Goal: Task Accomplishment & Management: Manage account settings

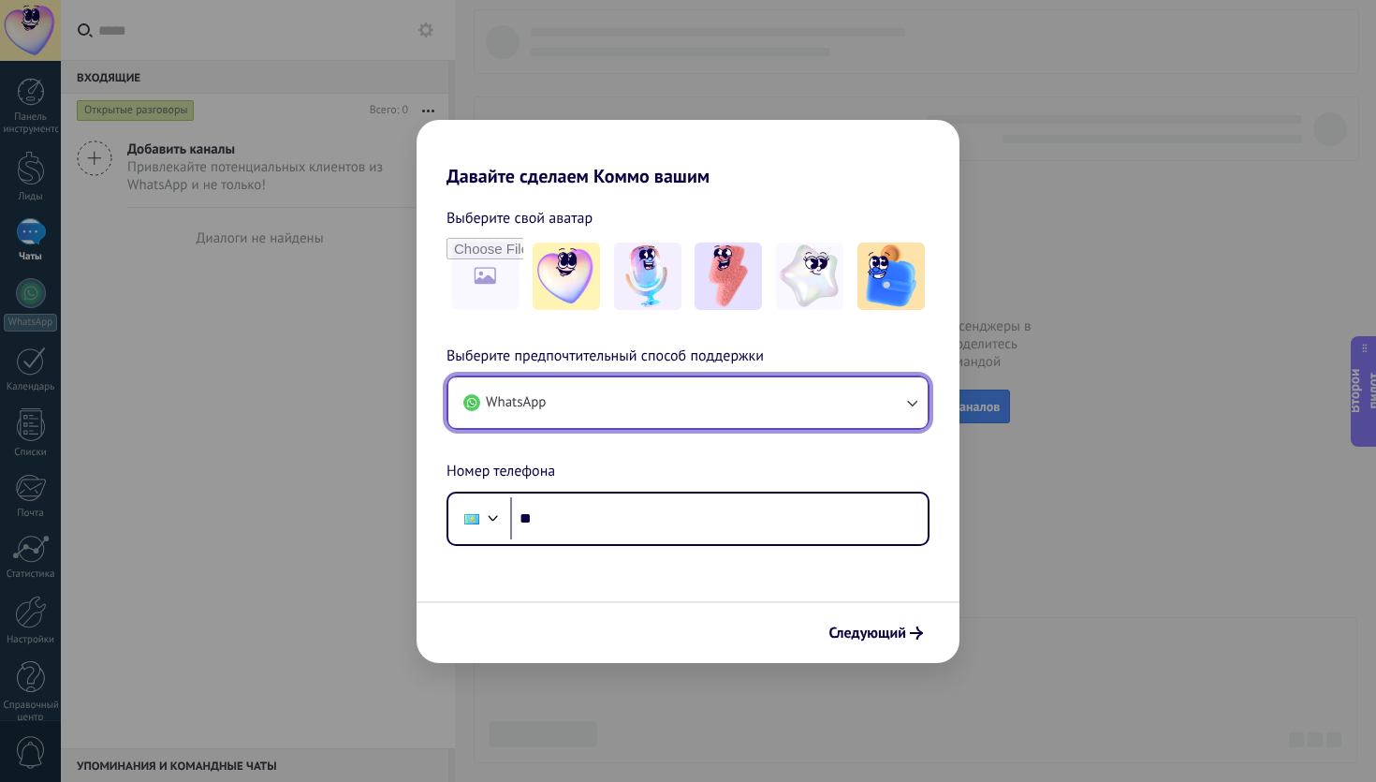
click at [612, 383] on button "WhatsApp" at bounding box center [687, 402] width 479 height 51
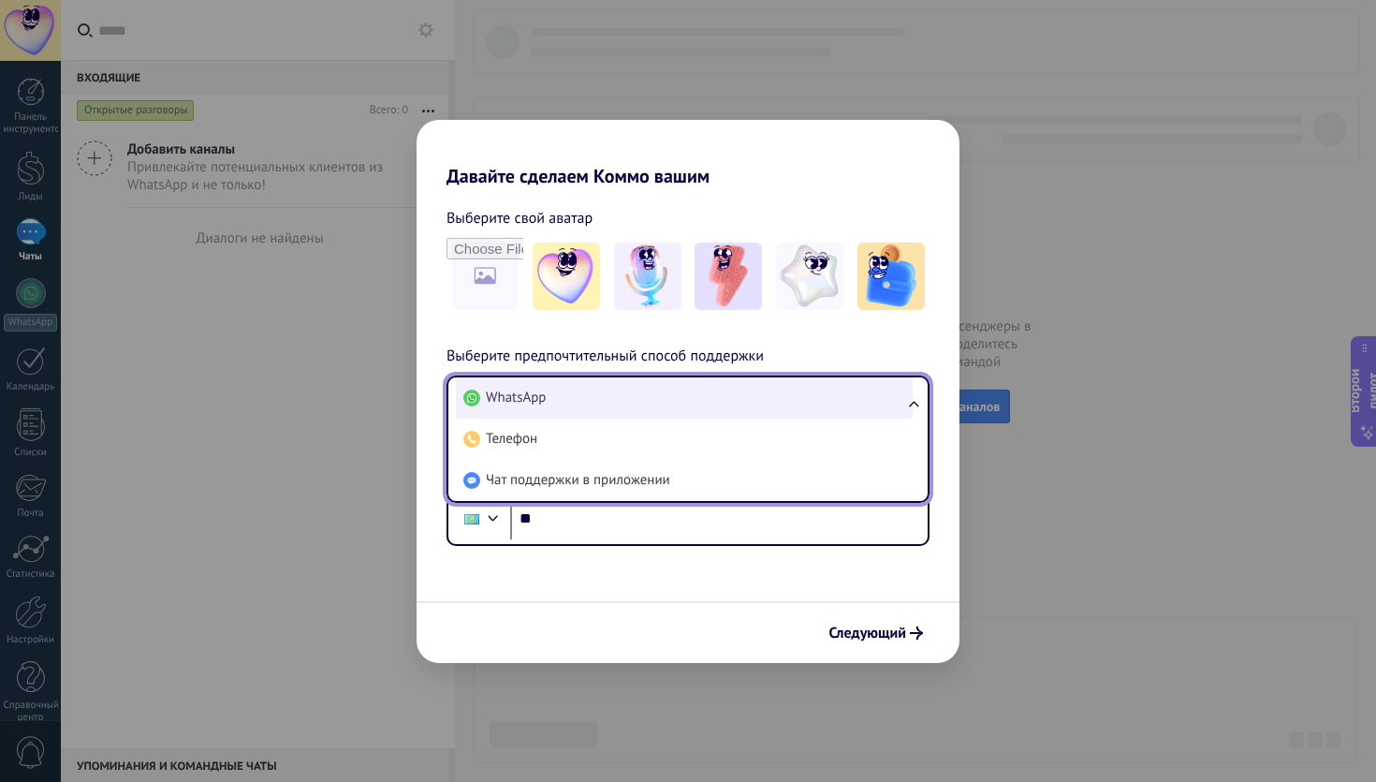
click at [606, 389] on li "WhatsApp" at bounding box center [684, 397] width 457 height 41
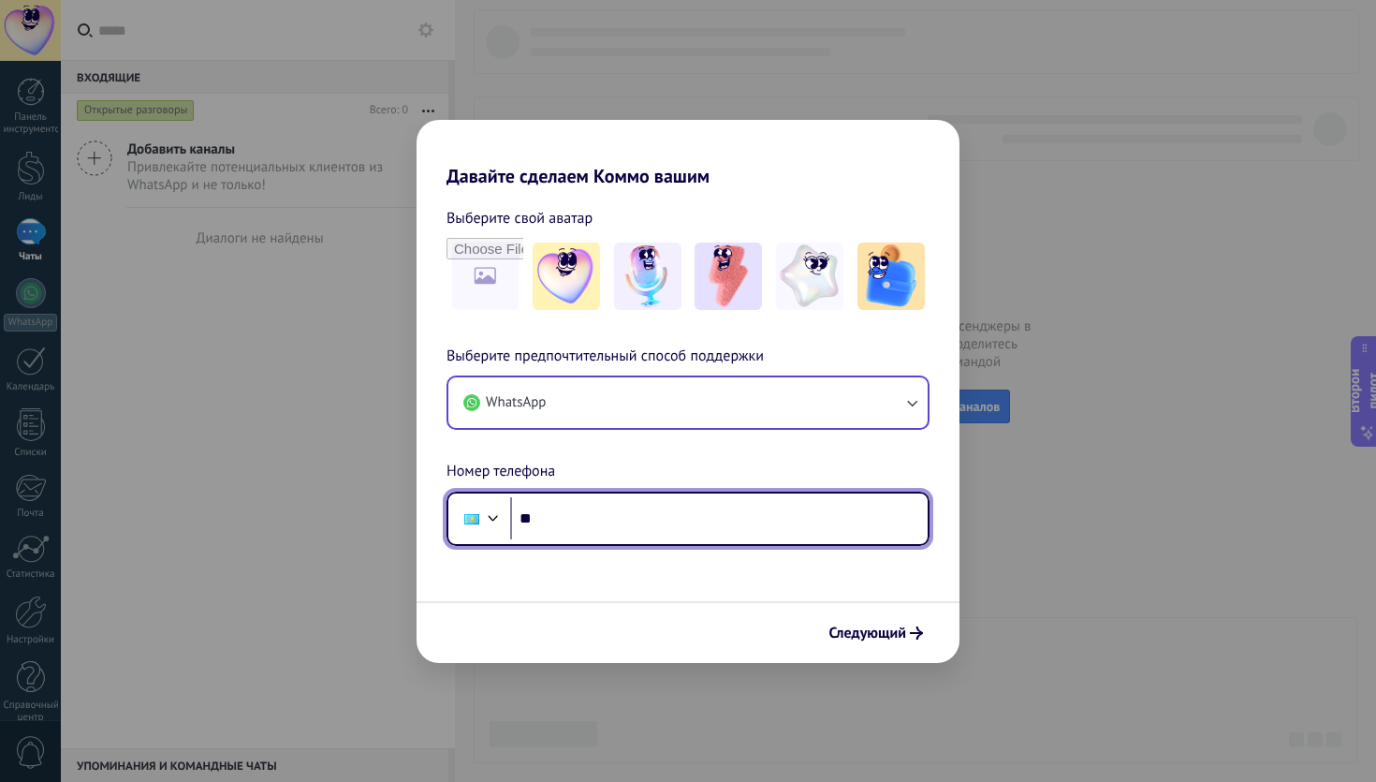
click at [555, 507] on input "**" at bounding box center [718, 518] width 417 height 43
type input "**********"
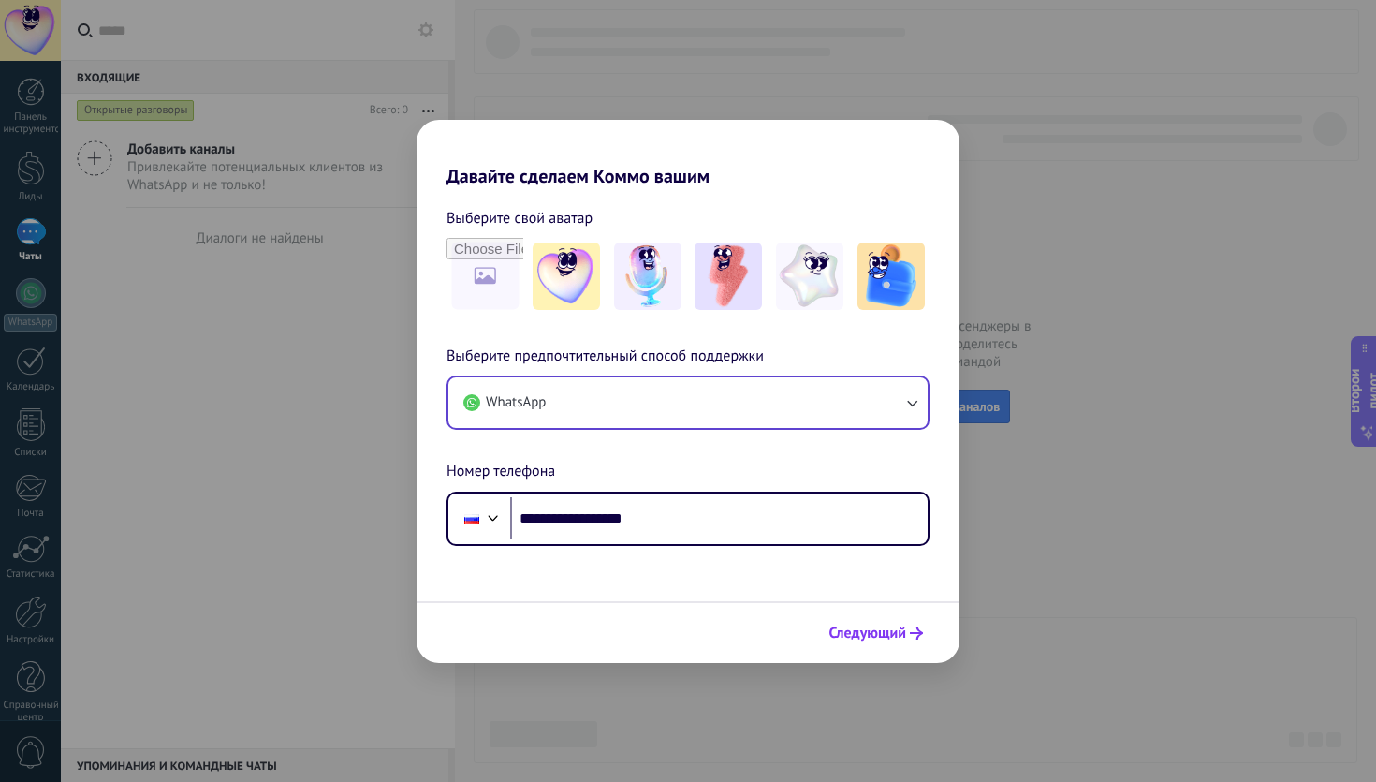
click at [855, 637] on font "Следующий" at bounding box center [867, 632] width 77 height 19
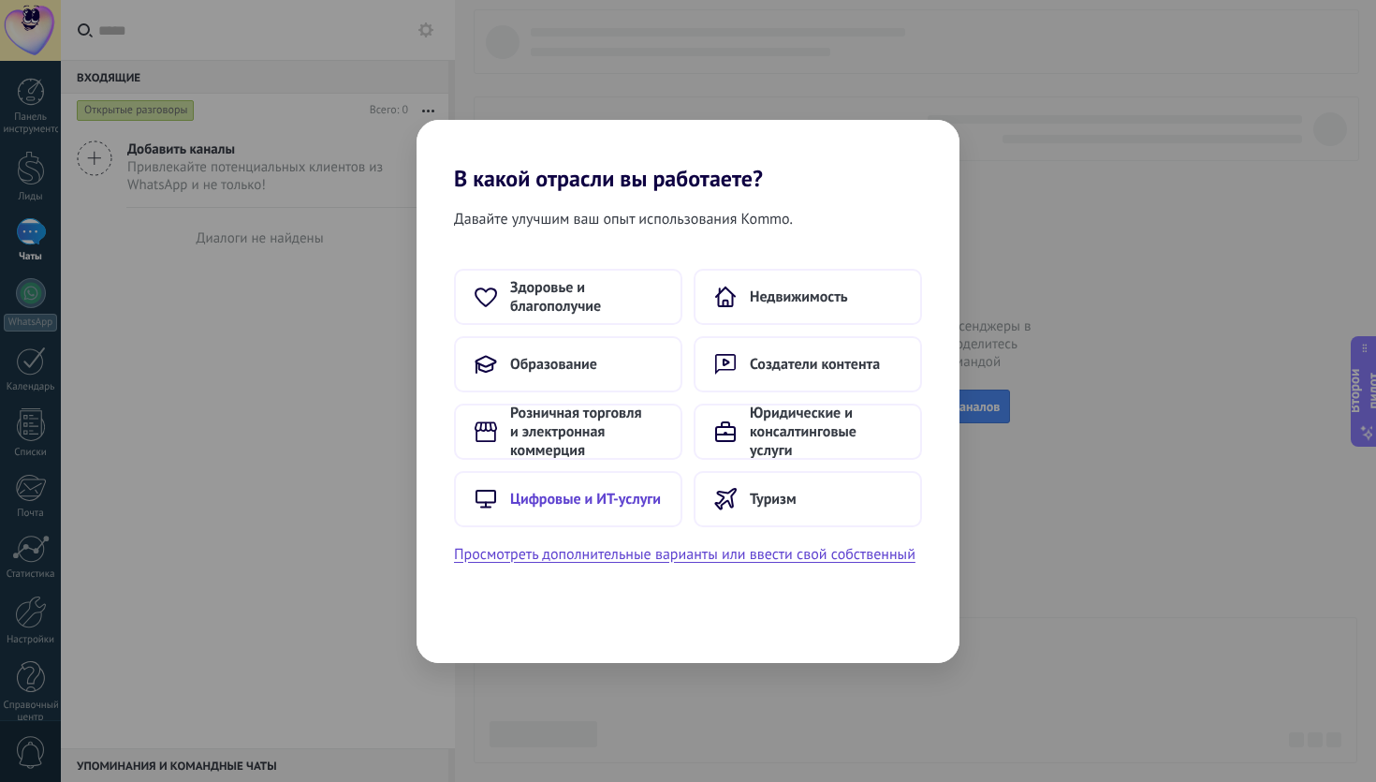
click at [591, 493] on font "Цифровые и ИТ-услуги" at bounding box center [585, 498] width 151 height 19
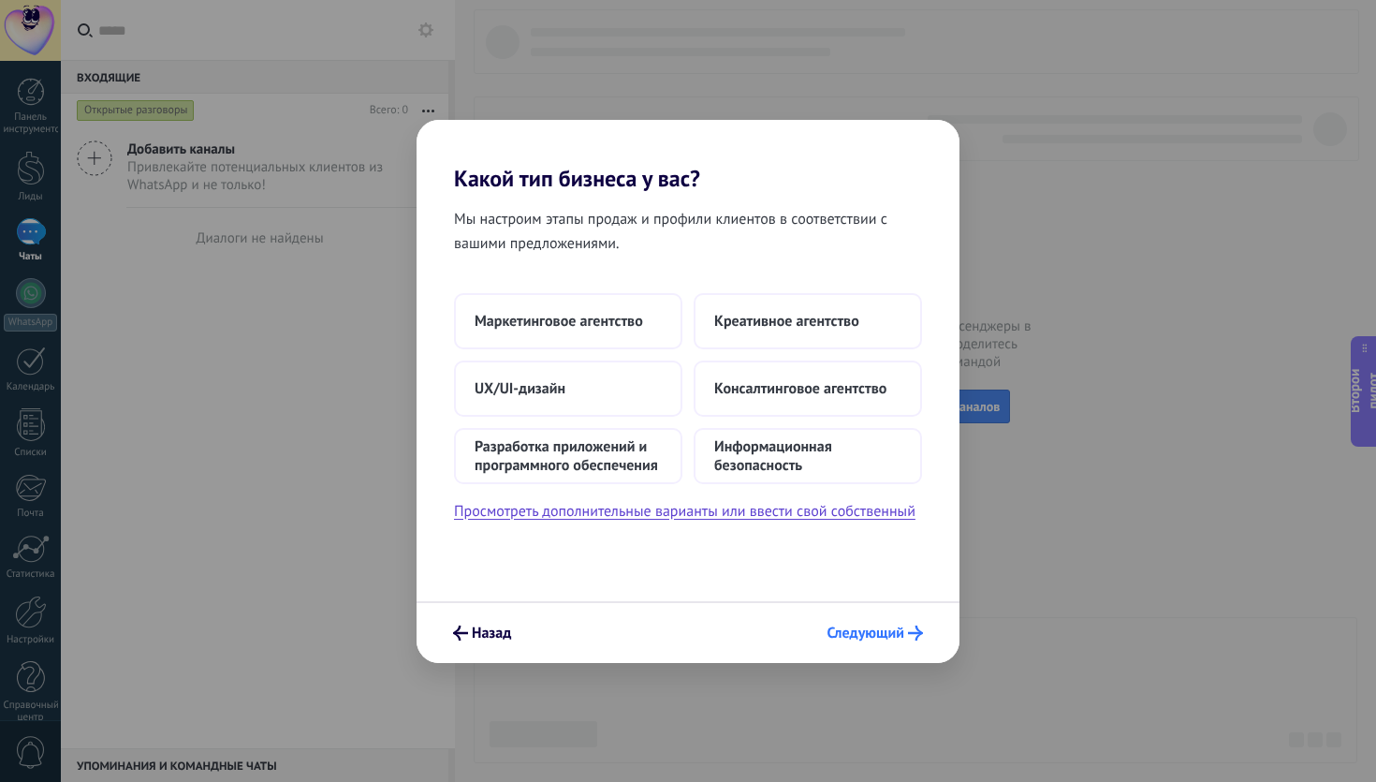
click at [857, 637] on font "Следующий" at bounding box center [865, 632] width 77 height 19
click at [856, 637] on font "Следующий" at bounding box center [865, 632] width 77 height 19
click at [616, 341] on button "Маркетинговое агентство" at bounding box center [568, 321] width 228 height 56
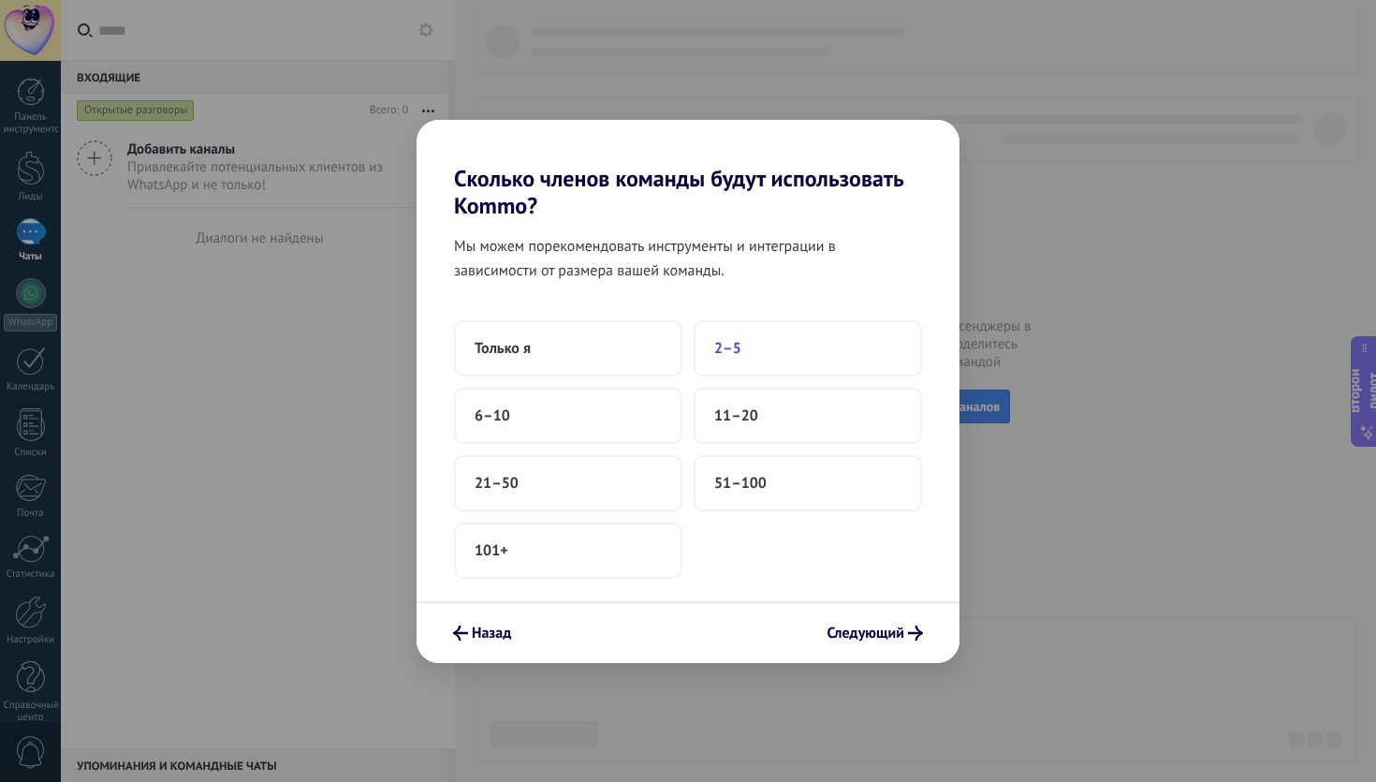
drag, startPoint x: 615, startPoint y: 342, endPoint x: 784, endPoint y: 340, distance: 169.4
click at [784, 340] on div "Только я 2–5 6–10 11–20 21–50 51–100 101+" at bounding box center [688, 449] width 468 height 258
click at [717, 357] on font "2–5" at bounding box center [727, 348] width 27 height 19
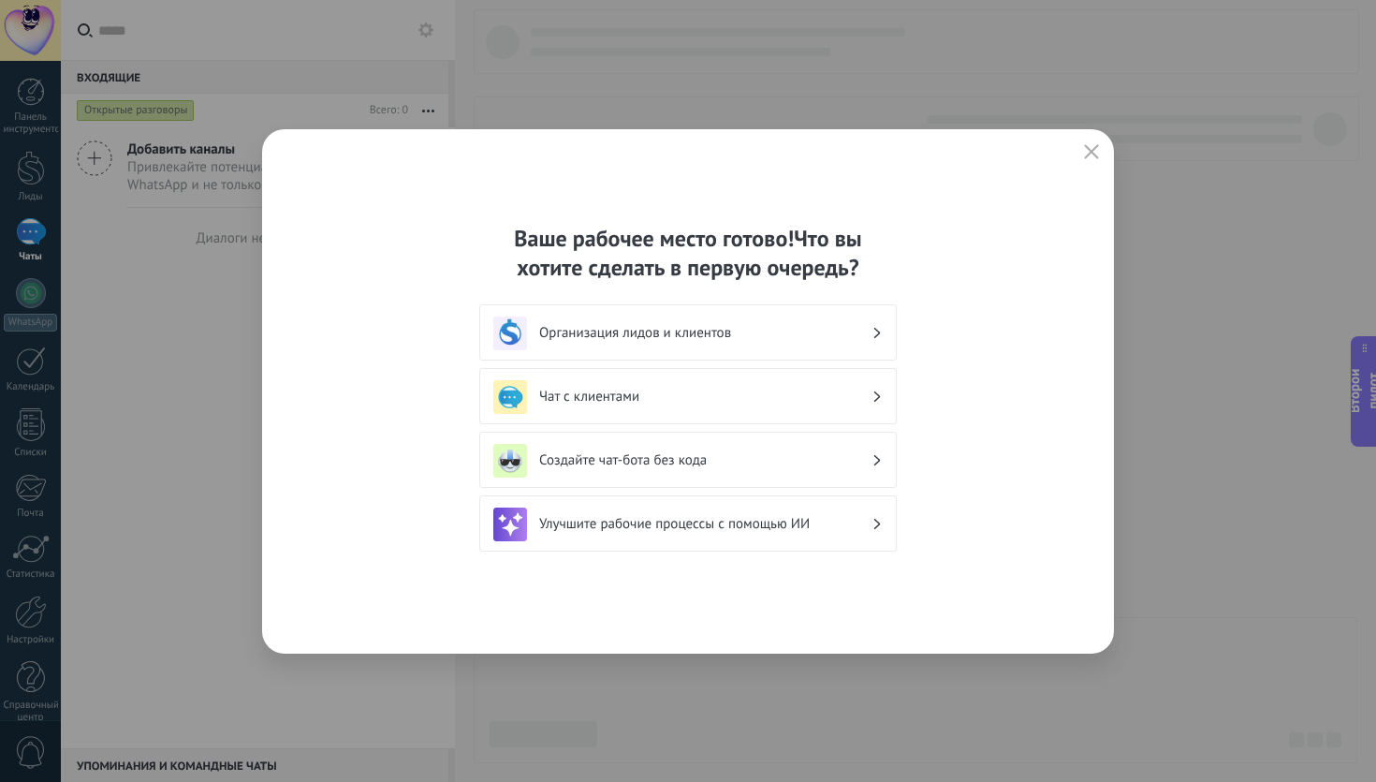
click at [877, 341] on div "Организация лидов и клиентов" at bounding box center [687, 333] width 389 height 34
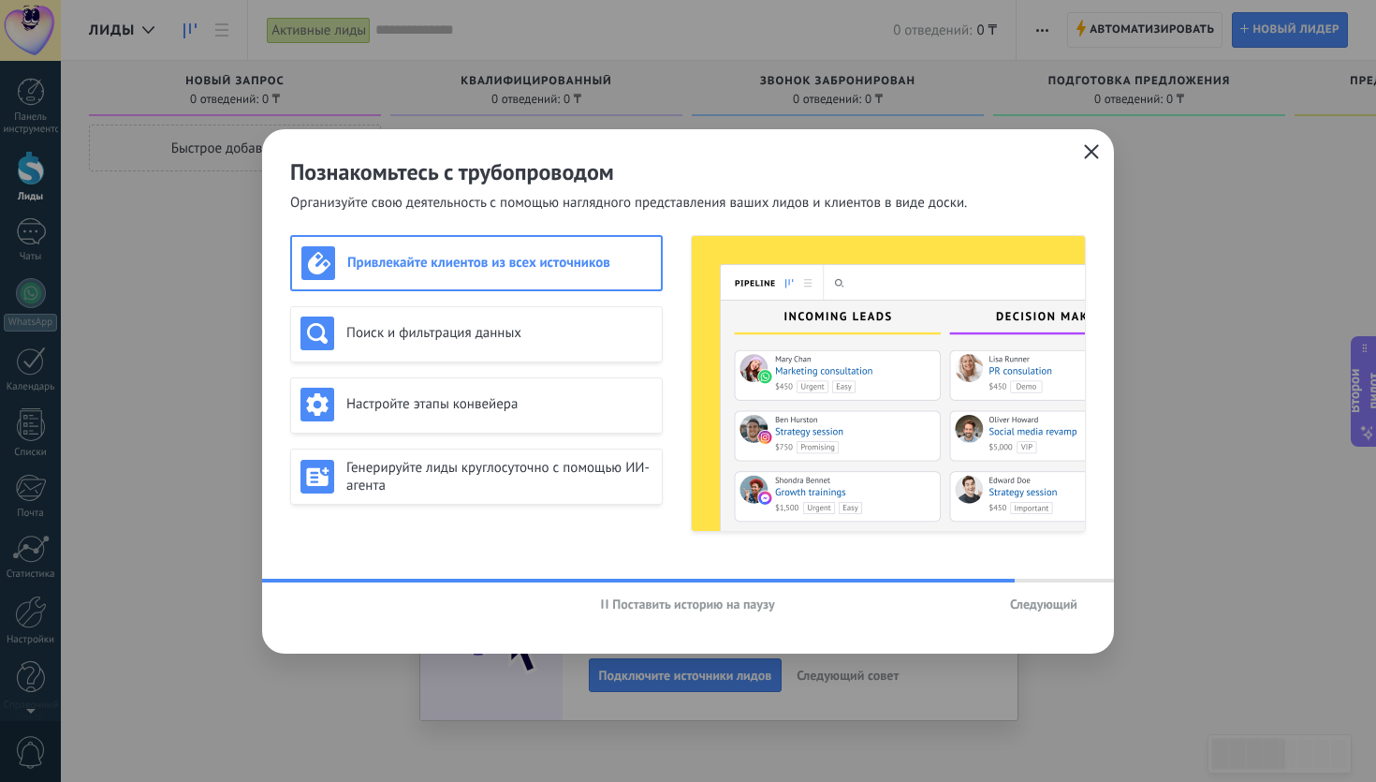
click at [1085, 157] on use "button" at bounding box center [1092, 151] width 14 height 14
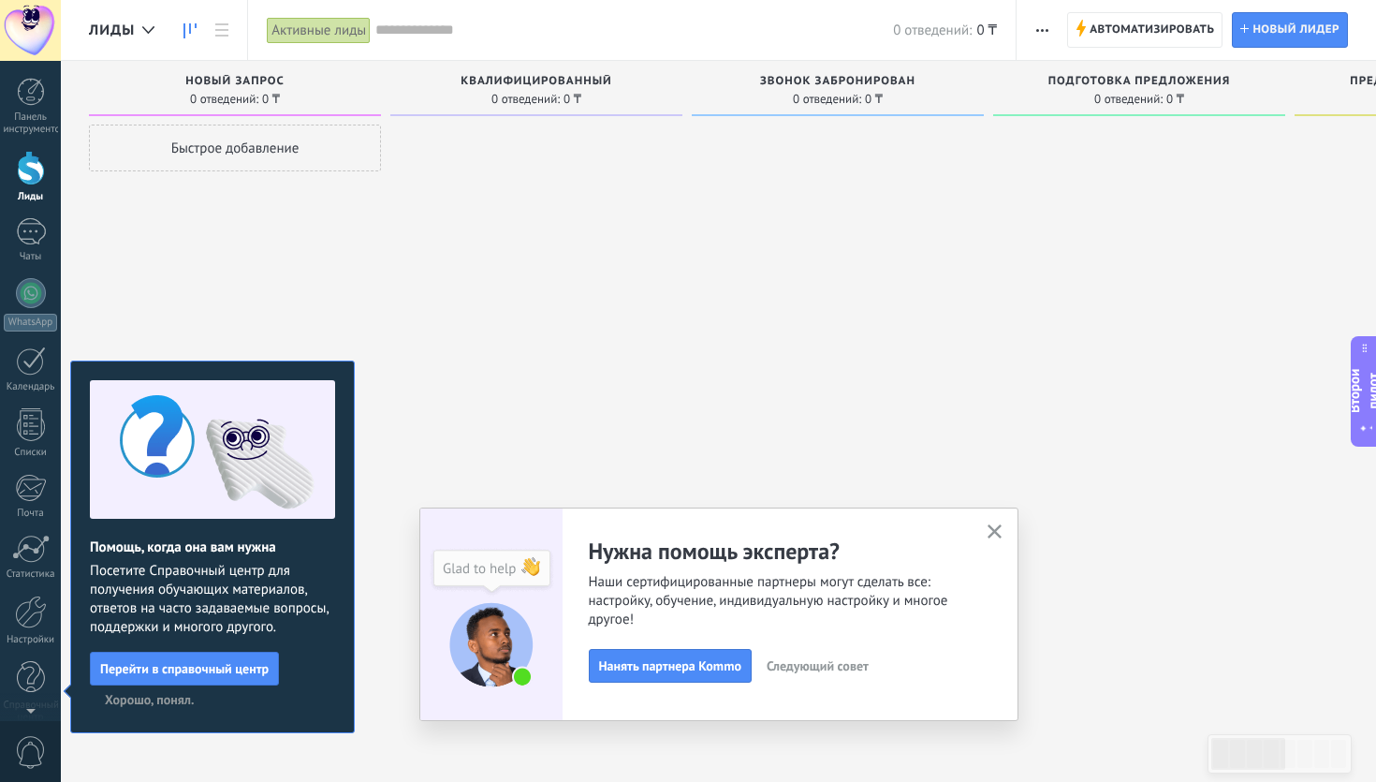
click at [996, 524] on icon "button" at bounding box center [994, 531] width 14 height 14
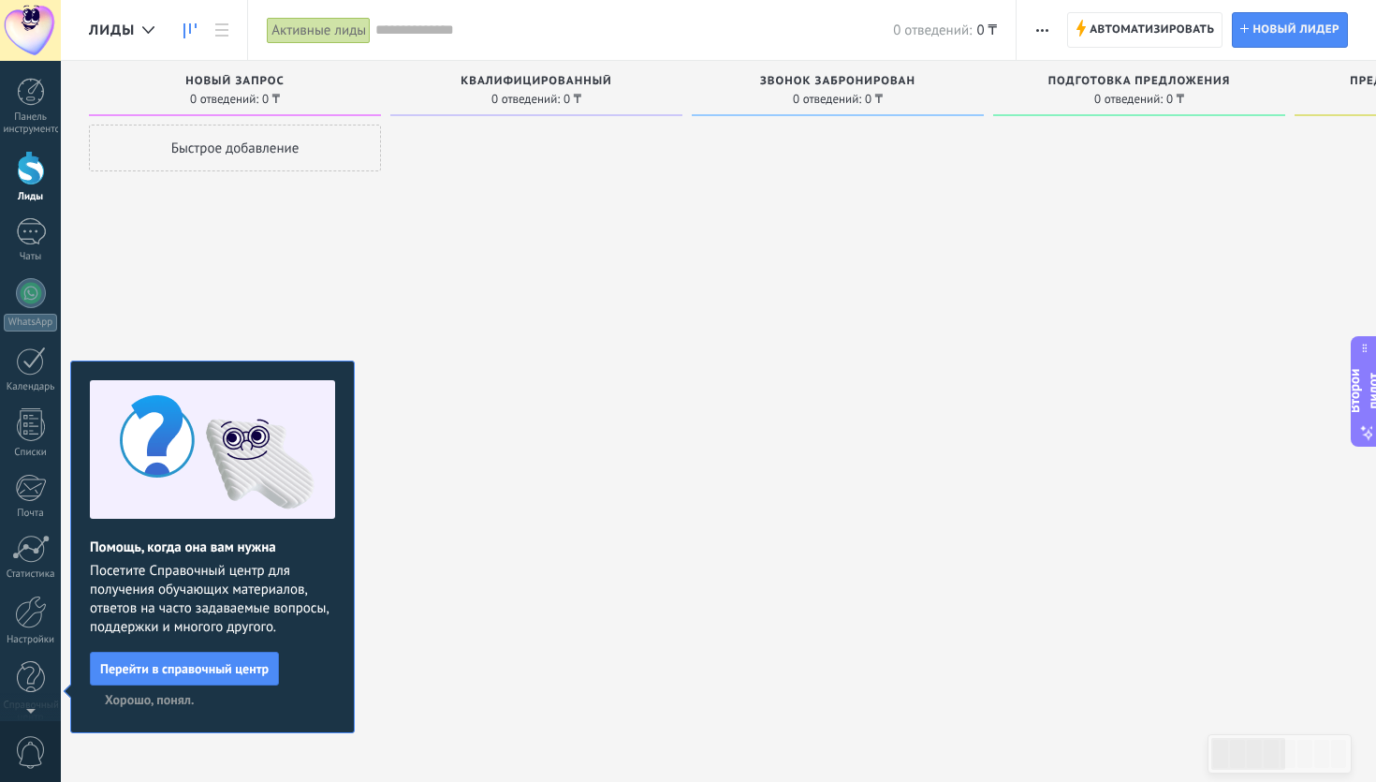
click at [143, 703] on font "Хорошо, понял." at bounding box center [149, 699] width 89 height 17
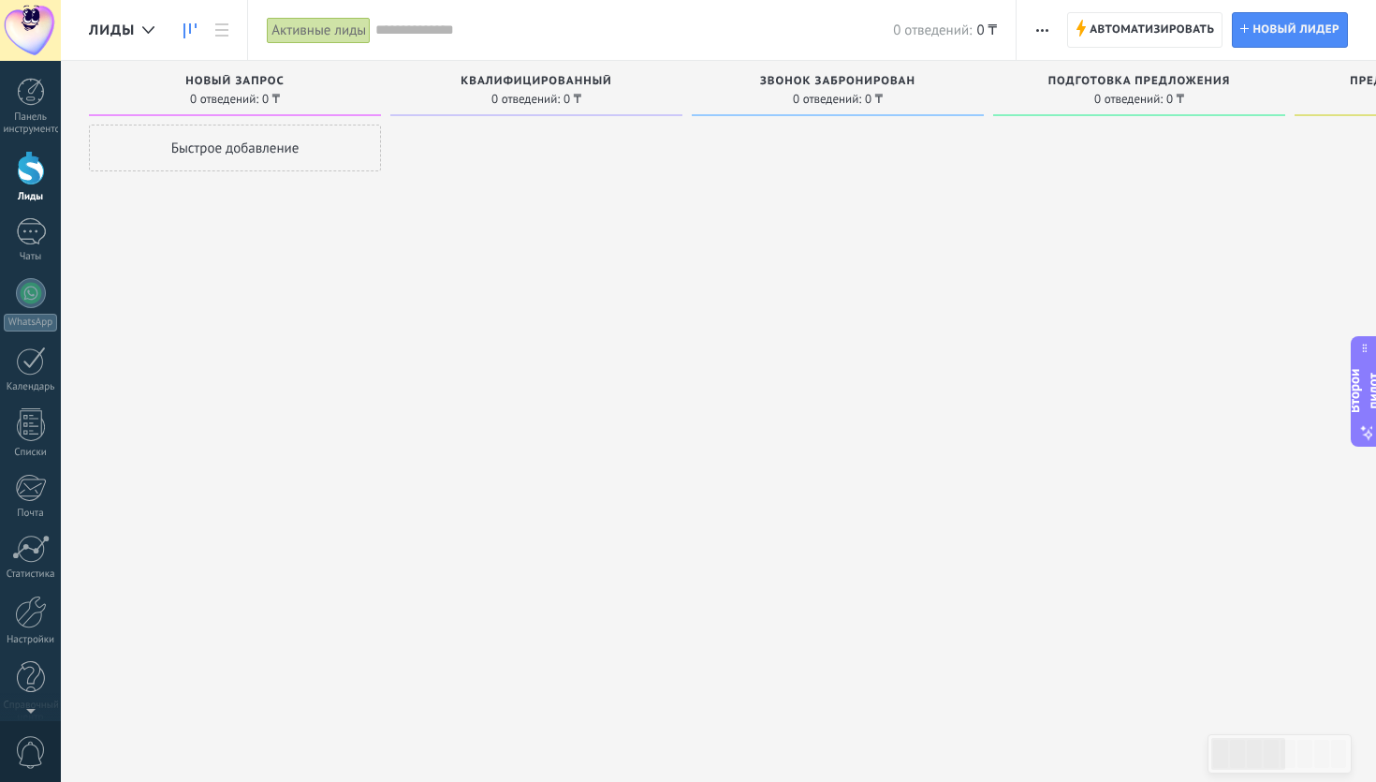
click at [118, 33] on font "Лиды" at bounding box center [112, 31] width 46 height 18
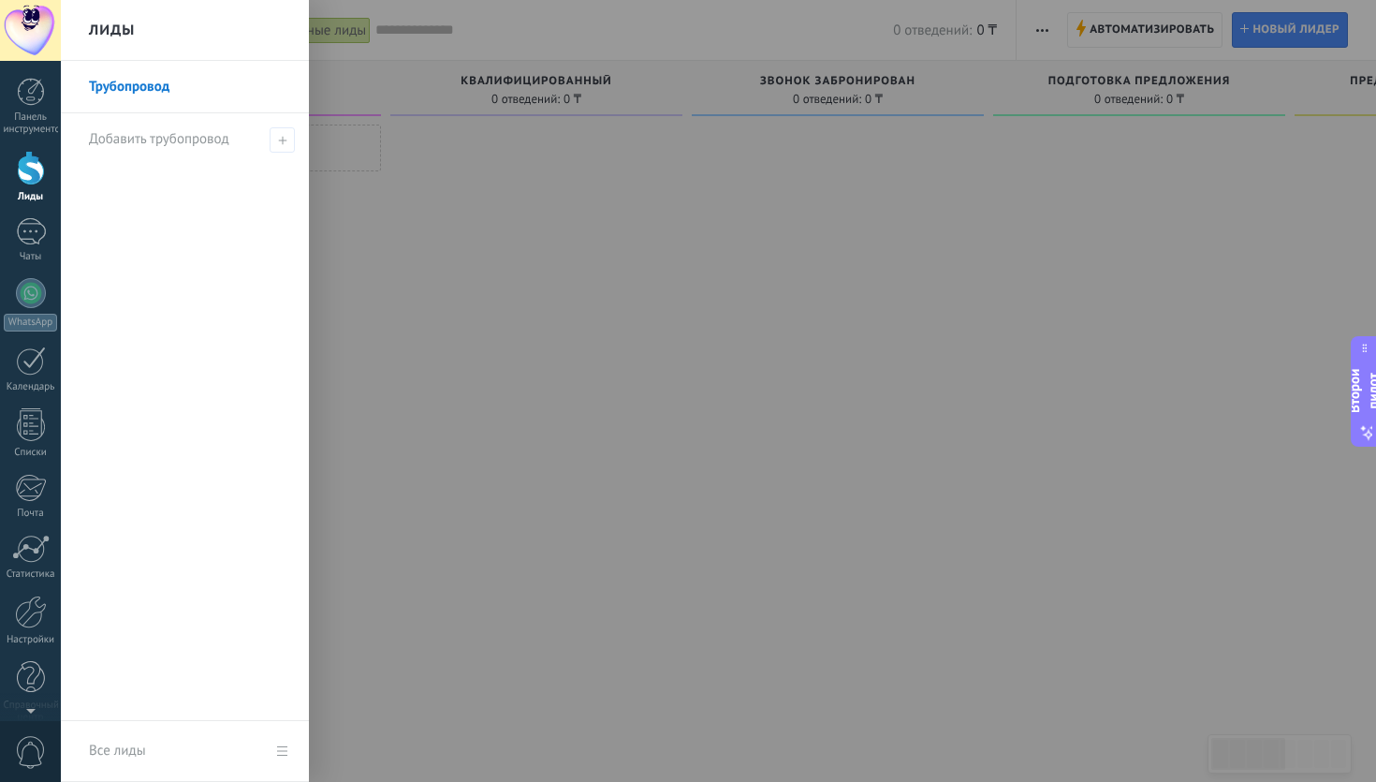
click at [140, 28] on div "Лиды" at bounding box center [185, 30] width 248 height 61
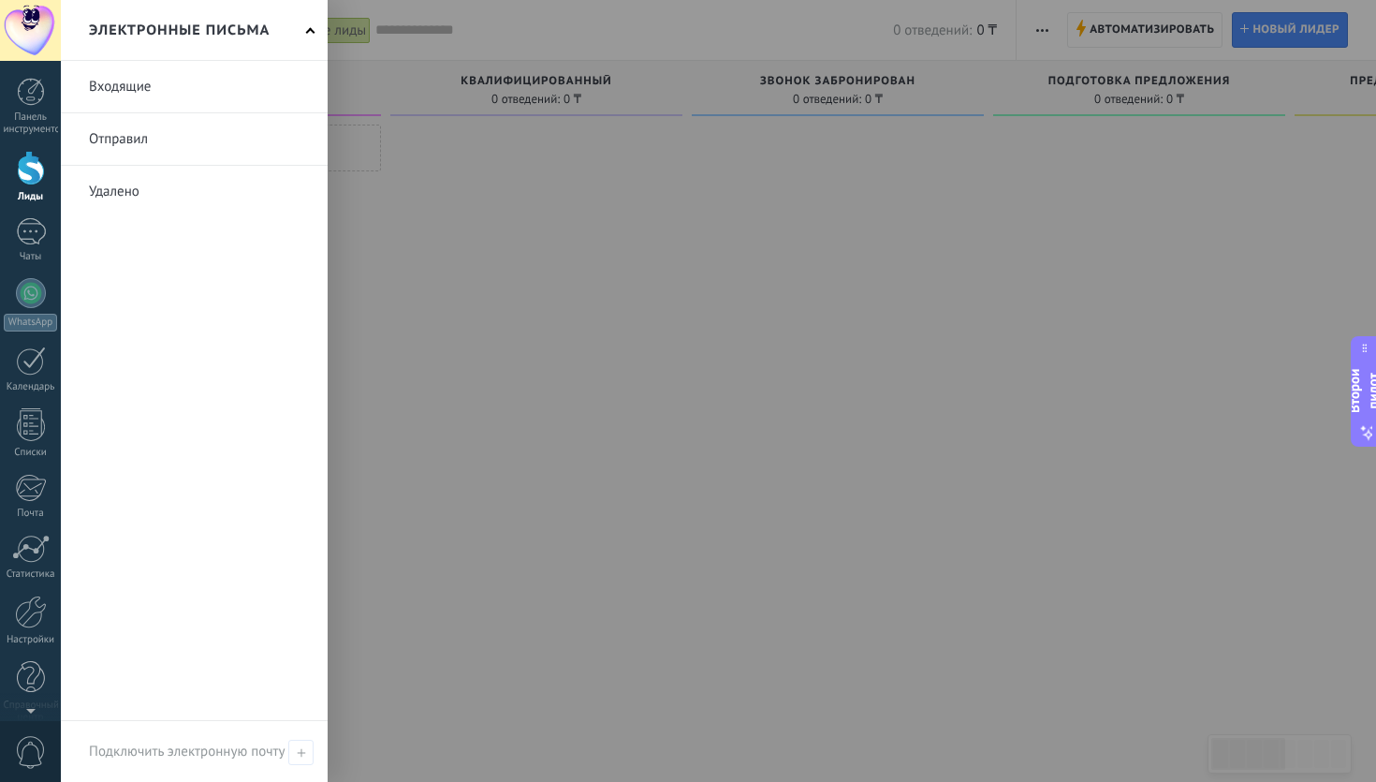
scroll to position [22, 0]
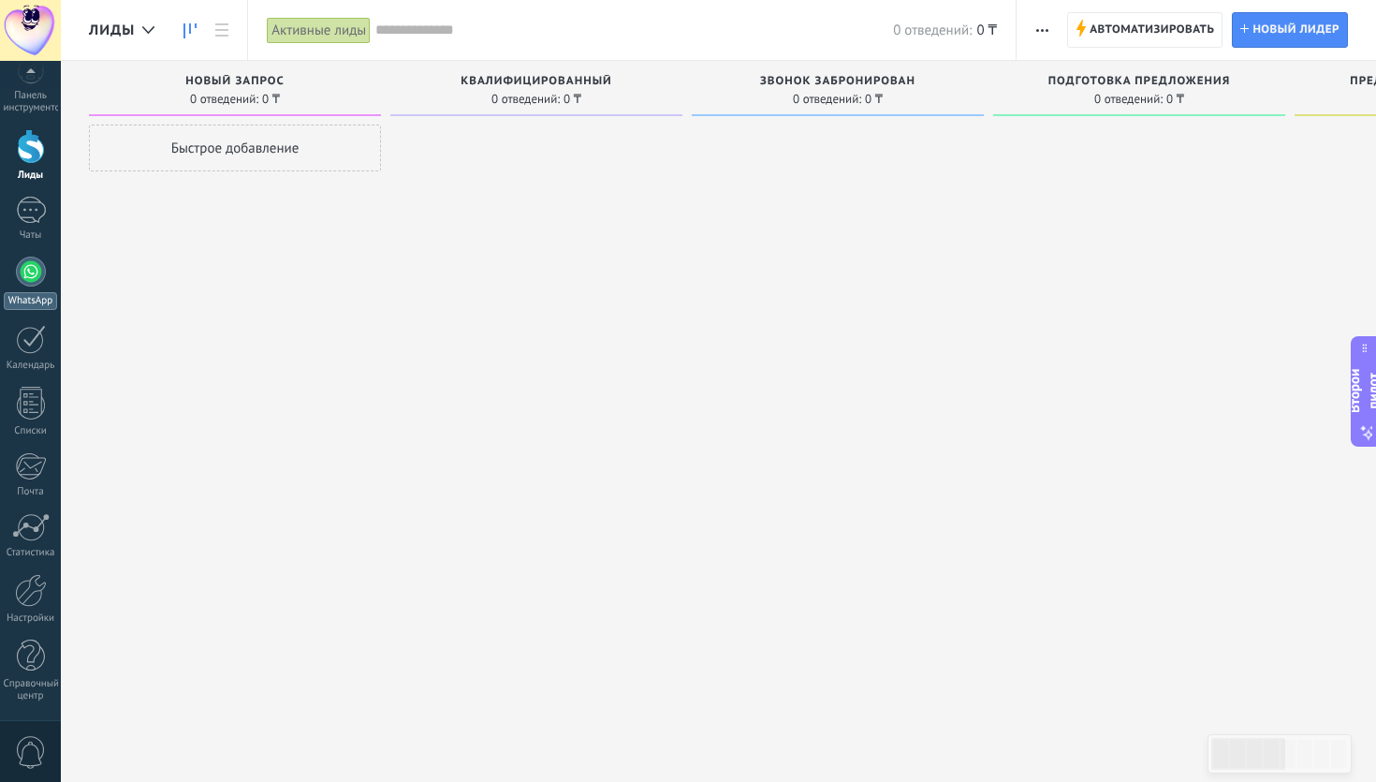
click at [26, 270] on div at bounding box center [31, 271] width 30 height 30
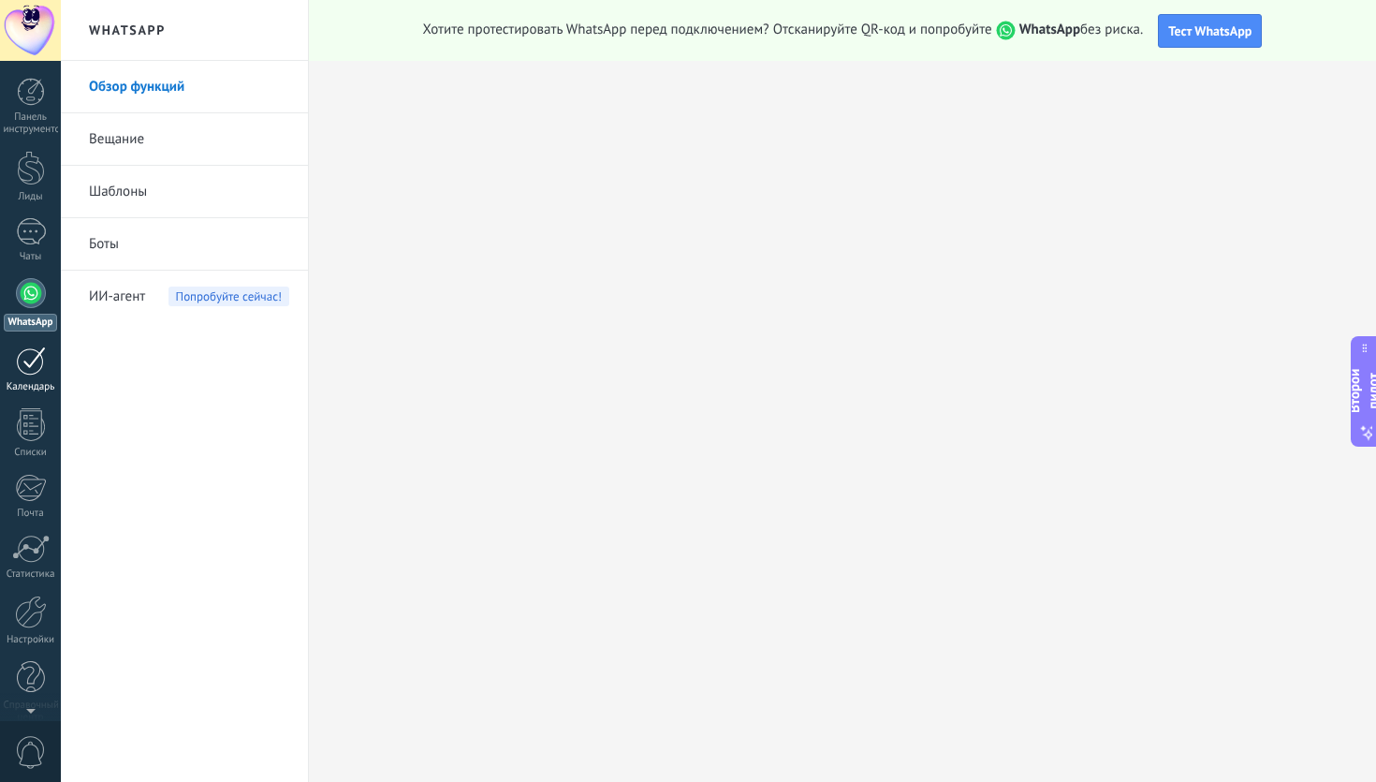
click at [13, 358] on link "Календарь" at bounding box center [30, 369] width 61 height 47
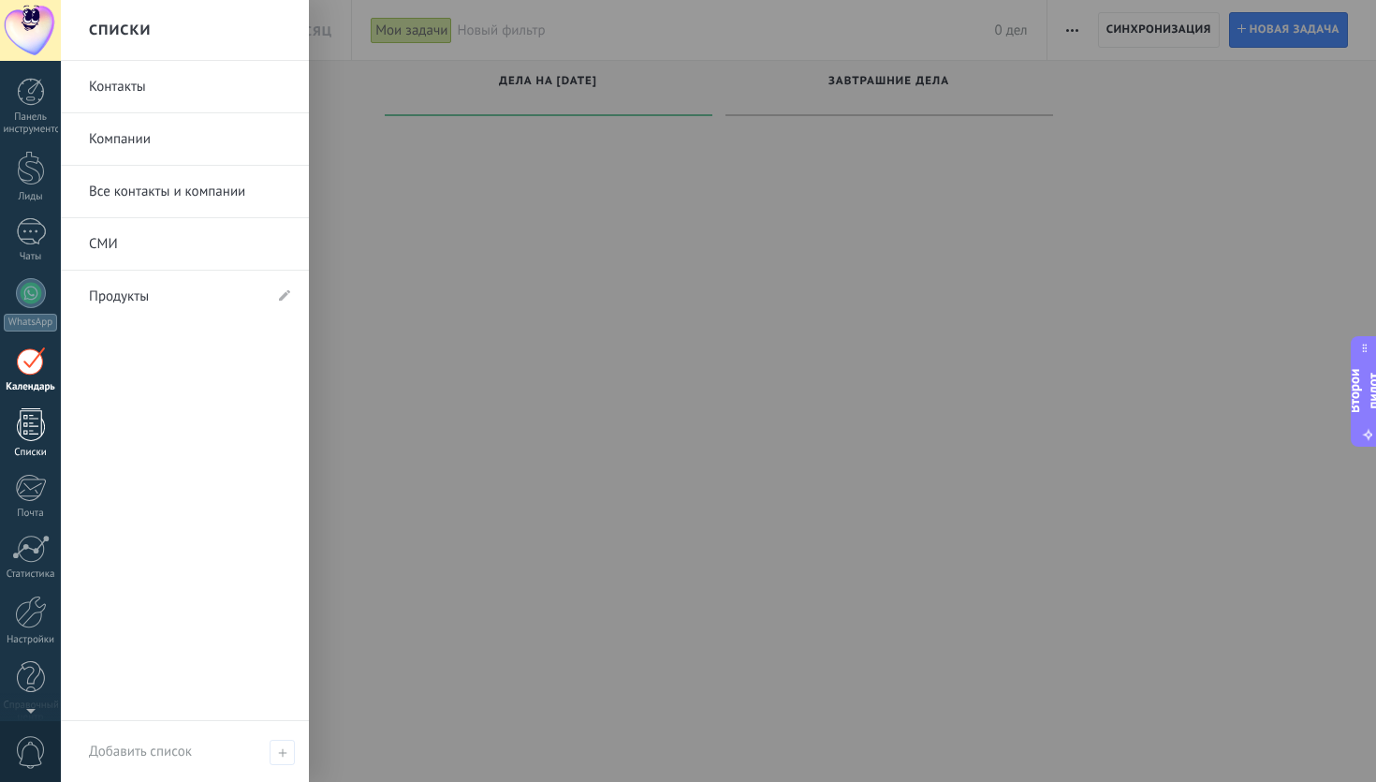
click at [21, 420] on div at bounding box center [31, 424] width 28 height 33
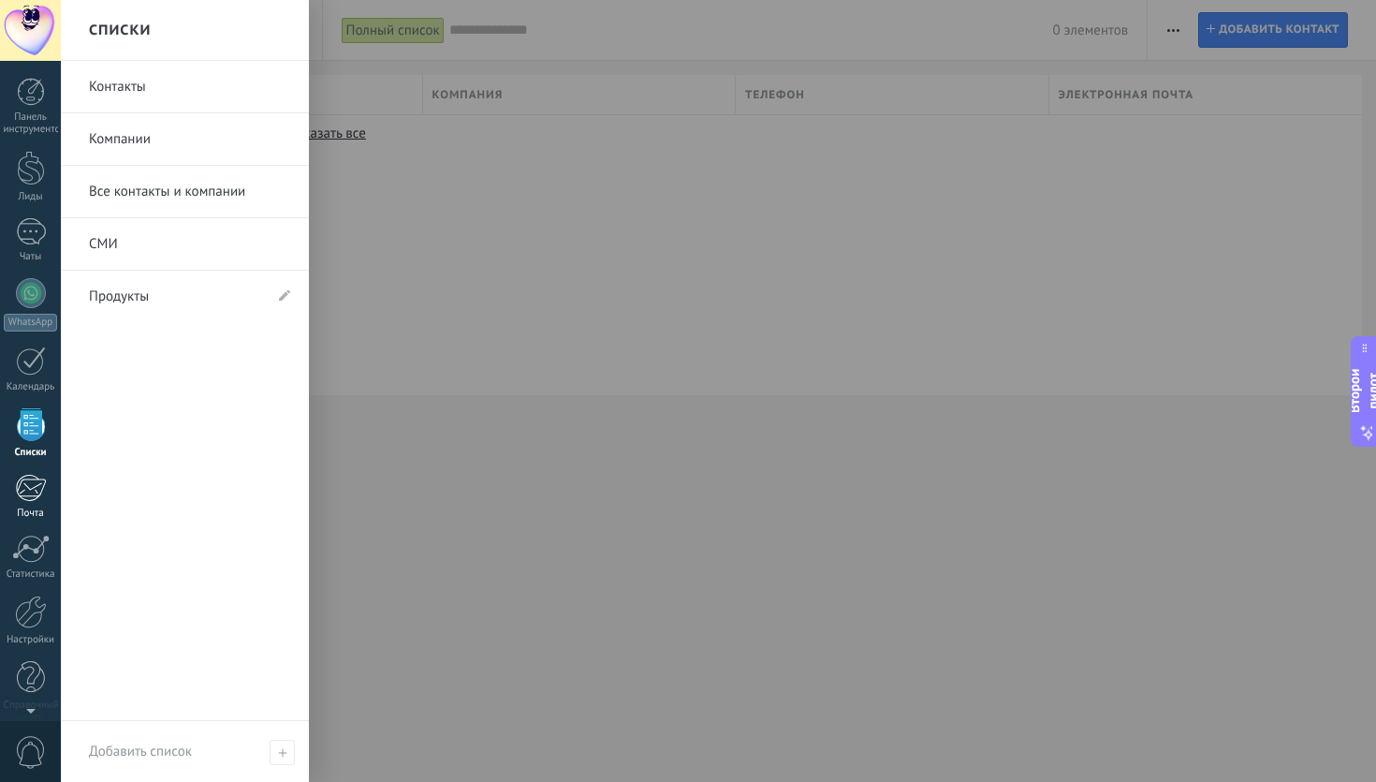
click at [37, 486] on div at bounding box center [30, 488] width 31 height 28
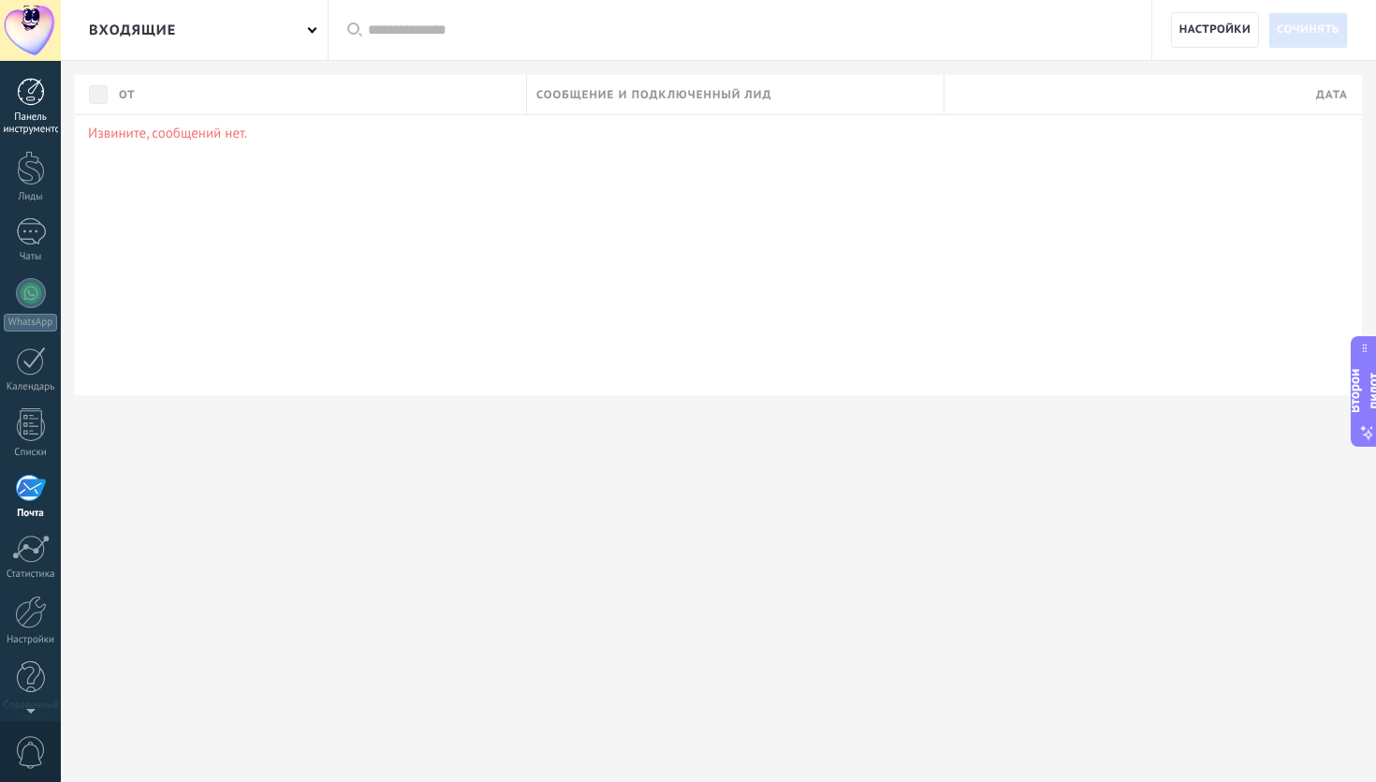
click at [23, 99] on div at bounding box center [31, 92] width 28 height 28
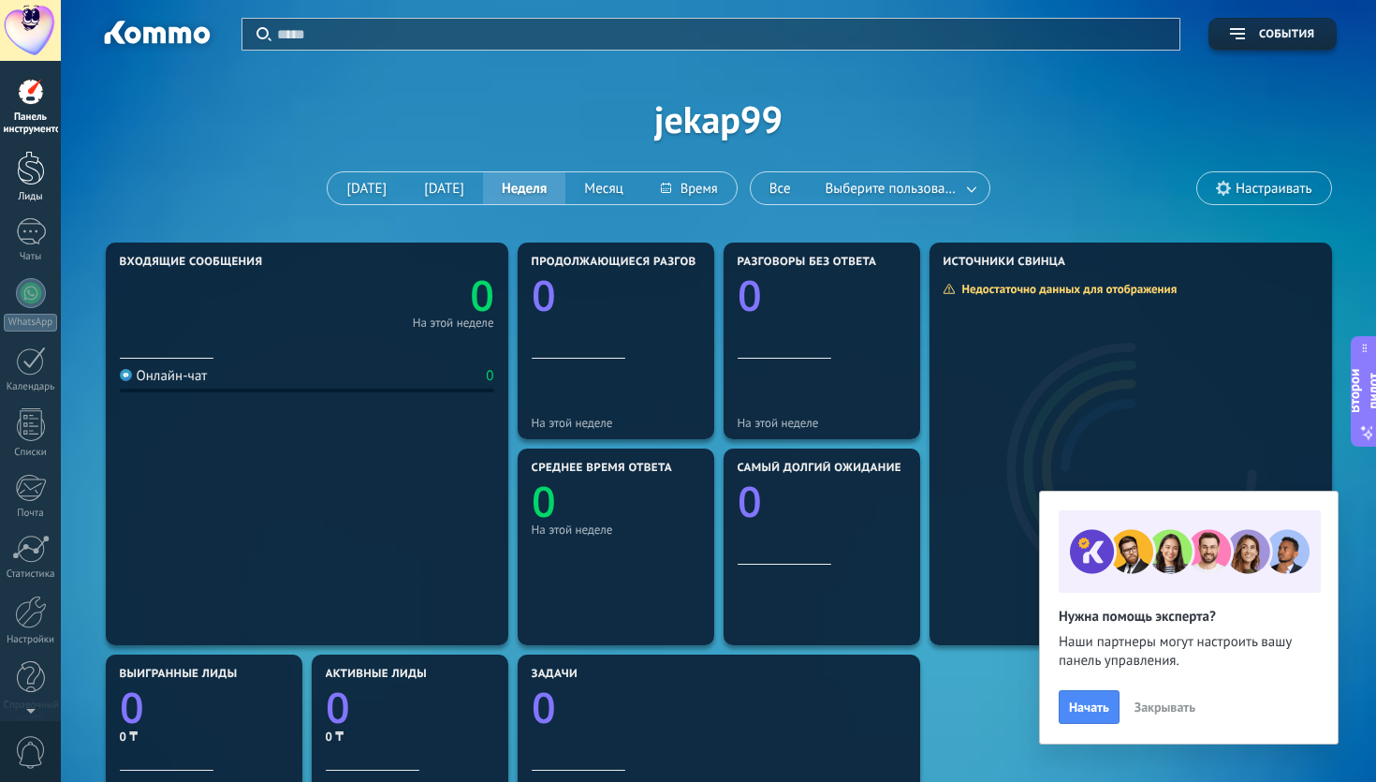
click at [30, 166] on div at bounding box center [31, 168] width 28 height 35
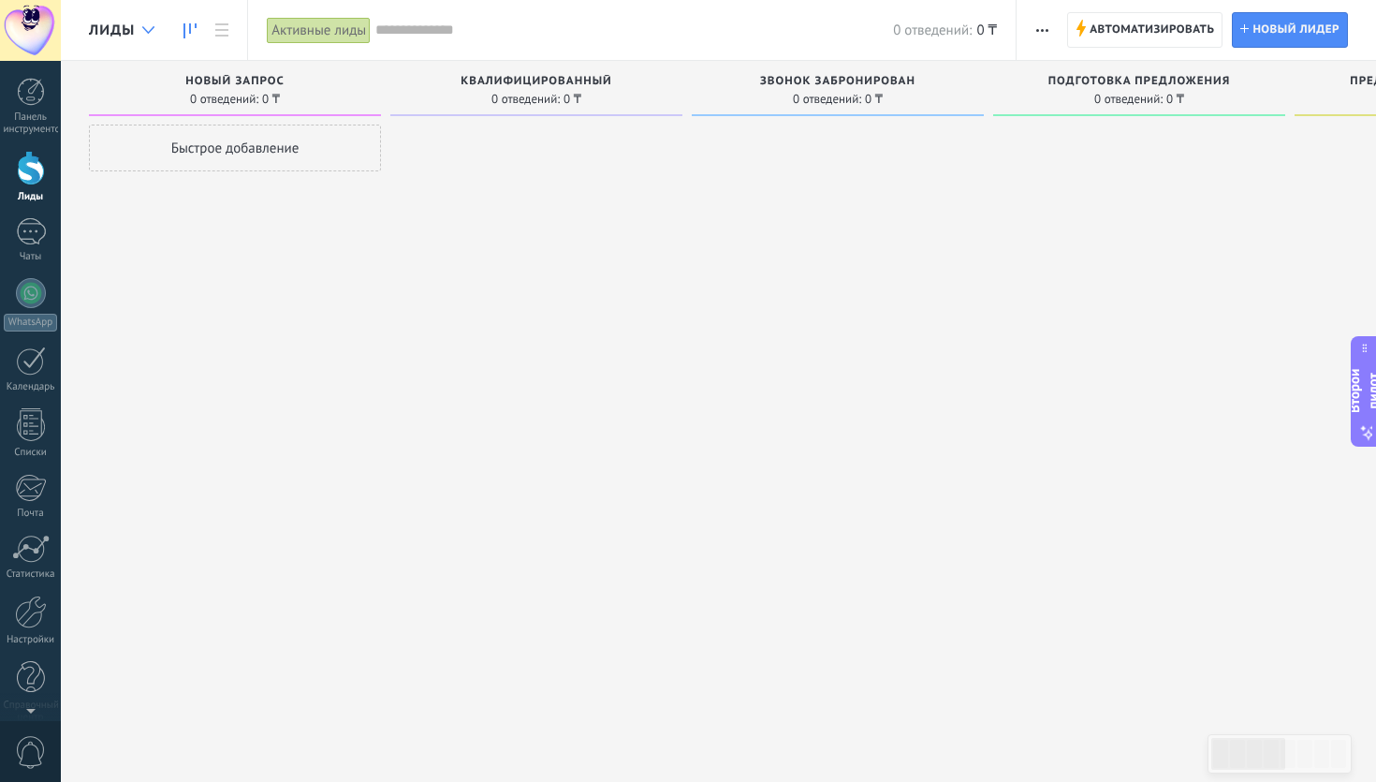
click at [146, 35] on div at bounding box center [148, 30] width 31 height 37
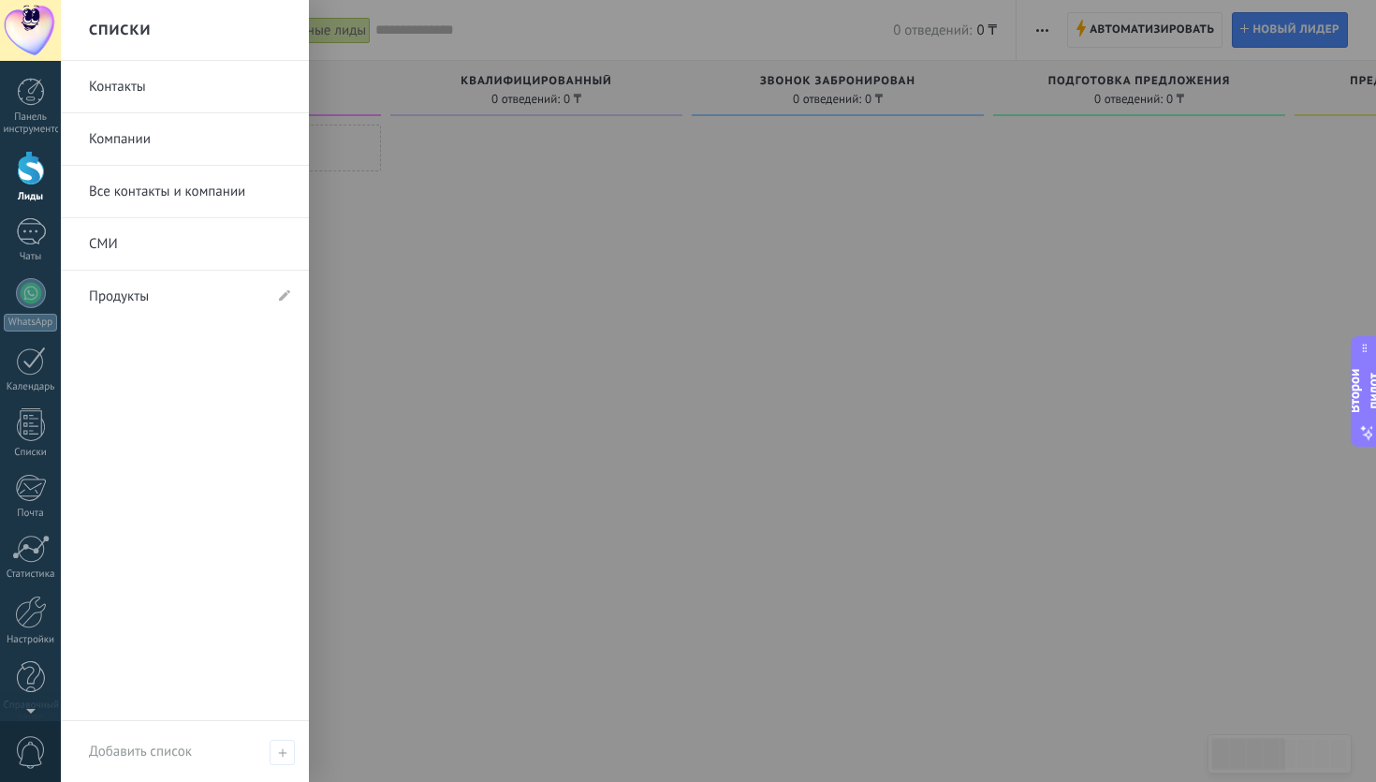
click at [669, 233] on div at bounding box center [749, 391] width 1376 height 782
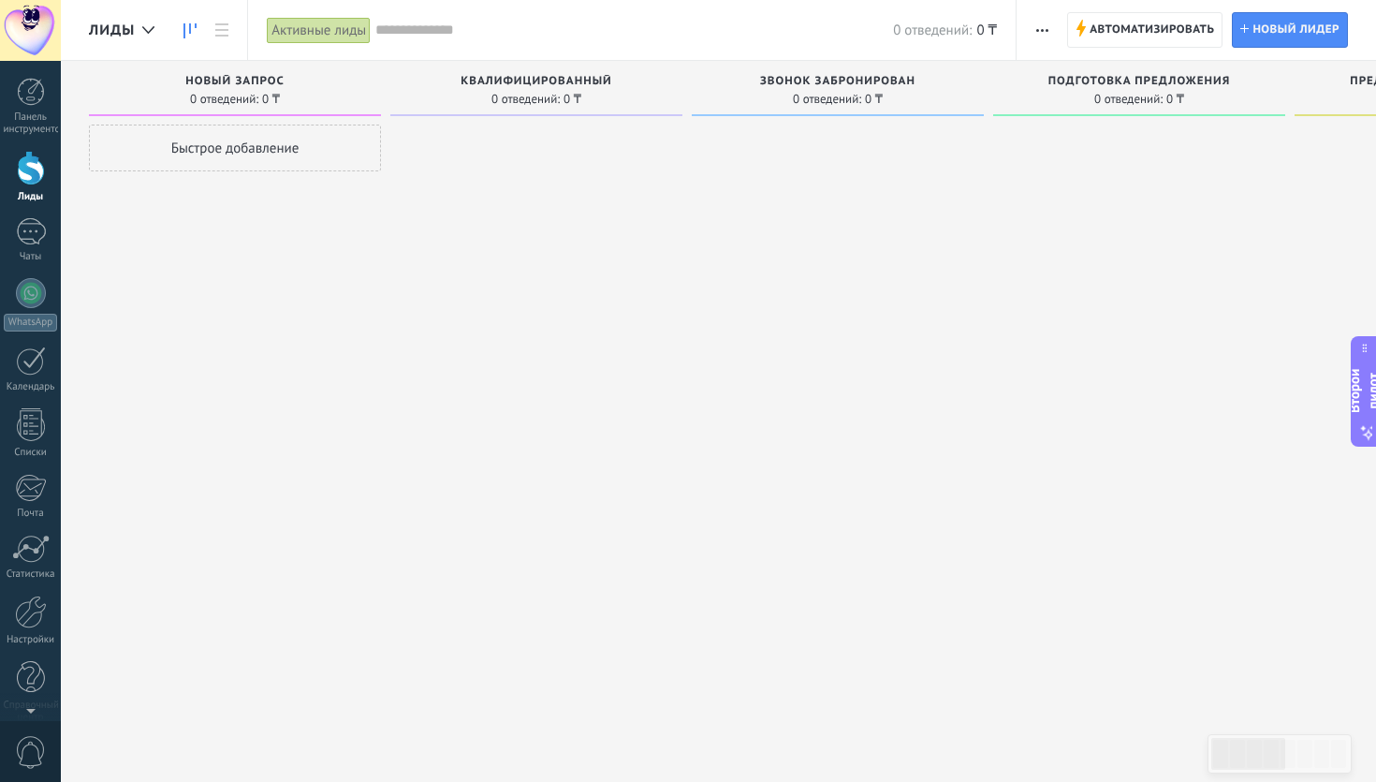
click at [350, 35] on font "Активные лиды" at bounding box center [318, 31] width 95 height 18
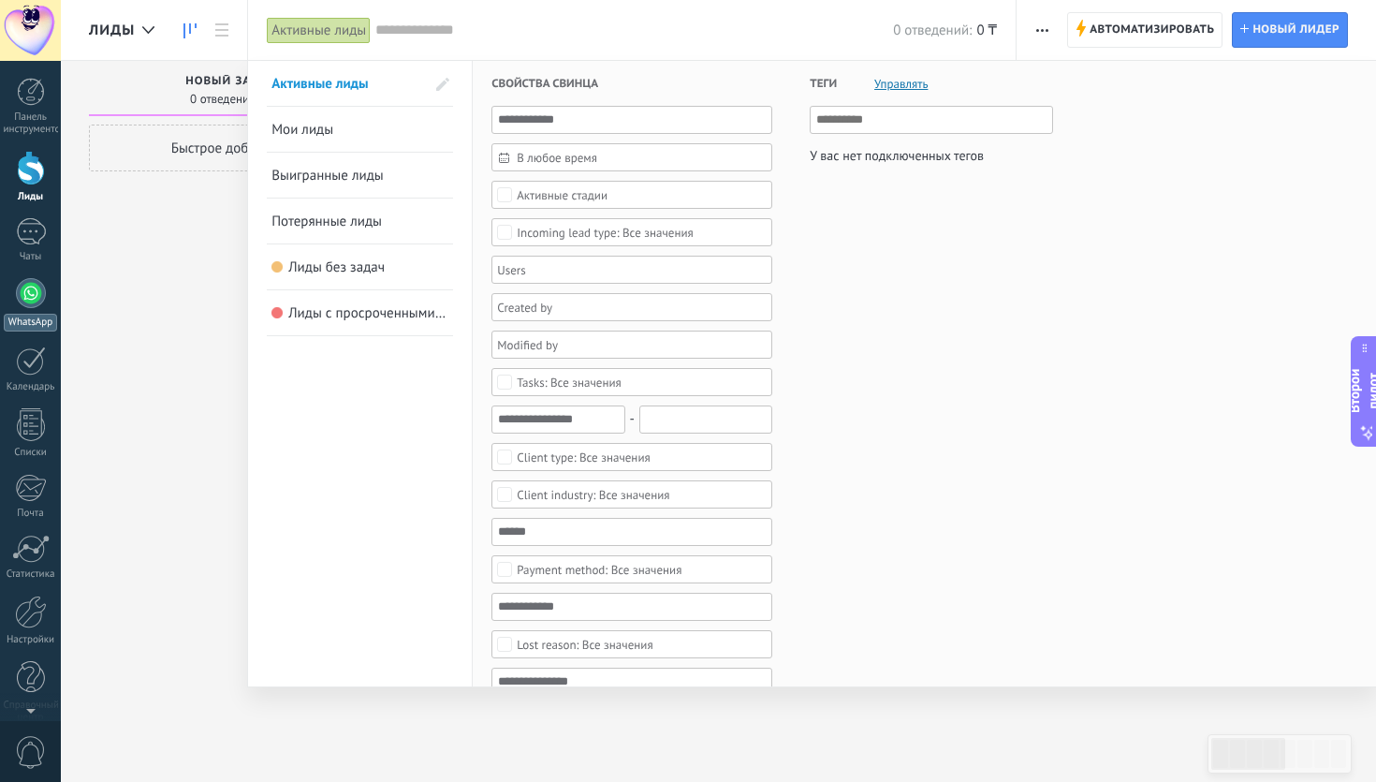
click at [36, 297] on div at bounding box center [31, 293] width 30 height 30
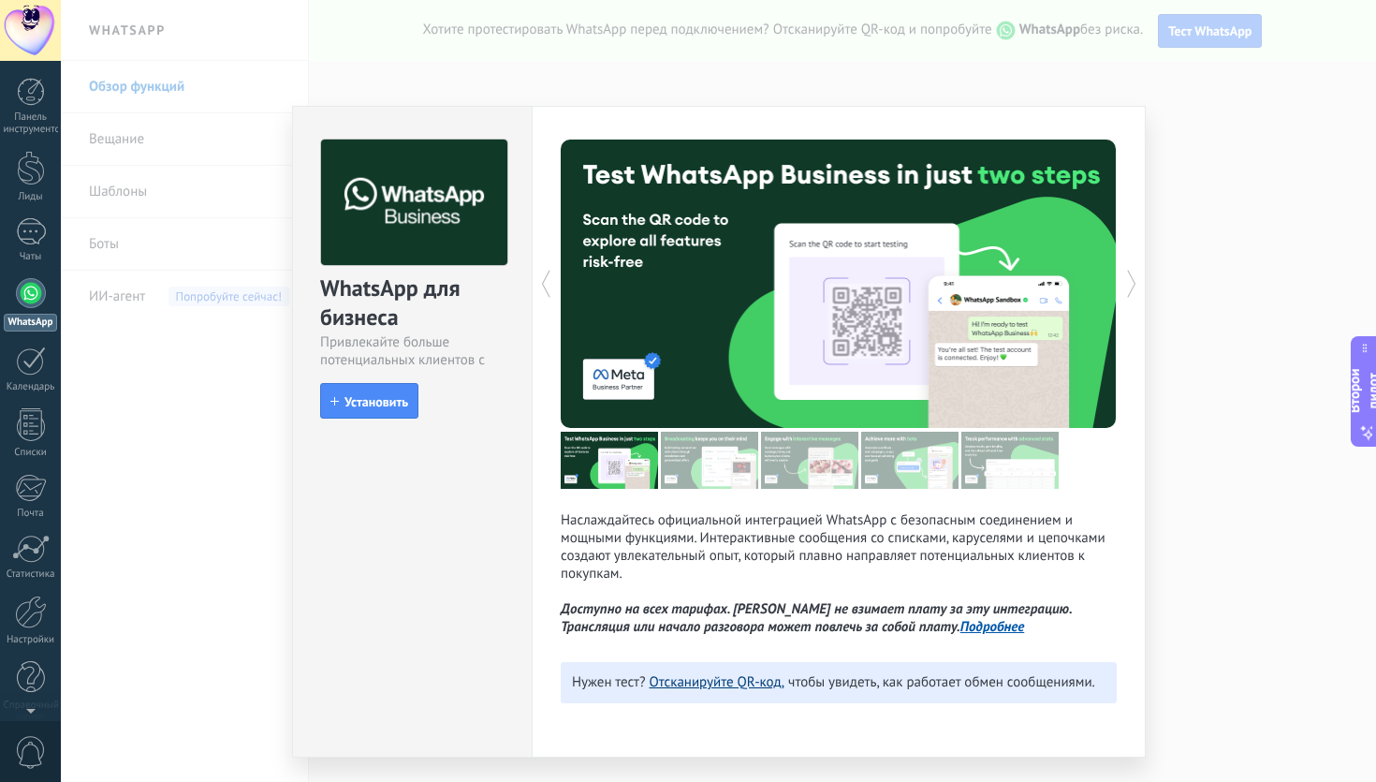
click at [722, 686] on font "Отсканируйте QR-код," at bounding box center [717, 682] width 136 height 18
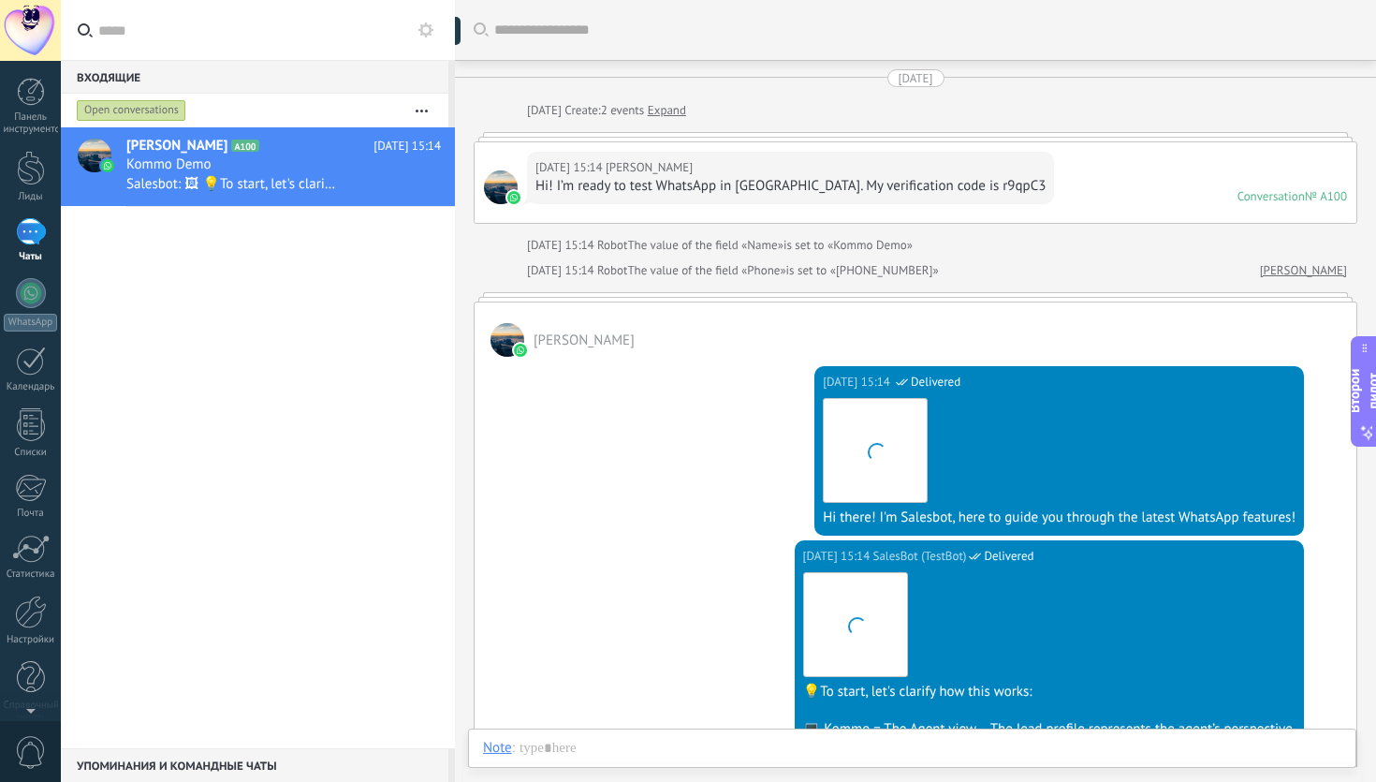
scroll to position [458, 0]
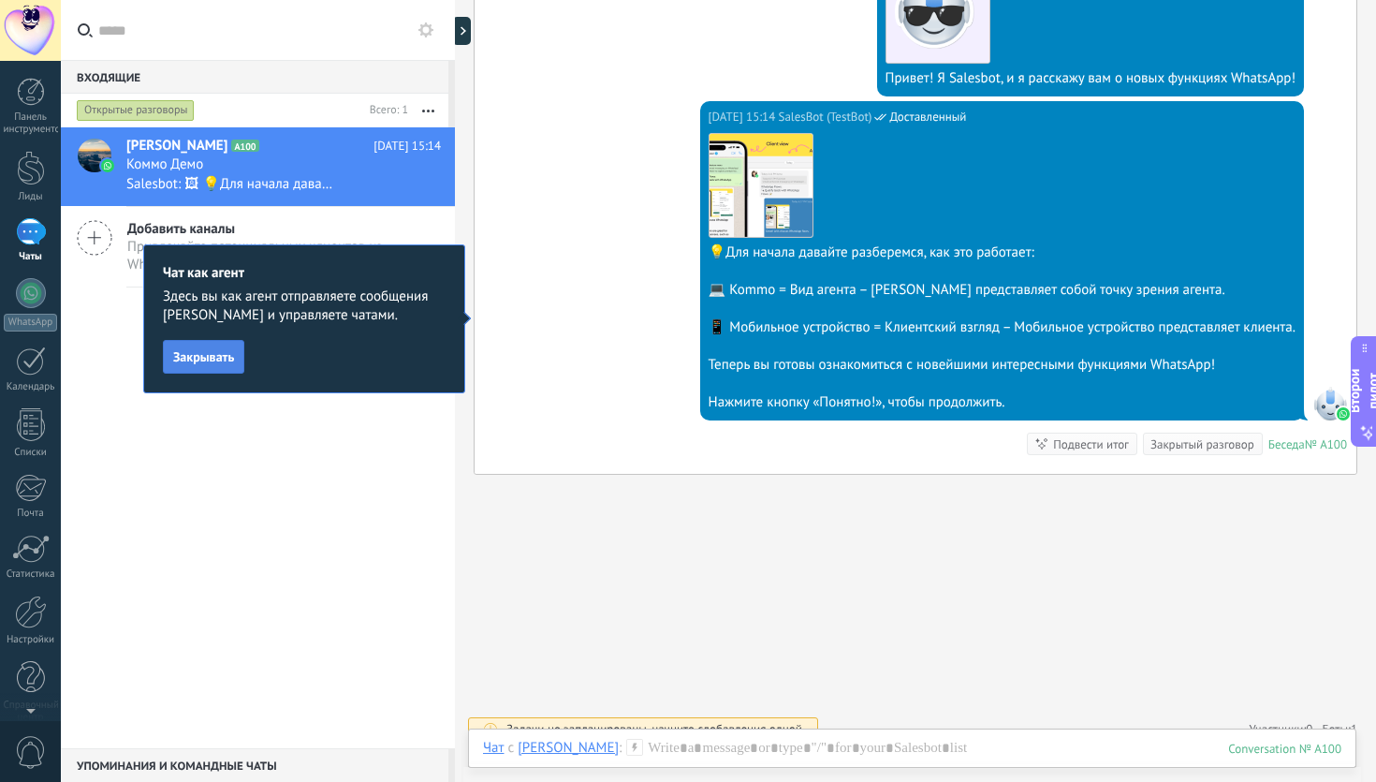
click at [191, 344] on button "Закрывать" at bounding box center [203, 357] width 81 height 34
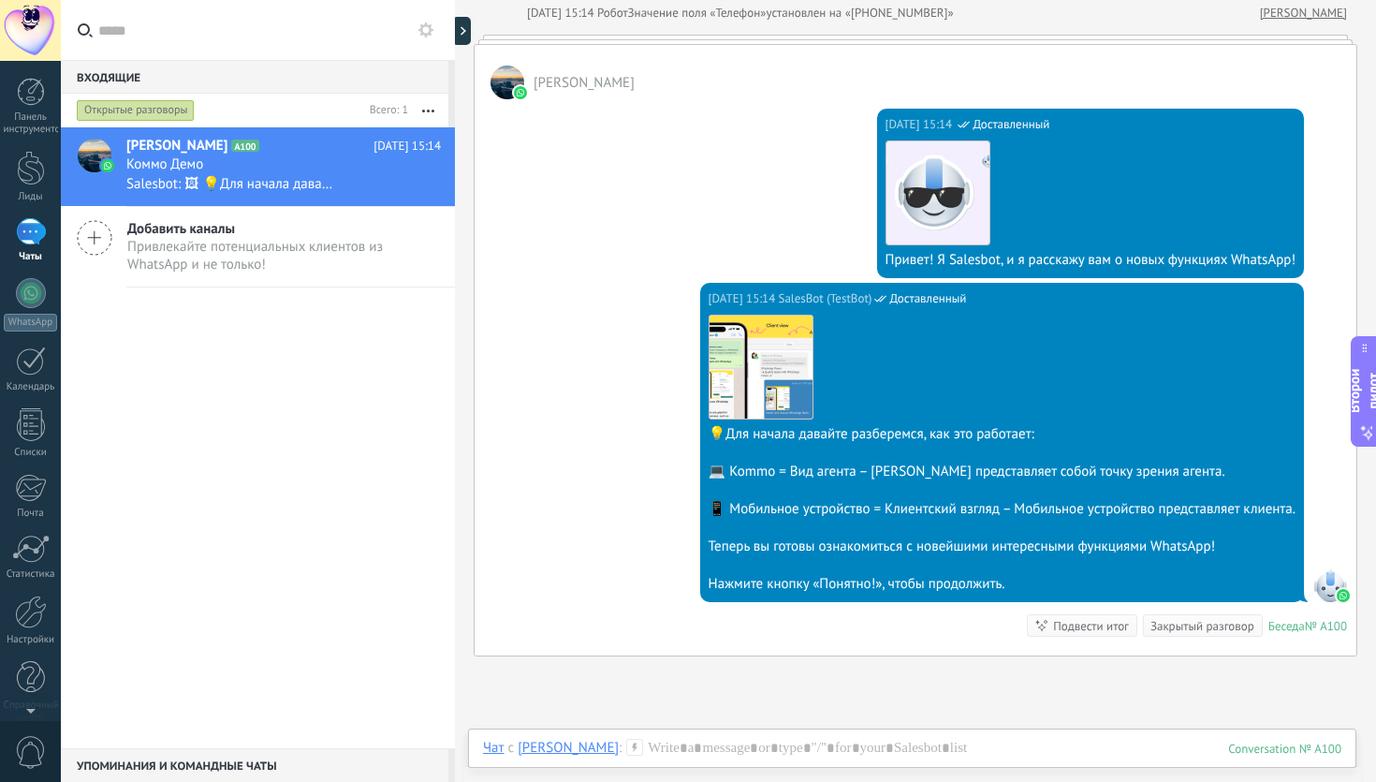
scroll to position [278, 0]
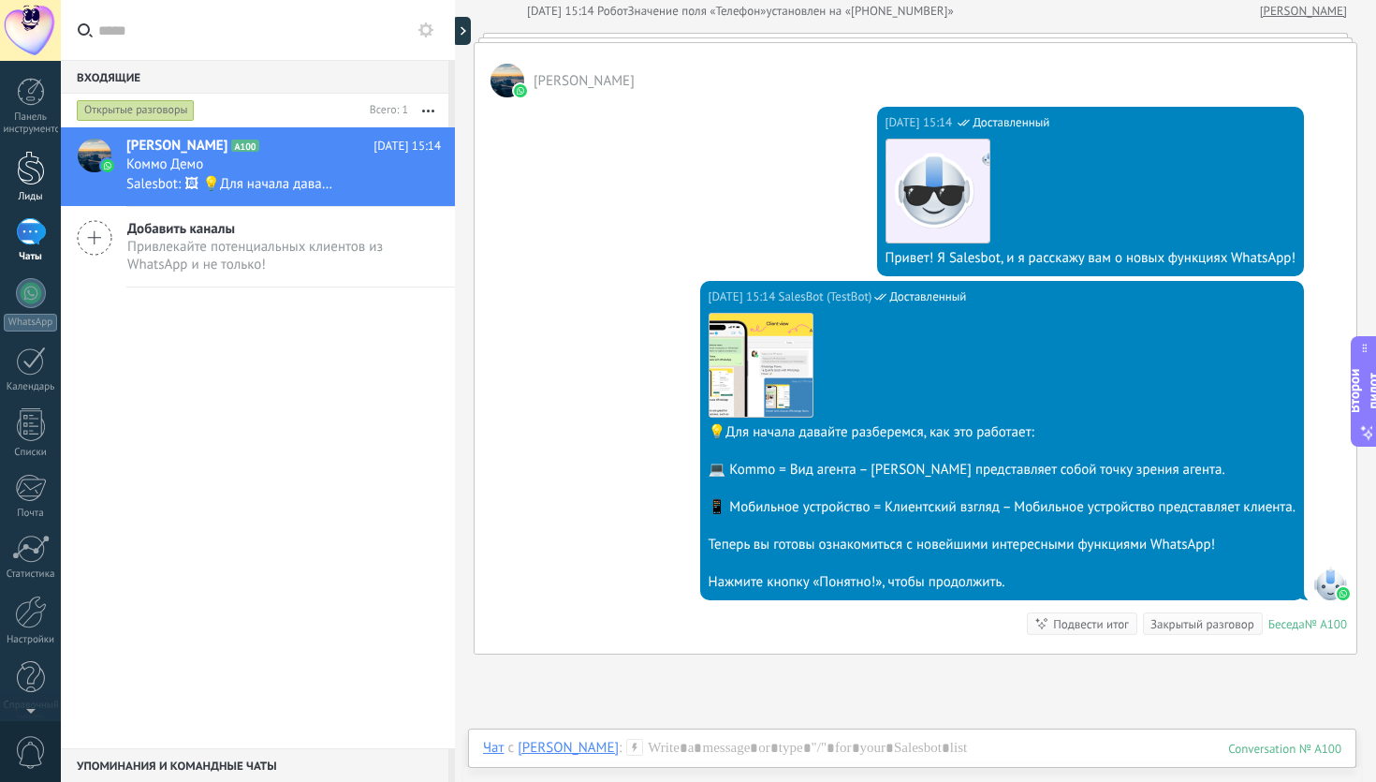
click at [44, 178] on link "Лиды" at bounding box center [30, 177] width 61 height 52
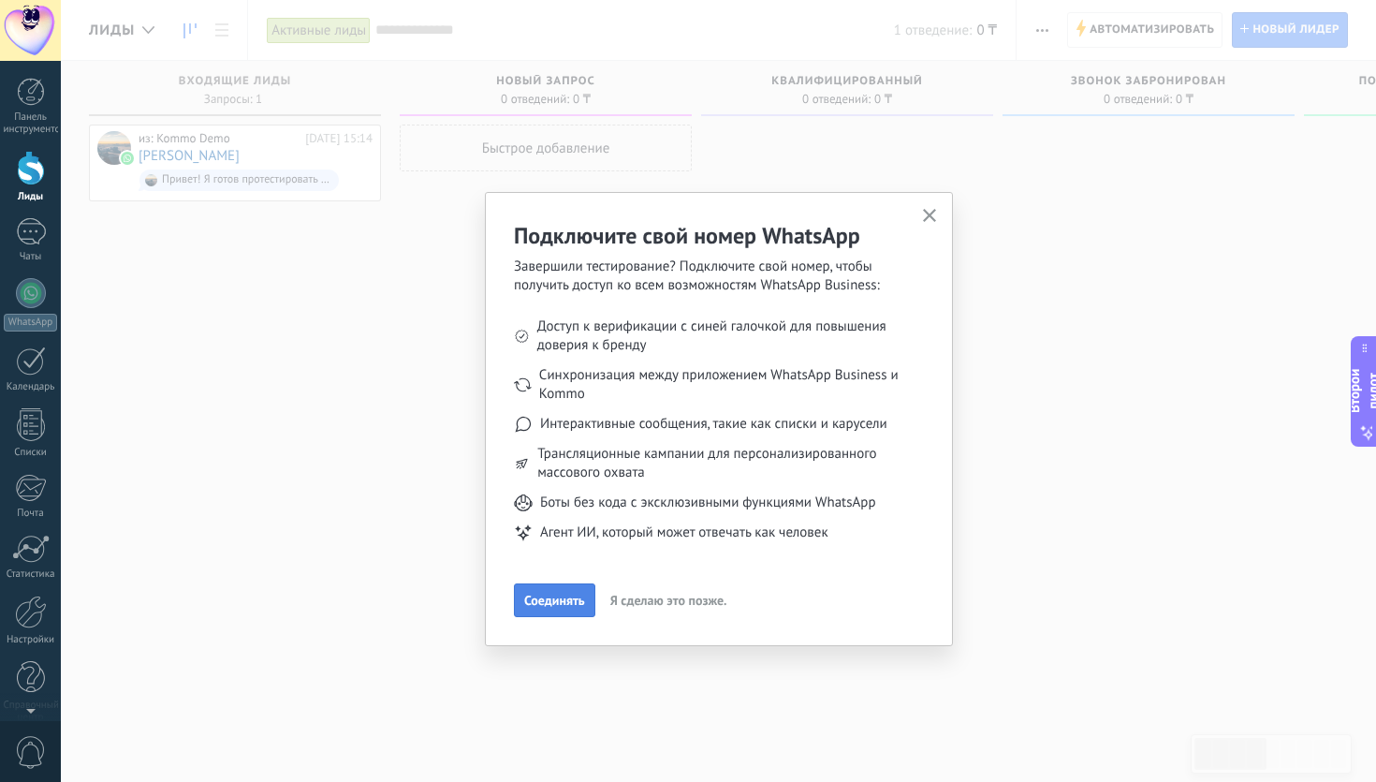
click at [575, 593] on font "Соединять" at bounding box center [554, 600] width 61 height 17
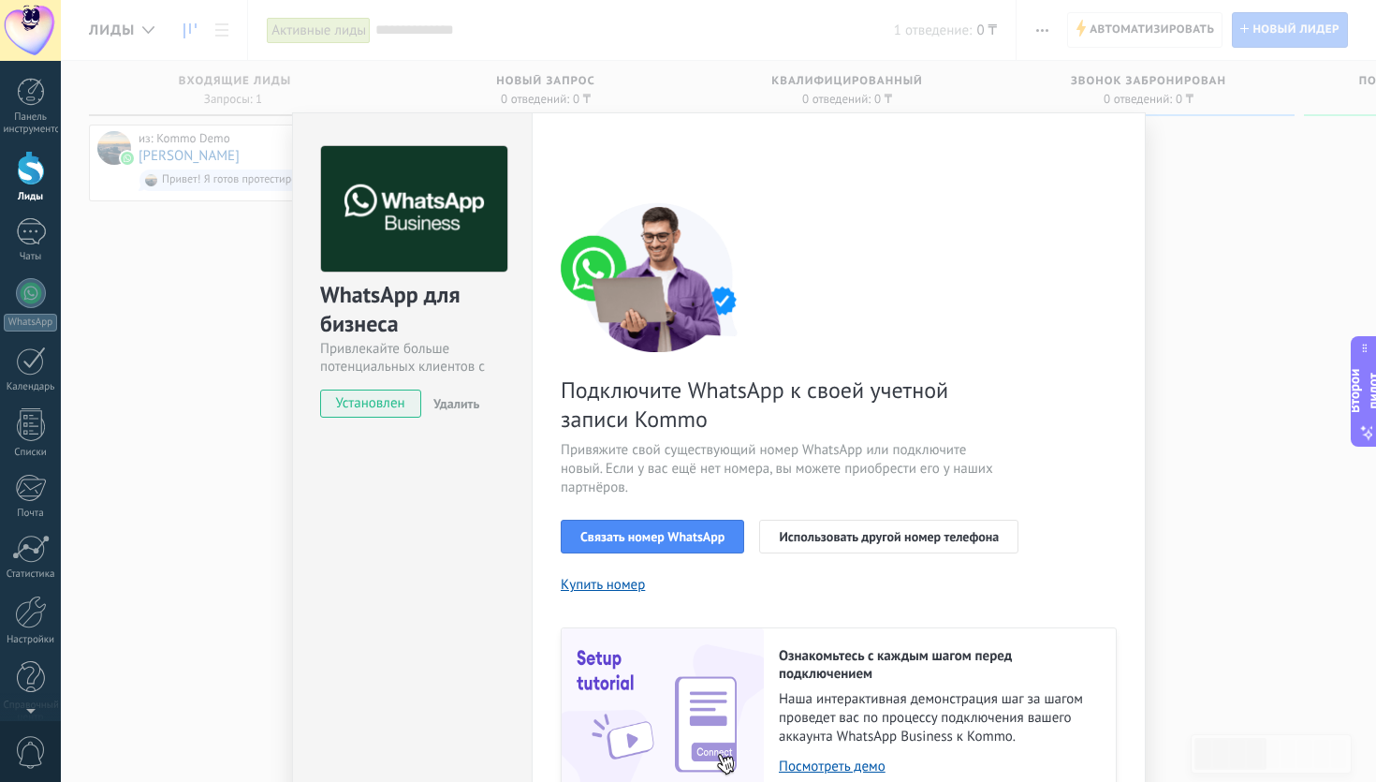
click at [264, 406] on div "WhatsApp для бизнеса Привлекайте больше потенциальных клиентов с помощью мощных…" at bounding box center [718, 391] width 1315 height 782
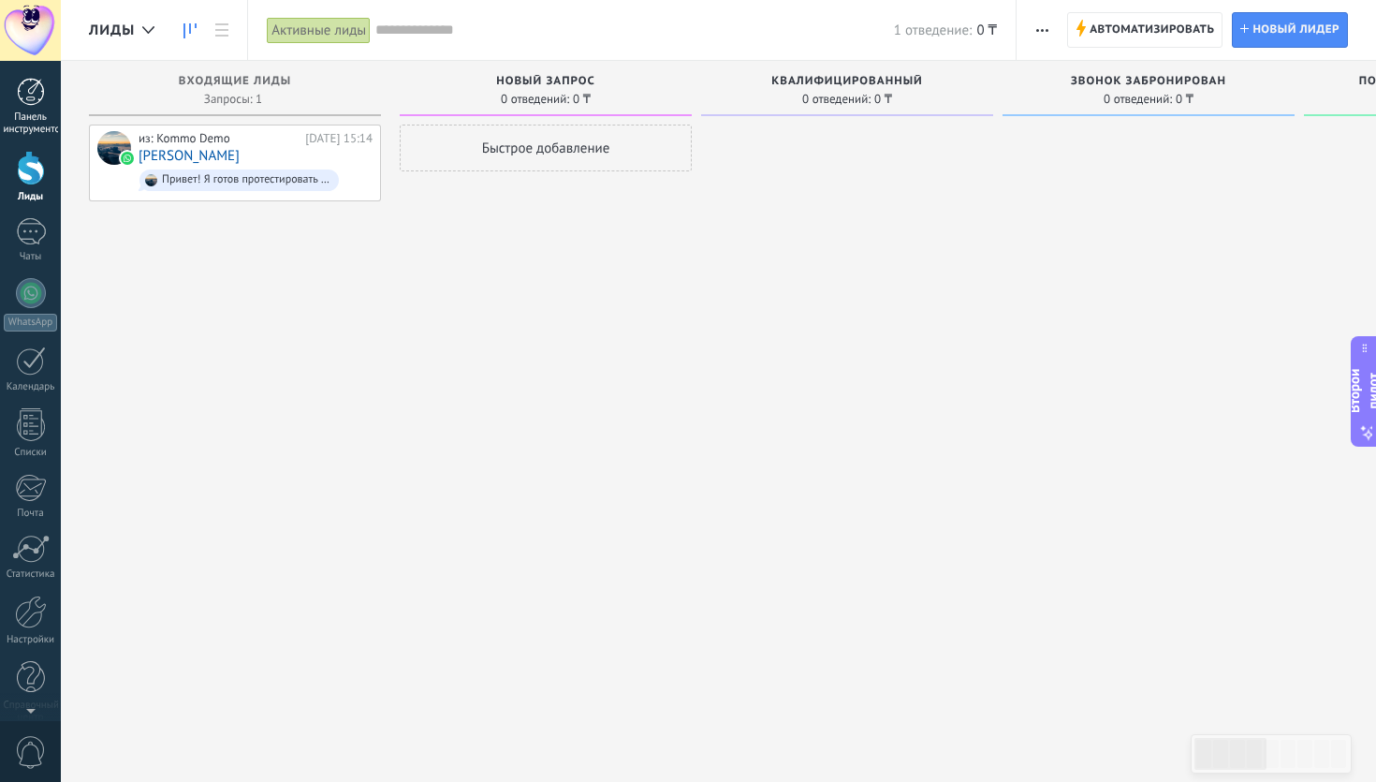
click at [30, 124] on font "Панель инструментов" at bounding box center [35, 122] width 62 height 25
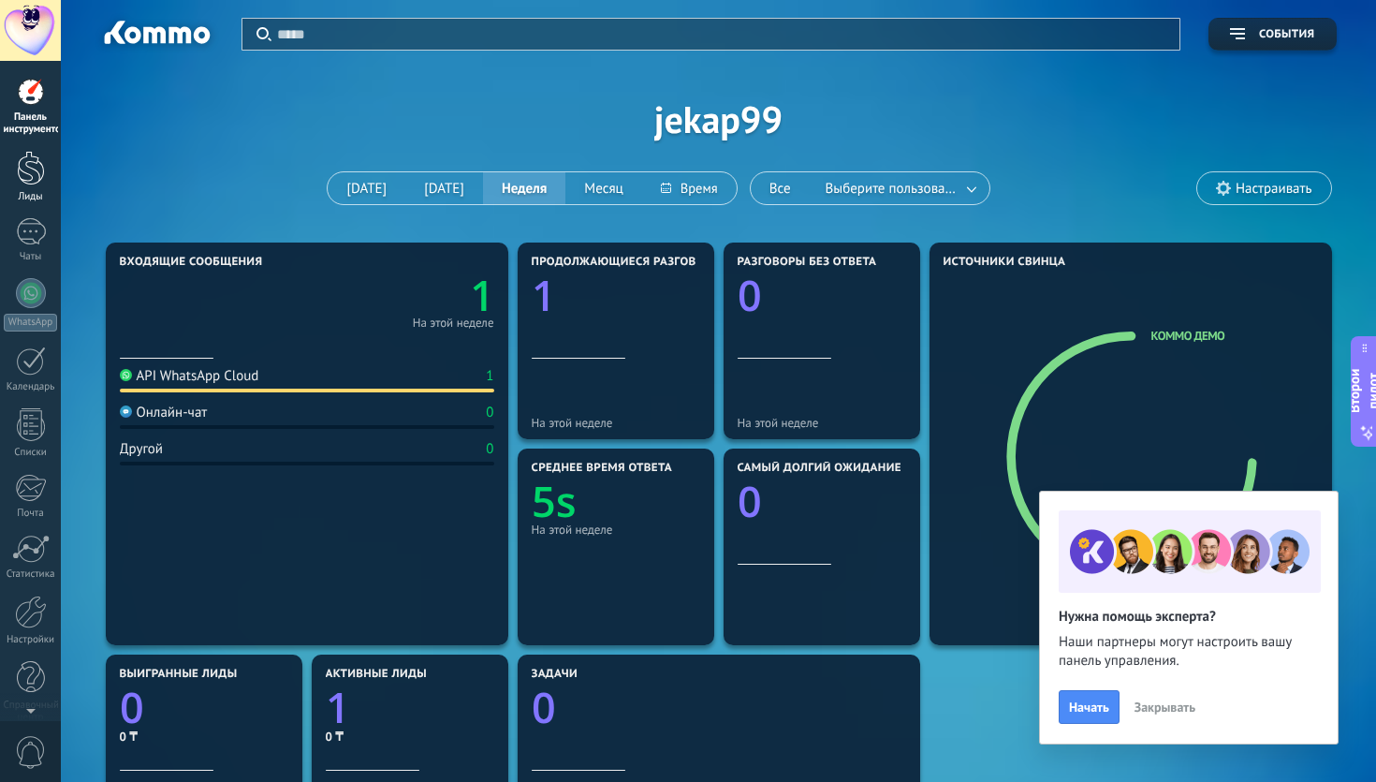
click at [27, 193] on font "Лиды" at bounding box center [30, 196] width 24 height 13
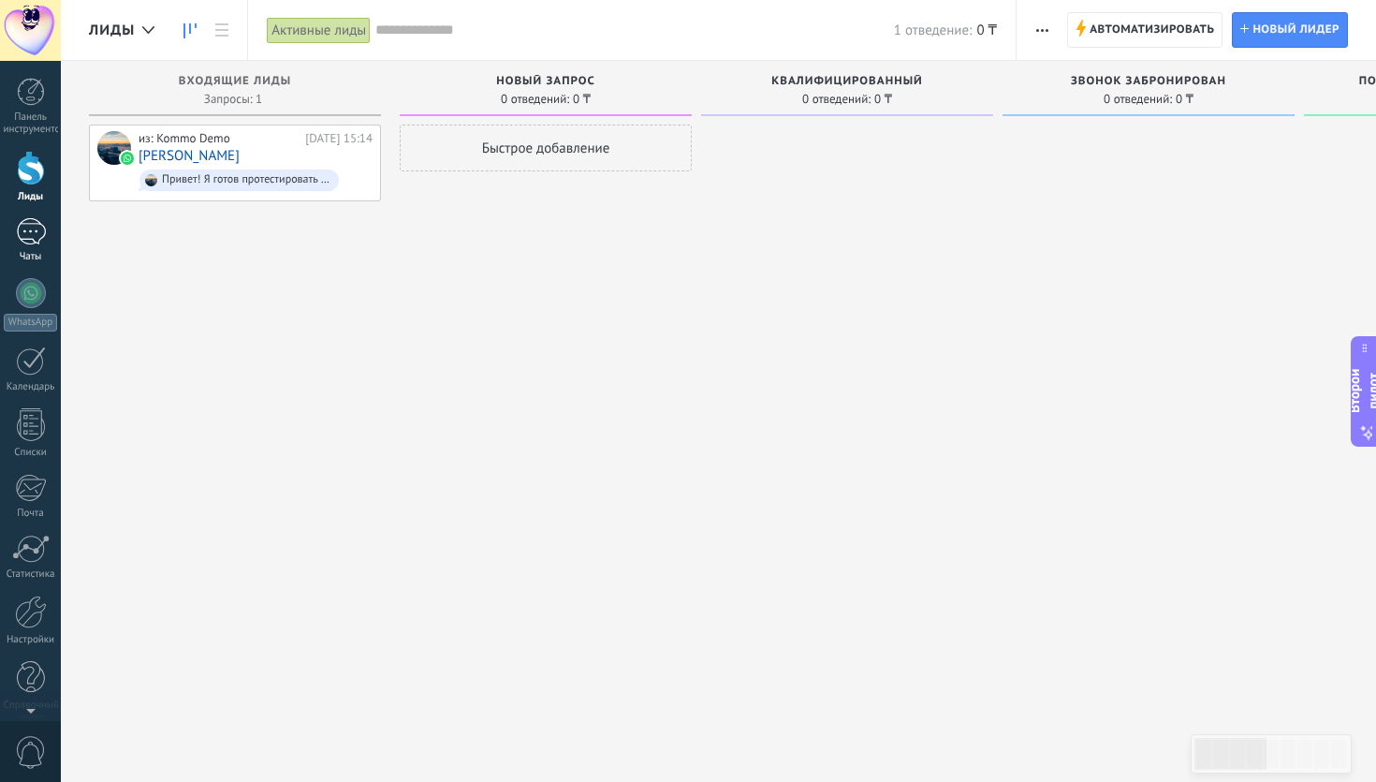
click at [27, 244] on div "1" at bounding box center [31, 231] width 30 height 27
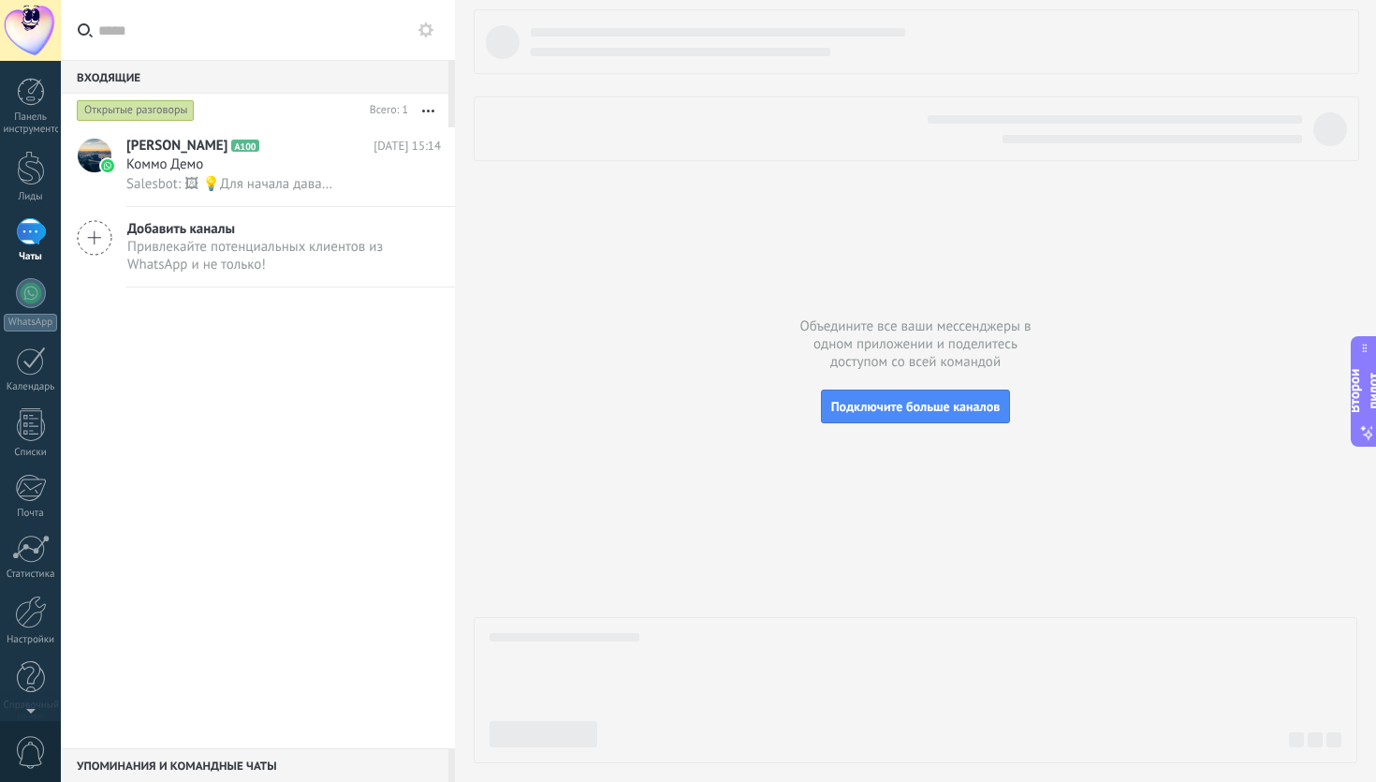
click at [41, 243] on div "1" at bounding box center [31, 231] width 30 height 27
click at [32, 180] on div at bounding box center [31, 168] width 28 height 35
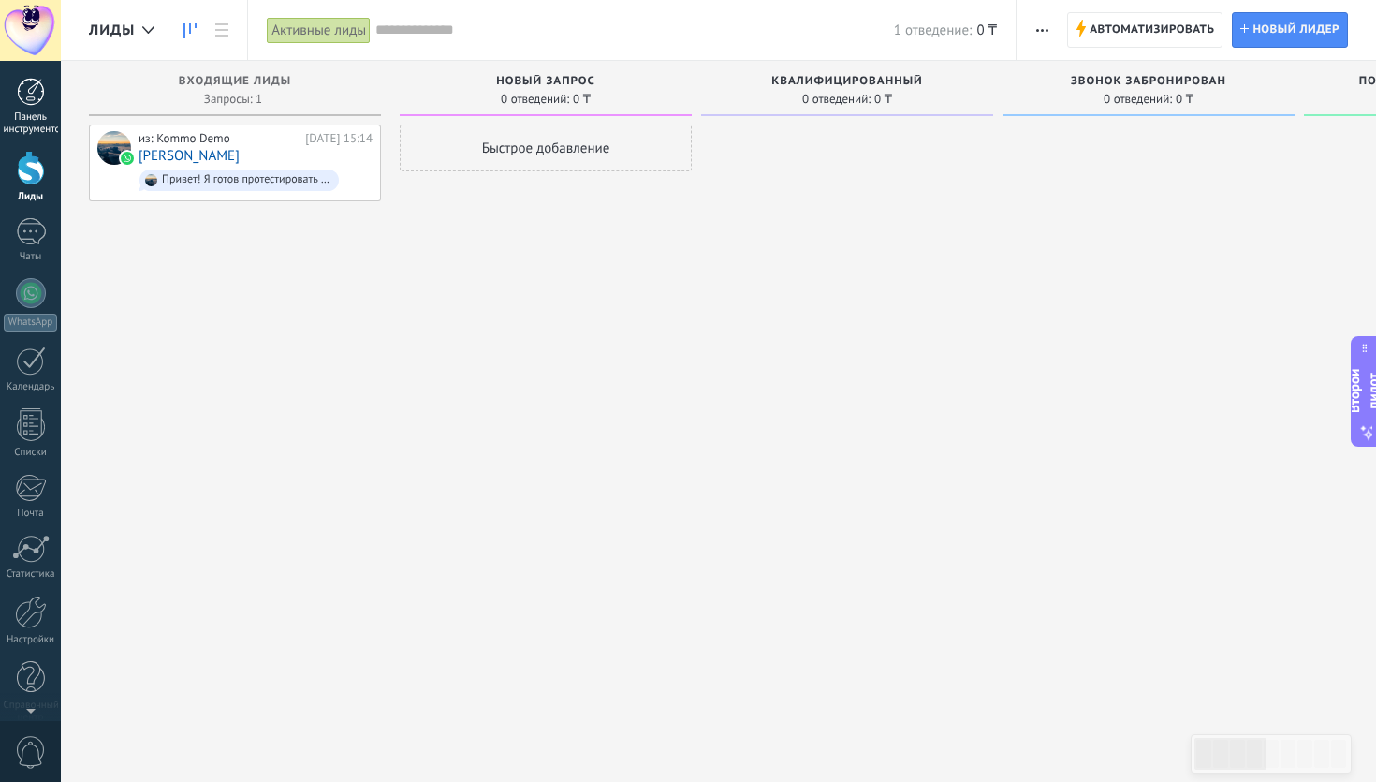
click at [22, 101] on div at bounding box center [31, 92] width 28 height 28
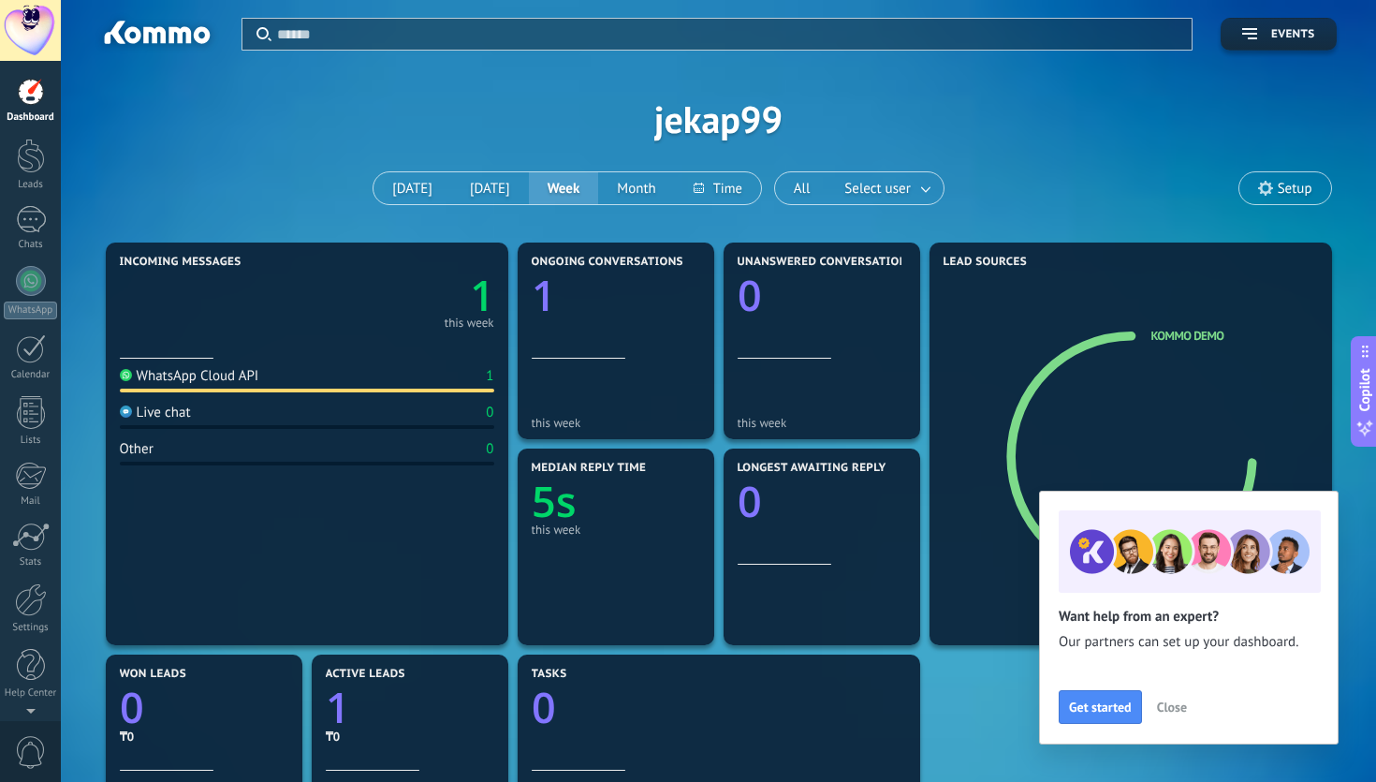
click at [31, 391] on div "Dashboard Leads 1 Chats WhatsApp Customers" at bounding box center [30, 398] width 61 height 640
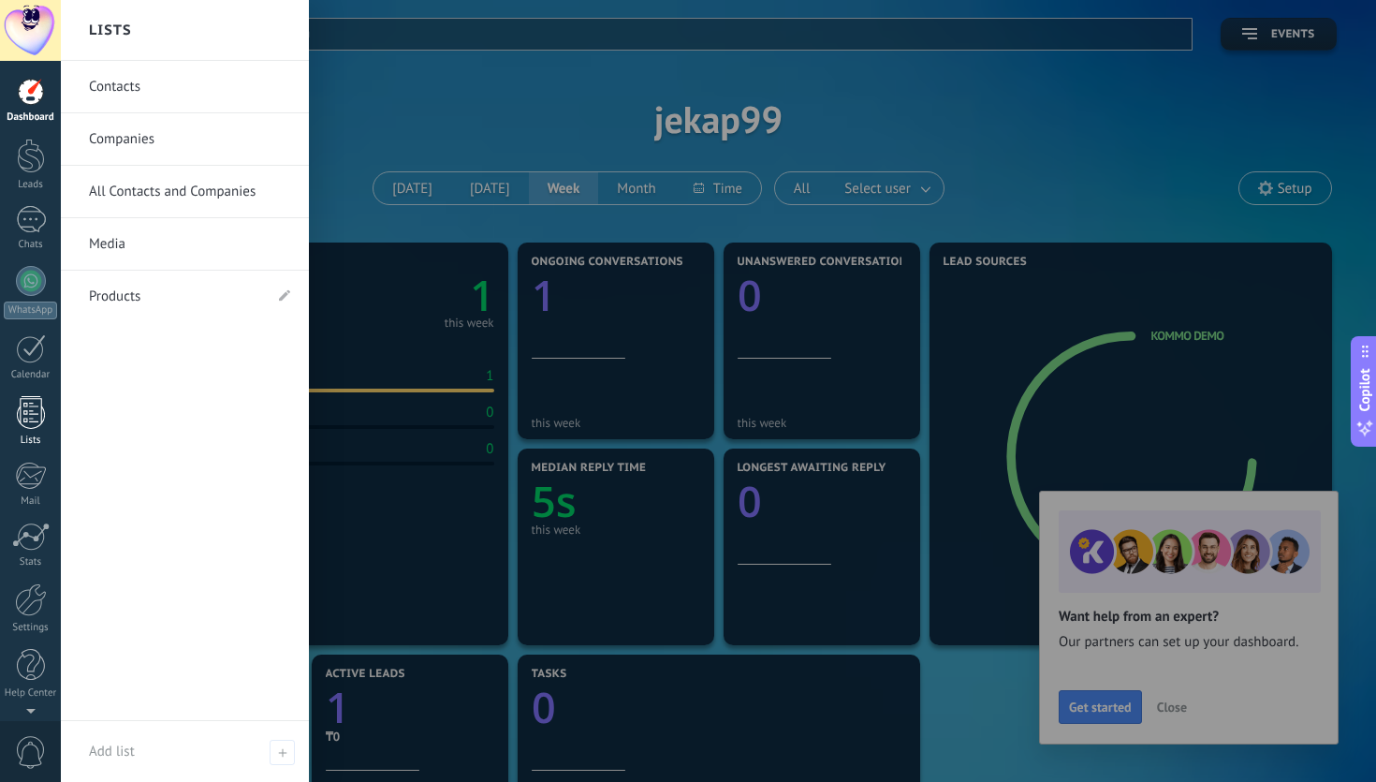
click at [31, 407] on div at bounding box center [31, 412] width 28 height 33
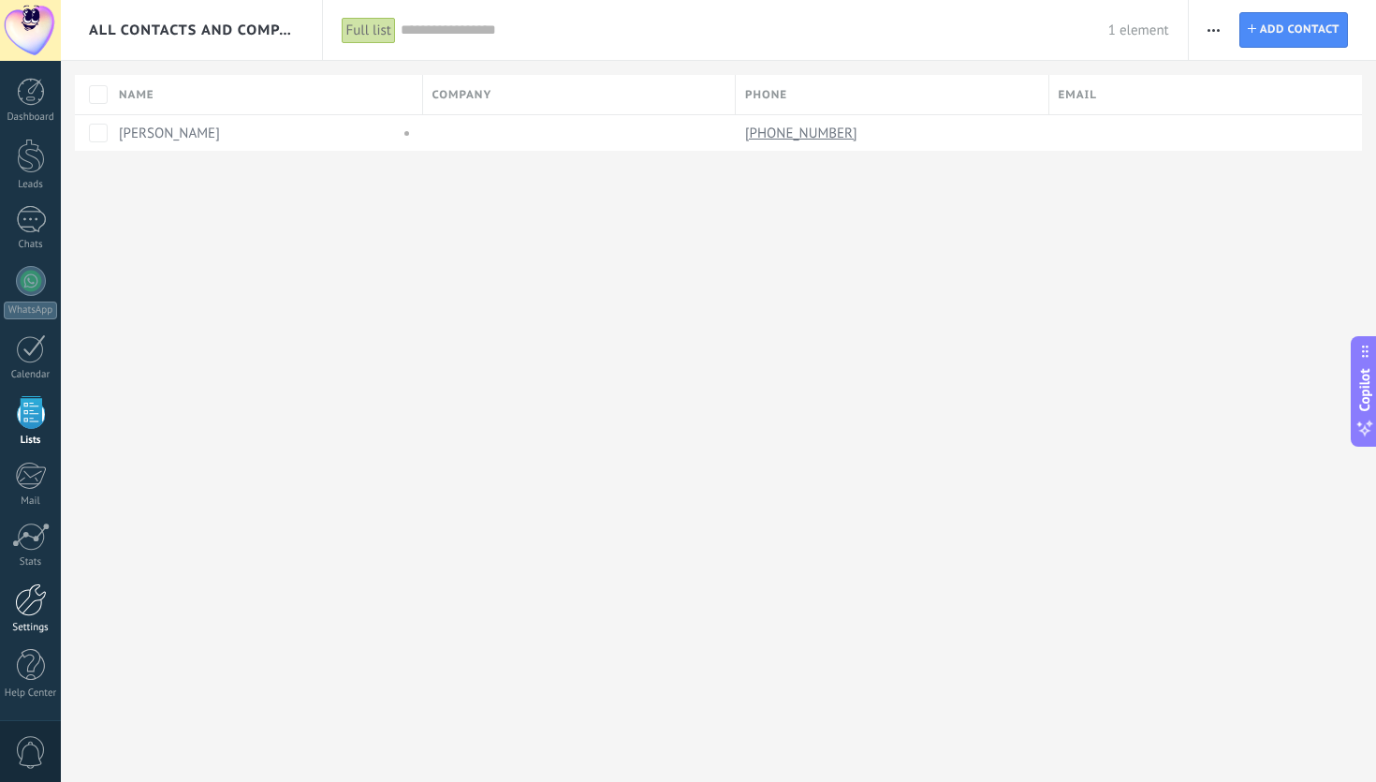
click at [28, 595] on div at bounding box center [31, 599] width 32 height 33
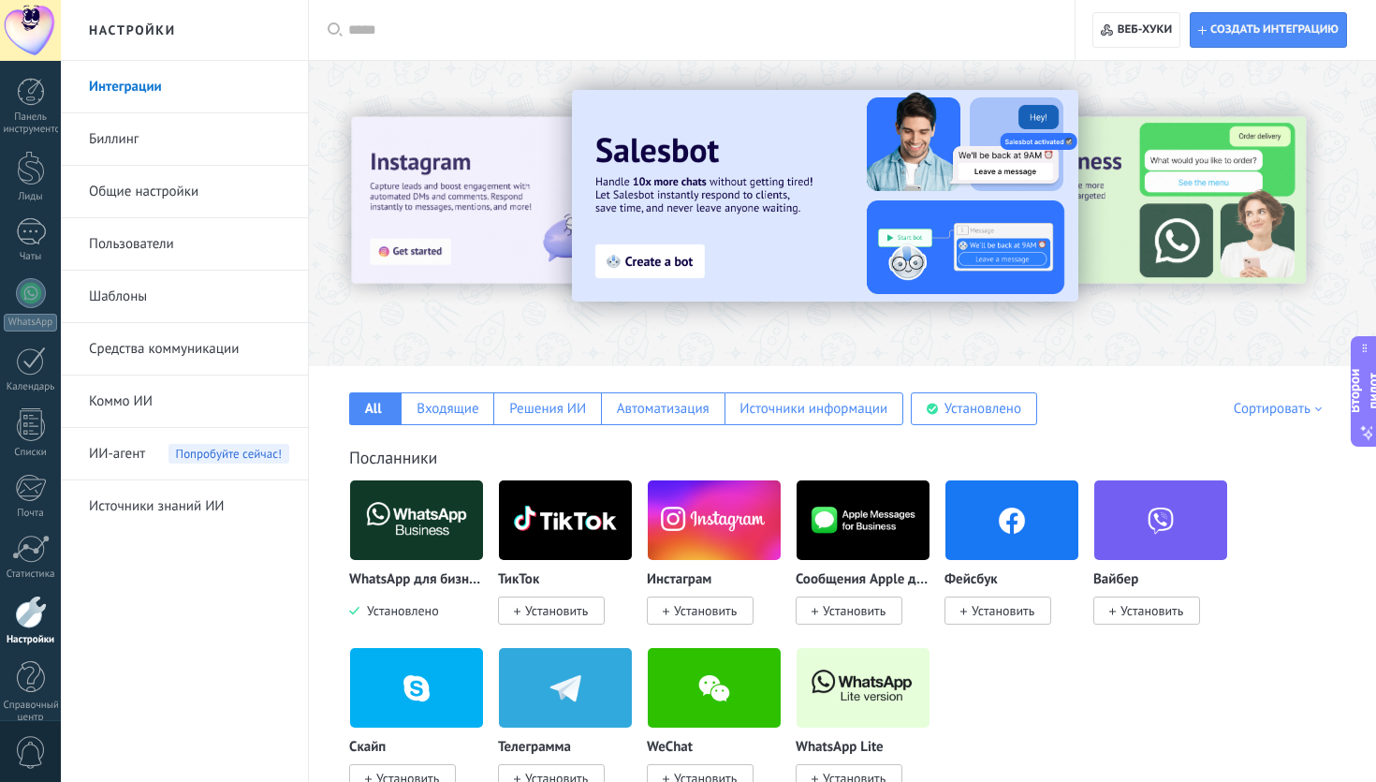
click at [402, 58] on div at bounding box center [698, 30] width 700 height 60
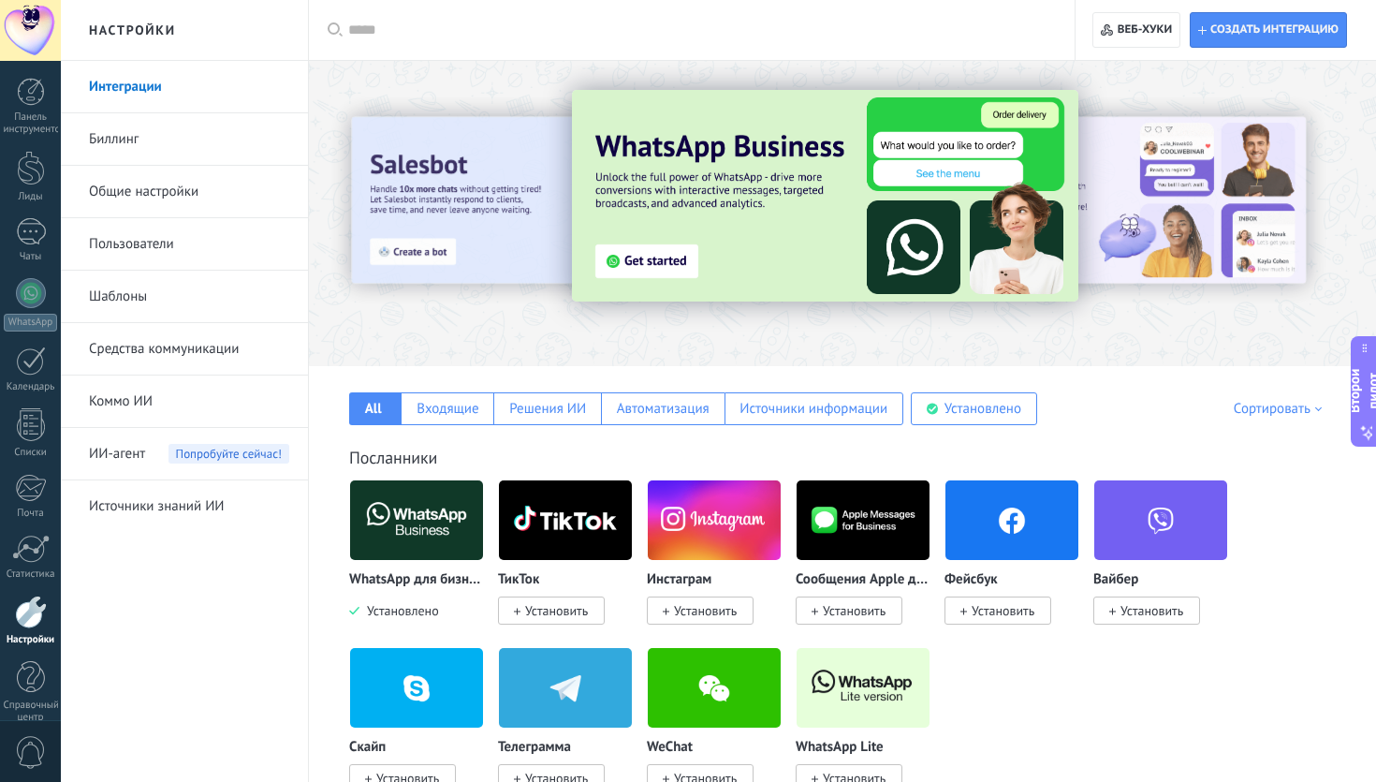
scroll to position [22, 0]
click at [104, 133] on font "Биллинг" at bounding box center [114, 139] width 50 height 18
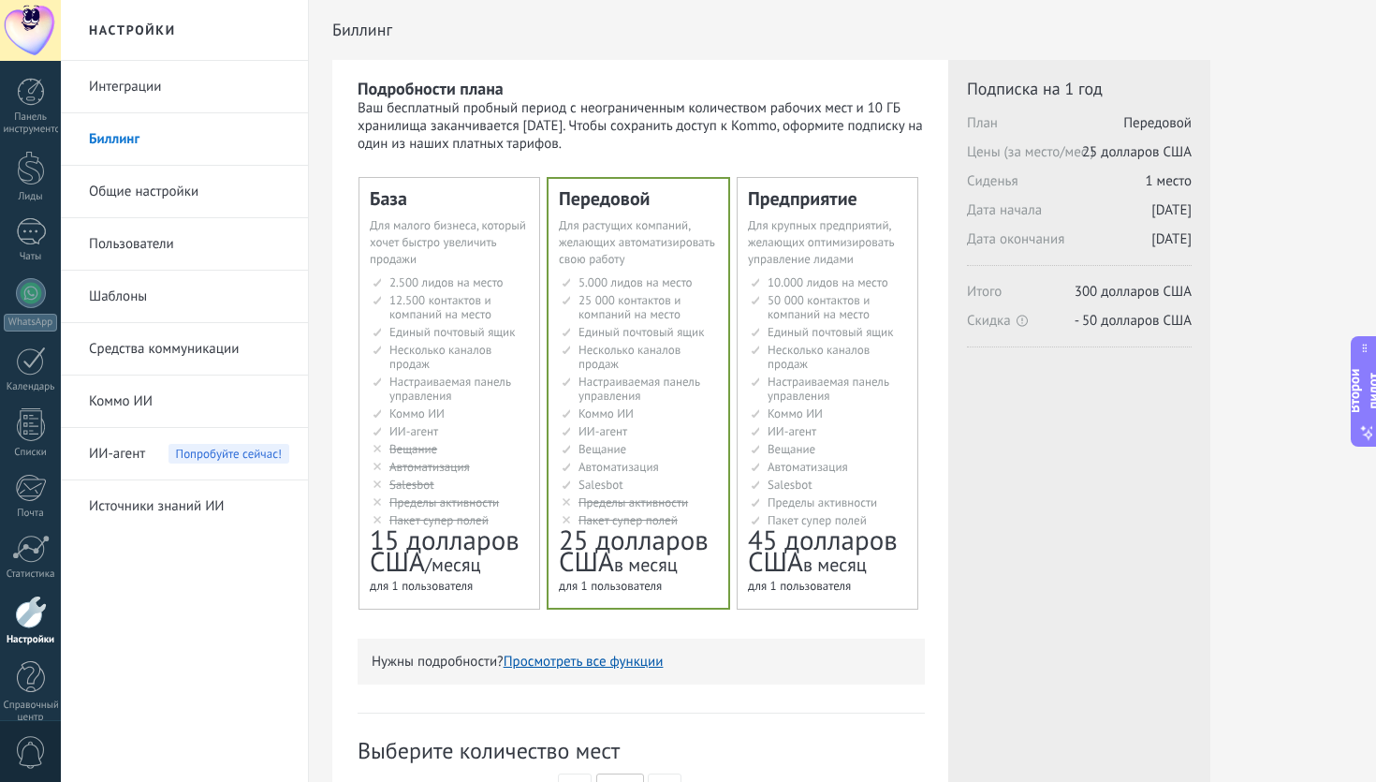
click at [110, 189] on font "Общие настройки" at bounding box center [144, 192] width 110 height 18
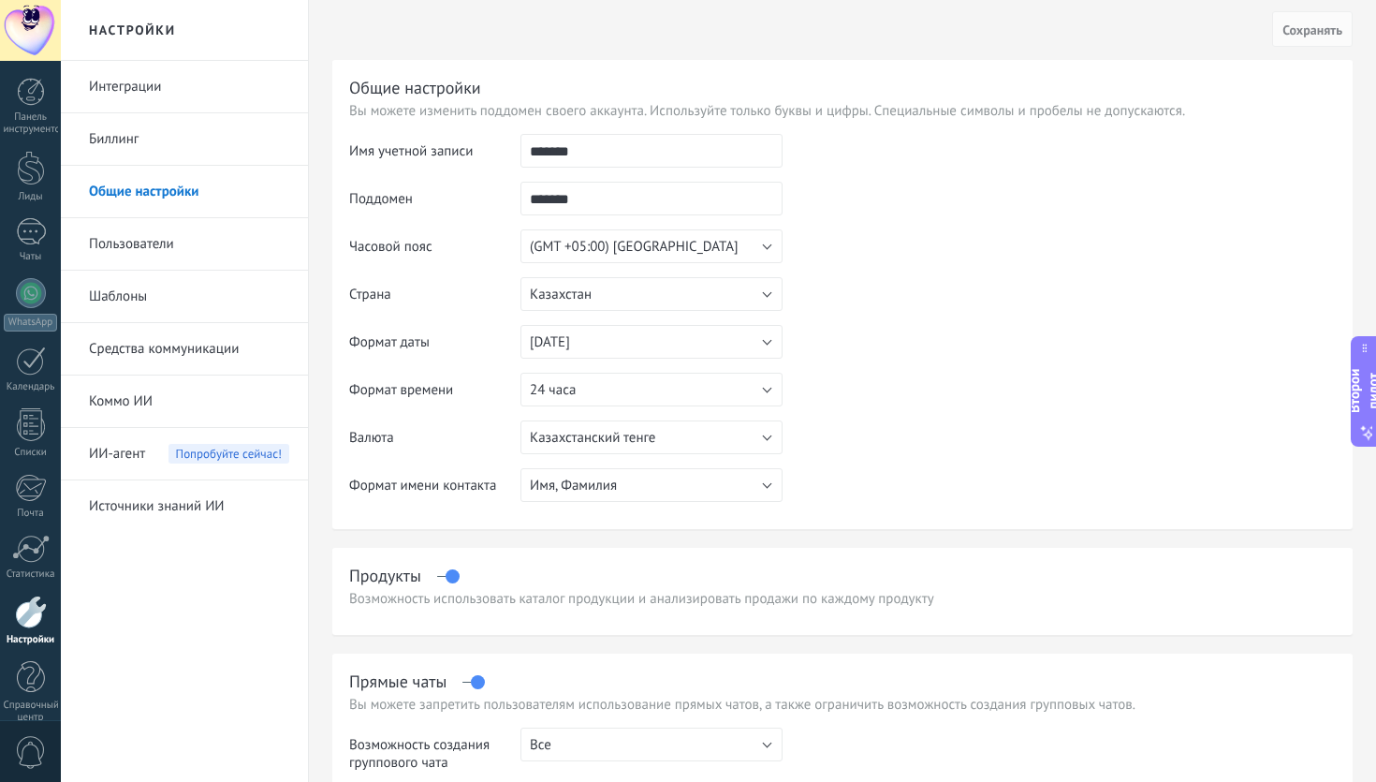
click at [110, 244] on font "Пользователи" at bounding box center [131, 244] width 85 height 18
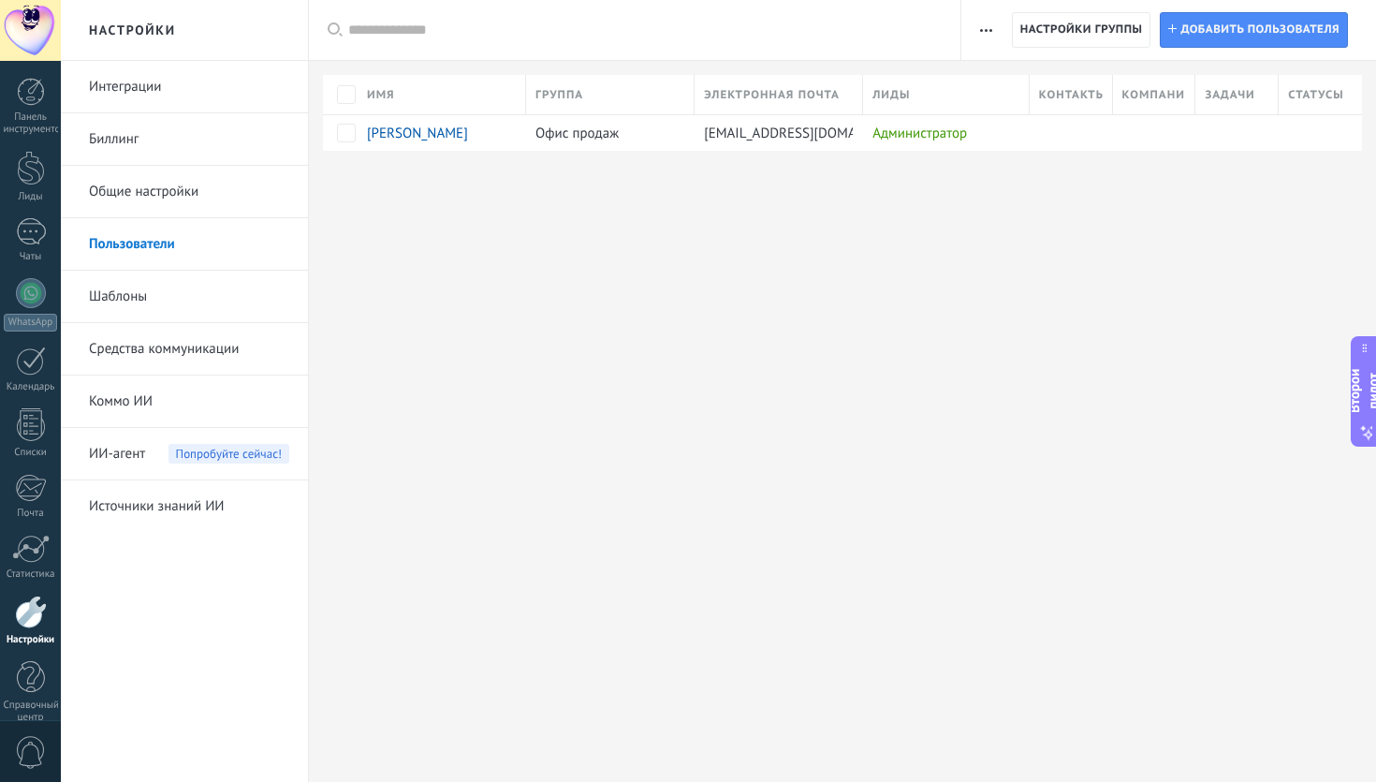
click at [112, 284] on link "Шаблоны" at bounding box center [189, 296] width 200 height 52
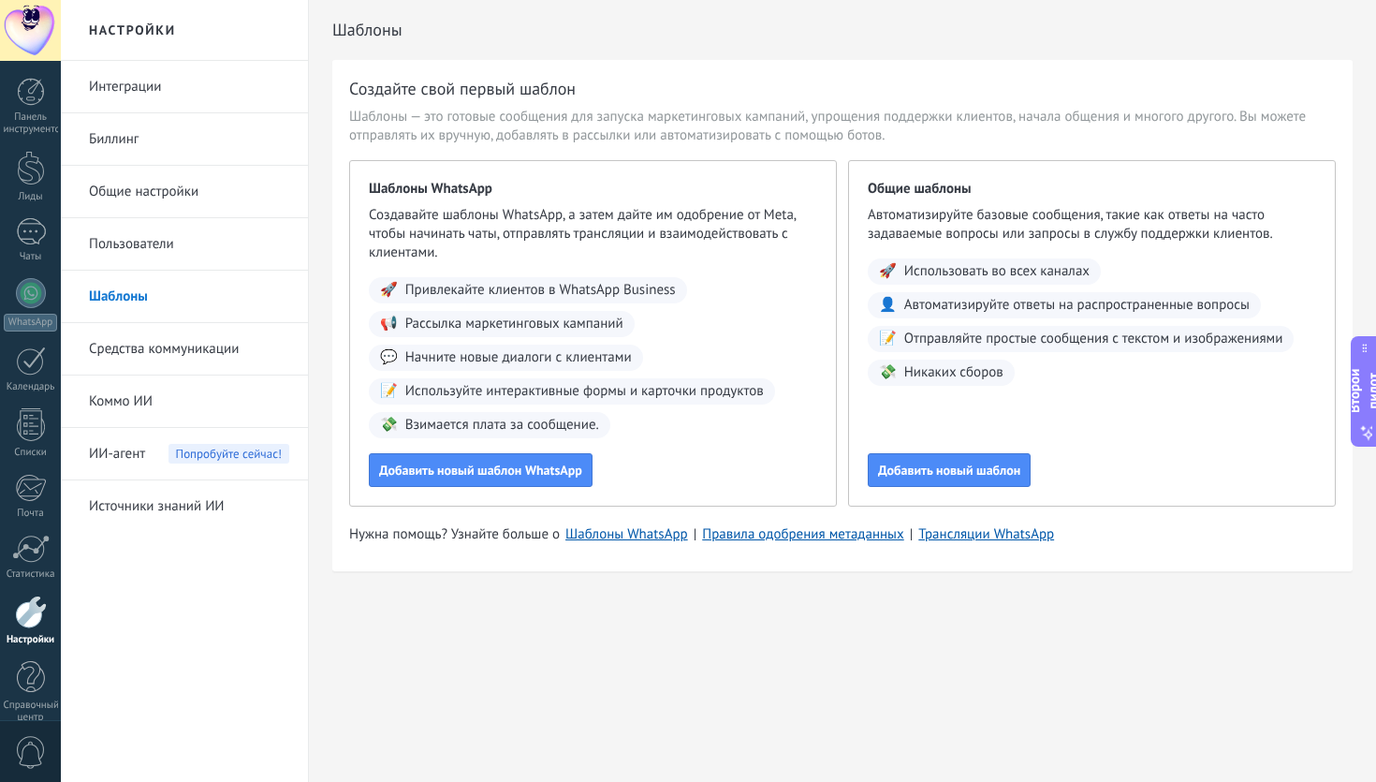
click at [113, 345] on font "Средства коммуникации" at bounding box center [164, 349] width 150 height 18
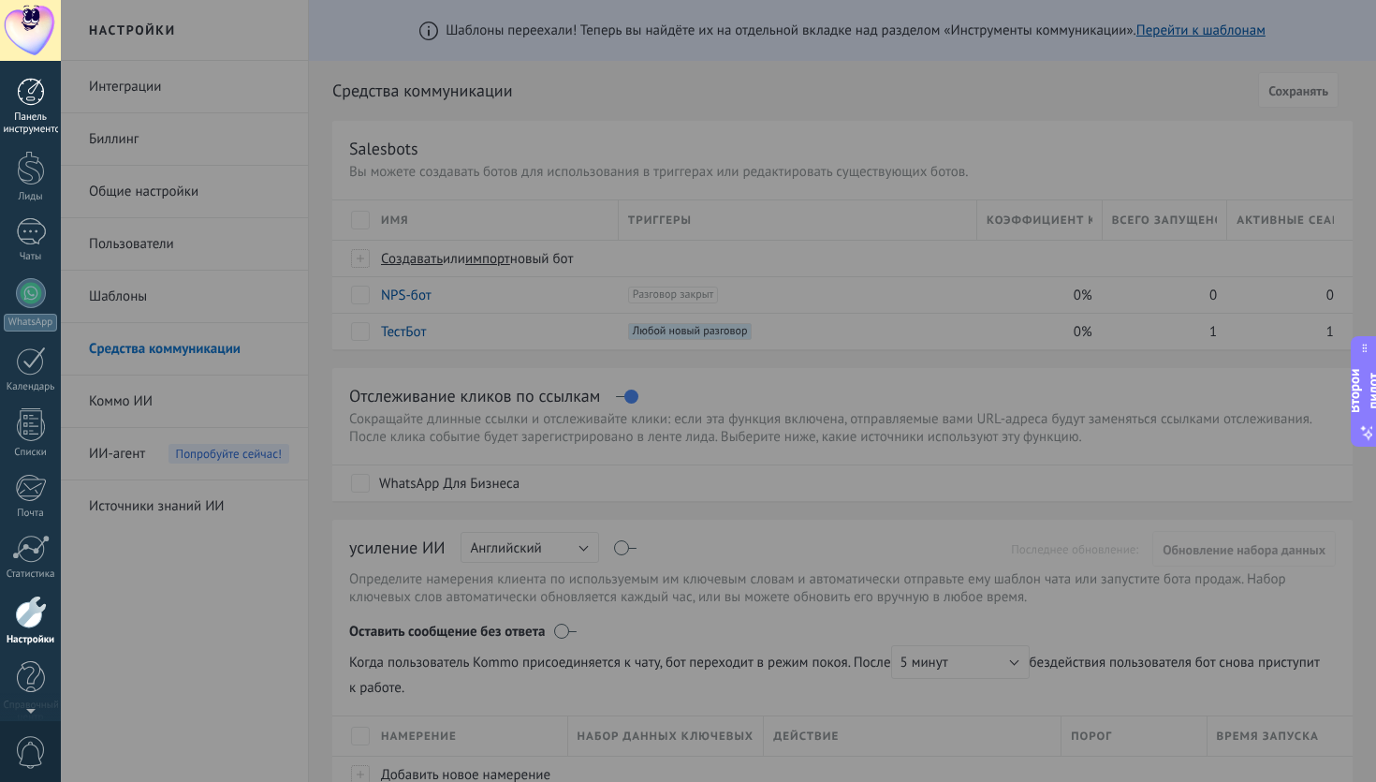
click at [37, 120] on font "Панель инструментов" at bounding box center [35, 122] width 62 height 25
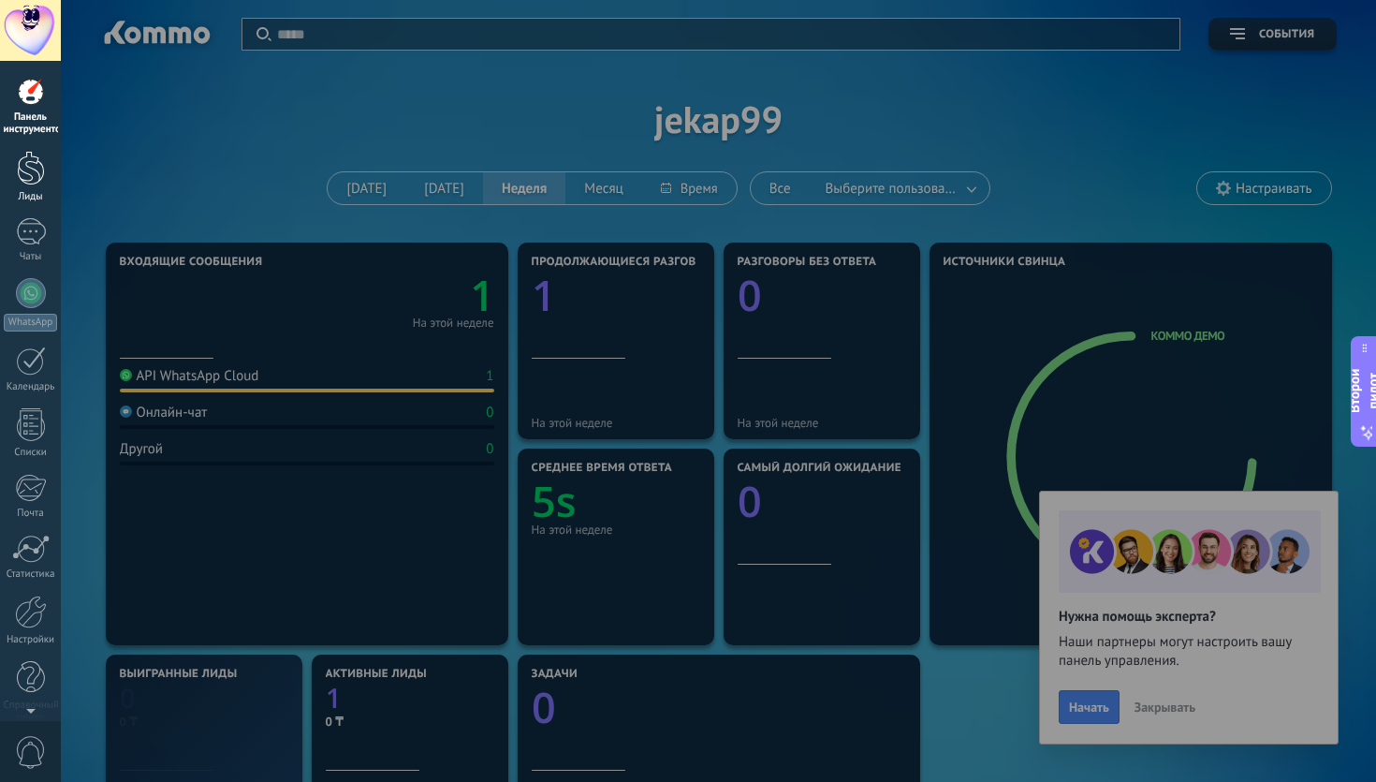
click at [38, 163] on div at bounding box center [31, 168] width 28 height 35
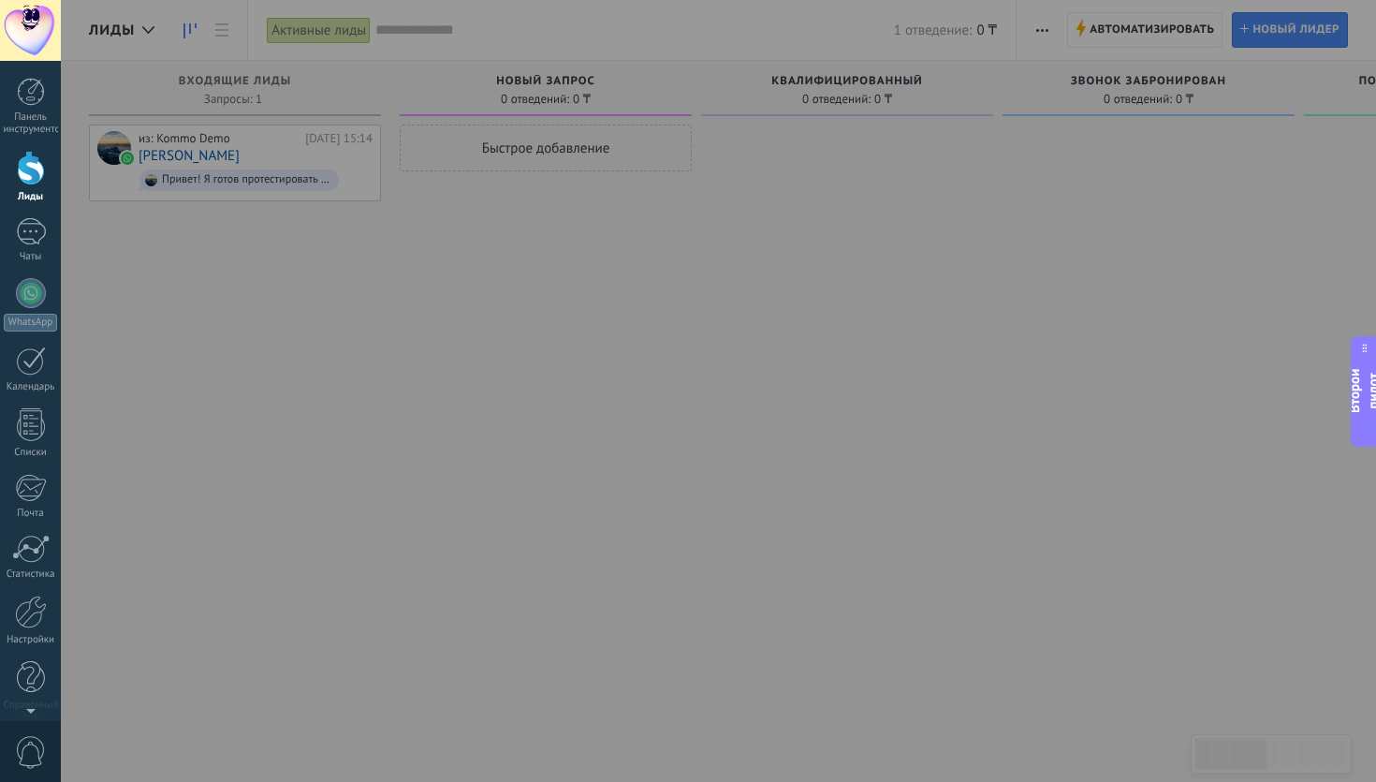
click at [181, 32] on div at bounding box center [749, 391] width 1376 height 782
click at [151, 31] on div at bounding box center [749, 391] width 1376 height 782
click at [219, 35] on div at bounding box center [749, 391] width 1376 height 782
click at [692, 367] on div at bounding box center [749, 391] width 1376 height 782
click at [1145, 308] on div at bounding box center [749, 391] width 1376 height 782
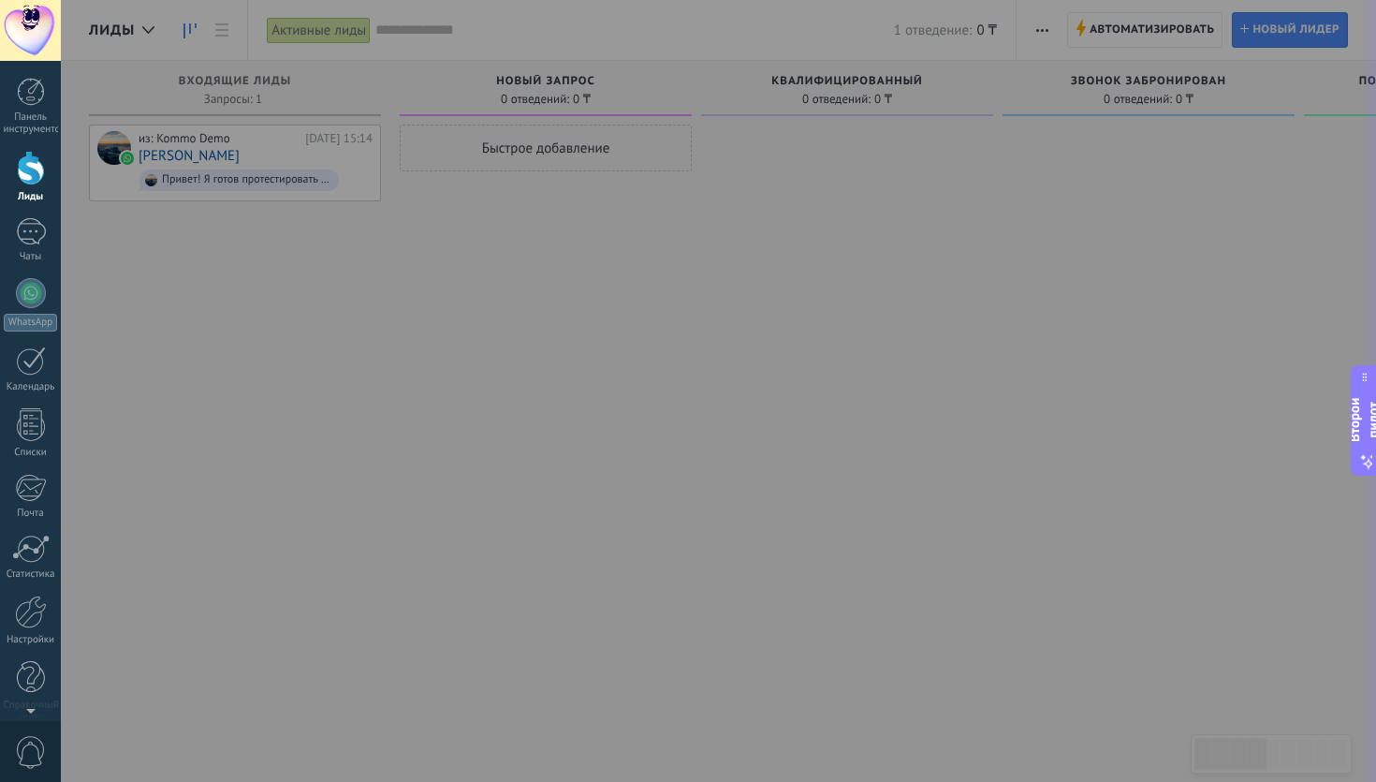
drag, startPoint x: 1372, startPoint y: 384, endPoint x: 1260, endPoint y: 415, distance: 116.5
click at [1260, 415] on body ".abecls-1,.abecls-2{fill-rule:evenodd}.abecls-2{fill:#fff} .abhcls-1{fill:none}…" at bounding box center [688, 391] width 1376 height 782
drag, startPoint x: 1356, startPoint y: 421, endPoint x: 1330, endPoint y: 781, distance: 360.4
click at [1337, 781] on body ".abecls-1,.abecls-2{fill-rule:evenodd}.abecls-2{fill:#fff} .abhcls-1{fill:none}…" at bounding box center [688, 391] width 1376 height 782
drag, startPoint x: 1331, startPoint y: 771, endPoint x: 1334, endPoint y: 690, distance: 81.5
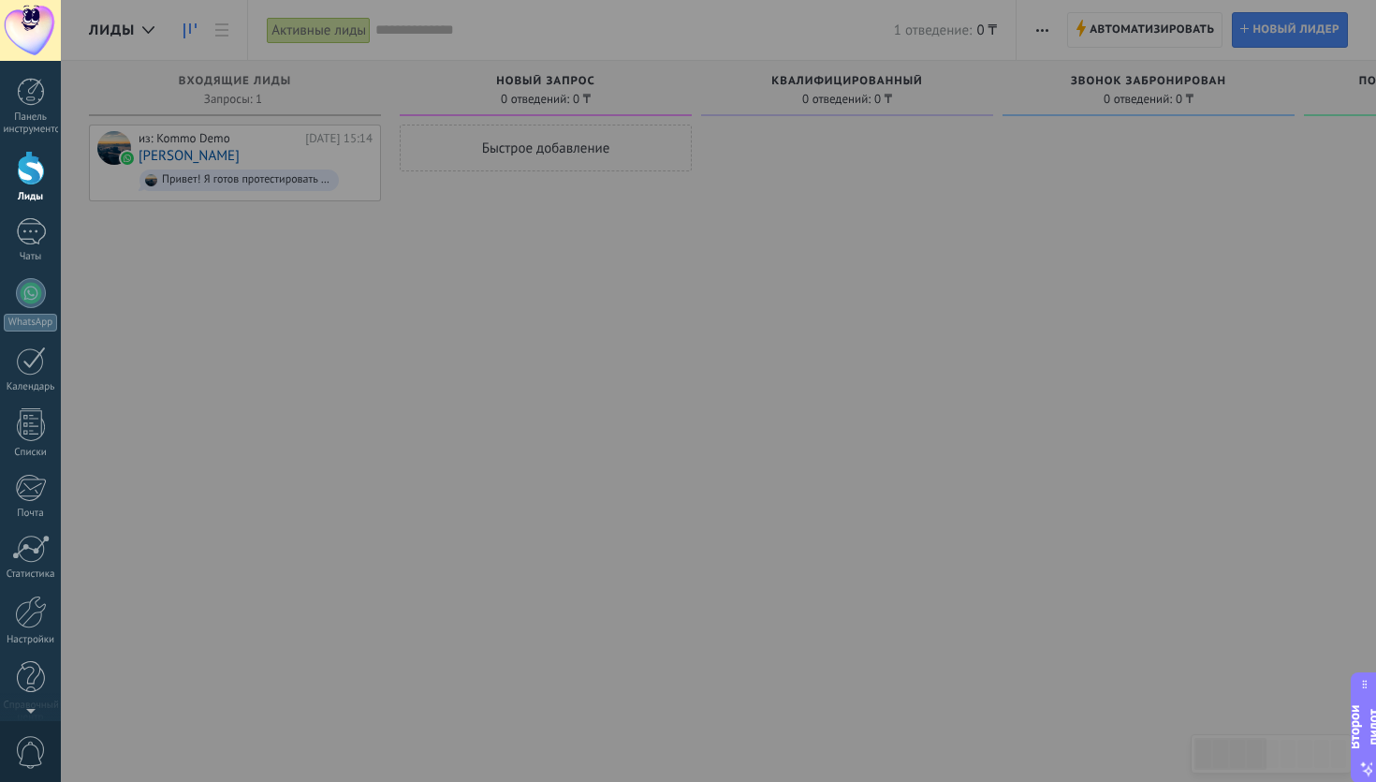
click at [1334, 689] on div at bounding box center [749, 391] width 1376 height 782
drag, startPoint x: 1360, startPoint y: 715, endPoint x: 1339, endPoint y: 557, distance: 159.5
click at [1343, 560] on body ".abecls-1,.abecls-2{fill-rule:evenodd}.abecls-2{fill:#fff} .abhcls-1{fill:none}…" at bounding box center [688, 391] width 1376 height 782
click at [38, 238] on div at bounding box center [31, 231] width 30 height 27
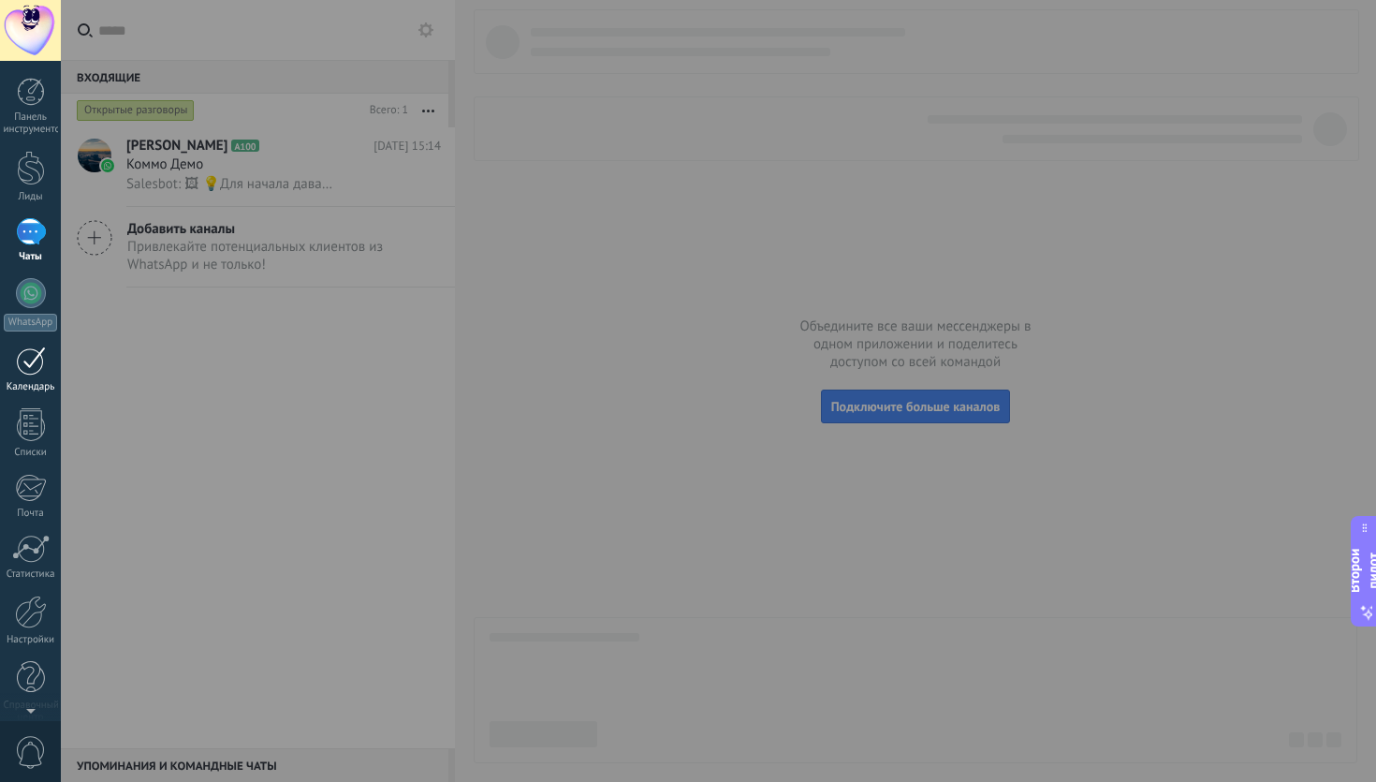
click at [35, 360] on div at bounding box center [31, 360] width 30 height 29
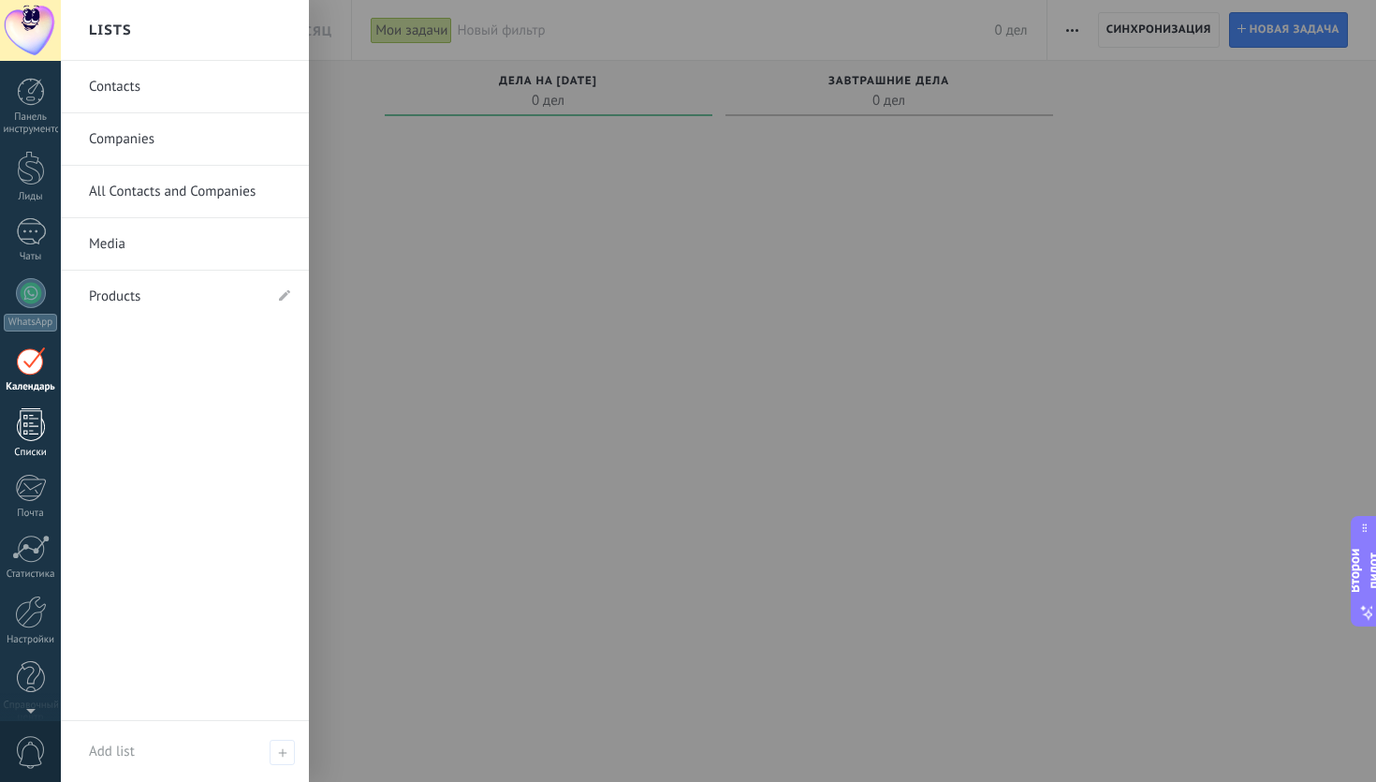
click at [33, 423] on div at bounding box center [31, 424] width 28 height 33
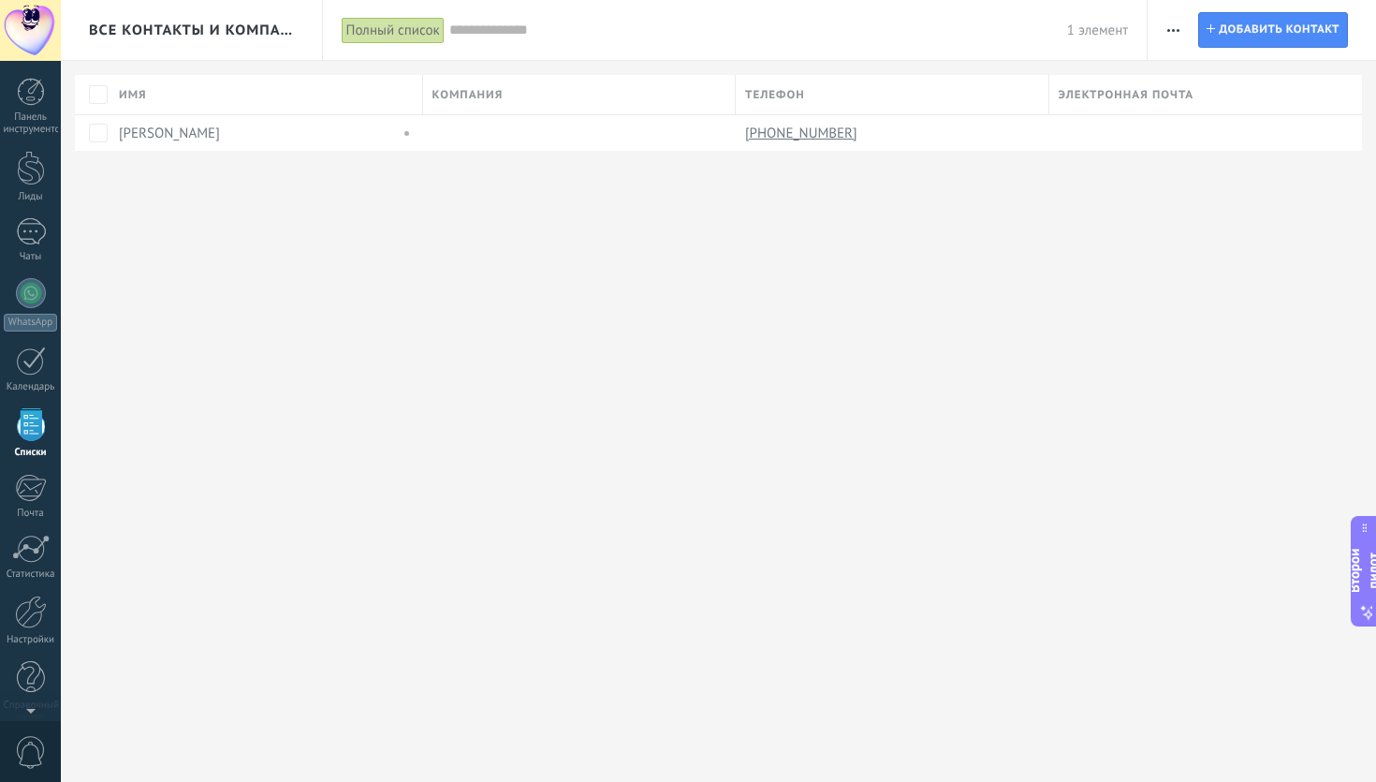
scroll to position [22, 0]
click at [22, 218] on div at bounding box center [31, 210] width 30 height 27
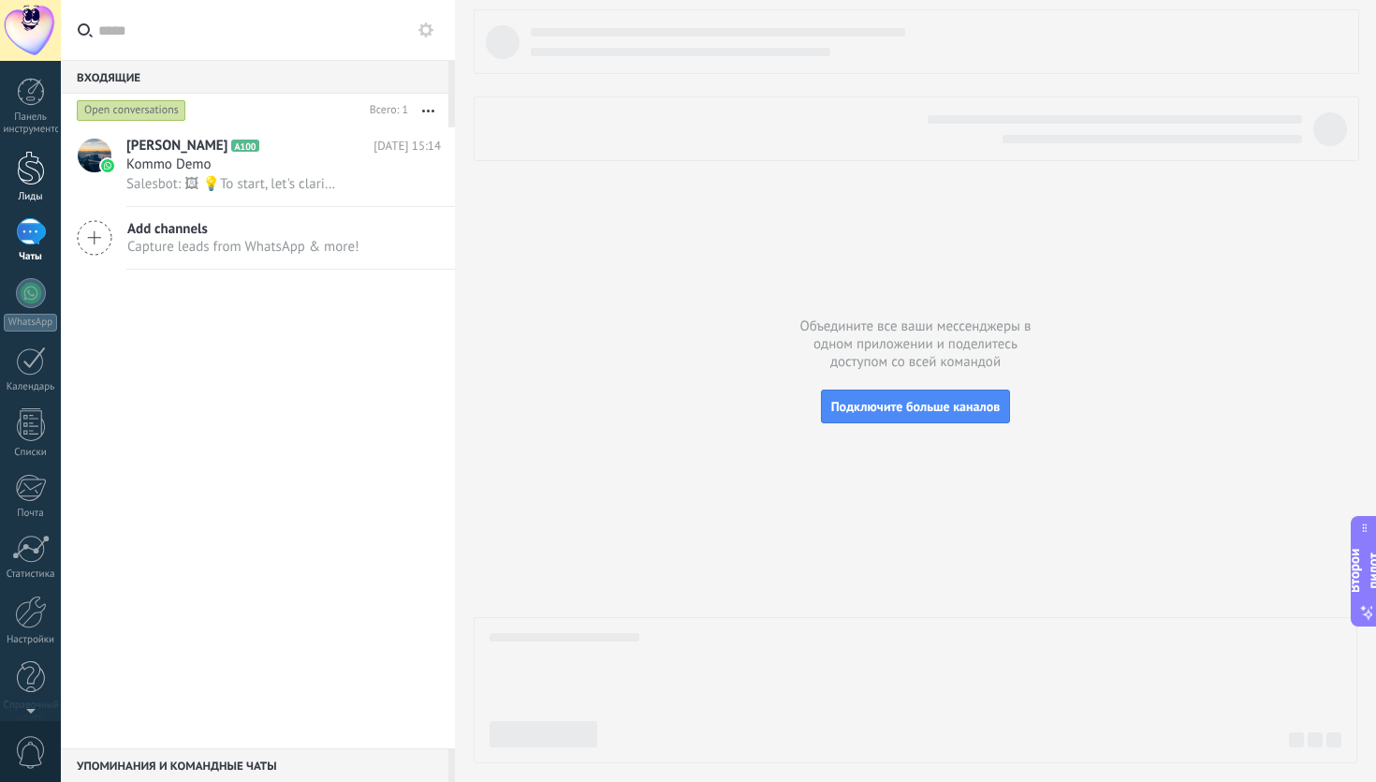
click at [34, 179] on div at bounding box center [31, 168] width 28 height 35
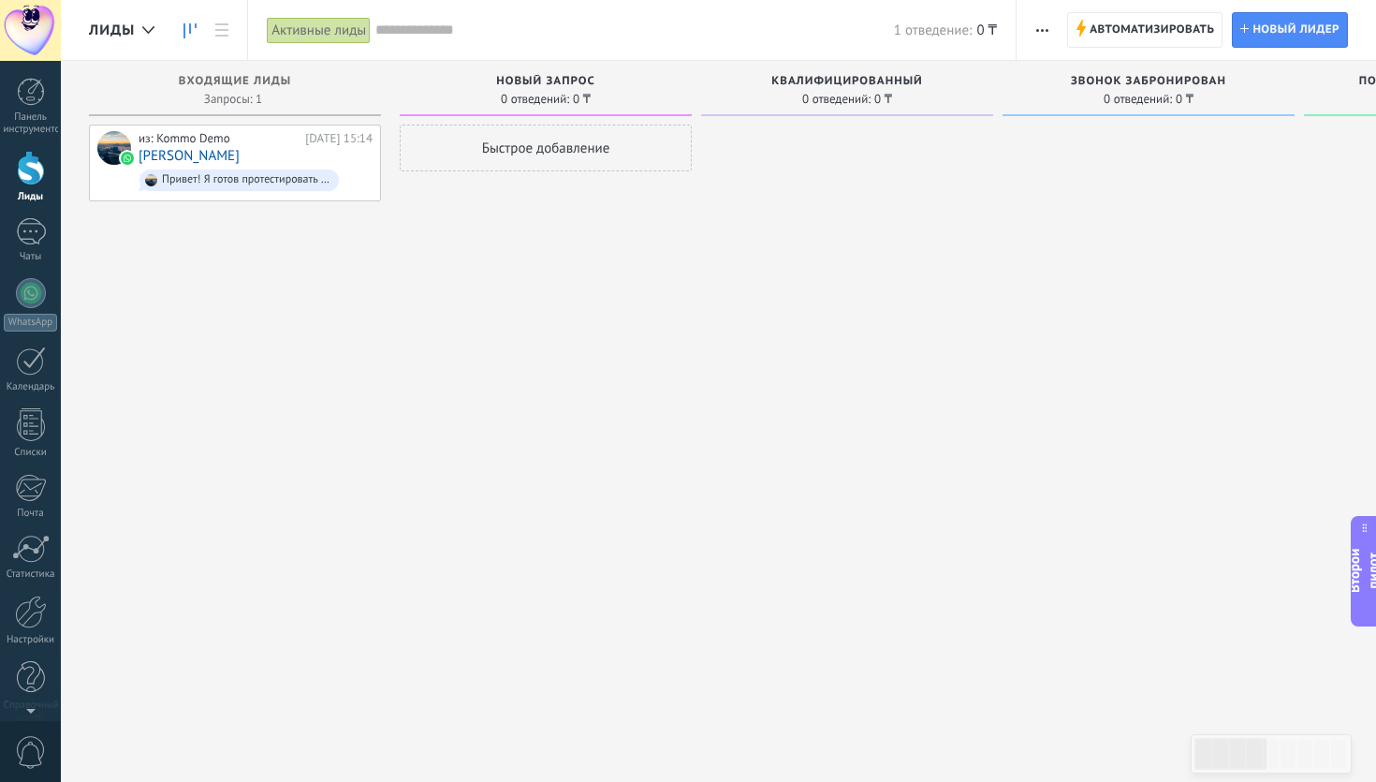
click at [543, 161] on div "Быстрое добавление" at bounding box center [546, 147] width 292 height 47
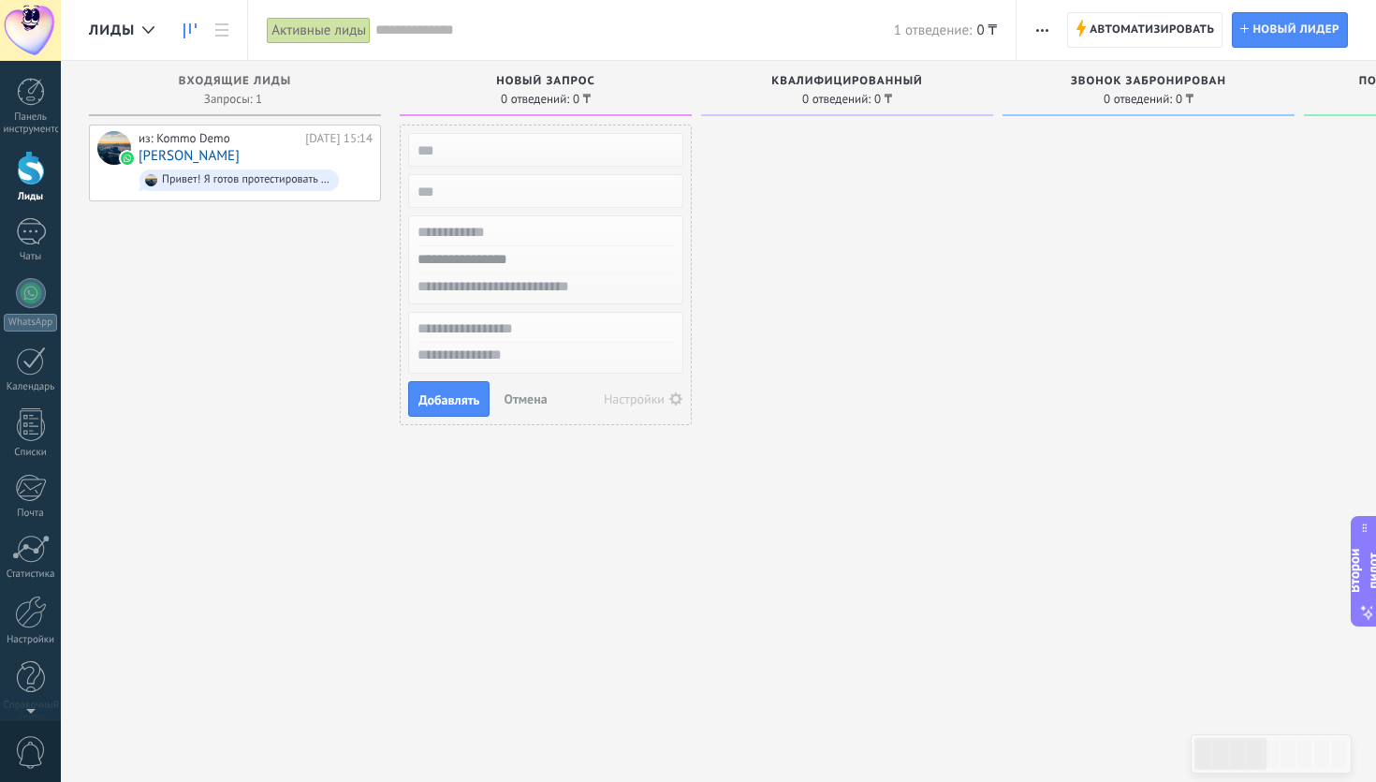
click at [638, 386] on button "Настройки" at bounding box center [643, 399] width 93 height 26
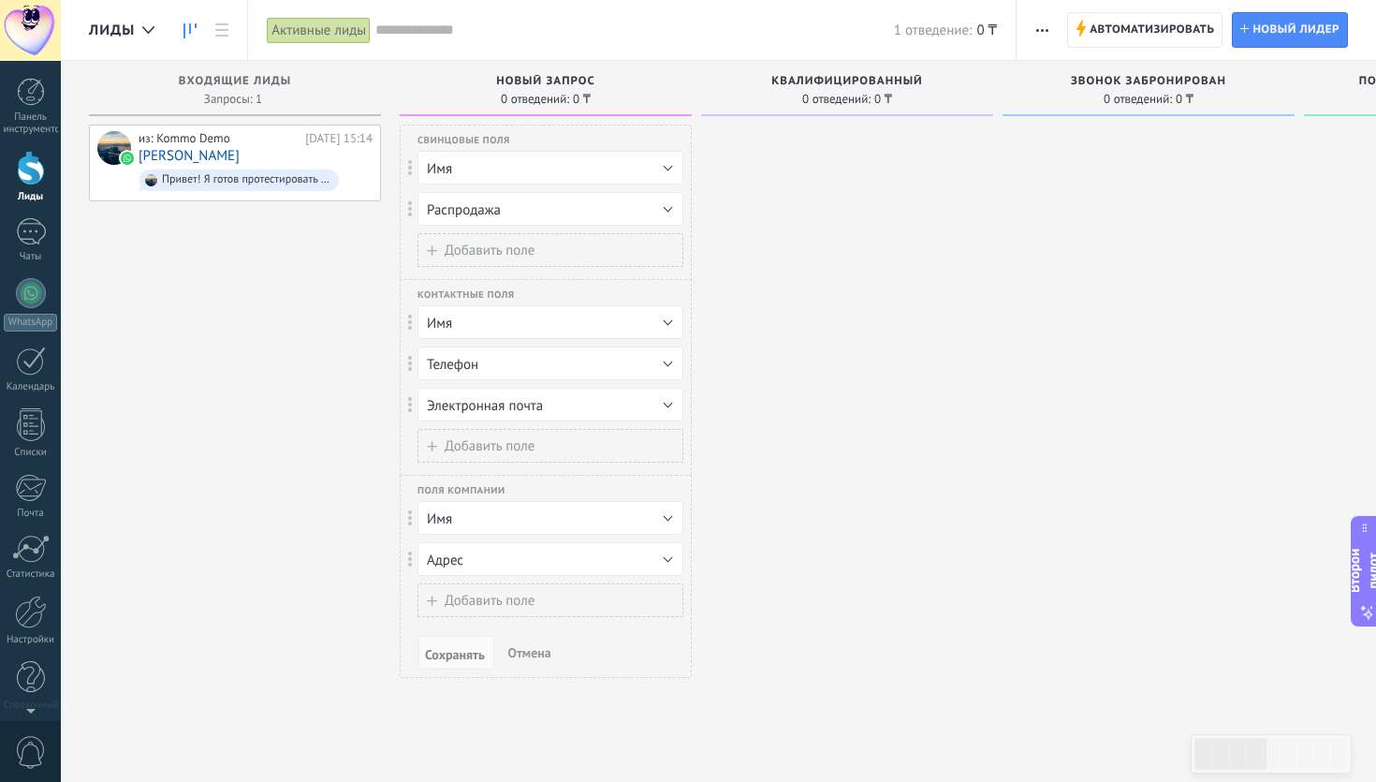
click at [767, 95] on div "0 отведений: 0 ₸" at bounding box center [846, 99] width 273 height 16
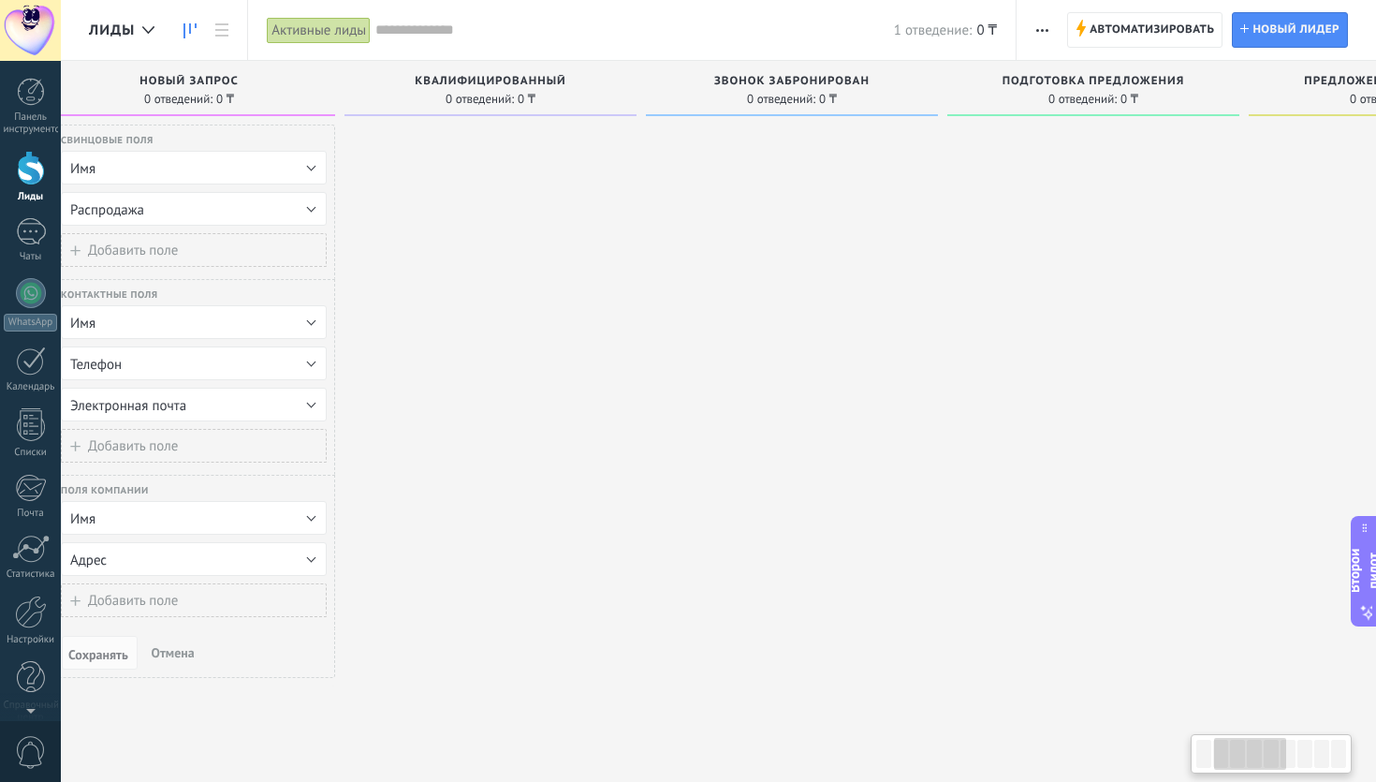
scroll to position [0, 368]
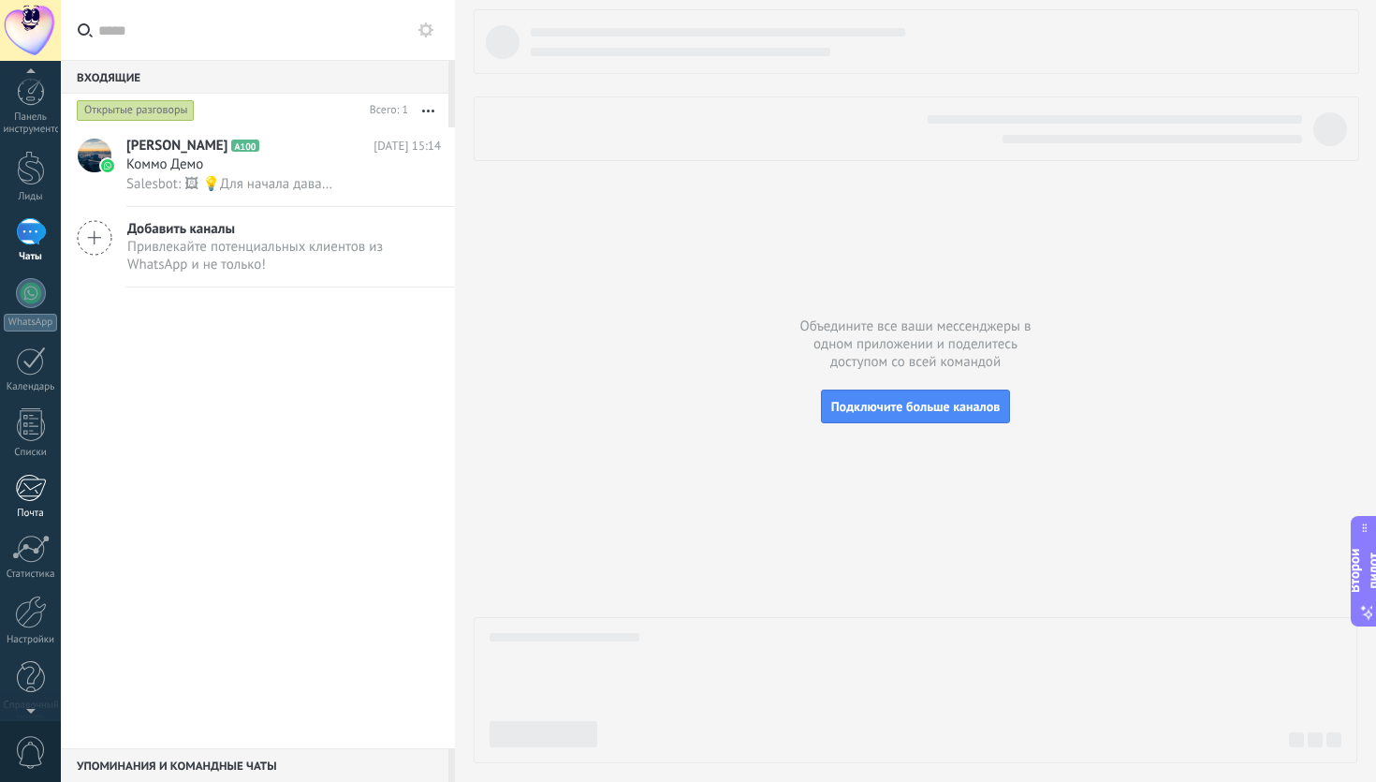
scroll to position [22, 0]
click at [18, 591] on div at bounding box center [31, 590] width 32 height 33
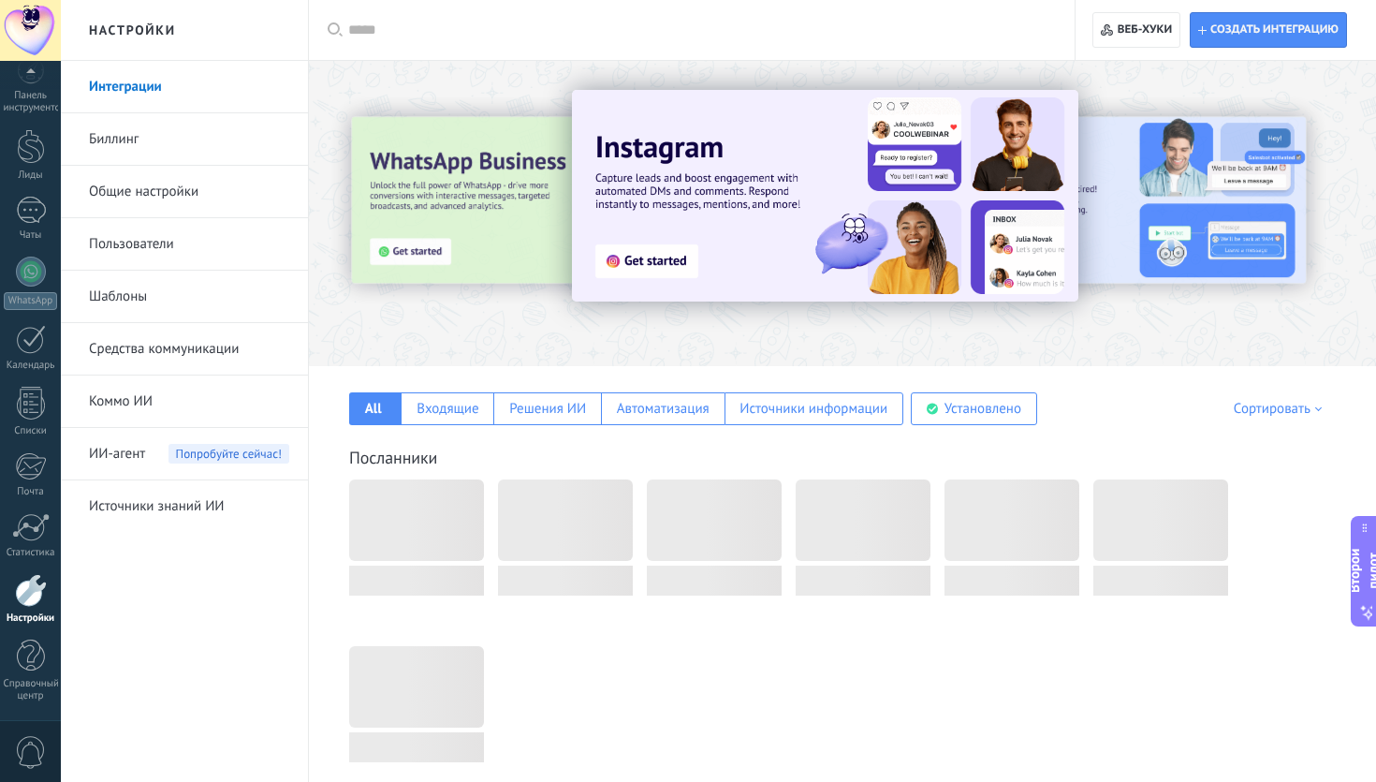
click at [143, 139] on link "Биллинг" at bounding box center [189, 139] width 200 height 52
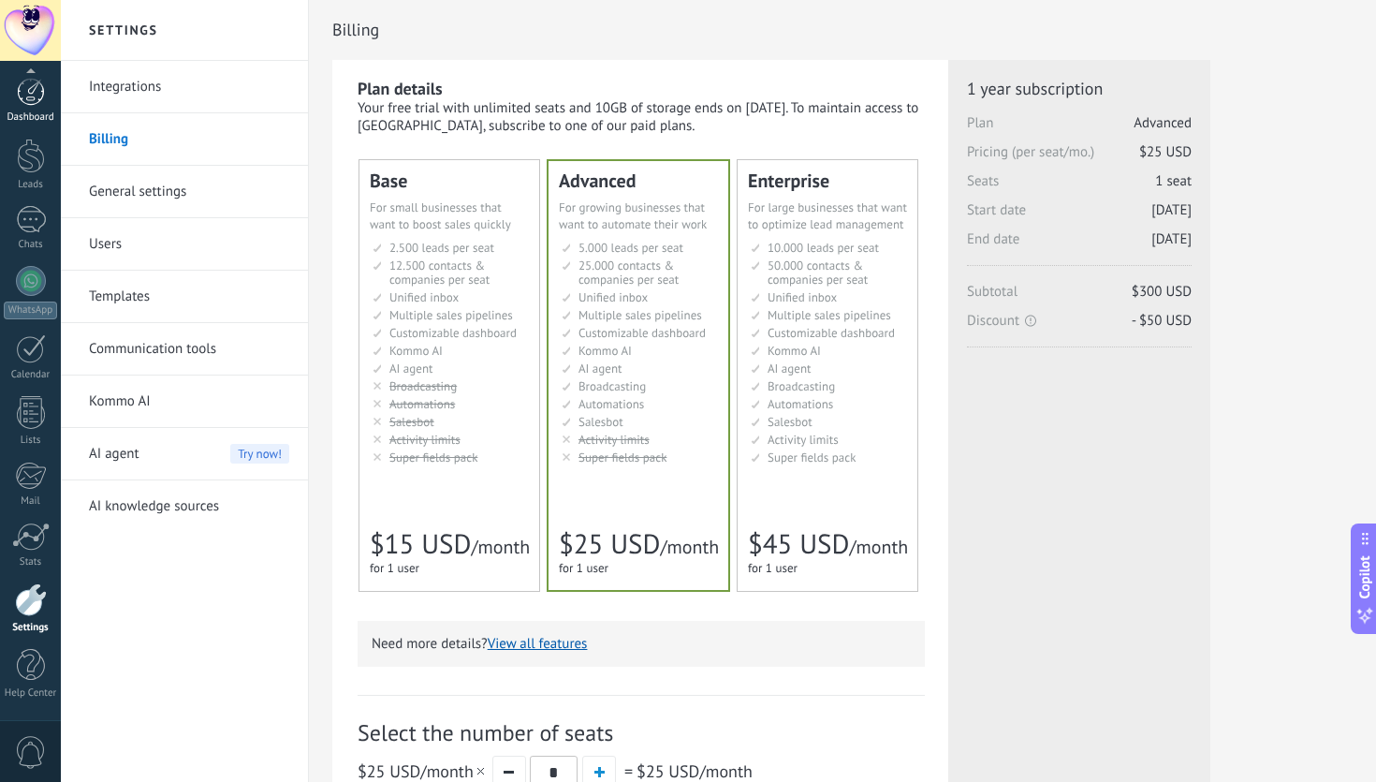
scroll to position [3, 0]
click at [22, 149] on div at bounding box center [31, 156] width 28 height 35
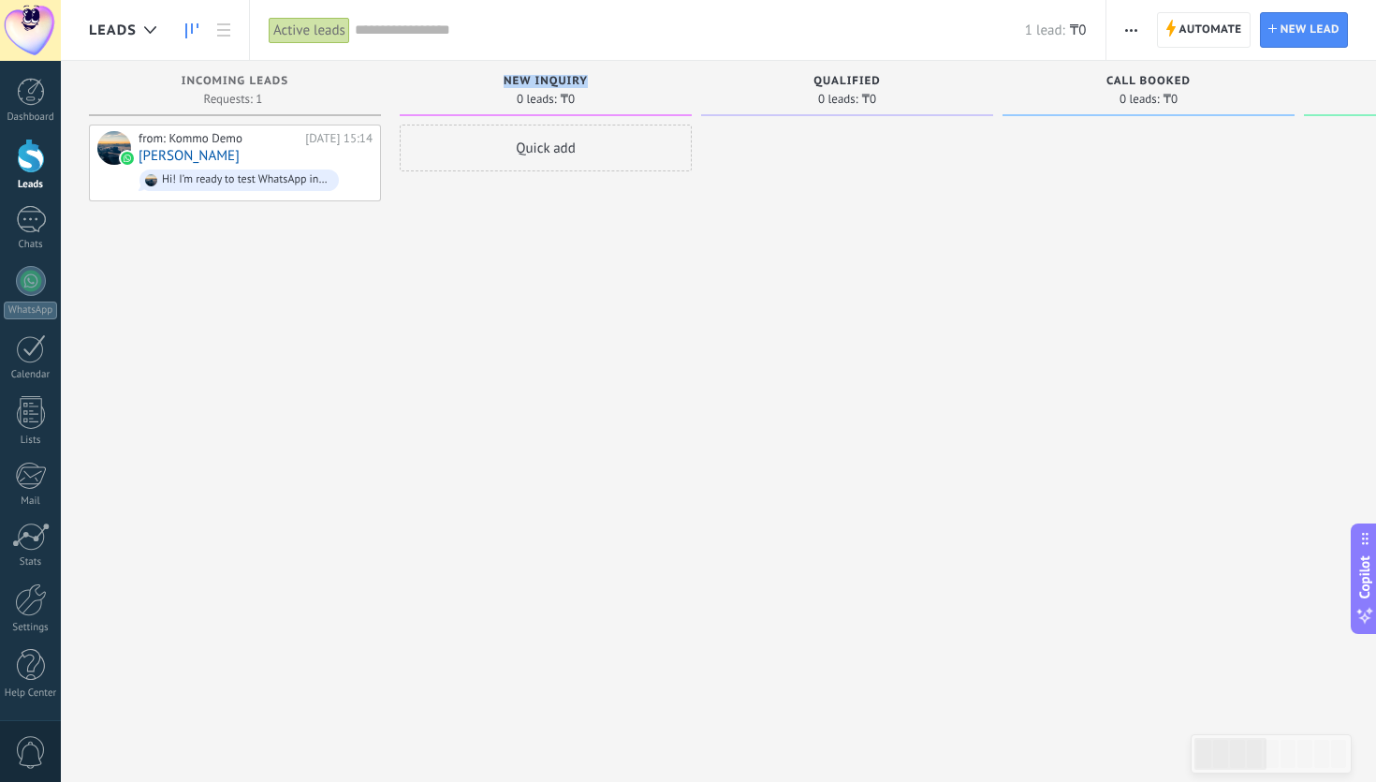
drag, startPoint x: 504, startPoint y: 81, endPoint x: 591, endPoint y: 80, distance: 87.0
click at [591, 80] on div "New inquiry" at bounding box center [545, 83] width 273 height 16
copy span "New inquiry"
click at [554, 162] on div "Quick add" at bounding box center [546, 147] width 292 height 47
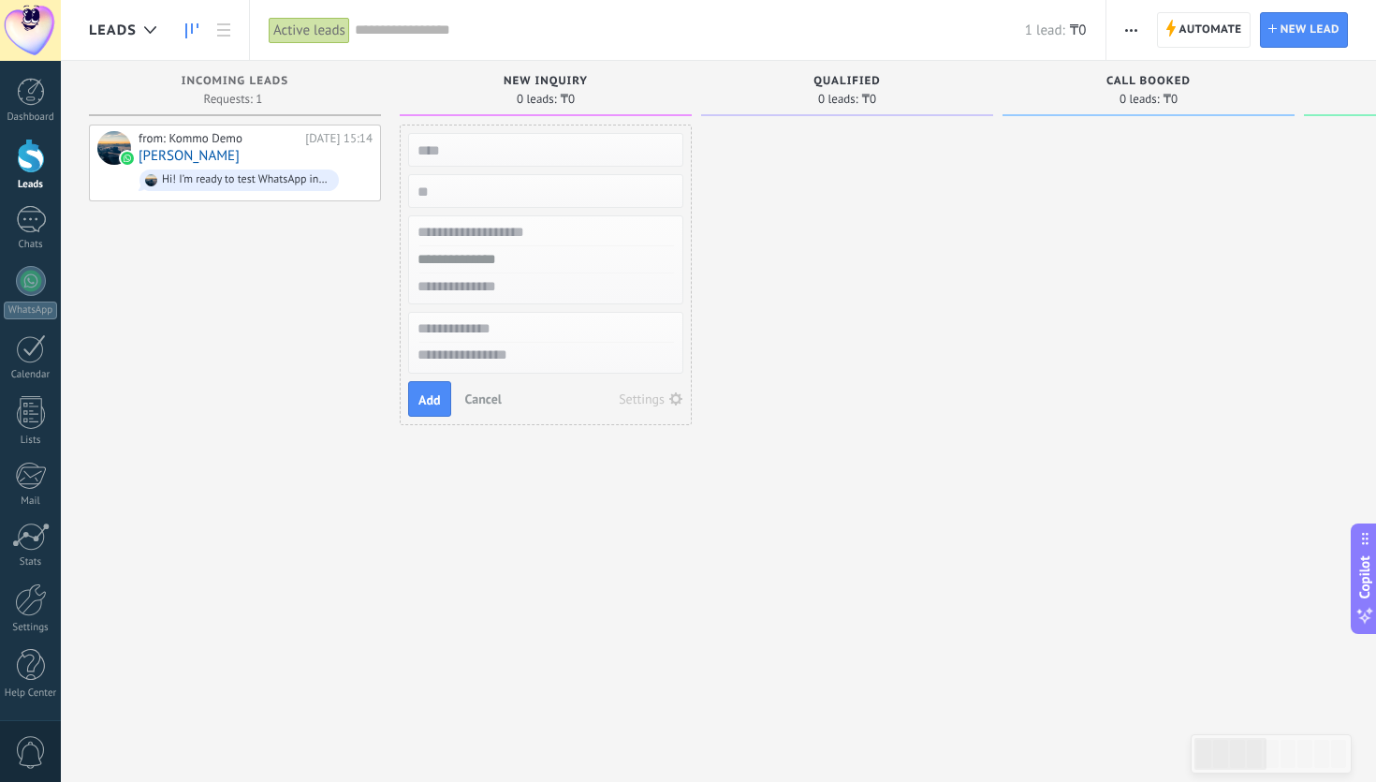
click at [518, 156] on input "text" at bounding box center [543, 150] width 273 height 26
type input "*"
type input "**********"
click at [506, 198] on input "numeric" at bounding box center [543, 191] width 273 height 26
click at [506, 217] on div at bounding box center [545, 259] width 275 height 89
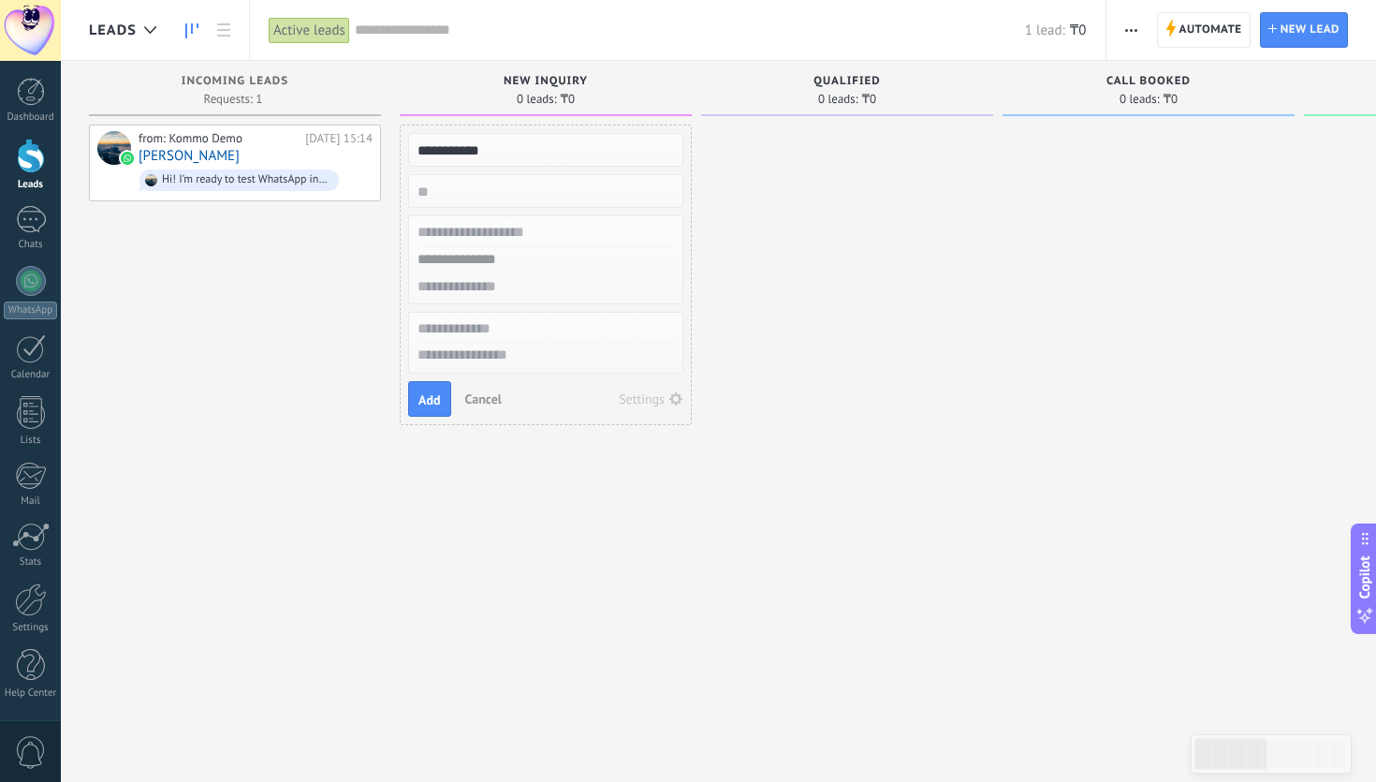
click at [506, 224] on input "text" at bounding box center [543, 232] width 273 height 27
click at [506, 247] on input "text" at bounding box center [543, 259] width 273 height 27
click at [507, 293] on input "text" at bounding box center [543, 286] width 273 height 27
click at [509, 320] on input "text" at bounding box center [543, 328] width 273 height 27
click at [509, 358] on textarea at bounding box center [545, 356] width 273 height 27
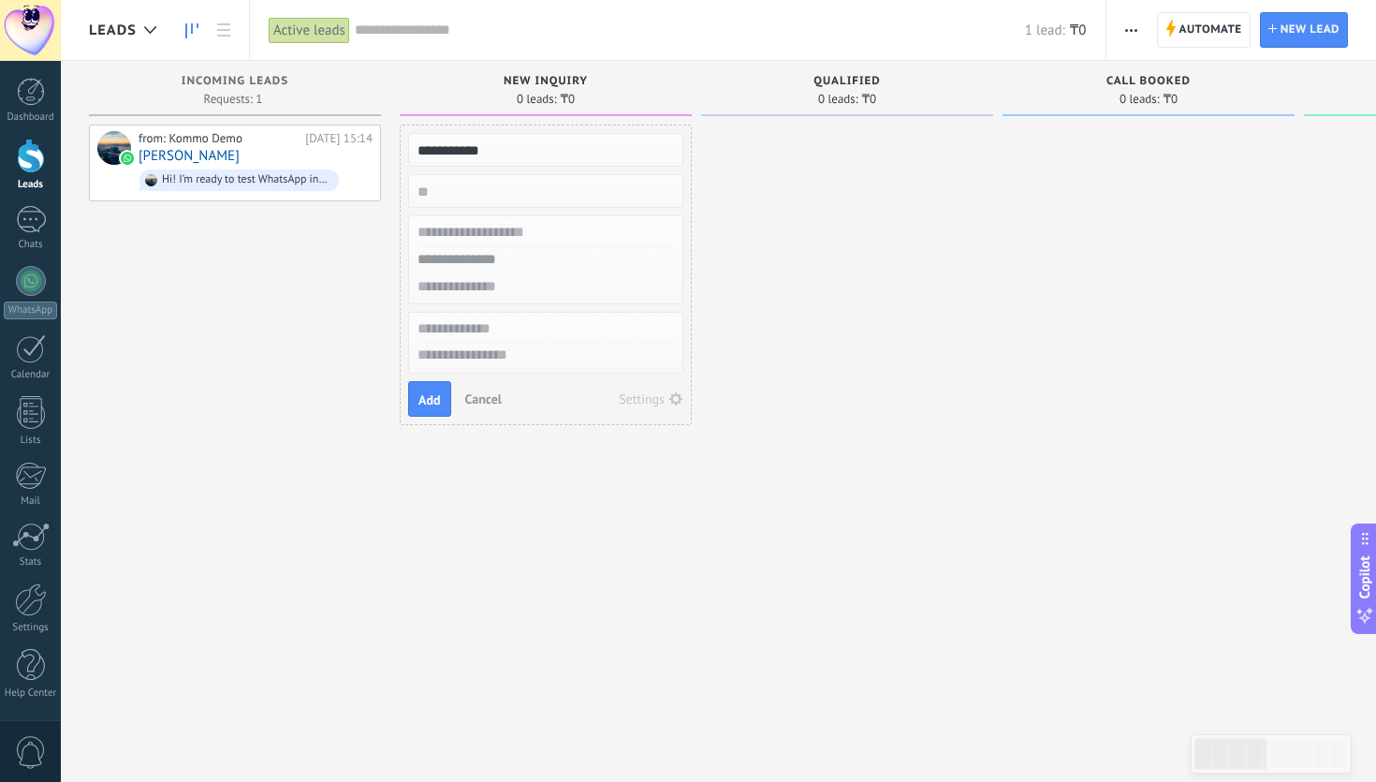
click at [660, 388] on button "Settings" at bounding box center [651, 399] width 78 height 26
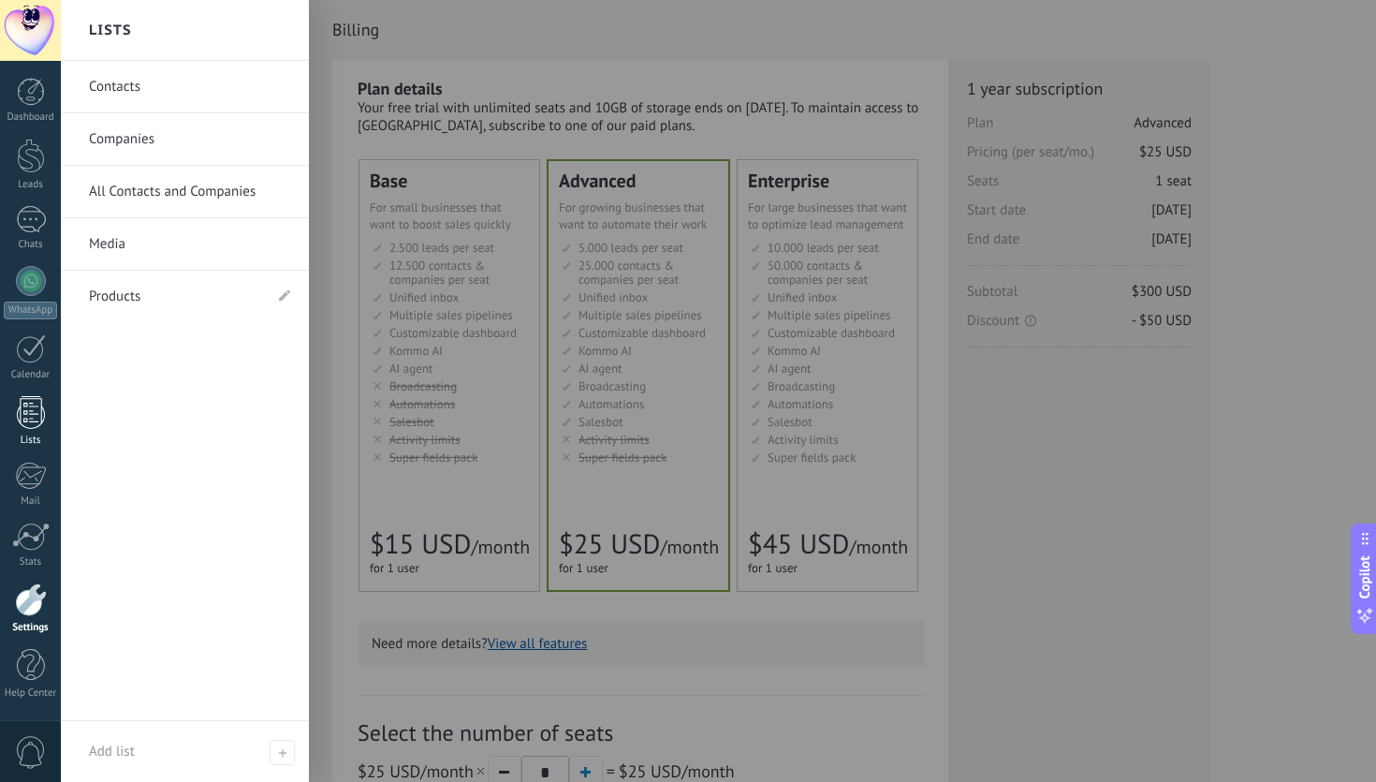
click at [14, 423] on link "Lists" at bounding box center [30, 421] width 61 height 51
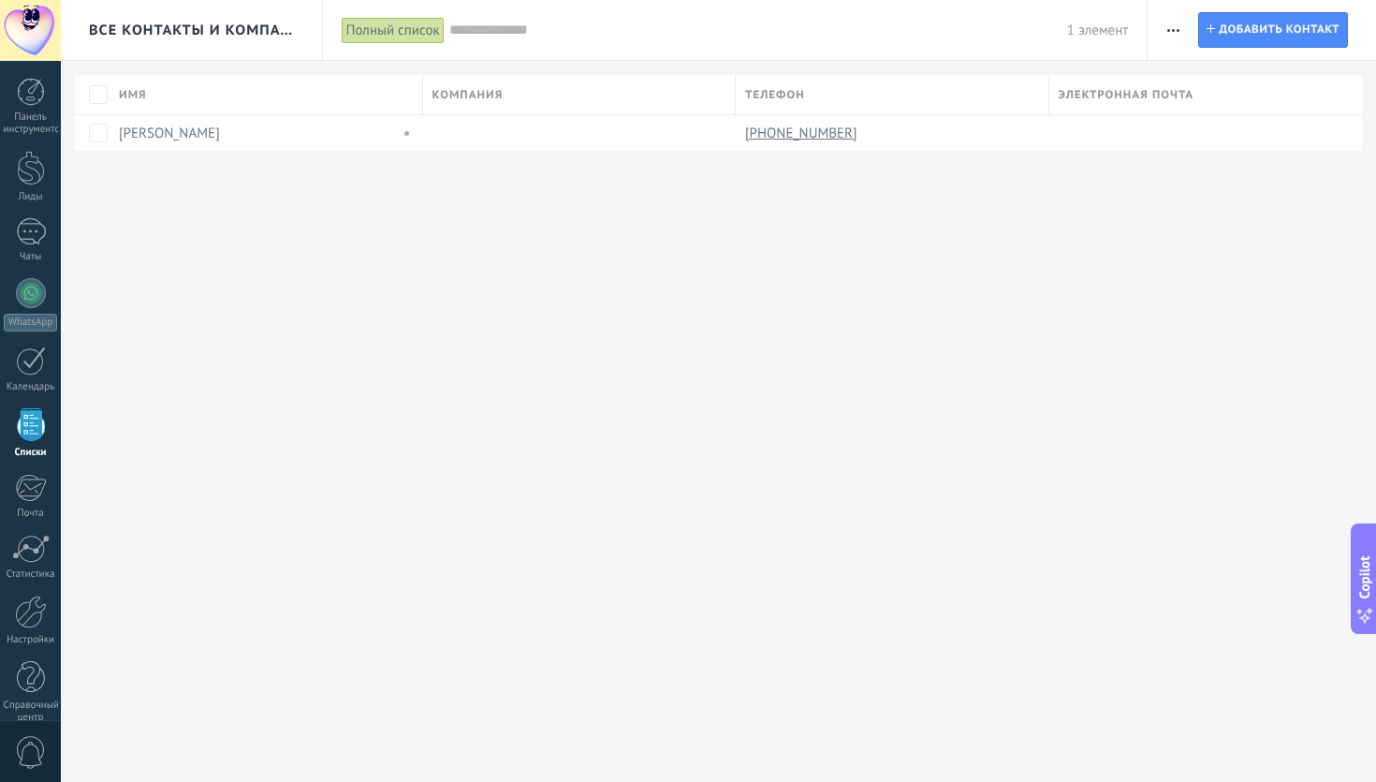
scroll to position [22, 0]
click at [50, 206] on link "Чаты" at bounding box center [30, 219] width 61 height 45
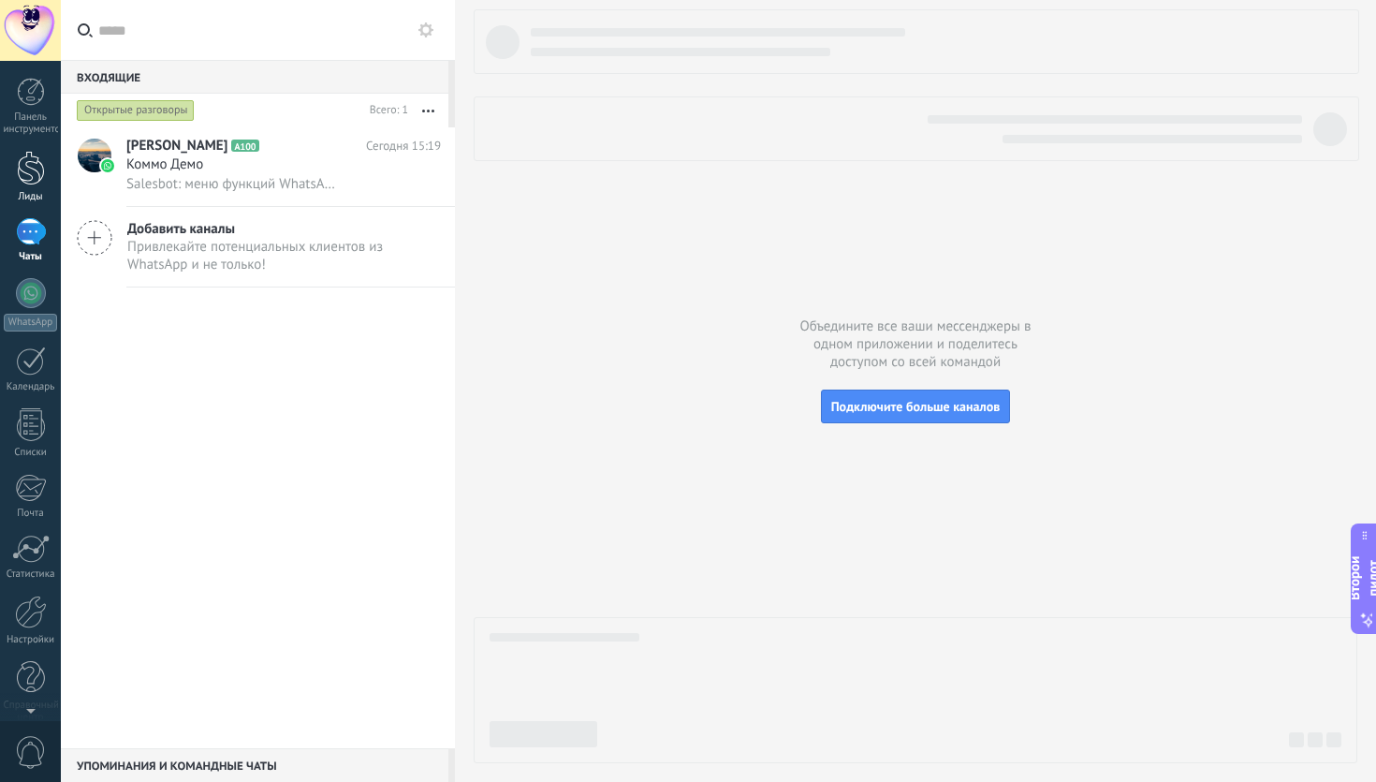
click at [27, 187] on link "Лиды" at bounding box center [30, 177] width 61 height 52
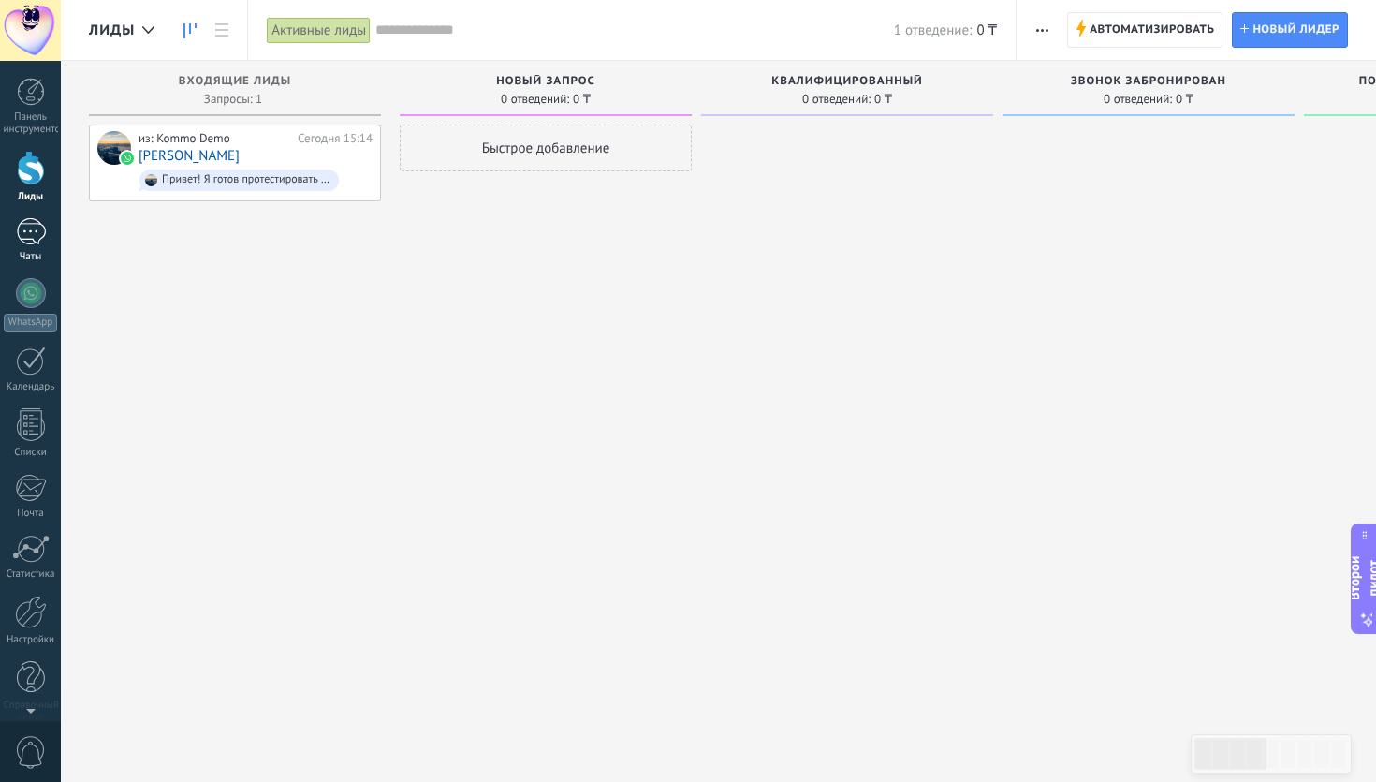
click at [27, 226] on div at bounding box center [31, 231] width 30 height 27
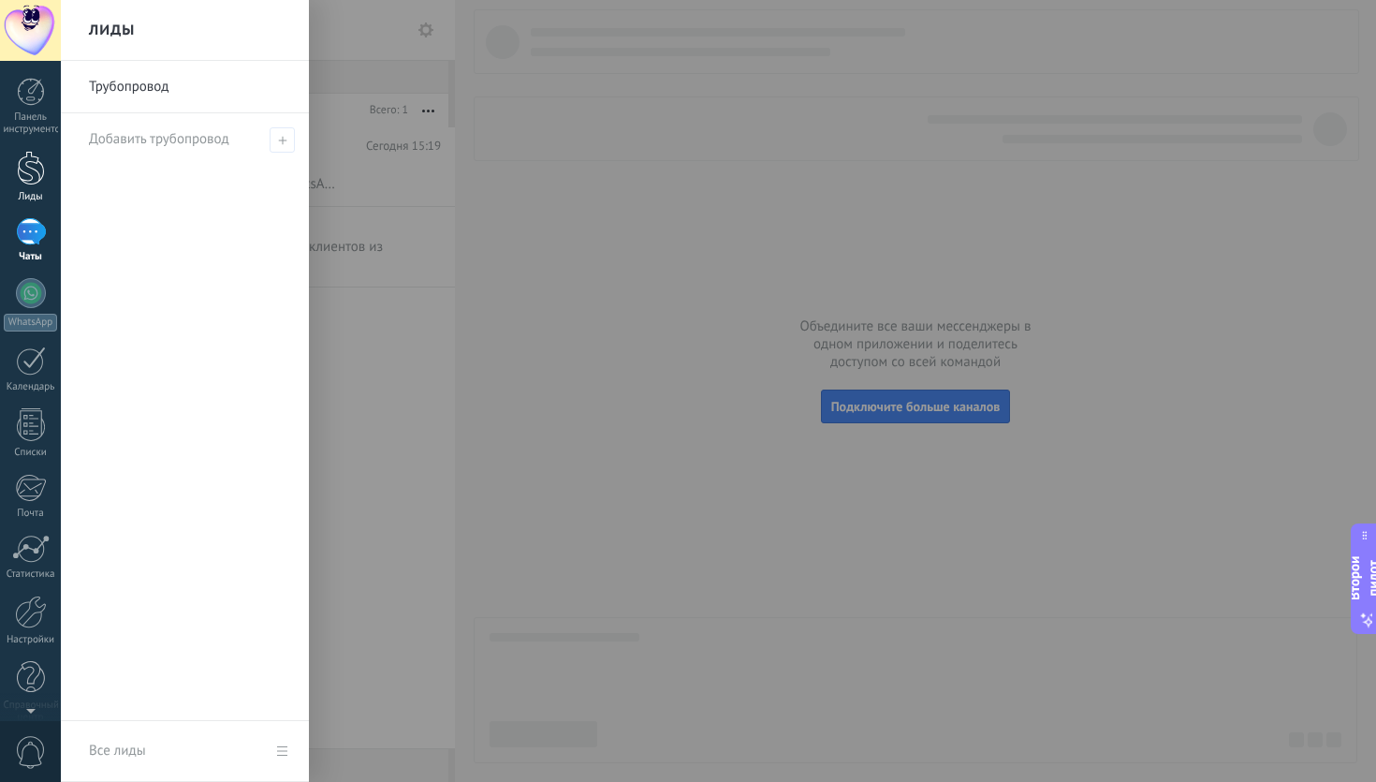
click at [30, 176] on div at bounding box center [31, 168] width 28 height 35
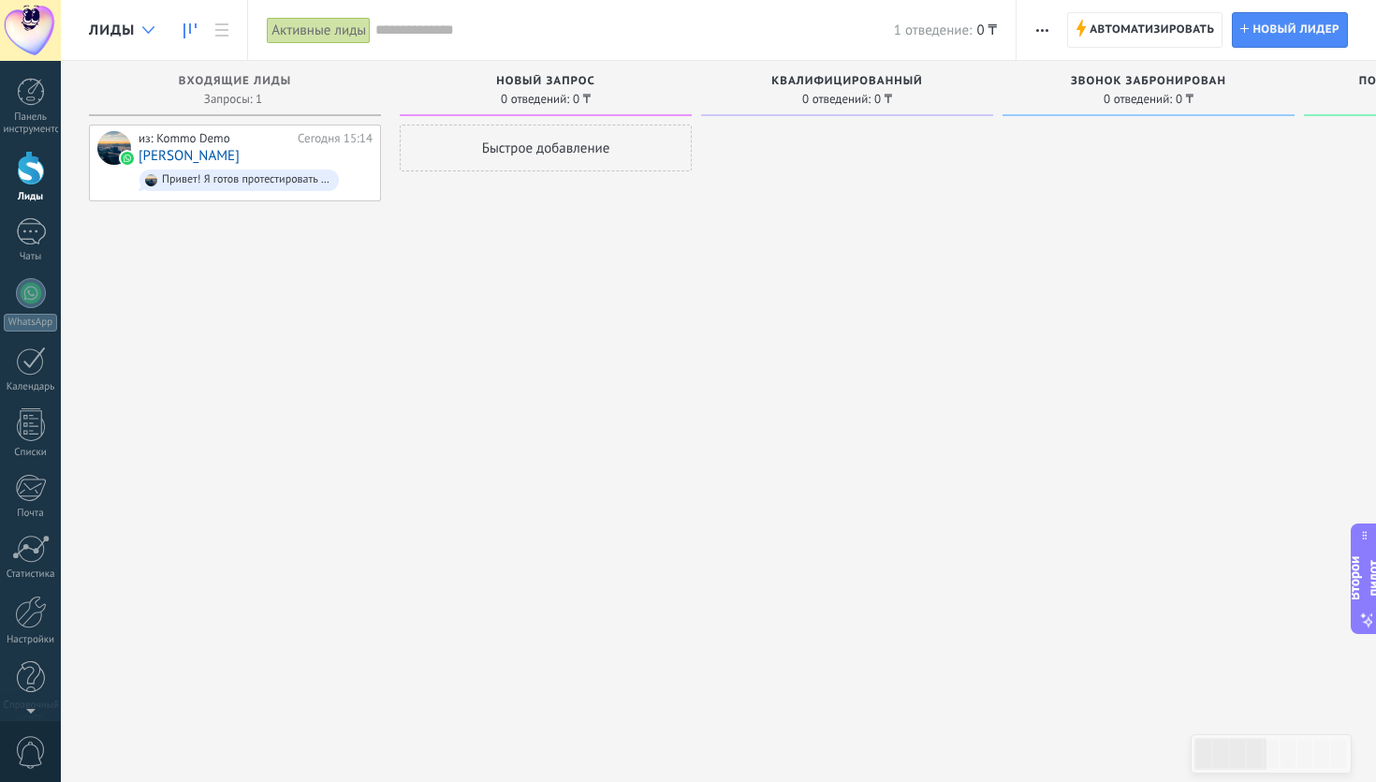
click at [147, 32] on use at bounding box center [148, 29] width 12 height 7
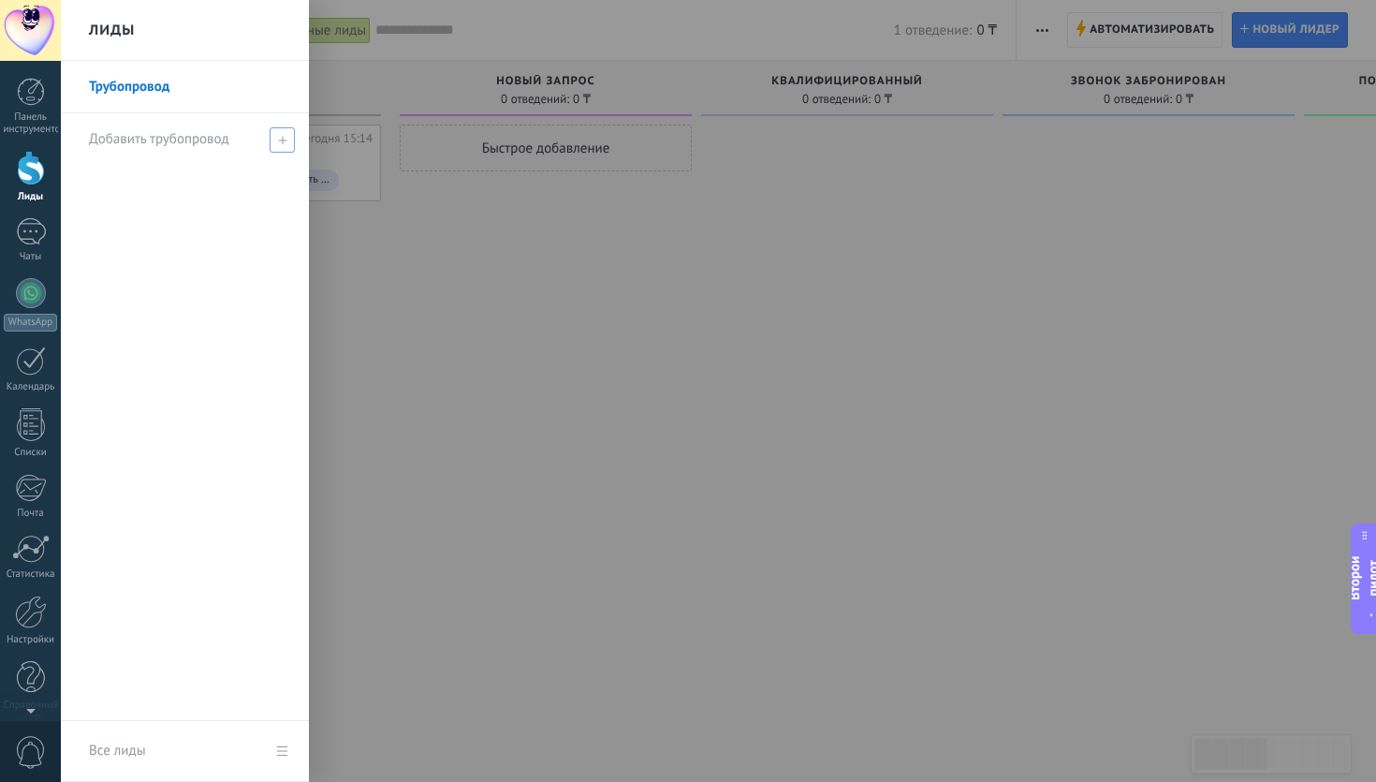
click at [169, 140] on font "Добавить трубопровод" at bounding box center [159, 139] width 140 height 18
type input "**********"
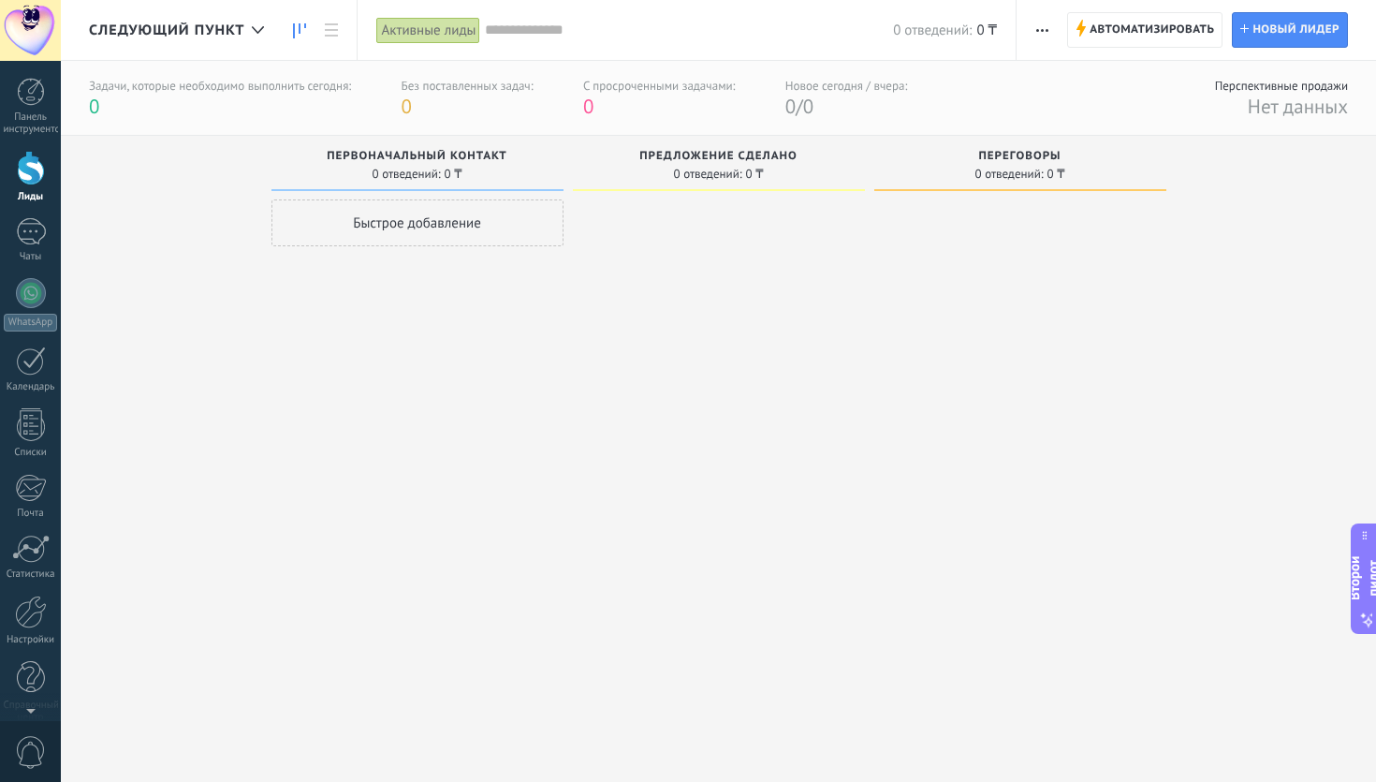
click at [465, 229] on font "Быстрое добавление" at bounding box center [417, 223] width 128 height 18
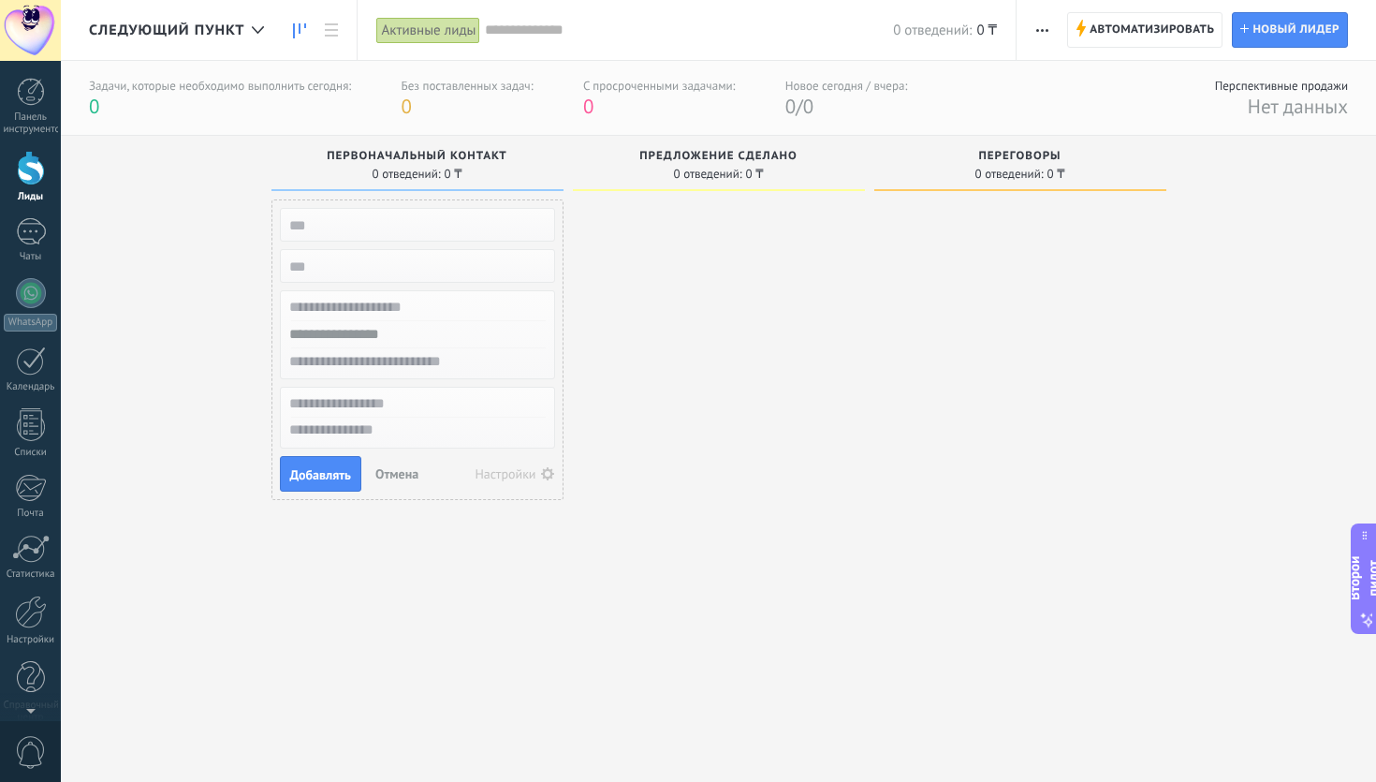
click at [509, 475] on font "Настройки" at bounding box center [505, 473] width 61 height 17
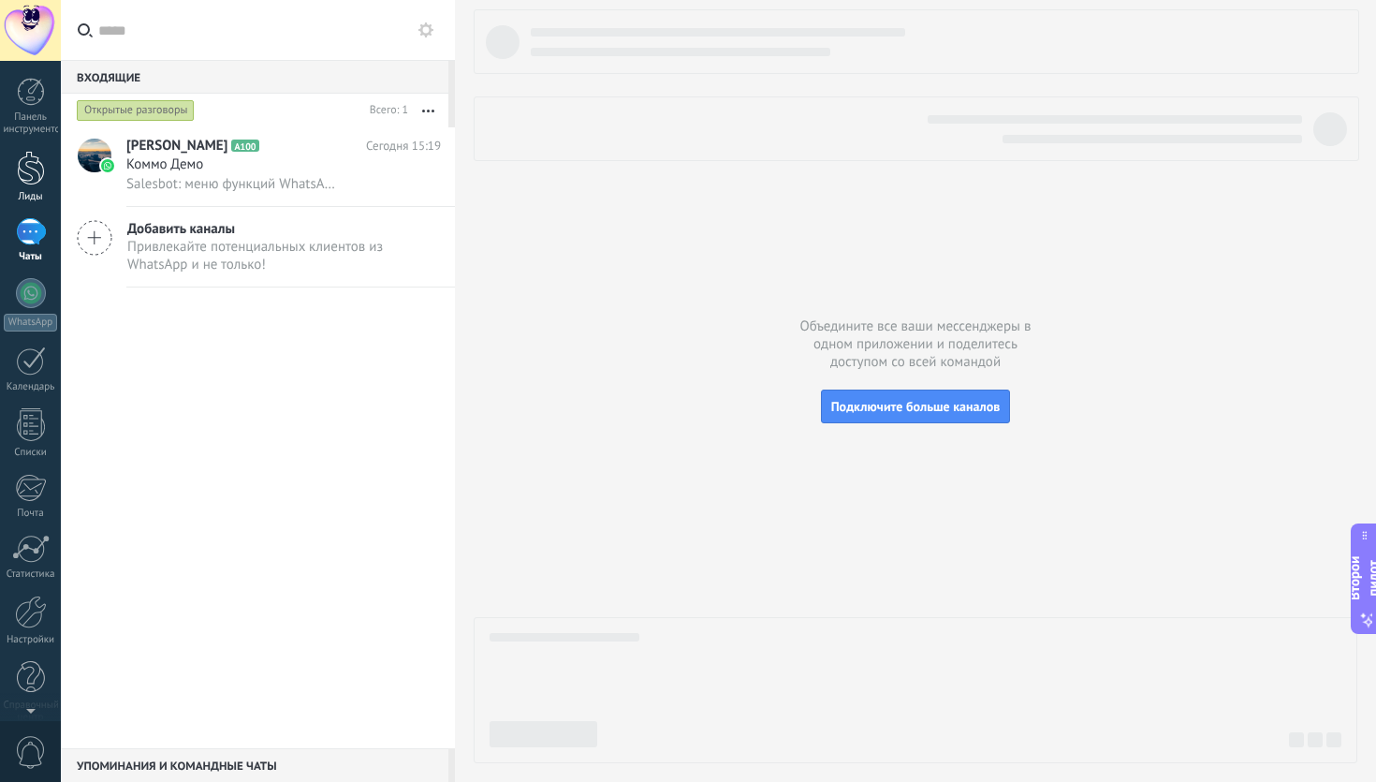
click at [23, 170] on div at bounding box center [31, 168] width 28 height 35
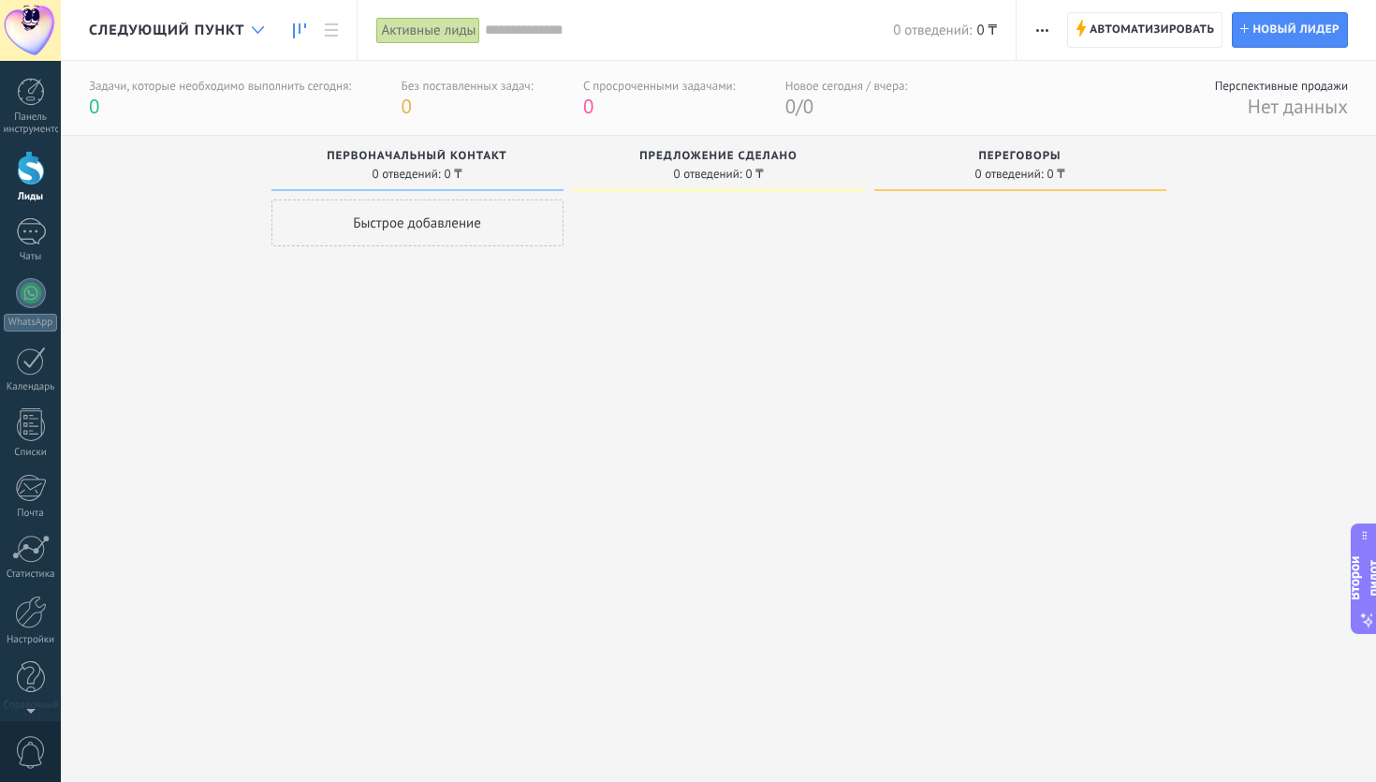
click at [255, 37] on div at bounding box center [257, 30] width 31 height 37
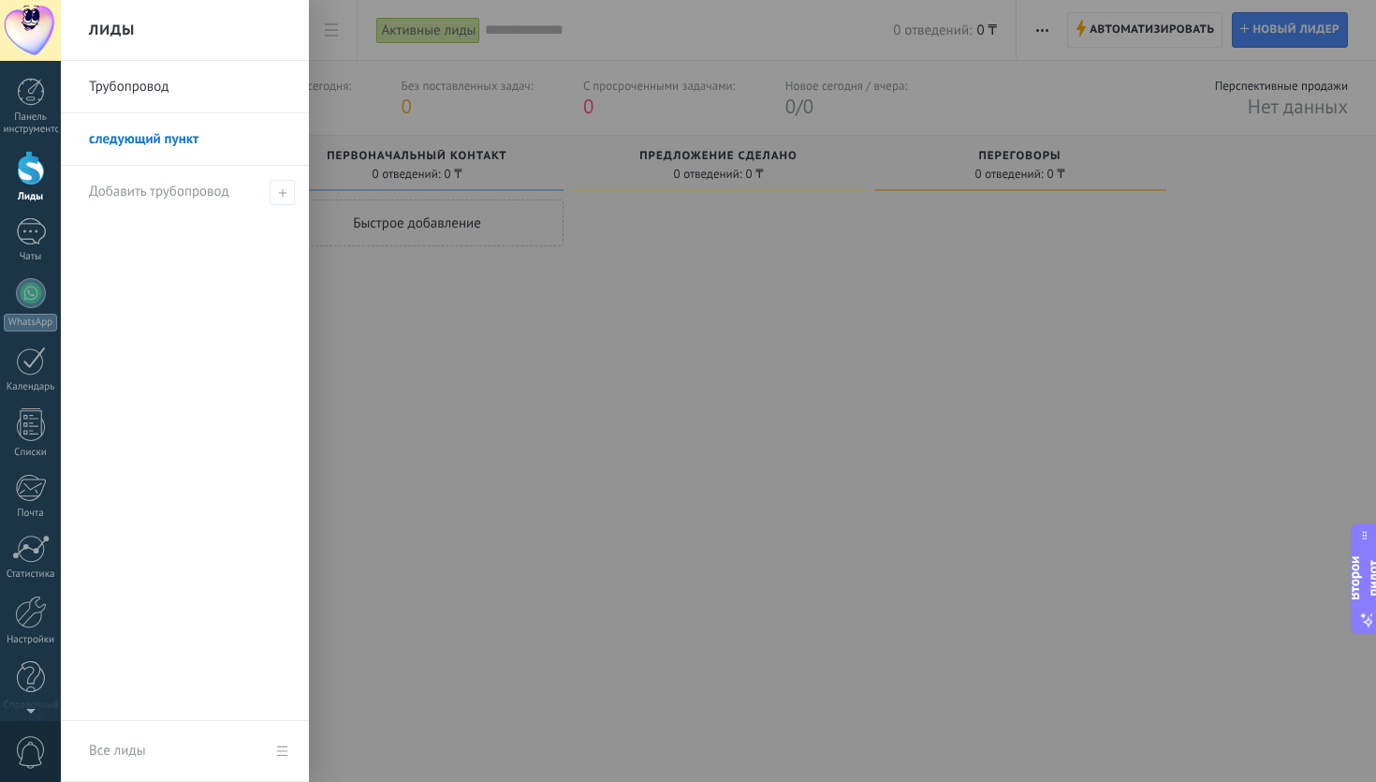
click at [162, 142] on font "следующий пункт" at bounding box center [144, 139] width 110 height 18
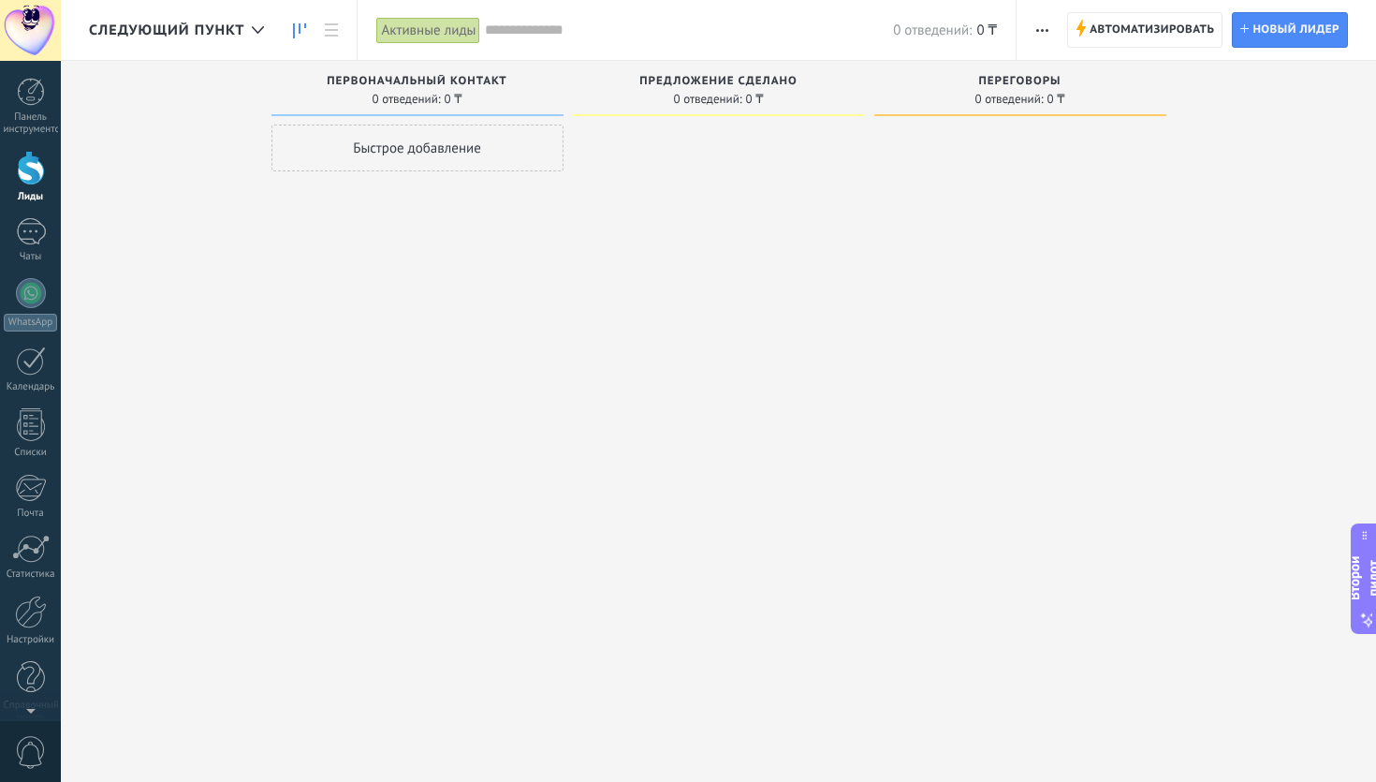
click at [1042, 42] on span "button" at bounding box center [1042, 30] width 12 height 36
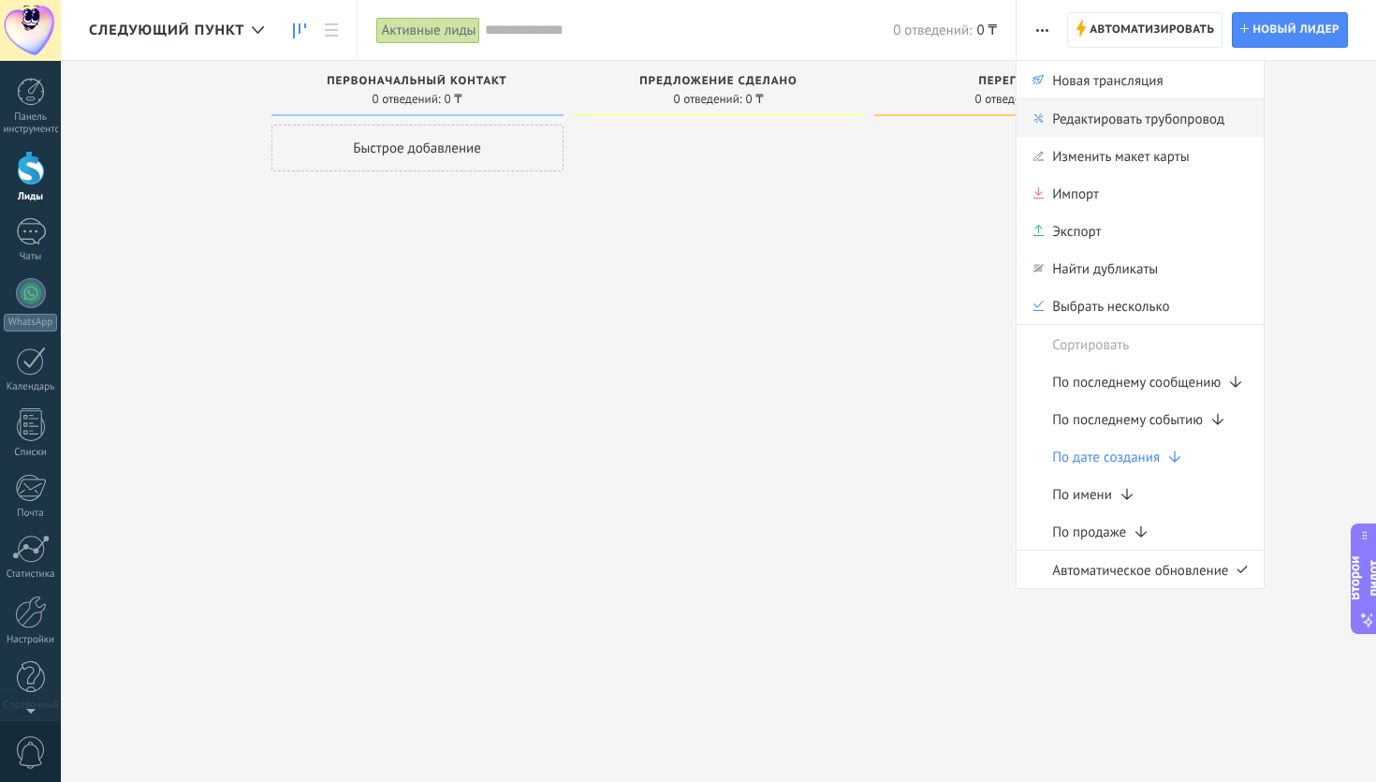
click at [1109, 122] on font "Редактировать трубопровод" at bounding box center [1138, 119] width 172 height 18
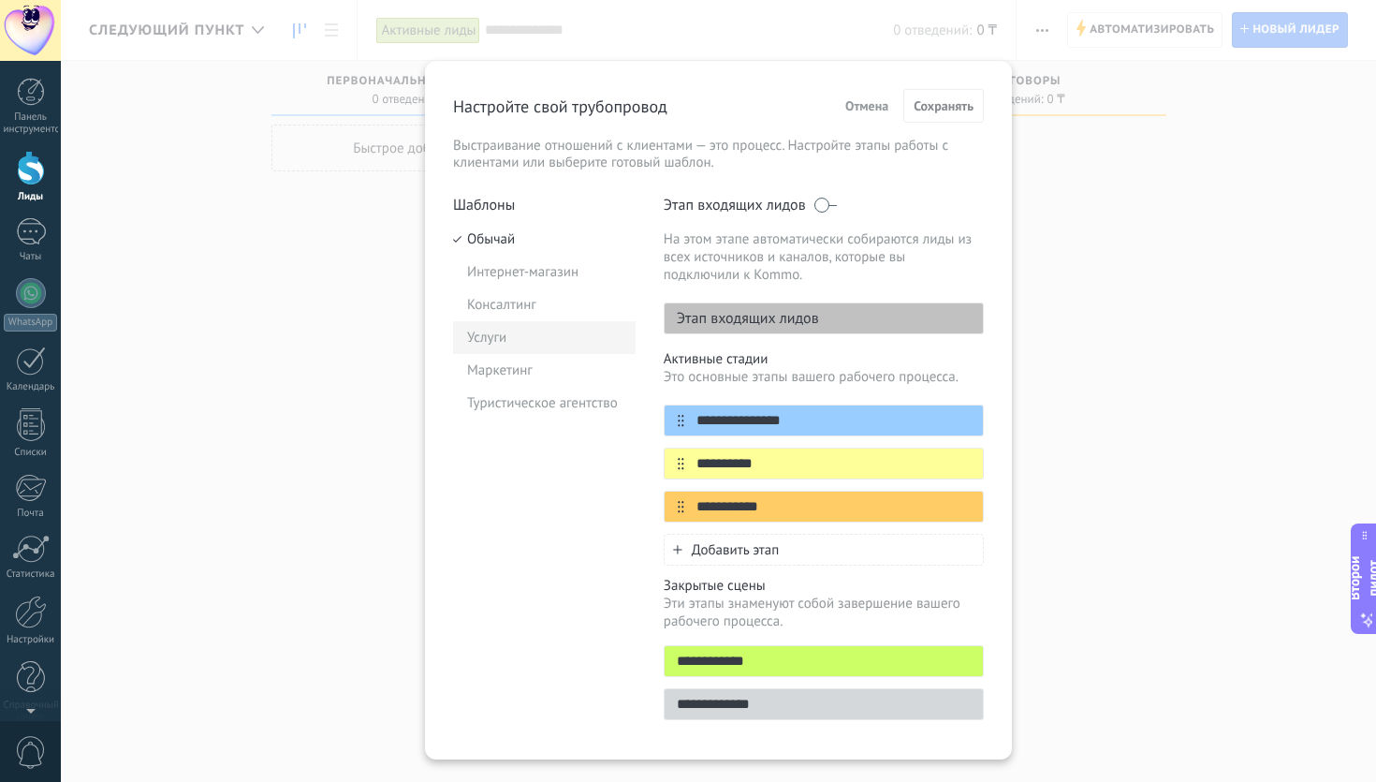
click at [490, 334] on font "Услуги" at bounding box center [486, 338] width 39 height 18
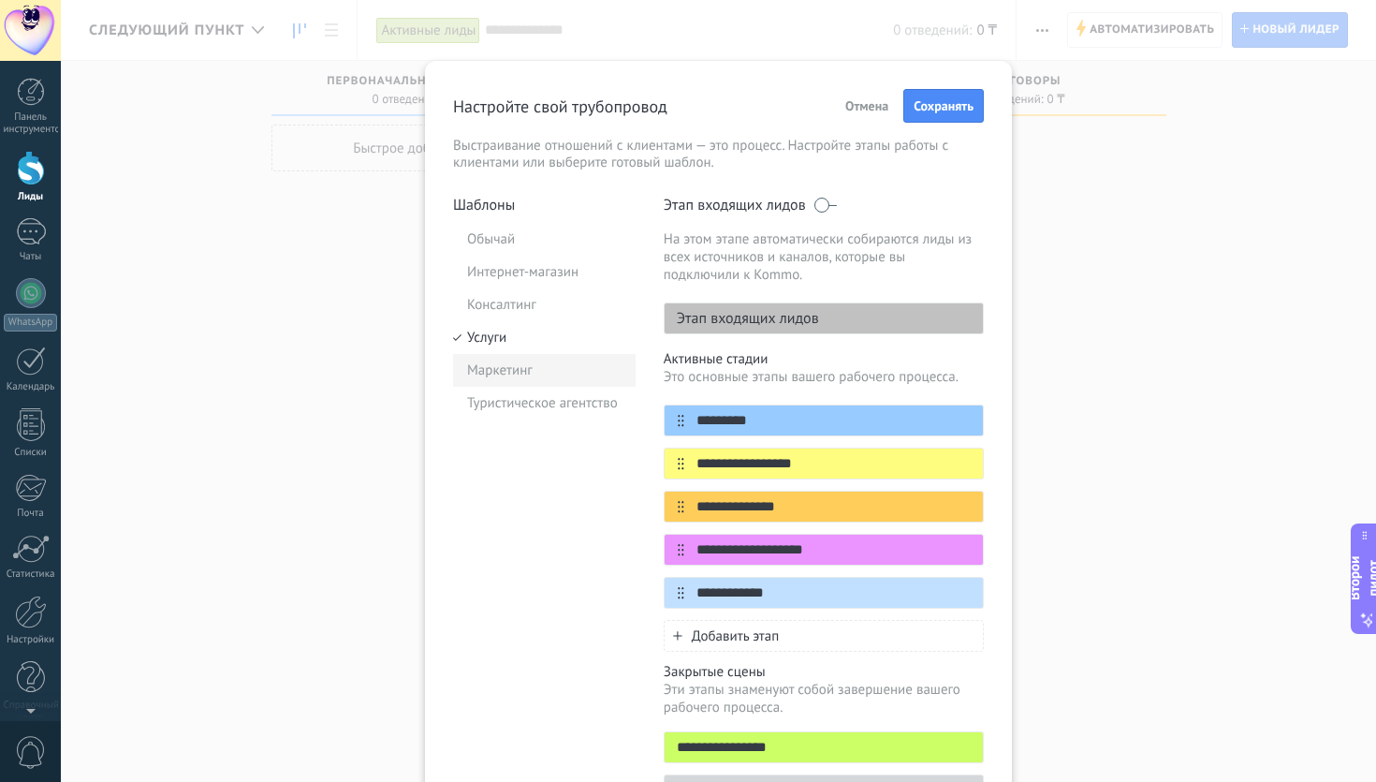
click at [490, 358] on li "Маркетинг" at bounding box center [544, 370] width 183 height 33
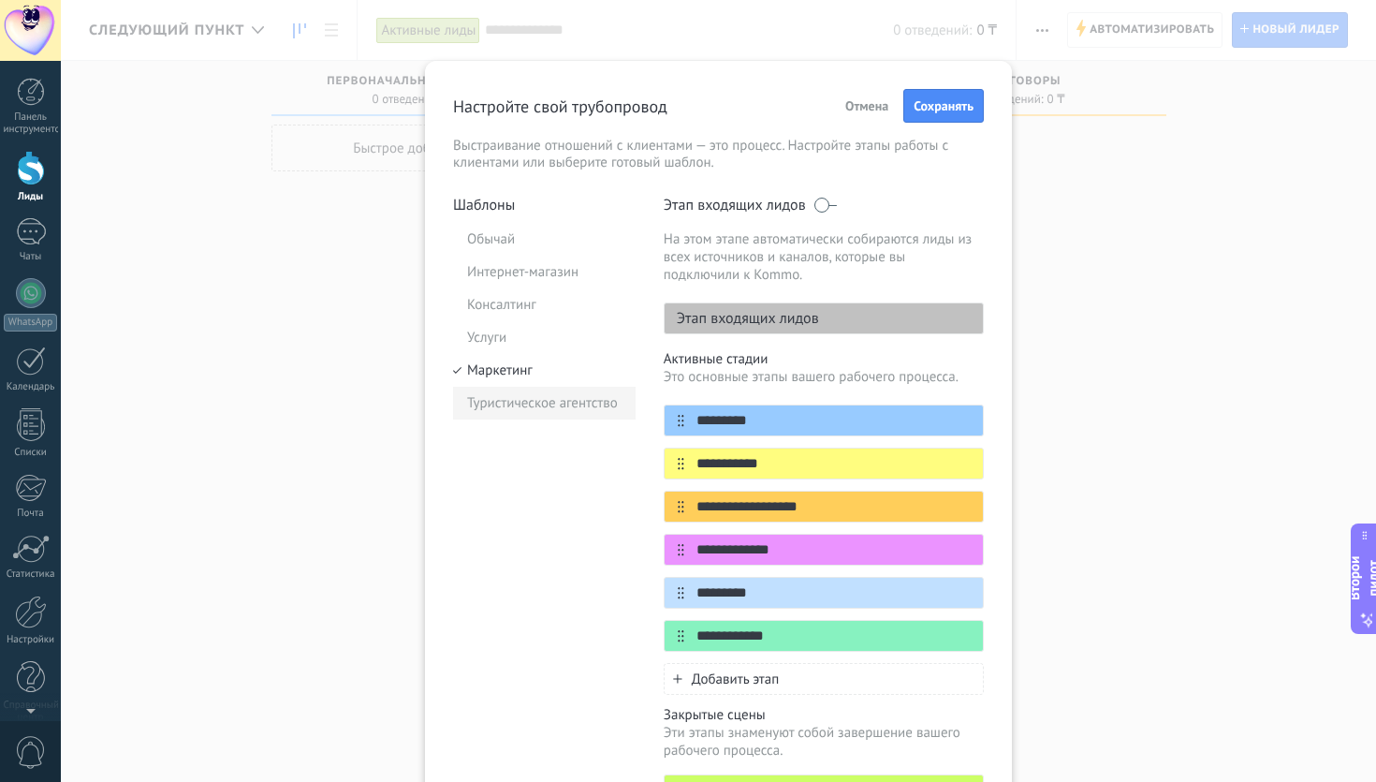
click at [488, 409] on font "Туристическое агентство" at bounding box center [542, 403] width 151 height 18
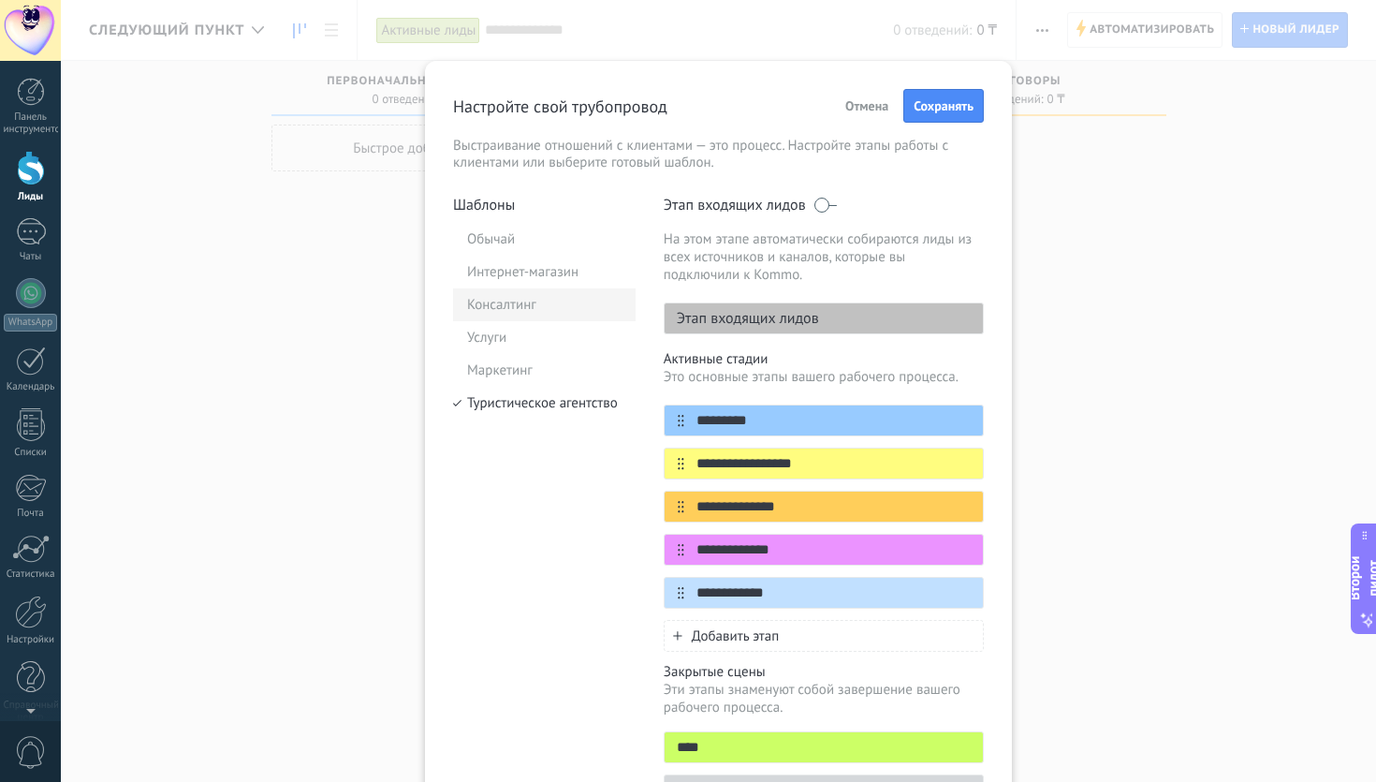
click at [527, 299] on font "Консалтинг" at bounding box center [501, 305] width 69 height 18
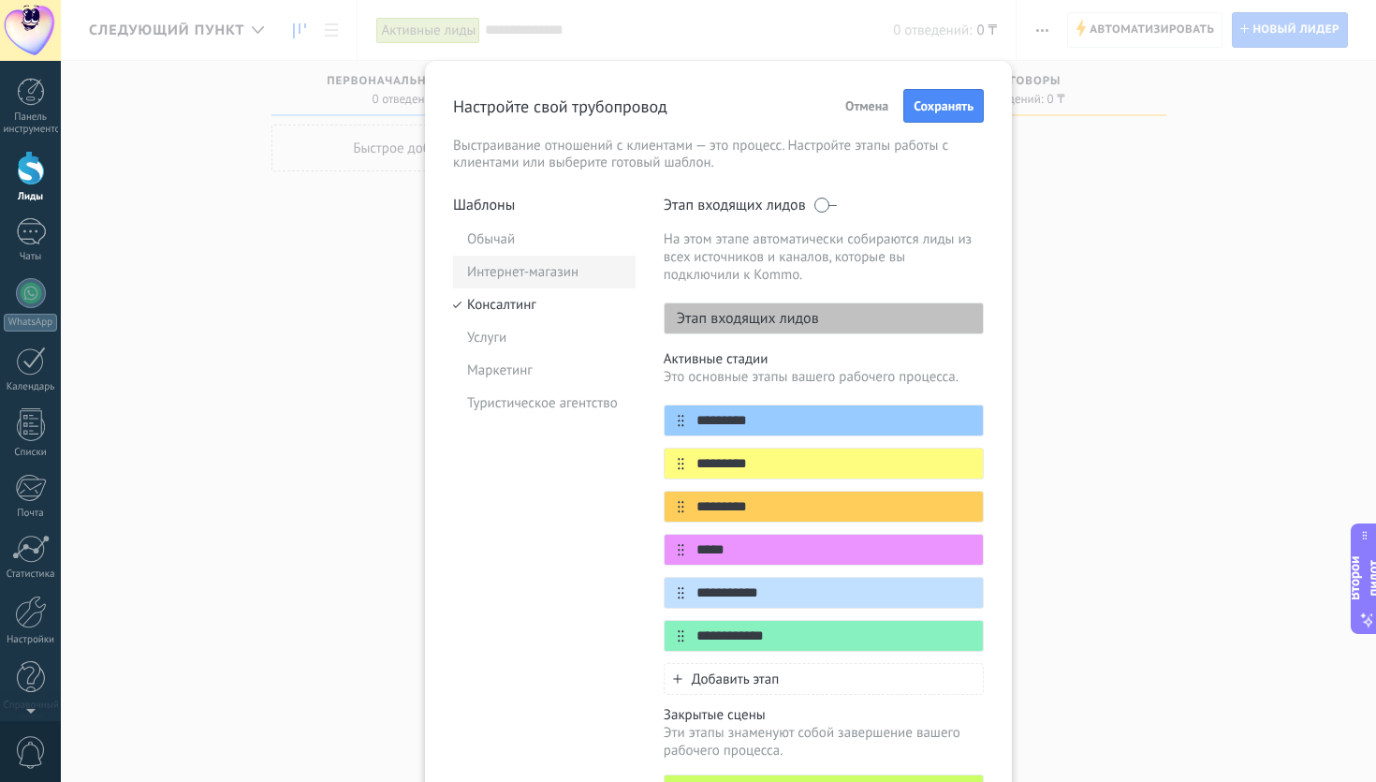
click at [531, 269] on font "Интернет-магазин" at bounding box center [522, 272] width 111 height 18
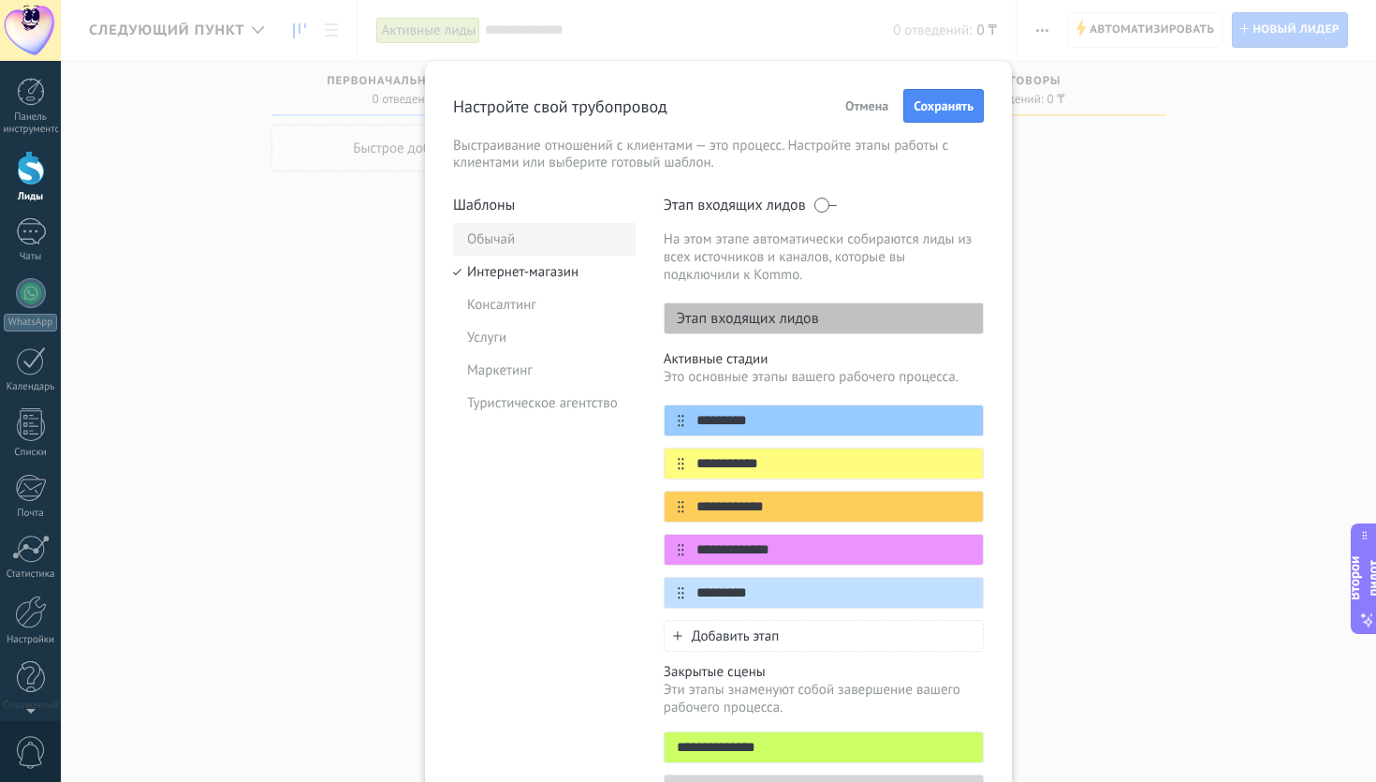
click at [503, 231] on font "Обычай" at bounding box center [491, 239] width 48 height 18
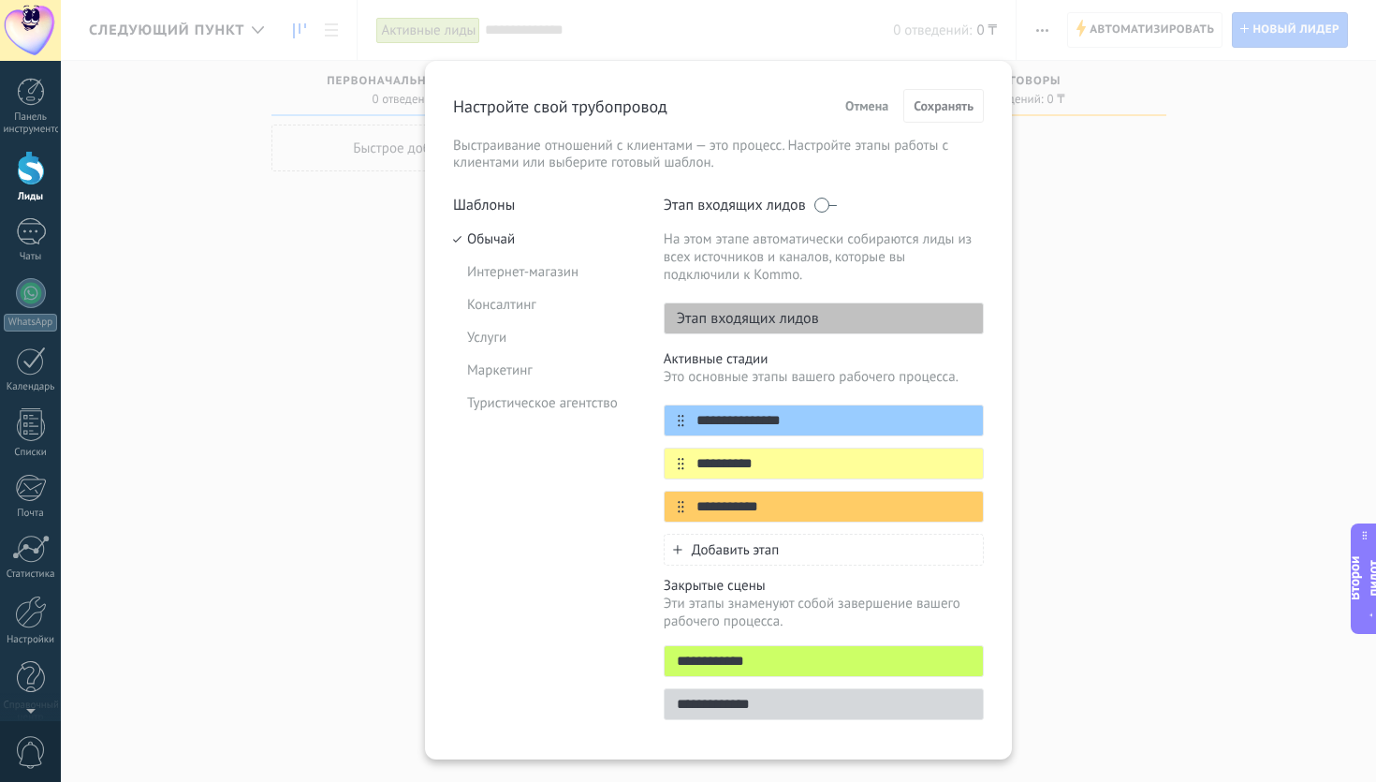
click at [321, 412] on div "**********" at bounding box center [718, 391] width 1315 height 782
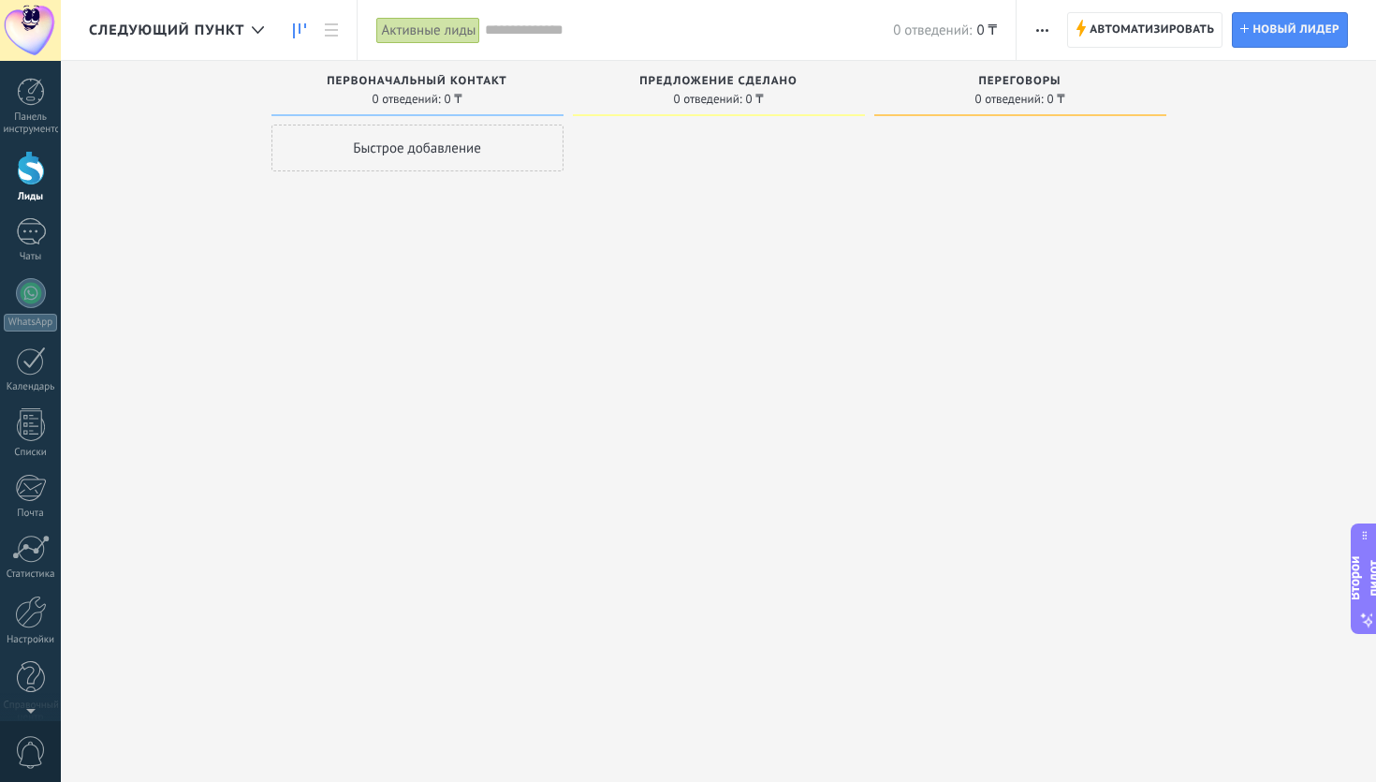
click at [45, 27] on div at bounding box center [30, 30] width 61 height 61
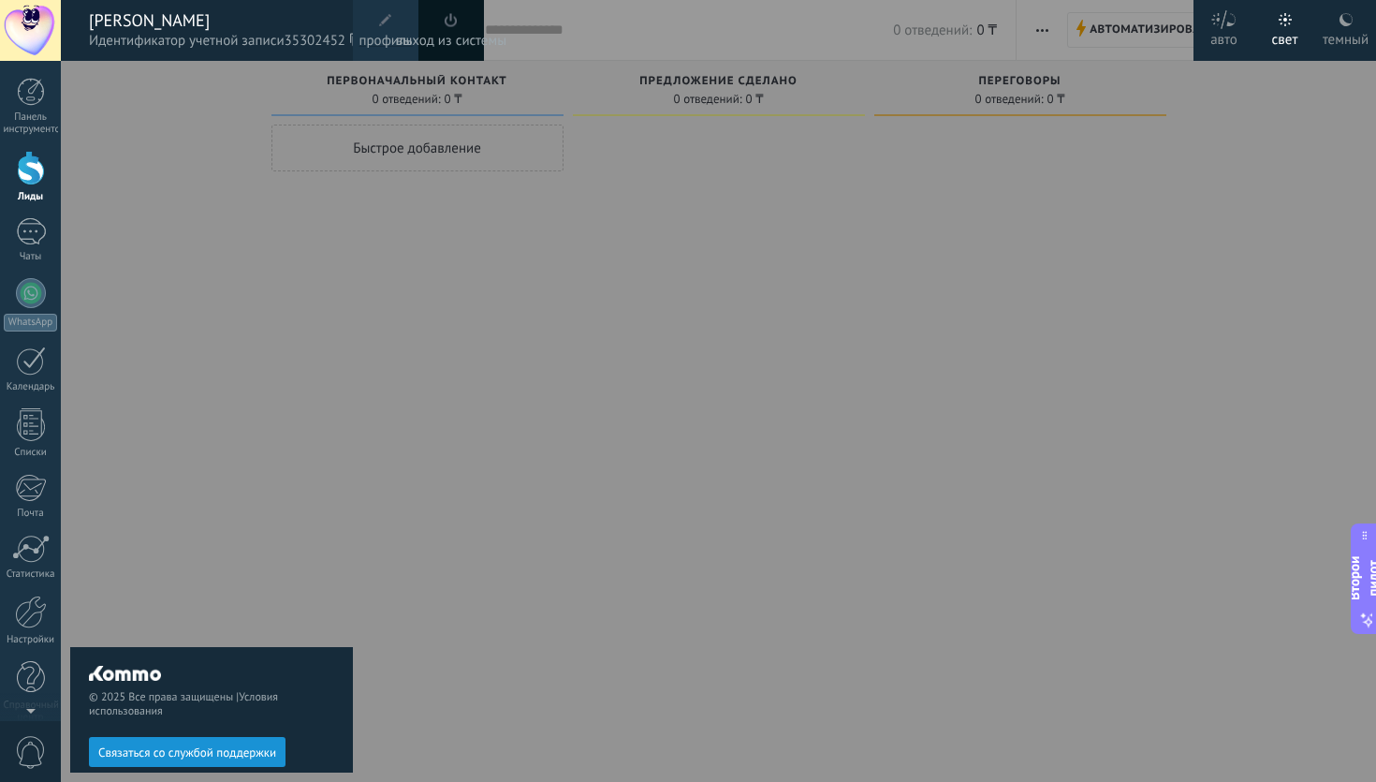
click at [1342, 32] on font "темный" at bounding box center [1345, 40] width 46 height 18
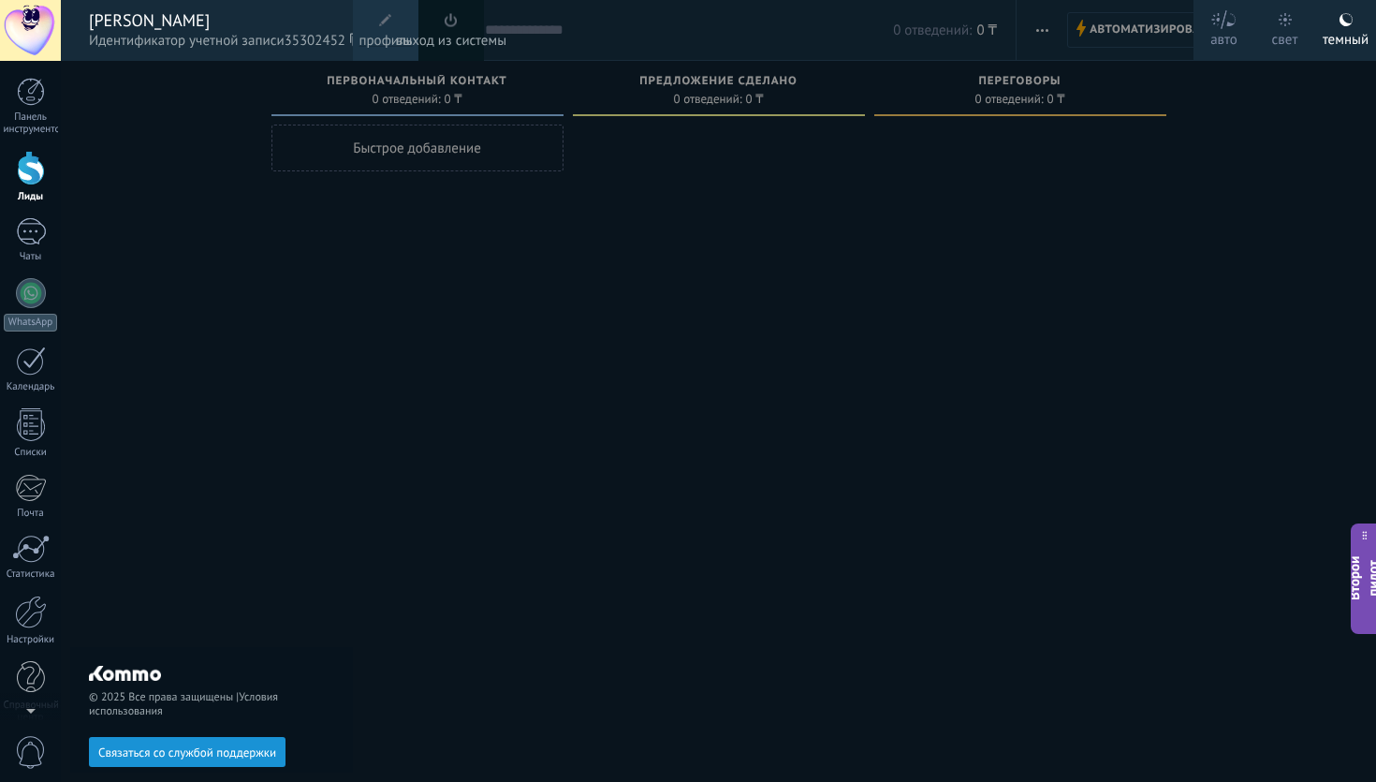
click at [1282, 31] on font "свет" at bounding box center [1285, 40] width 26 height 18
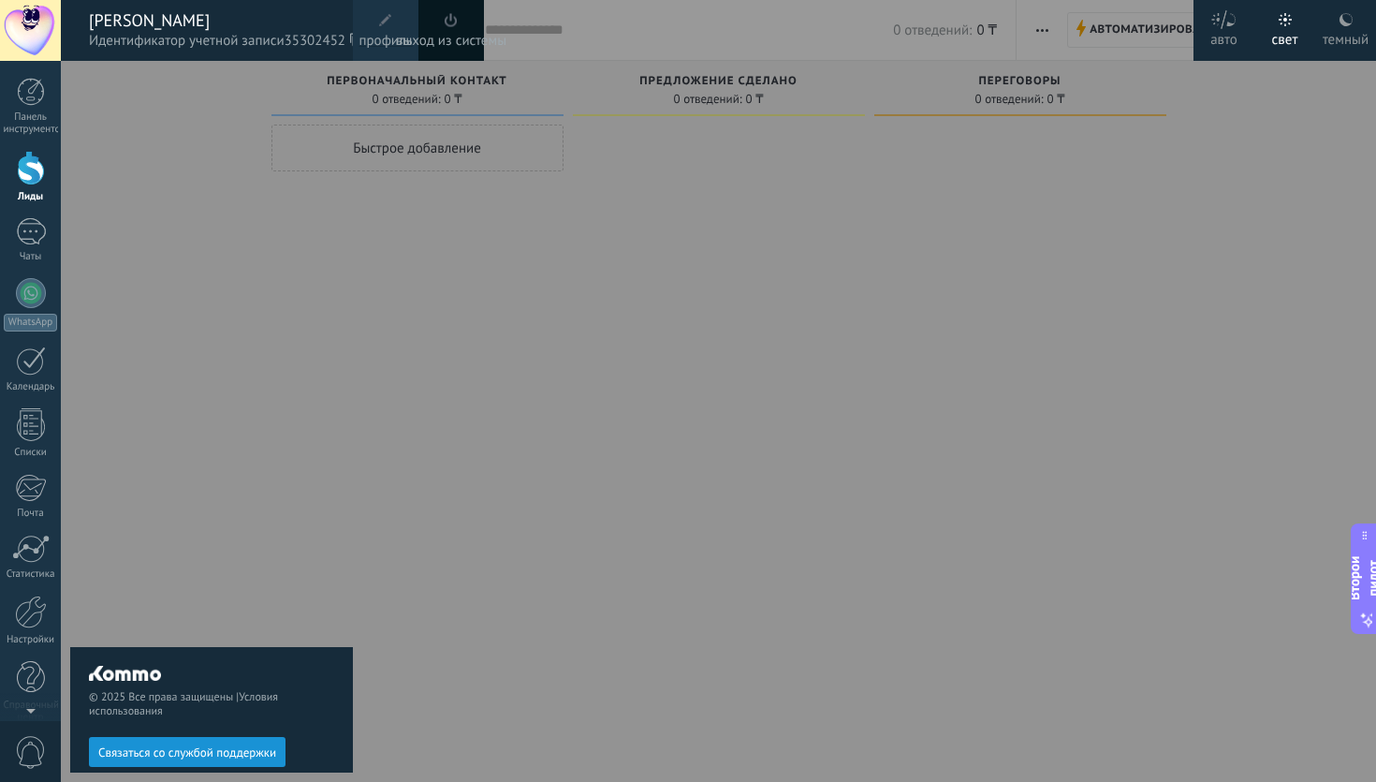
click at [1200, 31] on label "авто" at bounding box center [1223, 30] width 61 height 61
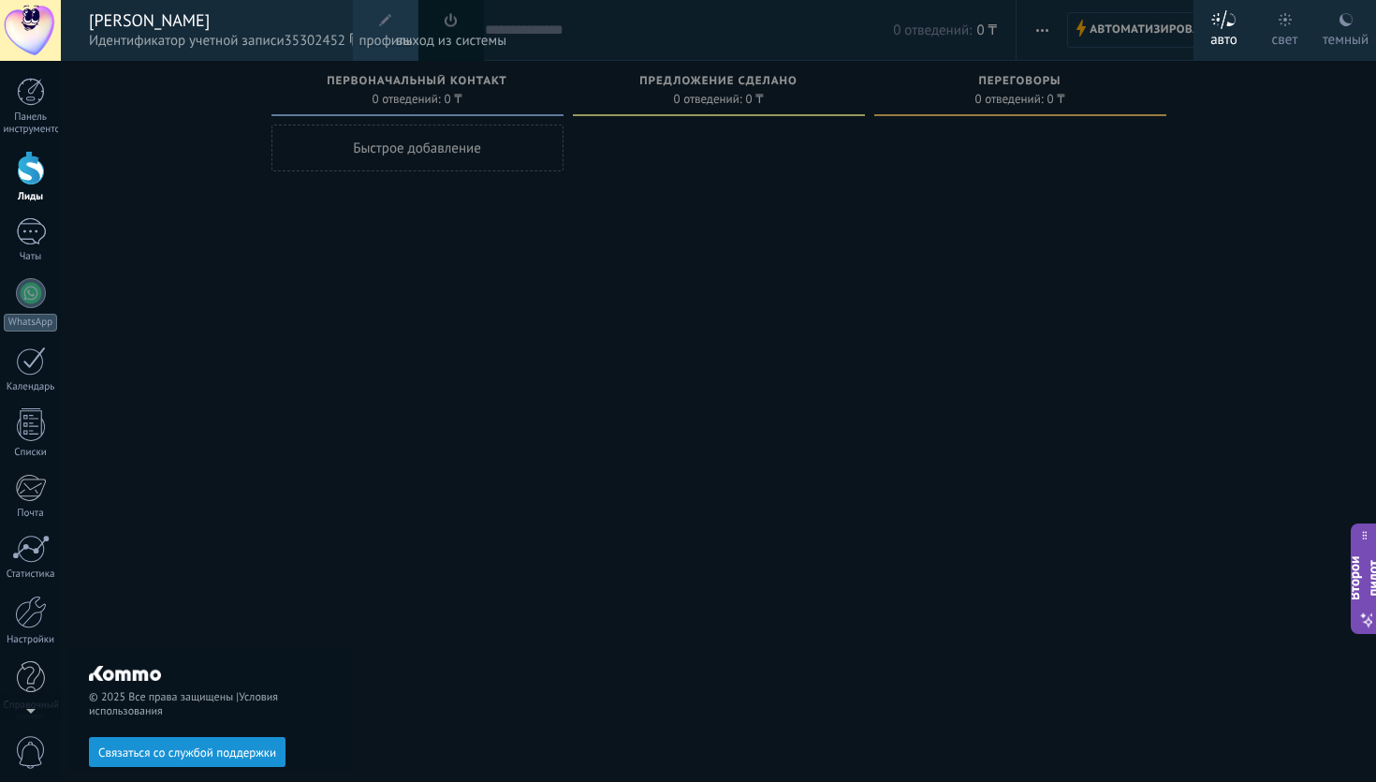
click at [1291, 33] on font "свет" at bounding box center [1285, 40] width 26 height 18
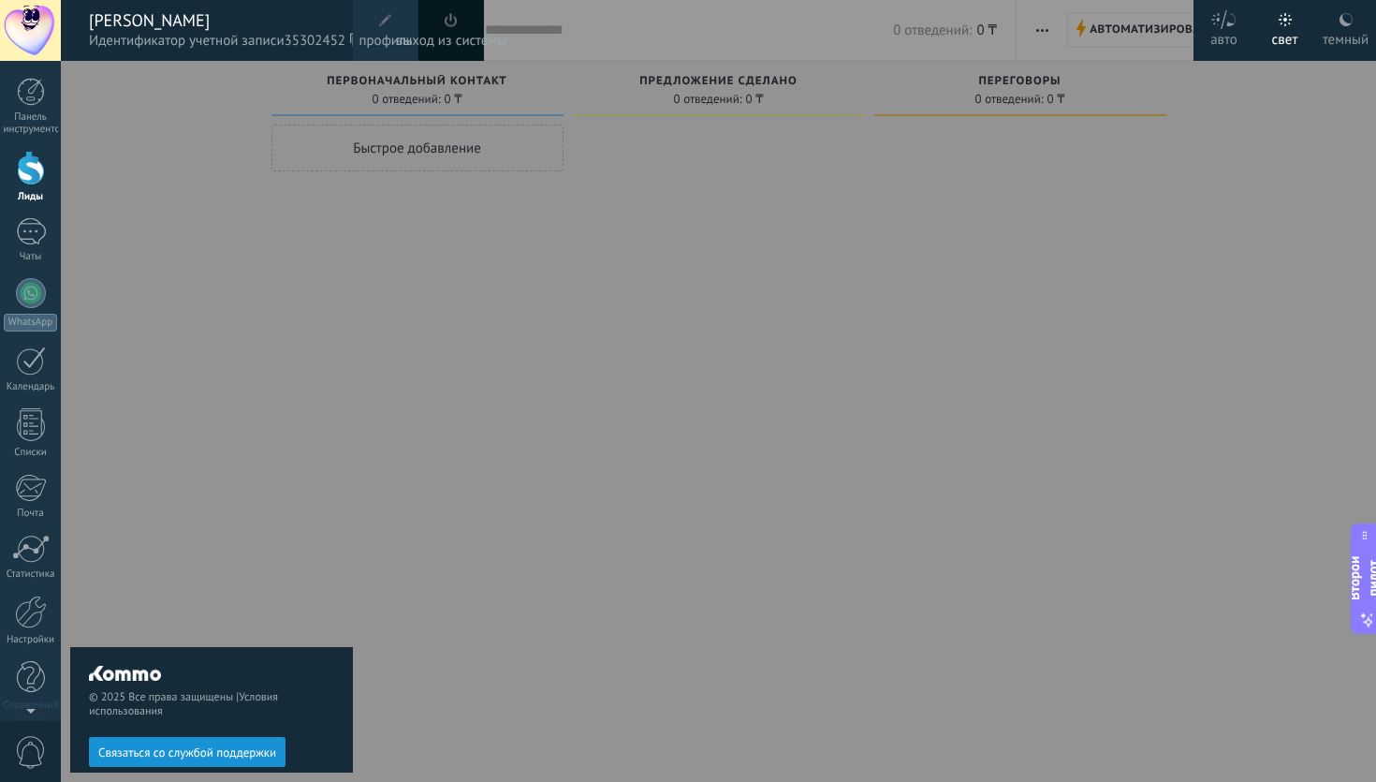
click at [1359, 31] on font "темный" at bounding box center [1345, 40] width 46 height 18
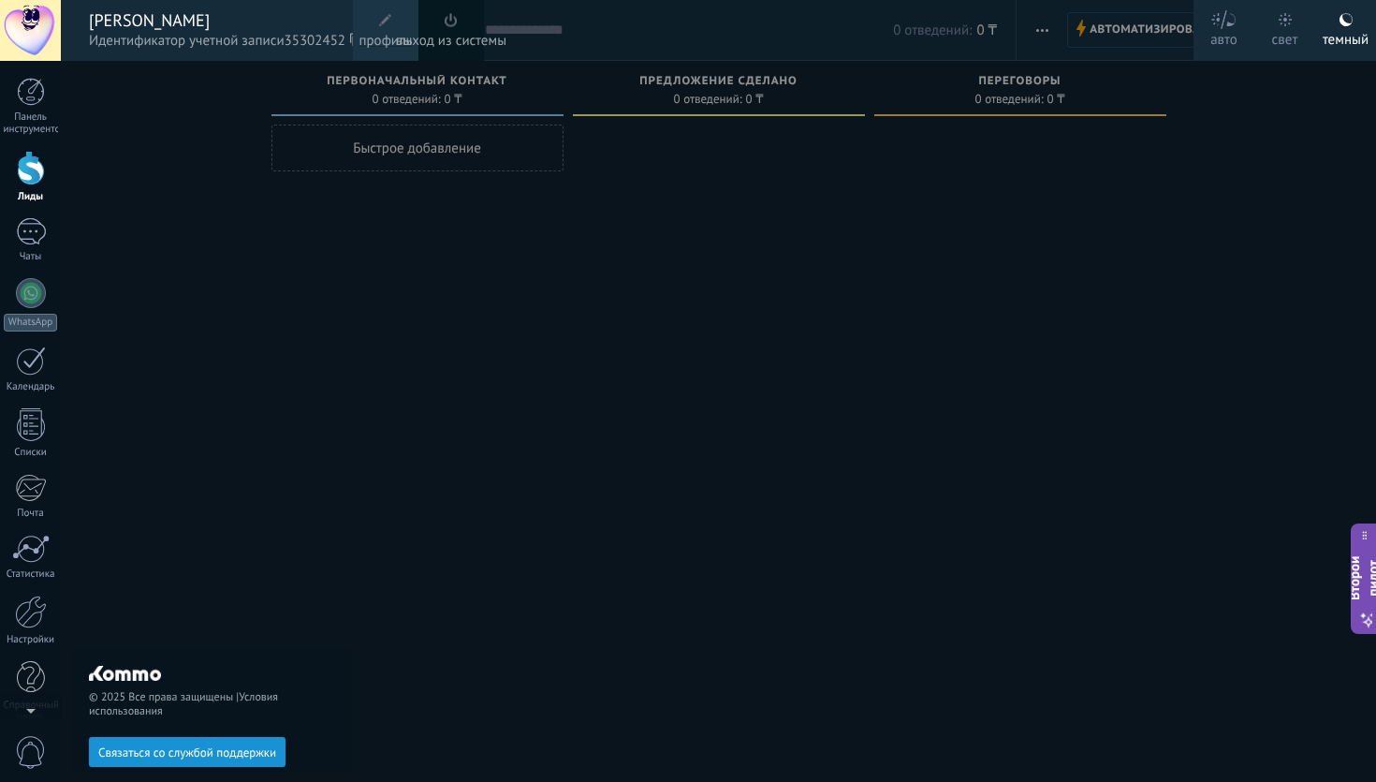
click at [864, 280] on div at bounding box center [749, 391] width 1376 height 782
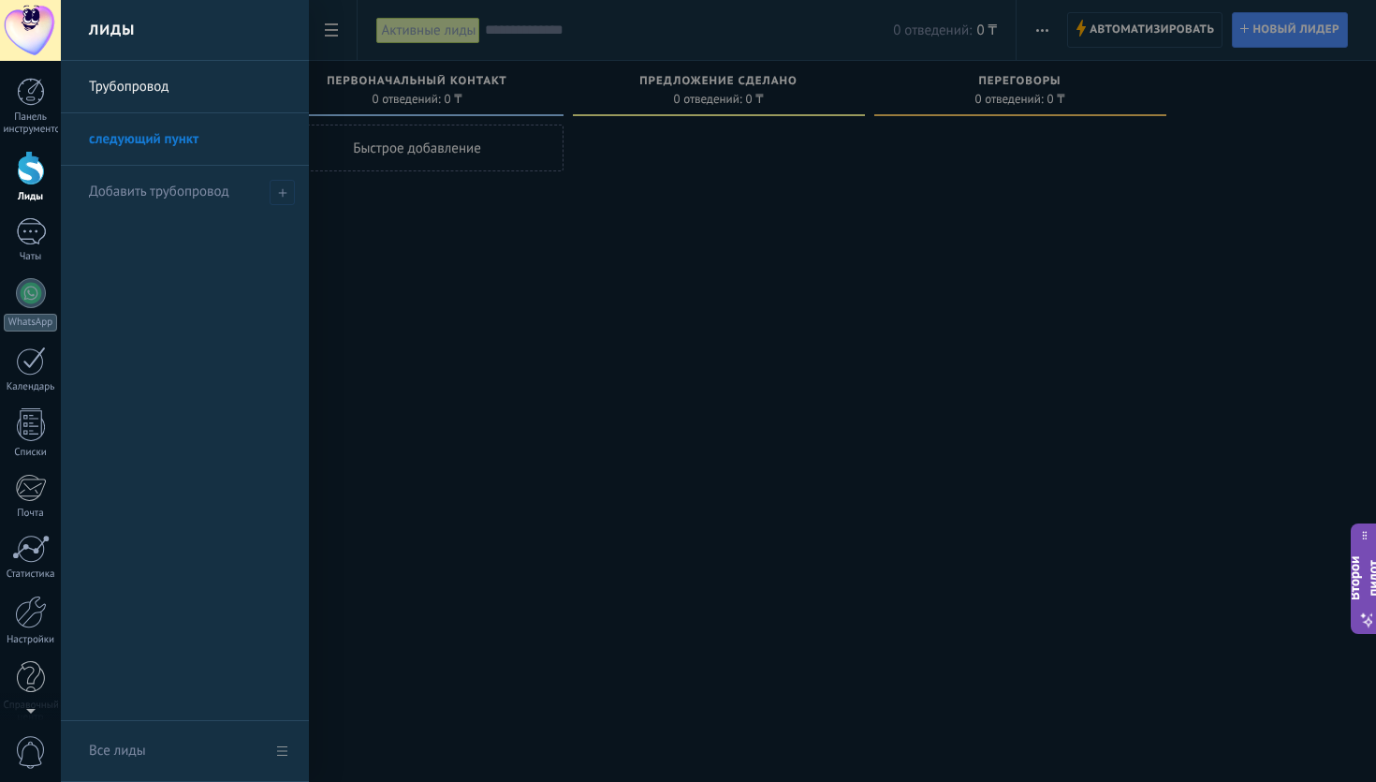
click at [148, 139] on font "следующий пункт" at bounding box center [144, 139] width 110 height 18
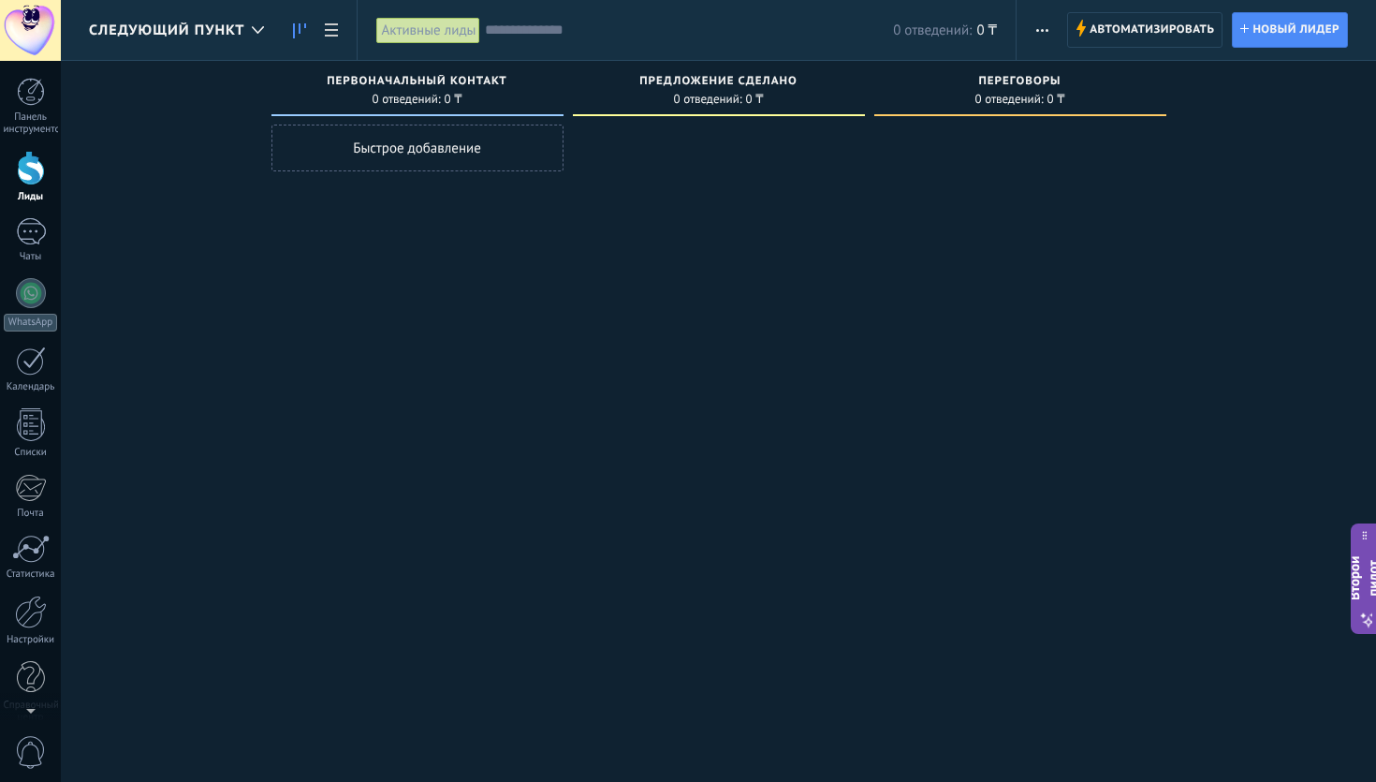
click at [452, 146] on font "Быстрое добавление" at bounding box center [417, 148] width 128 height 18
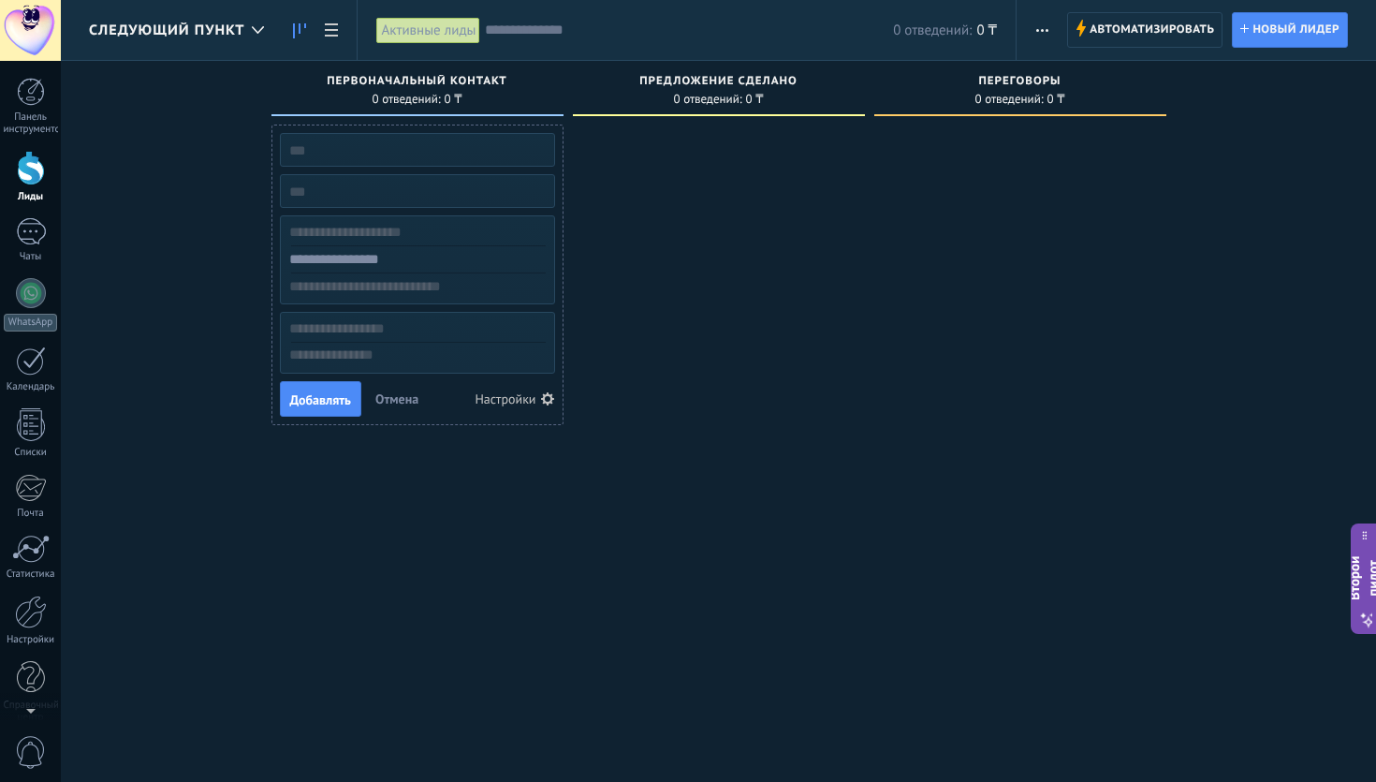
click at [670, 212] on div at bounding box center [719, 392] width 292 height 537
click at [669, 212] on div at bounding box center [719, 392] width 292 height 537
click at [658, 239] on div at bounding box center [719, 392] width 292 height 537
click at [438, 156] on input "text" at bounding box center [415, 150] width 273 height 26
click at [654, 279] on div at bounding box center [719, 392] width 292 height 537
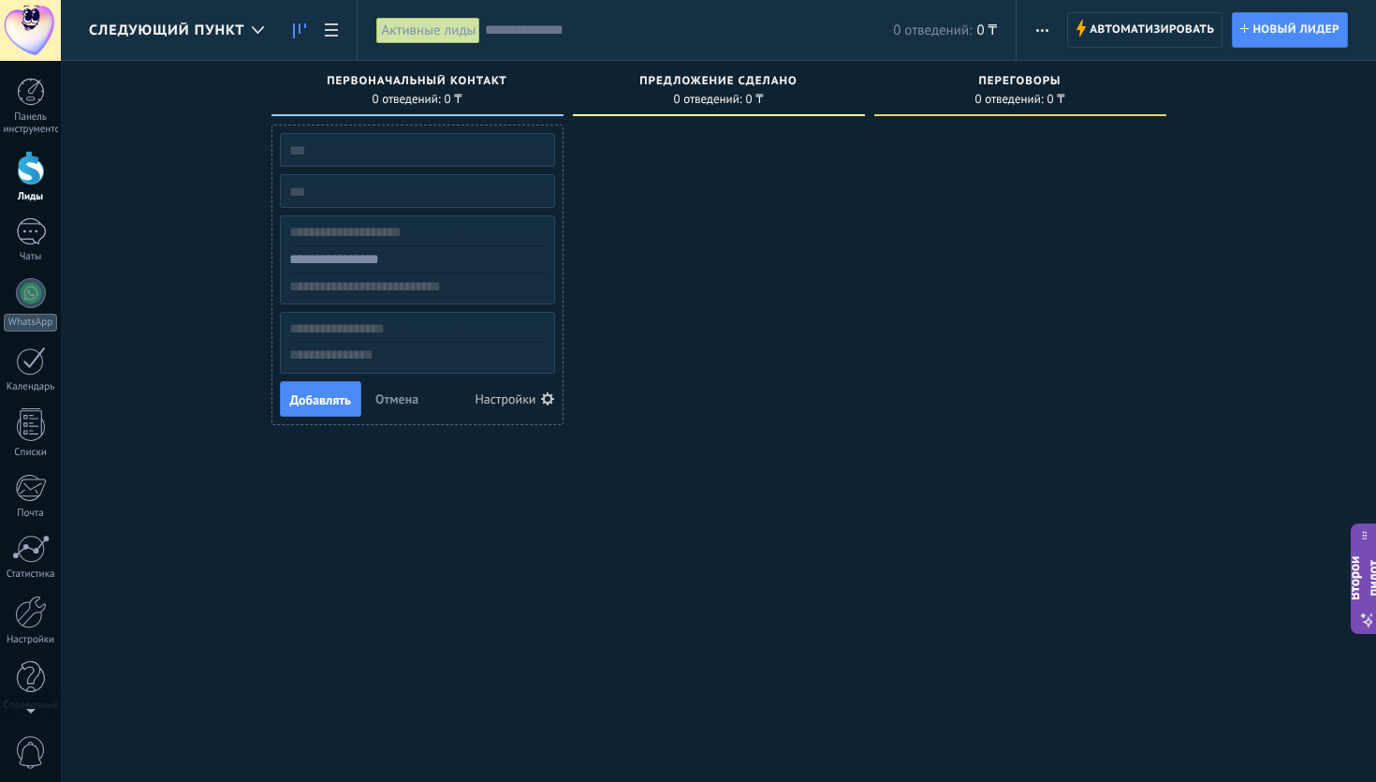
click at [440, 28] on font "Активные лиды" at bounding box center [428, 31] width 95 height 18
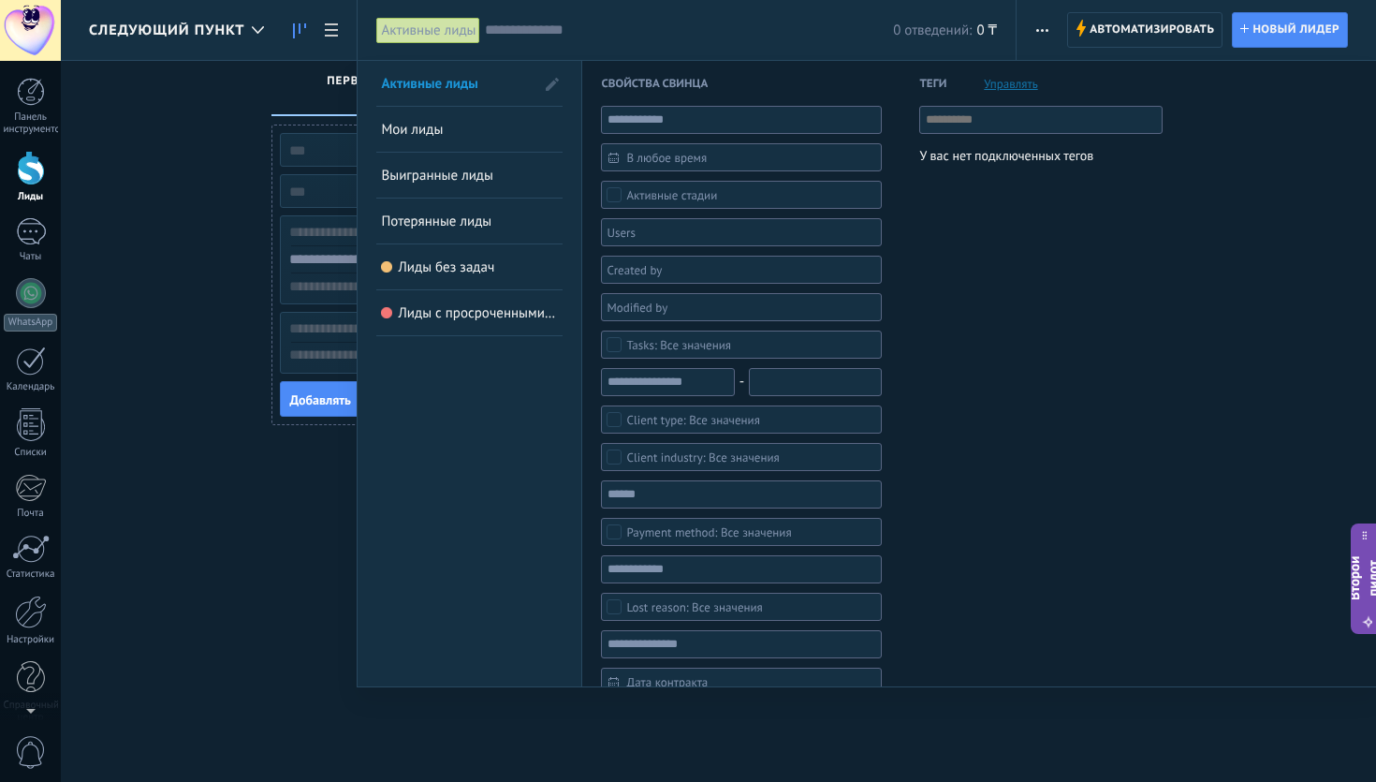
click at [396, 128] on font "Мои лиды" at bounding box center [412, 130] width 62 height 18
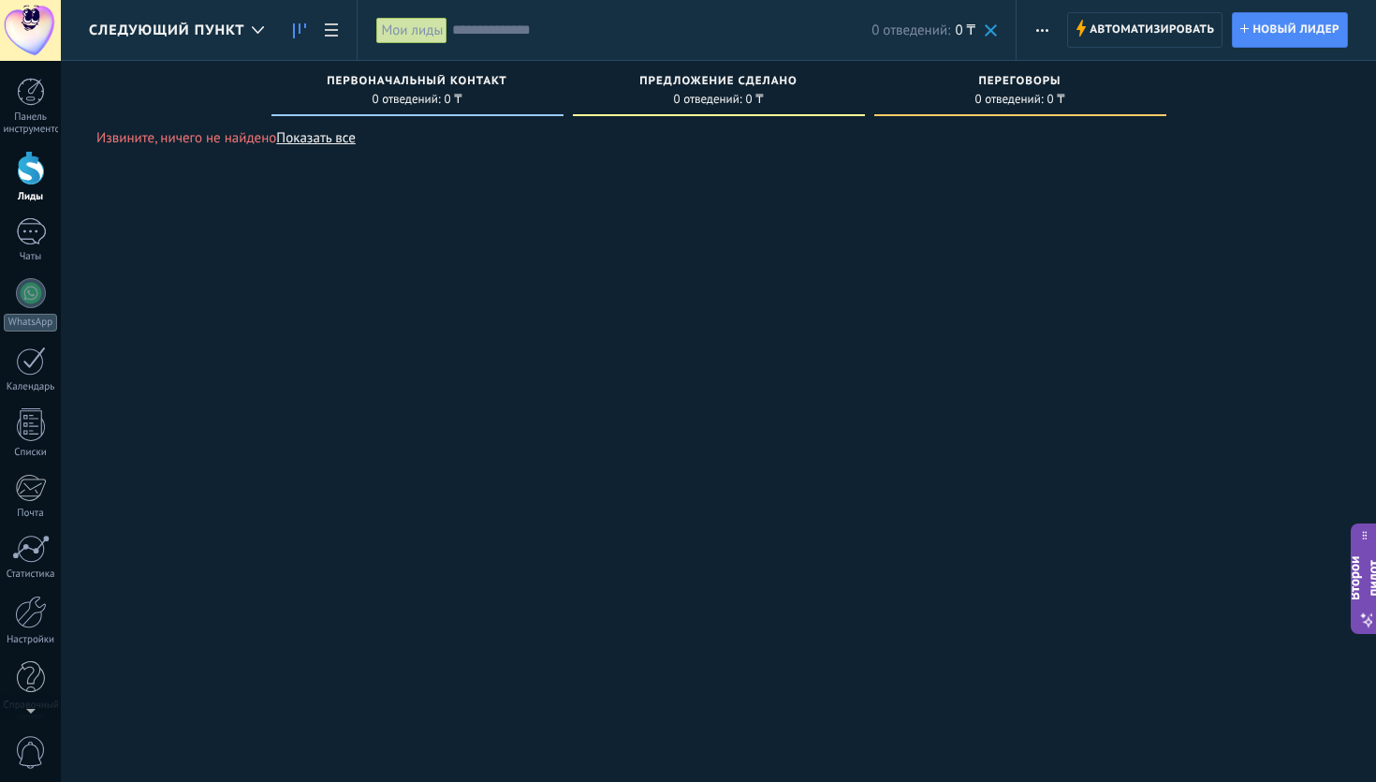
click at [413, 36] on font "Мои лиды" at bounding box center [412, 31] width 62 height 18
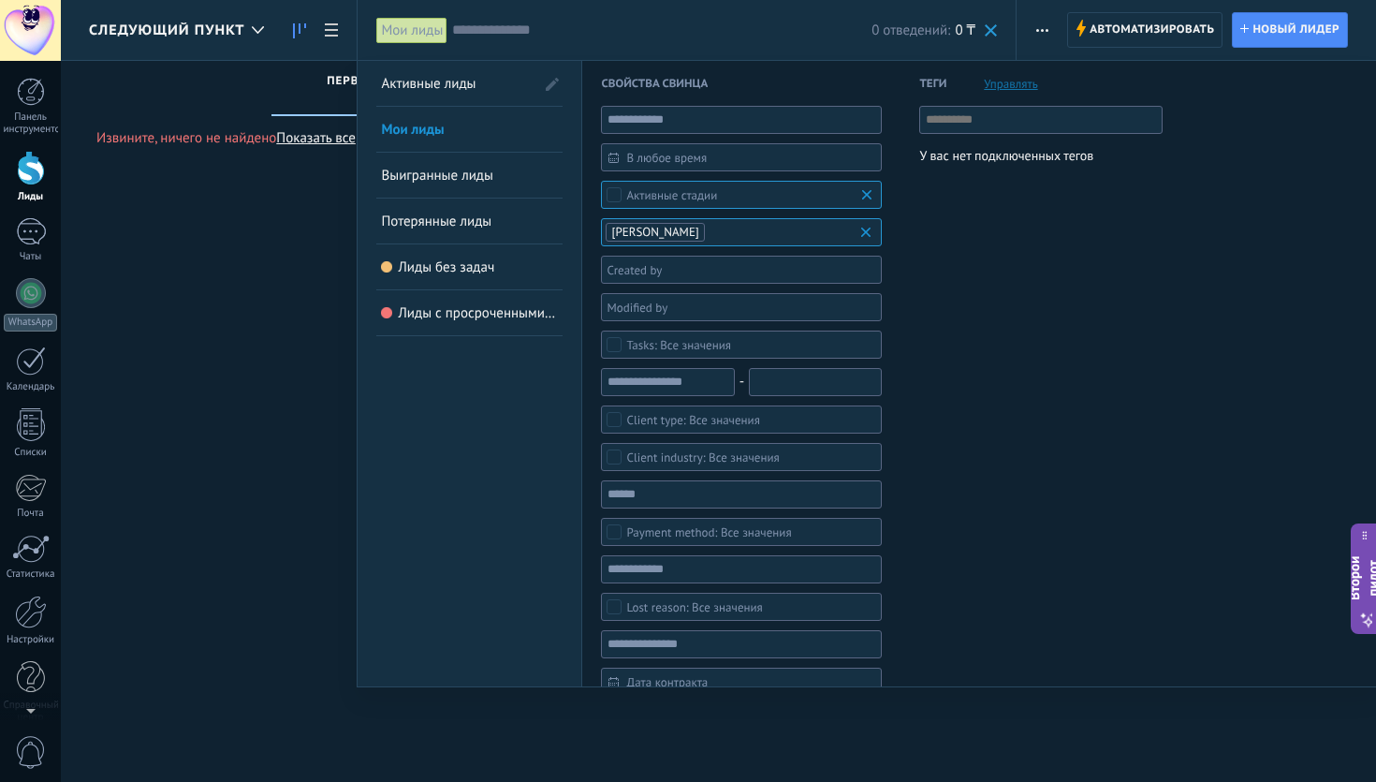
click at [343, 37] on div at bounding box center [688, 391] width 1376 height 782
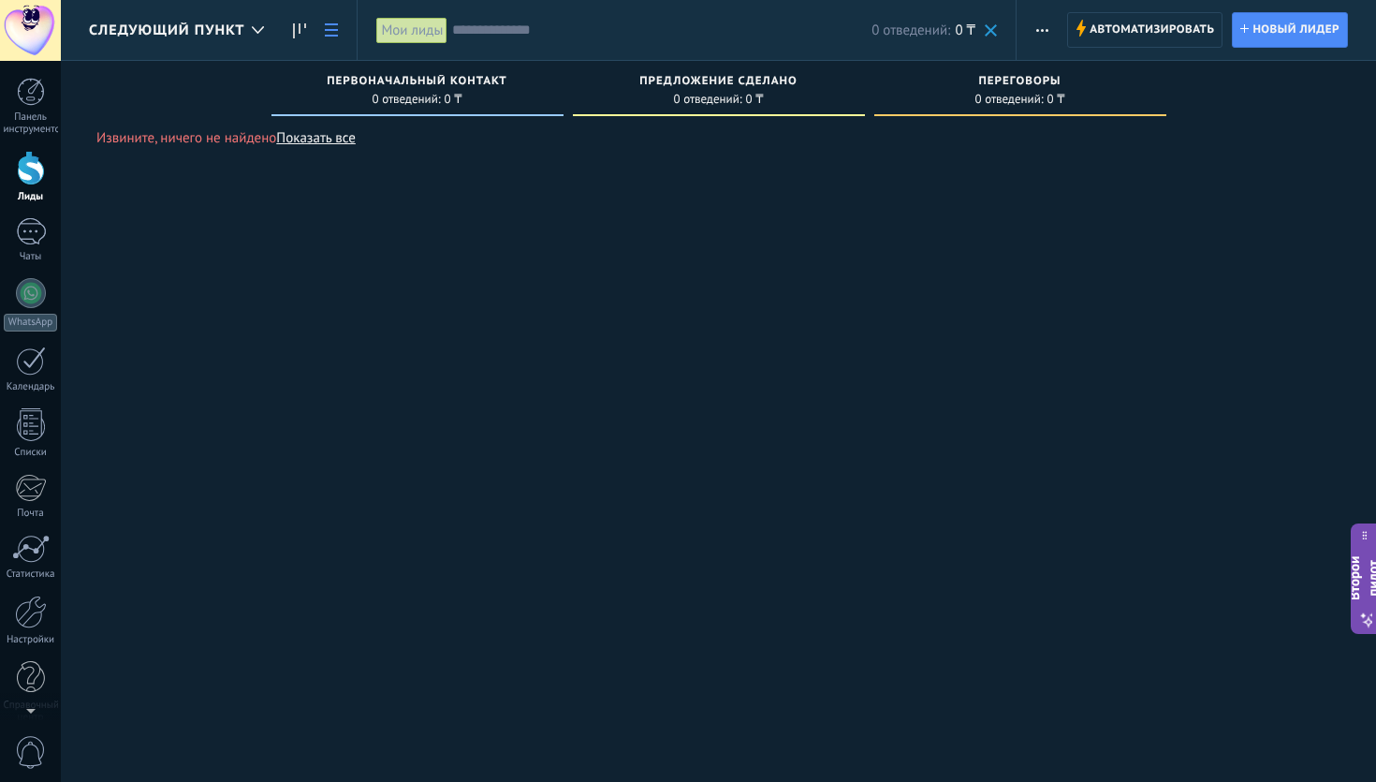
click at [332, 37] on link at bounding box center [331, 30] width 32 height 37
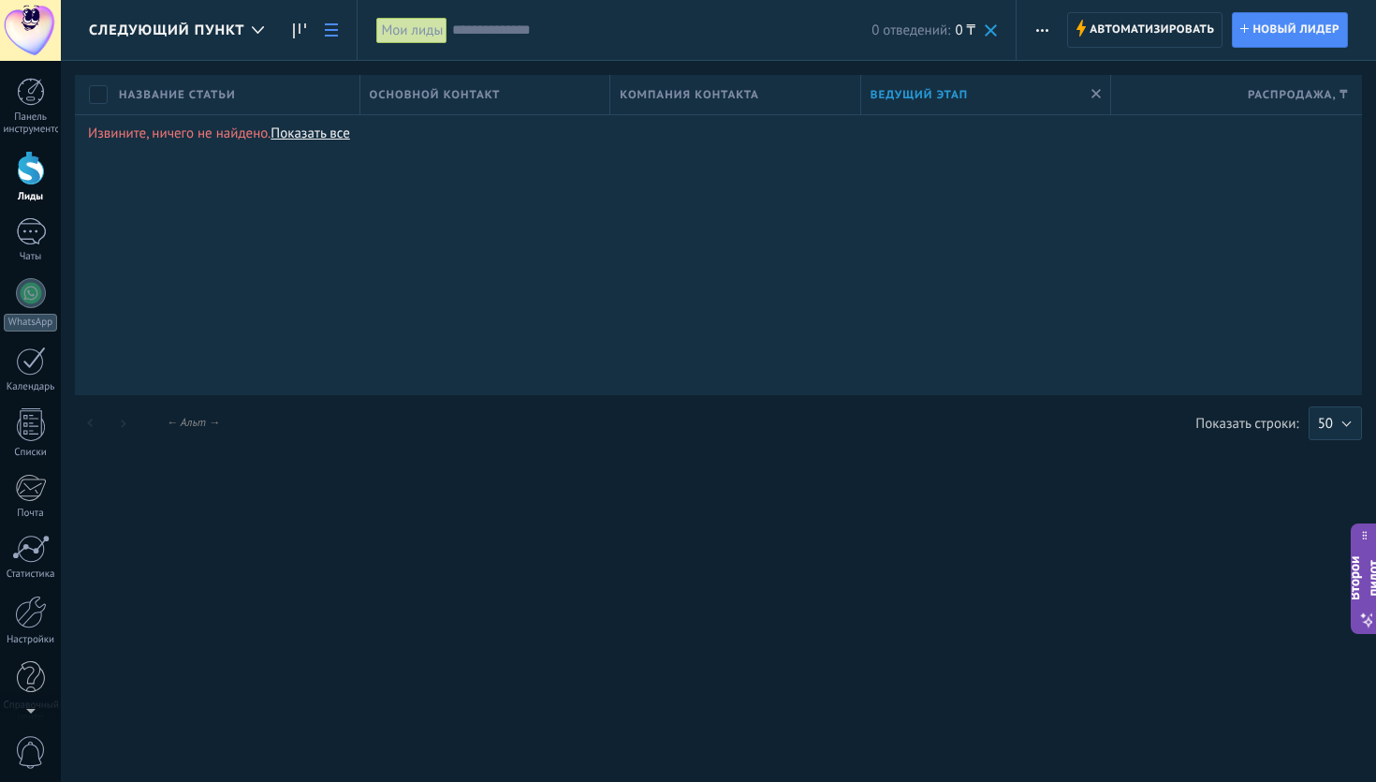
click at [330, 37] on link at bounding box center [331, 30] width 32 height 37
click at [299, 28] on icon at bounding box center [299, 30] width 13 height 15
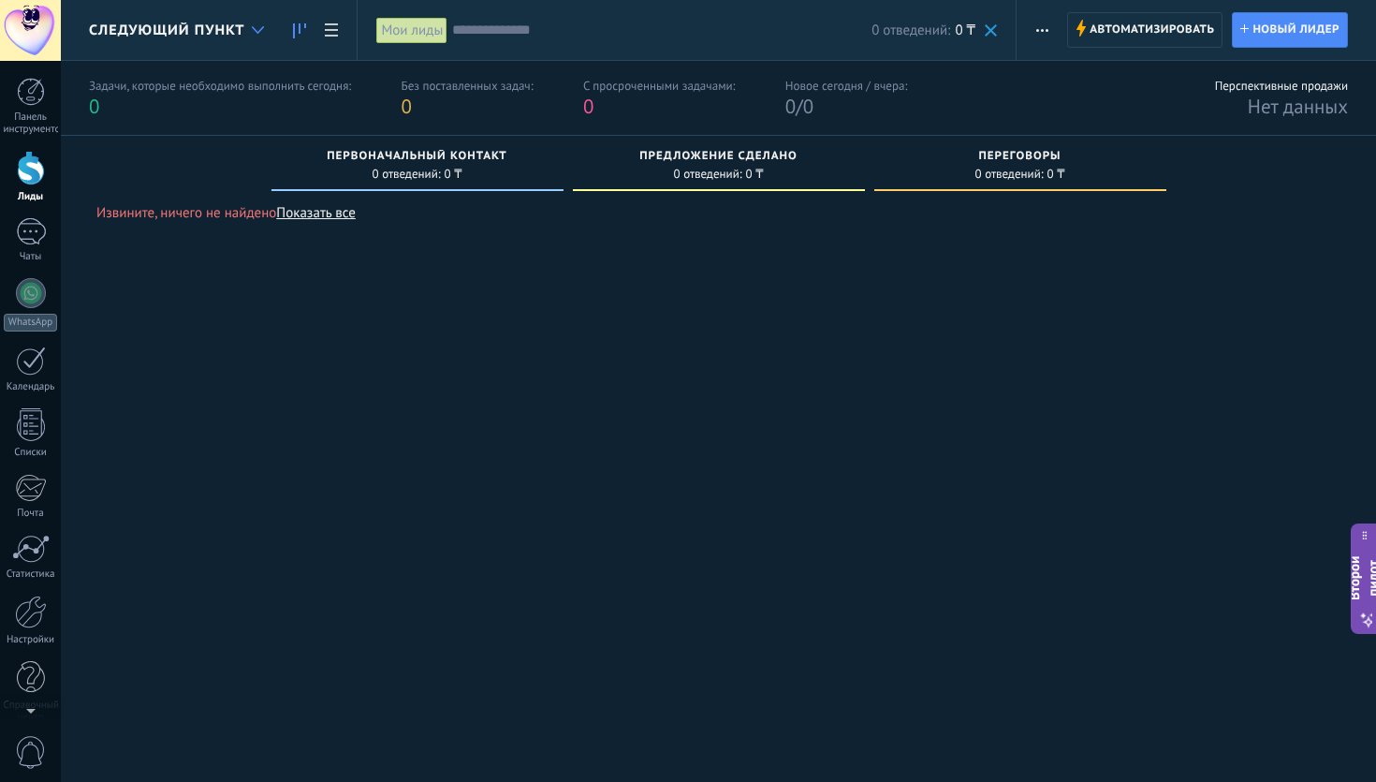
click at [263, 33] on icon at bounding box center [258, 29] width 12 height 7
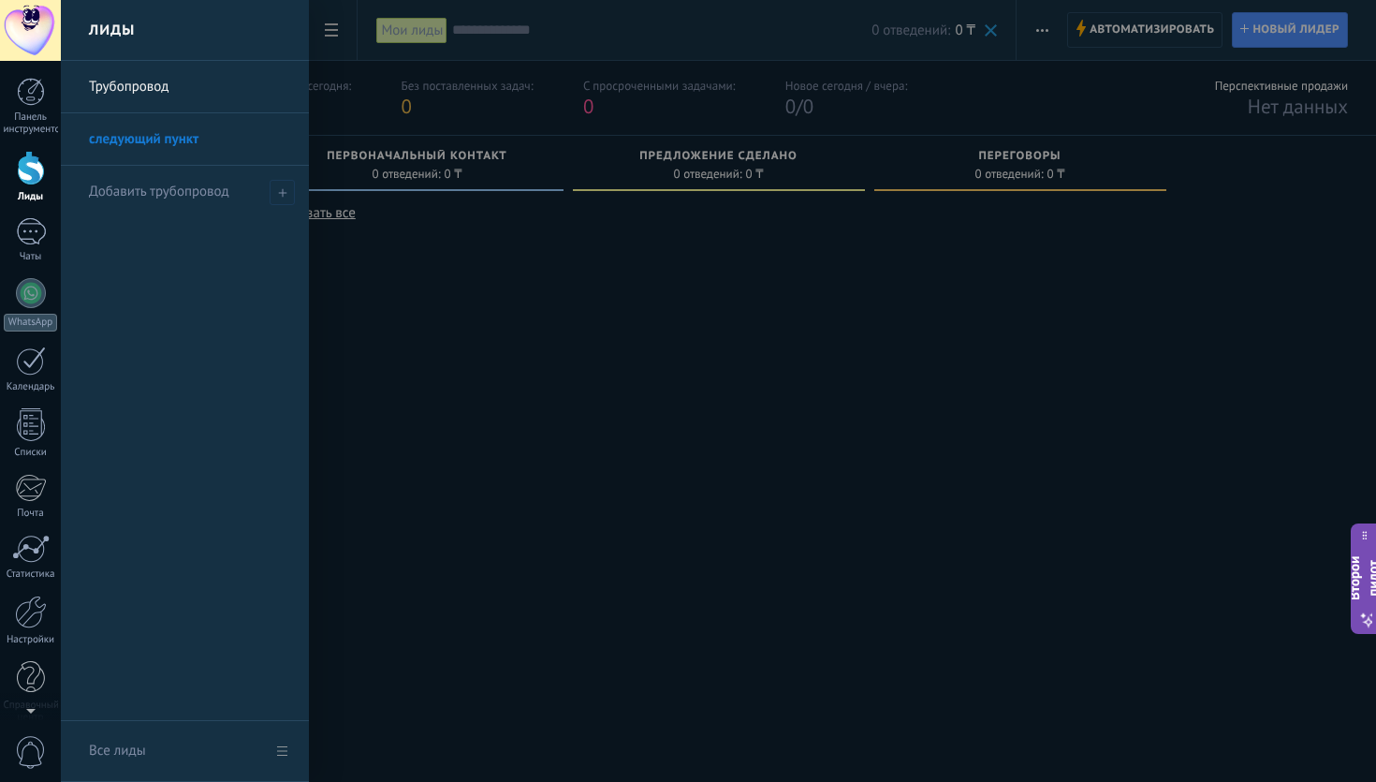
click at [153, 95] on font "Трубопровод" at bounding box center [129, 87] width 80 height 18
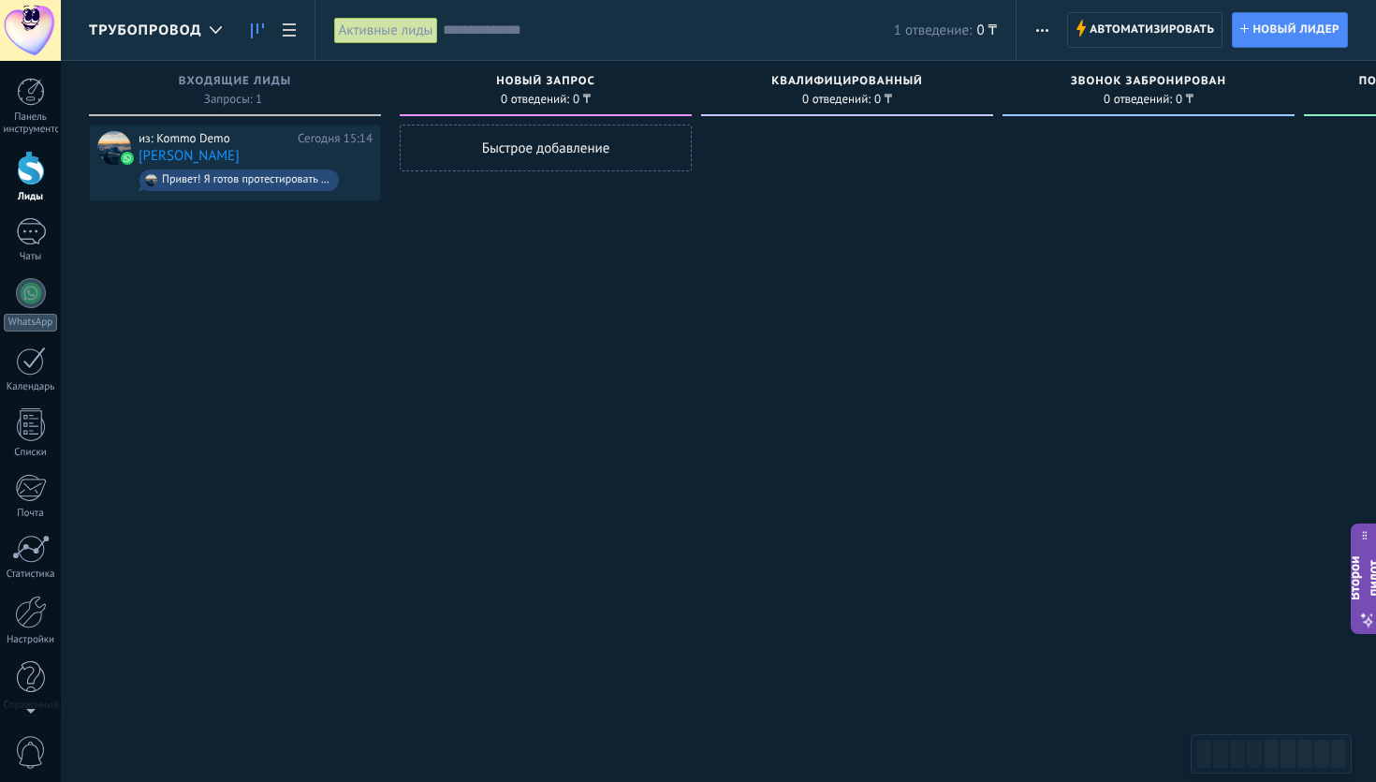
click at [483, 160] on div "Быстрое добавление" at bounding box center [546, 147] width 292 height 47
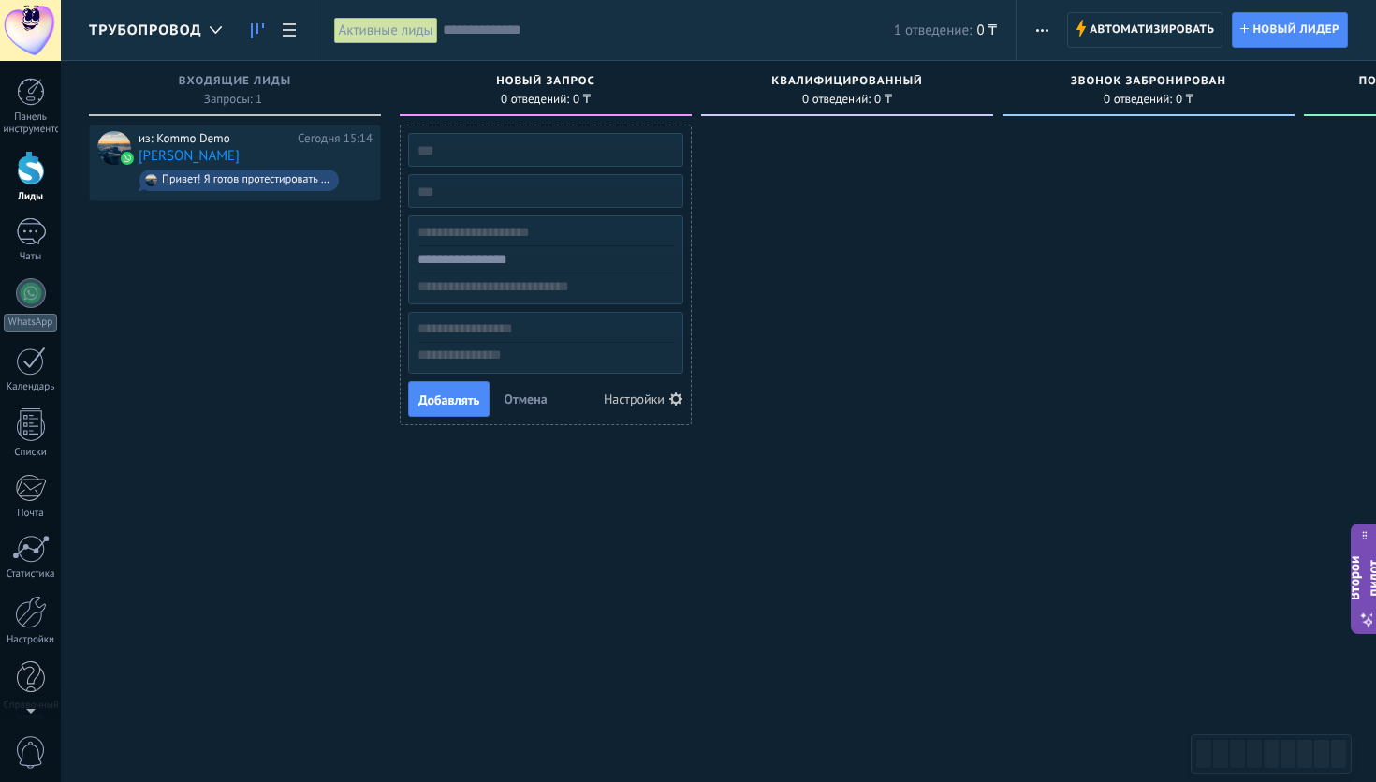
type input "*"
type input "********"
click at [496, 191] on input "numeric" at bounding box center [543, 191] width 273 height 26
type input "***"
click at [500, 226] on input "text" at bounding box center [543, 232] width 273 height 27
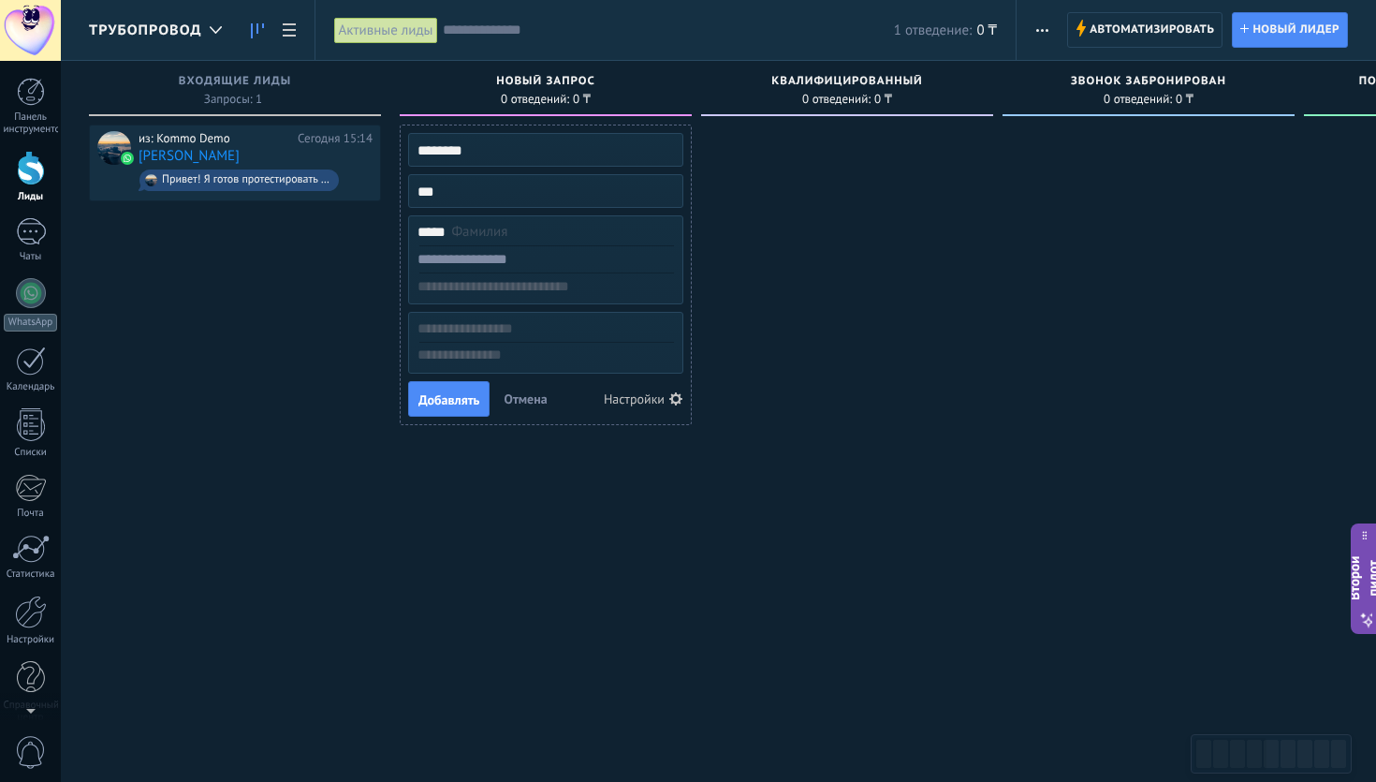
type input "*****"
click at [519, 271] on div at bounding box center [545, 259] width 273 height 27
click at [515, 293] on input "text" at bounding box center [543, 286] width 273 height 27
type input "**********"
click at [531, 333] on input "text" at bounding box center [543, 328] width 273 height 27
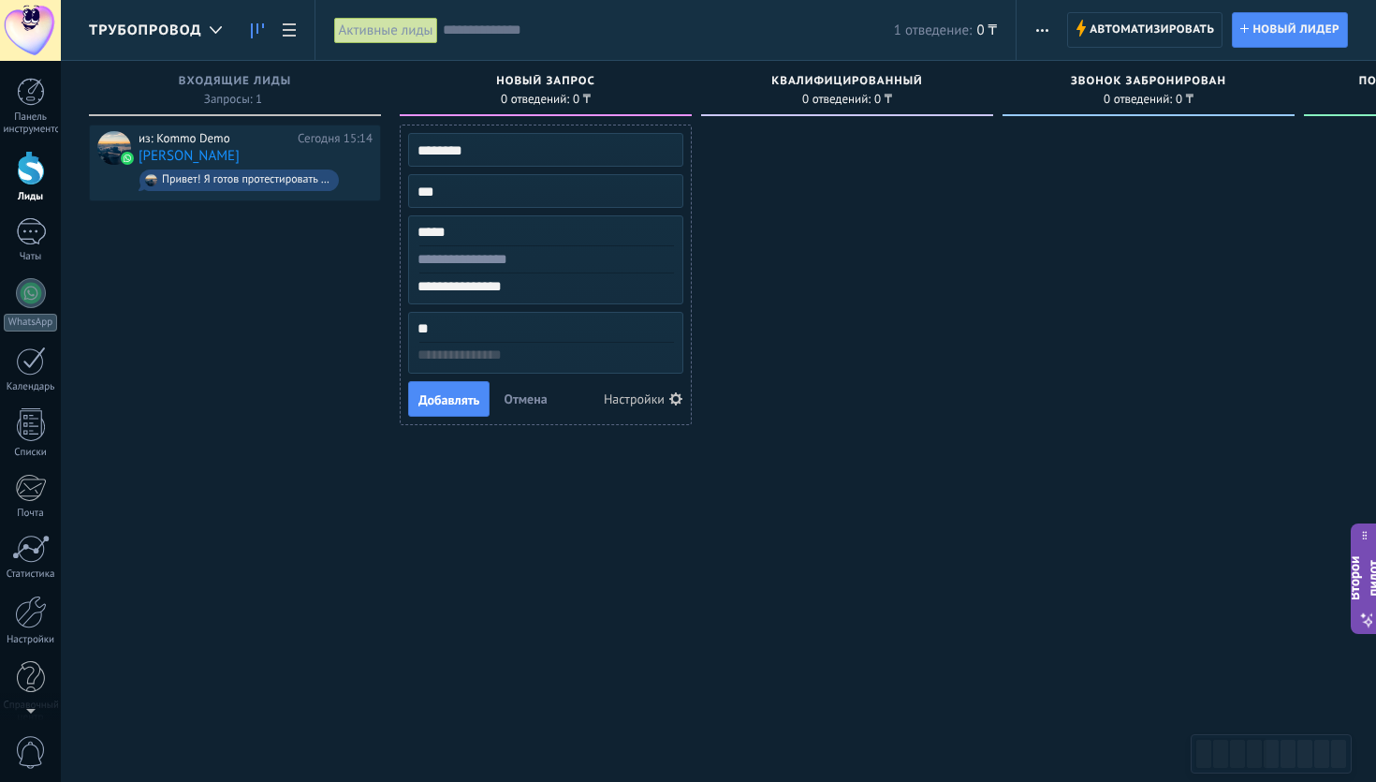
type input "*"
type input "*******"
click at [535, 358] on textarea at bounding box center [545, 356] width 273 height 27
click at [475, 392] on font "Добавлять" at bounding box center [448, 399] width 61 height 17
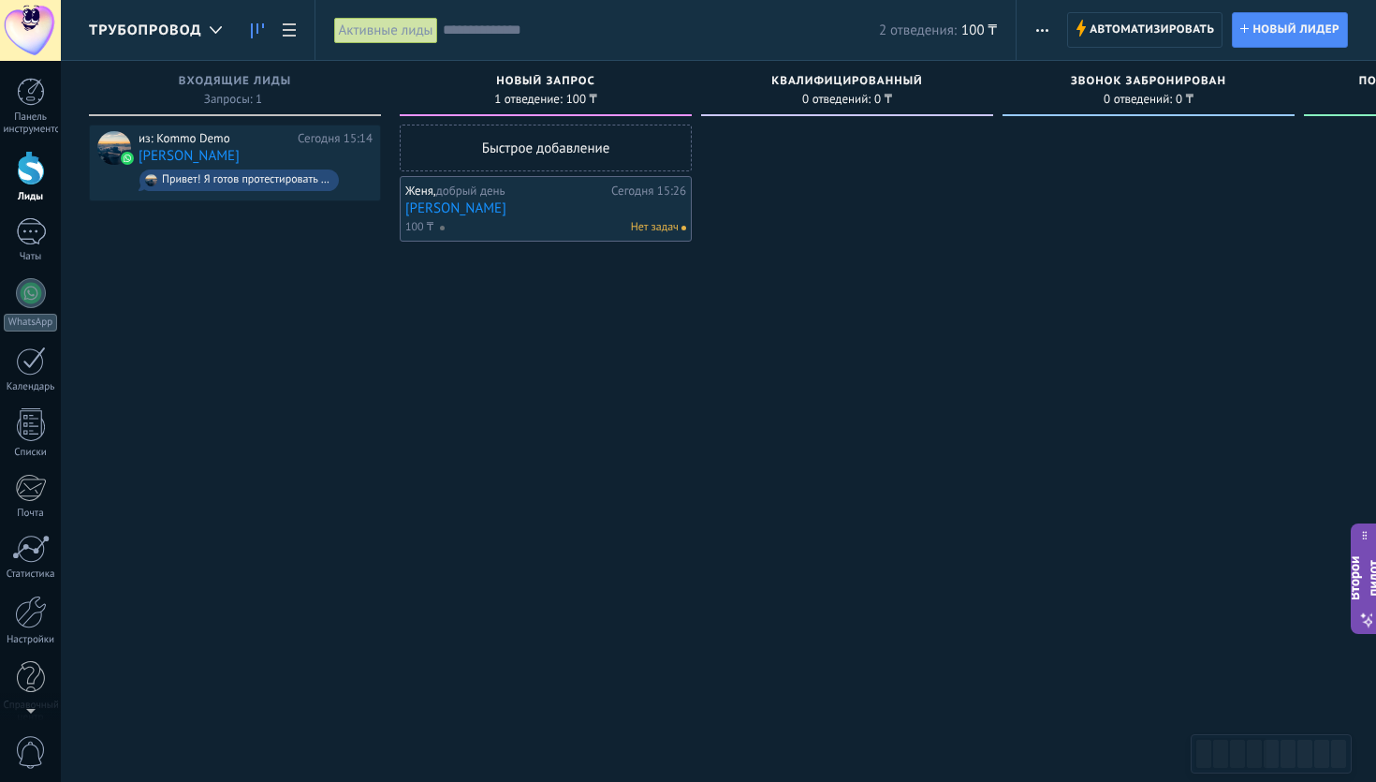
click at [534, 231] on div "Нет задач" at bounding box center [559, 227] width 240 height 17
click at [511, 220] on div "Нет задач" at bounding box center [559, 227] width 240 height 17
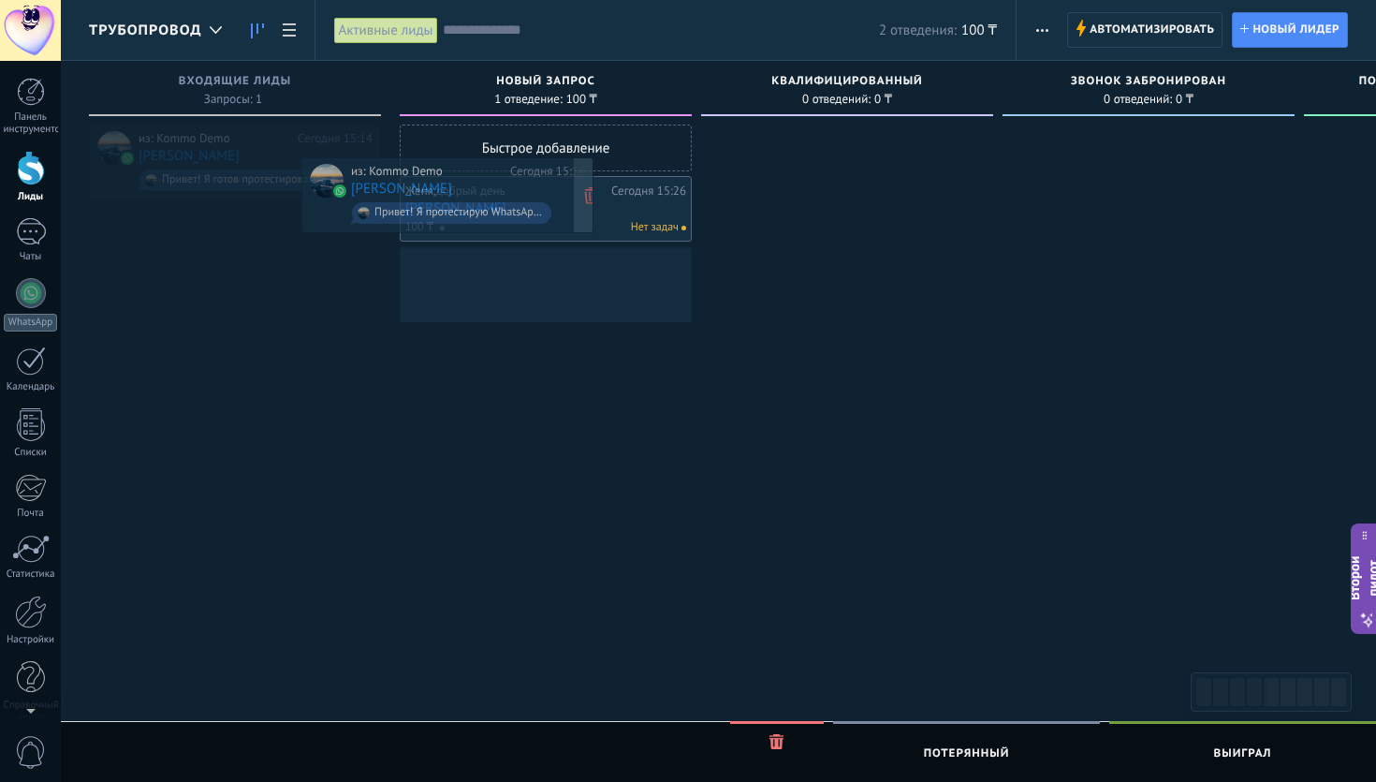
drag, startPoint x: 290, startPoint y: 186, endPoint x: 503, endPoint y: 219, distance: 215.0
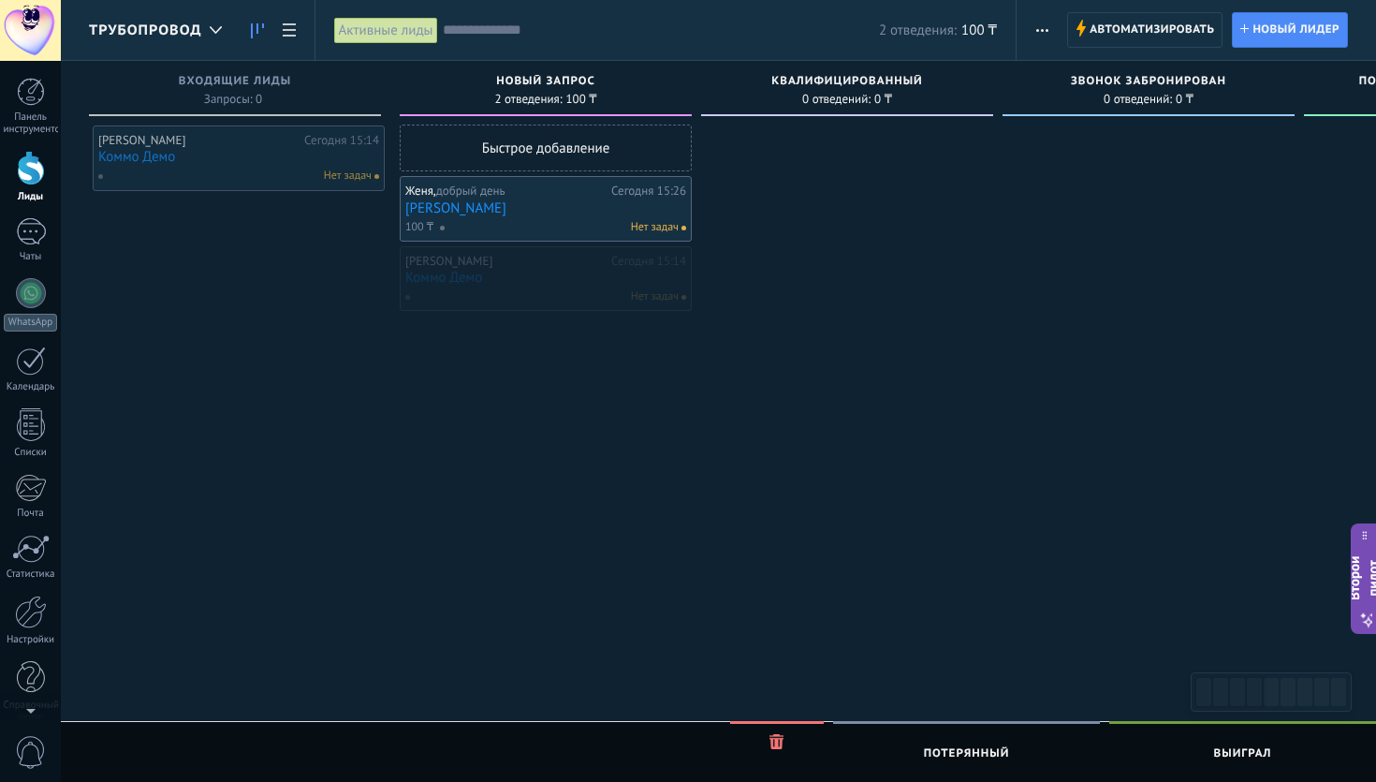
drag, startPoint x: 488, startPoint y: 291, endPoint x: 181, endPoint y: 169, distance: 330.2
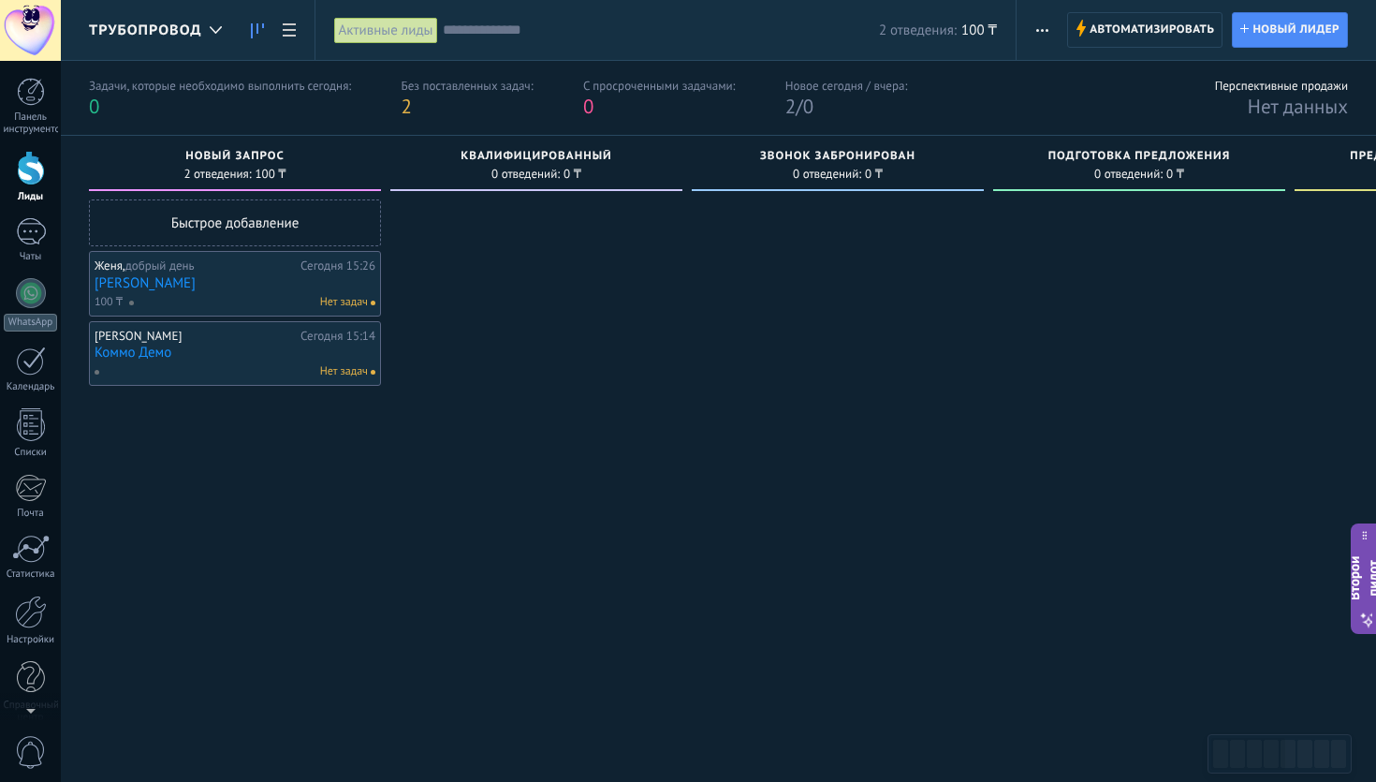
click at [285, 300] on div "Нет задач" at bounding box center [248, 302] width 240 height 17
click at [268, 347] on link "Коммо Демо" at bounding box center [235, 352] width 281 height 16
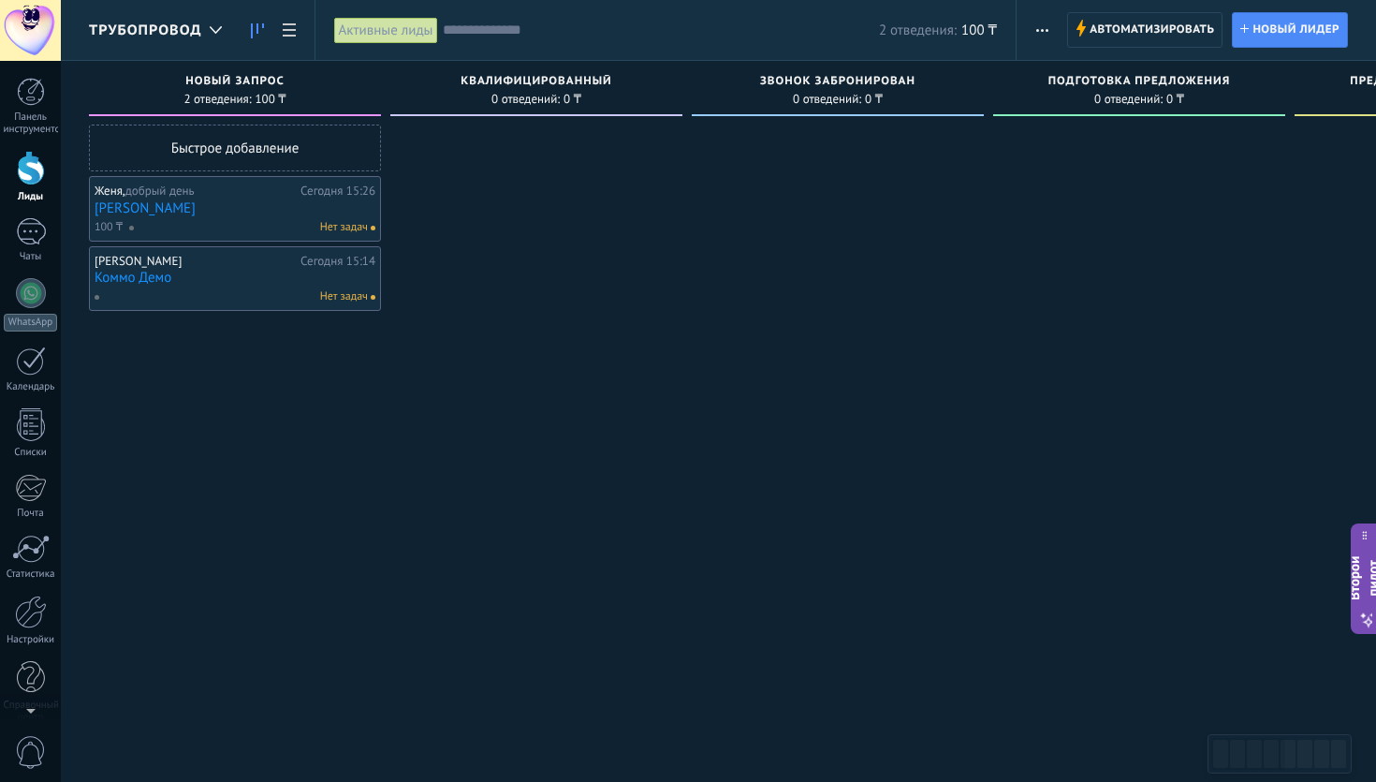
click at [270, 212] on link "евгений" at bounding box center [235, 208] width 281 height 16
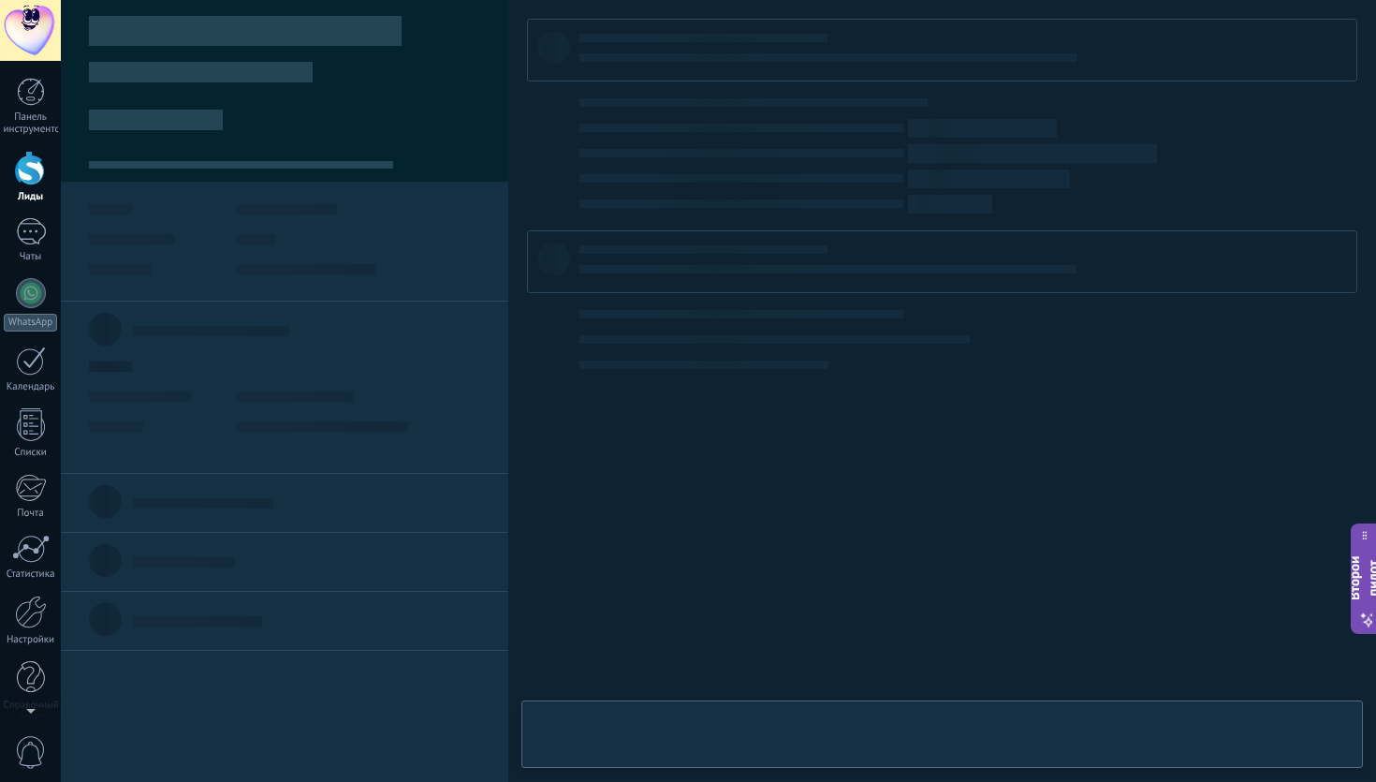
click at [270, 212] on body ".abecls-1,.abecls-2{fill-rule:evenodd}.abecls-2{fill:#fff} .abhcls-1{fill:none}…" at bounding box center [688, 391] width 1376 height 782
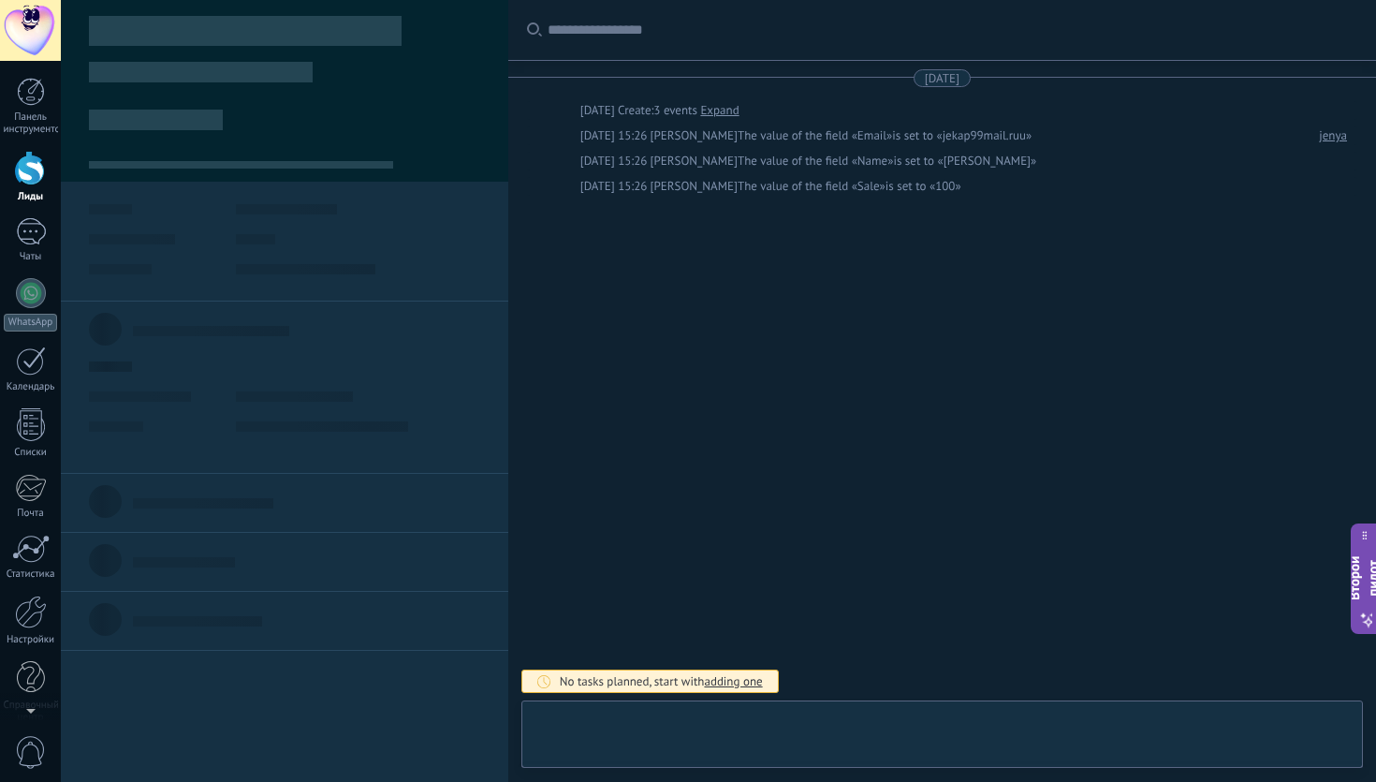
type textarea "***"
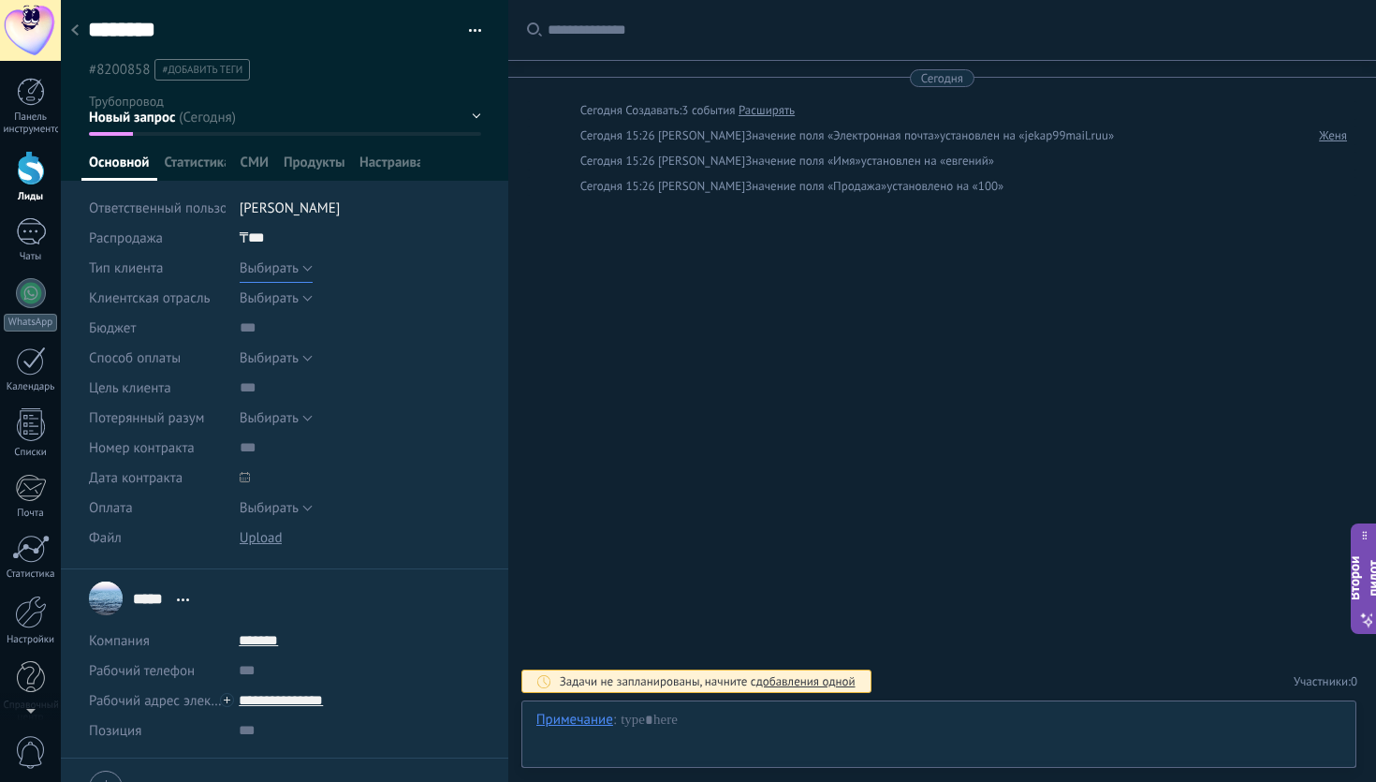
click at [291, 274] on font "Выбирать" at bounding box center [269, 268] width 59 height 18
click at [310, 249] on div "₸ *** 100" at bounding box center [360, 238] width 241 height 30
click at [467, 37] on button "button" at bounding box center [468, 31] width 27 height 28
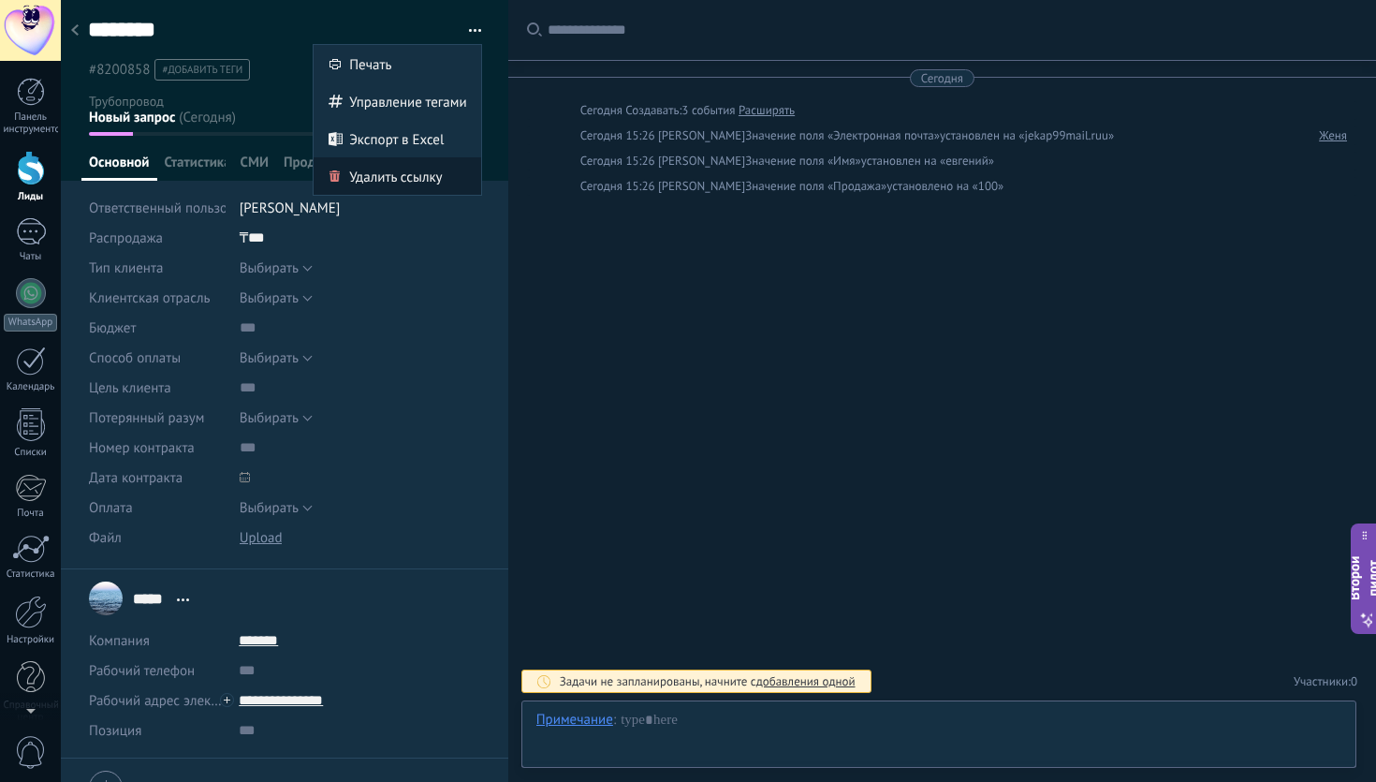
click at [392, 167] on span "Удалить ссылку" at bounding box center [395, 175] width 93 height 37
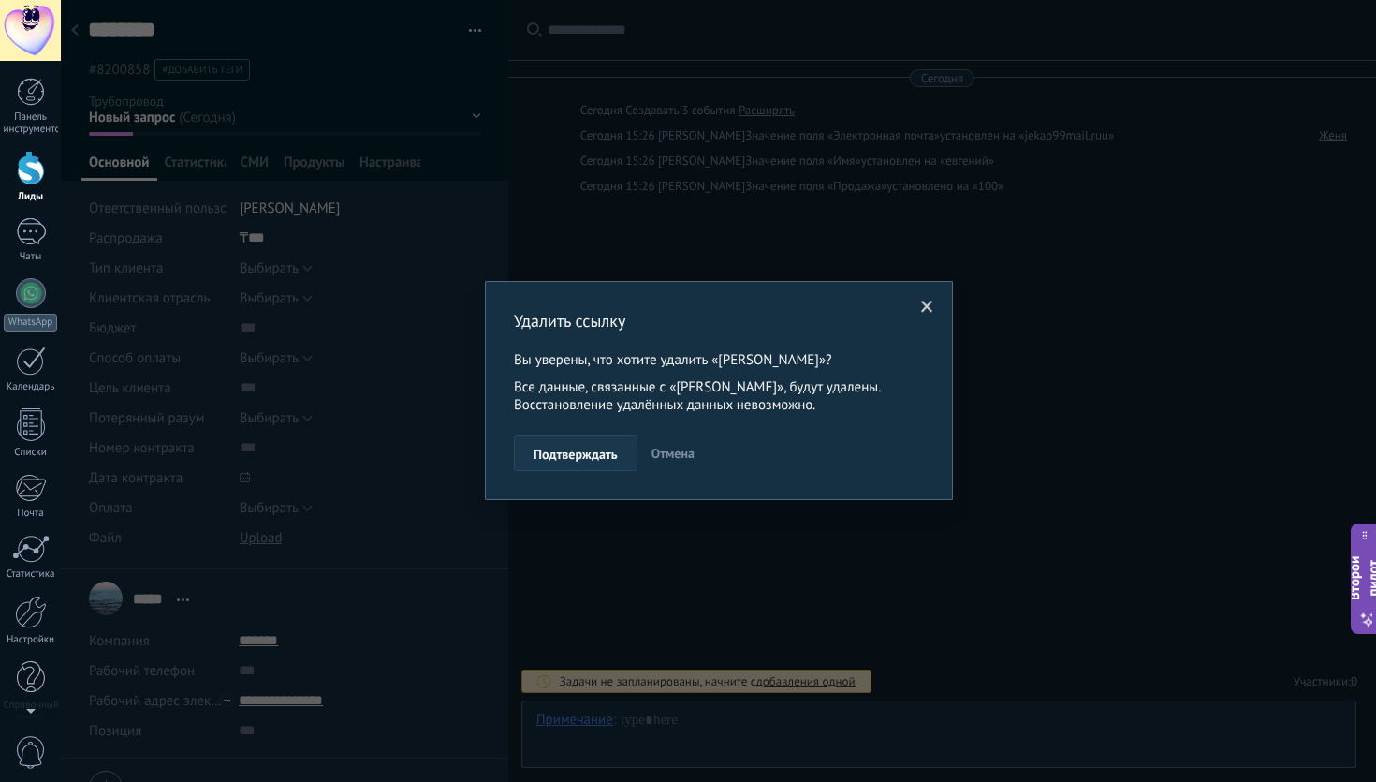
click at [588, 470] on button "Подтверждать" at bounding box center [576, 453] width 124 height 36
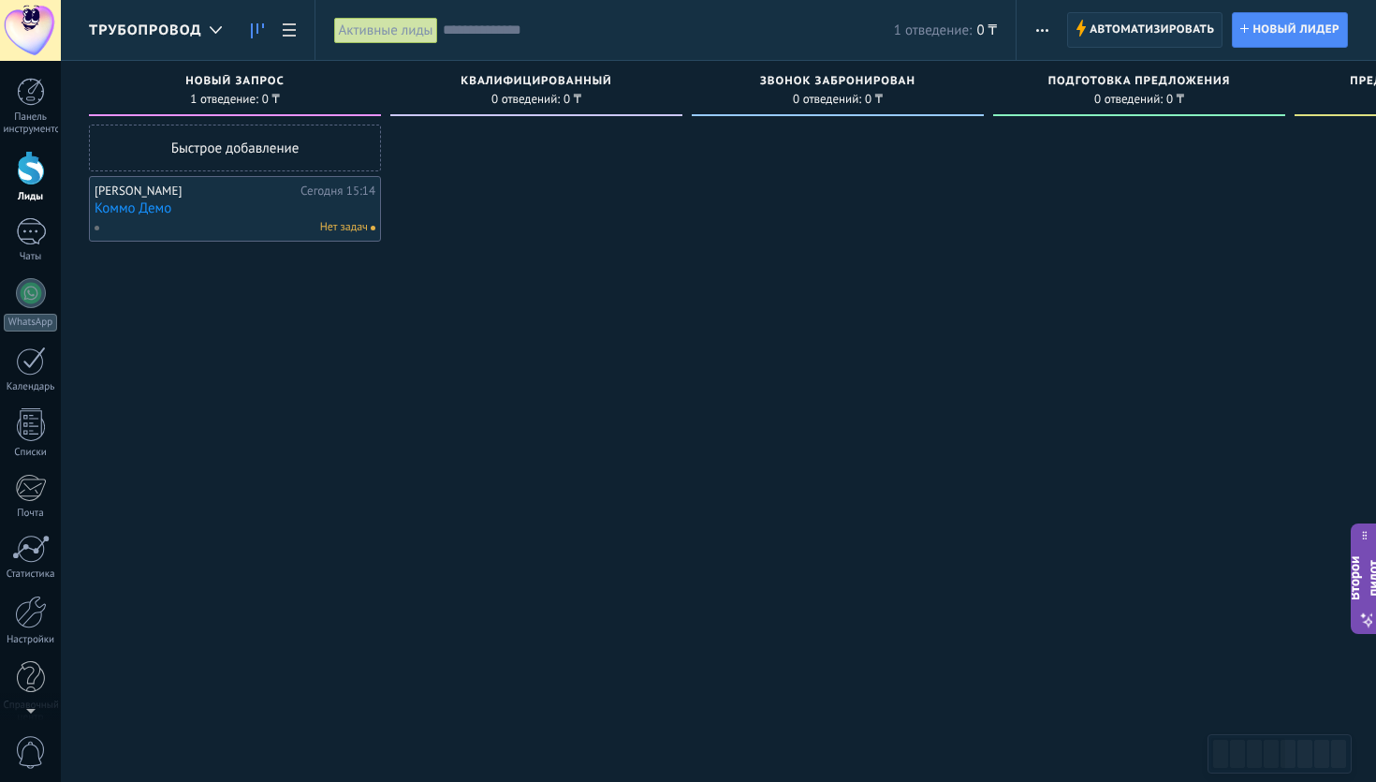
click at [1125, 37] on span "Автоматизировать" at bounding box center [1151, 30] width 124 height 34
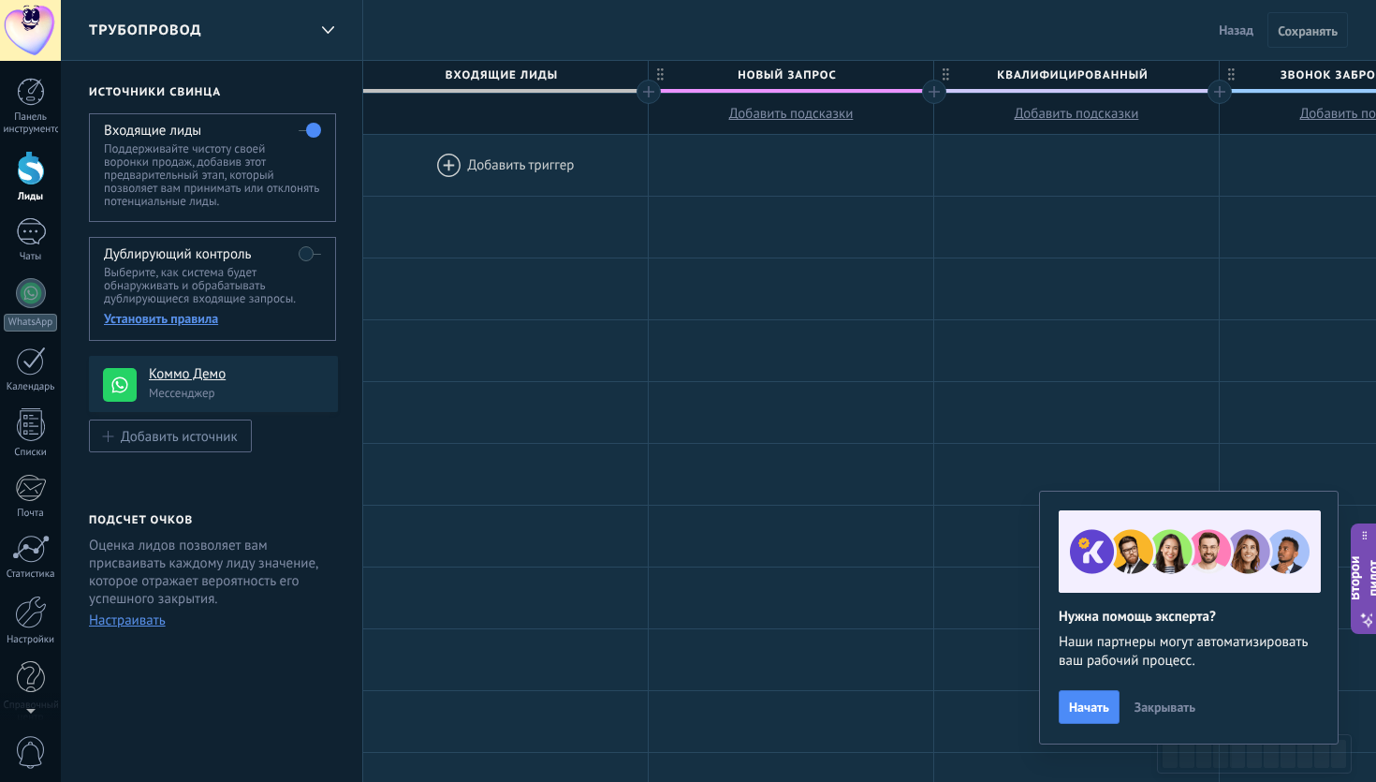
click at [1171, 707] on font "Закрывать" at bounding box center [1164, 706] width 61 height 17
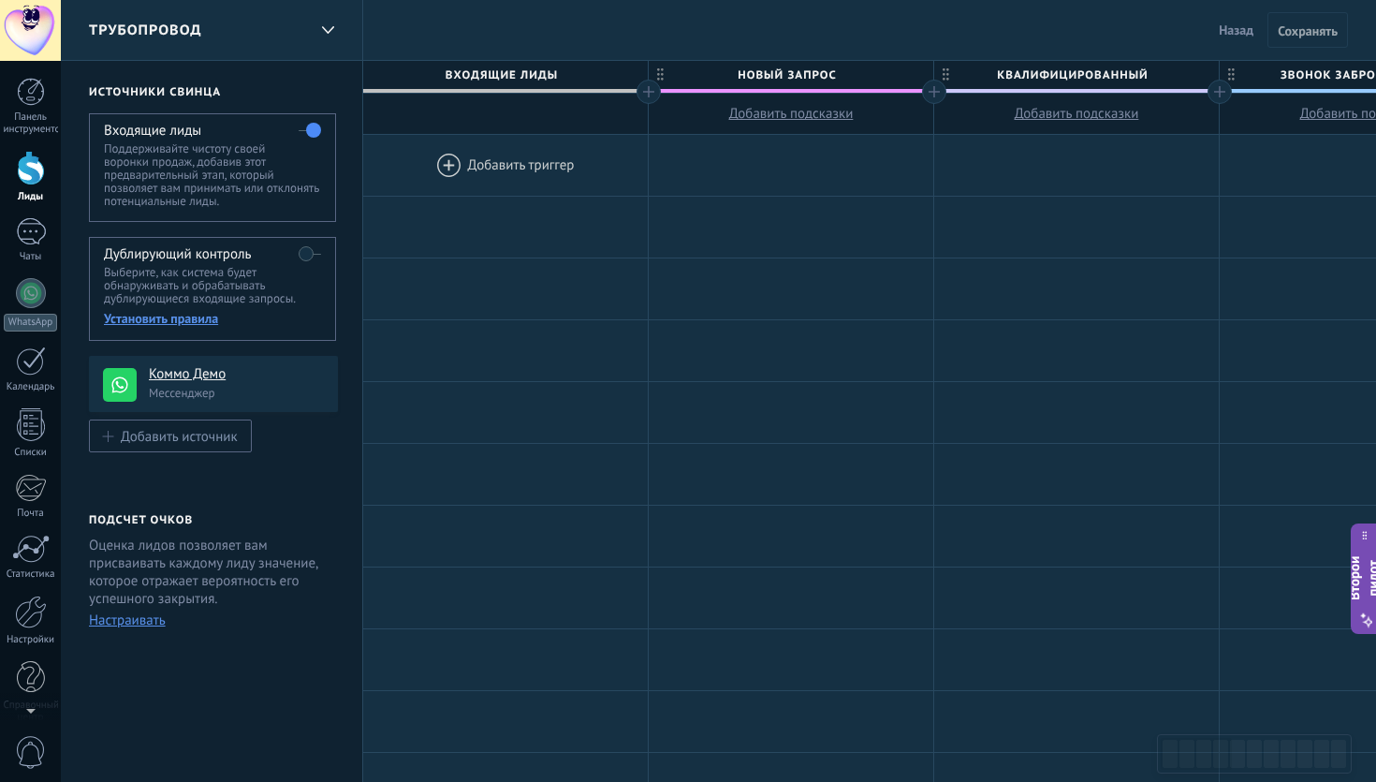
click at [516, 171] on div at bounding box center [505, 165] width 285 height 61
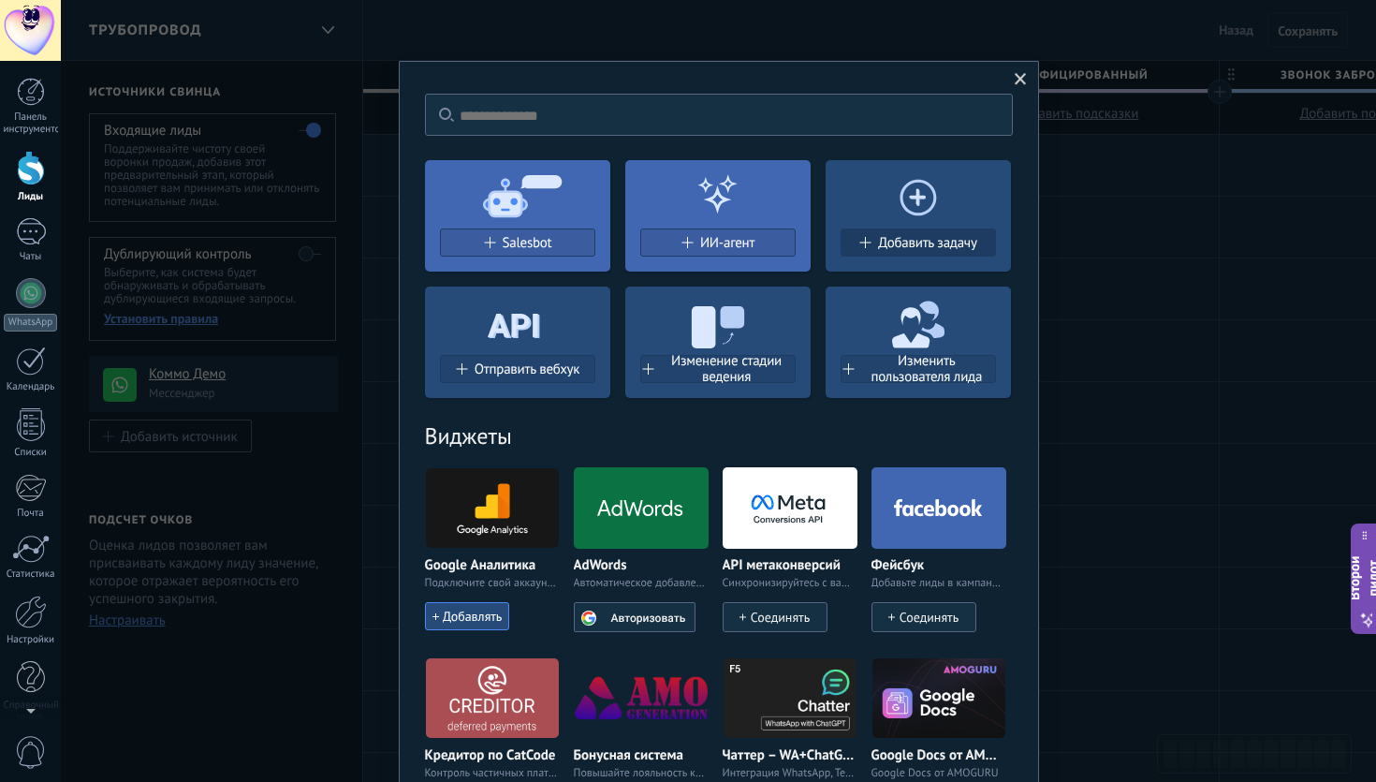
click at [905, 248] on font "Добавить задачу" at bounding box center [927, 243] width 98 height 18
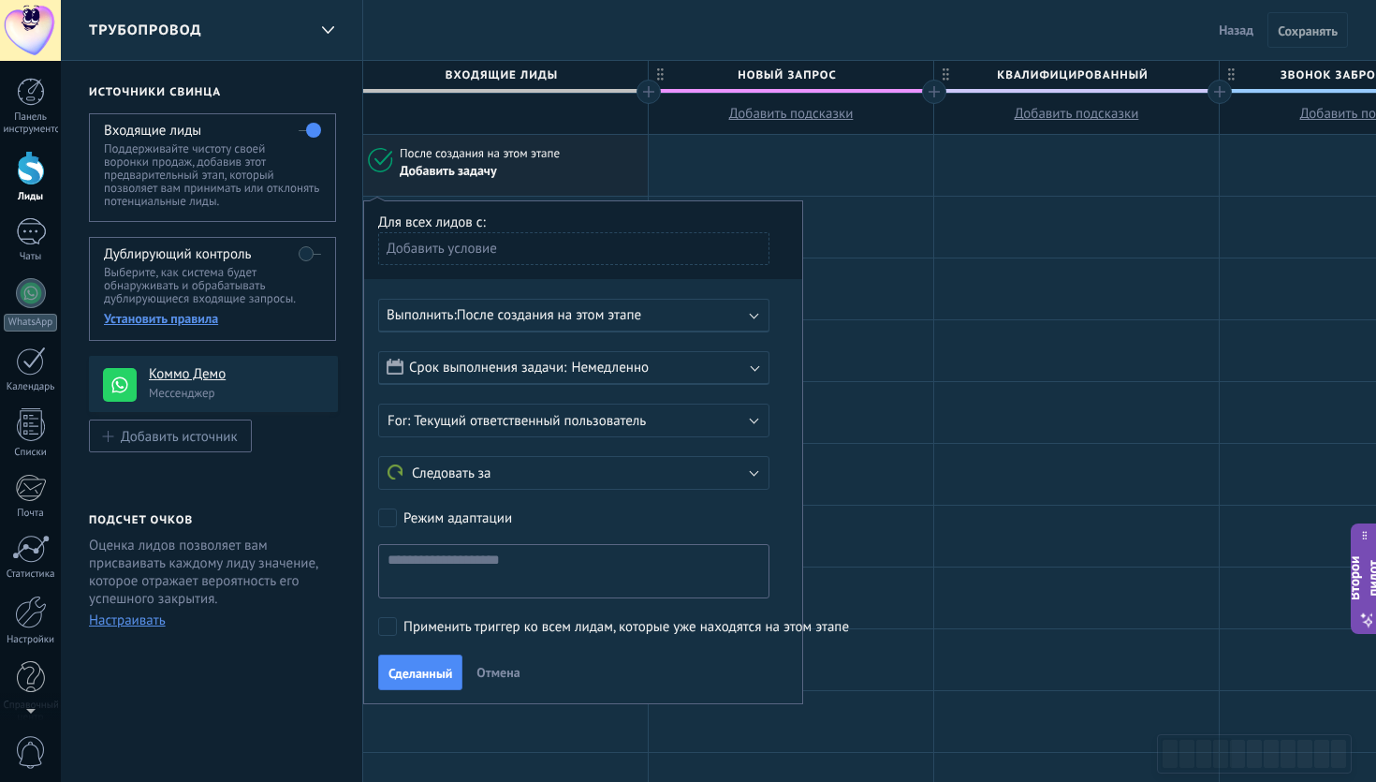
click at [615, 378] on div "Срок выполнения задачи: Немедленно" at bounding box center [573, 368] width 391 height 34
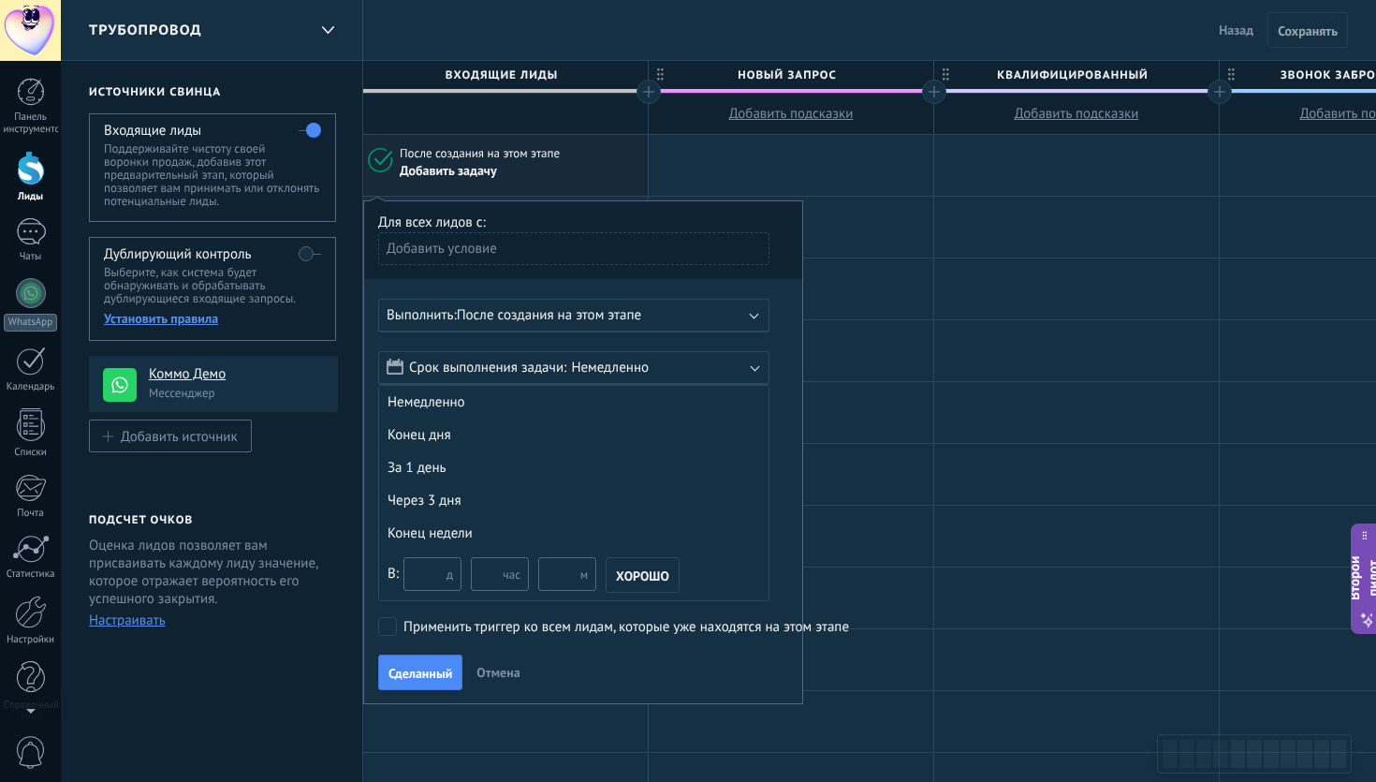
click at [549, 570] on input "text" at bounding box center [567, 574] width 58 height 34
type input "**"
click at [616, 584] on font "ХОРОШО" at bounding box center [642, 575] width 53 height 17
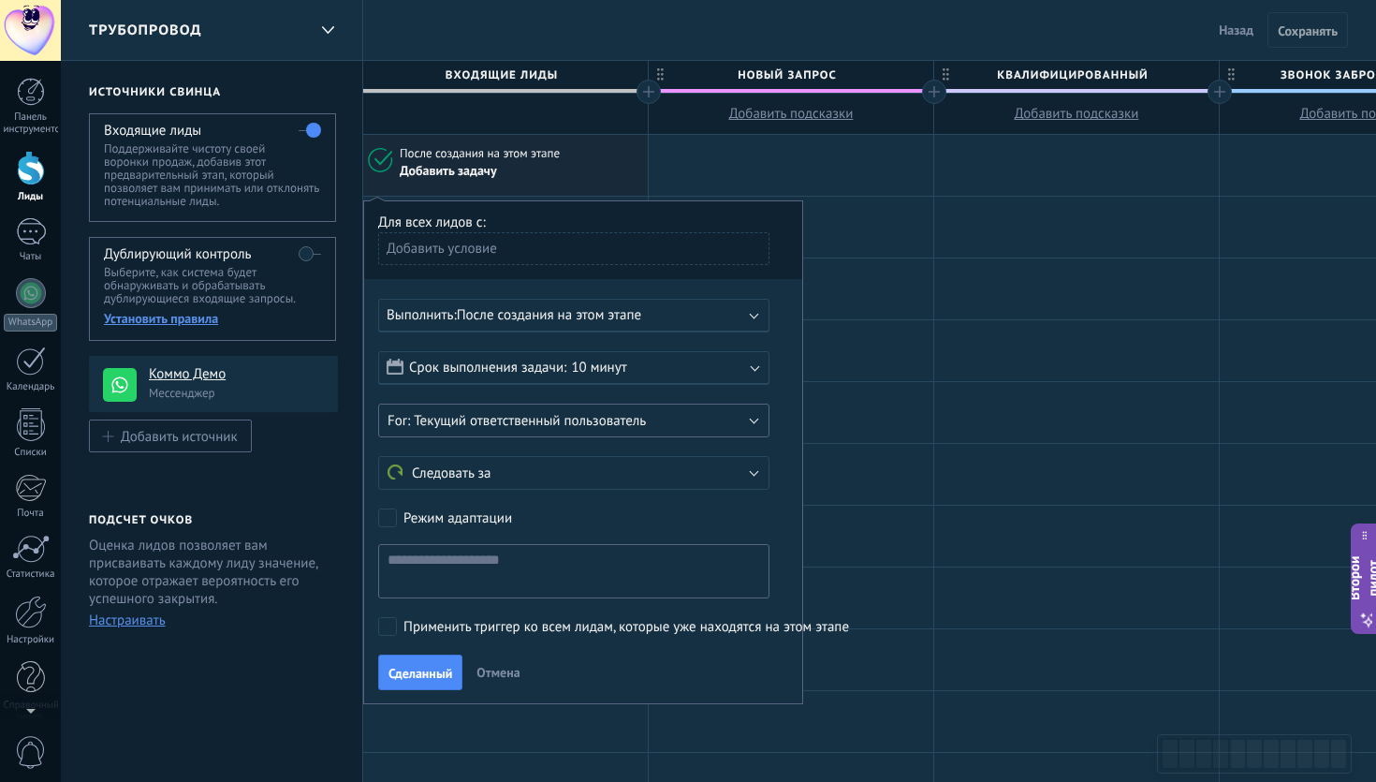
click at [642, 430] on font "Текущий ответственный пользователь" at bounding box center [530, 421] width 232 height 18
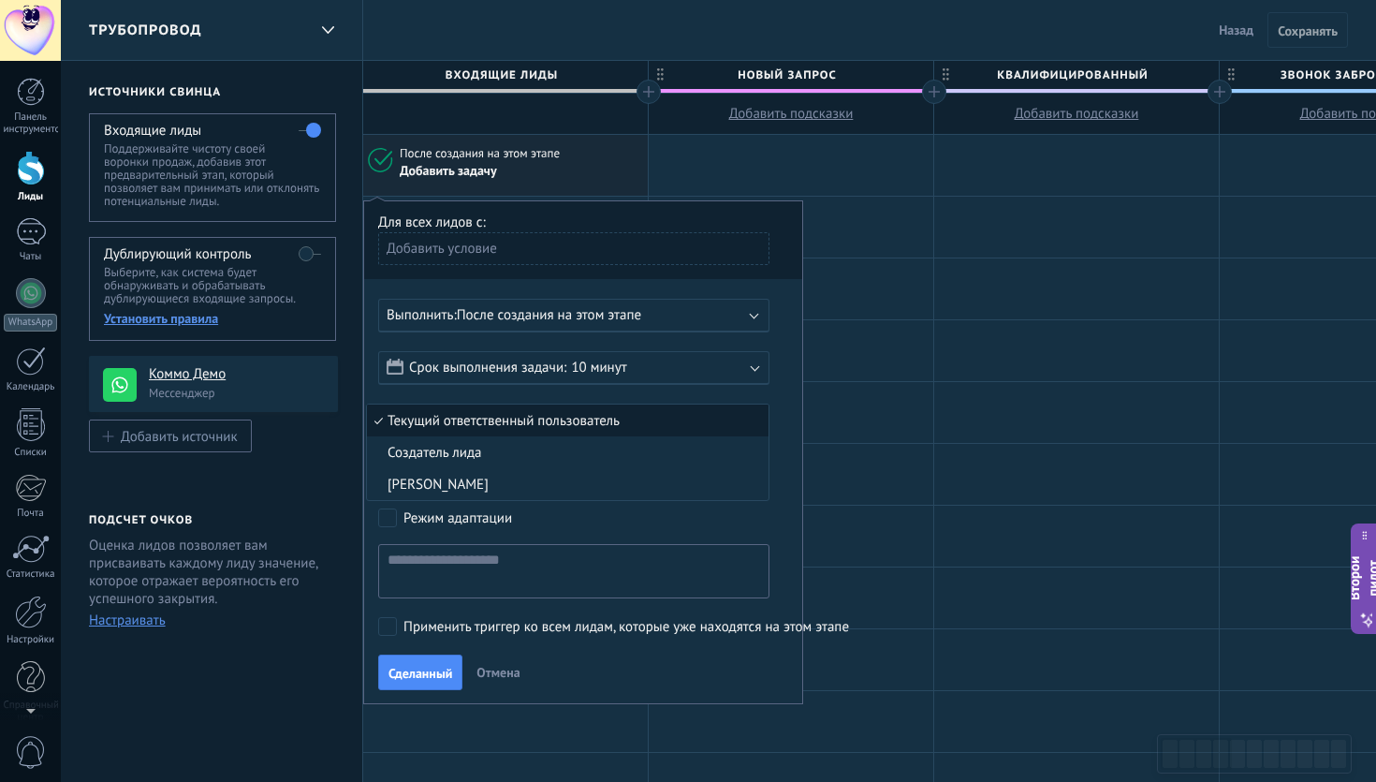
click at [621, 427] on span "Текущий ответственный пользователь" at bounding box center [565, 421] width 396 height 18
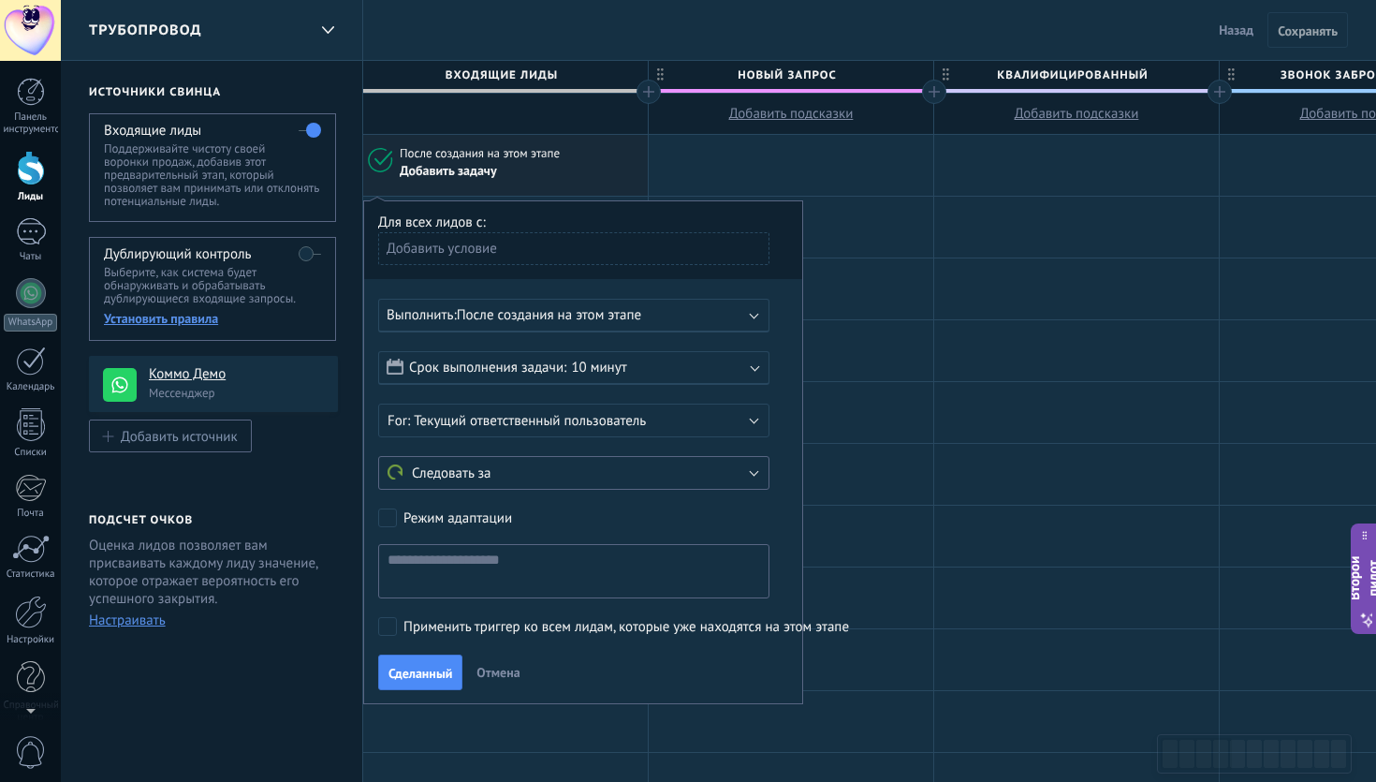
click at [597, 469] on button "Следовать за" at bounding box center [573, 473] width 391 height 34
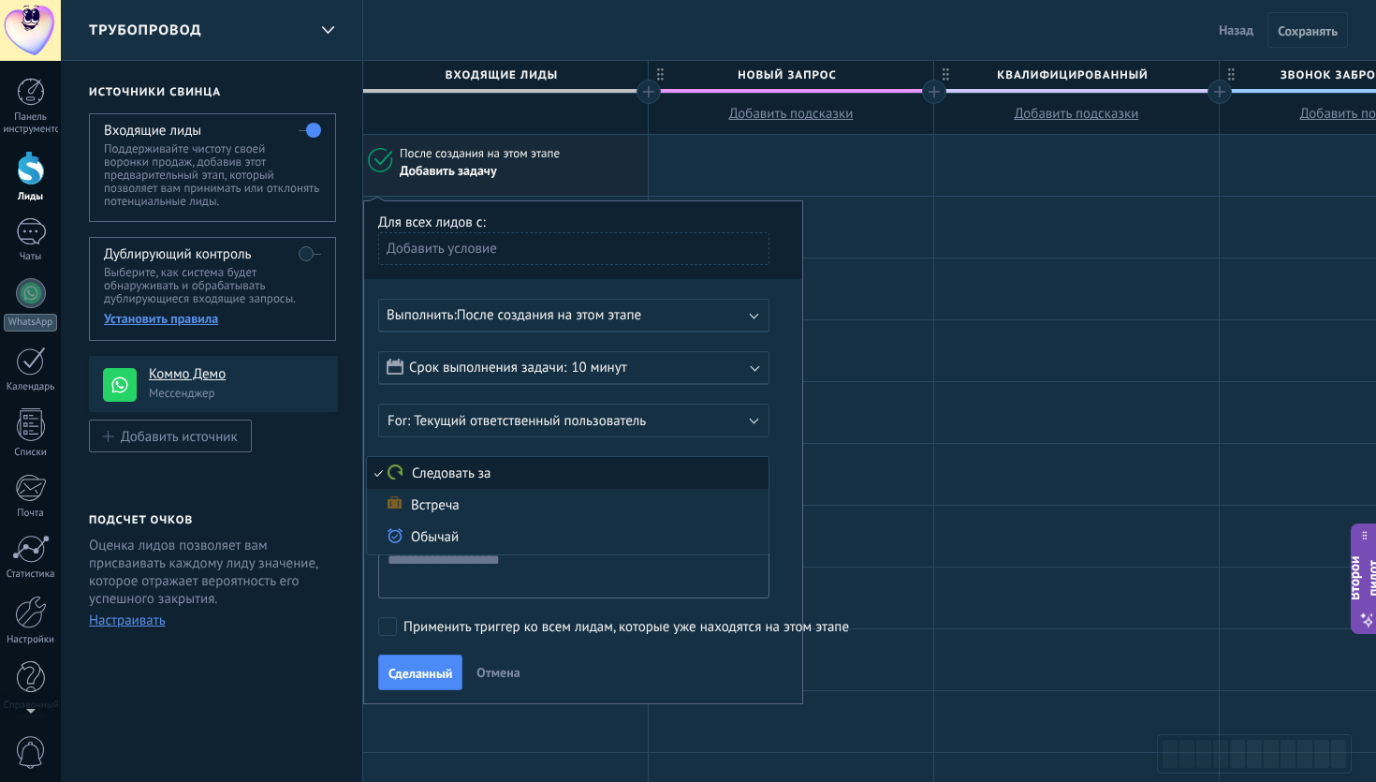
click at [596, 469] on span "Следовать за" at bounding box center [565, 473] width 396 height 18
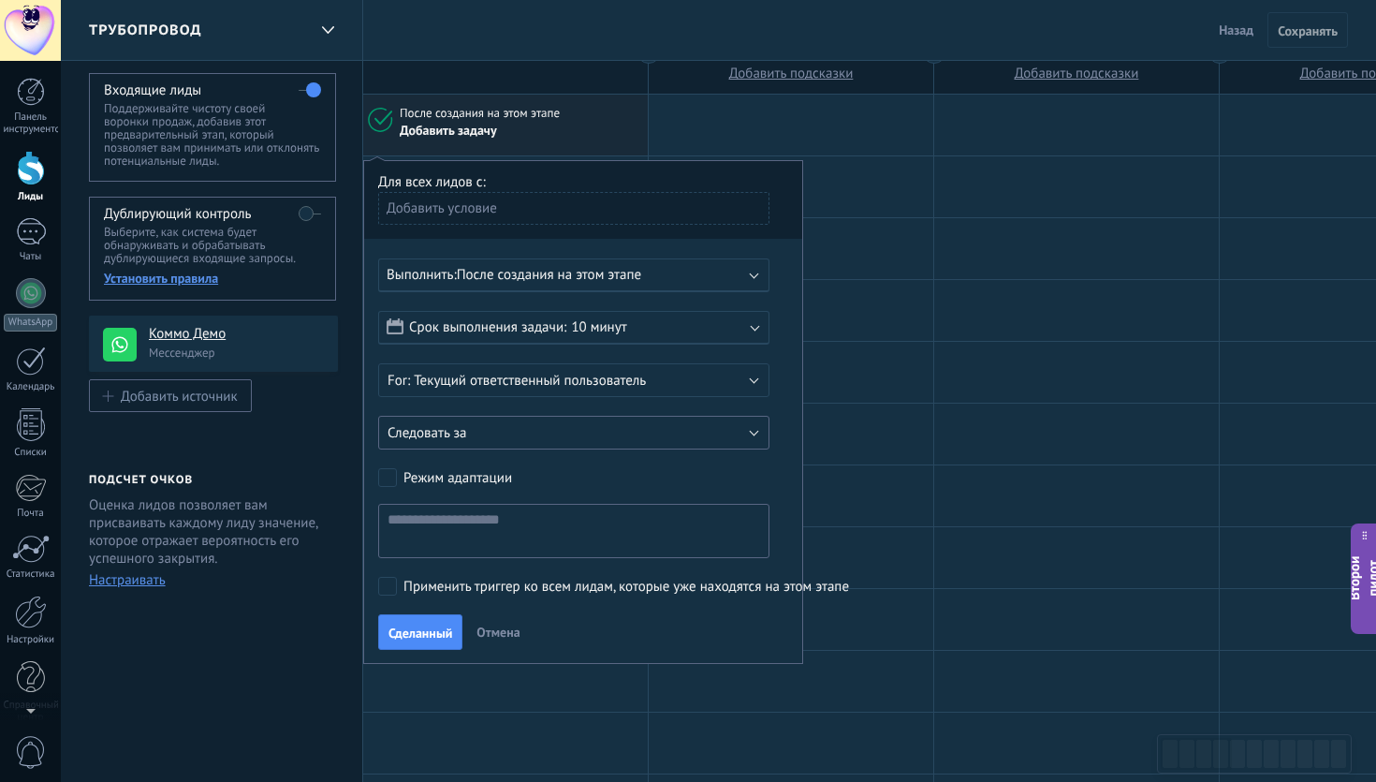
scroll to position [49, 0]
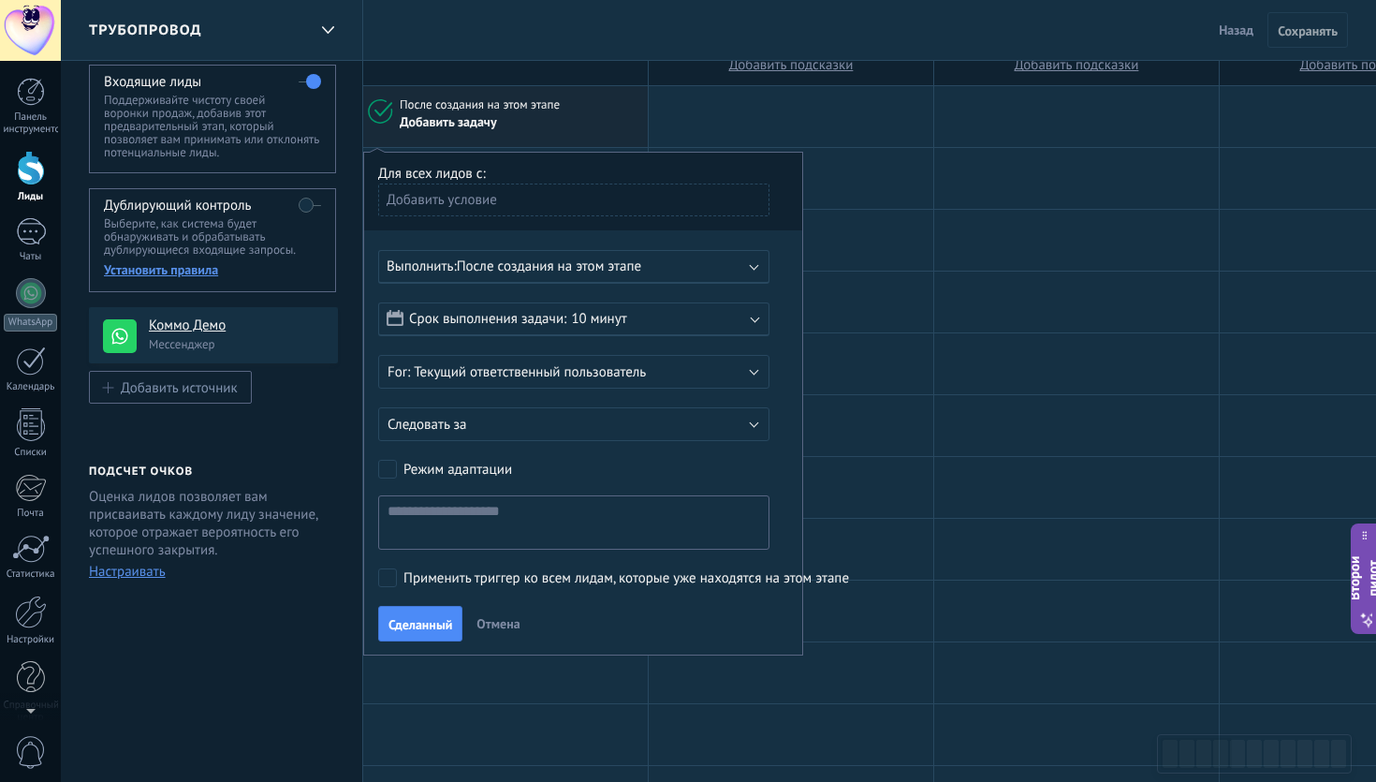
click at [399, 577] on label "Применить триггер ко всем лидам, которые уже находятся на этом этапе" at bounding box center [570, 577] width 385 height 19
click at [516, 212] on div "Добавить условие" at bounding box center [573, 199] width 391 height 33
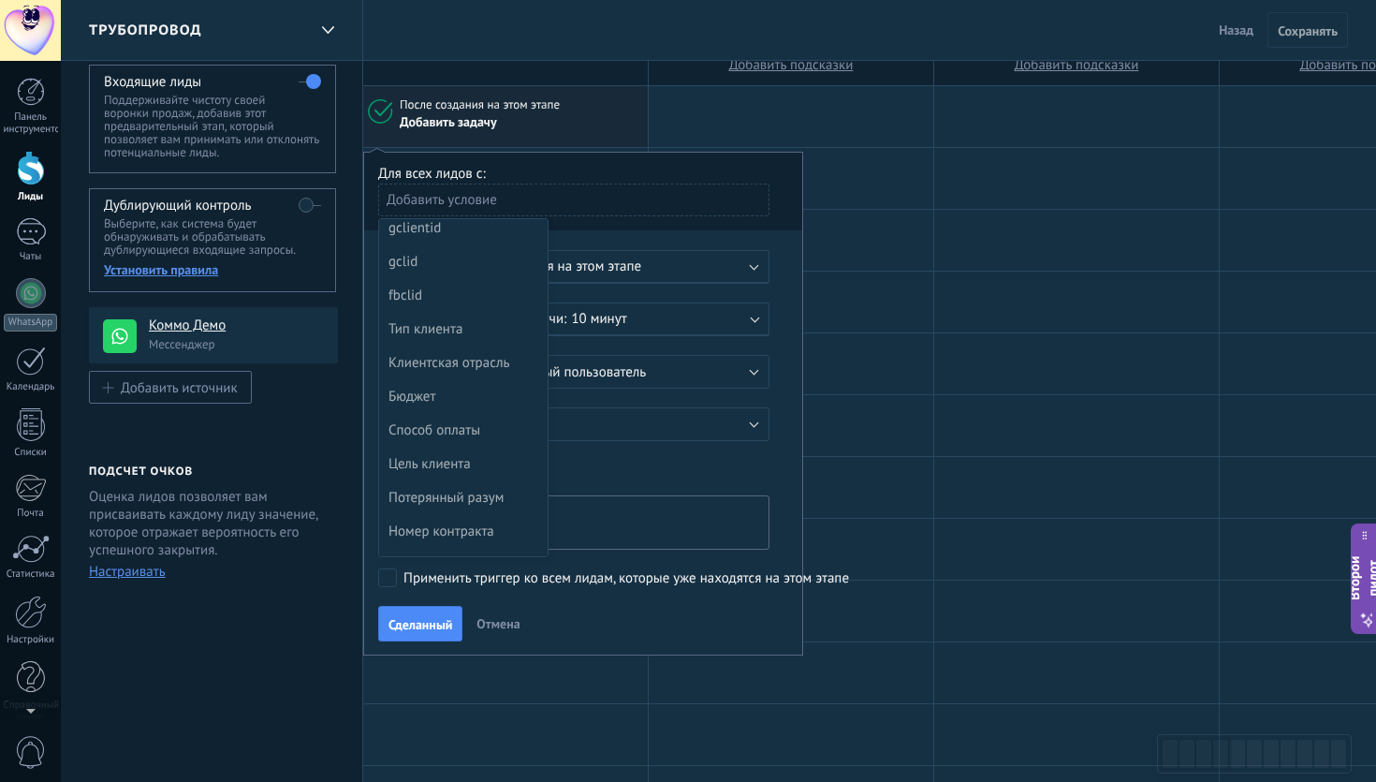
scroll to position [0, 0]
click at [472, 206] on div at bounding box center [583, 404] width 438 height 503
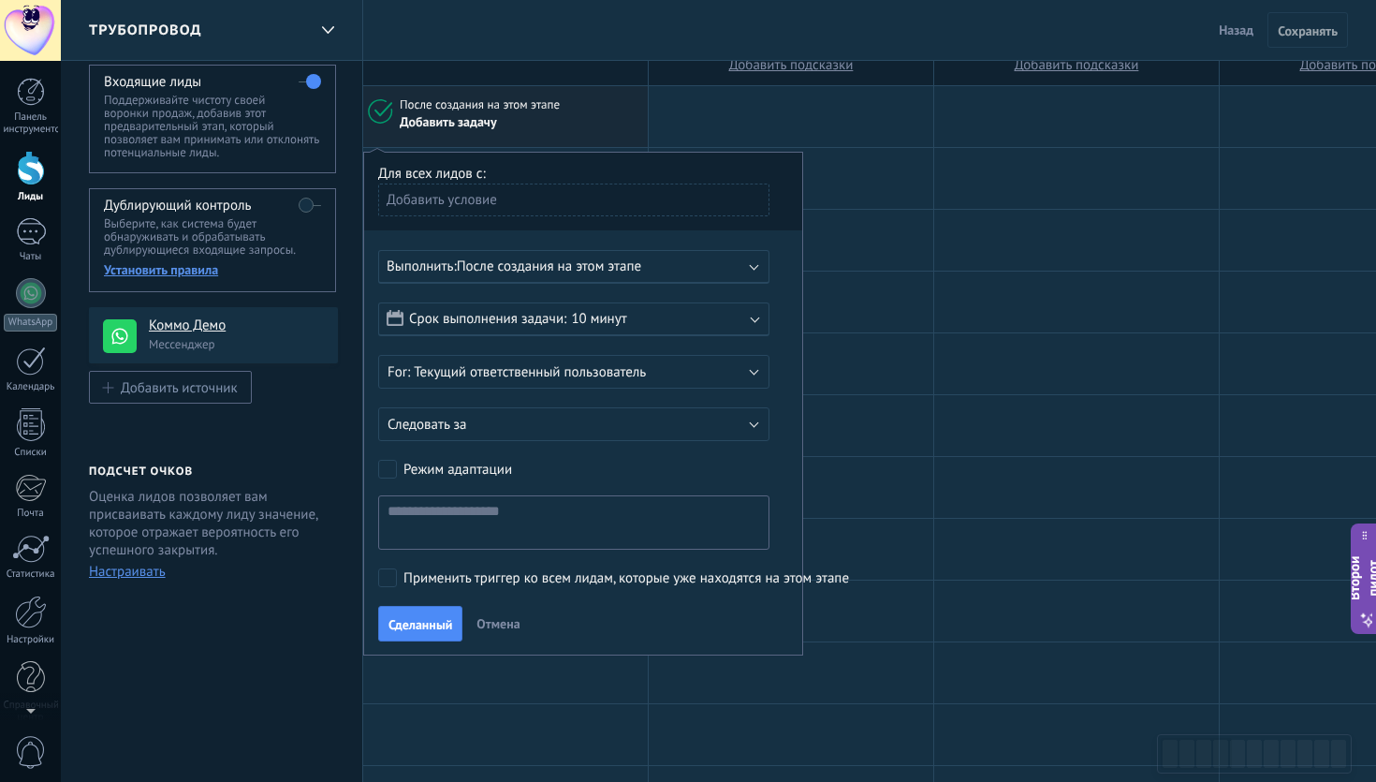
click at [535, 220] on div "Добавить условие" at bounding box center [573, 206] width 391 height 47
click at [533, 279] on div "Выполнить: После создания на этом этапе" at bounding box center [573, 267] width 391 height 34
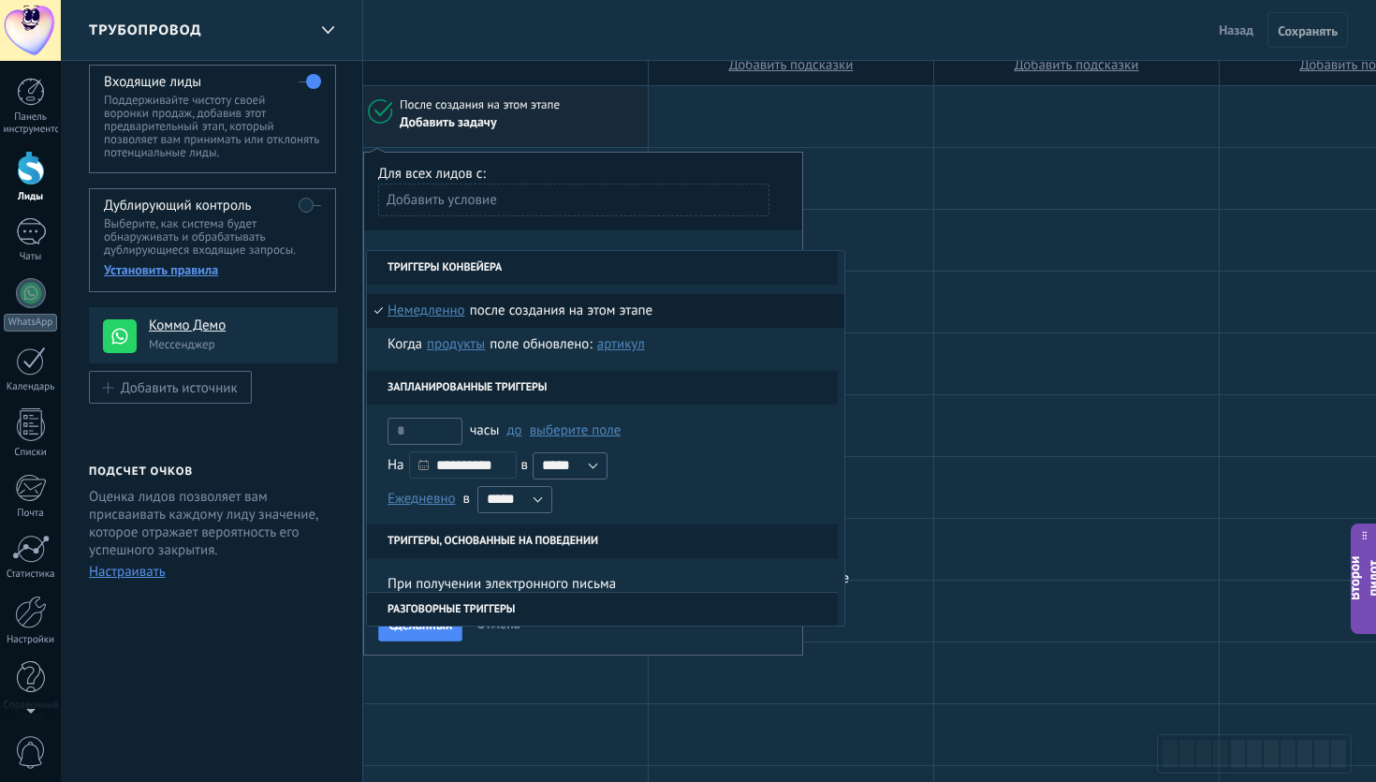
click at [631, 241] on div "**********" at bounding box center [583, 404] width 440 height 504
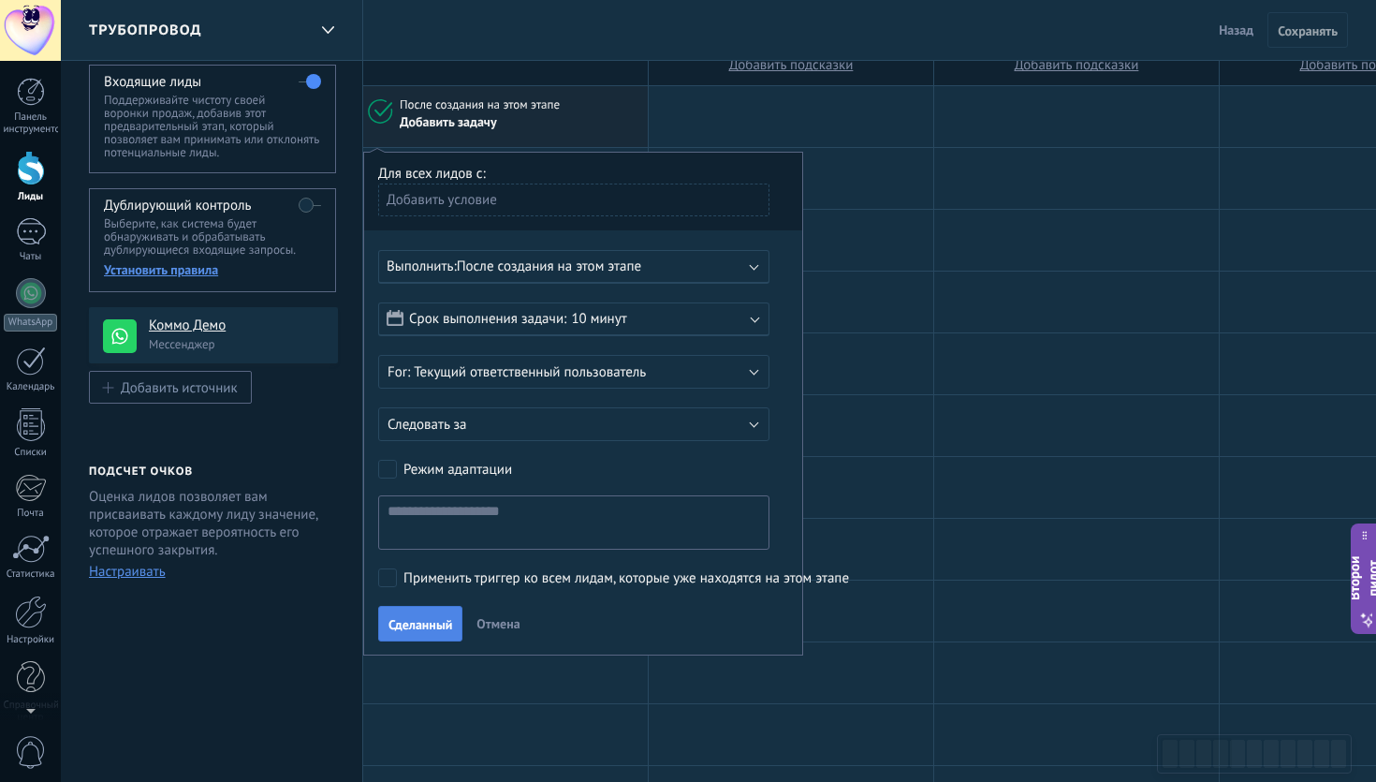
click at [421, 625] on font "Сделанный" at bounding box center [420, 624] width 64 height 17
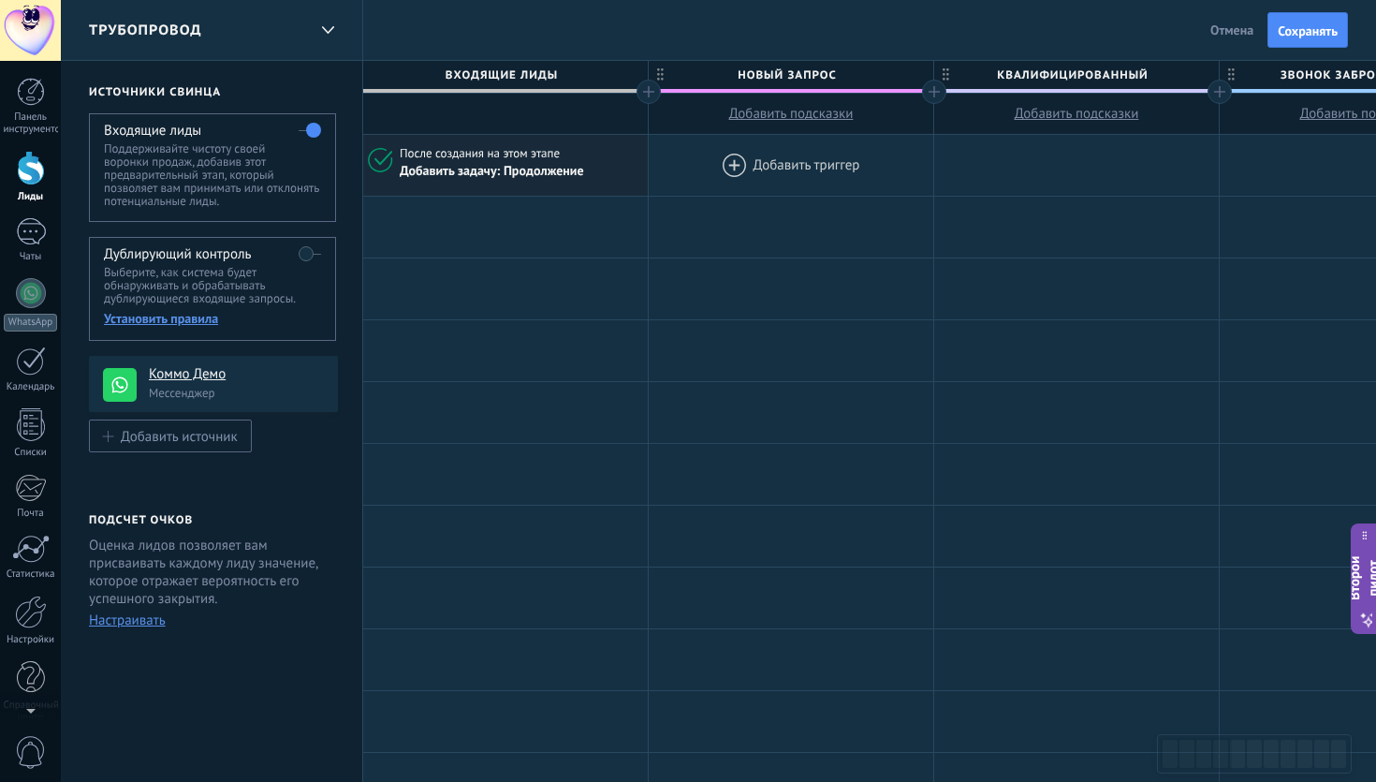
click at [739, 173] on div at bounding box center [791, 165] width 285 height 61
click at [521, 151] on font "После создания на этом этапе" at bounding box center [480, 153] width 160 height 16
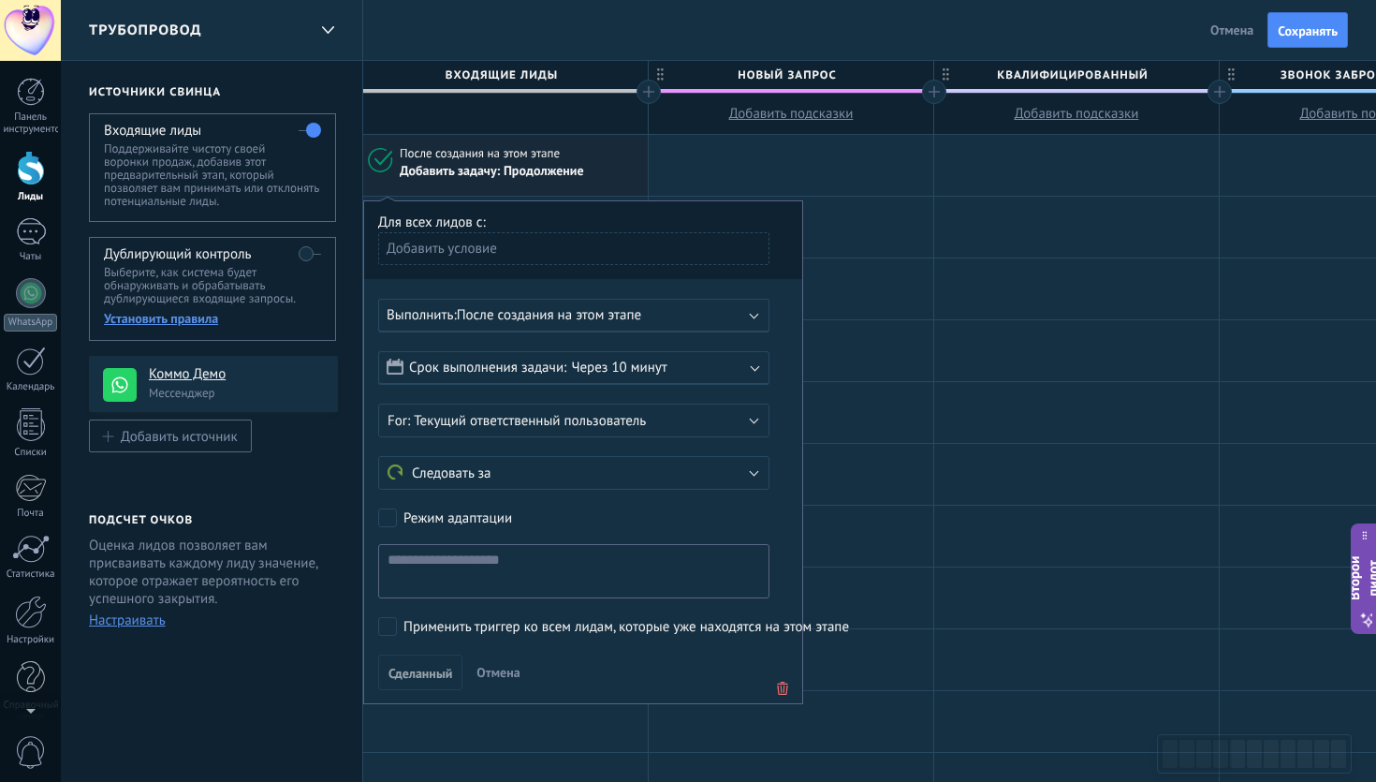
click at [750, 314] on b at bounding box center [754, 313] width 9 height 9
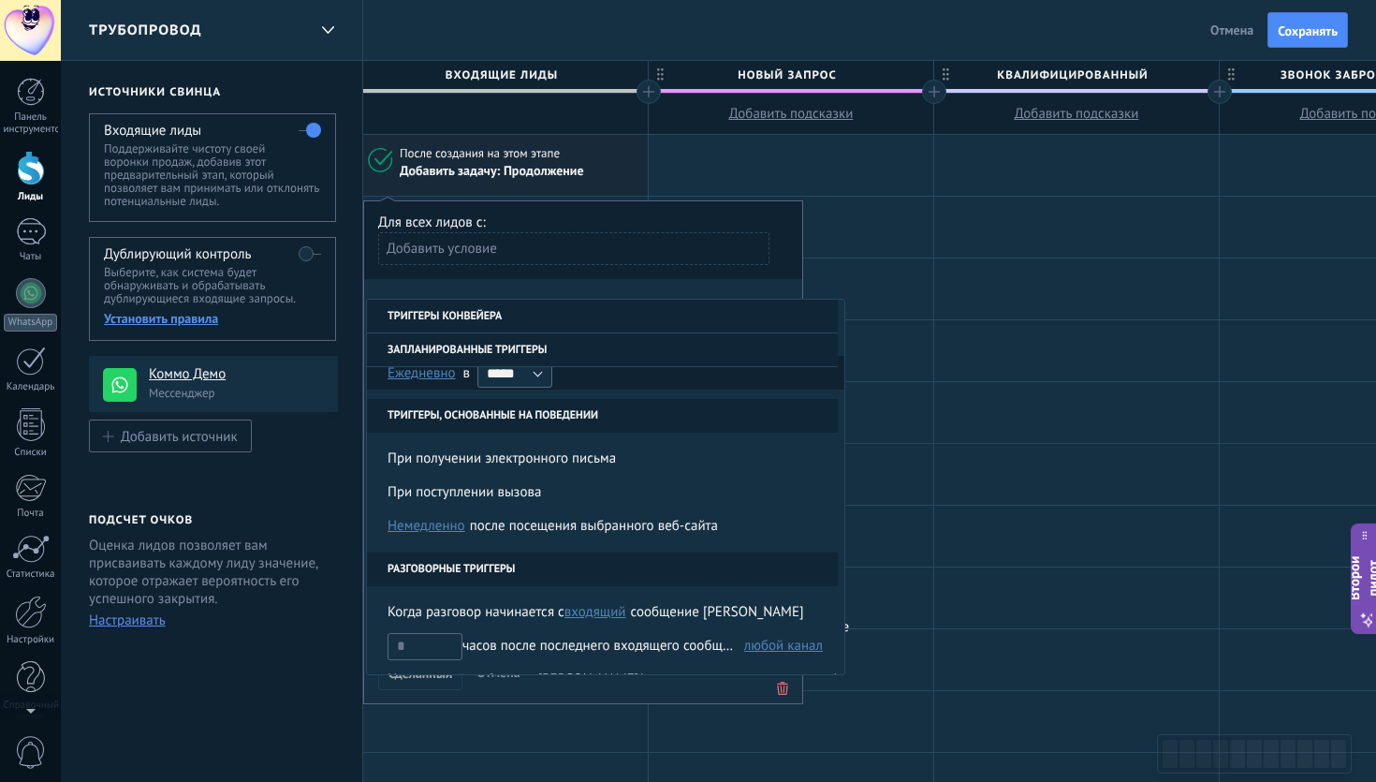
scroll to position [183, 0]
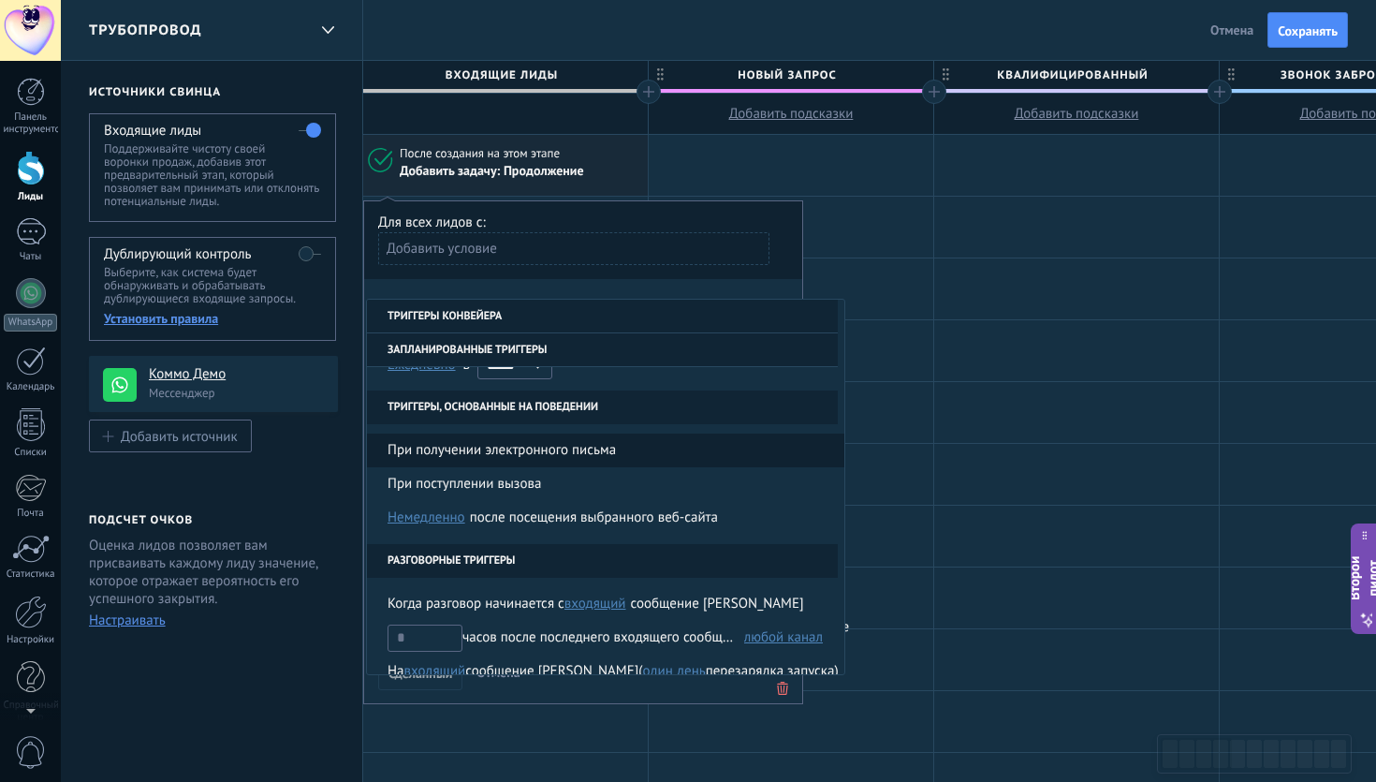
click at [584, 451] on font "При получении электронного письма" at bounding box center [501, 450] width 228 height 18
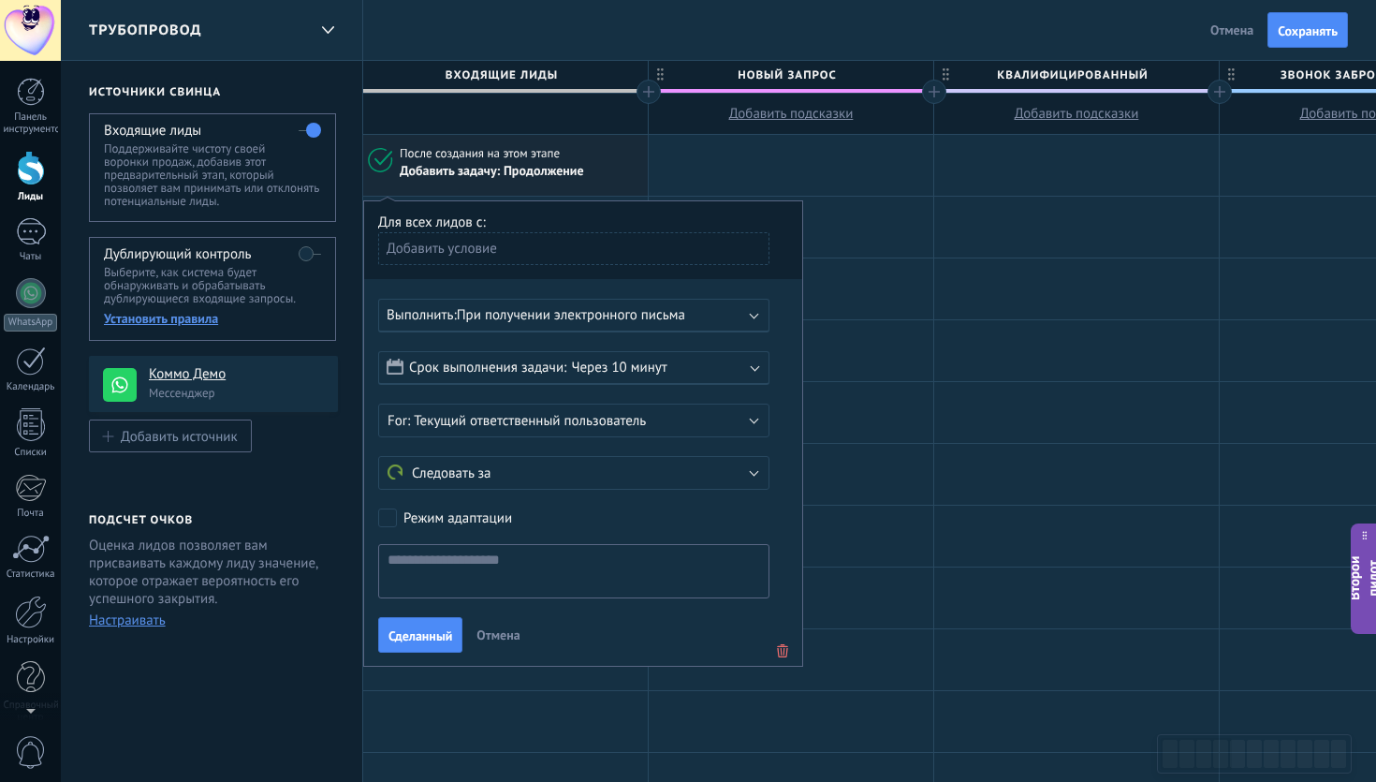
click at [693, 326] on div "Выполнить: При получении электронного письма" at bounding box center [573, 316] width 391 height 34
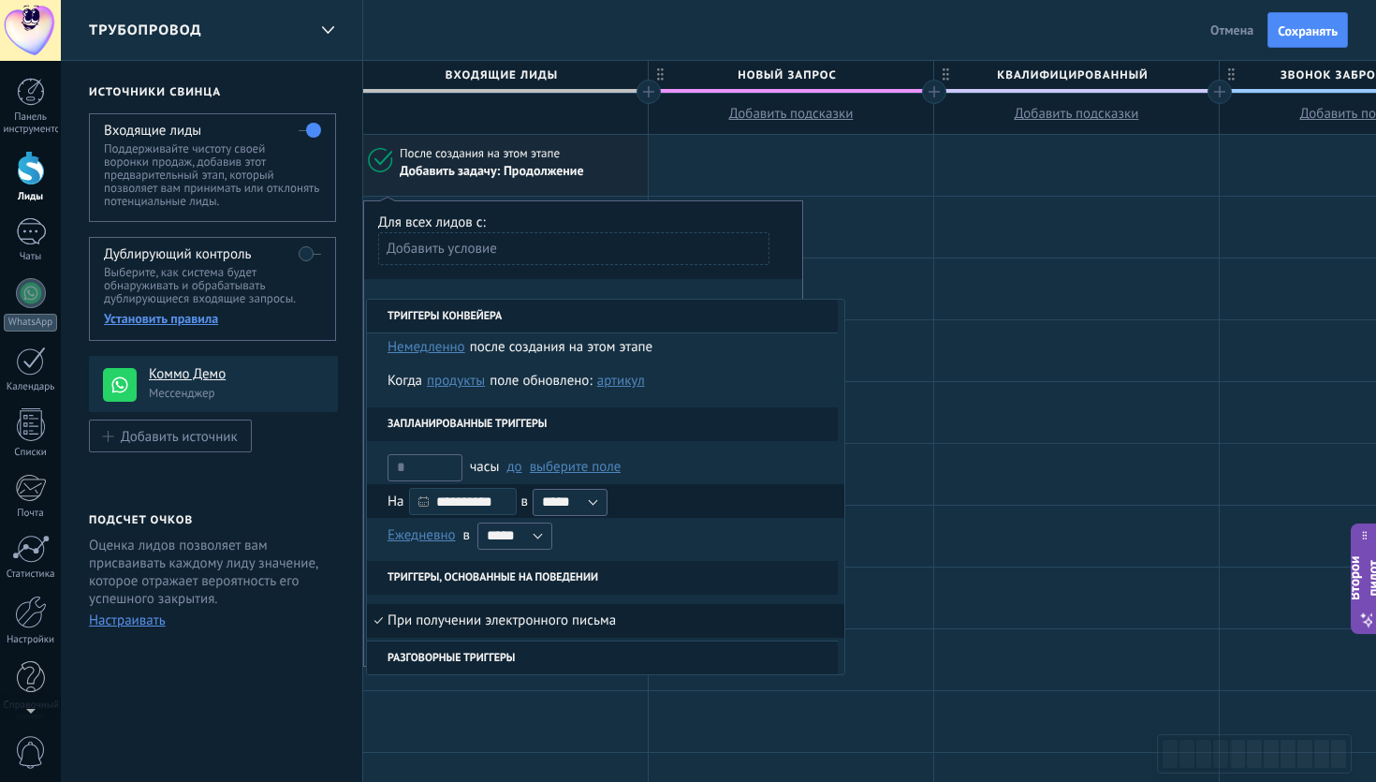
scroll to position [0, 0]
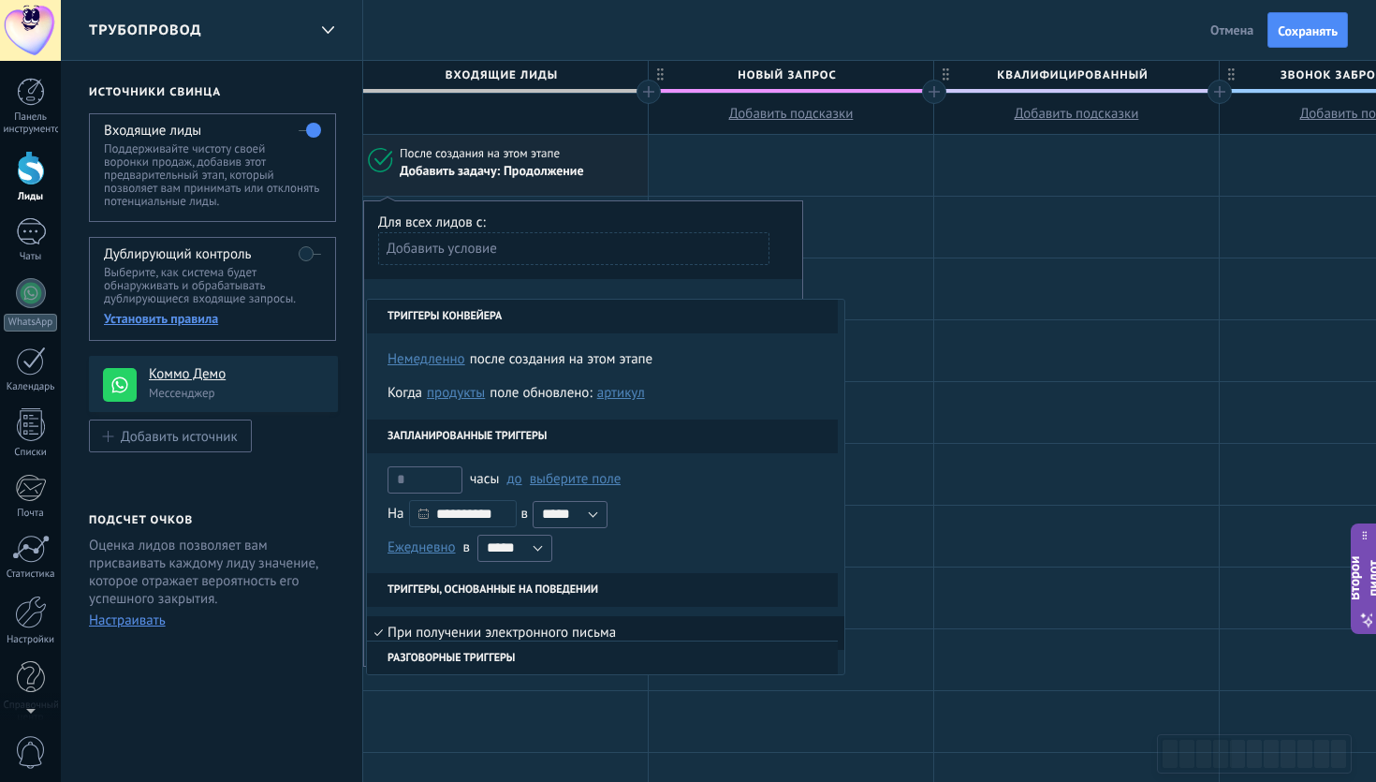
click at [574, 264] on div "Добавить условие" at bounding box center [573, 248] width 391 height 33
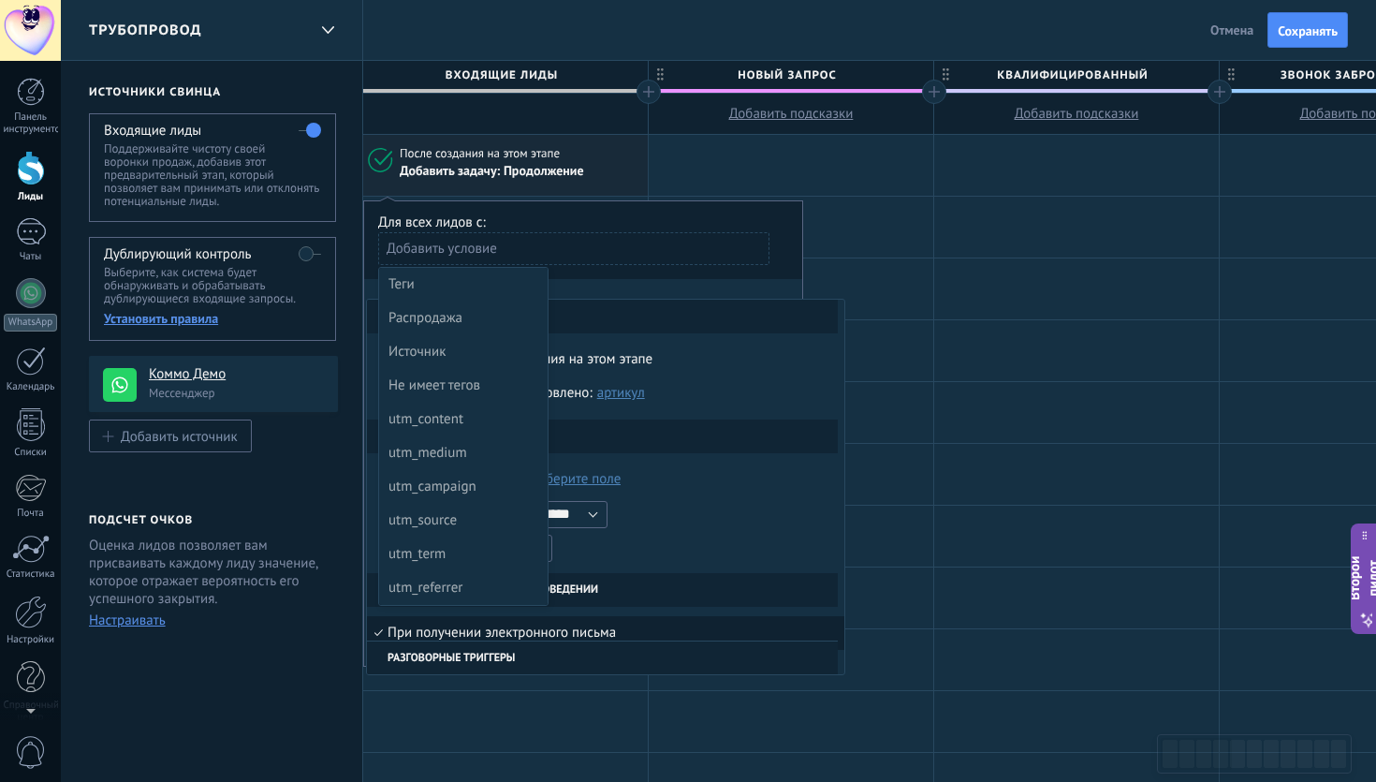
click at [618, 243] on div at bounding box center [583, 433] width 438 height 465
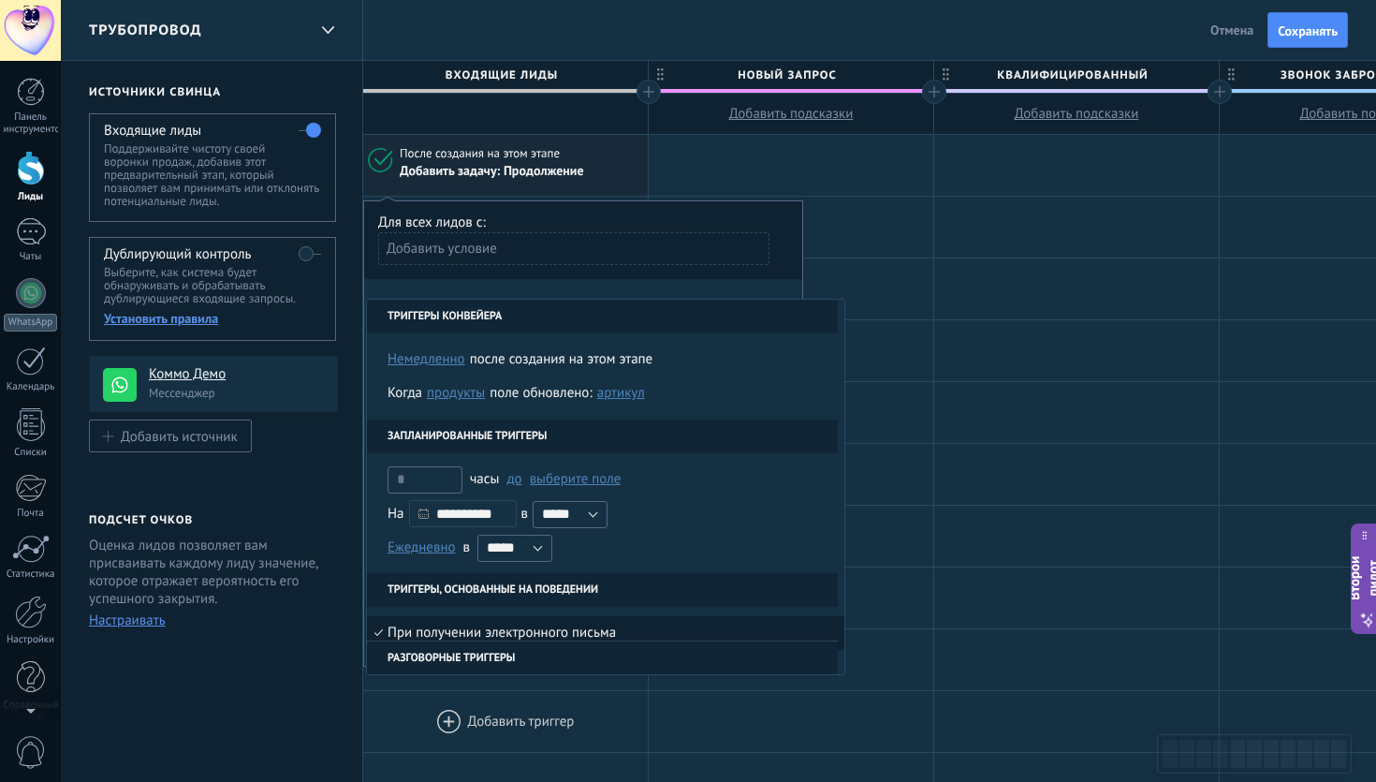
click at [497, 696] on div at bounding box center [505, 721] width 285 height 61
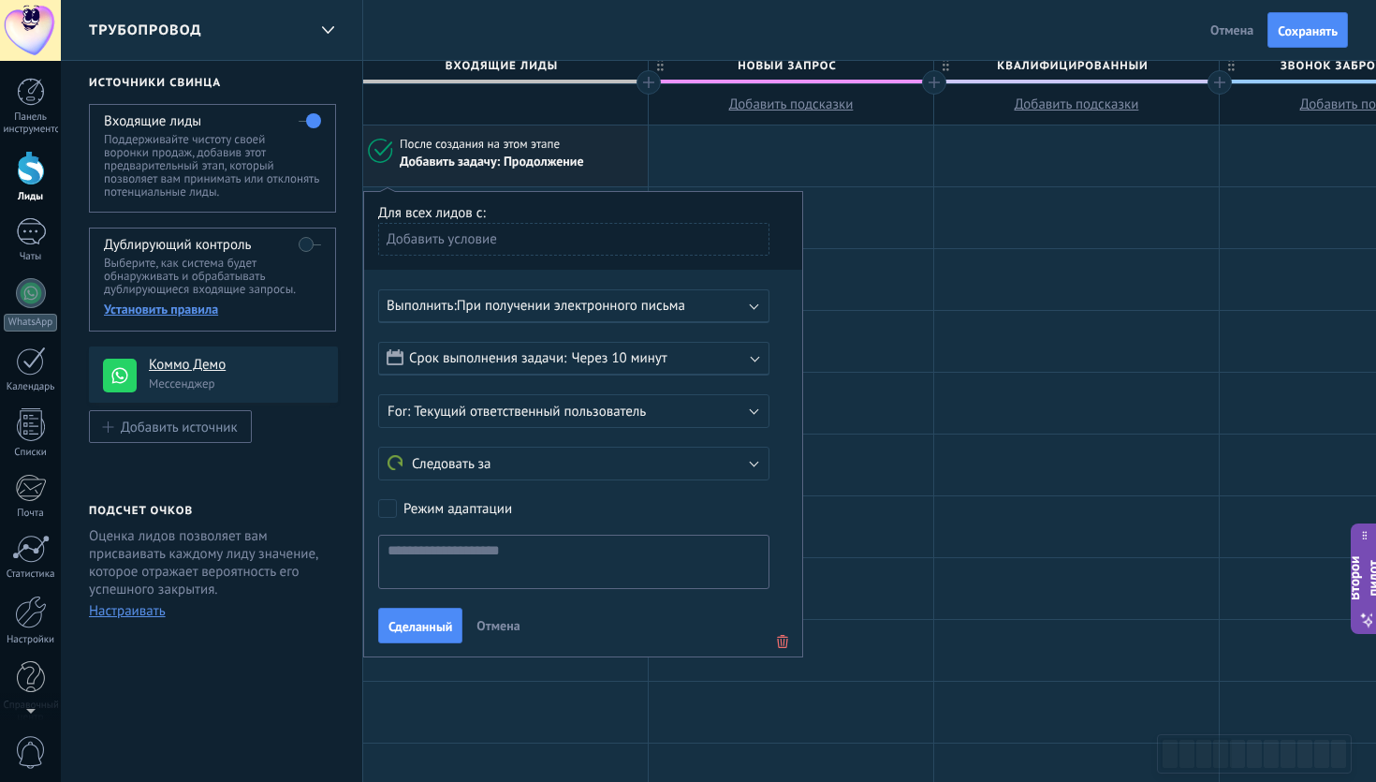
scroll to position [8, 0]
click at [562, 413] on font "Текущий ответственный пользователь" at bounding box center [530, 412] width 232 height 18
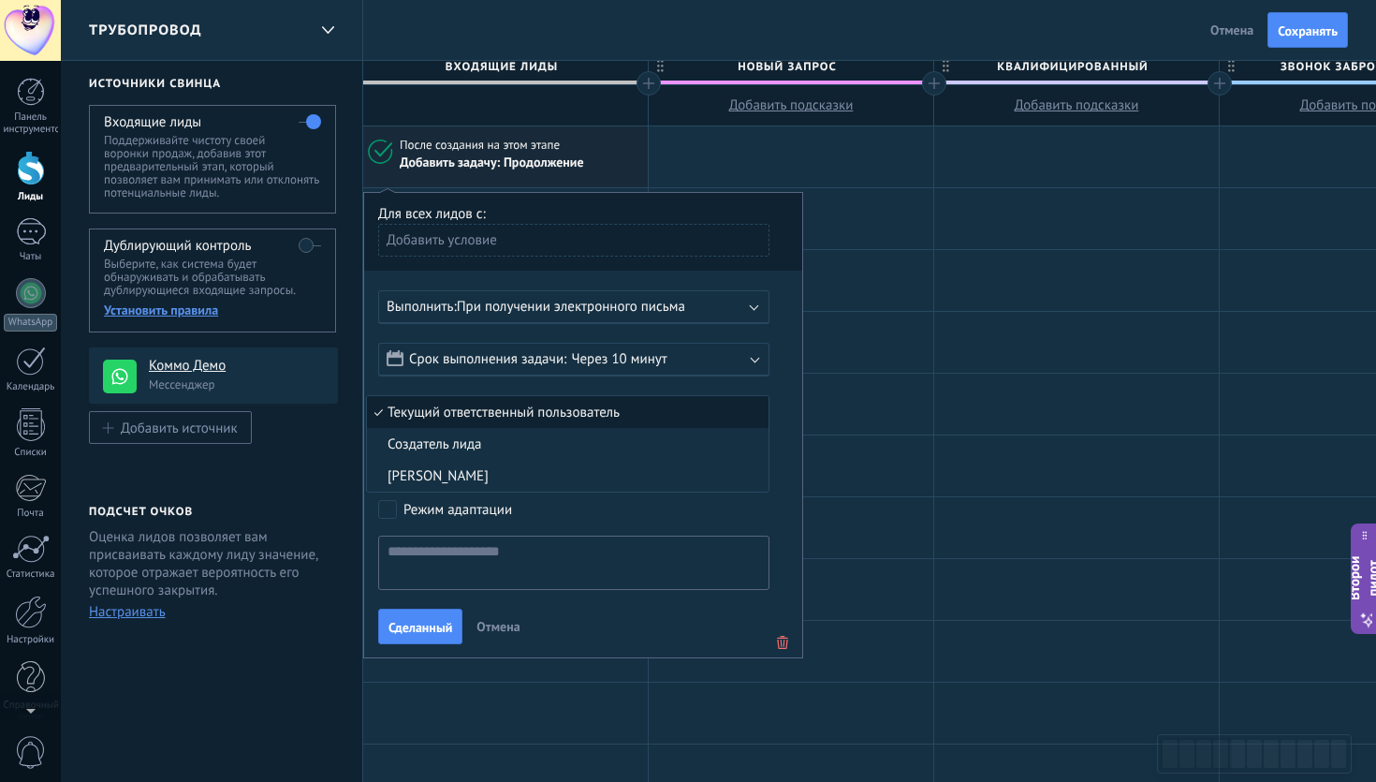
click at [562, 413] on font "Текущий ответственный пользователь" at bounding box center [503, 412] width 232 height 18
click at [582, 452] on button "Следовать за" at bounding box center [573, 464] width 391 height 34
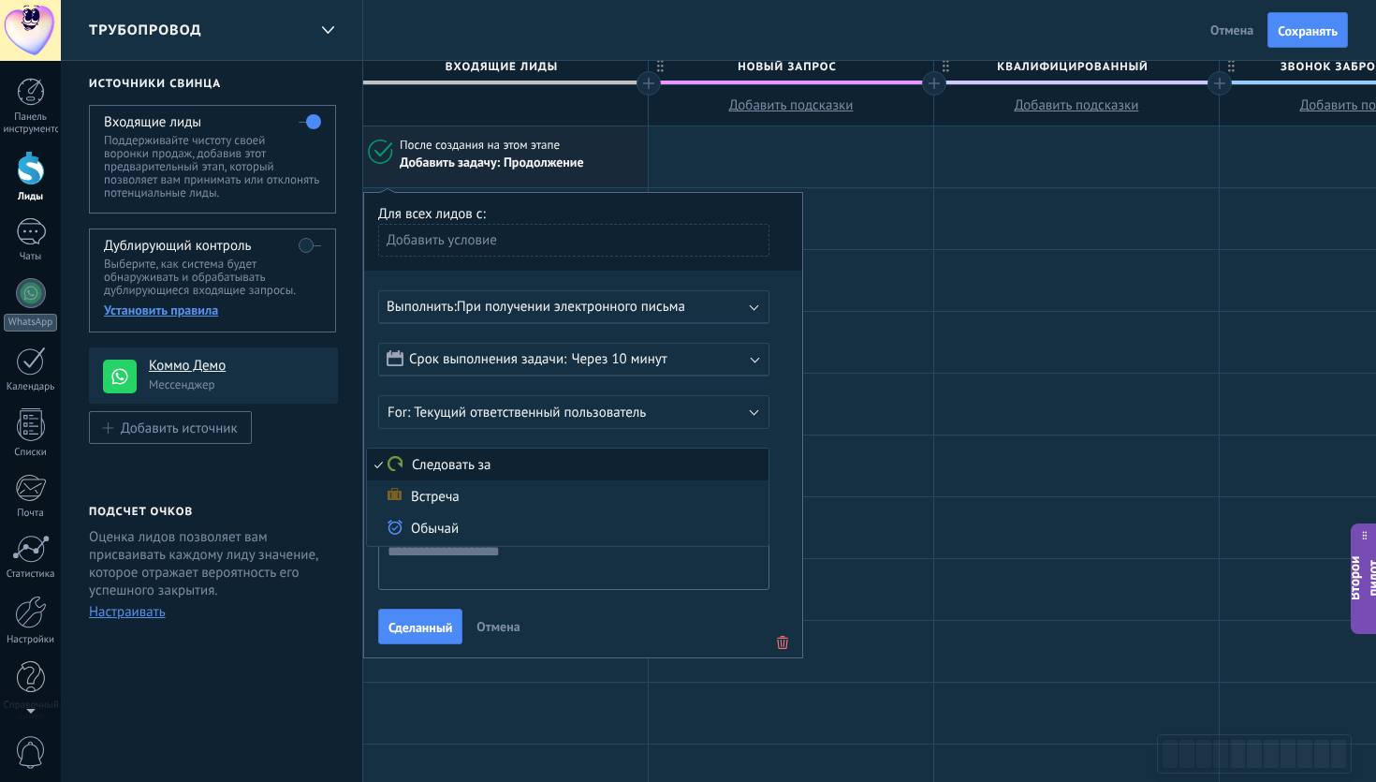
click at [548, 459] on span "Следовать за" at bounding box center [565, 465] width 396 height 18
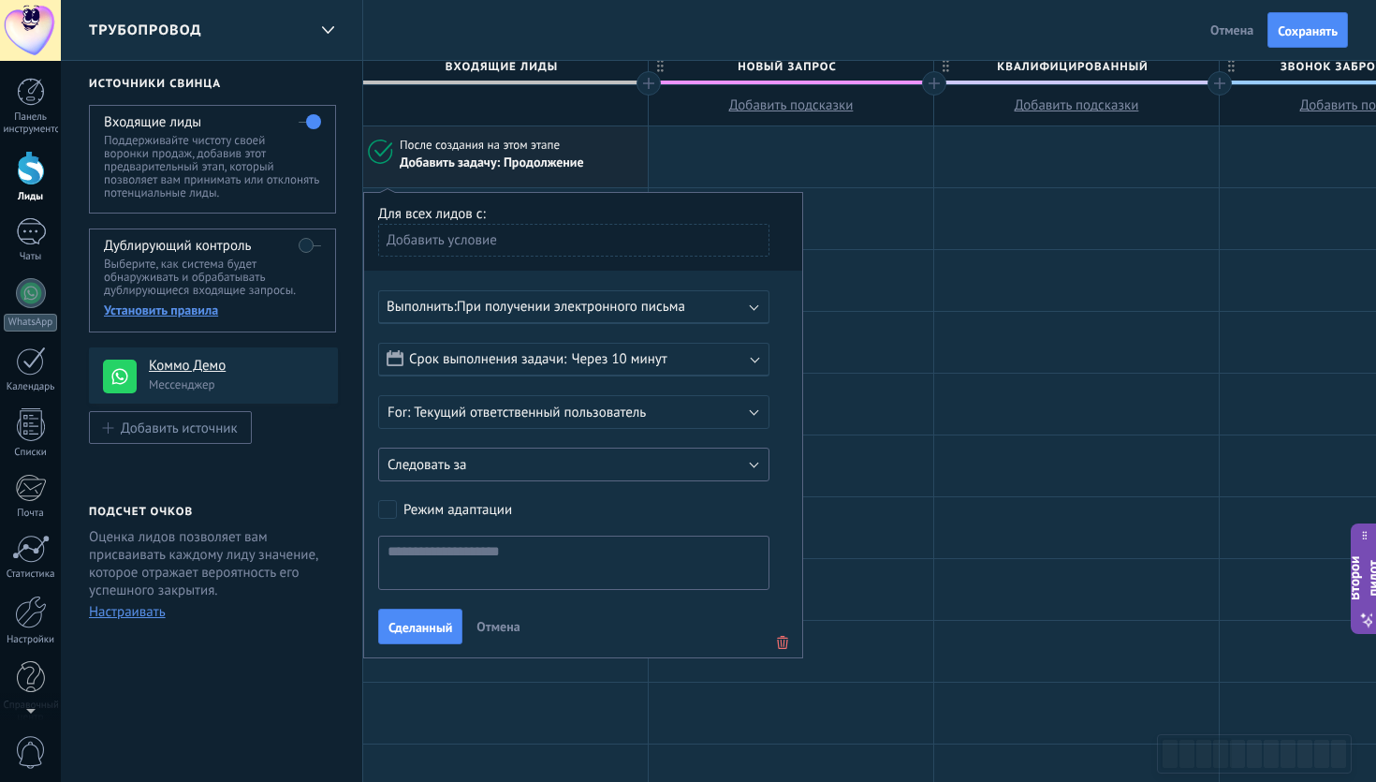
scroll to position [0, 0]
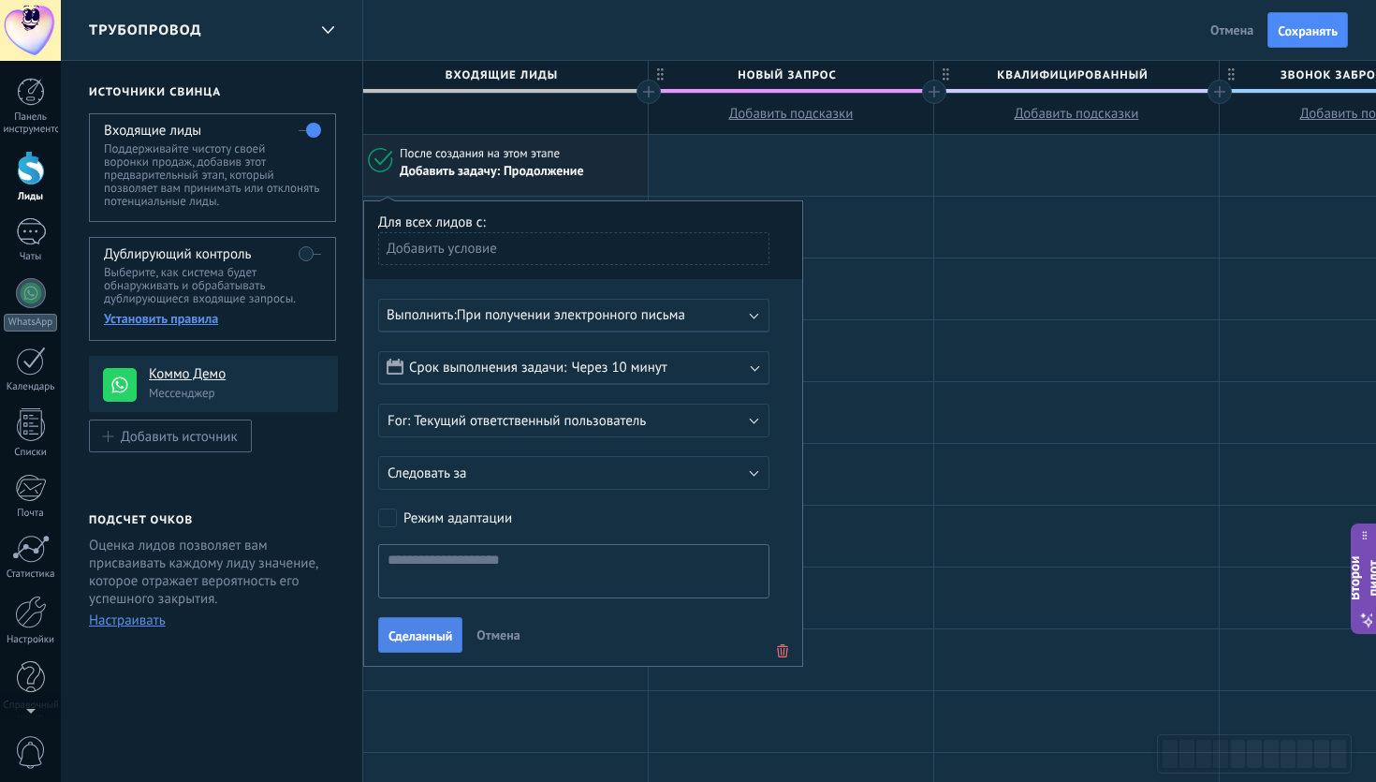
click at [440, 638] on font "Сделанный" at bounding box center [420, 635] width 64 height 17
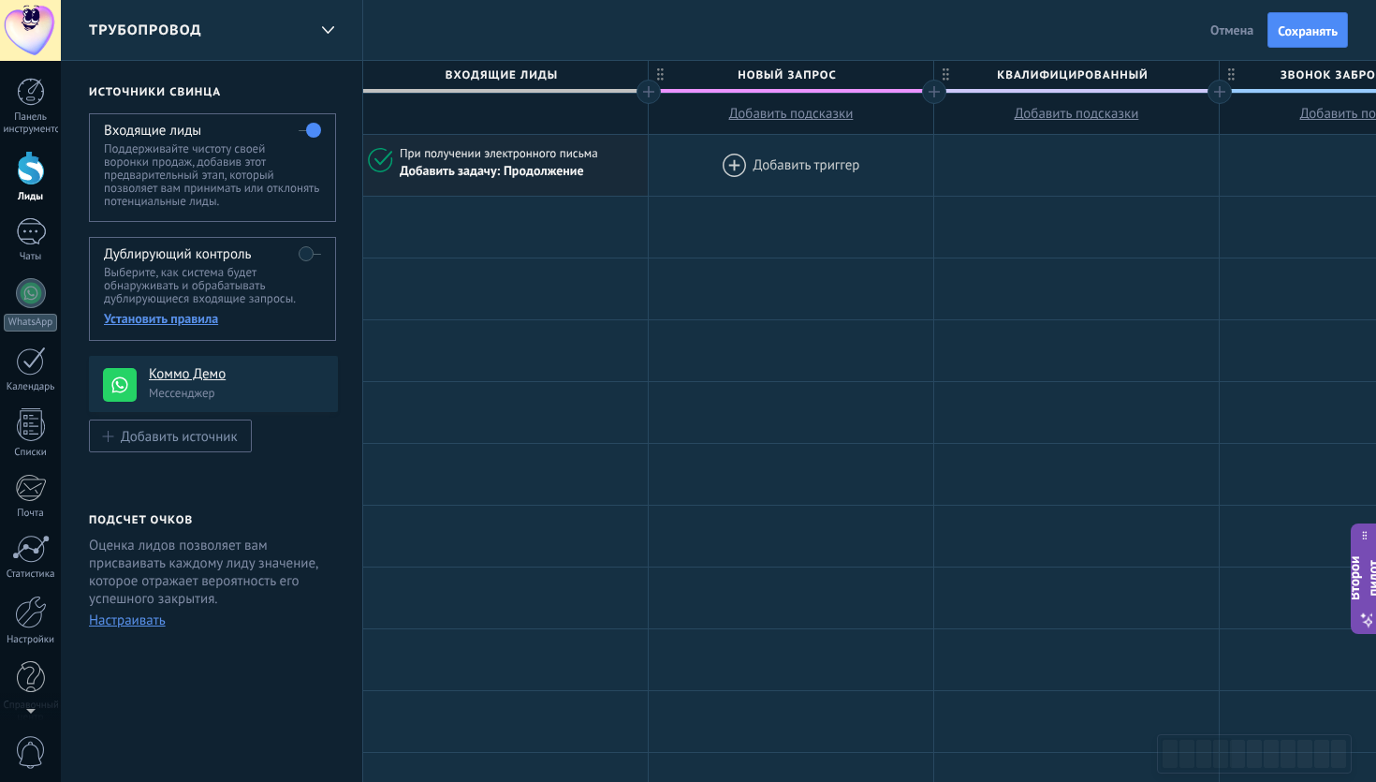
click at [758, 174] on div at bounding box center [791, 165] width 285 height 61
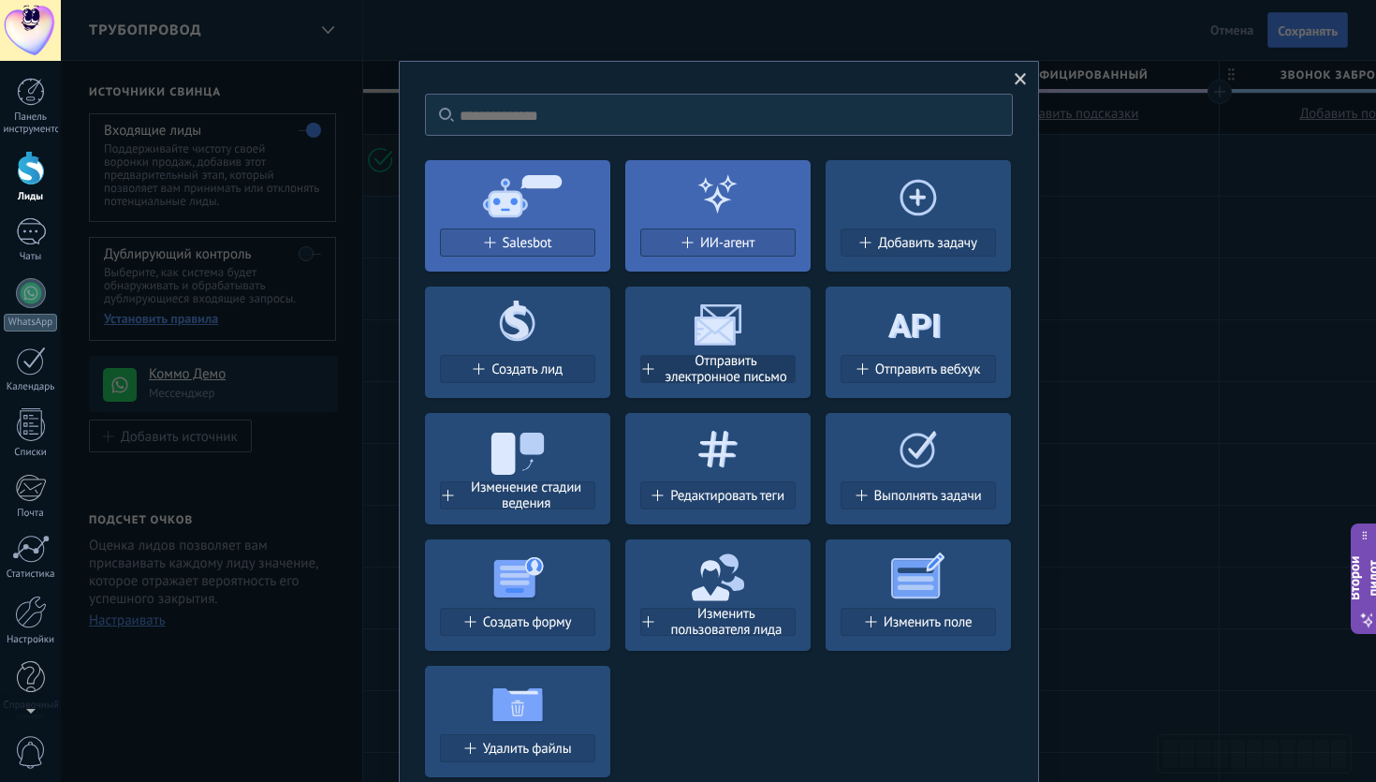
click at [699, 369] on font "Отправить электронное письмо" at bounding box center [726, 369] width 122 height 34
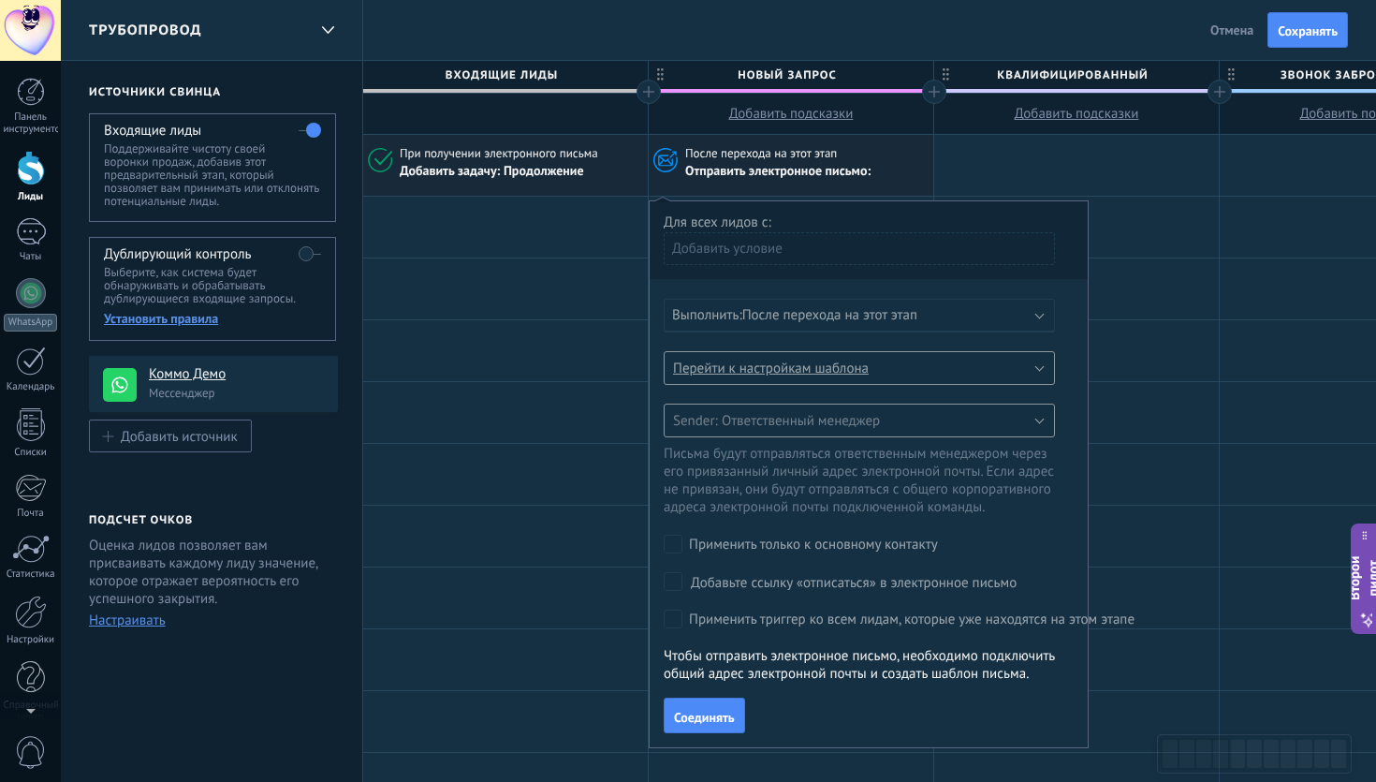
click at [741, 314] on font "Выполнить:" at bounding box center [707, 315] width 70 height 18
click at [872, 179] on span "Отправить электронное письмо:" at bounding box center [779, 171] width 188 height 16
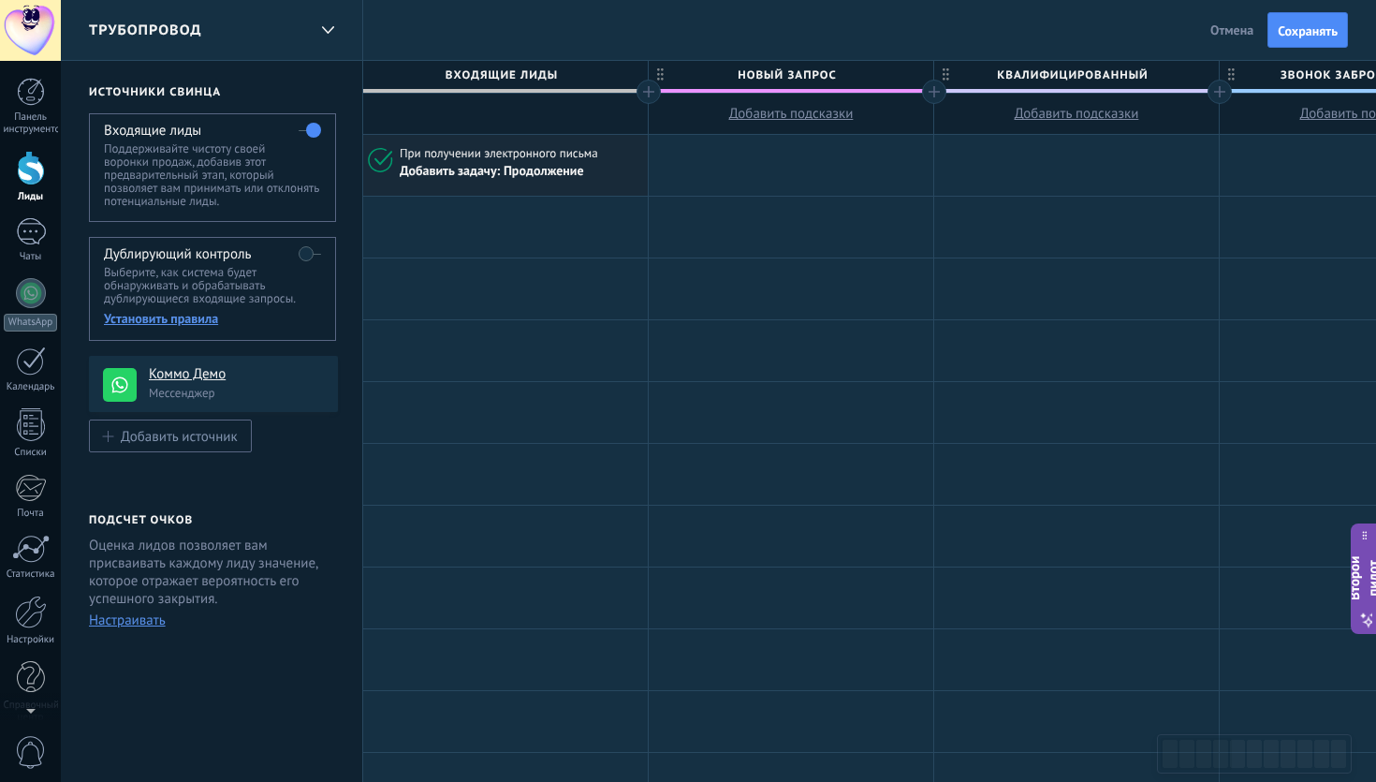
click at [784, 169] on div at bounding box center [791, 165] width 285 height 61
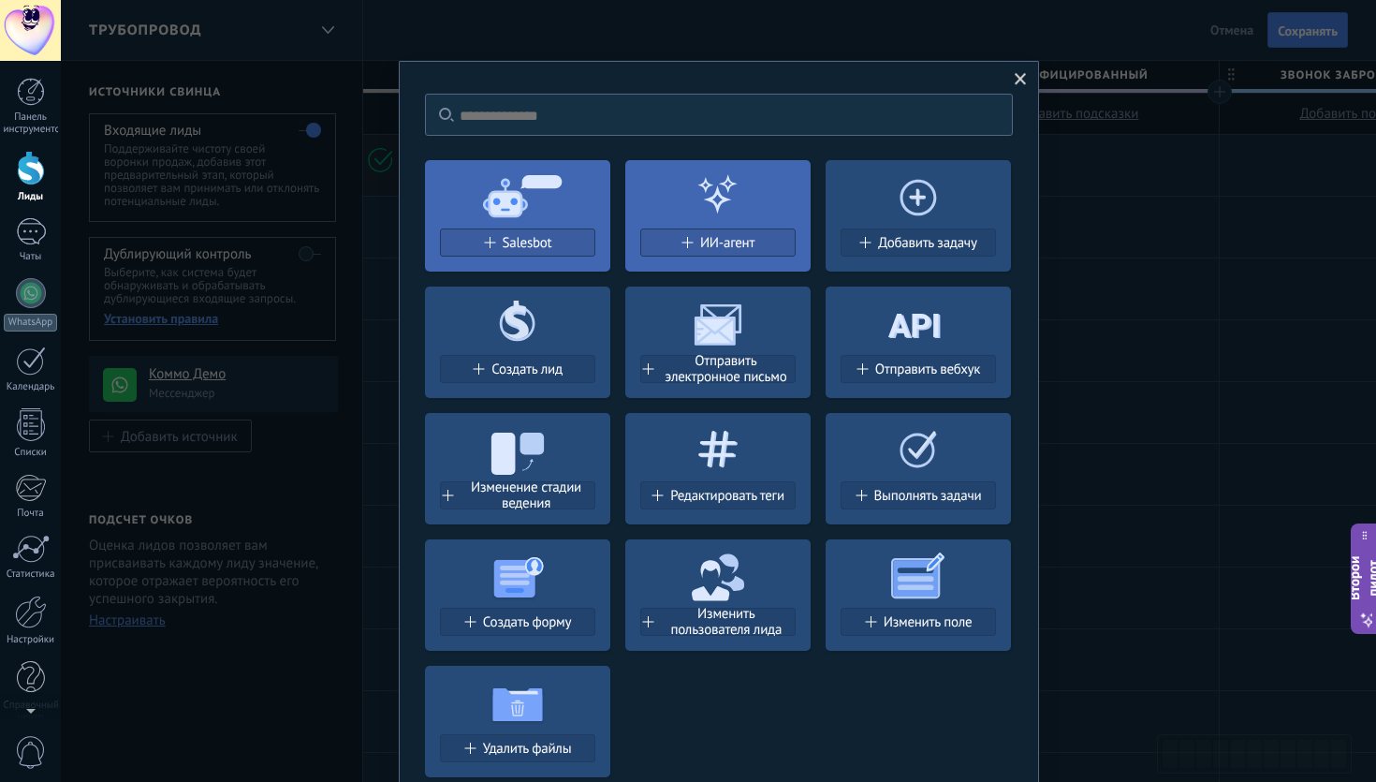
click at [523, 218] on icon at bounding box center [517, 194] width 185 height 67
click at [522, 246] on font "Salesbot" at bounding box center [528, 243] width 50 height 18
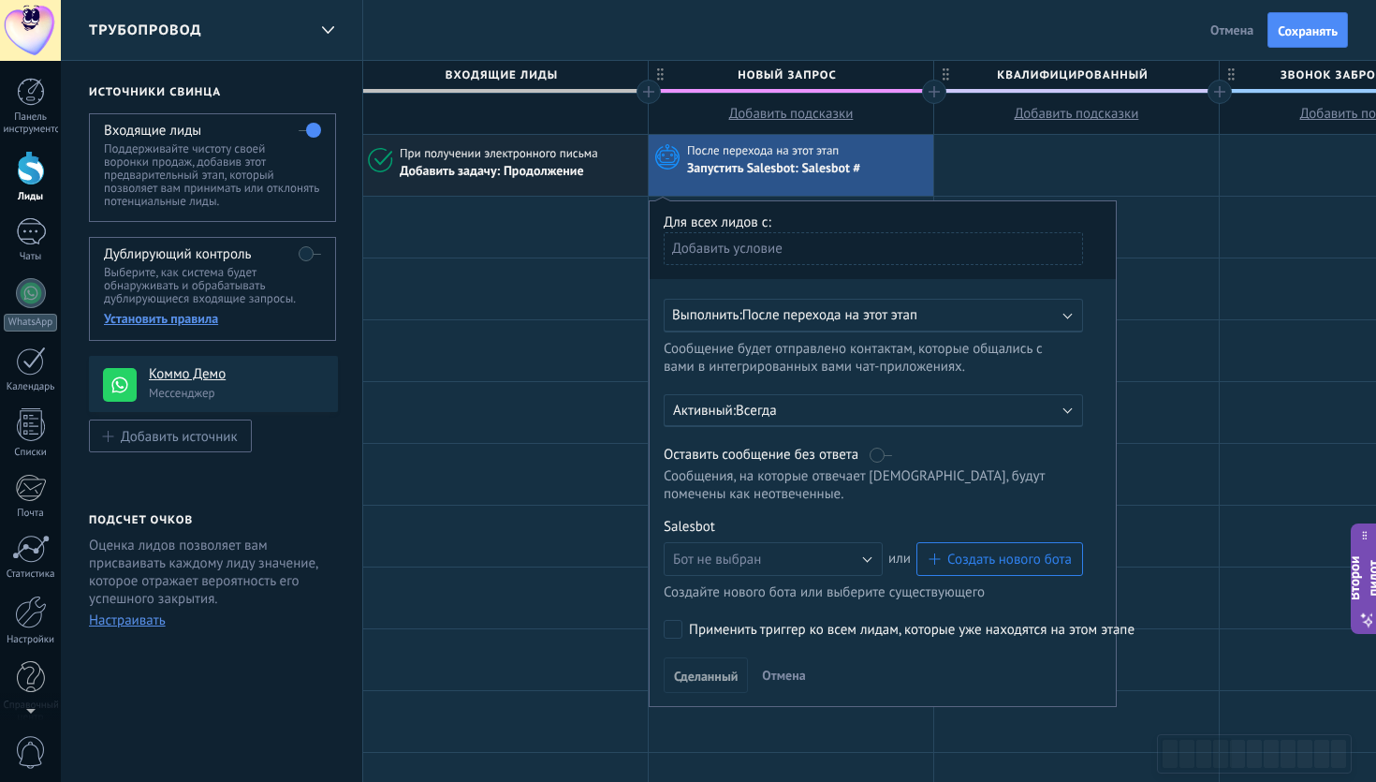
click at [1063, 314] on b at bounding box center [1067, 313] width 9 height 9
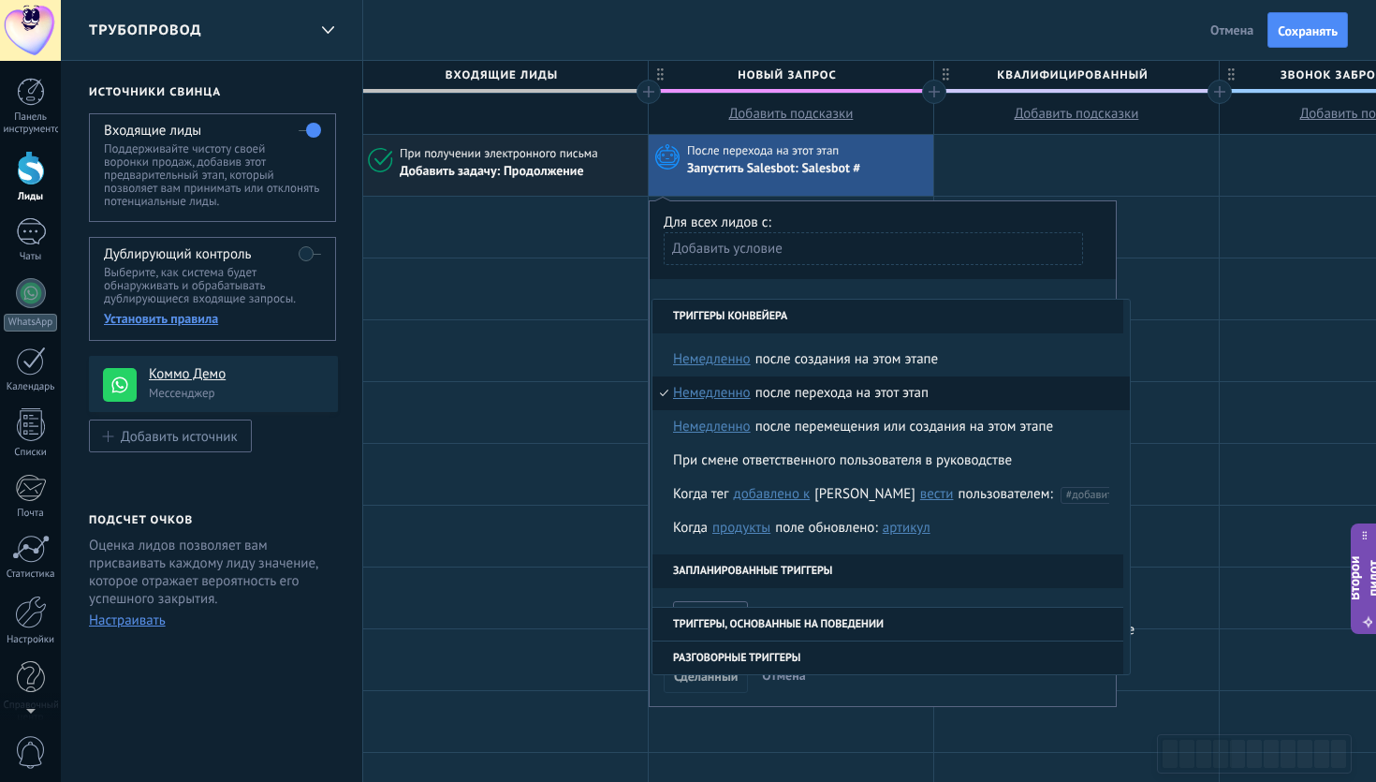
click at [1062, 316] on li "Триггеры конвейера" at bounding box center [887, 316] width 471 height 34
click at [1002, 270] on div "Добавить условие" at bounding box center [873, 255] width 419 height 47
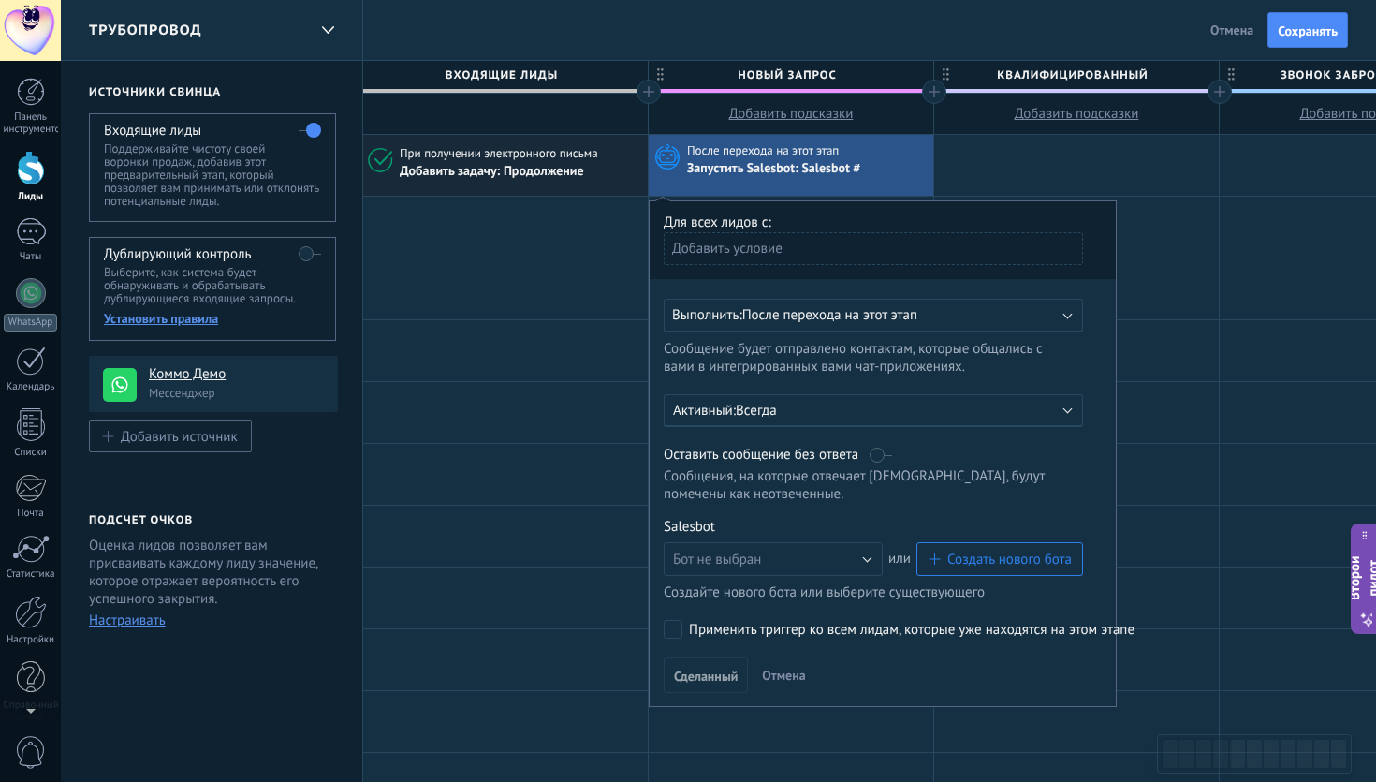
click at [935, 419] on p "Всегда" at bounding box center [900, 411] width 328 height 18
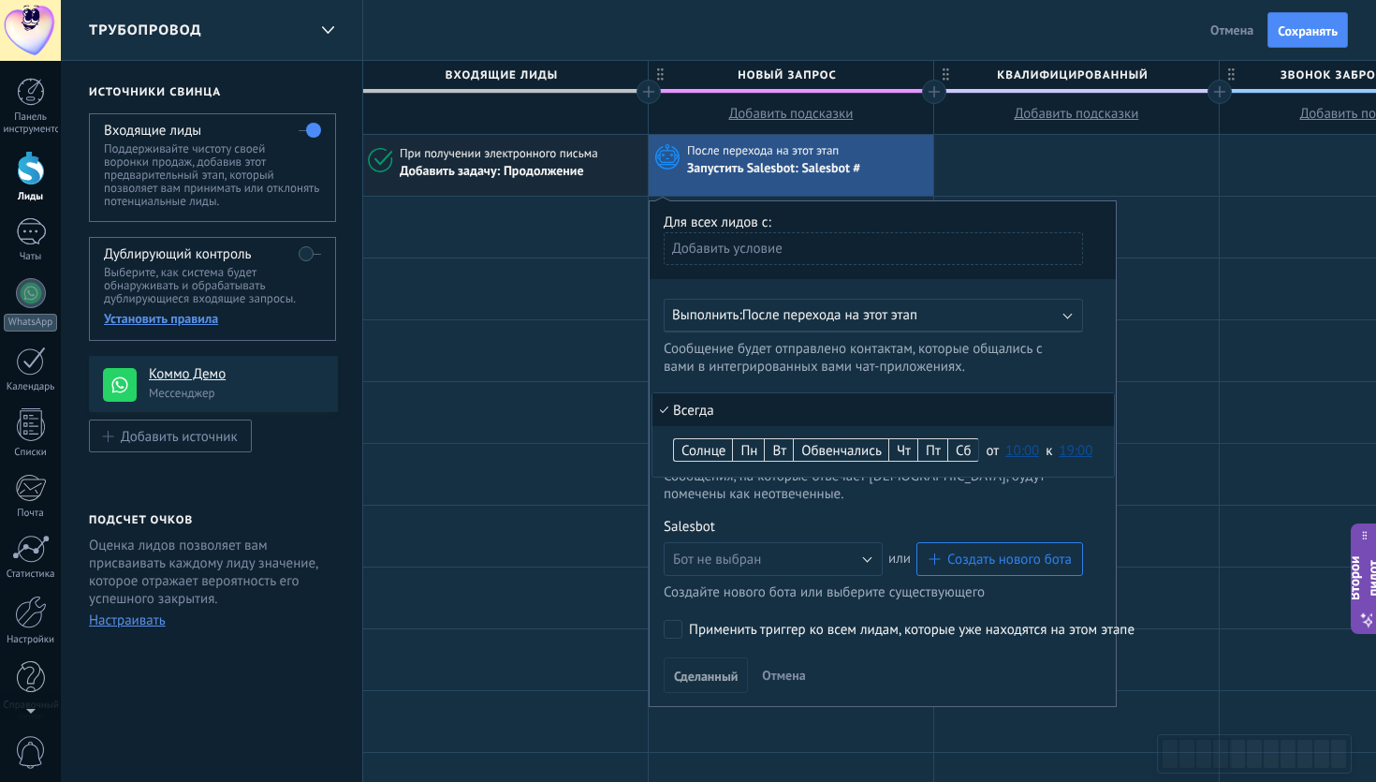
click at [935, 421] on li "Всегда" at bounding box center [882, 409] width 461 height 33
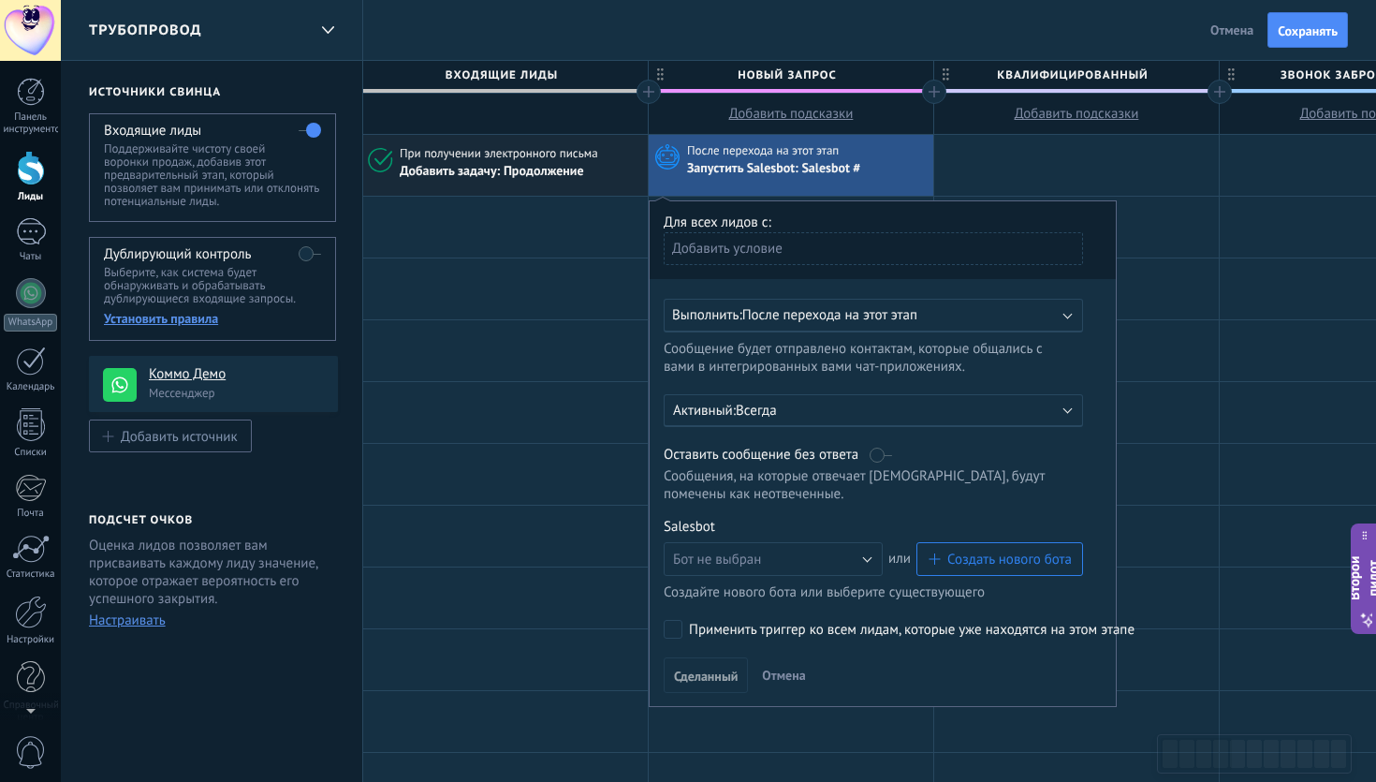
click at [879, 452] on label at bounding box center [880, 455] width 22 height 18
click at [879, 460] on label at bounding box center [880, 455] width 22 height 18
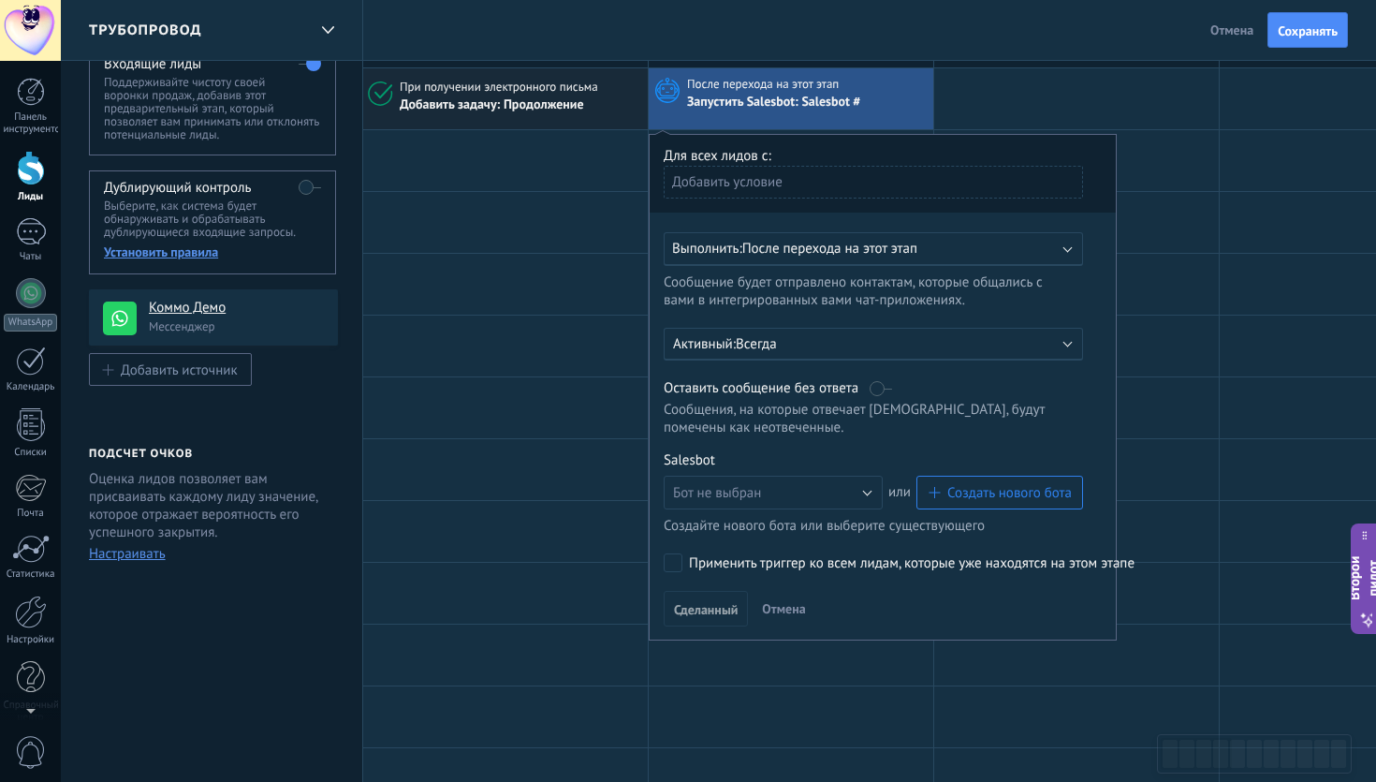
scroll to position [67, 0]
click at [834, 505] on button "Бот не выбран" at bounding box center [773, 492] width 219 height 34
click at [834, 501] on span "Бот не выбран" at bounding box center [764, 492] width 224 height 18
click at [775, 609] on font "Отмена" at bounding box center [783, 607] width 43 height 17
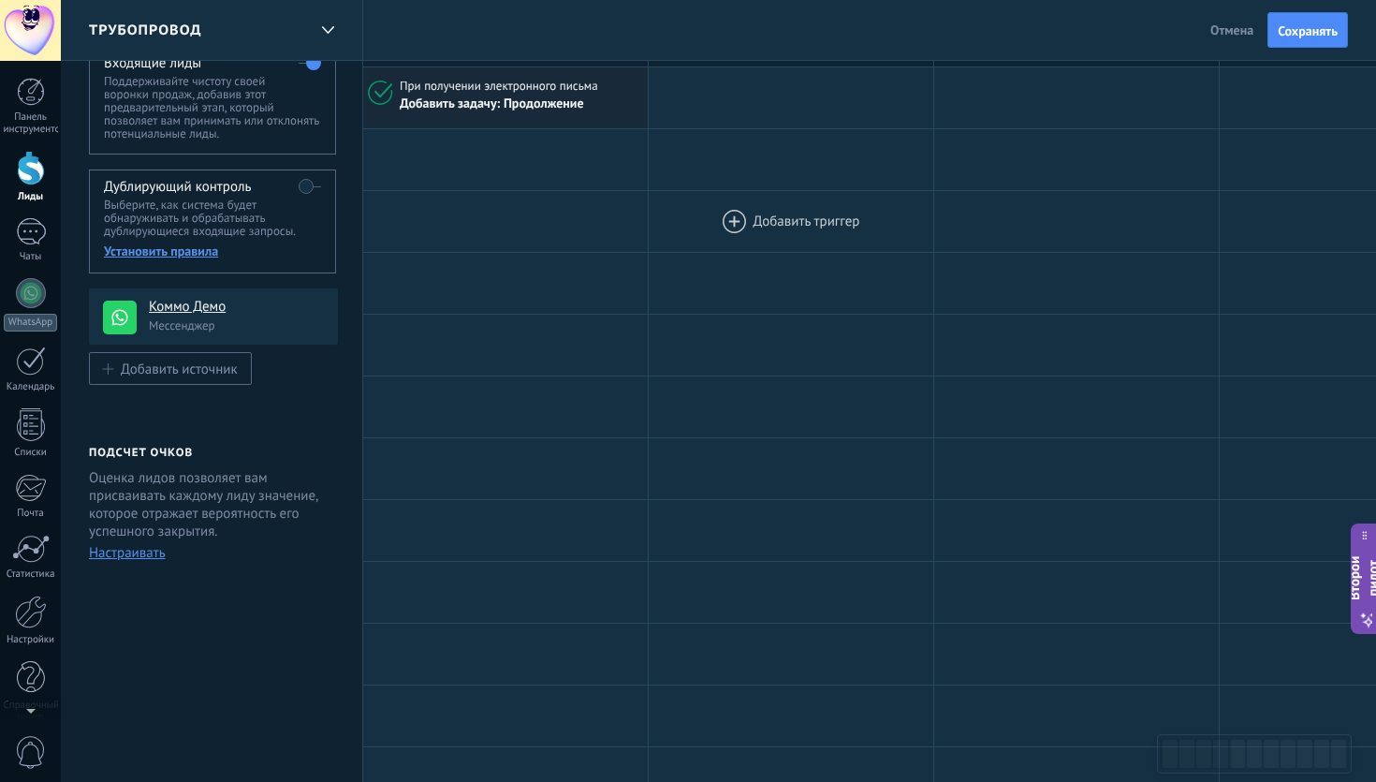
scroll to position [0, 0]
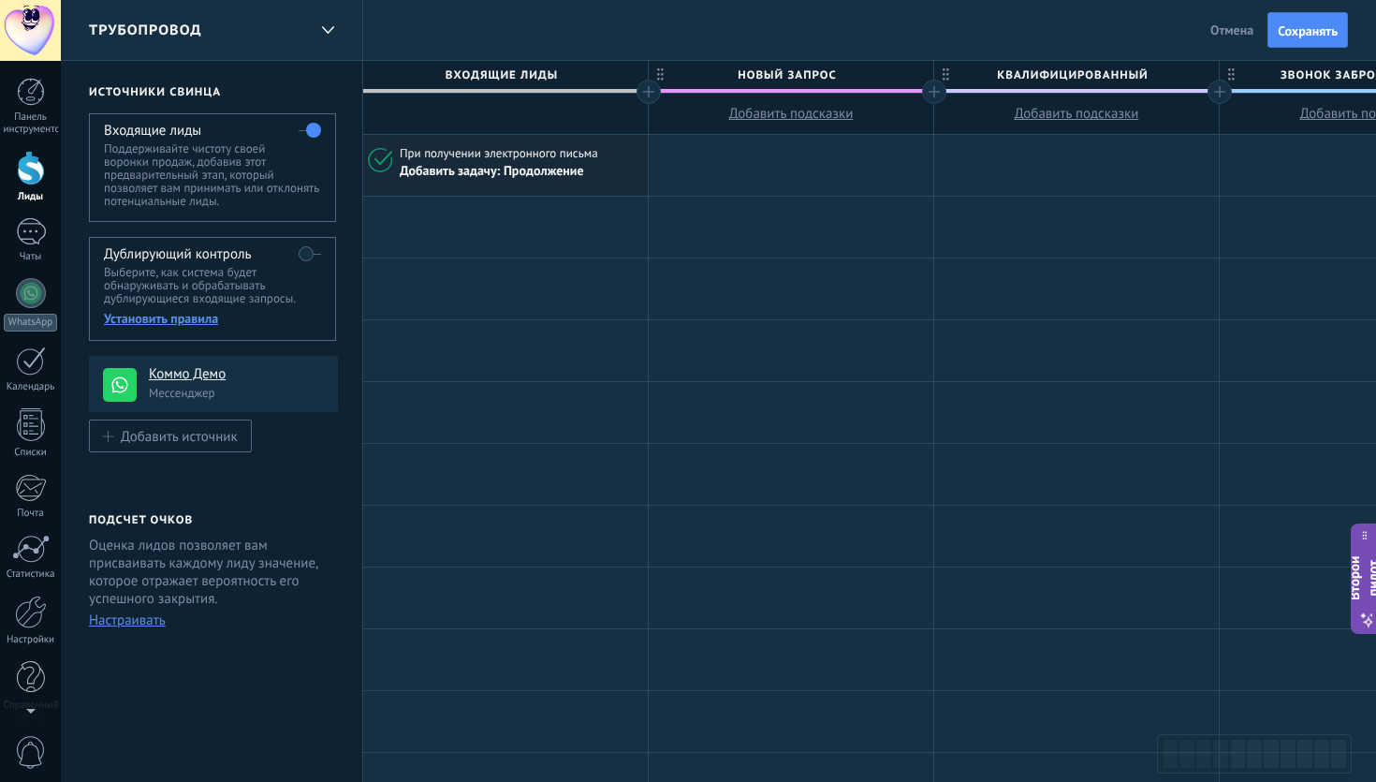
click at [772, 113] on font "Добавить подсказки" at bounding box center [791, 114] width 124 height 18
type textarea "**********"
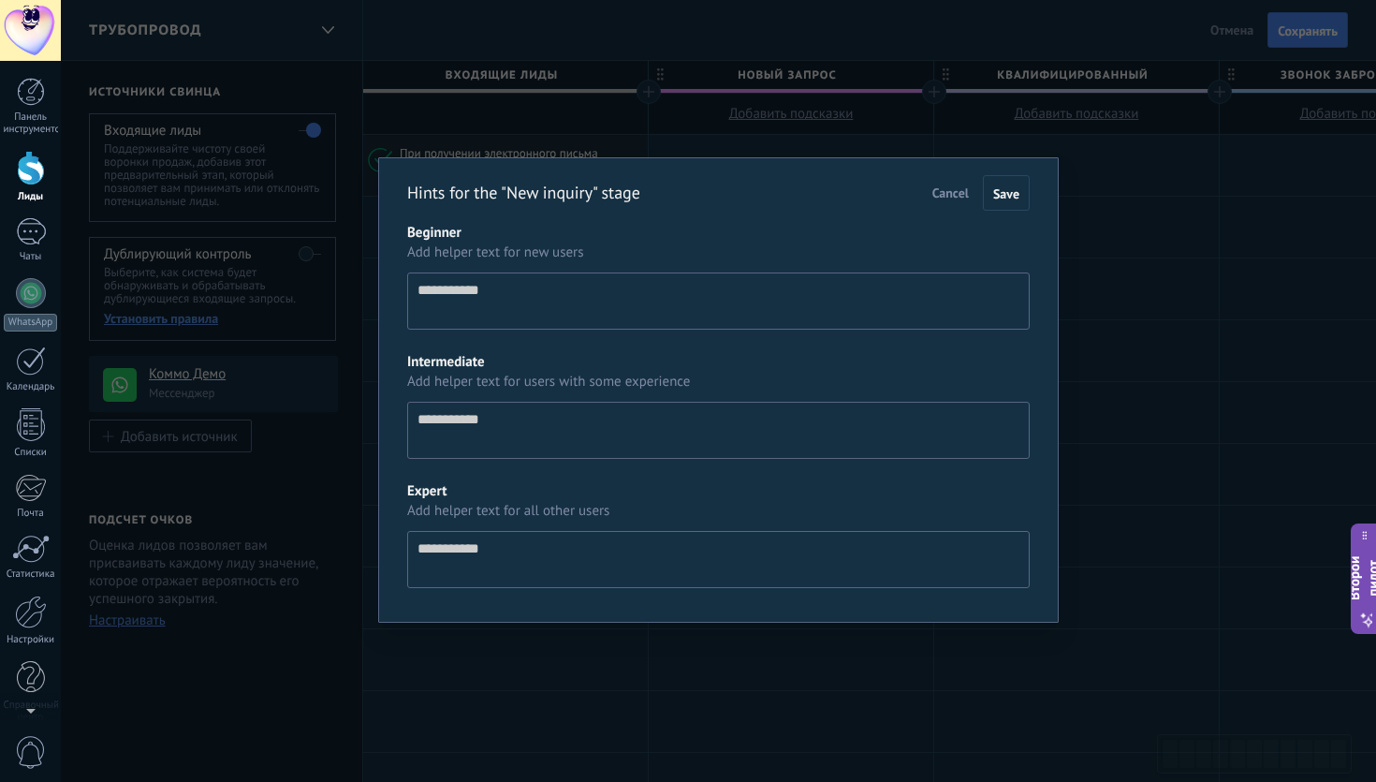
scroll to position [18, 0]
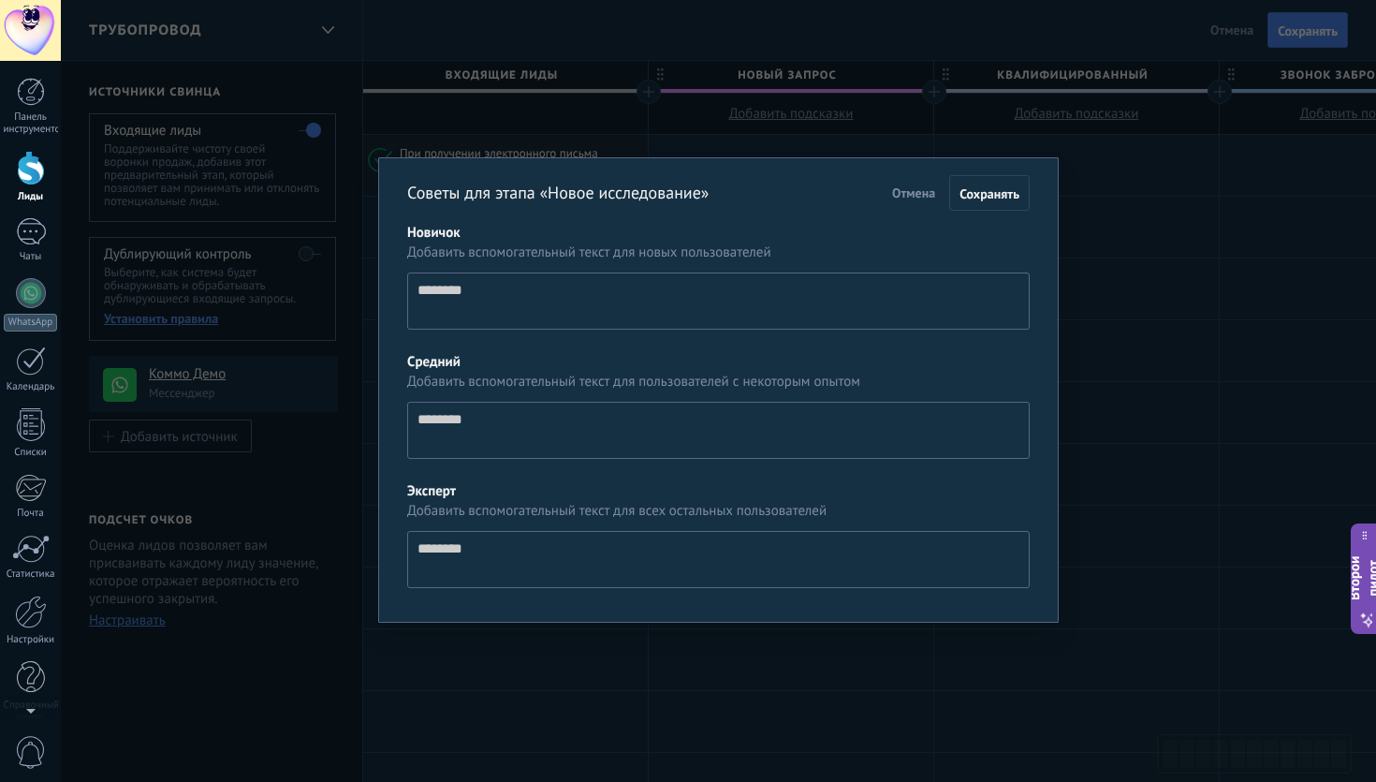
click at [1086, 232] on div "Советы для этапа «Новое исследование» Отмена Сохранять Новичок Добавить вспомог…" at bounding box center [718, 391] width 1315 height 782
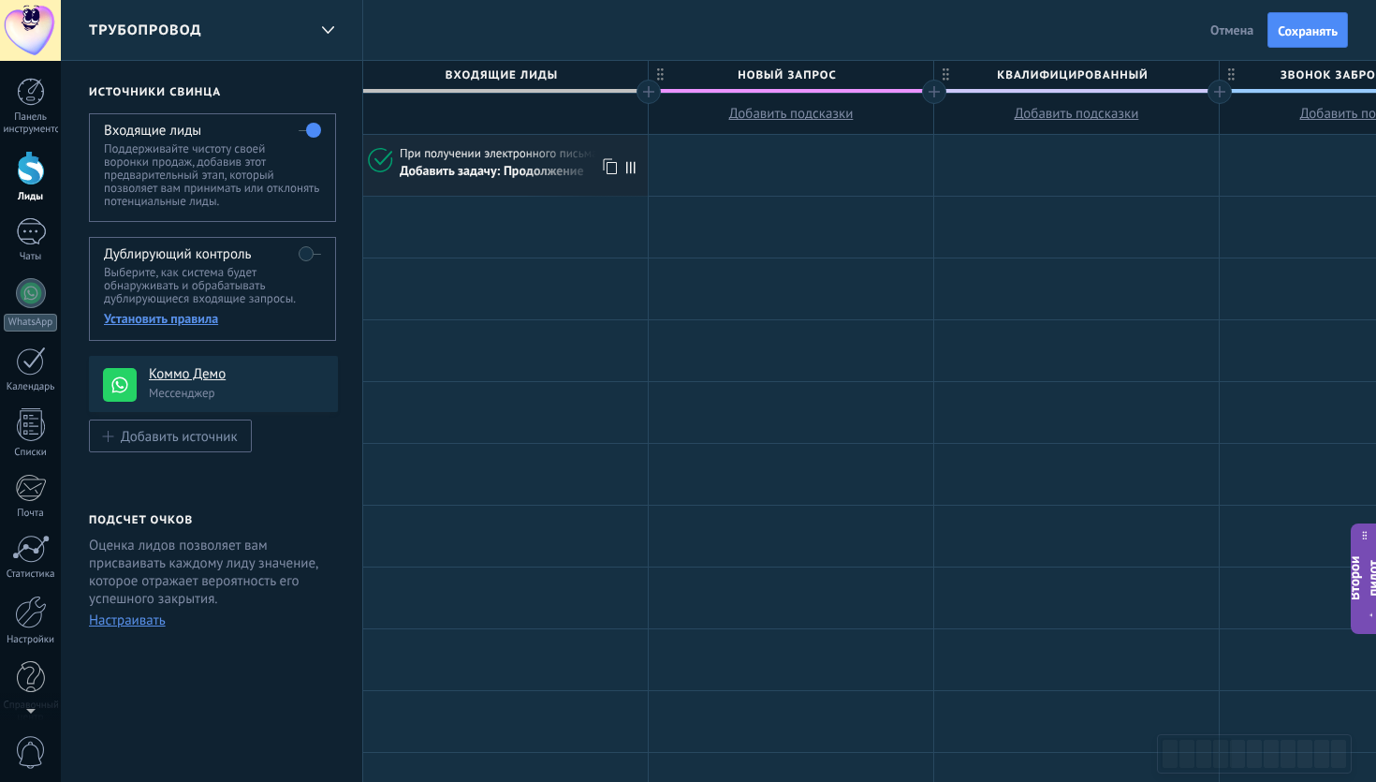
click at [549, 159] on font "При получении электронного письма" at bounding box center [499, 153] width 198 height 16
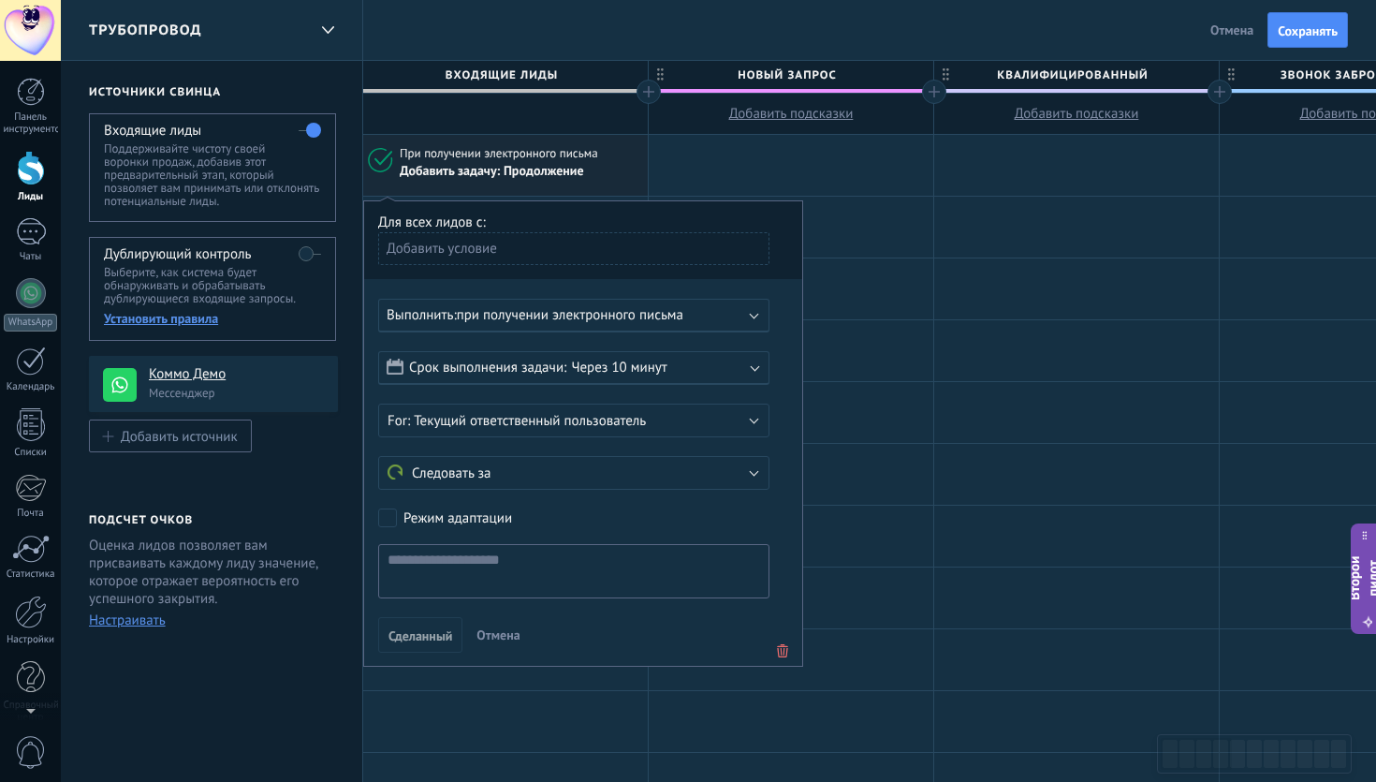
click at [783, 651] on use at bounding box center [782, 650] width 11 height 13
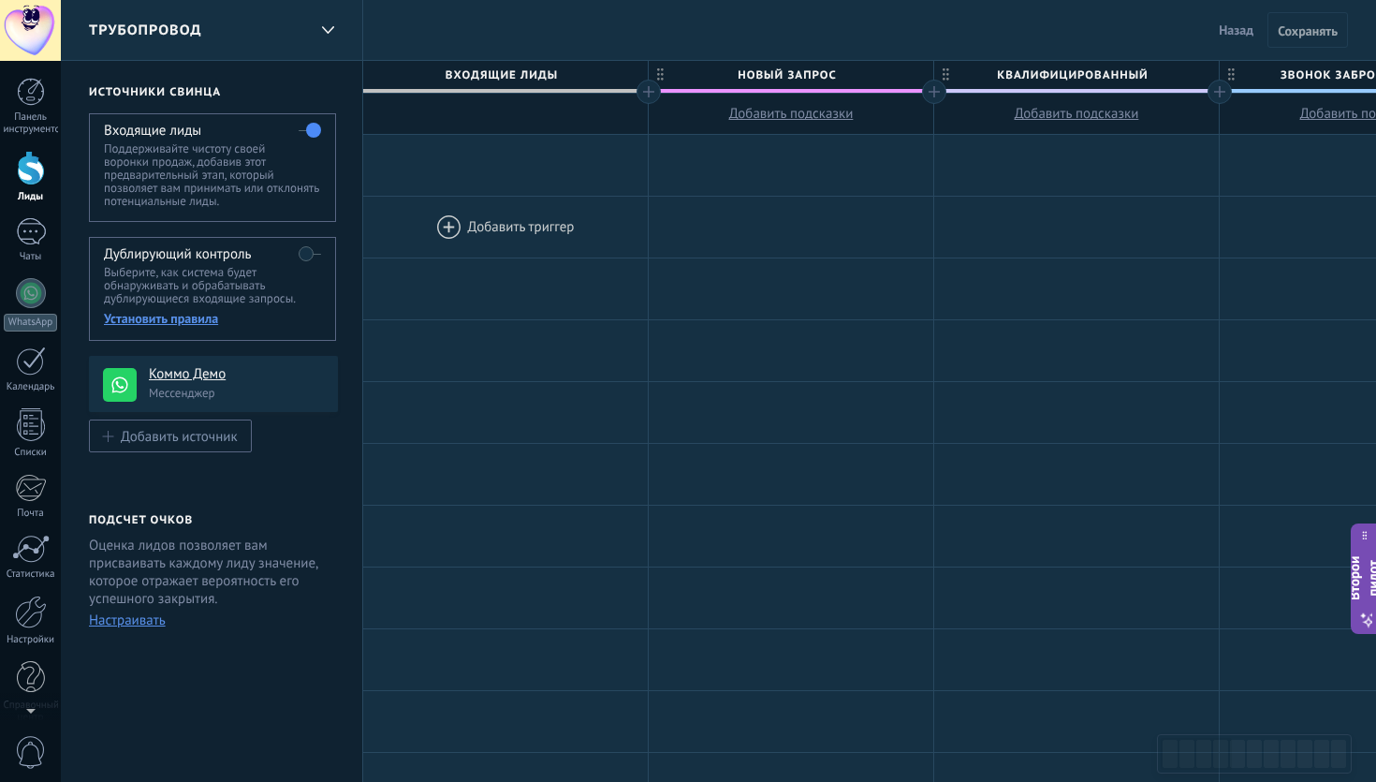
click at [443, 208] on div at bounding box center [505, 227] width 285 height 61
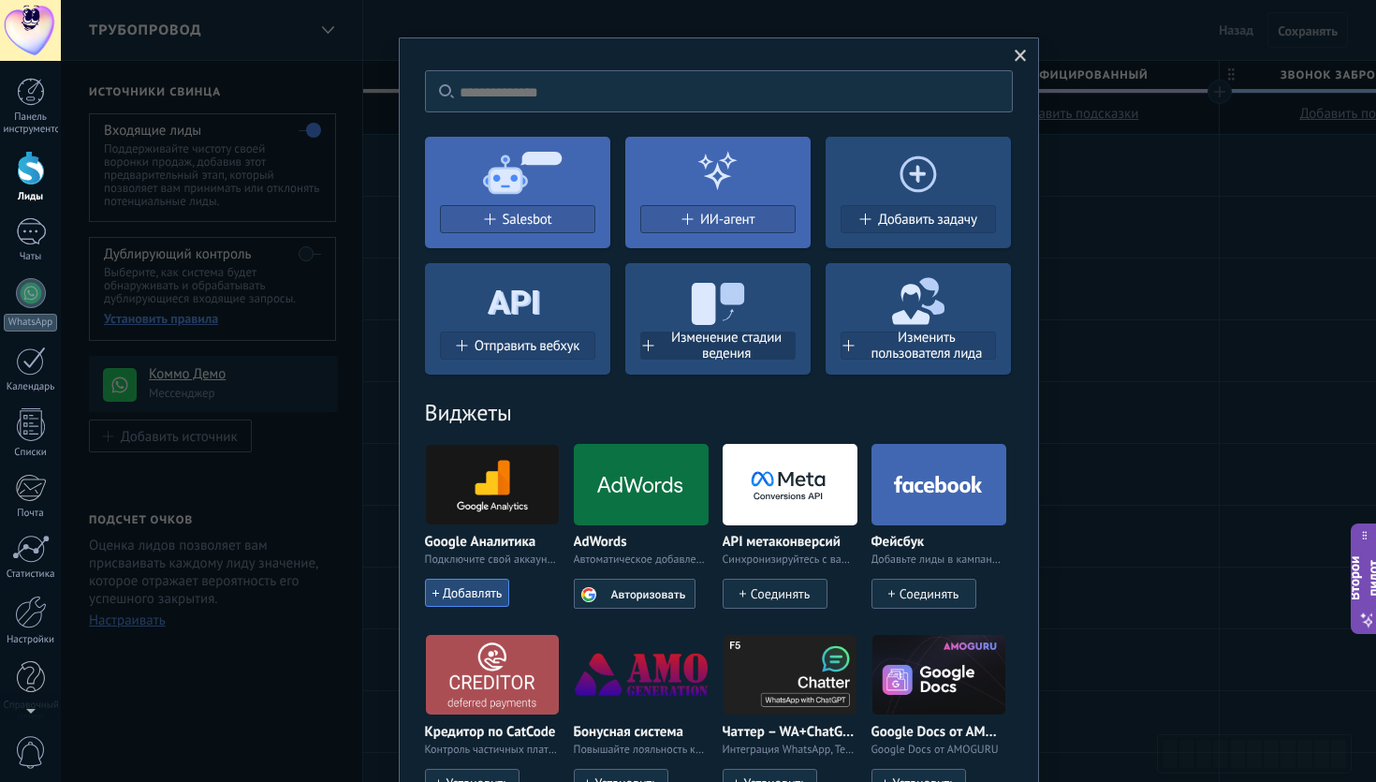
scroll to position [22, 0]
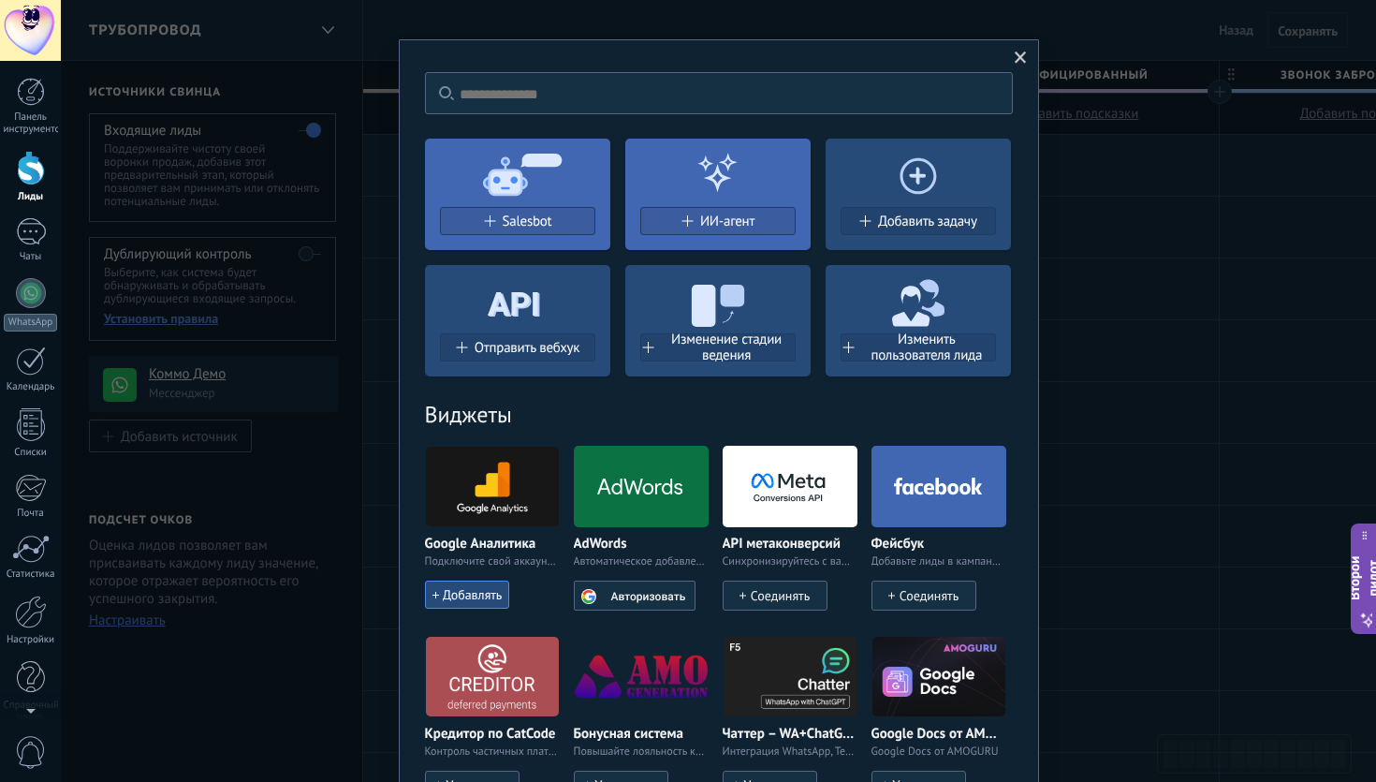
click at [614, 102] on input "text" at bounding box center [719, 93] width 588 height 42
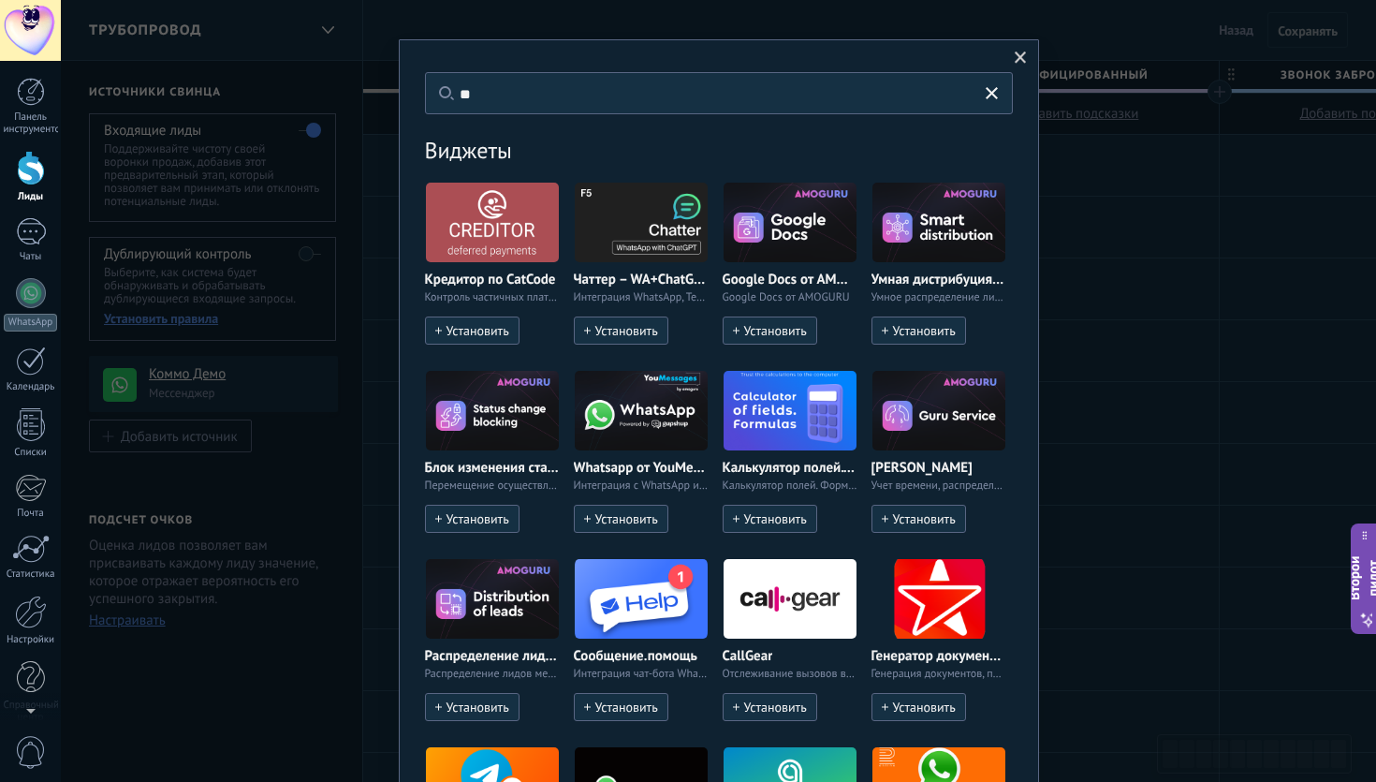
type input "*"
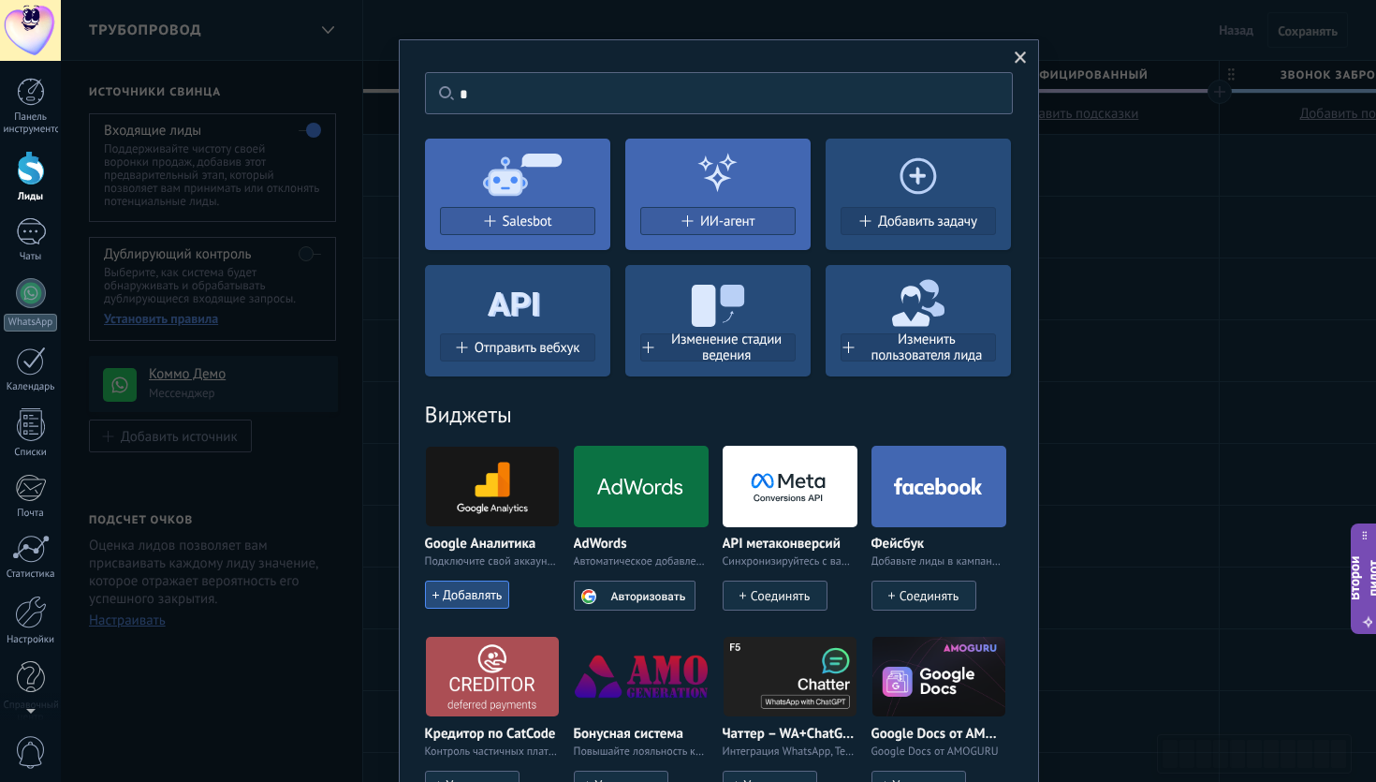
scroll to position [0, 0]
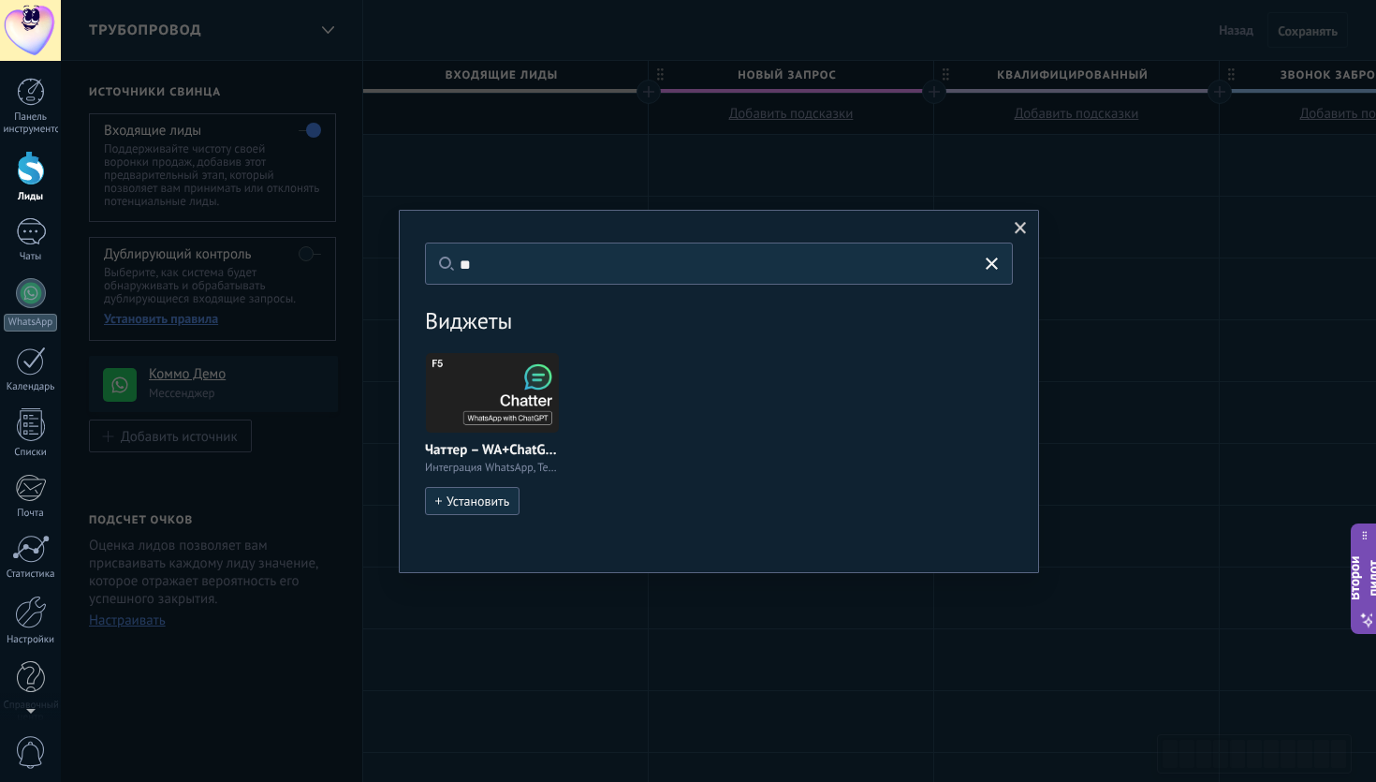
type input "*"
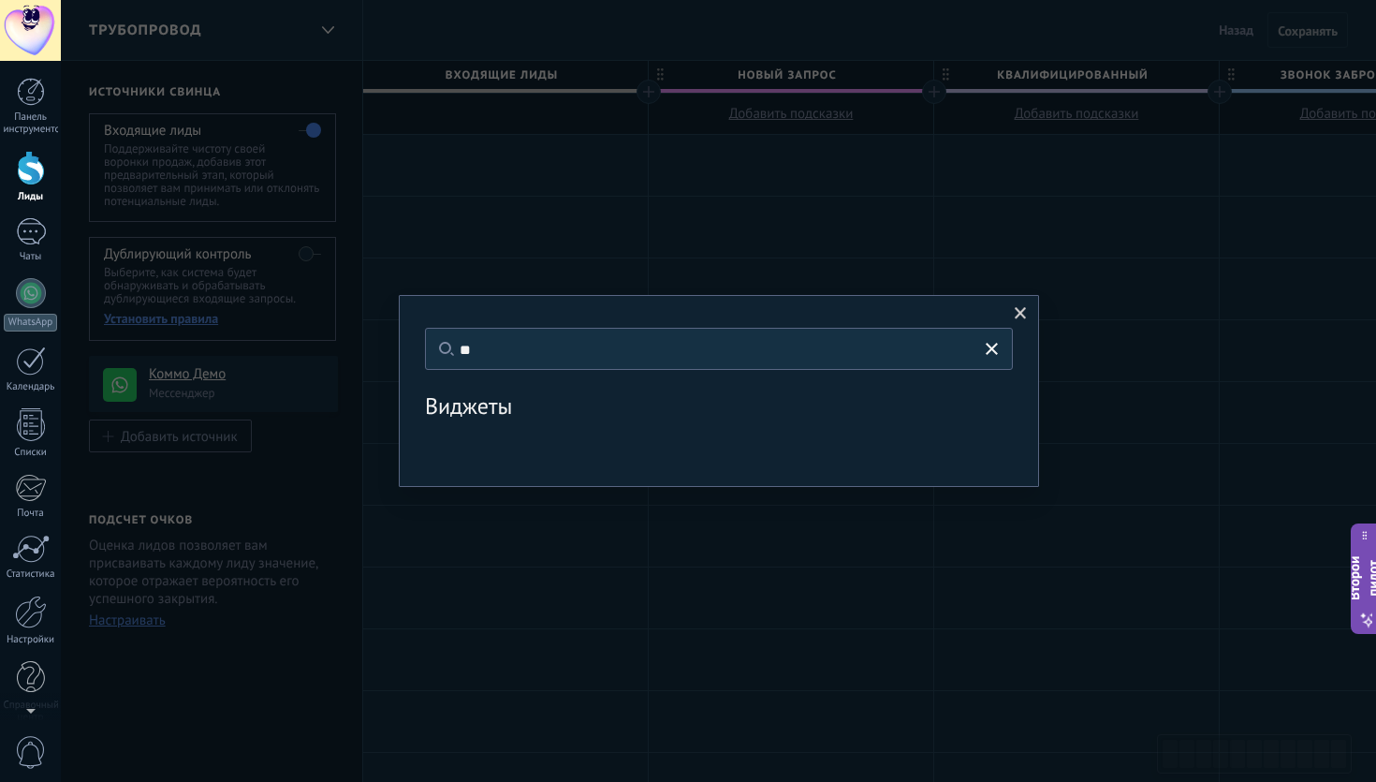
type input "*"
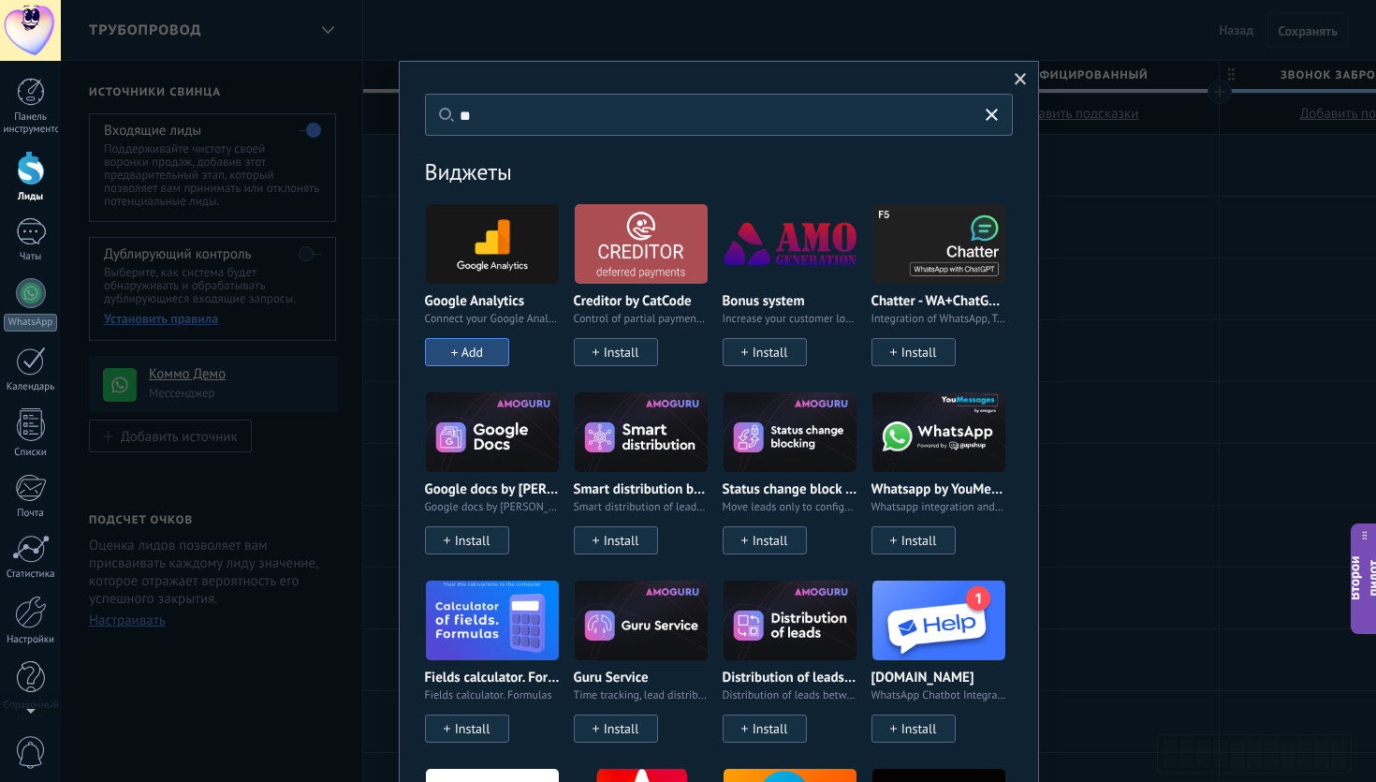
type input "*"
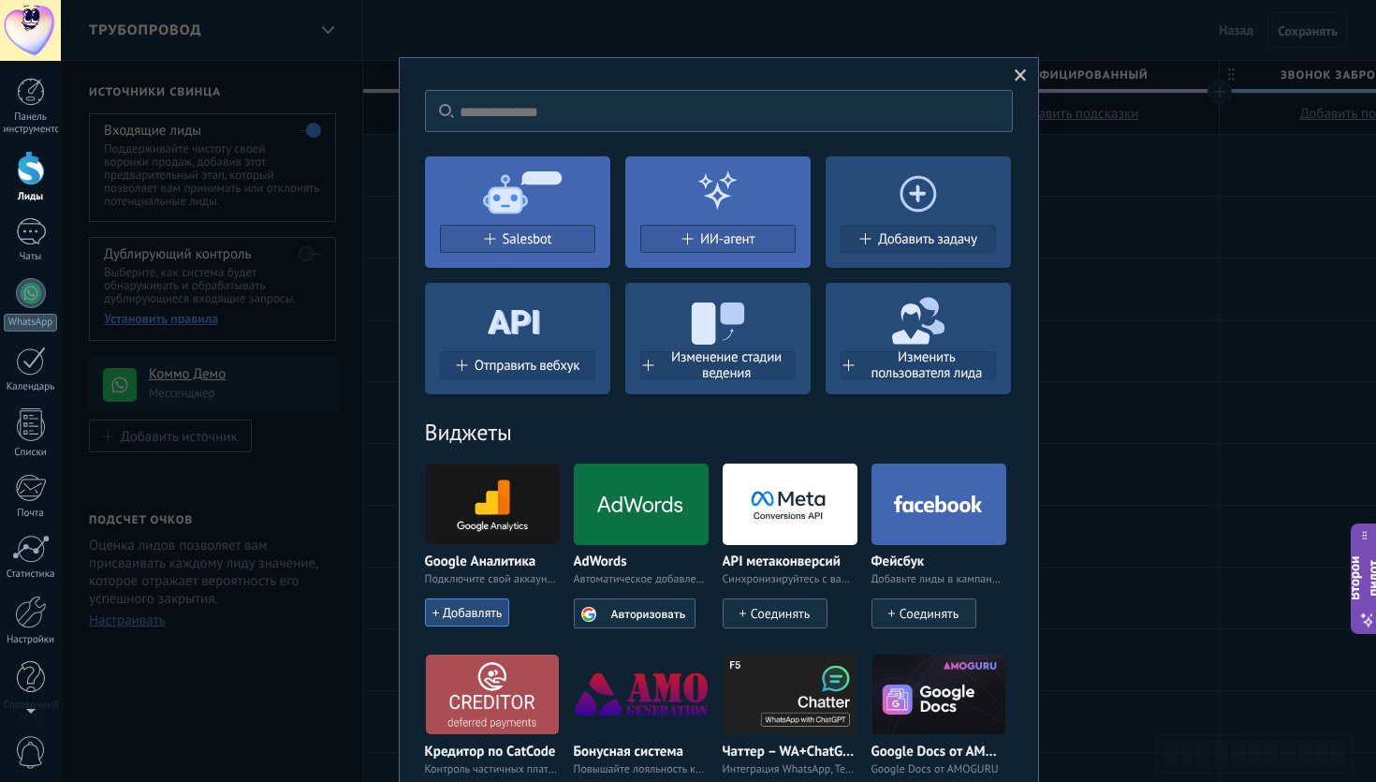
scroll to position [2, 0]
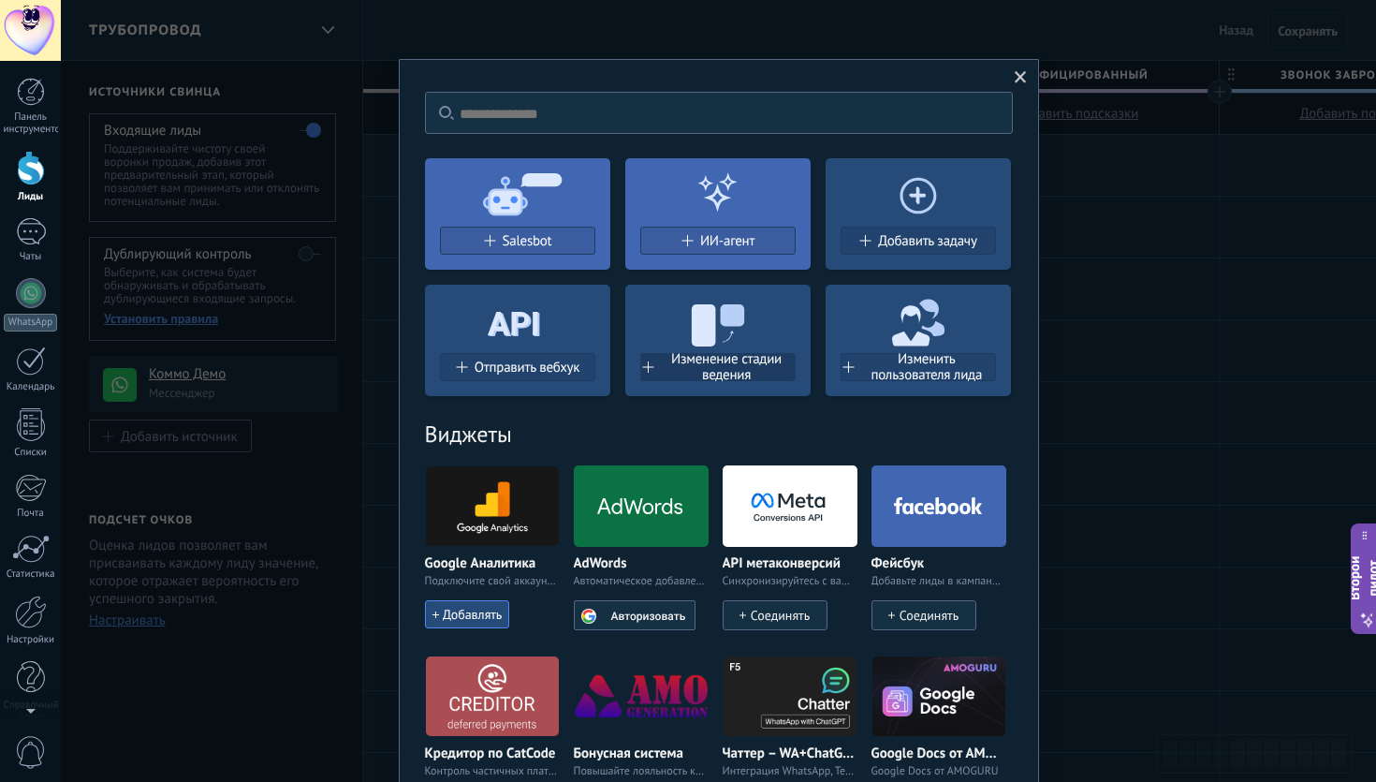
click at [707, 373] on font "Изменение стадии ведения" at bounding box center [726, 367] width 110 height 34
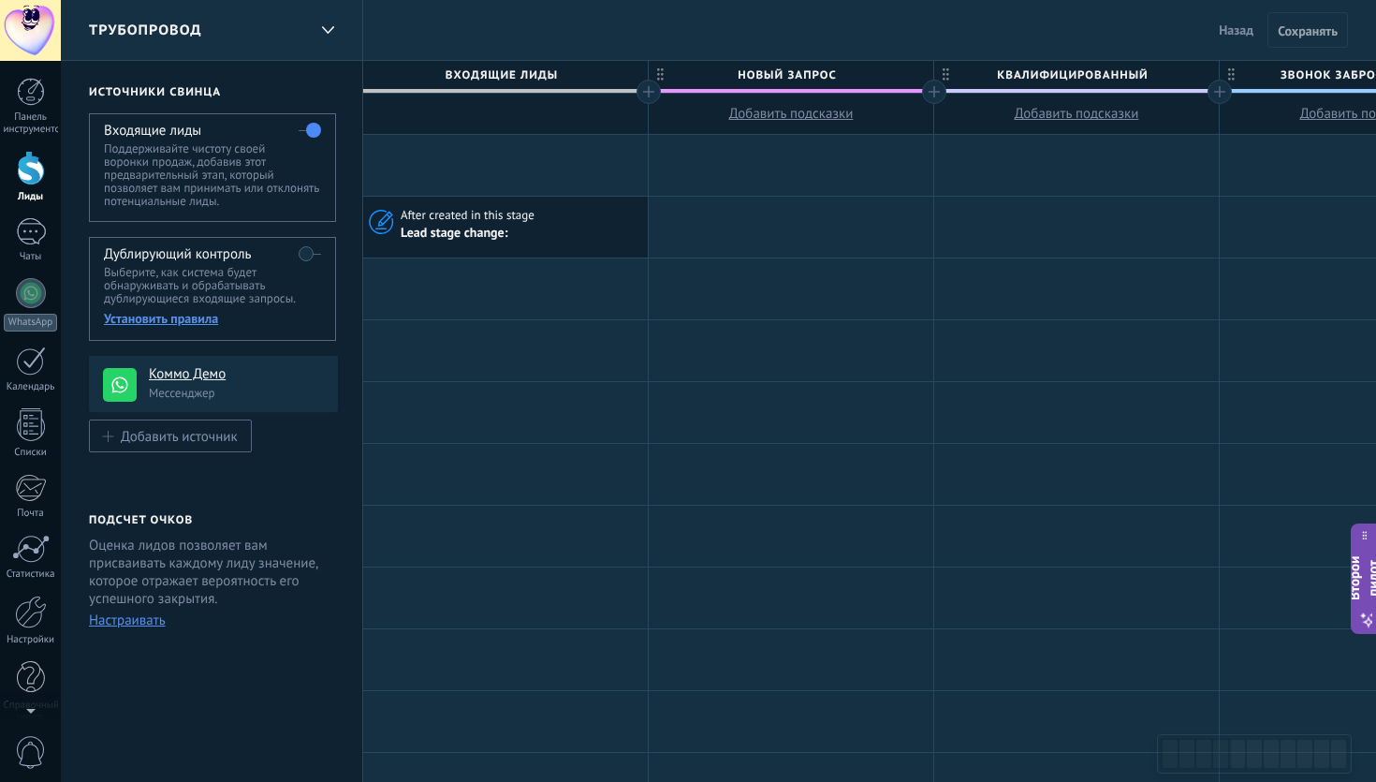
scroll to position [0, 0]
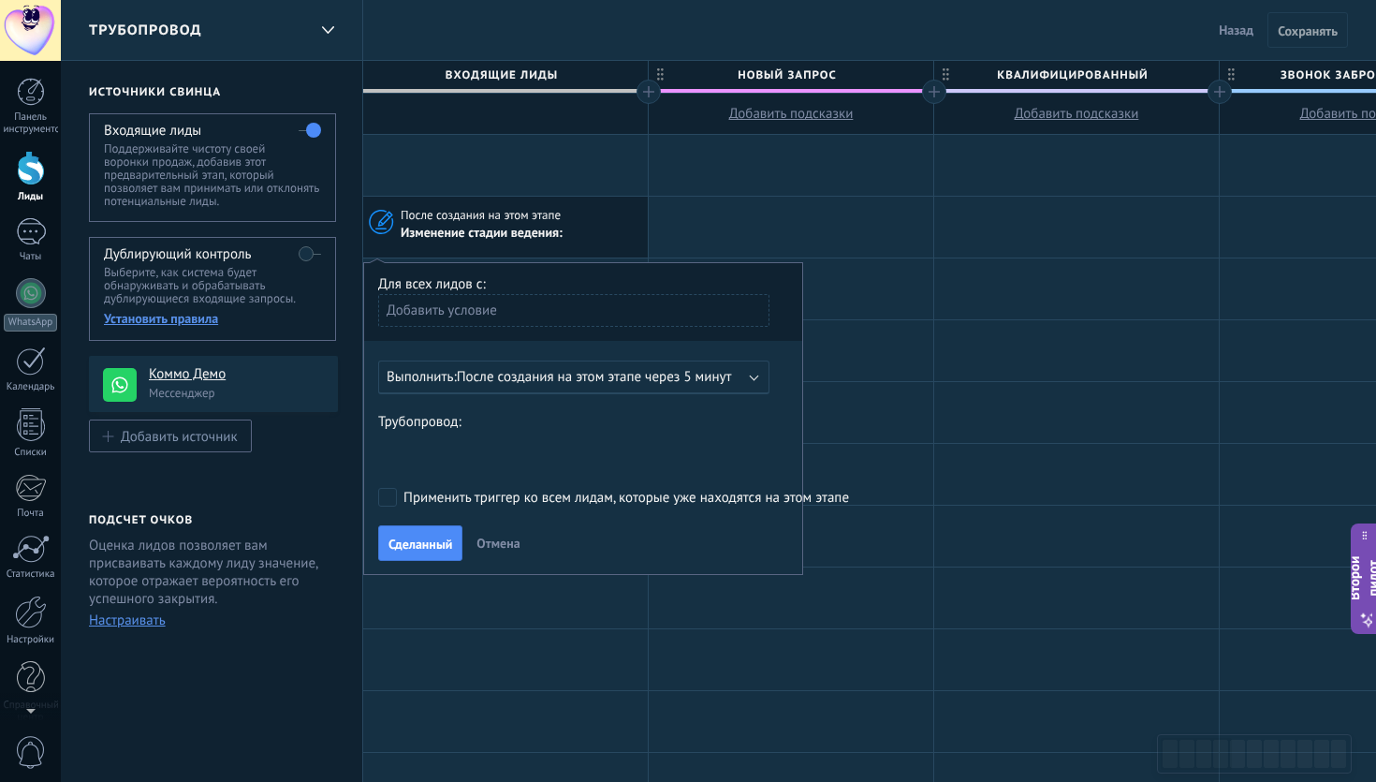
click at [543, 376] on font "После создания на этом этапе через 5 минут" at bounding box center [594, 377] width 275 height 18
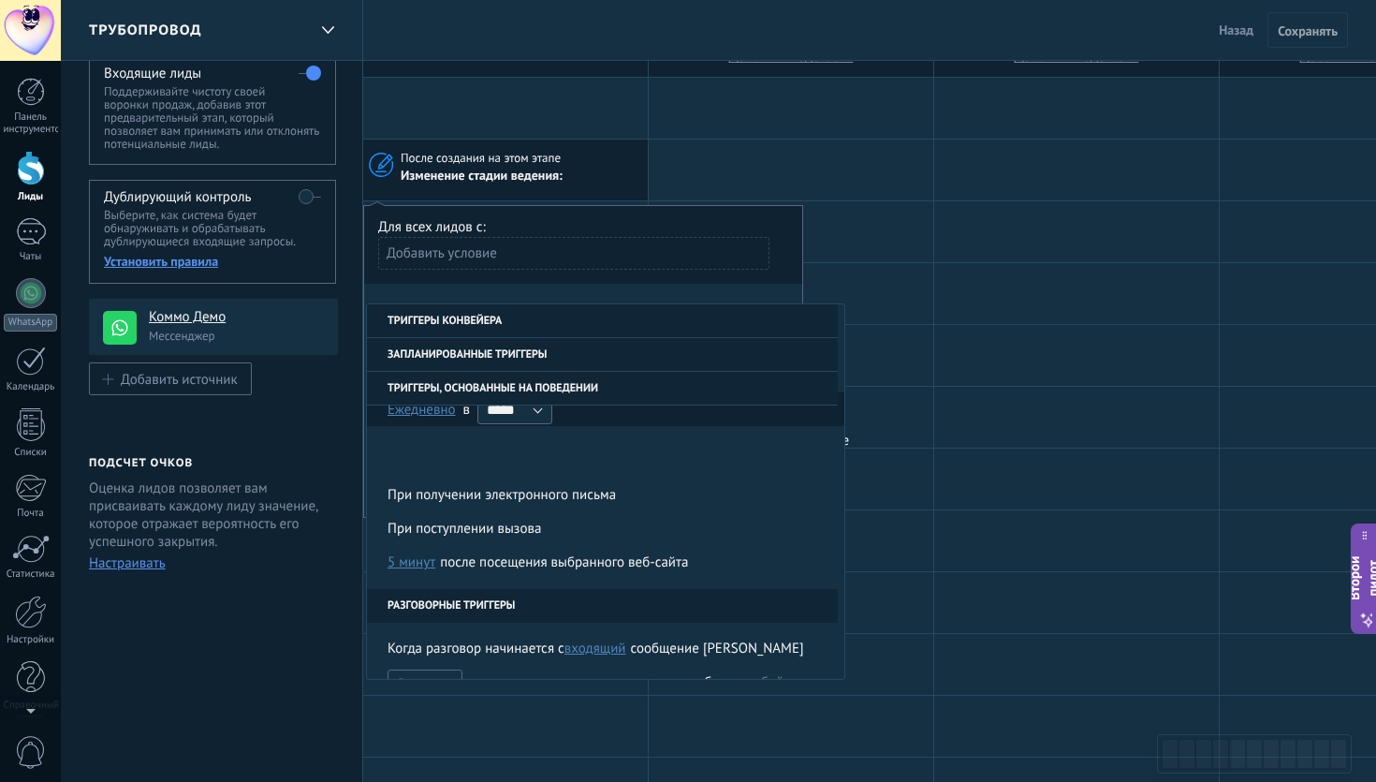
scroll to position [307, 0]
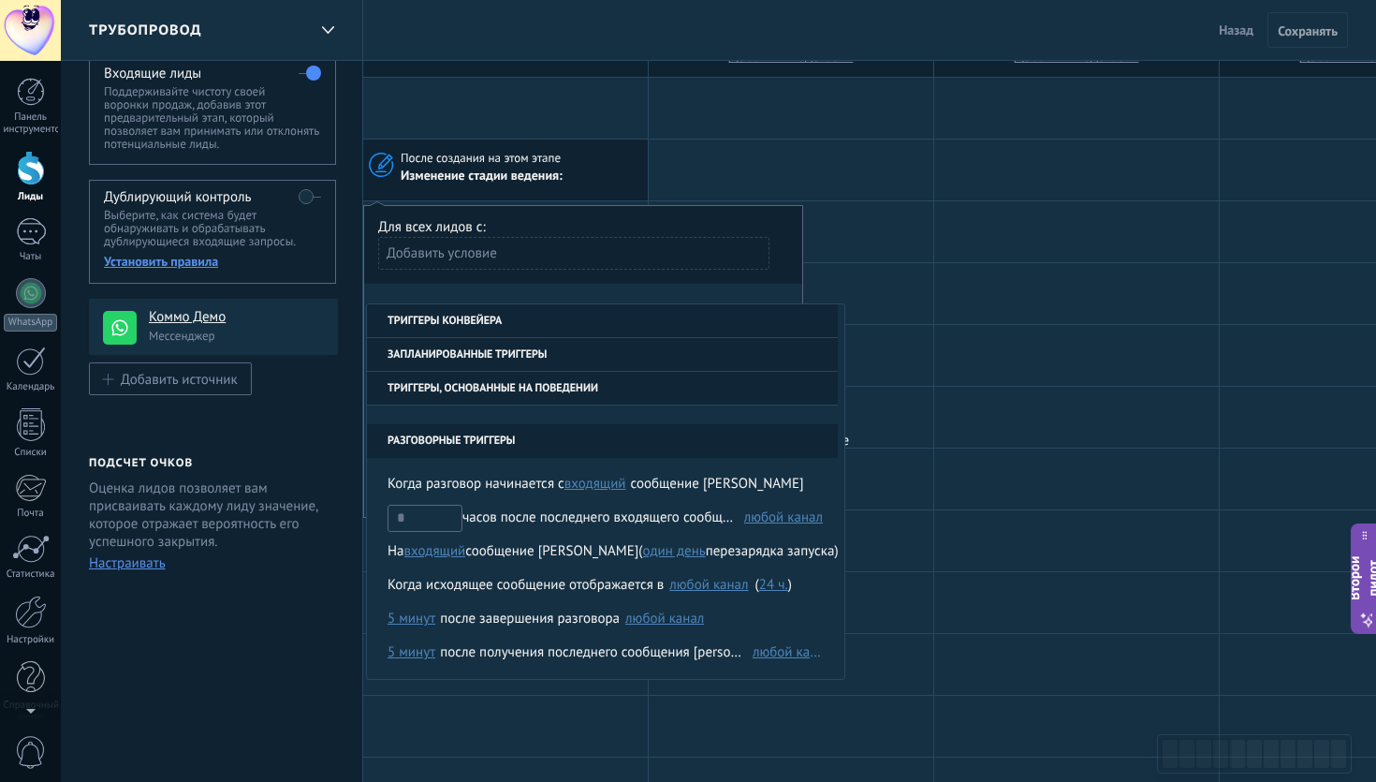
click at [612, 152] on div "После создания на этом этапе" at bounding box center [521, 158] width 241 height 17
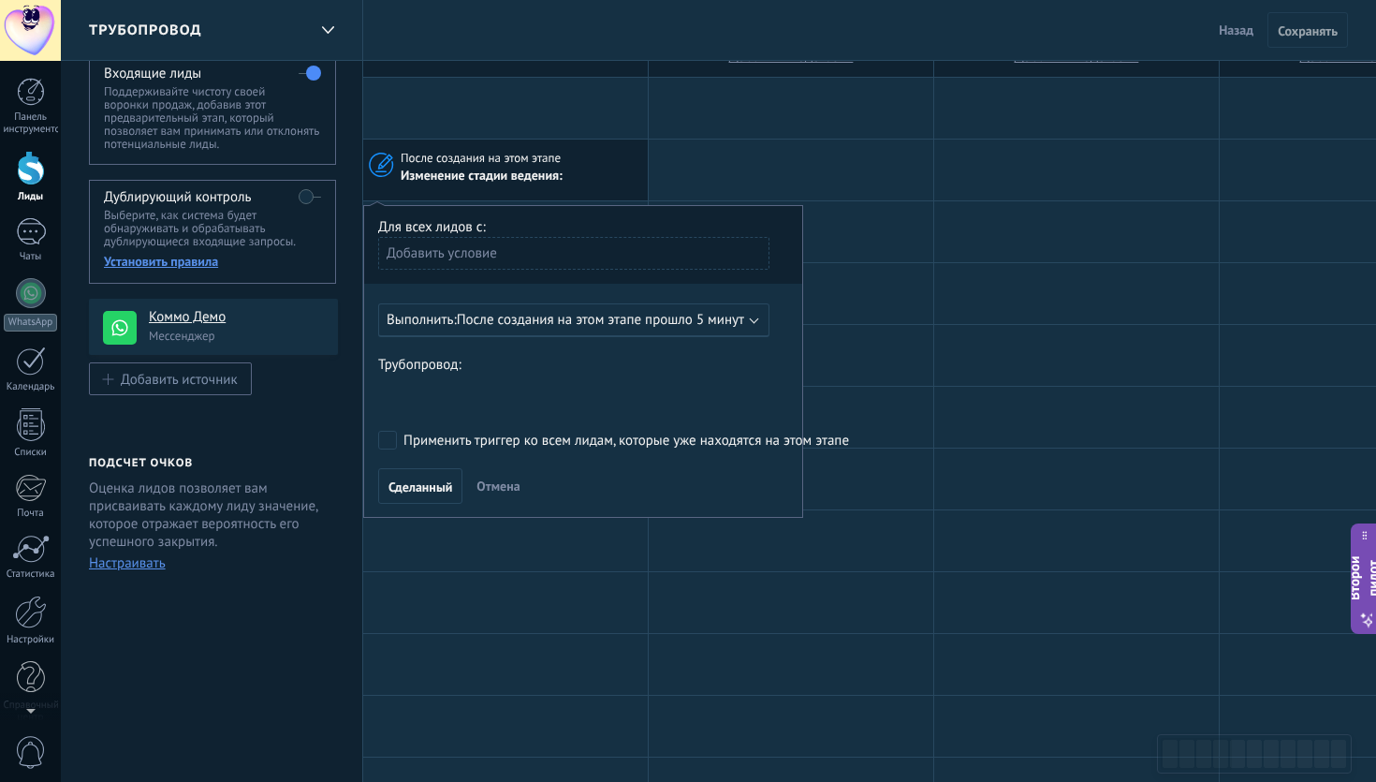
click at [509, 482] on font "Отмена" at bounding box center [497, 485] width 43 height 17
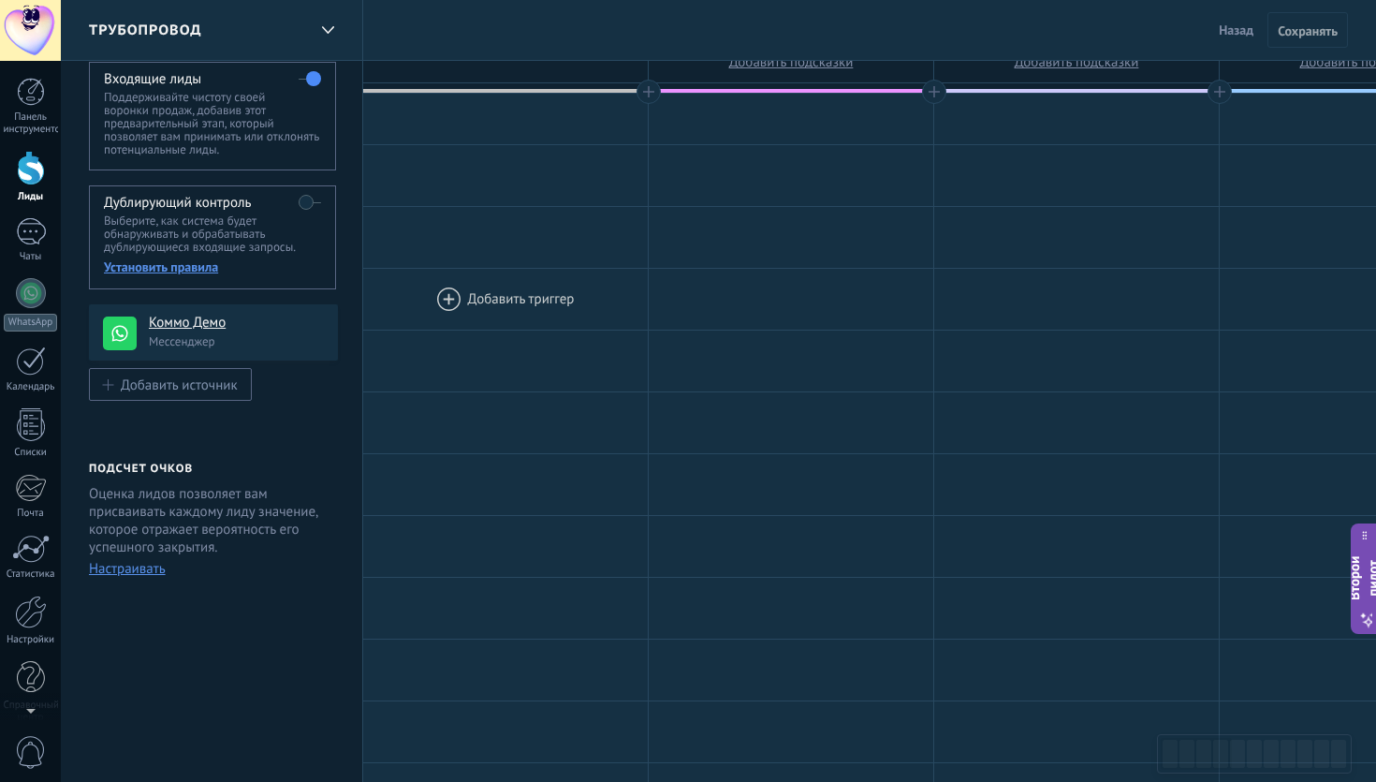
scroll to position [0, 0]
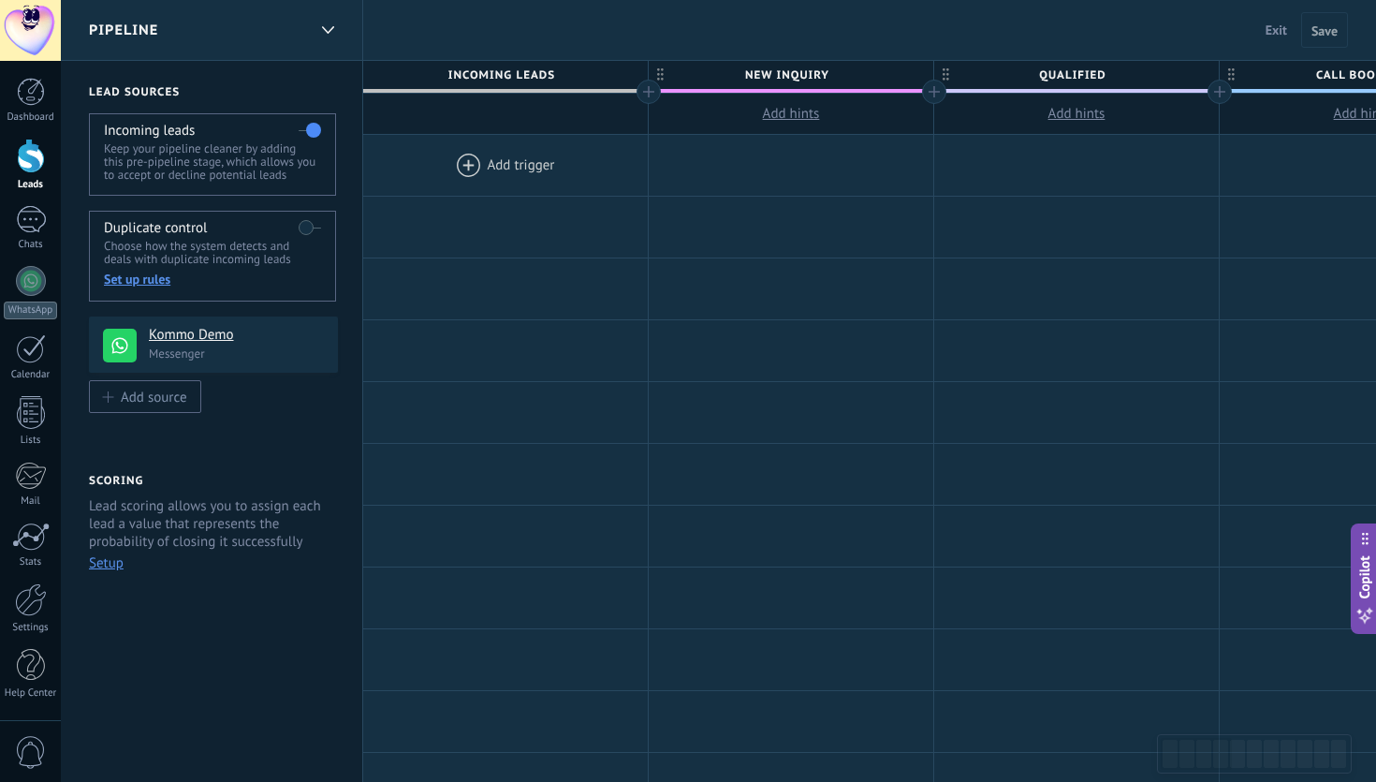
click at [483, 164] on div at bounding box center [505, 165] width 285 height 61
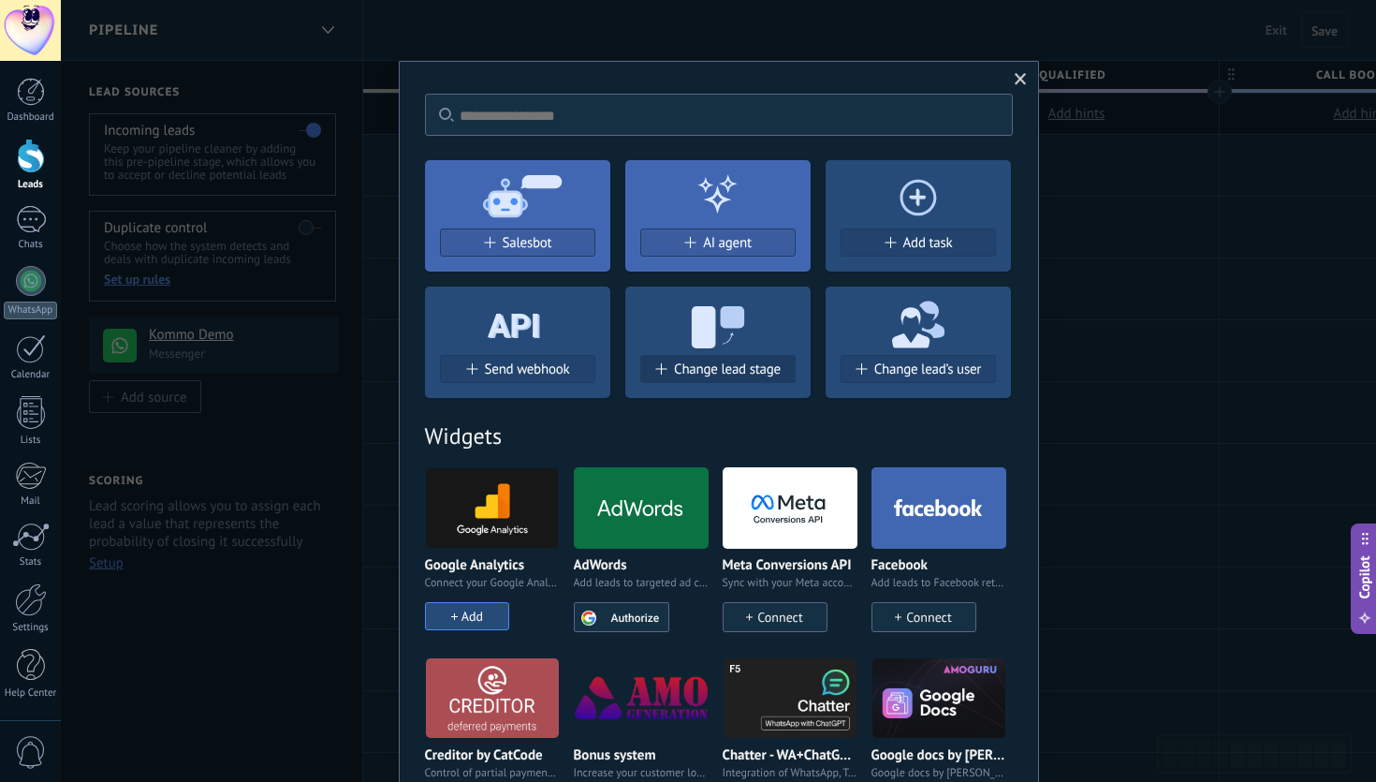
click at [723, 377] on span "Change lead stage" at bounding box center [727, 369] width 107 height 16
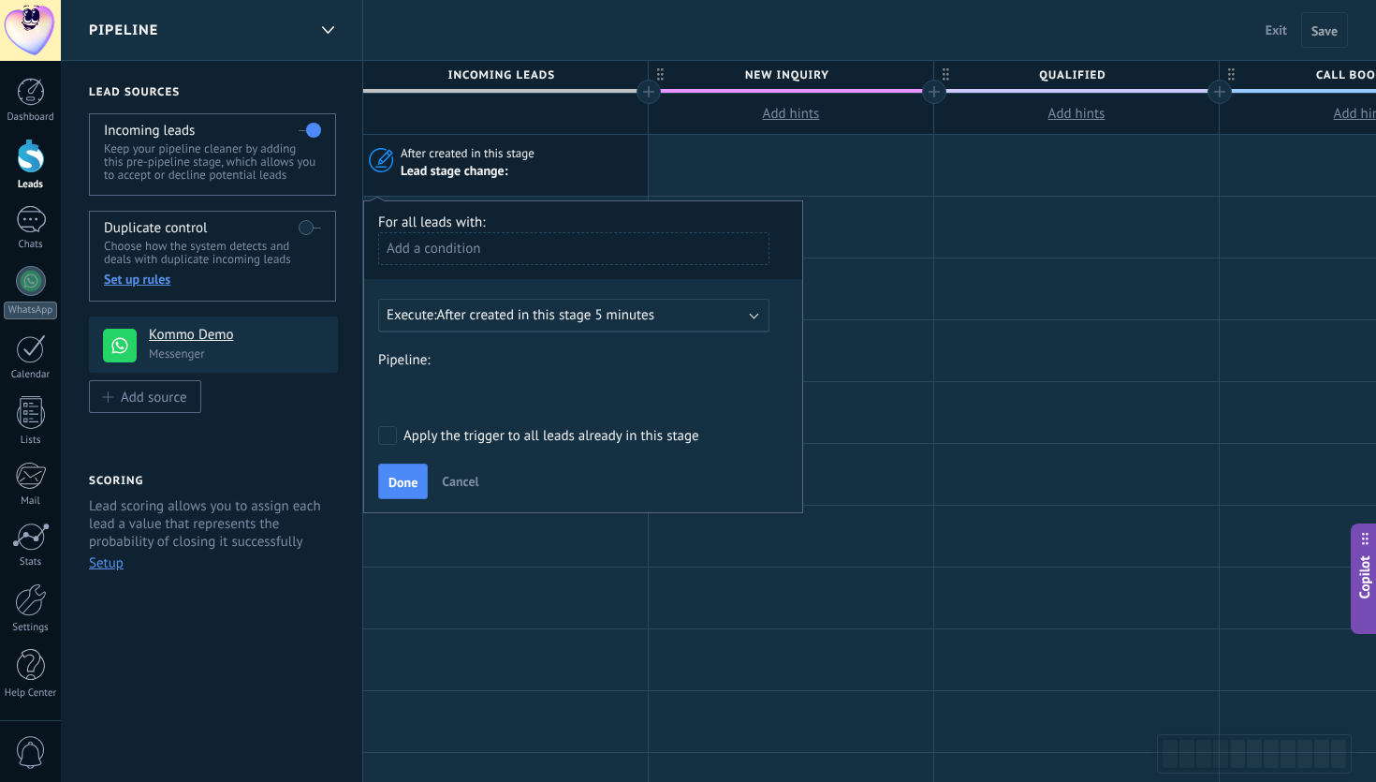
click at [634, 316] on span "After created in this stage 5 minutes" at bounding box center [545, 315] width 217 height 18
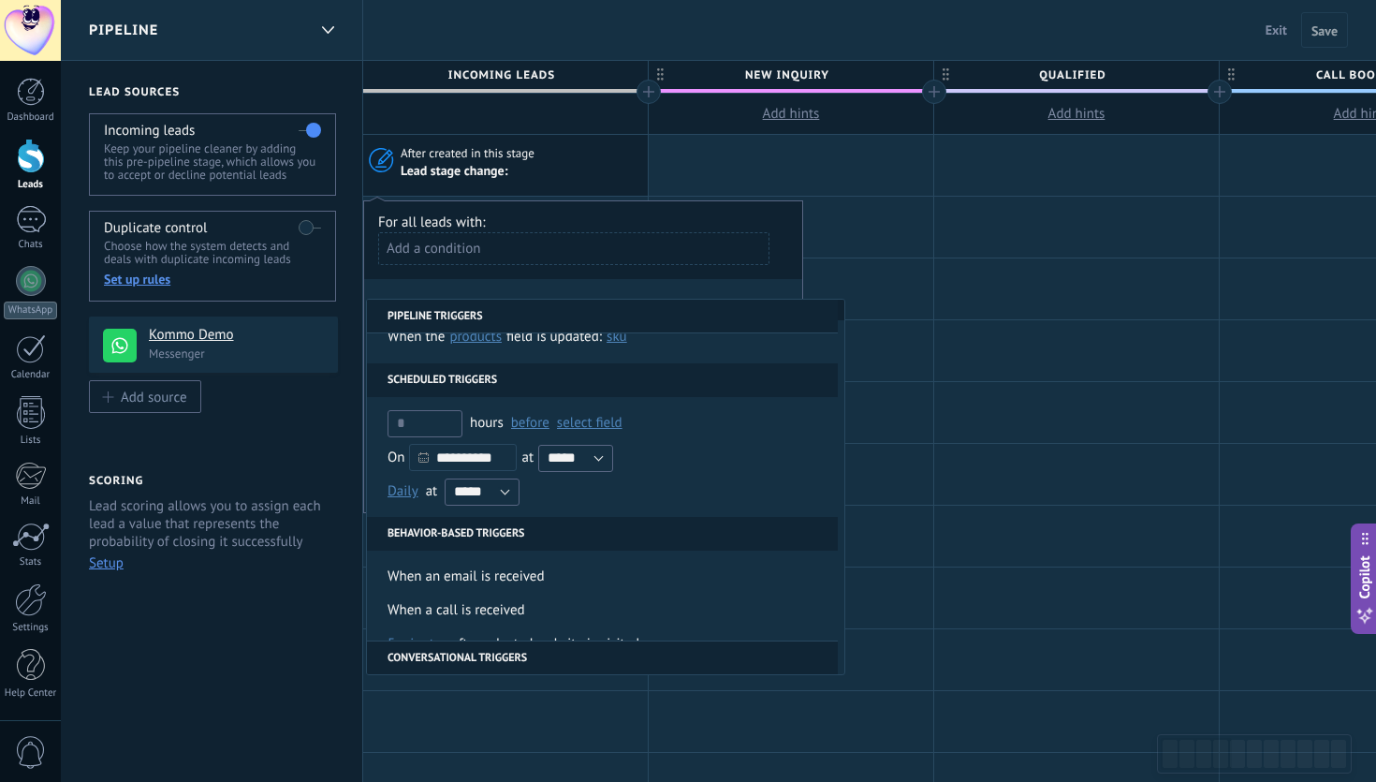
scroll to position [53, 0]
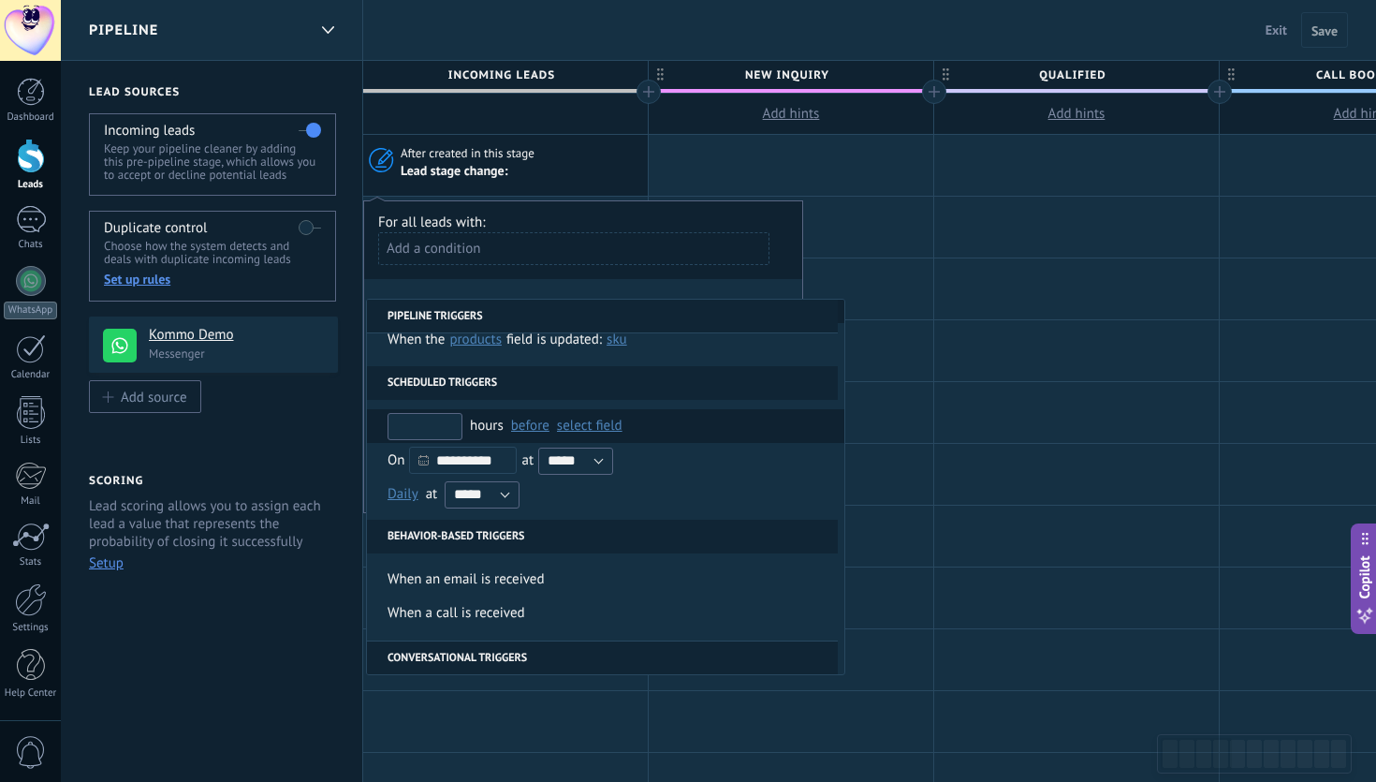
click at [425, 433] on input "text" at bounding box center [424, 426] width 75 height 27
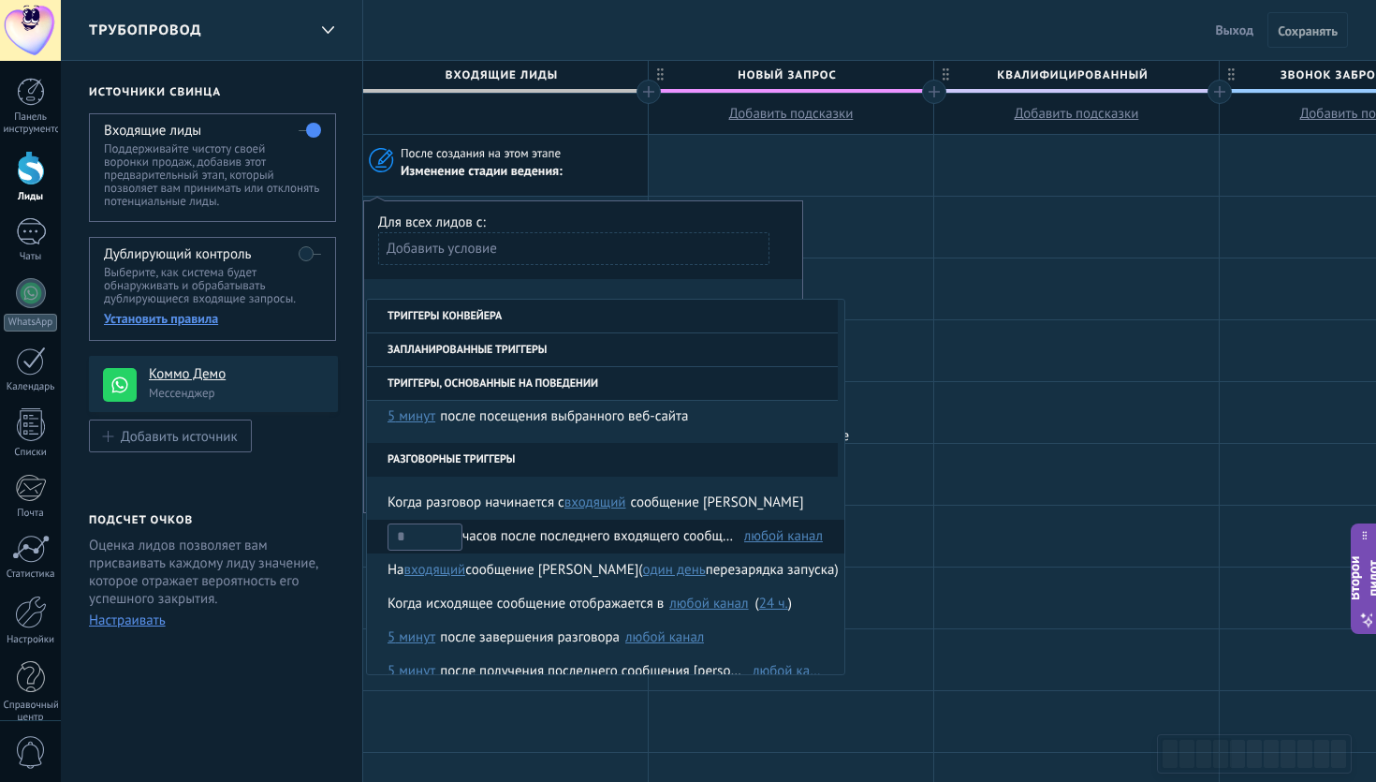
scroll to position [307, 0]
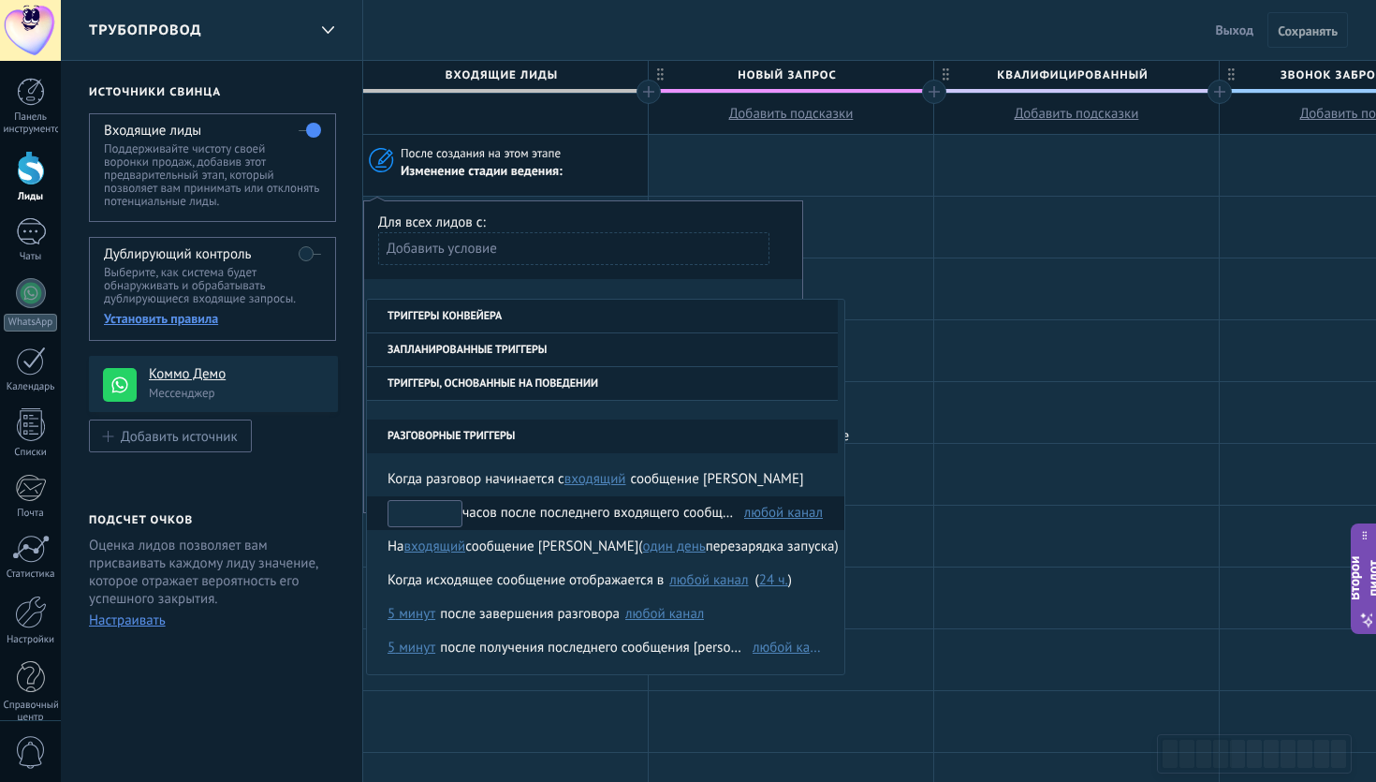
click at [429, 512] on input "text" at bounding box center [424, 513] width 75 height 27
type input "*"
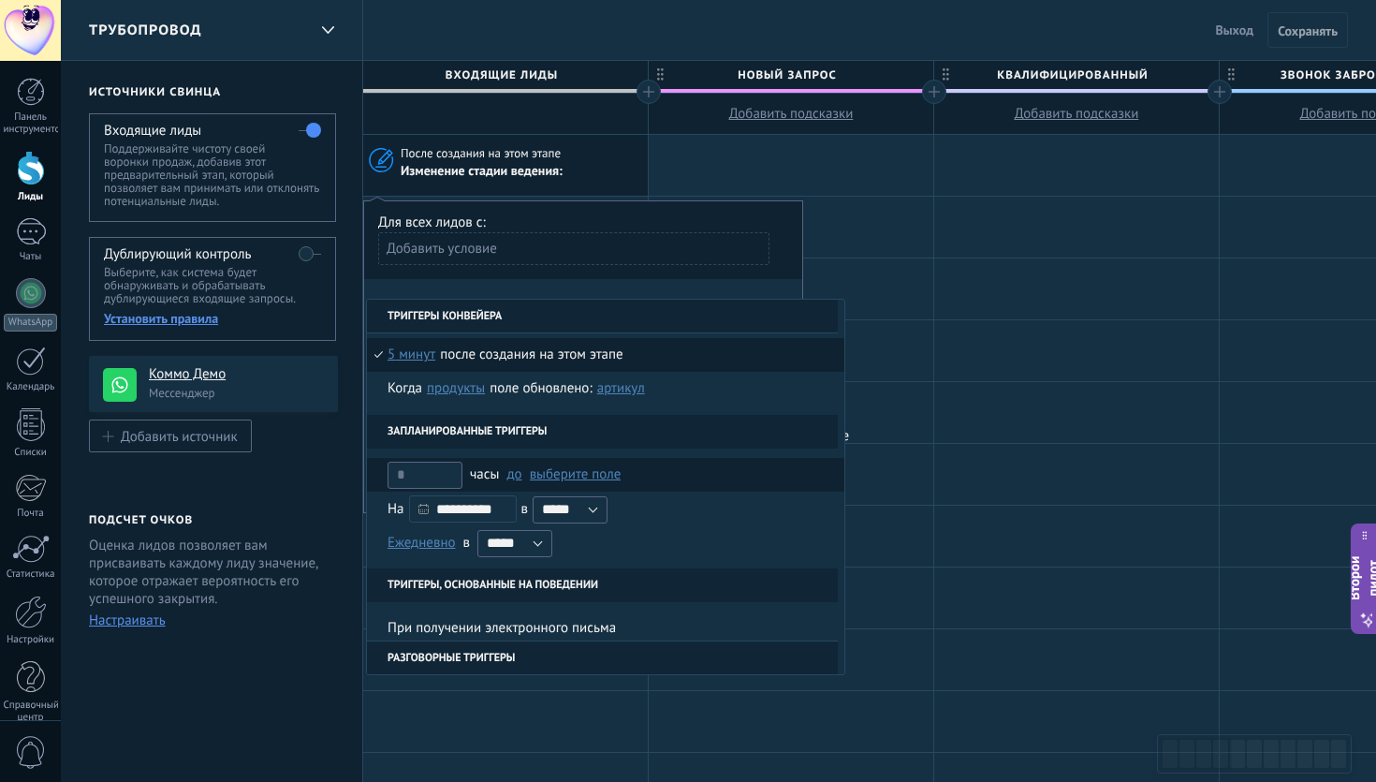
scroll to position [0, 0]
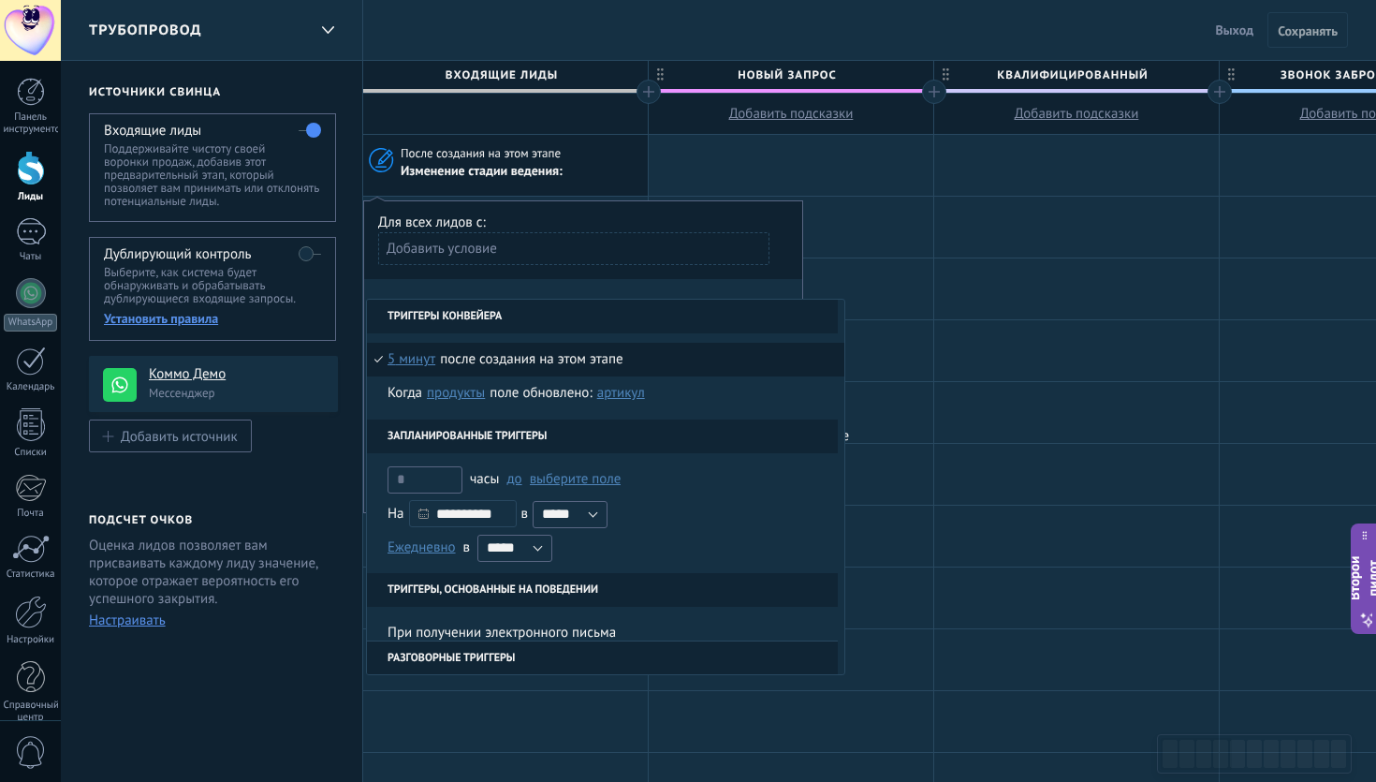
click at [547, 270] on div "Добавить условие" at bounding box center [573, 255] width 391 height 47
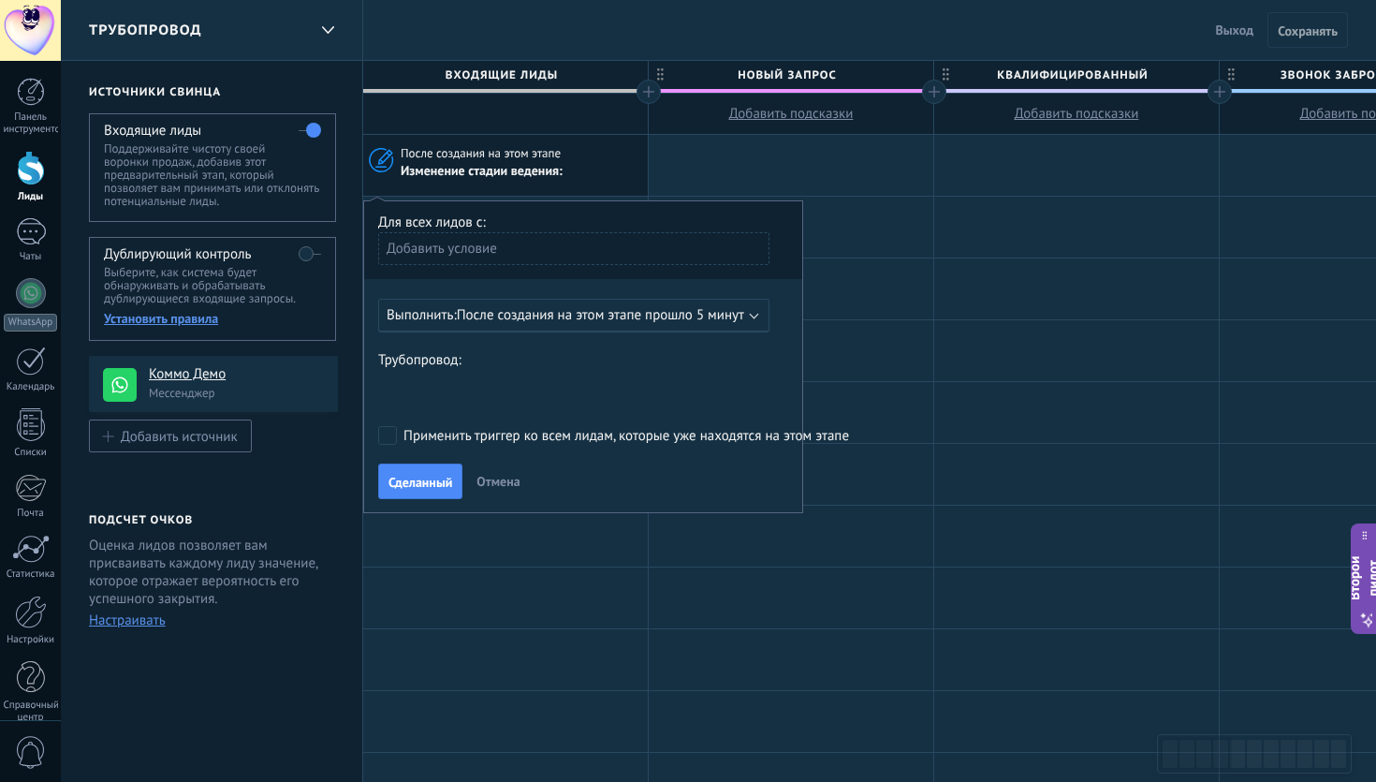
click at [0, 0] on div "Новый запрос Qualified Call booked Preparing proposal Proposal sent Follow up N…" at bounding box center [0, 0] width 0 height 0
click at [0, 0] on label "Новый запрос" at bounding box center [0, 0] width 0 height 0
click at [427, 436] on font "Применить триггер ко всем лидам, которые уже находятся на этом этапе" at bounding box center [626, 436] width 446 height 18
click at [472, 258] on div "Добавить условие" at bounding box center [573, 248] width 391 height 33
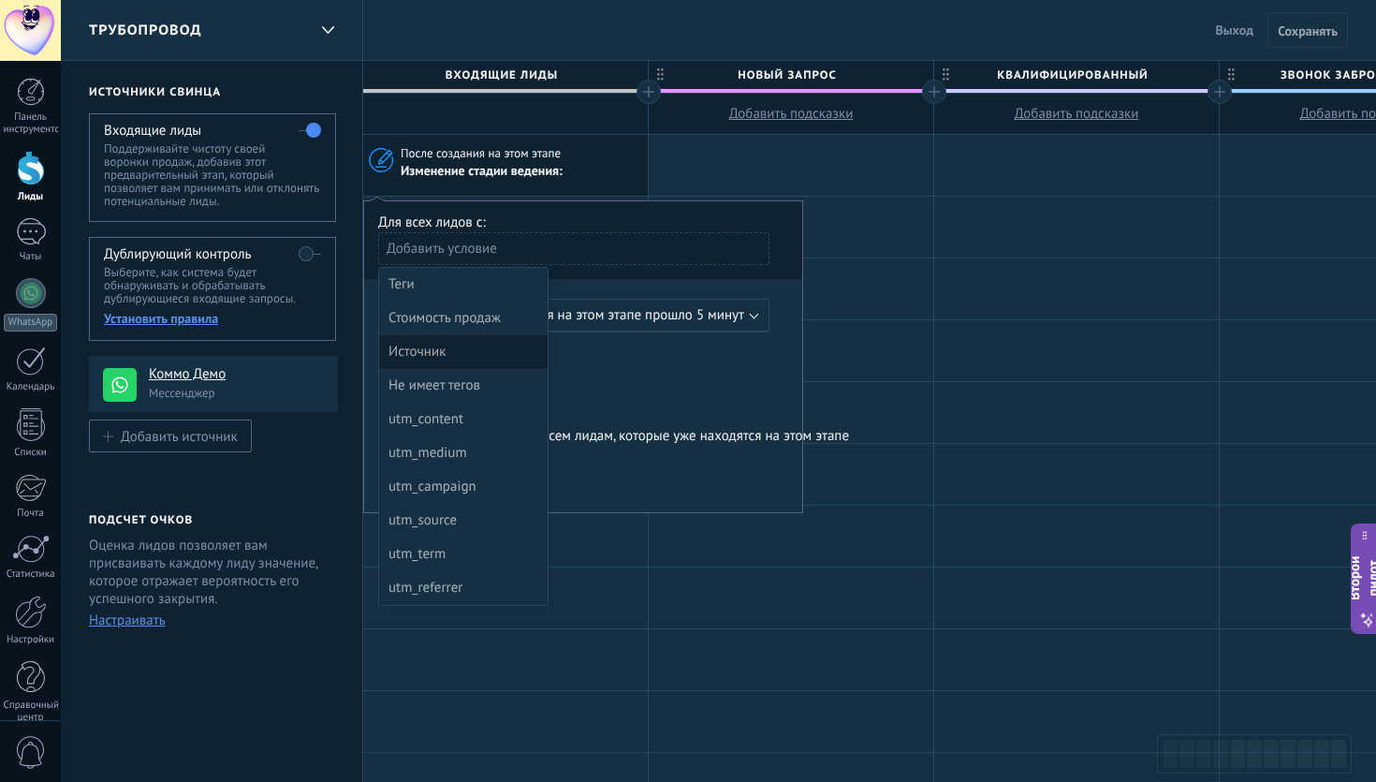
click at [461, 346] on div "Источник" at bounding box center [461, 352] width 146 height 26
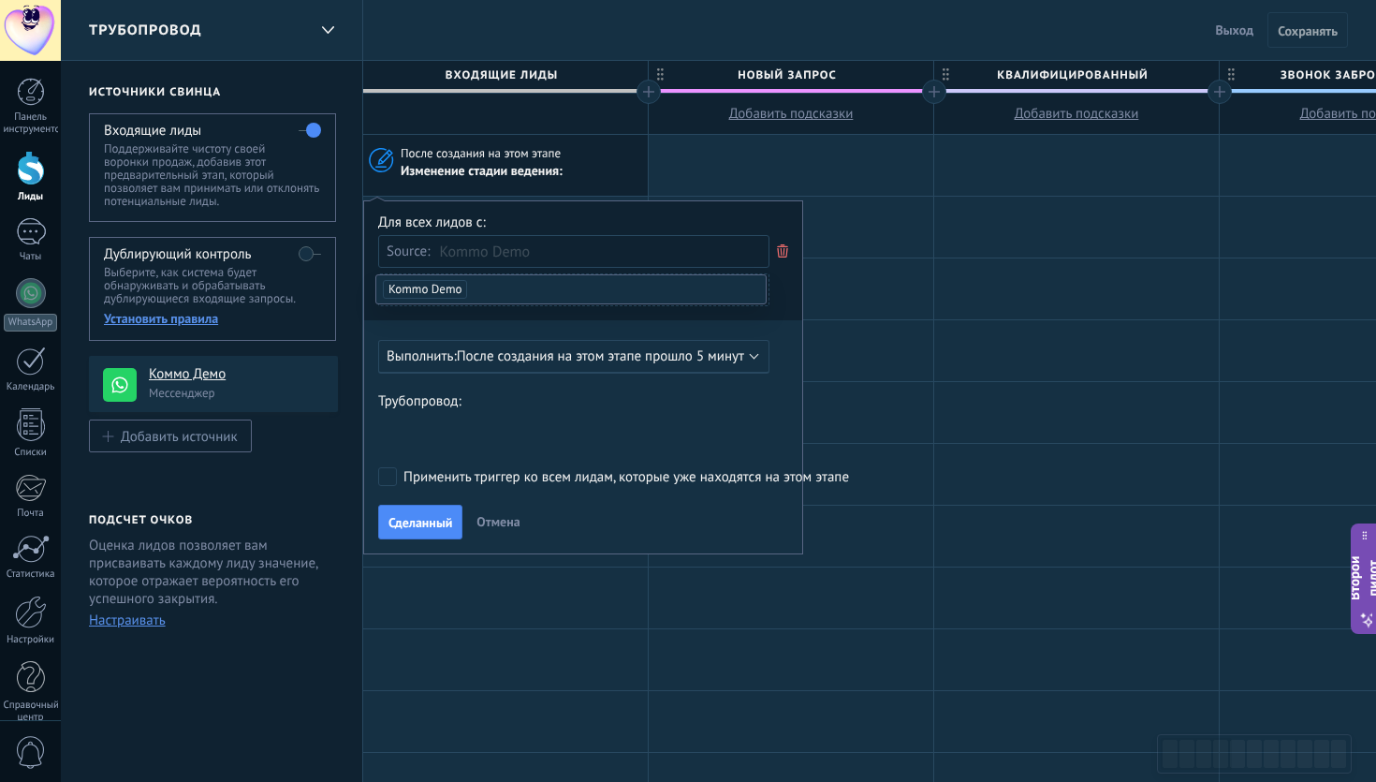
click at [461, 346] on div "Выполнить: После создания на этом этапе прошло 5 минут" at bounding box center [573, 357] width 391 height 34
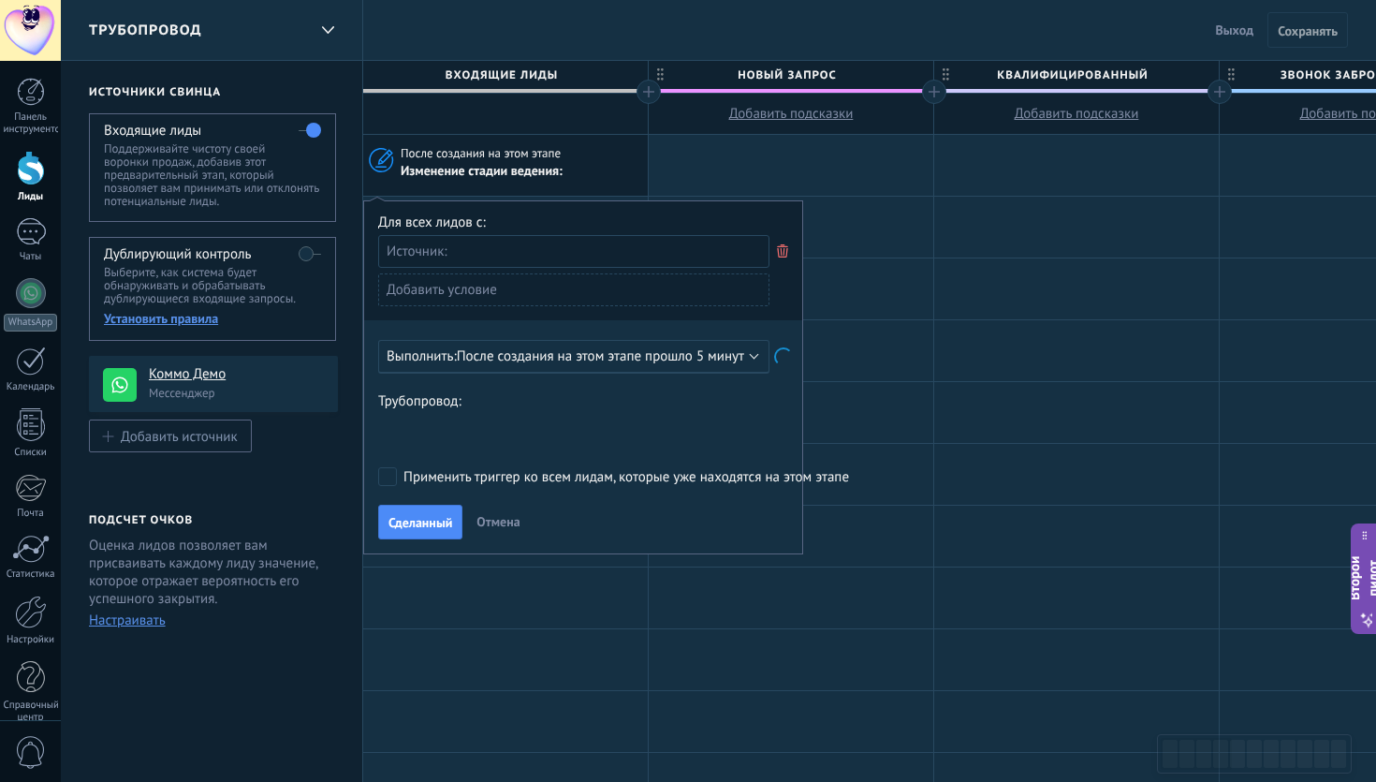
click at [517, 291] on div "Добавить условие" at bounding box center [573, 289] width 391 height 33
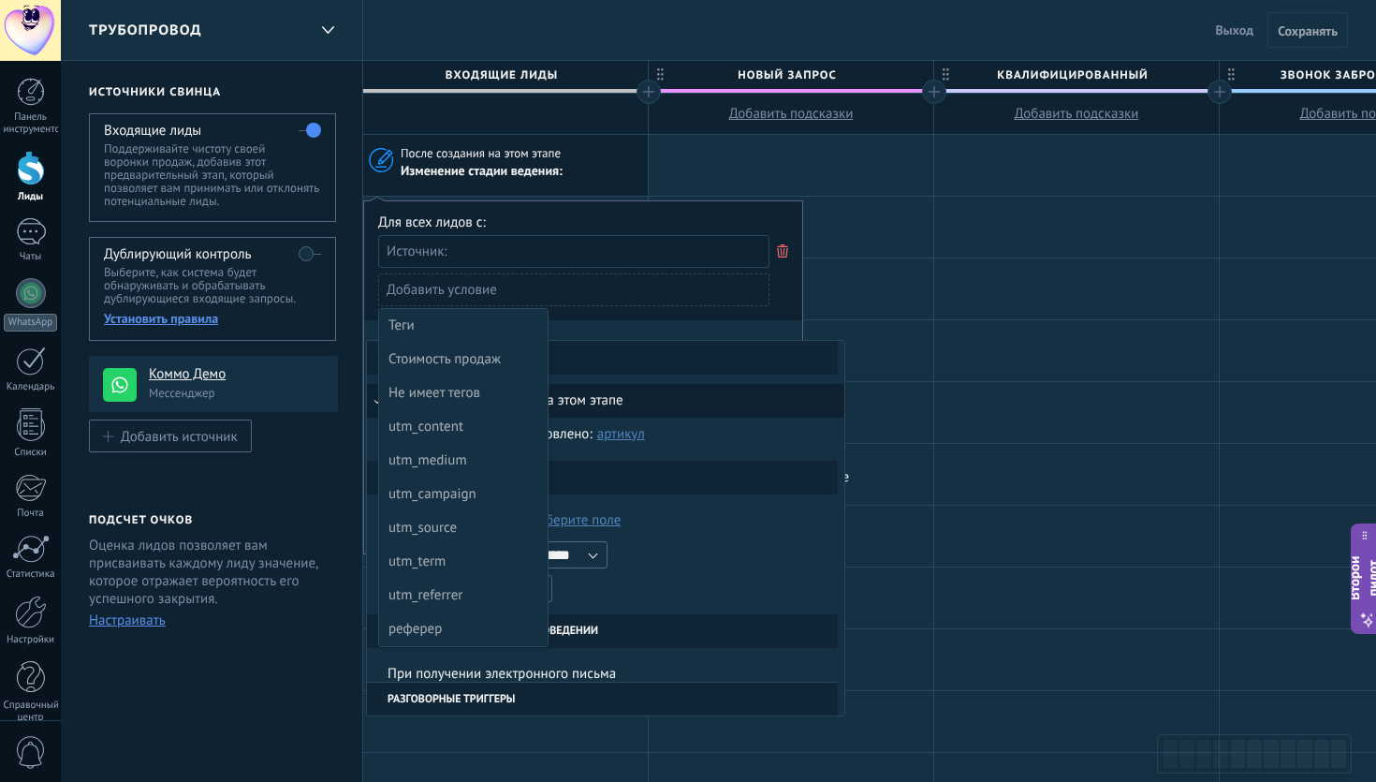
click at [588, 250] on div at bounding box center [583, 378] width 438 height 354
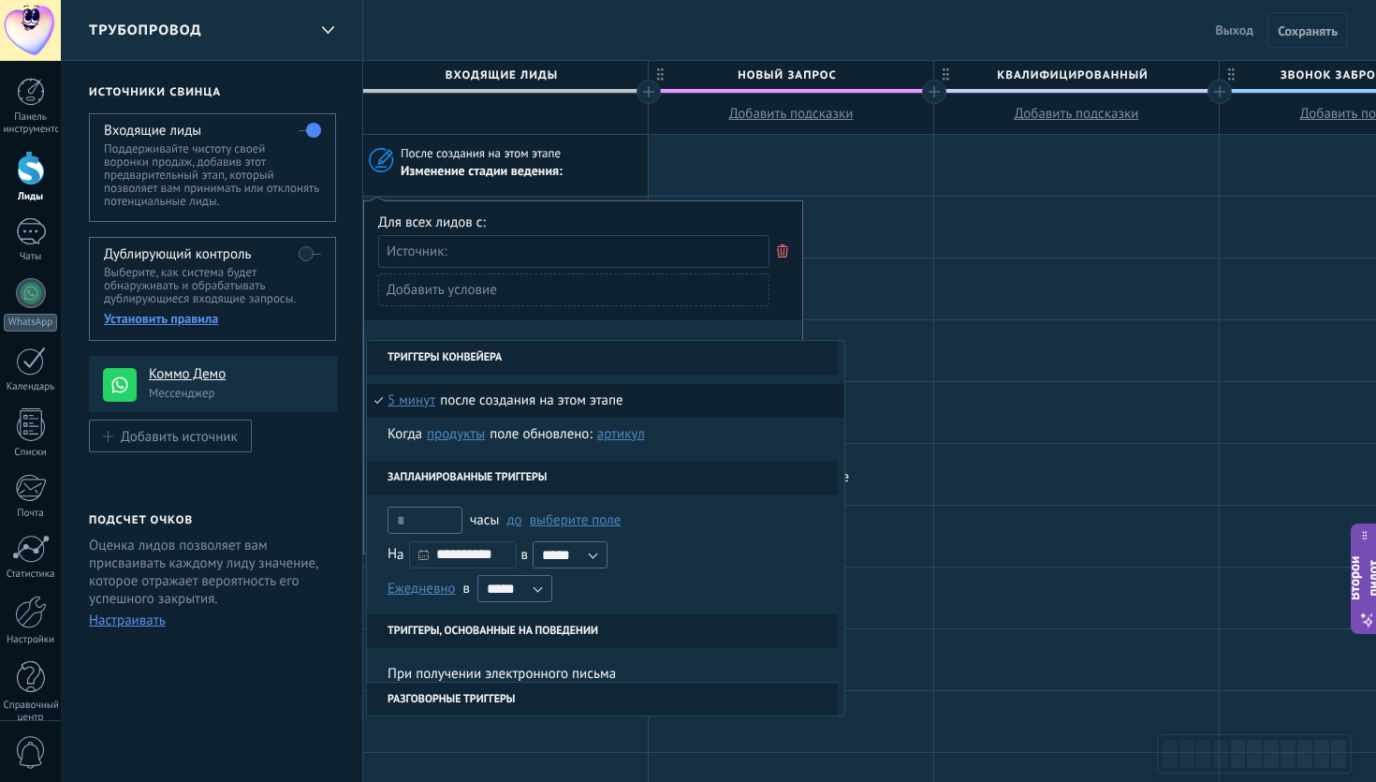
click at [781, 249] on icon at bounding box center [782, 251] width 21 height 22
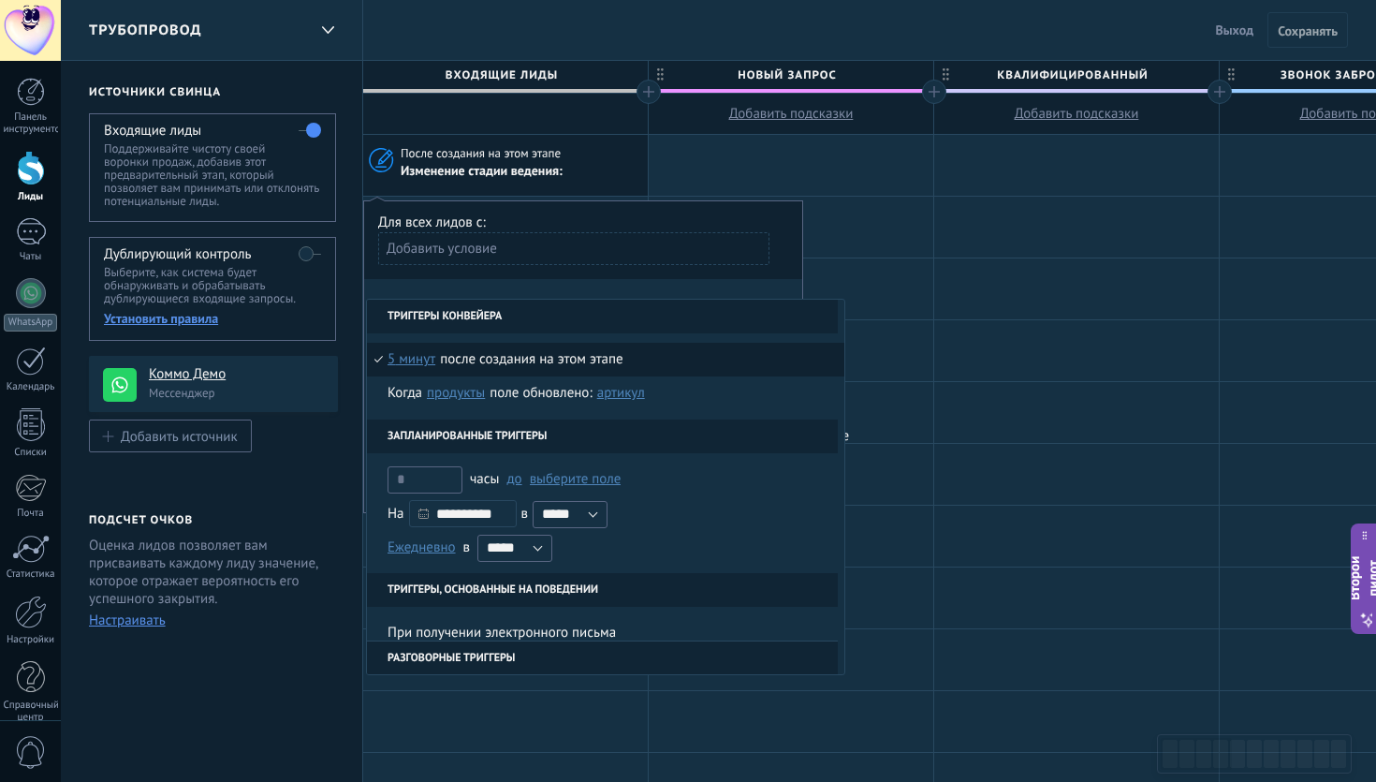
click at [417, 358] on font "5 минут" at bounding box center [411, 359] width 48 height 18
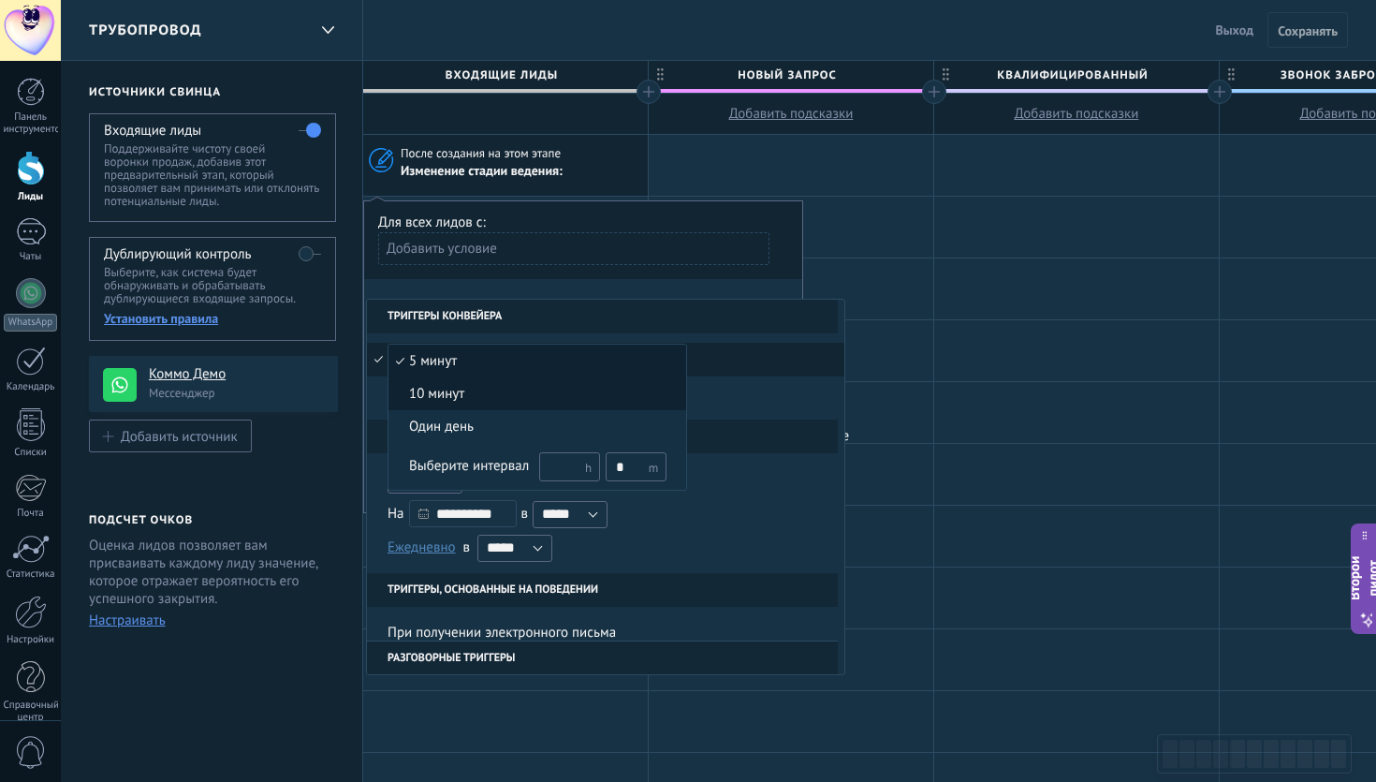
click at [437, 389] on font "10 минут" at bounding box center [436, 394] width 55 height 18
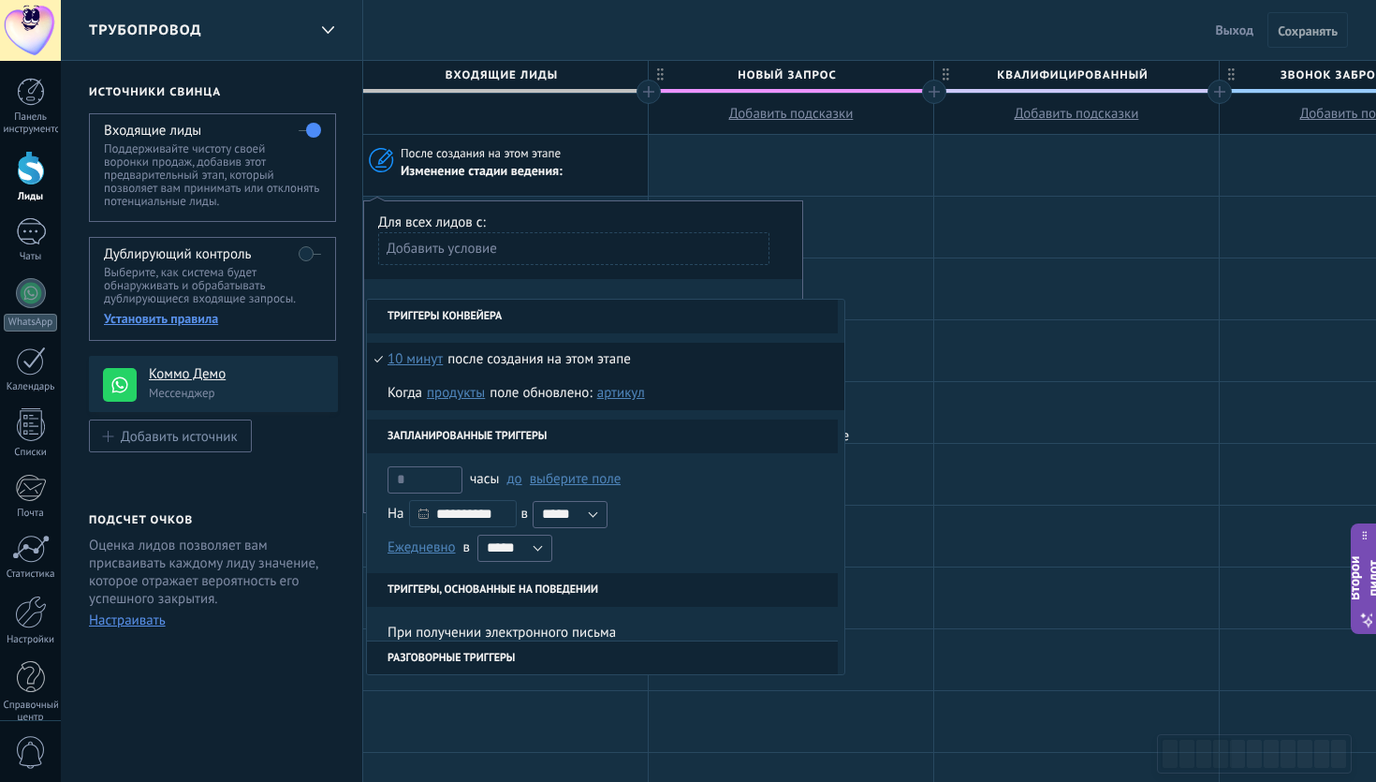
click at [470, 395] on font "Продукты" at bounding box center [456, 393] width 58 height 18
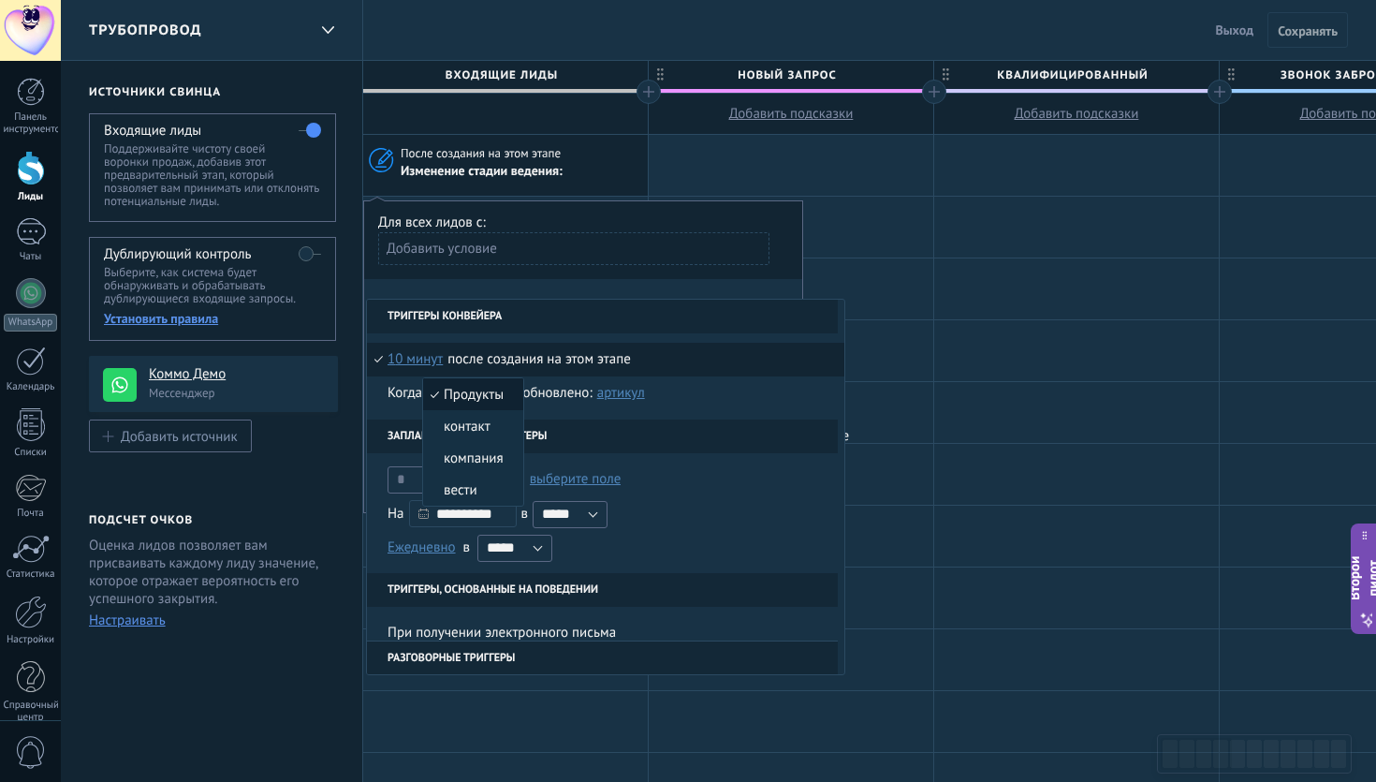
click at [470, 395] on font "Продукты" at bounding box center [474, 395] width 60 height 18
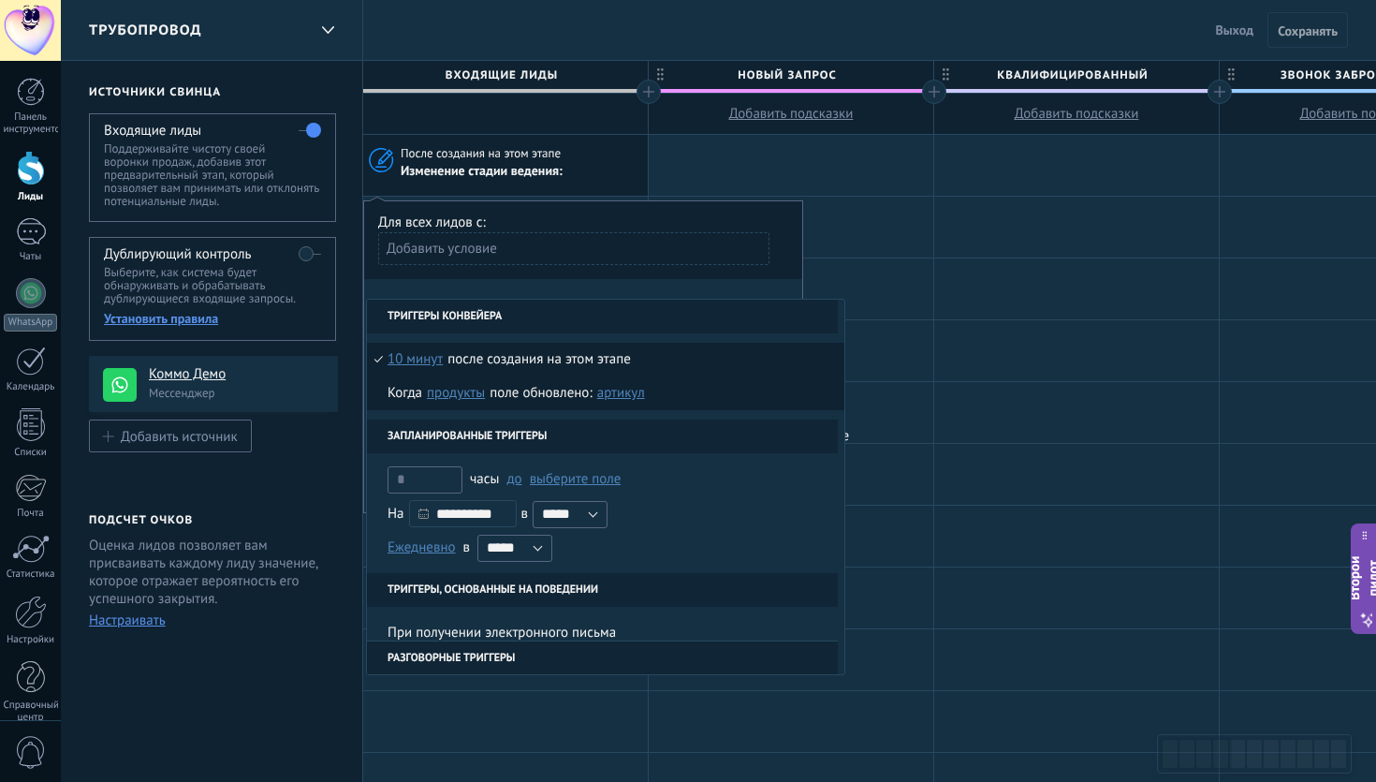
click at [630, 391] on font "Артикул" at bounding box center [621, 393] width 48 height 18
click at [630, 391] on font "Артикул" at bounding box center [638, 395] width 49 height 18
click at [410, 772] on div at bounding box center [505, 782] width 285 height 61
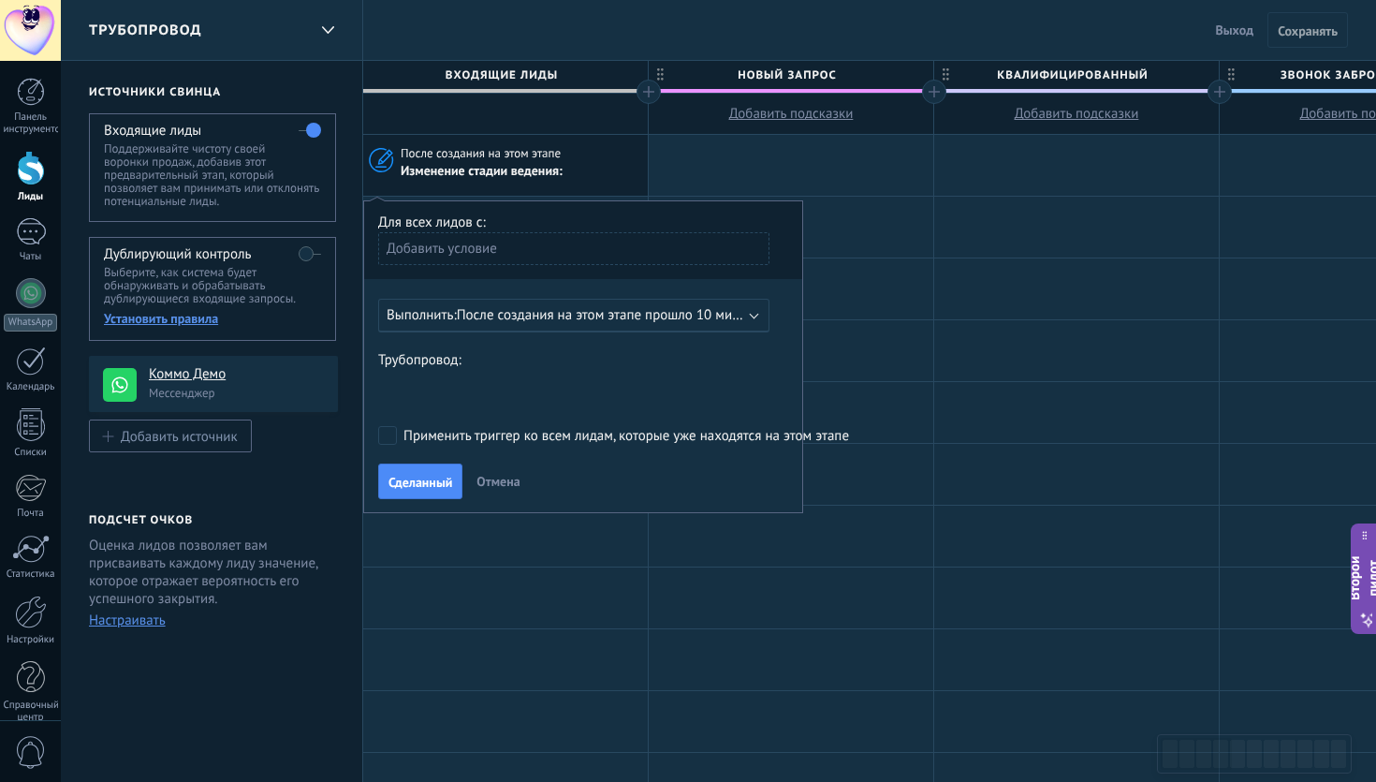
click at [662, 318] on font "После создания на этом этапе прошло 10 минут" at bounding box center [605, 315] width 296 height 18
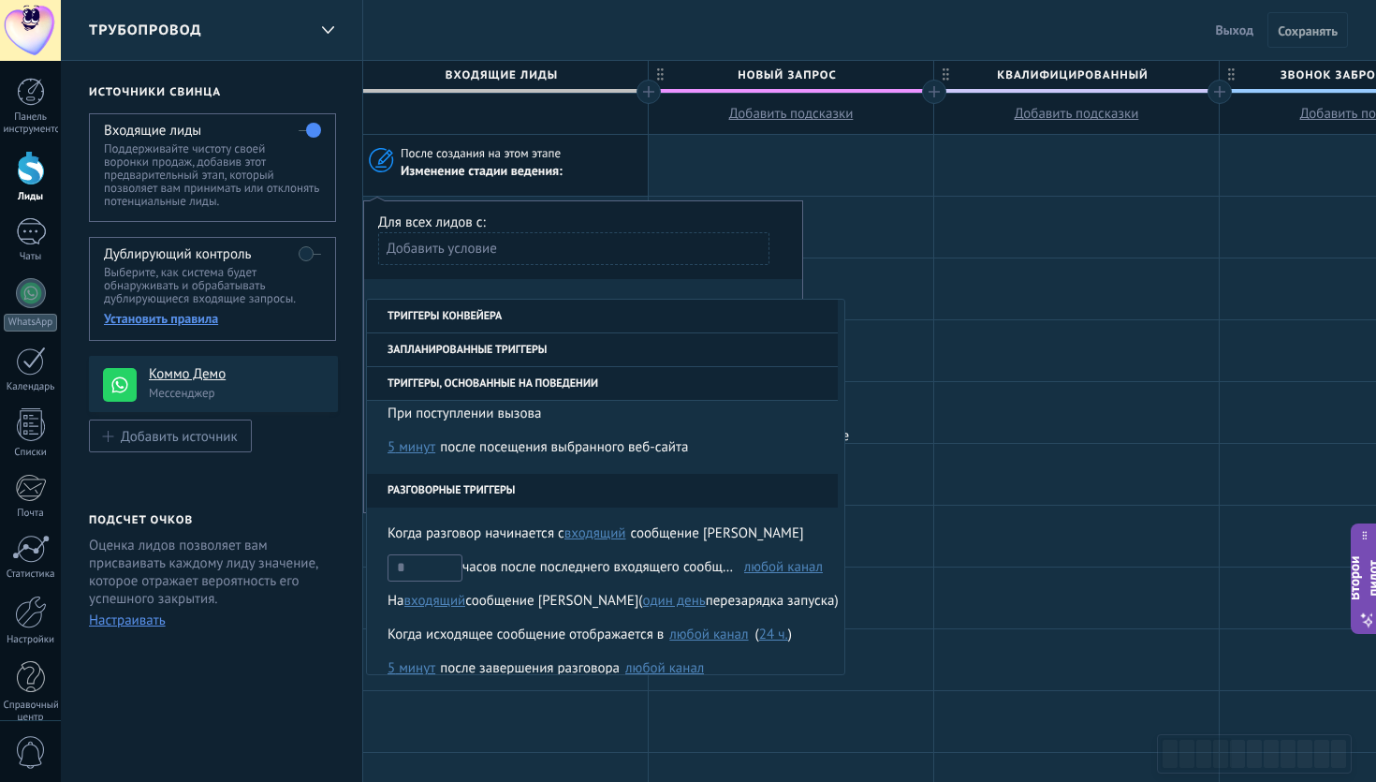
scroll to position [307, 0]
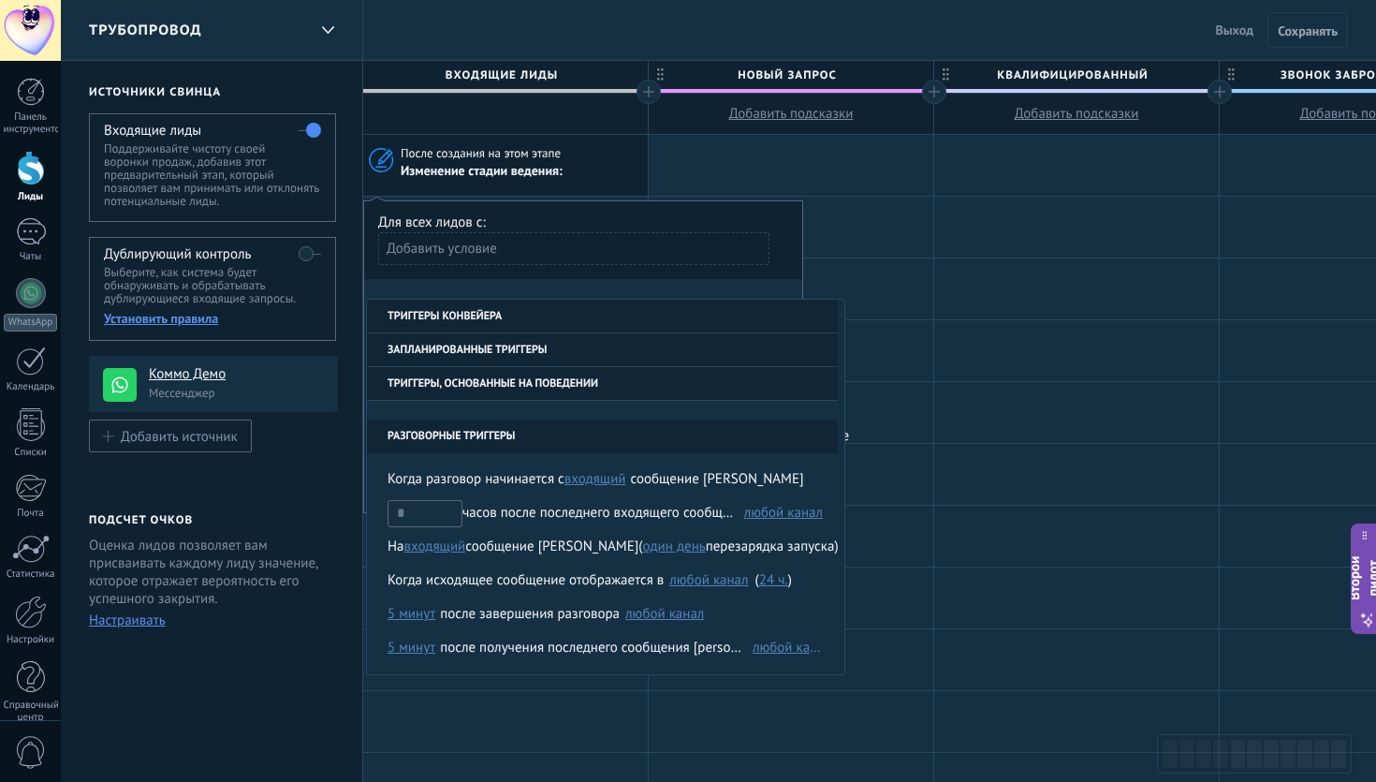
click at [623, 234] on div "Добавить условие" at bounding box center [573, 248] width 391 height 33
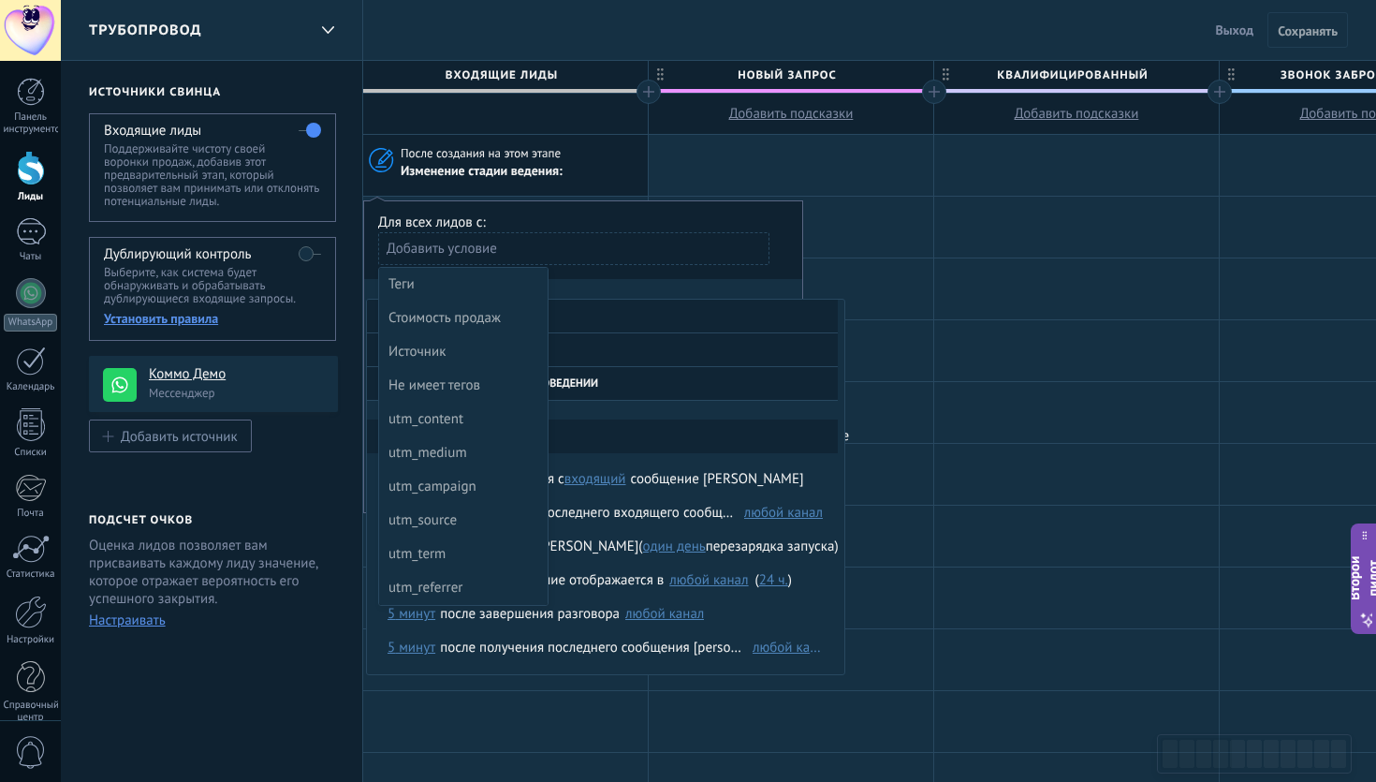
click at [634, 206] on div at bounding box center [583, 357] width 438 height 313
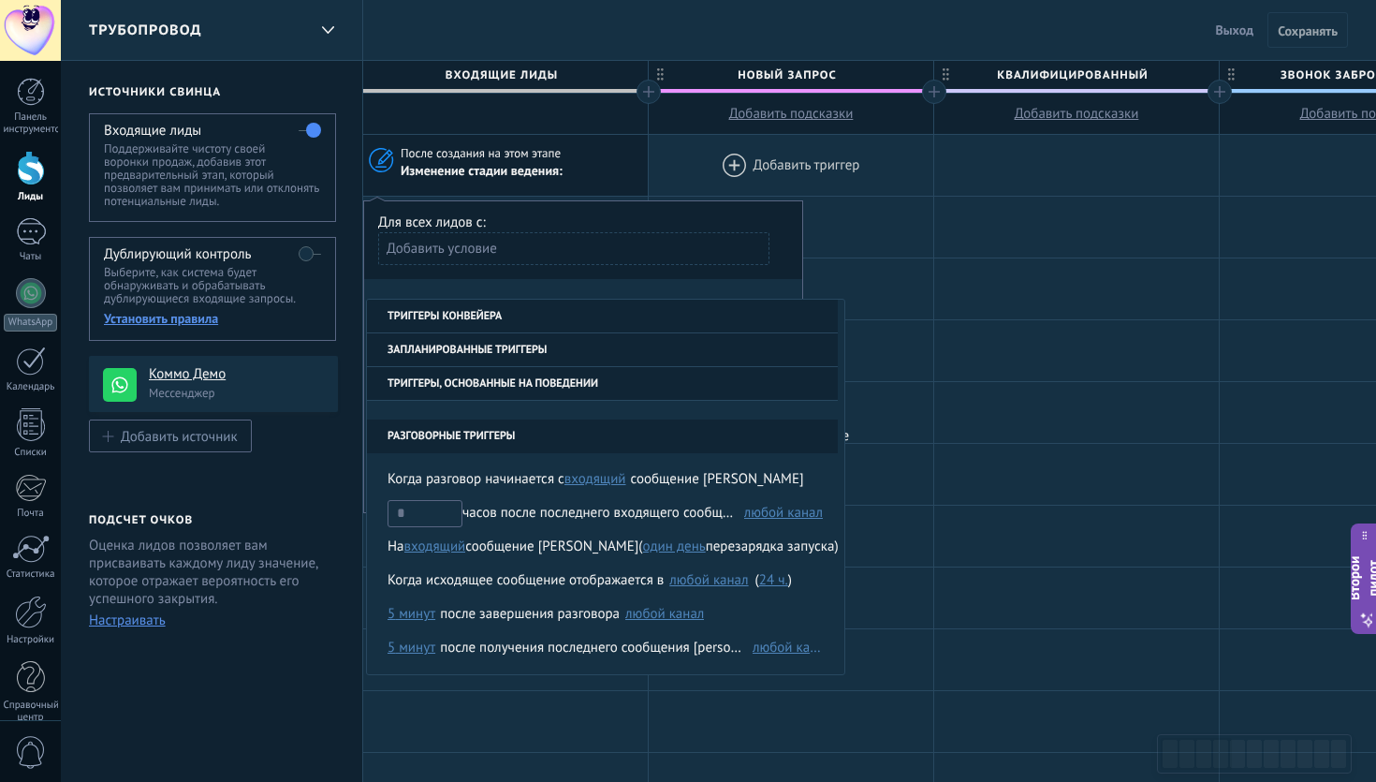
click at [725, 152] on div at bounding box center [791, 165] width 285 height 61
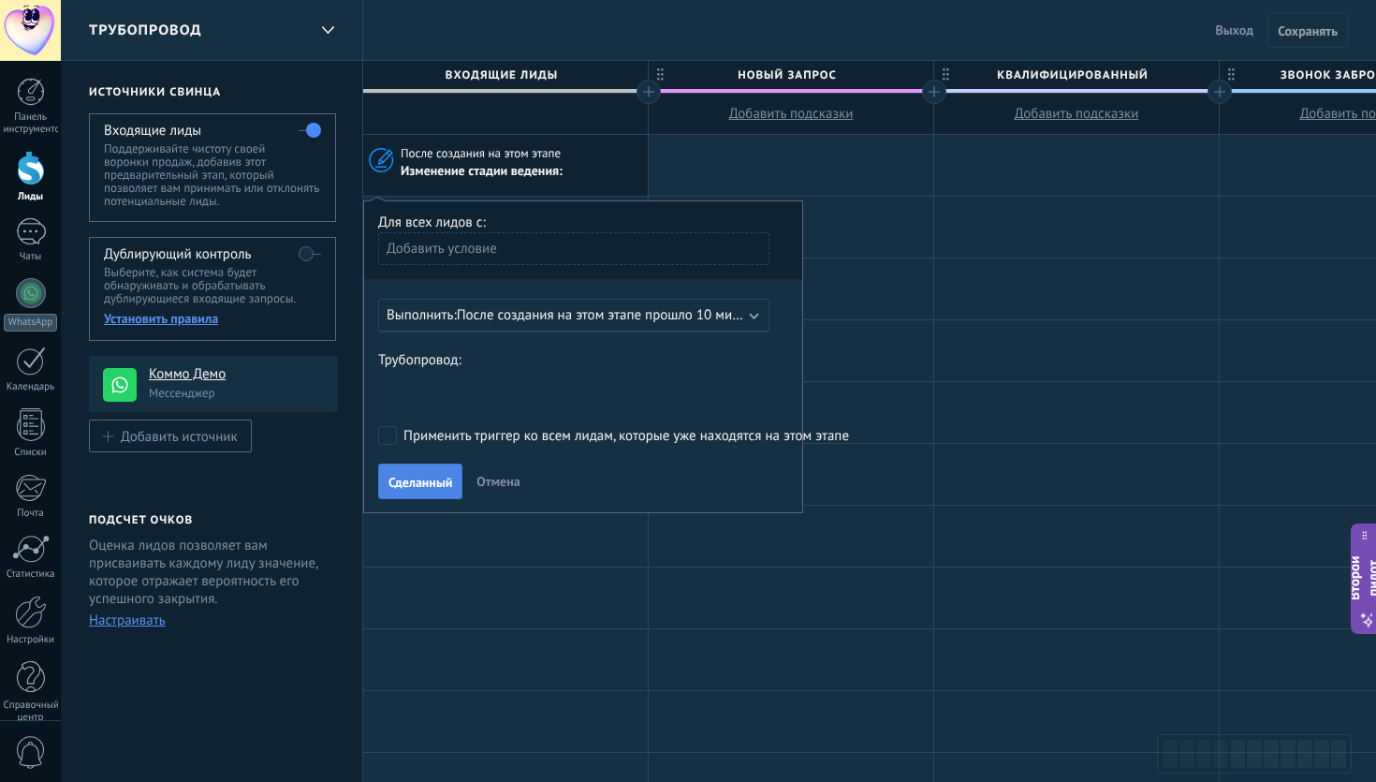
click at [432, 490] on font "Сделанный" at bounding box center [420, 482] width 64 height 17
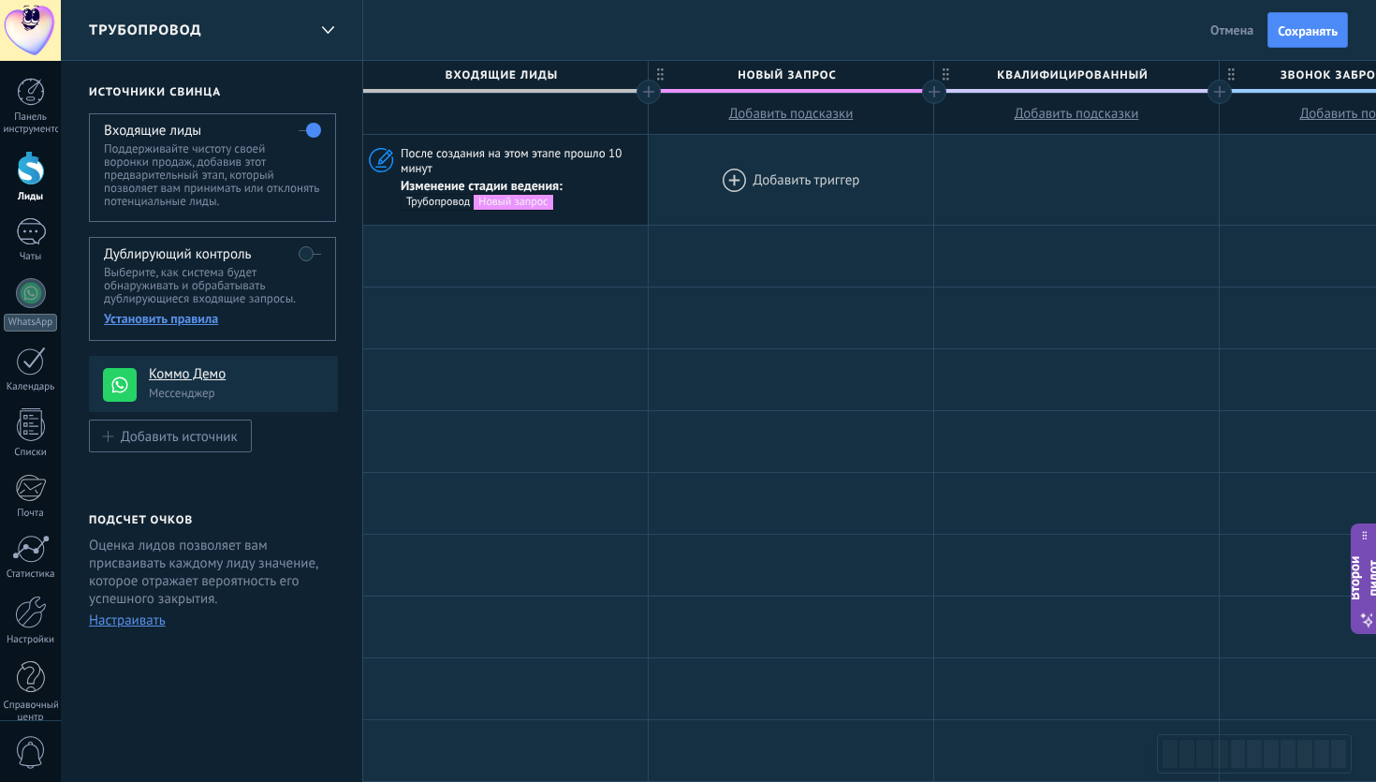
click at [828, 170] on div at bounding box center [791, 180] width 285 height 90
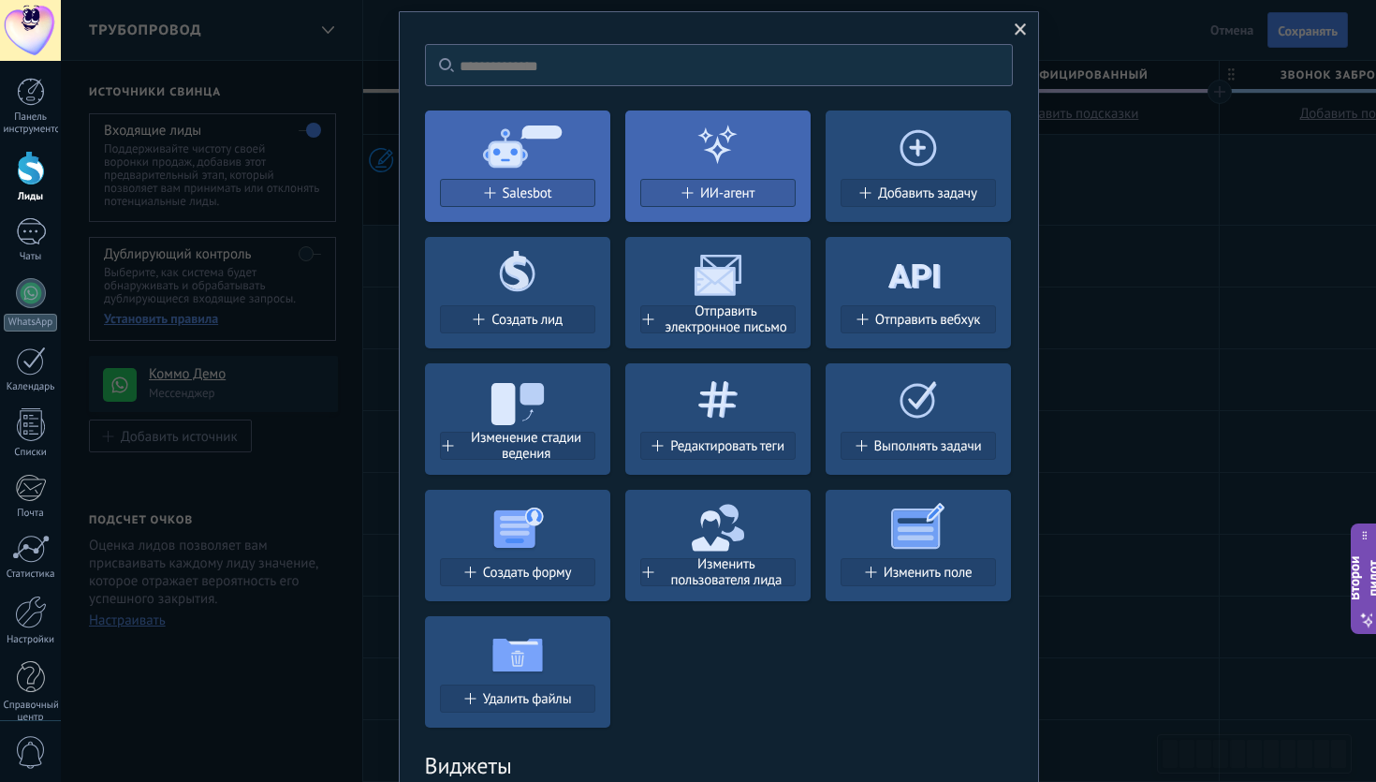
scroll to position [47, 0]
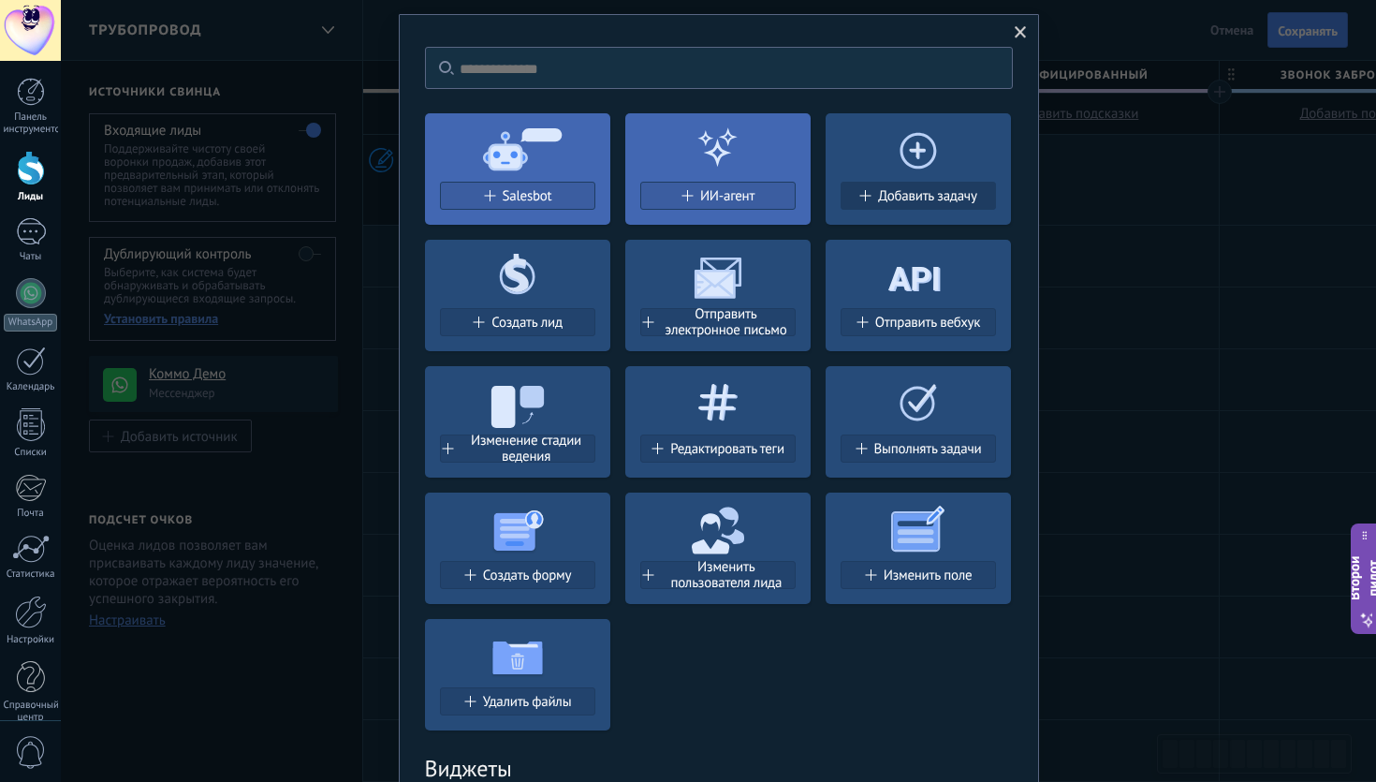
click at [914, 193] on font "Добавить задачу" at bounding box center [927, 196] width 98 height 18
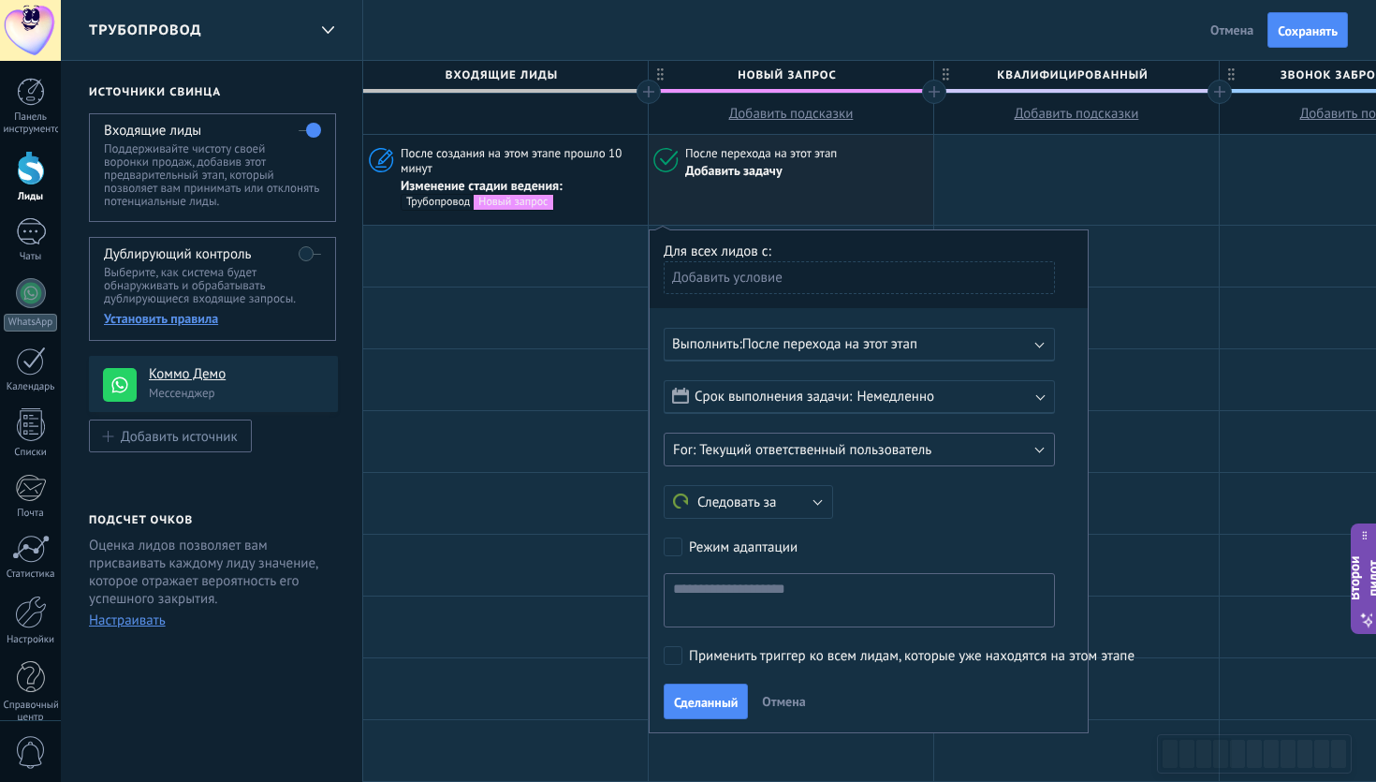
click at [809, 459] on font "Текущий ответственный пользователь" at bounding box center [815, 450] width 232 height 18
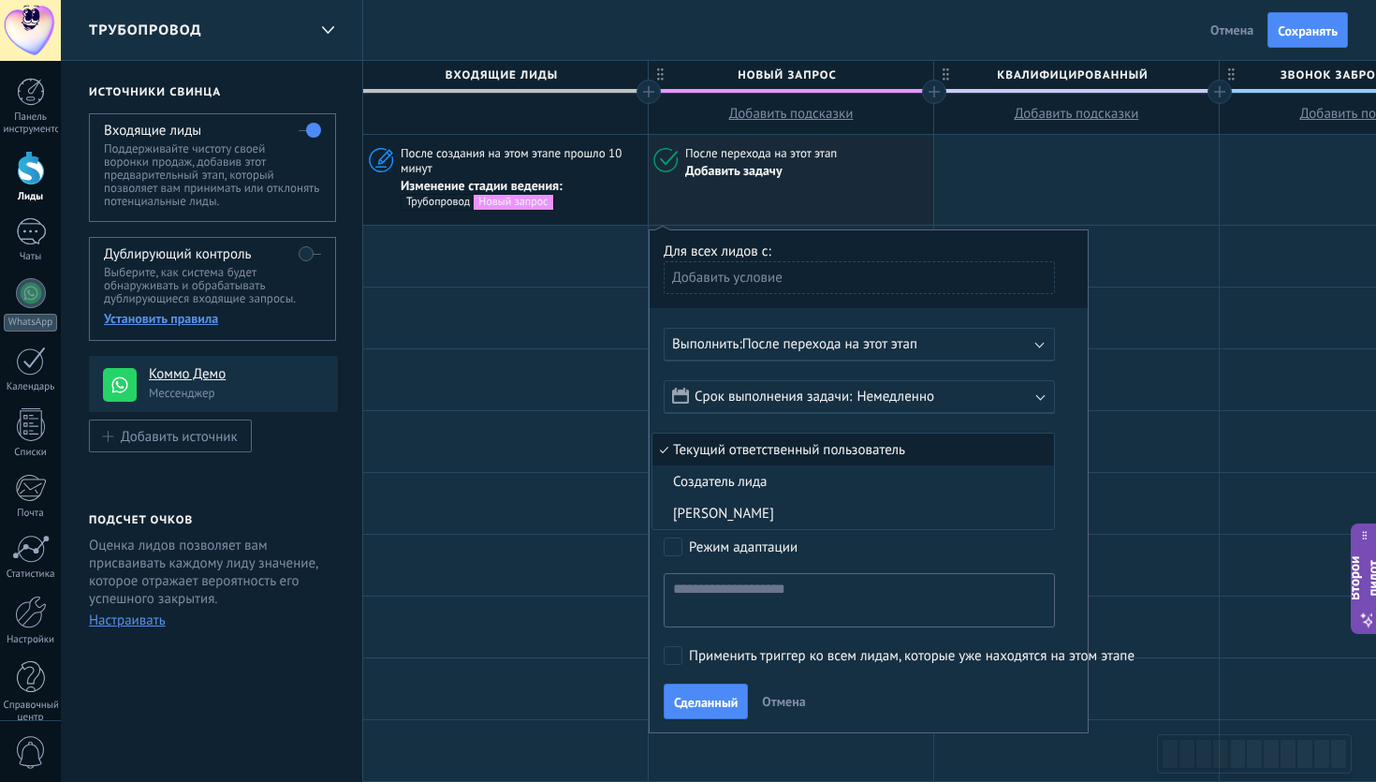
click at [809, 459] on font "Текущий ответственный пользователь" at bounding box center [789, 450] width 232 height 18
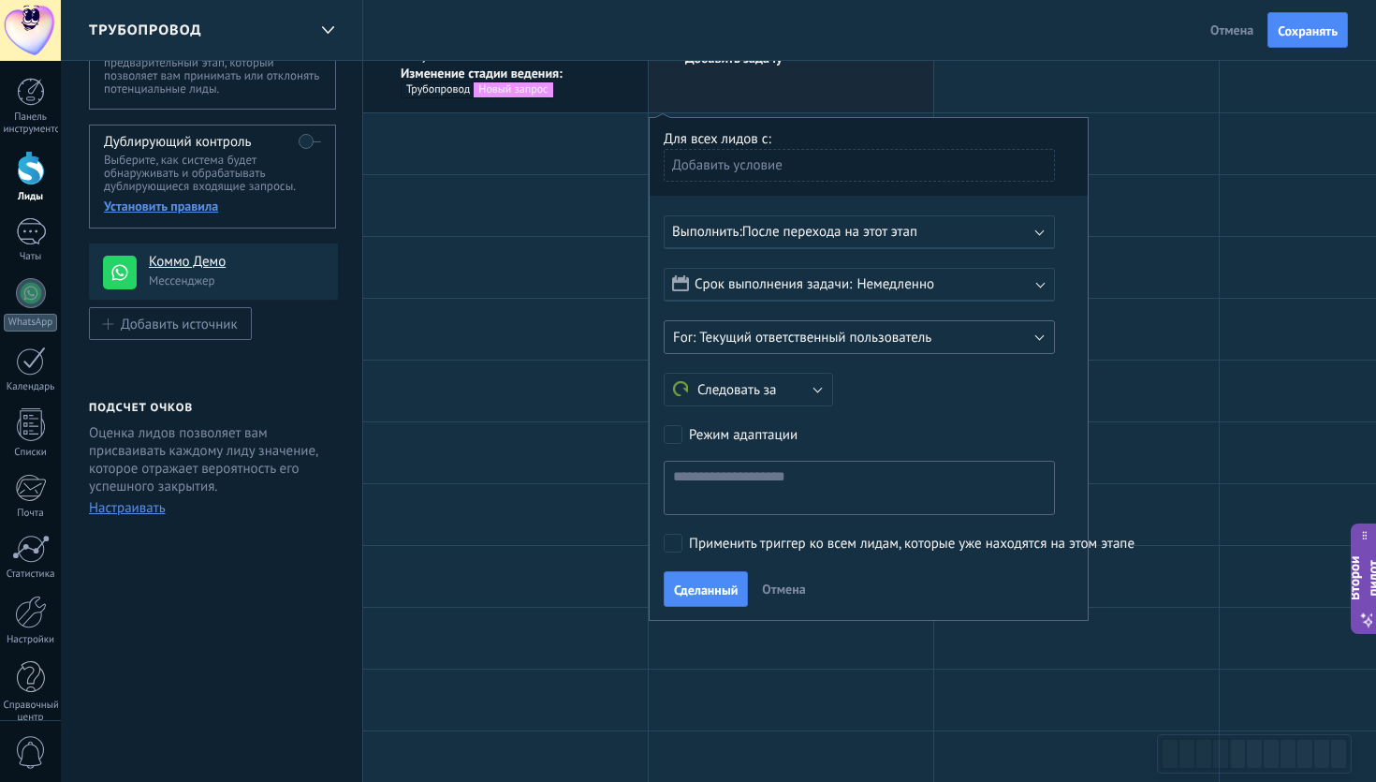
scroll to position [111, 0]
click at [784, 595] on font "Отмена" at bounding box center [783, 589] width 43 height 17
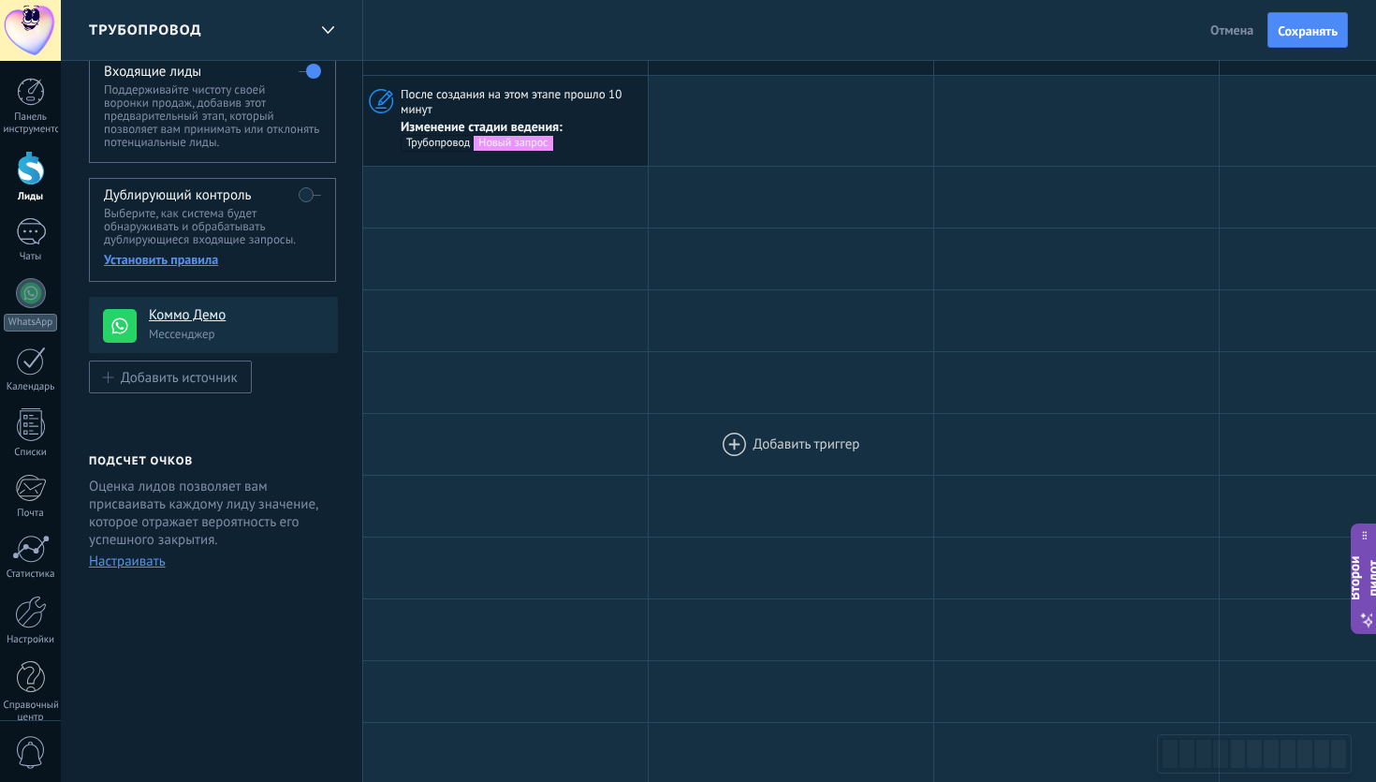
scroll to position [0, 0]
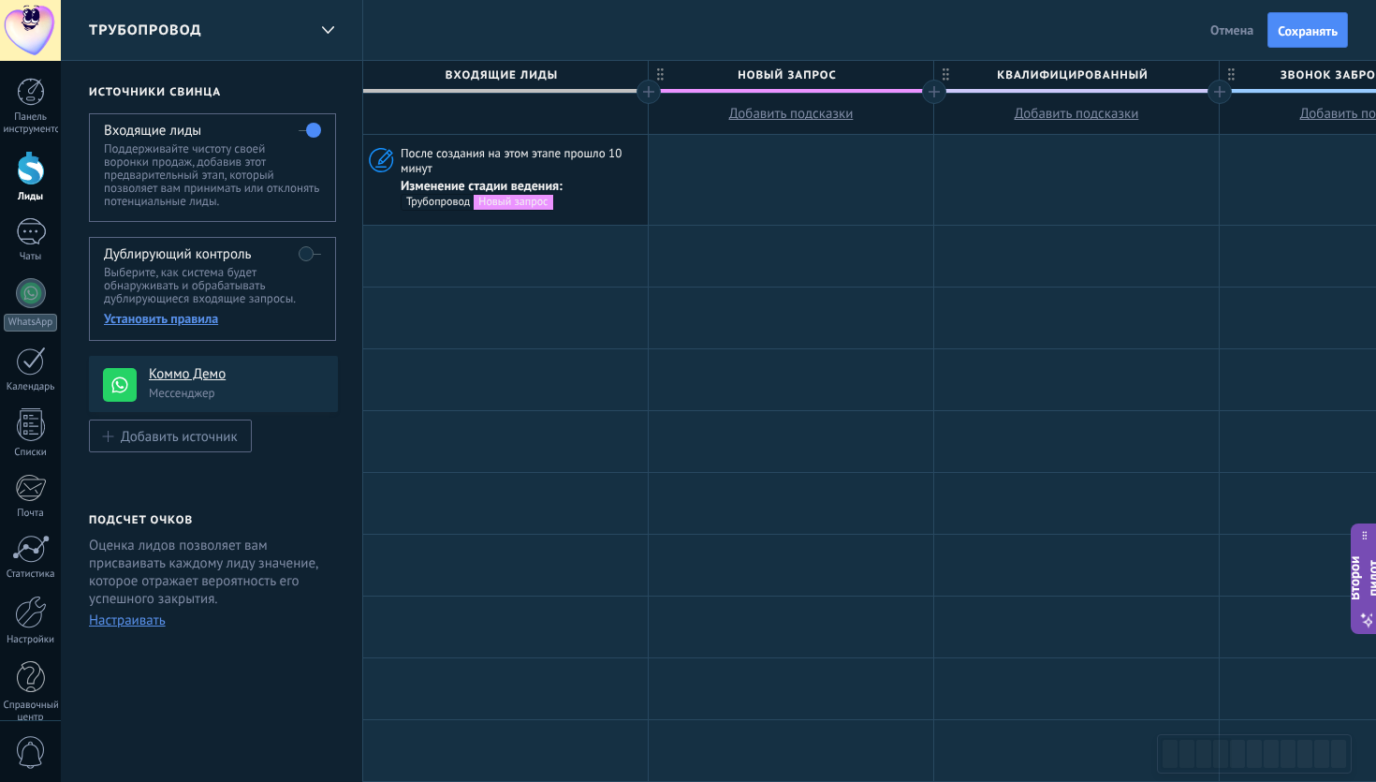
click at [780, 172] on div at bounding box center [791, 180] width 285 height 90
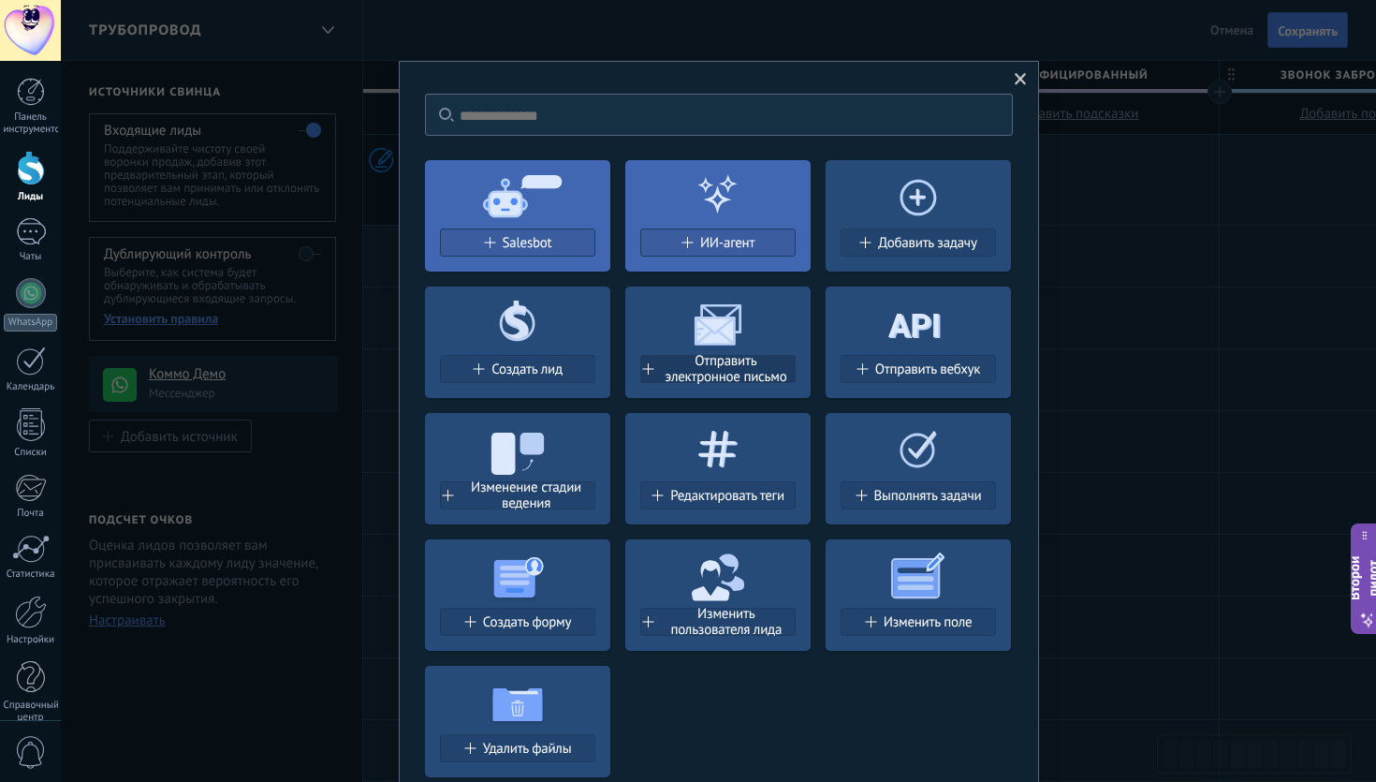
click at [716, 372] on font "Отправить электронное письмо" at bounding box center [726, 369] width 122 height 34
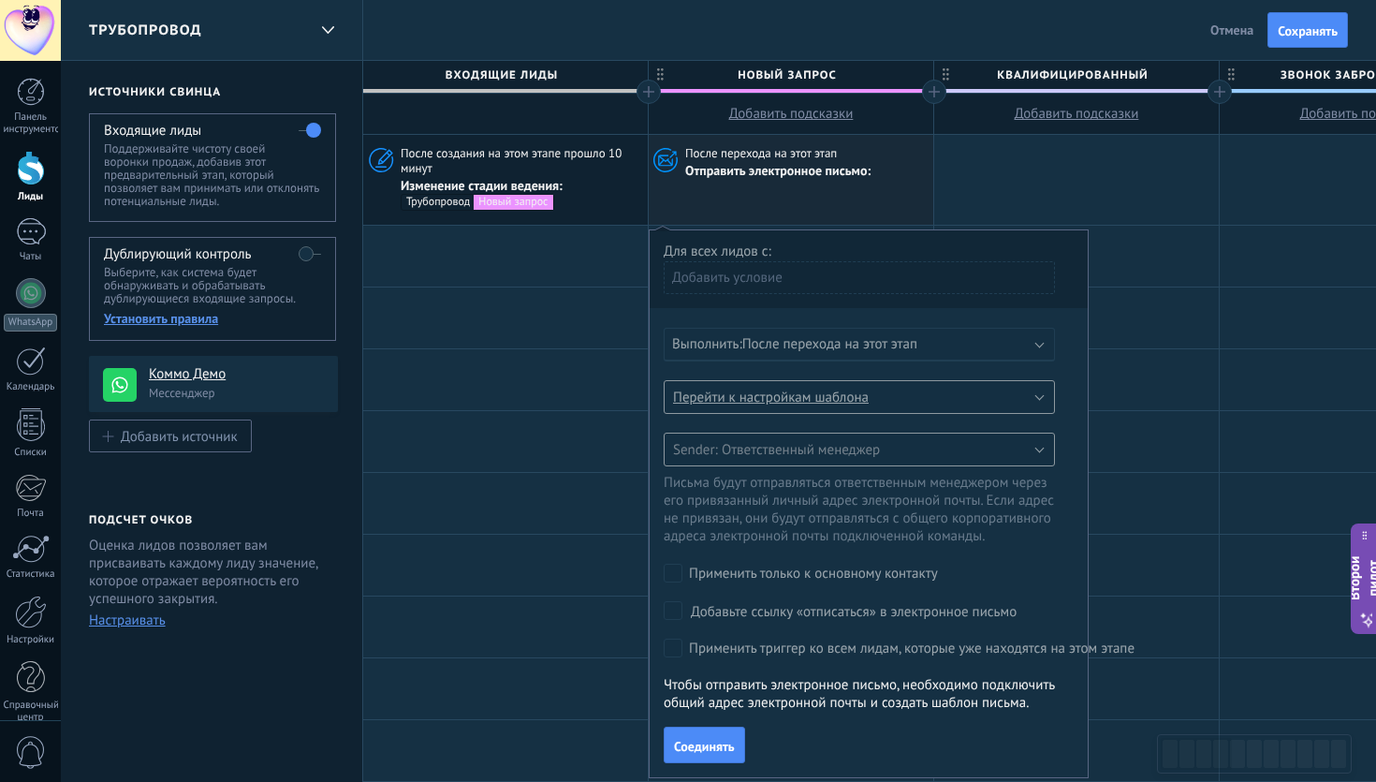
click at [796, 339] on font "После перехода на этот этап" at bounding box center [829, 344] width 175 height 18
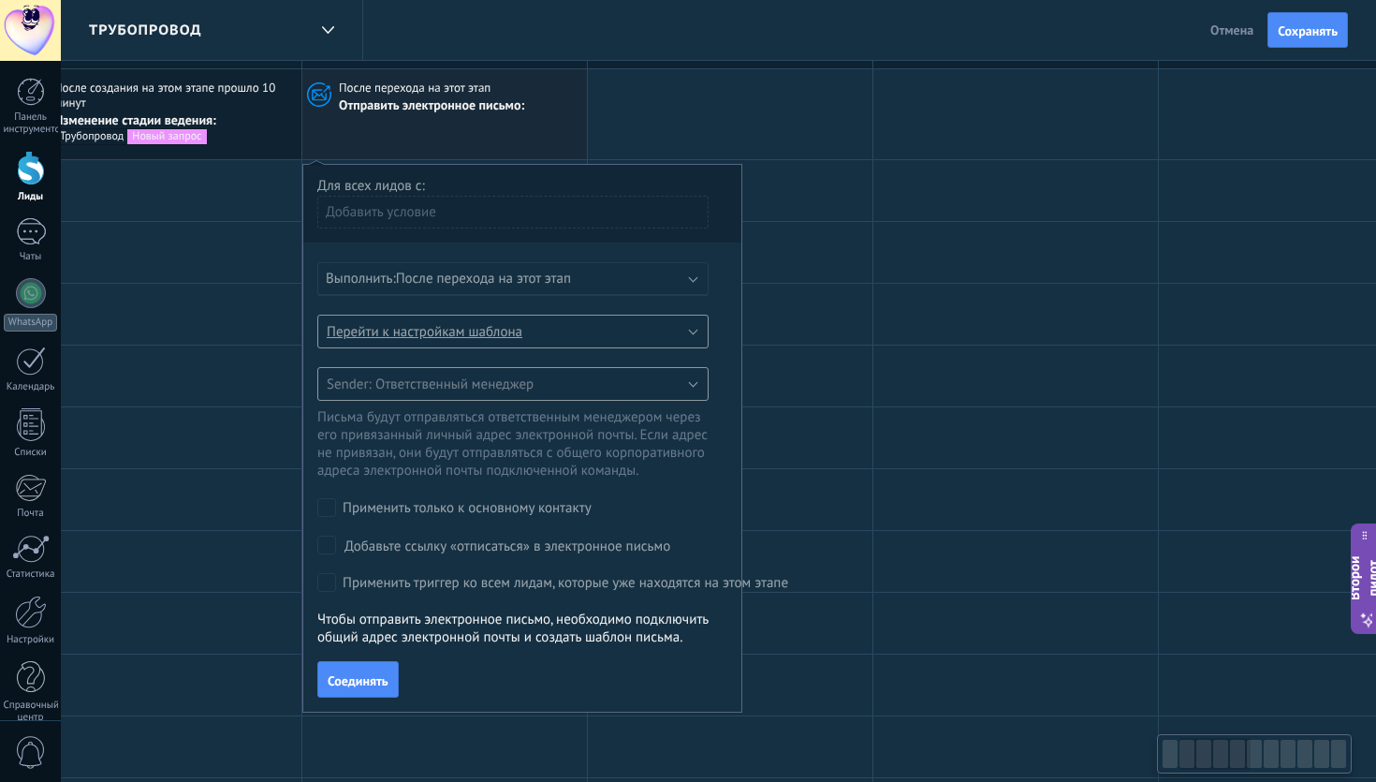
scroll to position [0, 319]
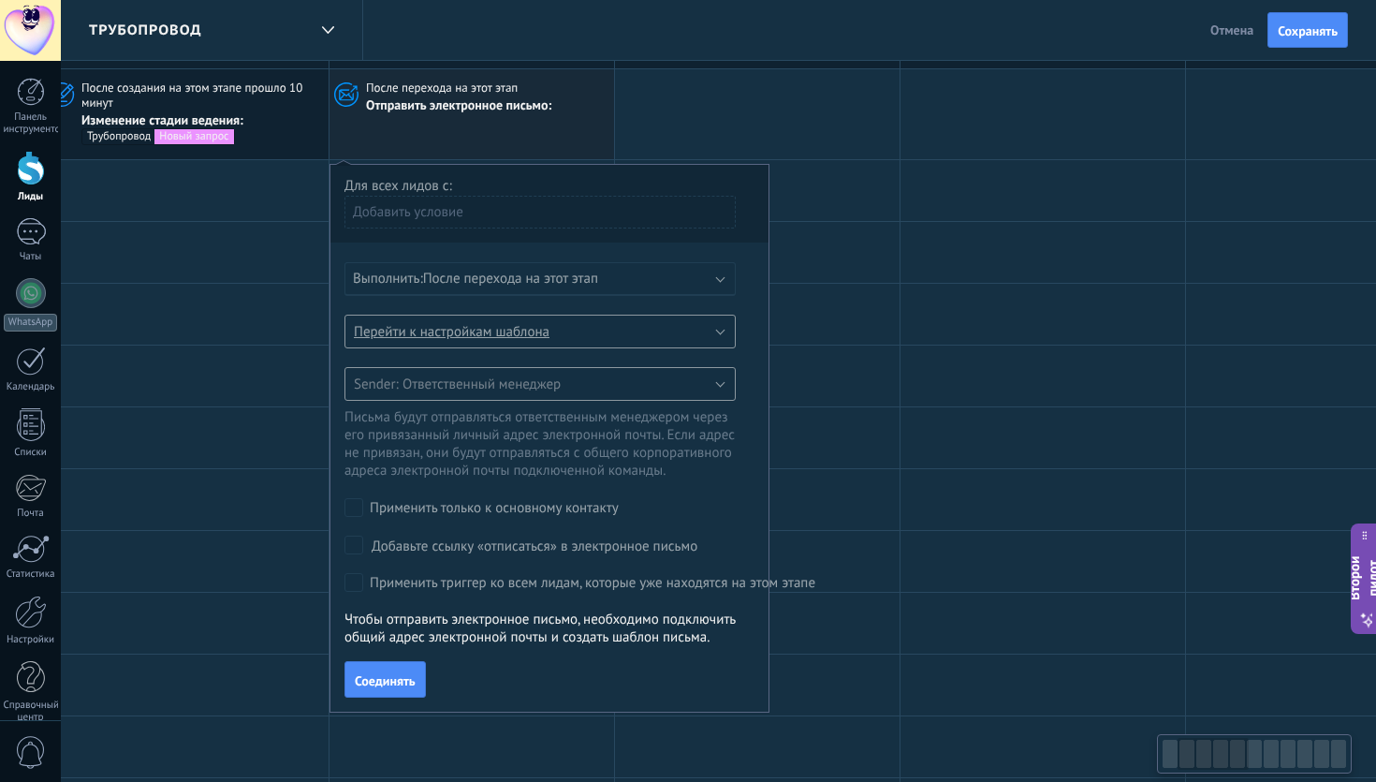
click at [500, 355] on form "Перейти к настройкам шаблона Перейти к настройкам шаблона Ответственный менедже…" at bounding box center [549, 452] width 410 height 277
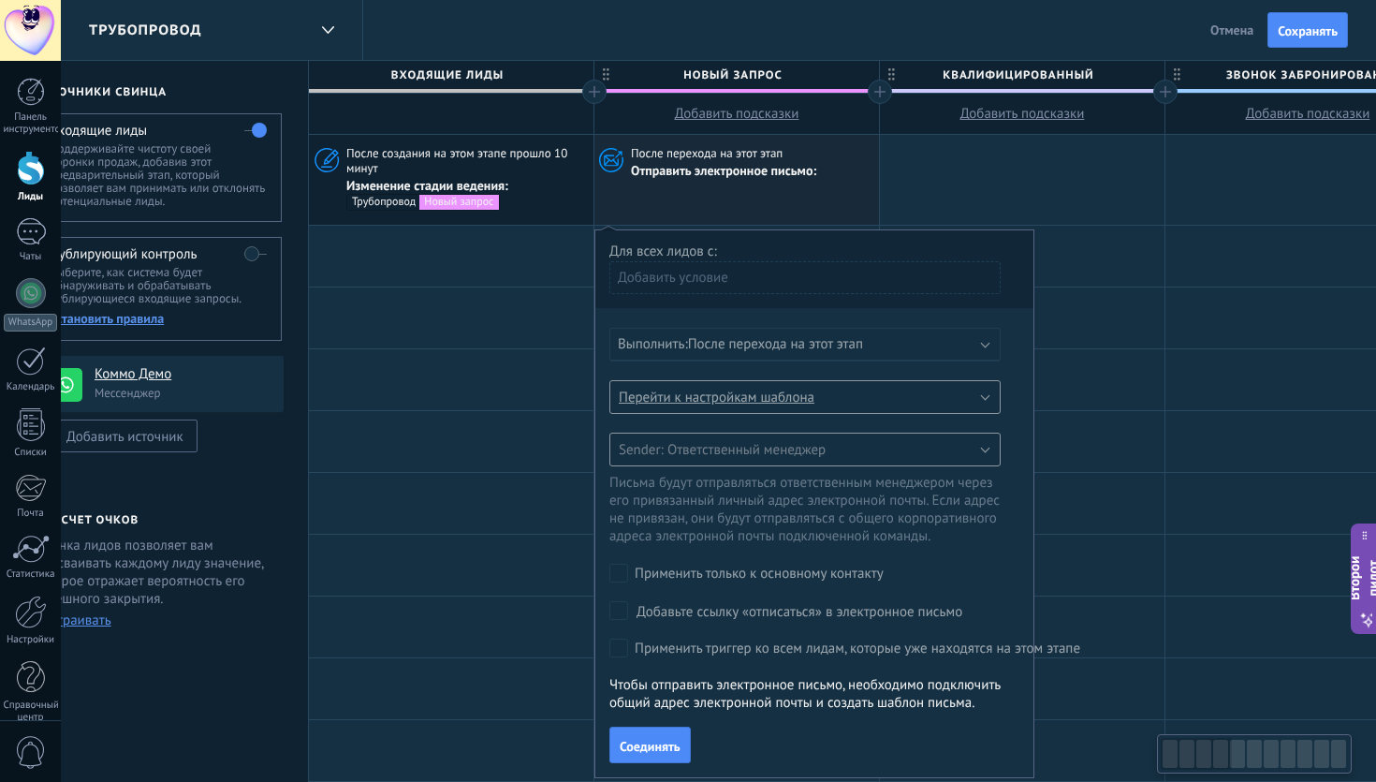
scroll to position [0, 0]
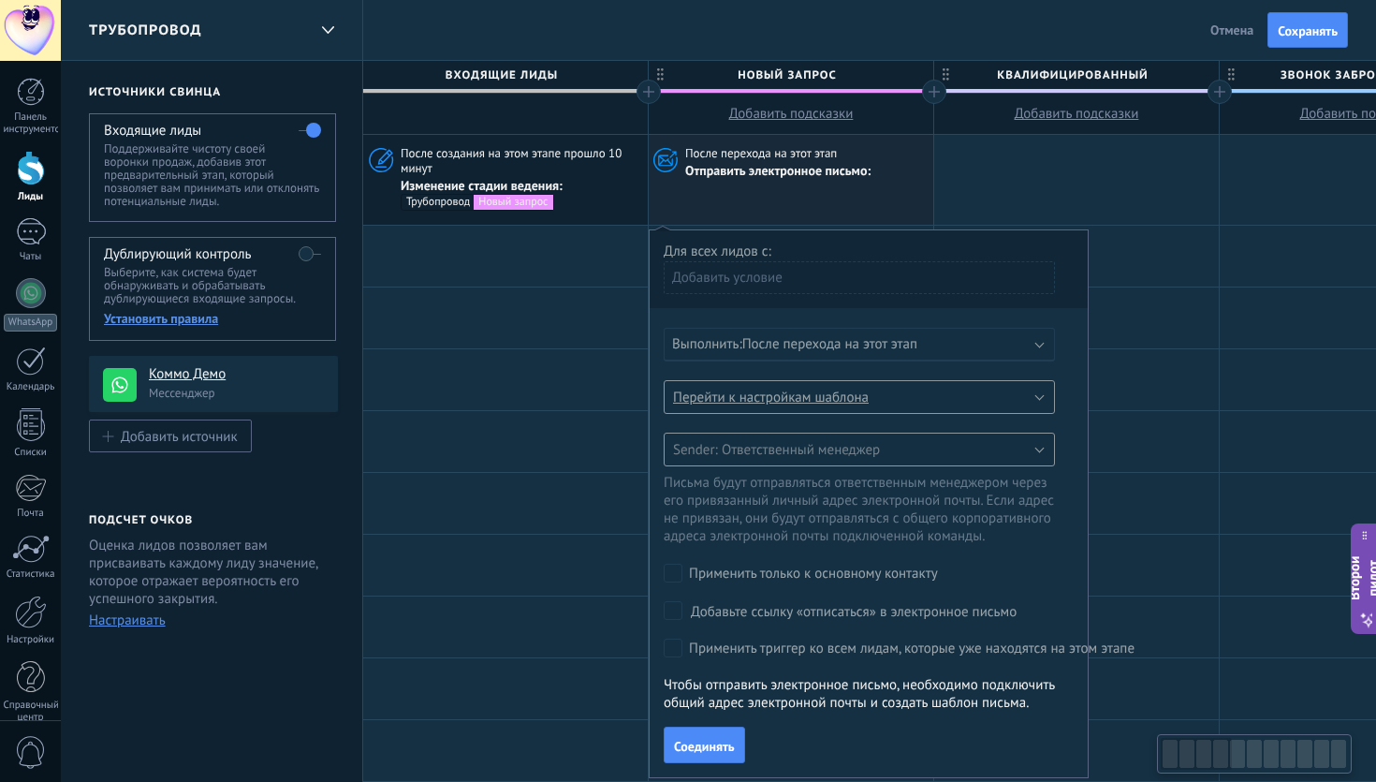
click at [824, 159] on font "После перехода на этот этап" at bounding box center [761, 153] width 152 height 16
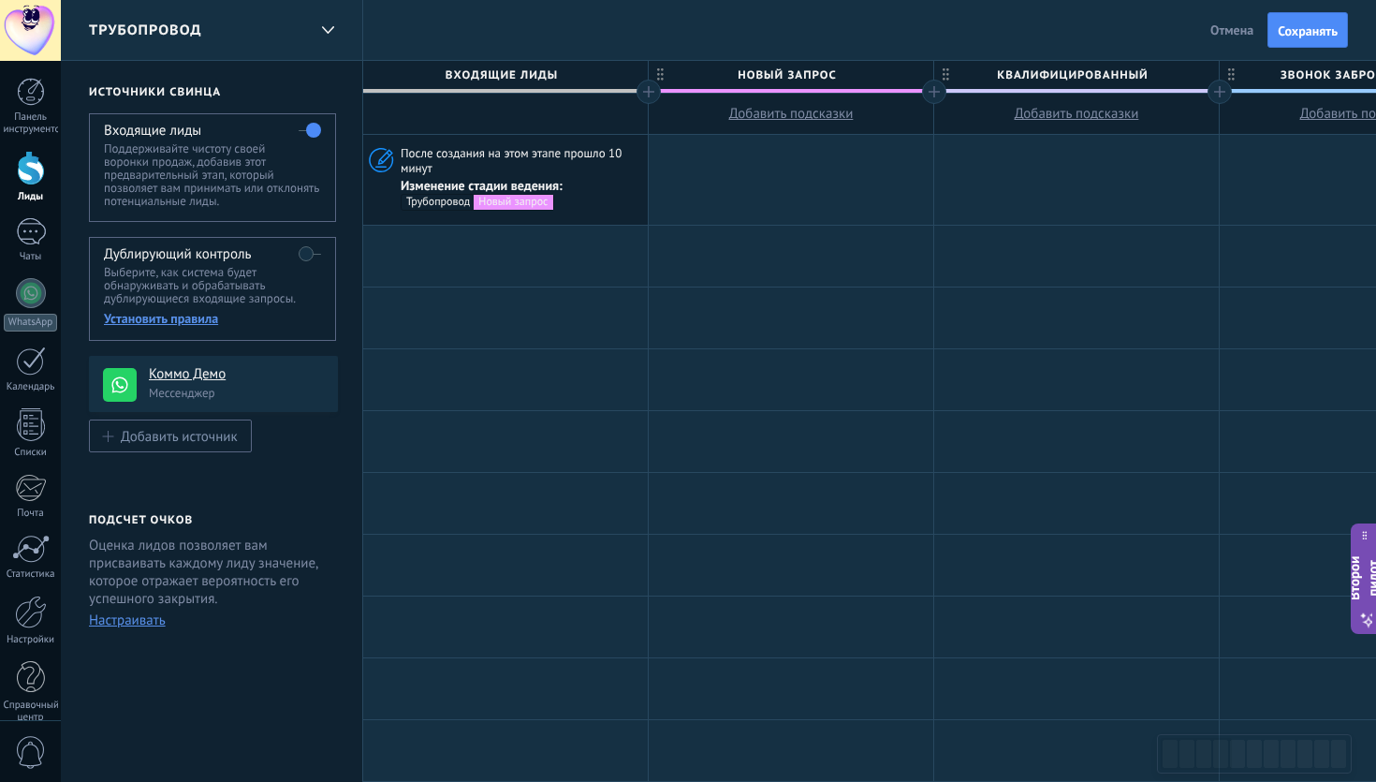
click at [809, 185] on div at bounding box center [791, 180] width 285 height 90
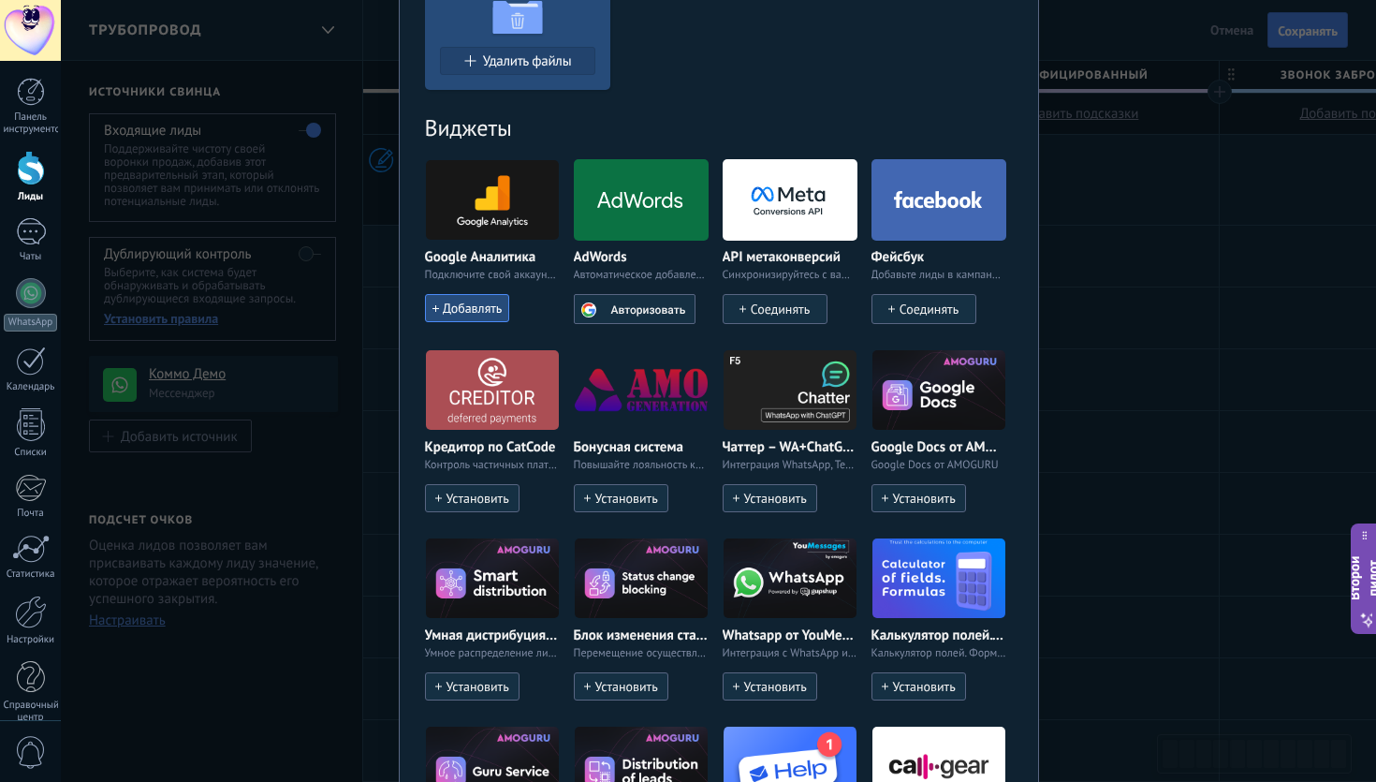
scroll to position [688, 0]
click at [765, 636] on font "Whatsapp от YouMessages" at bounding box center [802, 634] width 159 height 18
click at [755, 677] on font "Установить" at bounding box center [775, 685] width 63 height 17
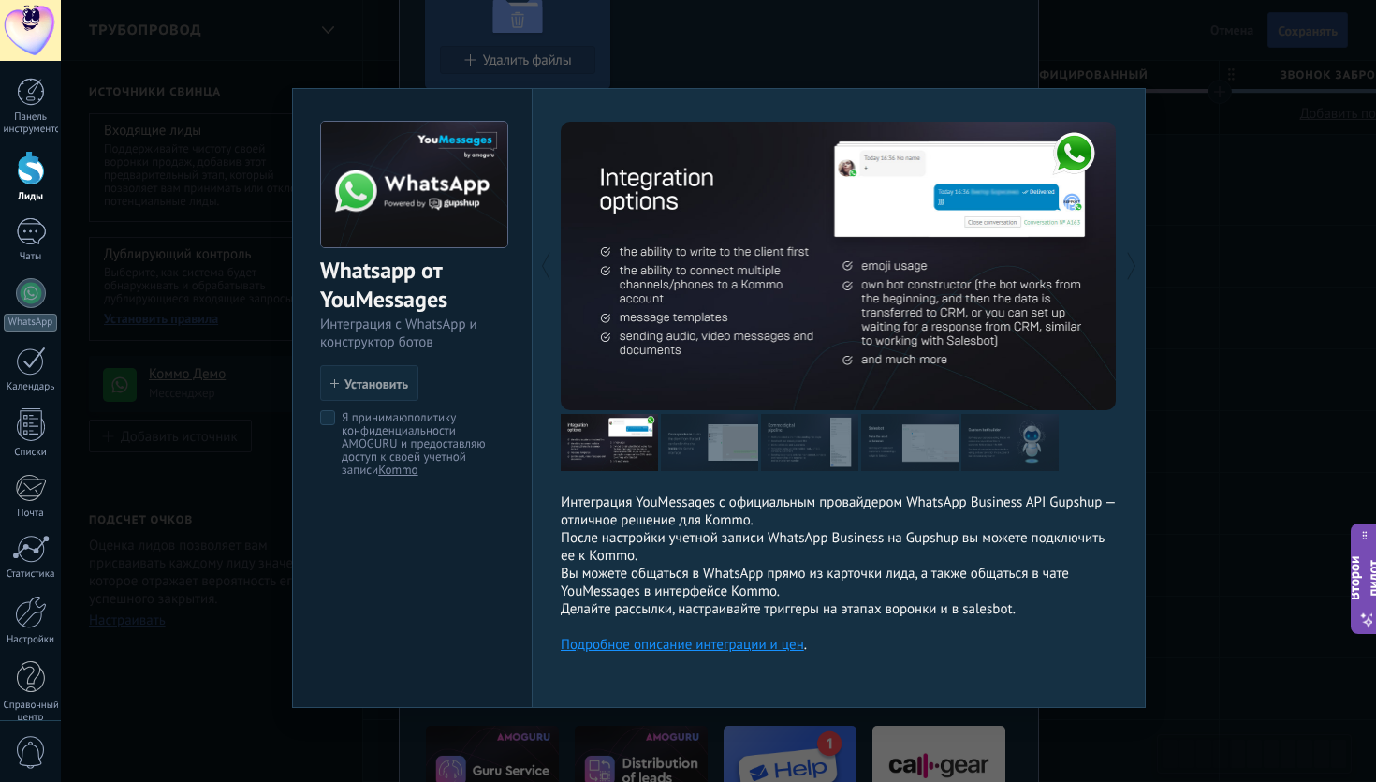
click at [850, 66] on div "Whatsapp от YouMessages Интеграция с WhatsApp и конструктор ботов установить Ус…" at bounding box center [718, 391] width 1315 height 782
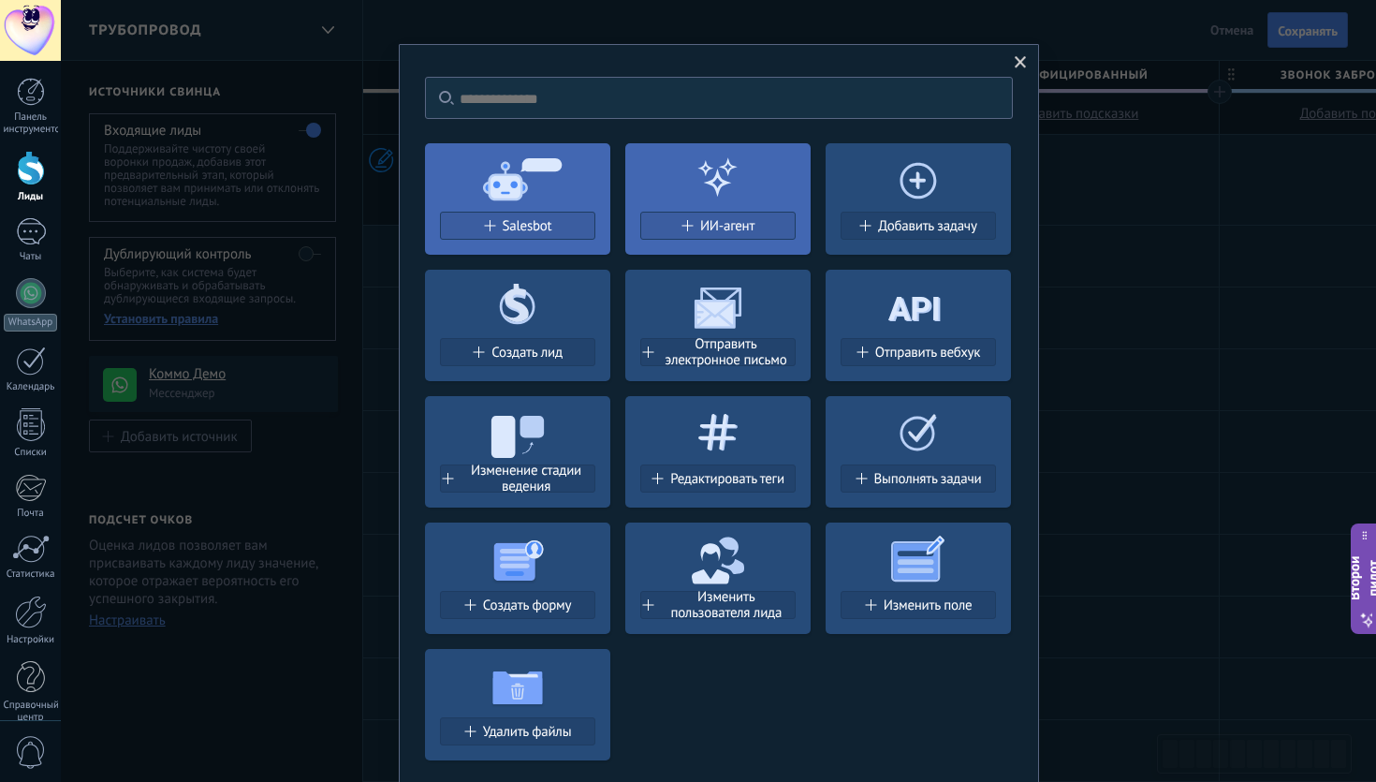
scroll to position [0, 0]
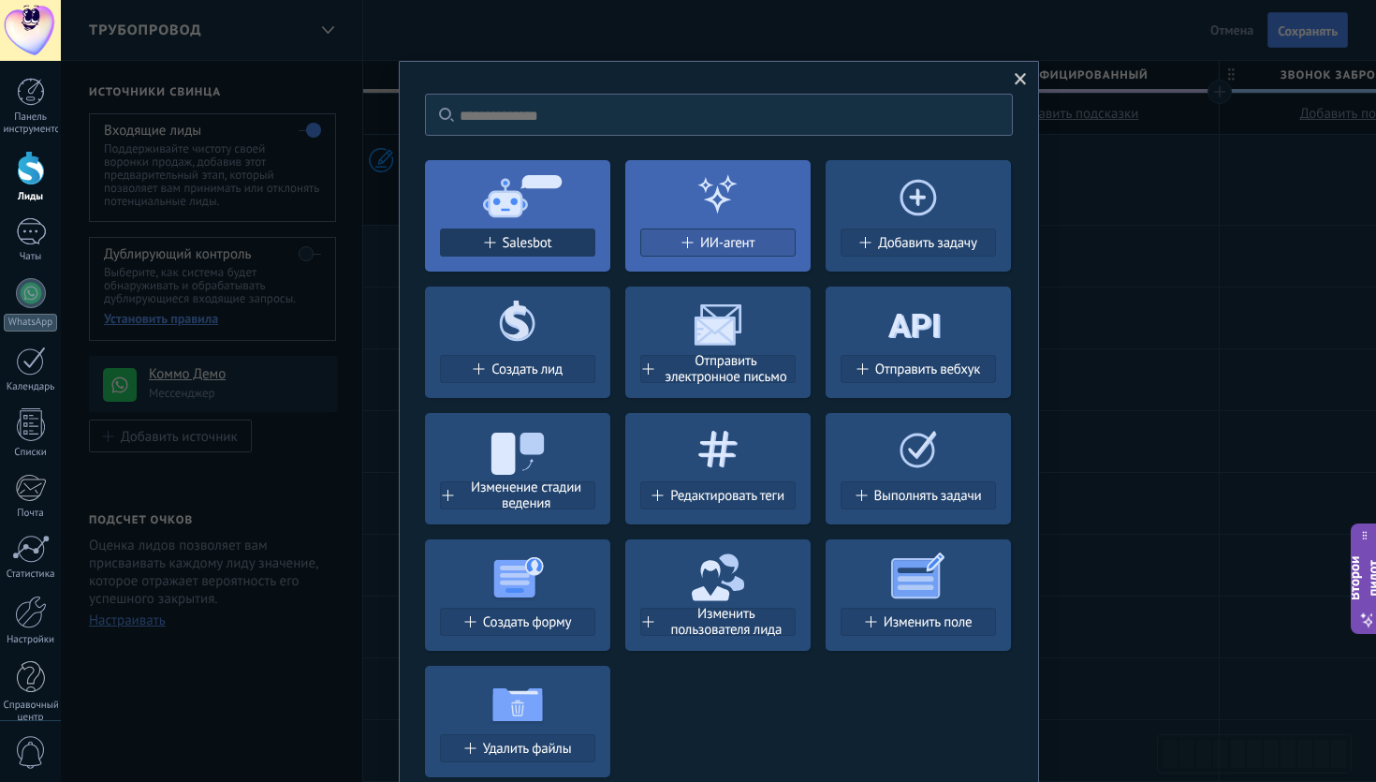
click at [523, 245] on font "Salesbot" at bounding box center [528, 243] width 50 height 18
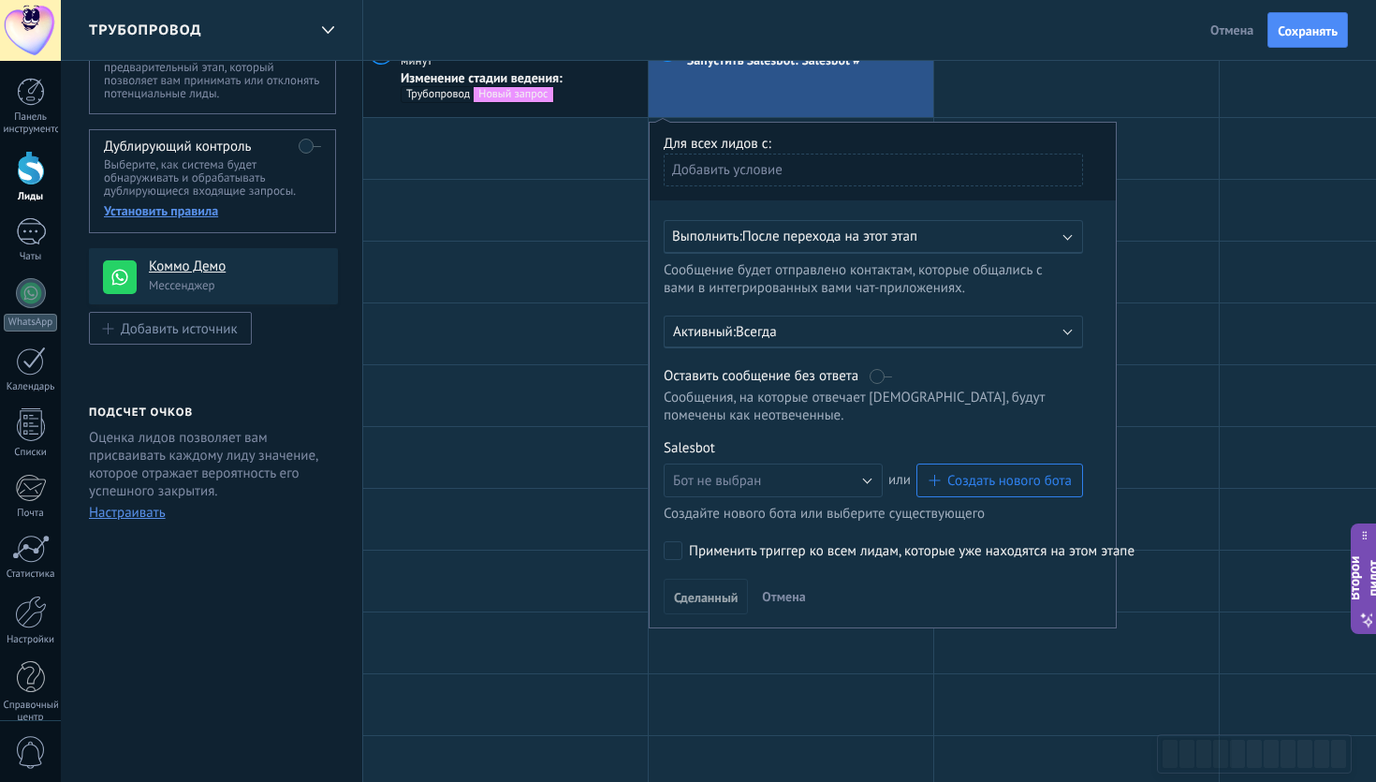
scroll to position [114, 0]
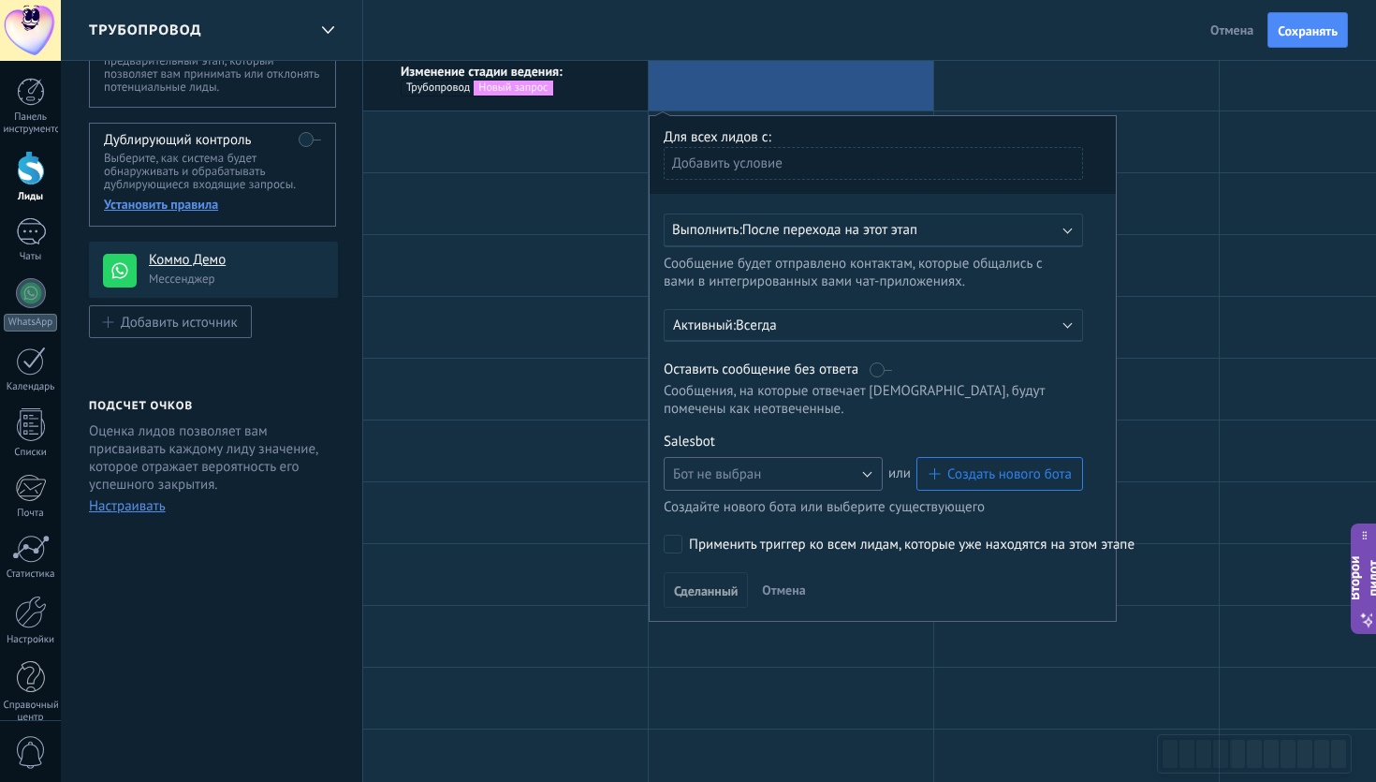
click at [861, 485] on button "Бот не выбран" at bounding box center [773, 474] width 219 height 34
click at [798, 507] on span "ТестБот" at bounding box center [764, 506] width 224 height 18
click at [927, 471] on button "Создать нового бота" at bounding box center [999, 474] width 167 height 34
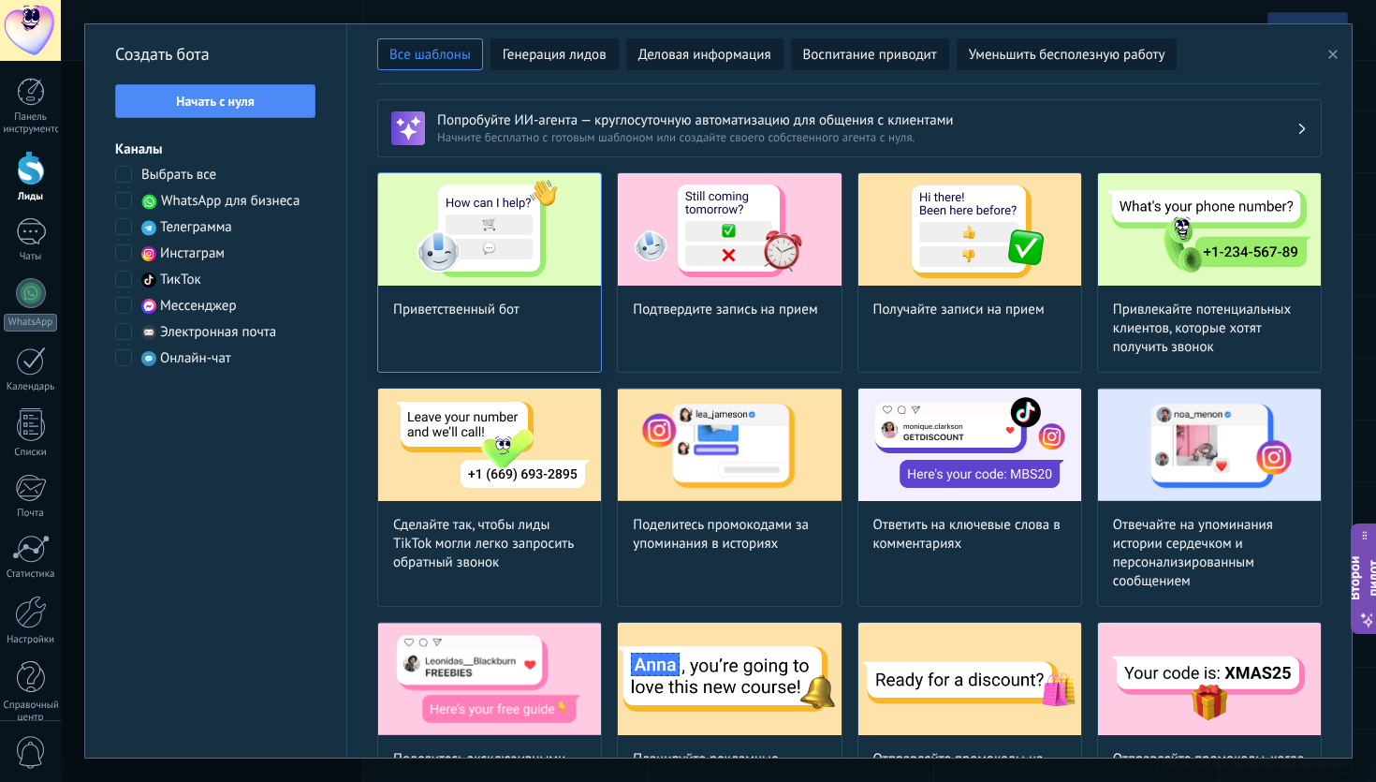
click at [524, 327] on div "Приветственный бот" at bounding box center [489, 272] width 225 height 200
type input "**********"
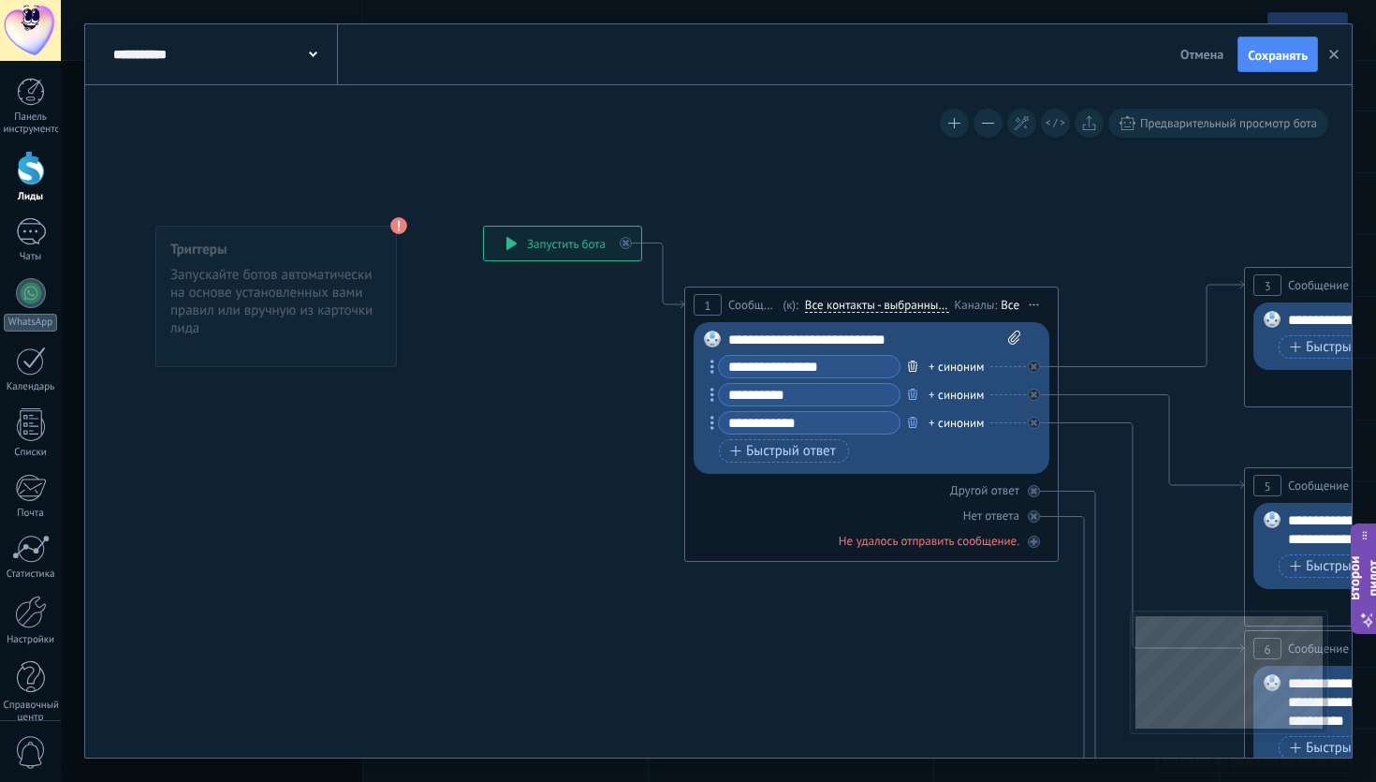
click at [915, 366] on icon "button" at bounding box center [912, 365] width 9 height 11
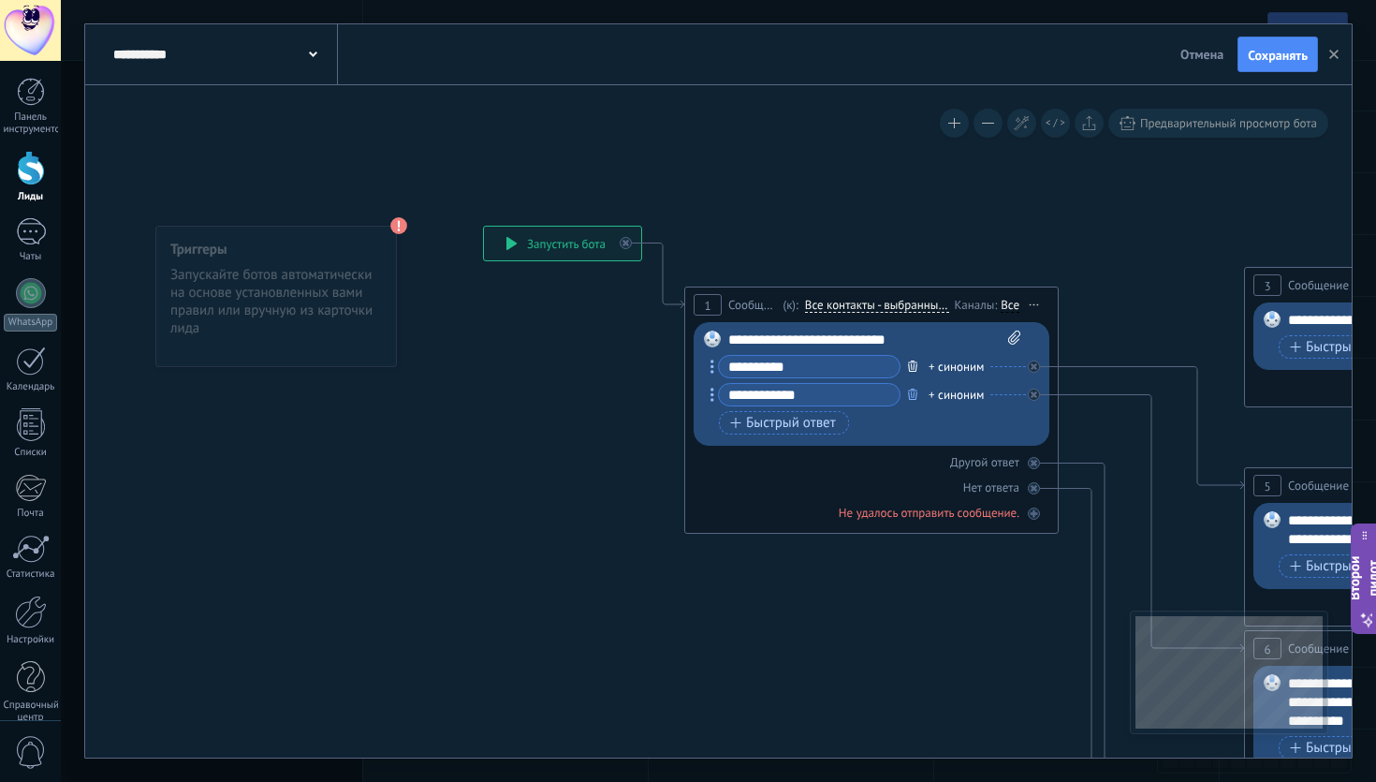
click at [915, 366] on icon "button" at bounding box center [912, 365] width 9 height 11
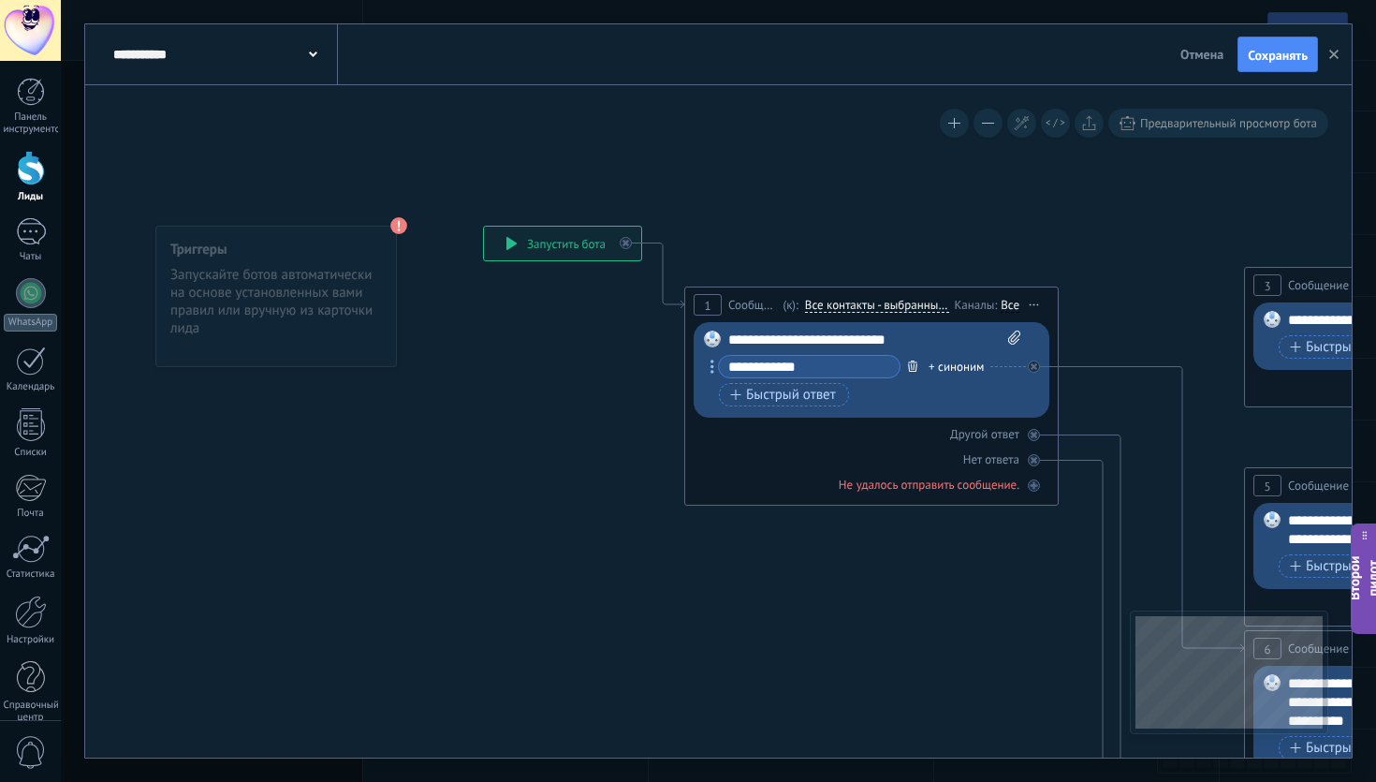
click at [915, 366] on icon "button" at bounding box center [912, 365] width 9 height 11
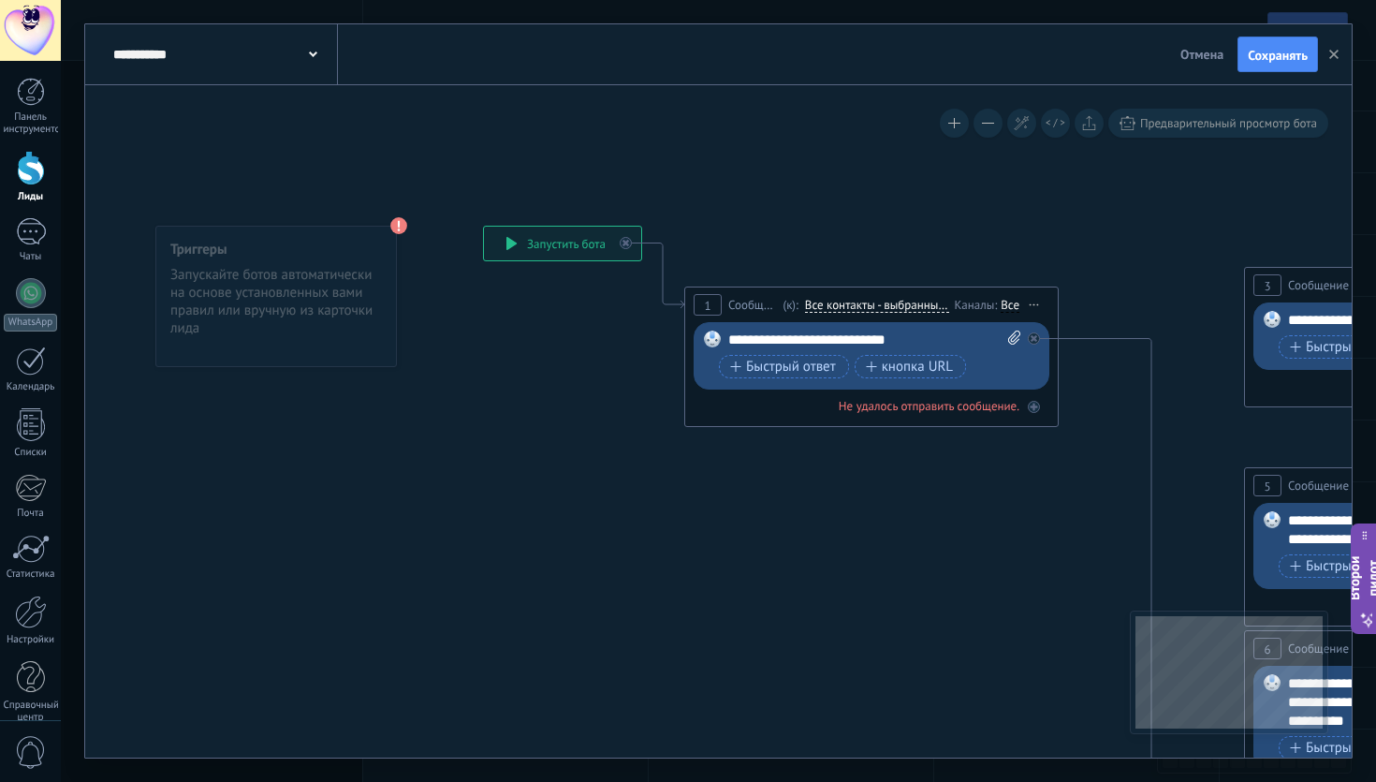
click at [938, 339] on div "**********" at bounding box center [874, 339] width 293 height 19
click at [1274, 58] on font "Сохранять" at bounding box center [1278, 55] width 60 height 17
click at [562, 252] on div "**********" at bounding box center [562, 243] width 157 height 34
click at [1333, 54] on use "button" at bounding box center [1333, 54] width 9 height 9
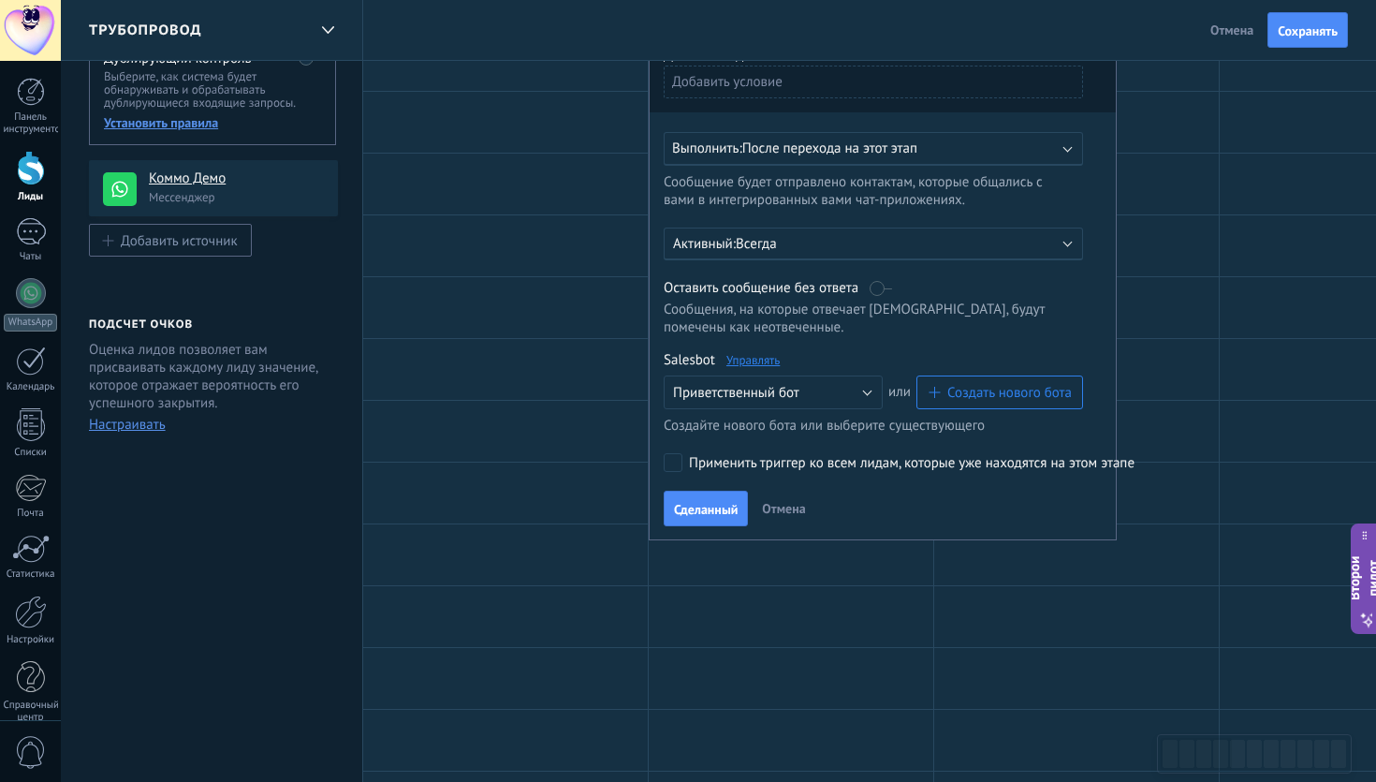
scroll to position [207, 0]
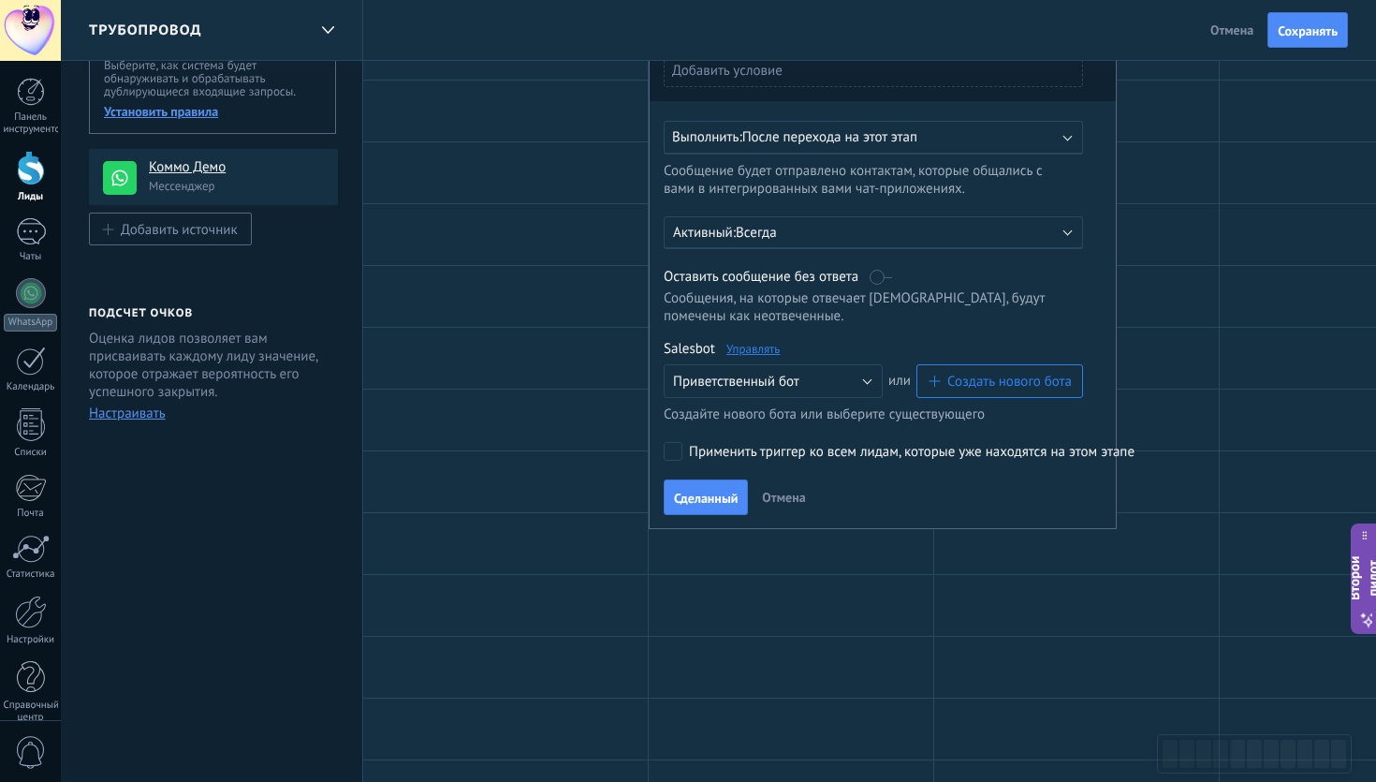
click at [717, 459] on font "Применить триггер ко всем лидам, которые уже находятся на этом этапе" at bounding box center [912, 452] width 446 height 18
click at [695, 496] on font "Сделанный" at bounding box center [706, 497] width 64 height 17
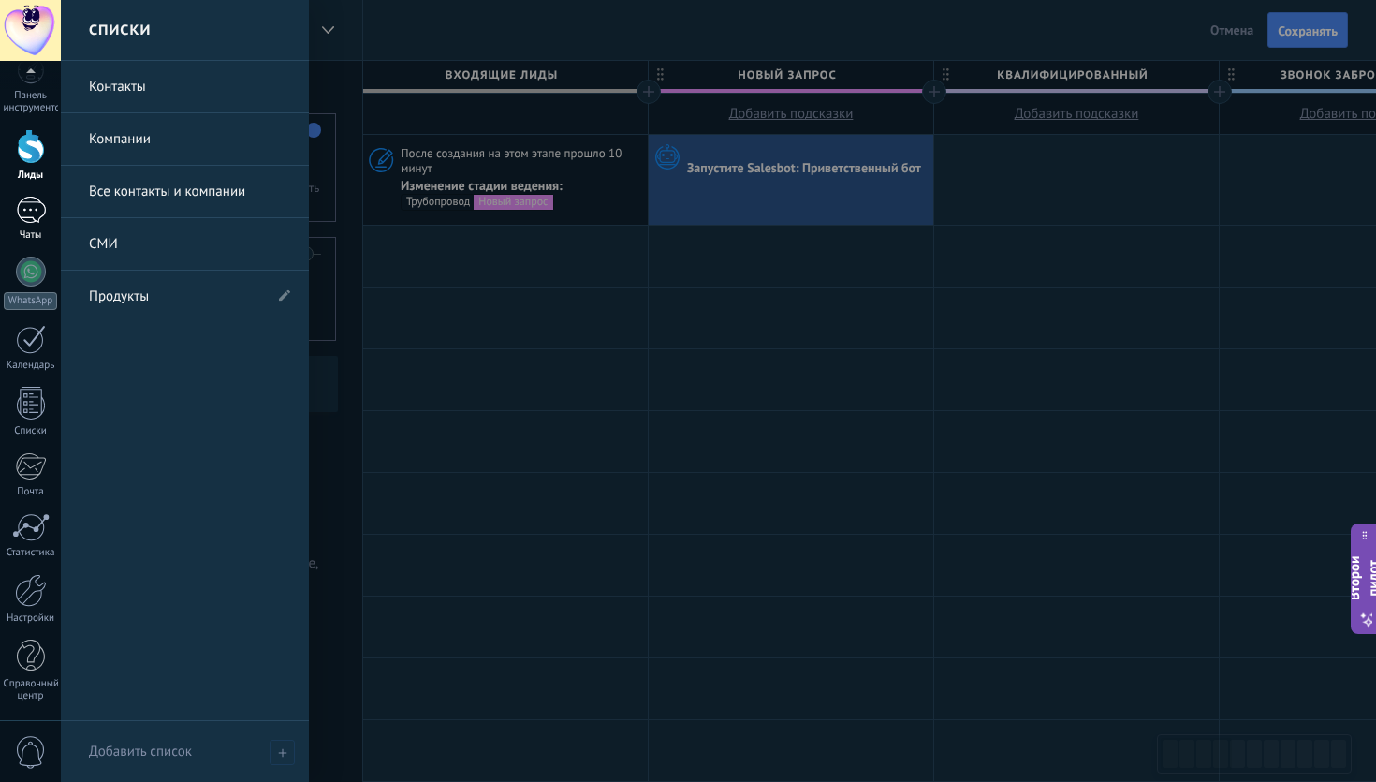
scroll to position [0, 0]
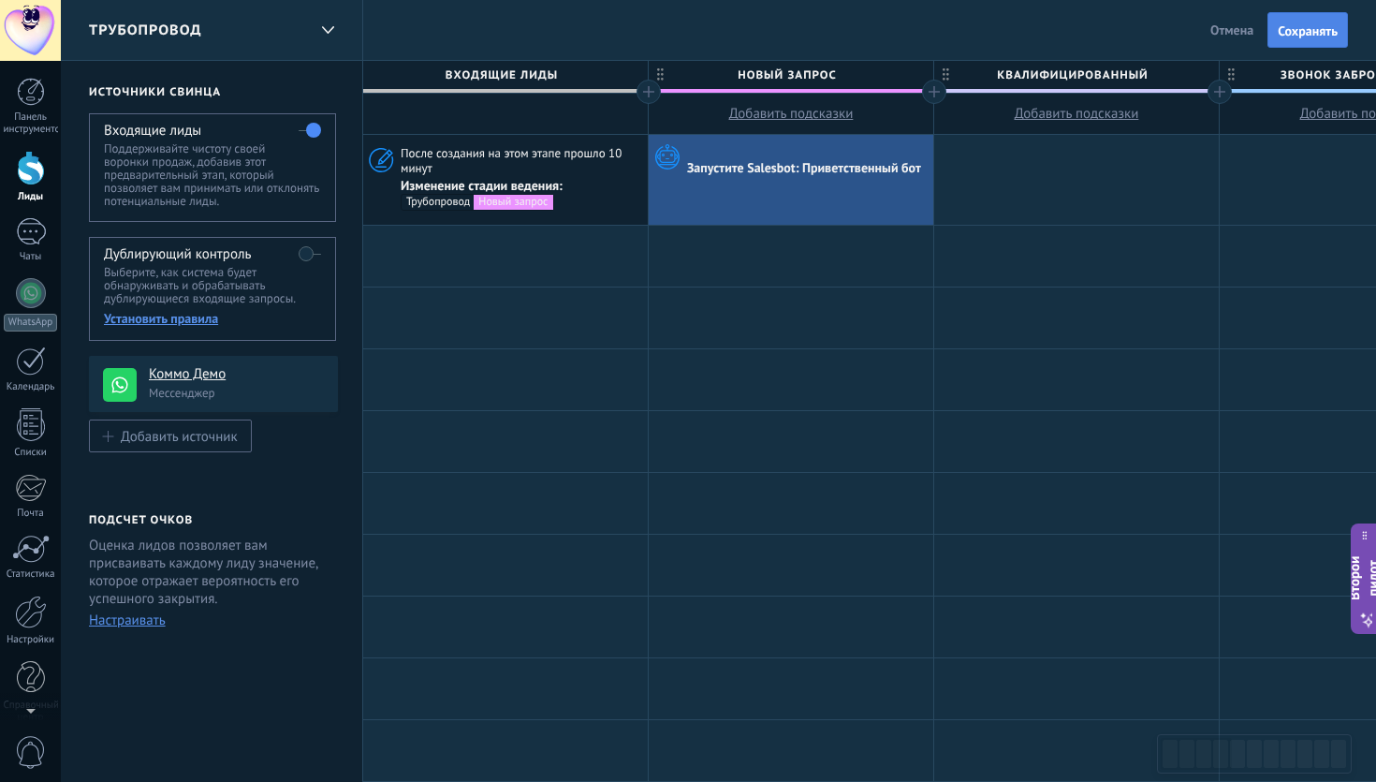
click at [1288, 25] on font "Сохранять" at bounding box center [1308, 30] width 60 height 17
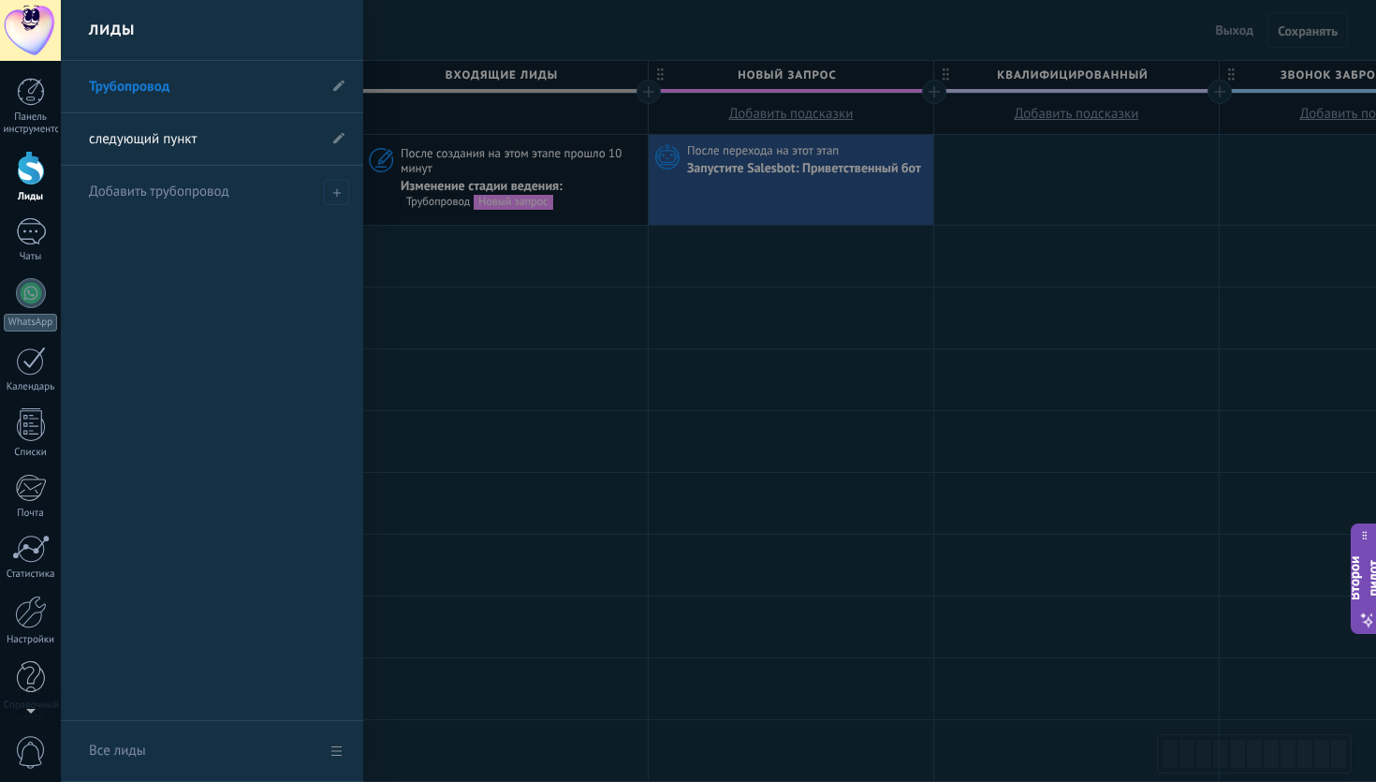
click at [115, 82] on font "Трубопровод" at bounding box center [129, 87] width 80 height 18
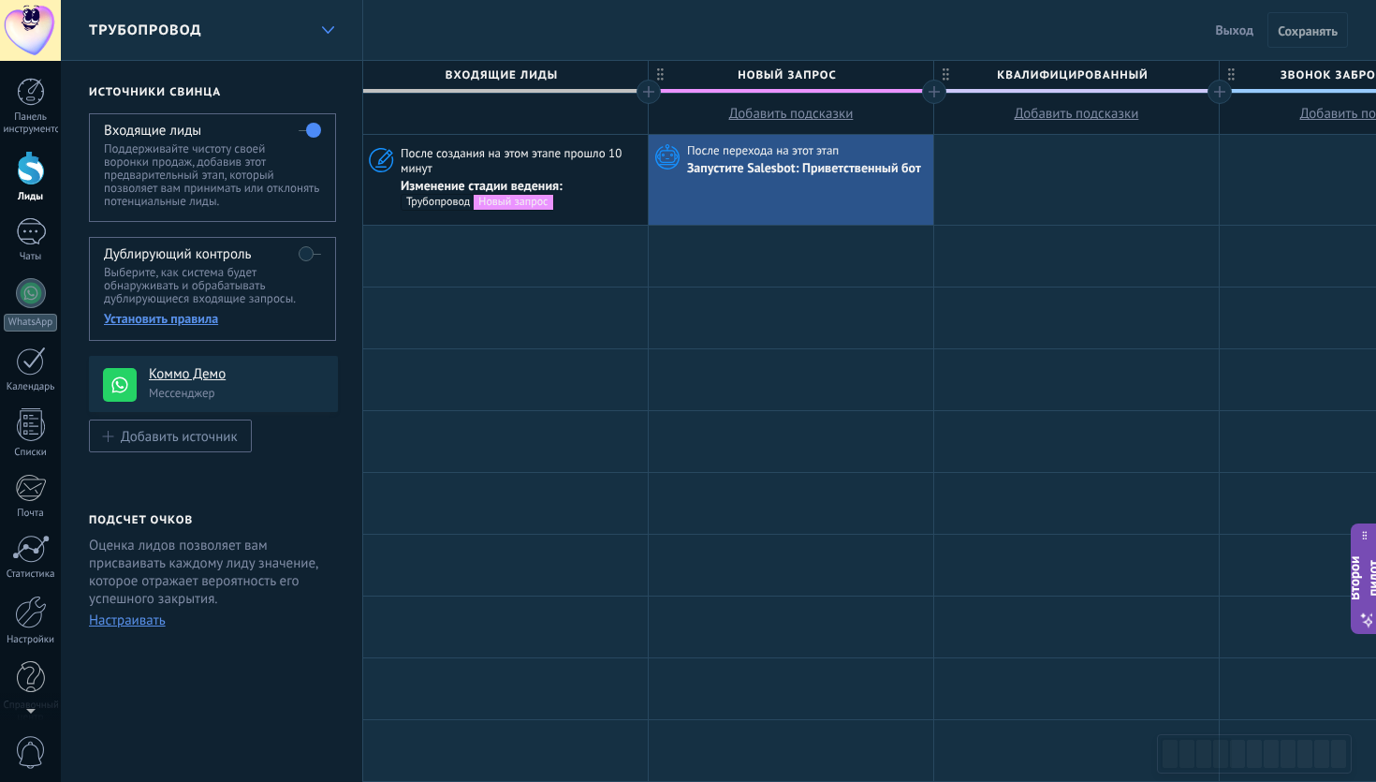
click at [319, 32] on div at bounding box center [328, 30] width 32 height 37
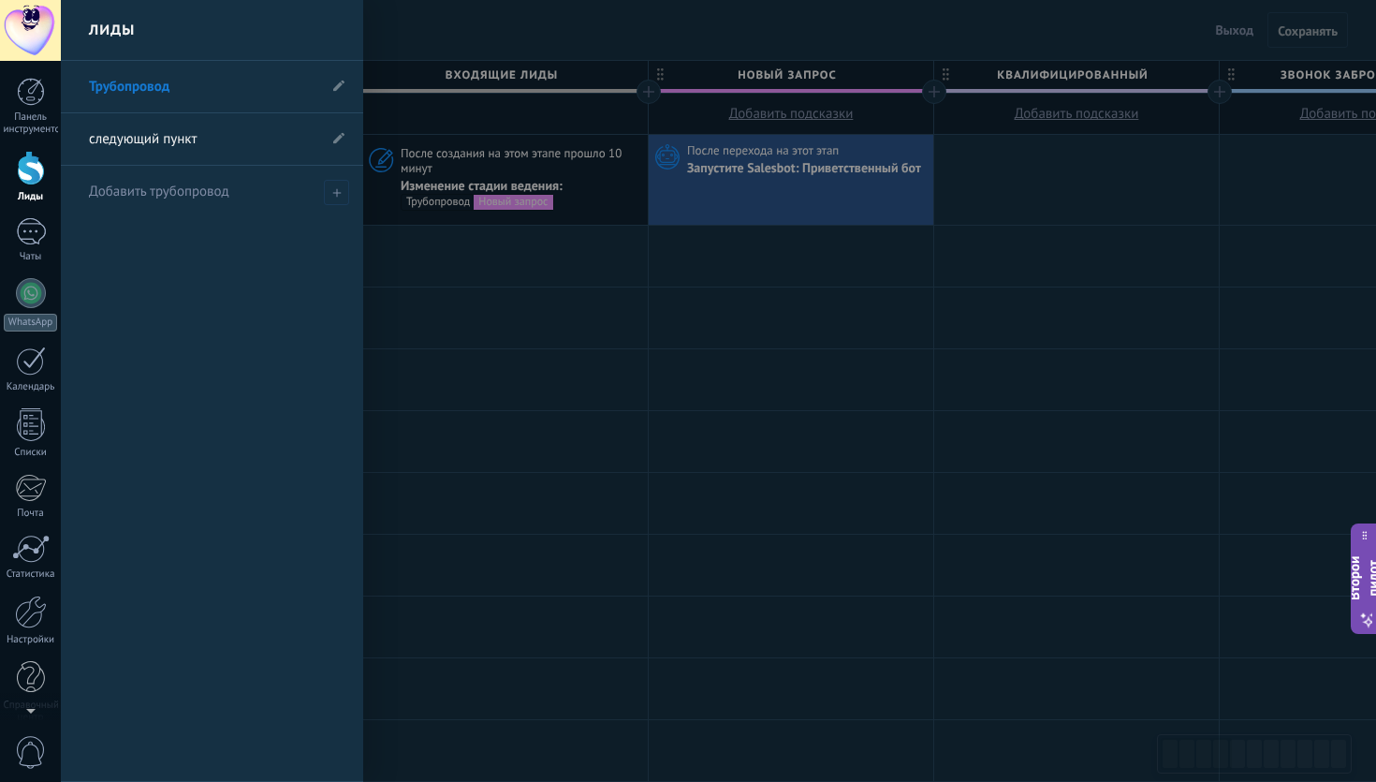
click at [181, 138] on font "следующий пункт" at bounding box center [143, 139] width 108 height 18
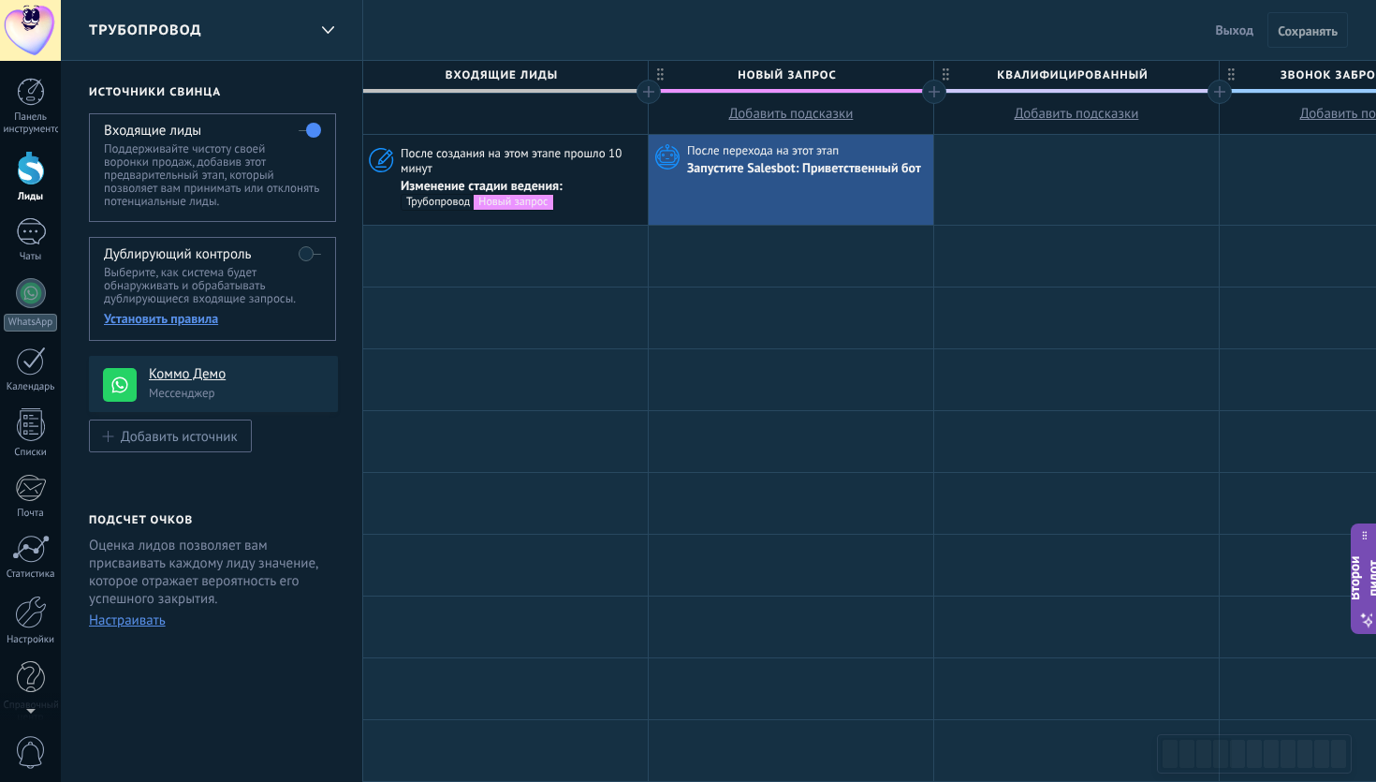
click at [158, 22] on font "Трубопровод" at bounding box center [145, 31] width 113 height 18
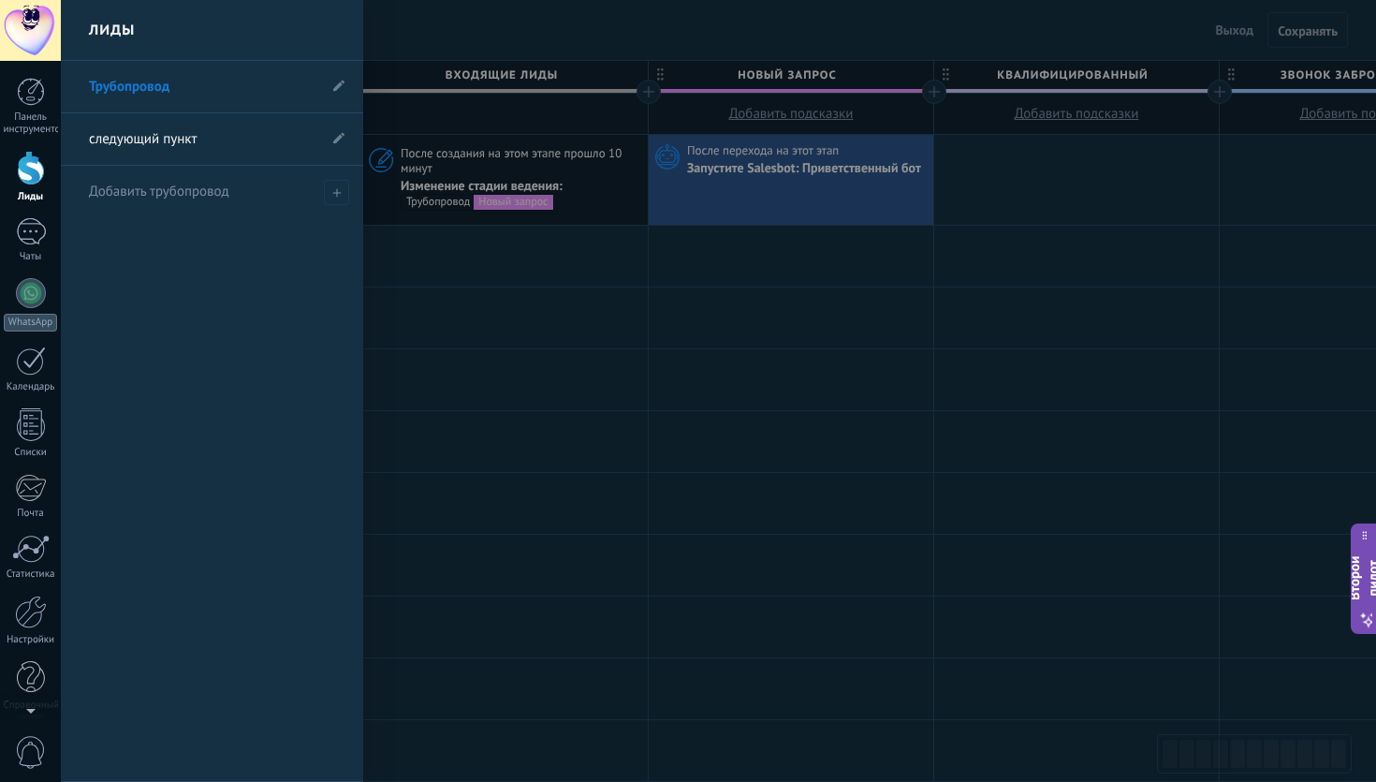
click at [167, 143] on font "следующий пункт" at bounding box center [143, 139] width 108 height 18
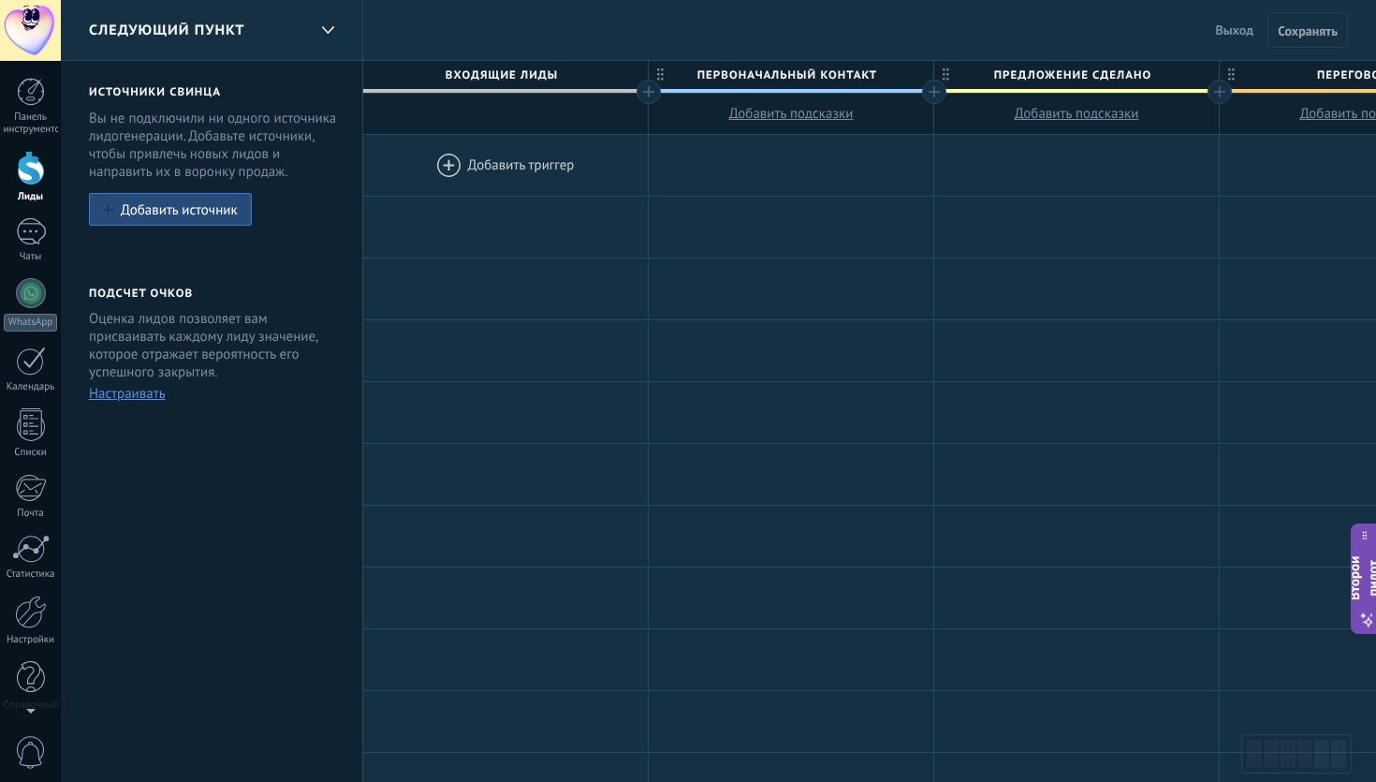
click at [1237, 34] on font "Выход" at bounding box center [1234, 30] width 38 height 17
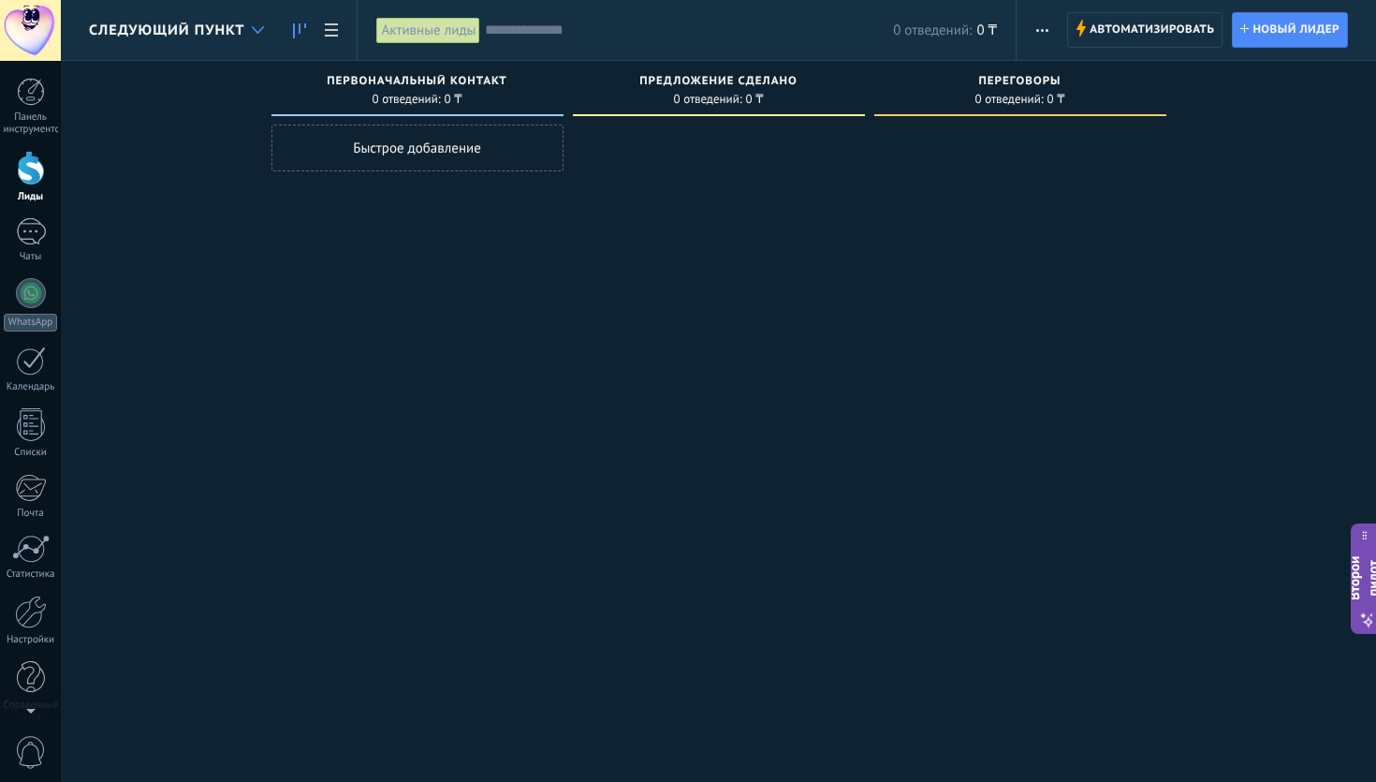
click at [260, 32] on icon at bounding box center [258, 29] width 12 height 7
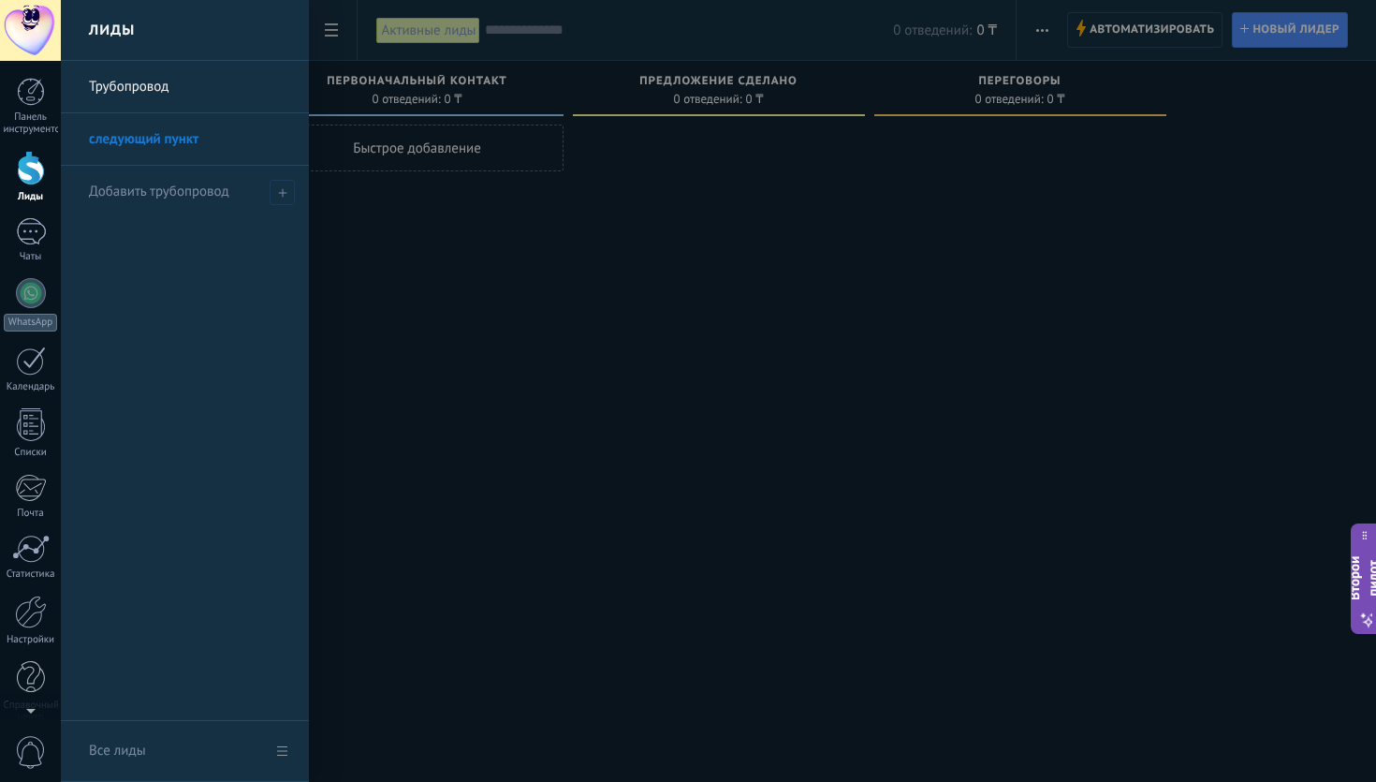
click at [287, 752] on link "Все лиды" at bounding box center [185, 751] width 248 height 61
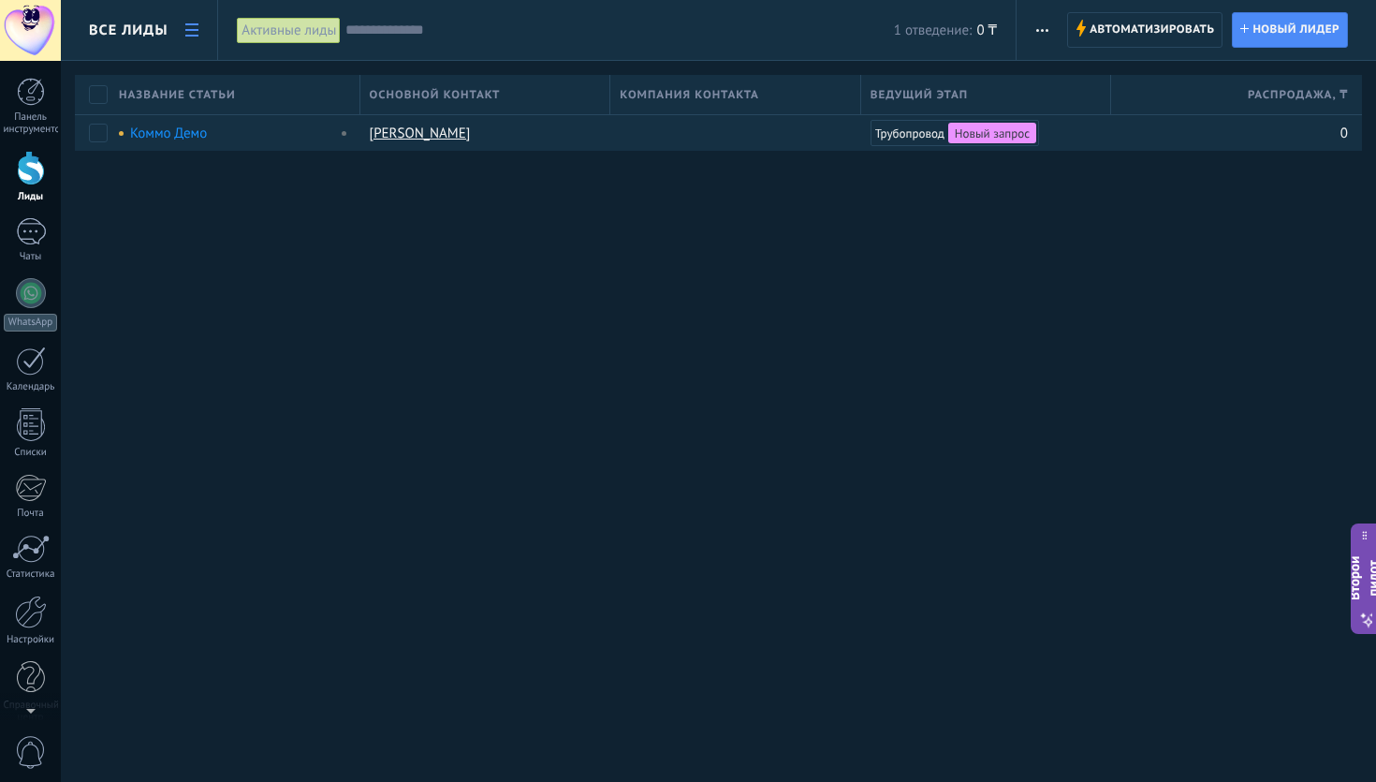
click at [193, 31] on icon at bounding box center [191, 29] width 13 height 13
click at [134, 33] on font "Все лиды" at bounding box center [128, 31] width 79 height 18
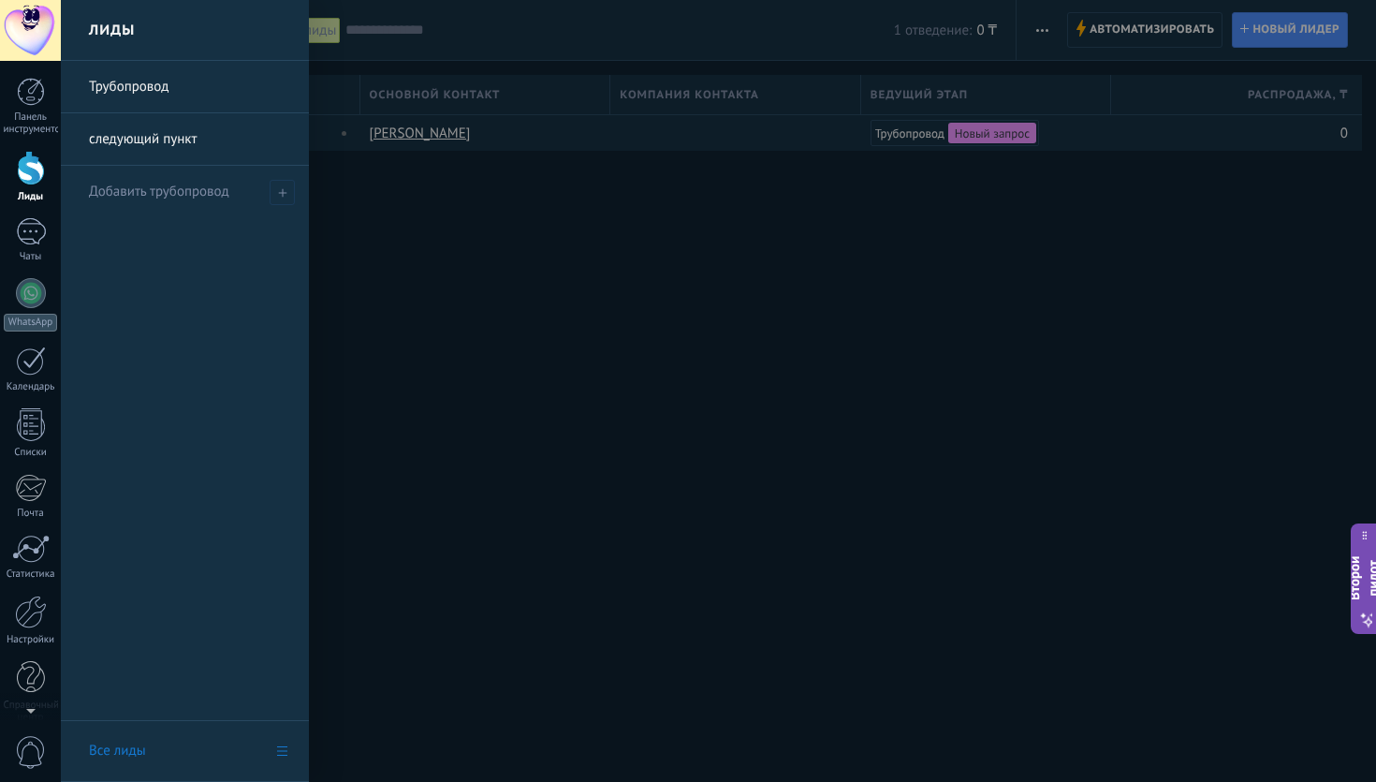
click at [160, 92] on font "Трубопровод" at bounding box center [129, 87] width 80 height 18
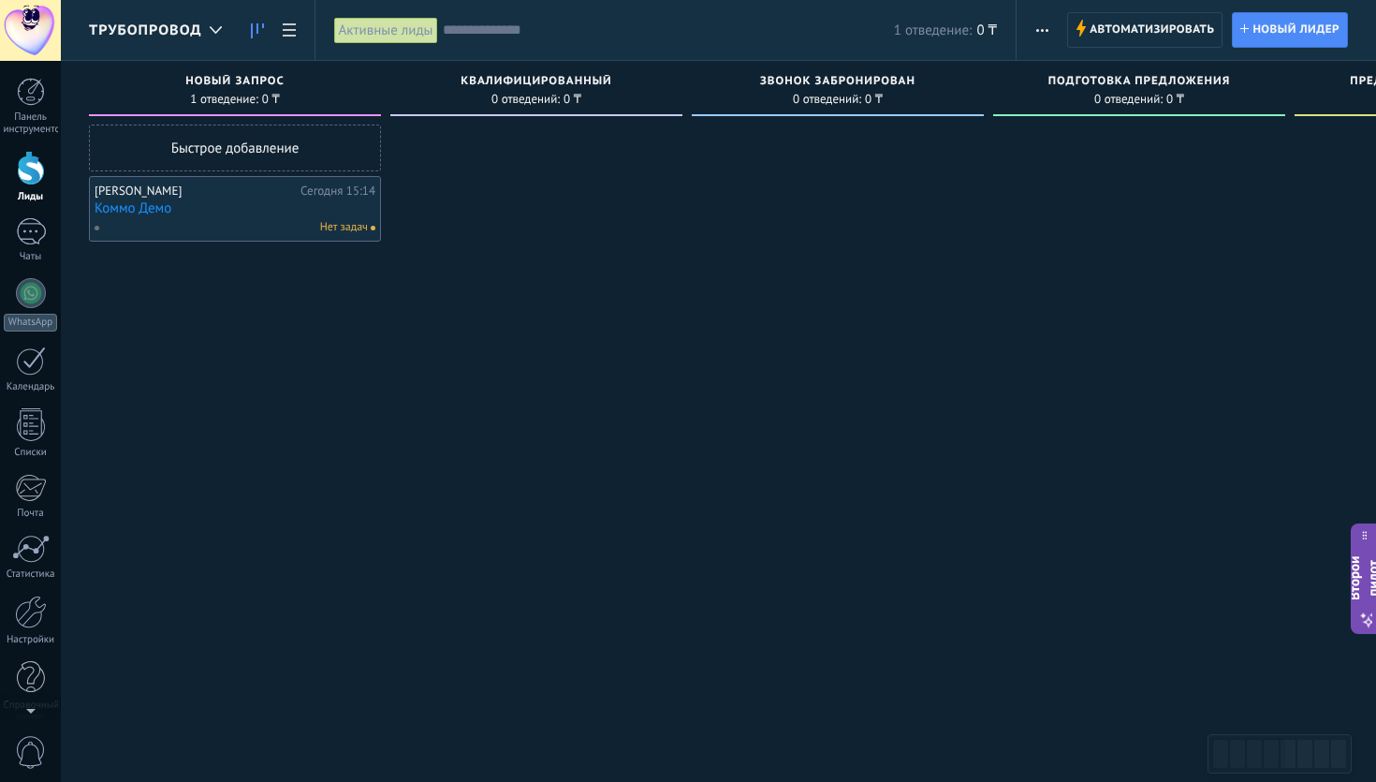
click at [400, 322] on div at bounding box center [536, 392] width 292 height 537
click at [209, 34] on div at bounding box center [215, 30] width 31 height 37
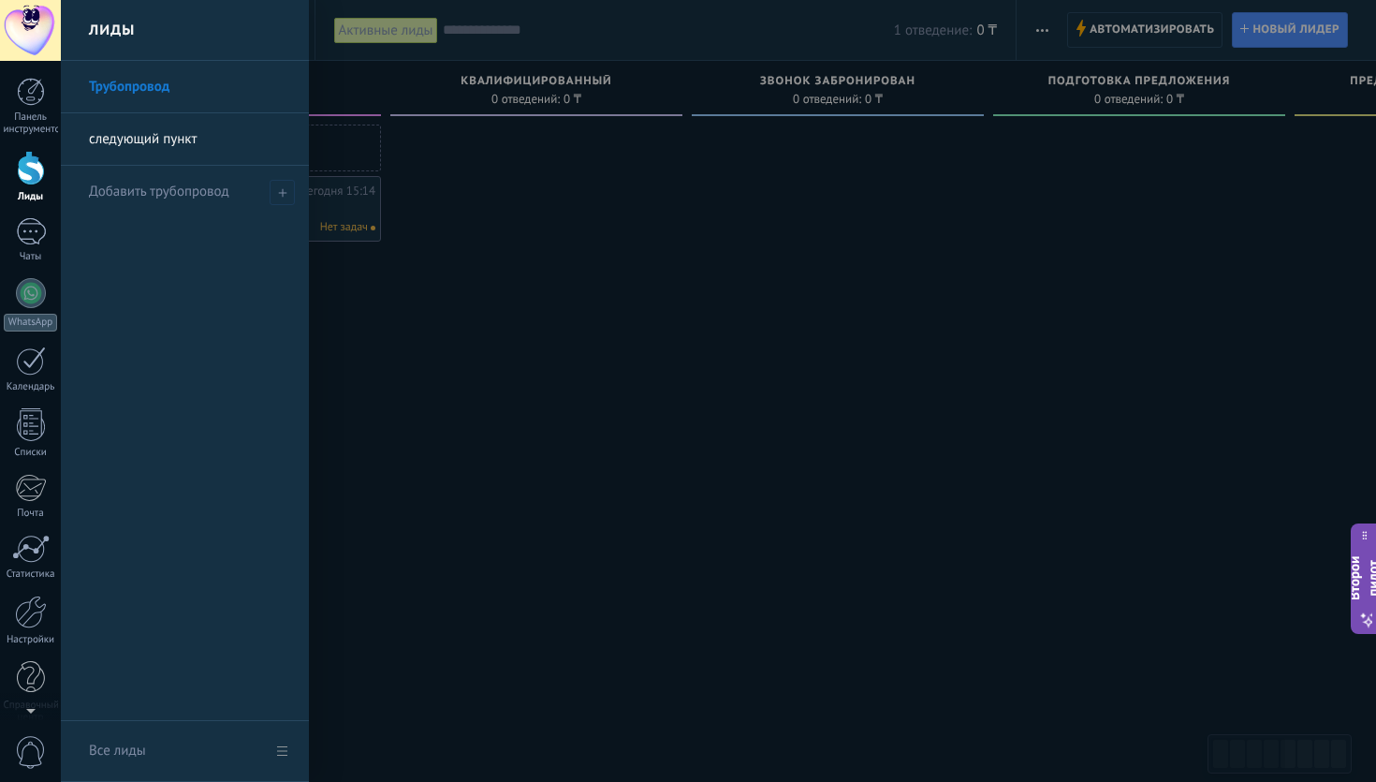
click at [144, 140] on font "следующий пункт" at bounding box center [143, 139] width 108 height 18
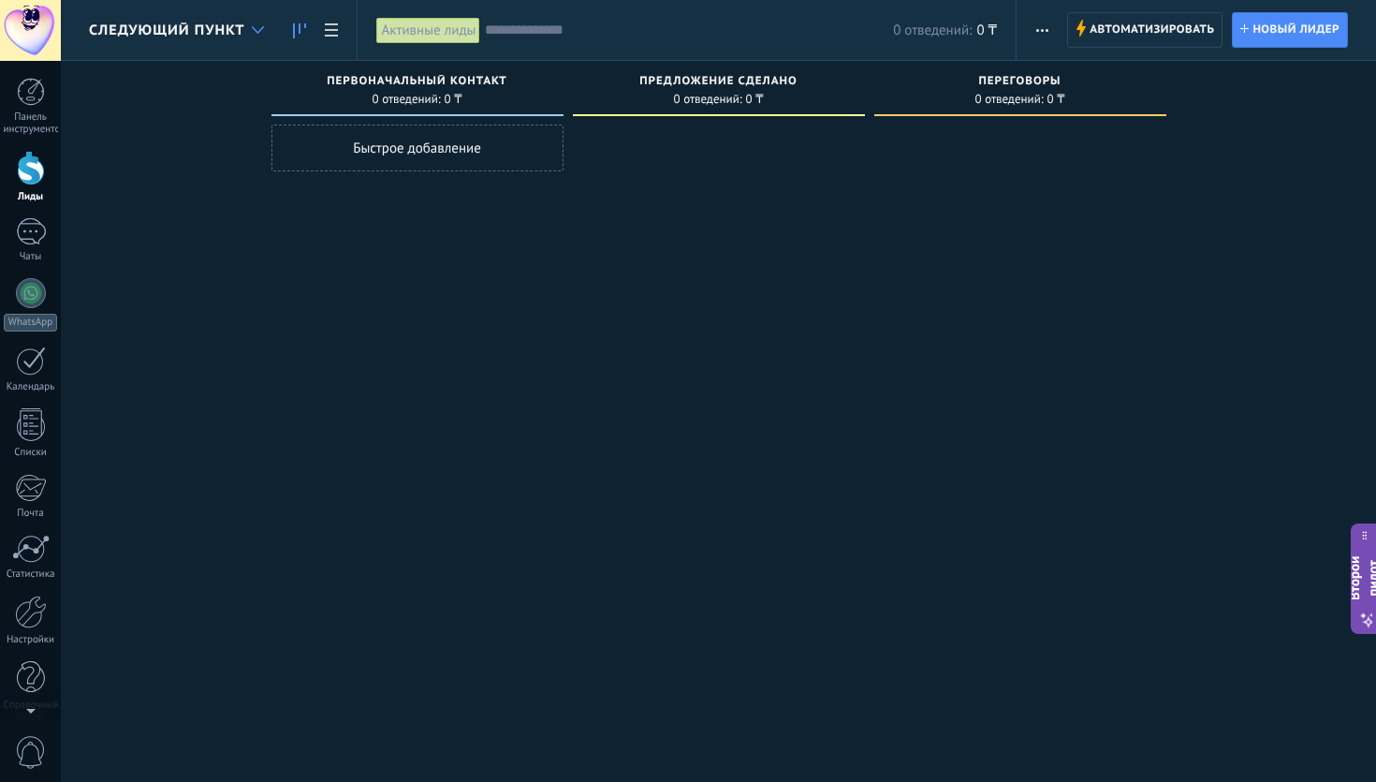
click at [252, 33] on icon at bounding box center [258, 29] width 12 height 7
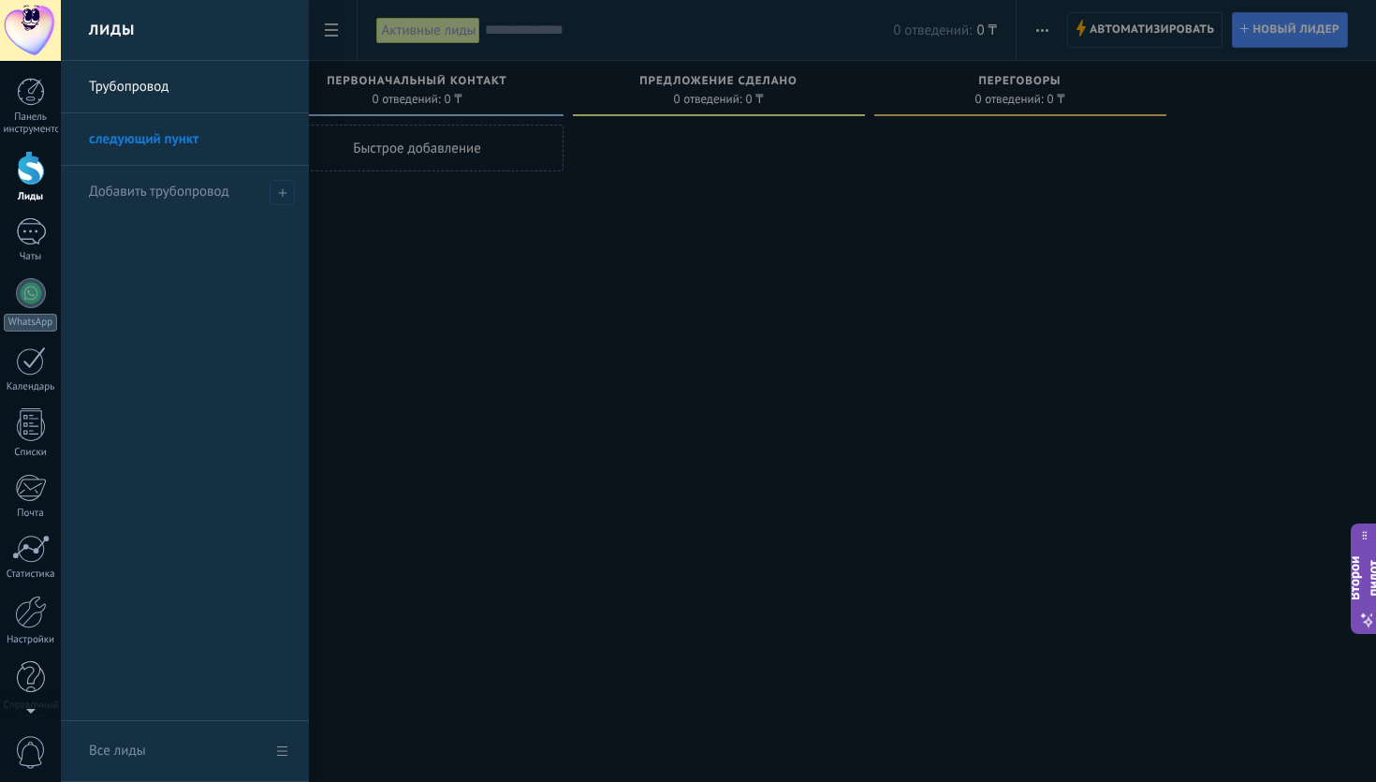
drag, startPoint x: 282, startPoint y: 135, endPoint x: 230, endPoint y: 98, distance: 63.1
click at [329, 34] on div at bounding box center [749, 391] width 1376 height 782
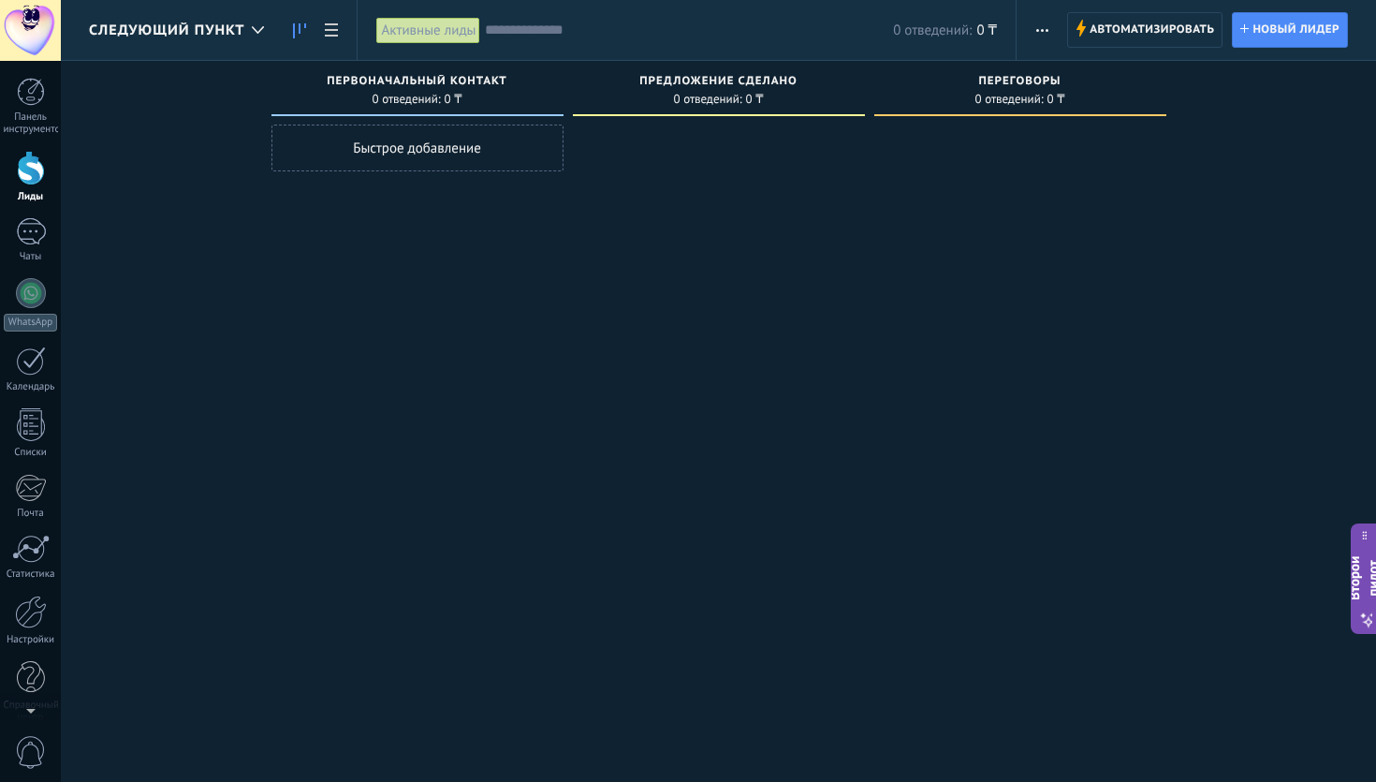
click at [149, 30] on font "следующий пункт" at bounding box center [166, 31] width 155 height 18
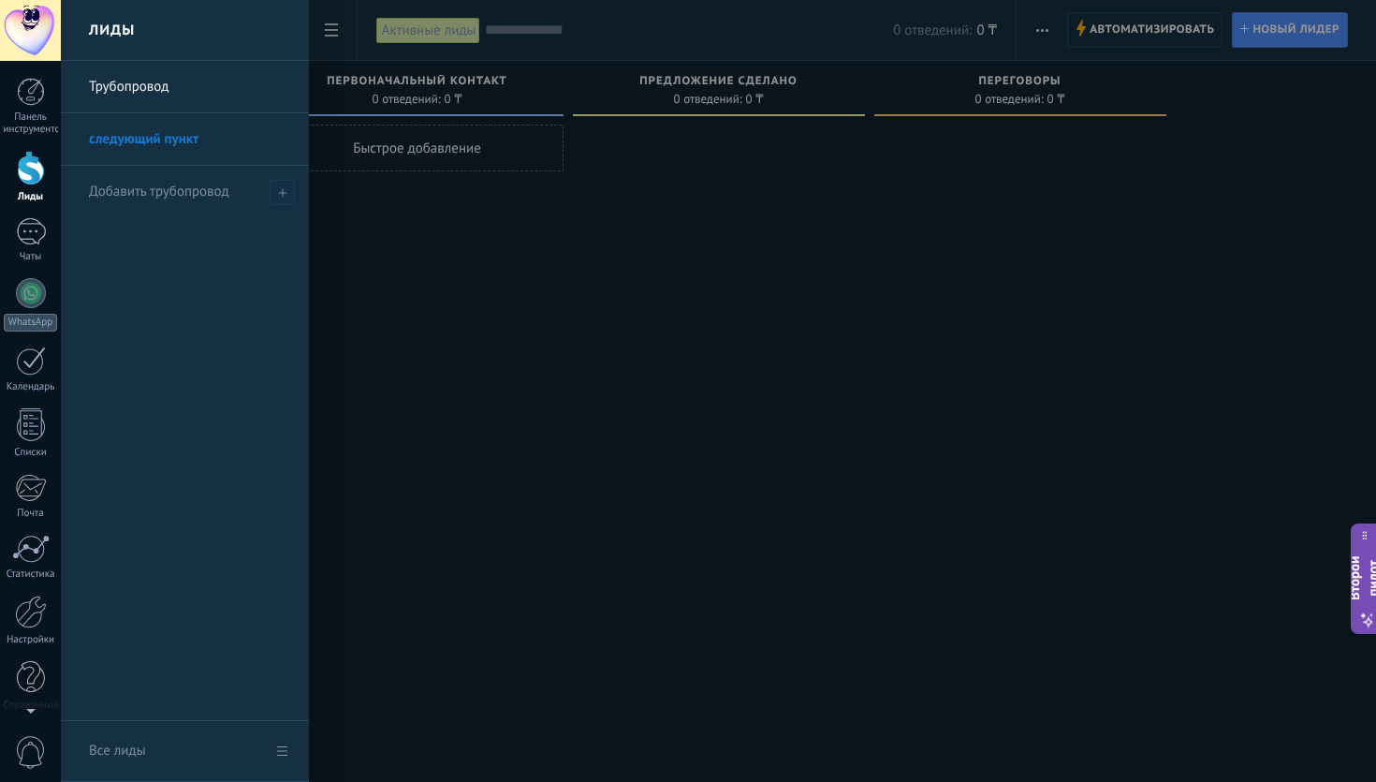
click at [141, 91] on font "Трубопровод" at bounding box center [129, 87] width 80 height 18
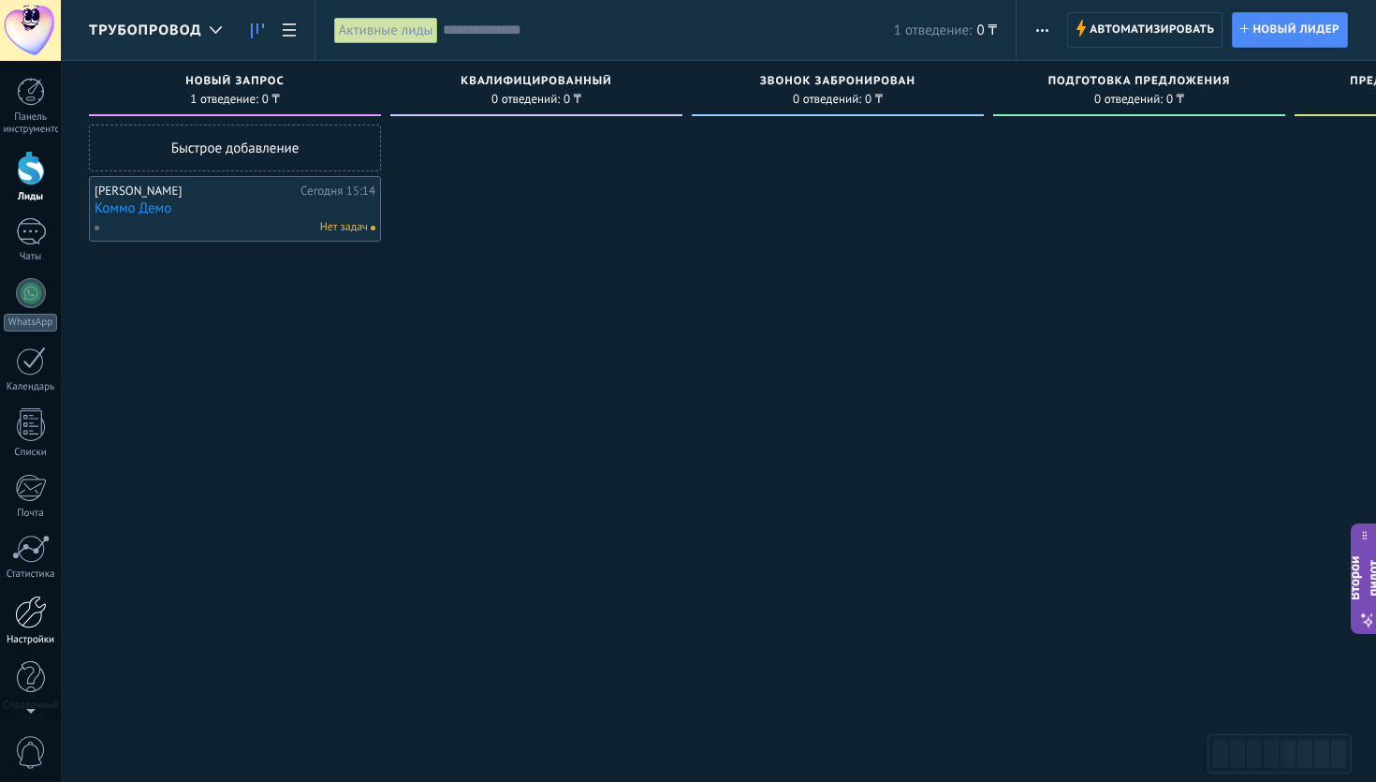
click at [30, 644] on font "Настройки" at bounding box center [31, 639] width 48 height 13
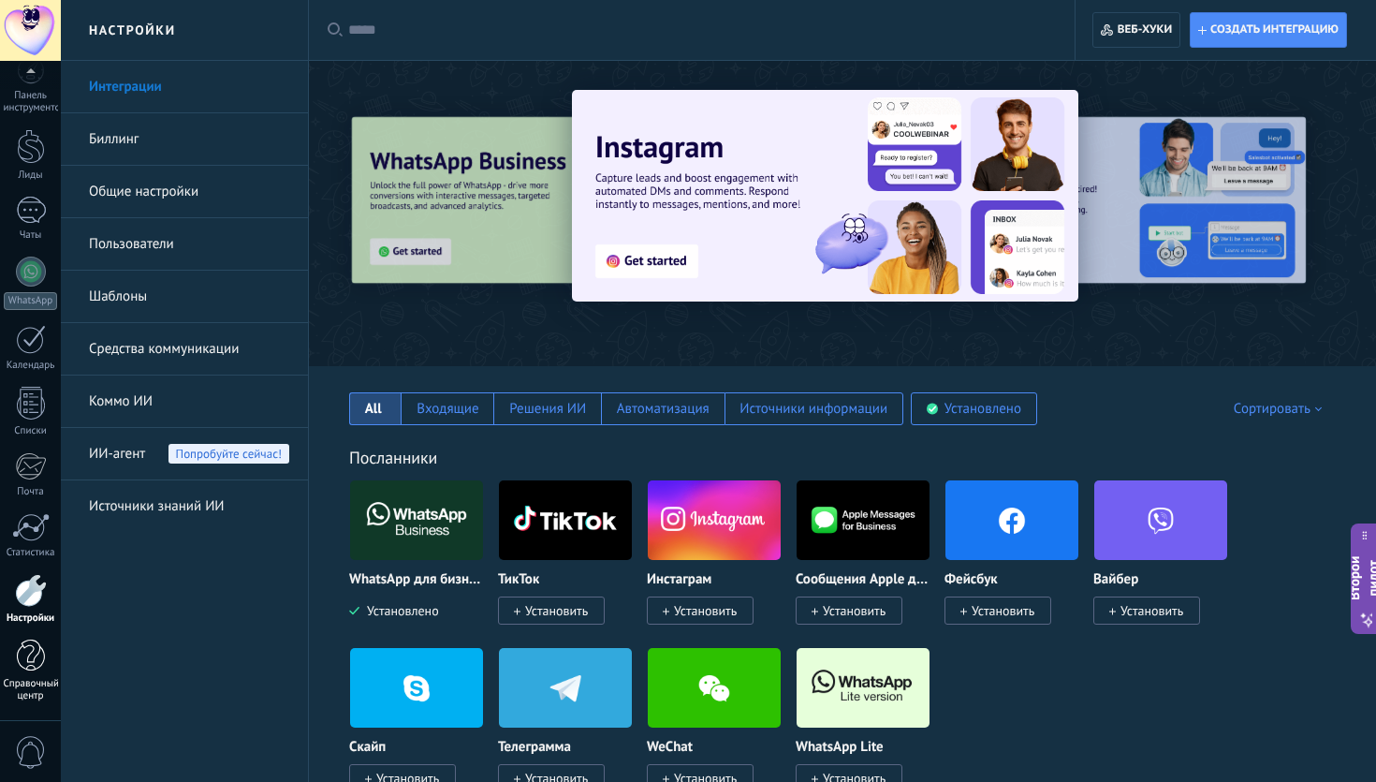
scroll to position [49, 0]
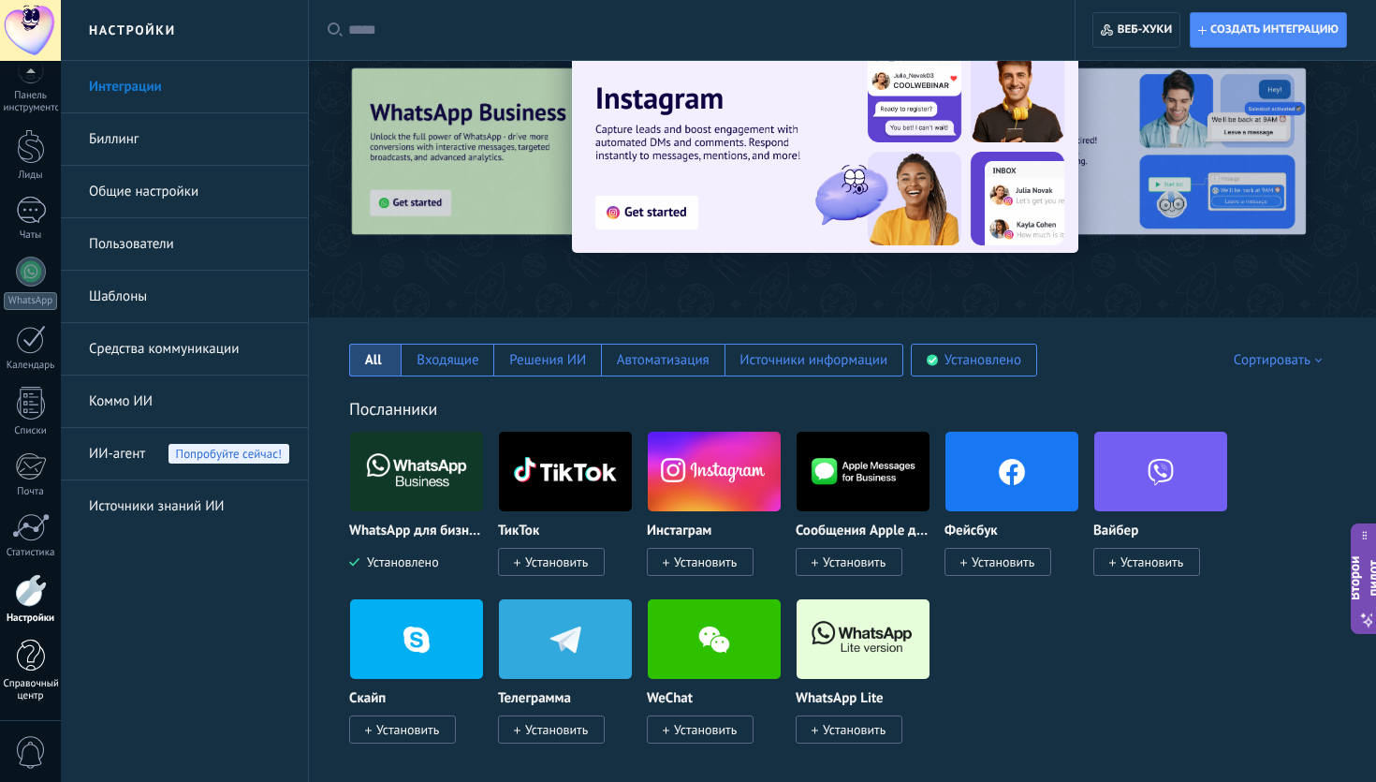
click at [20, 671] on div at bounding box center [31, 655] width 28 height 33
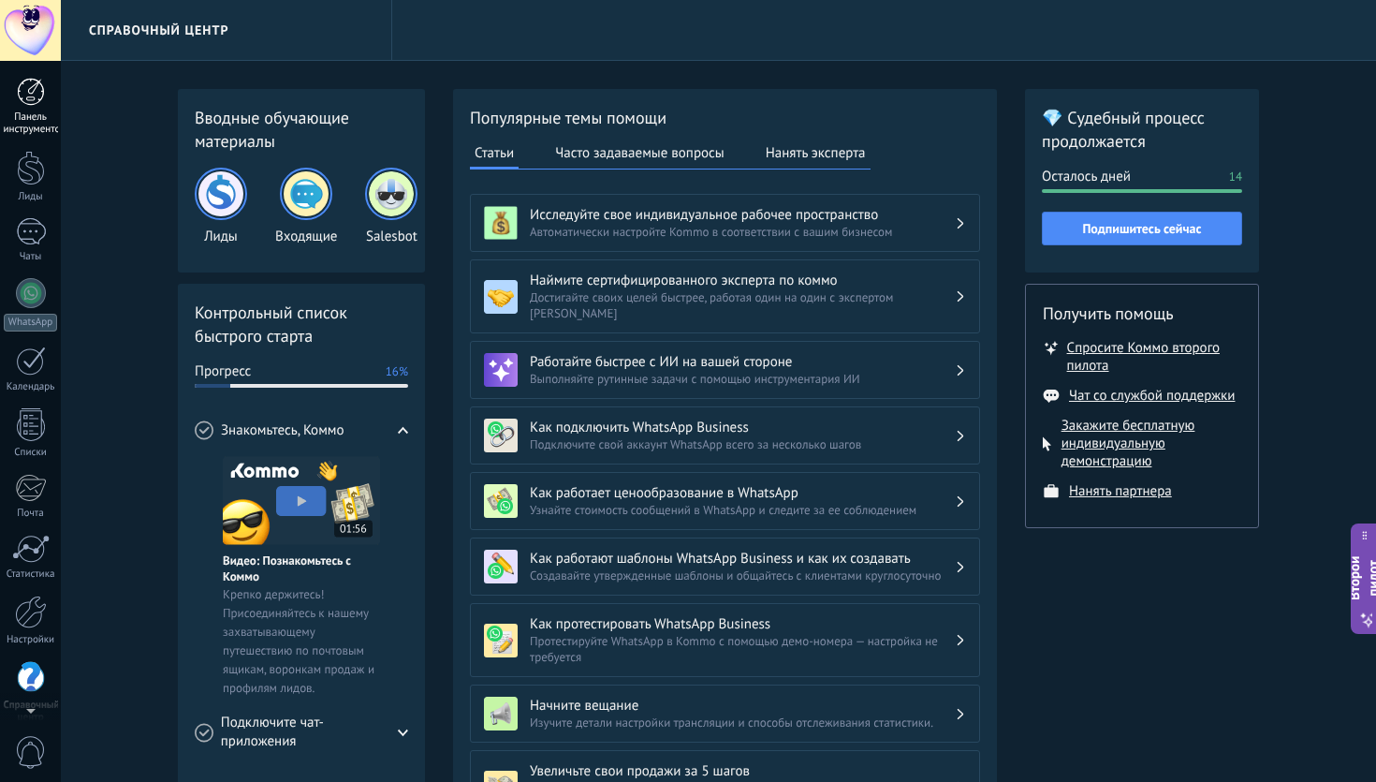
click at [39, 95] on div at bounding box center [31, 92] width 28 height 28
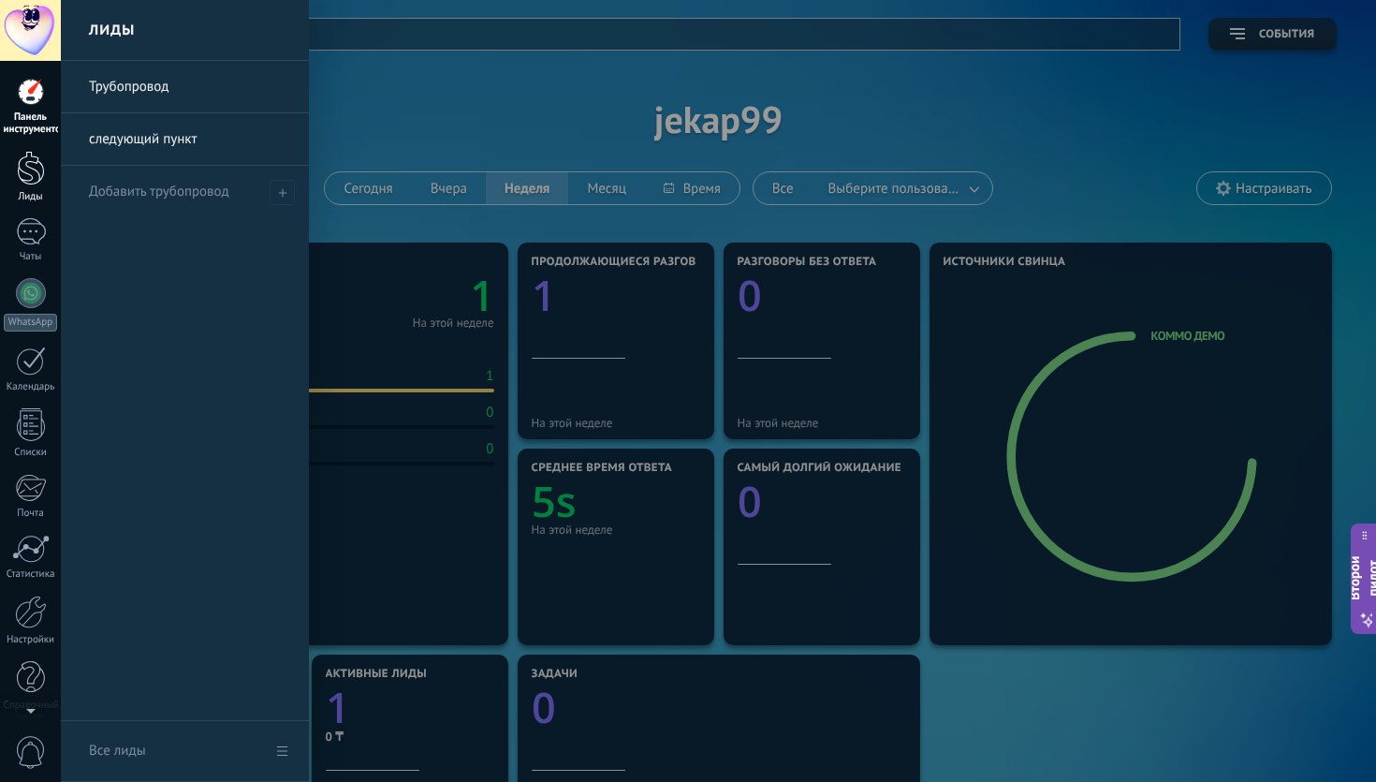
click at [21, 184] on div at bounding box center [31, 168] width 28 height 35
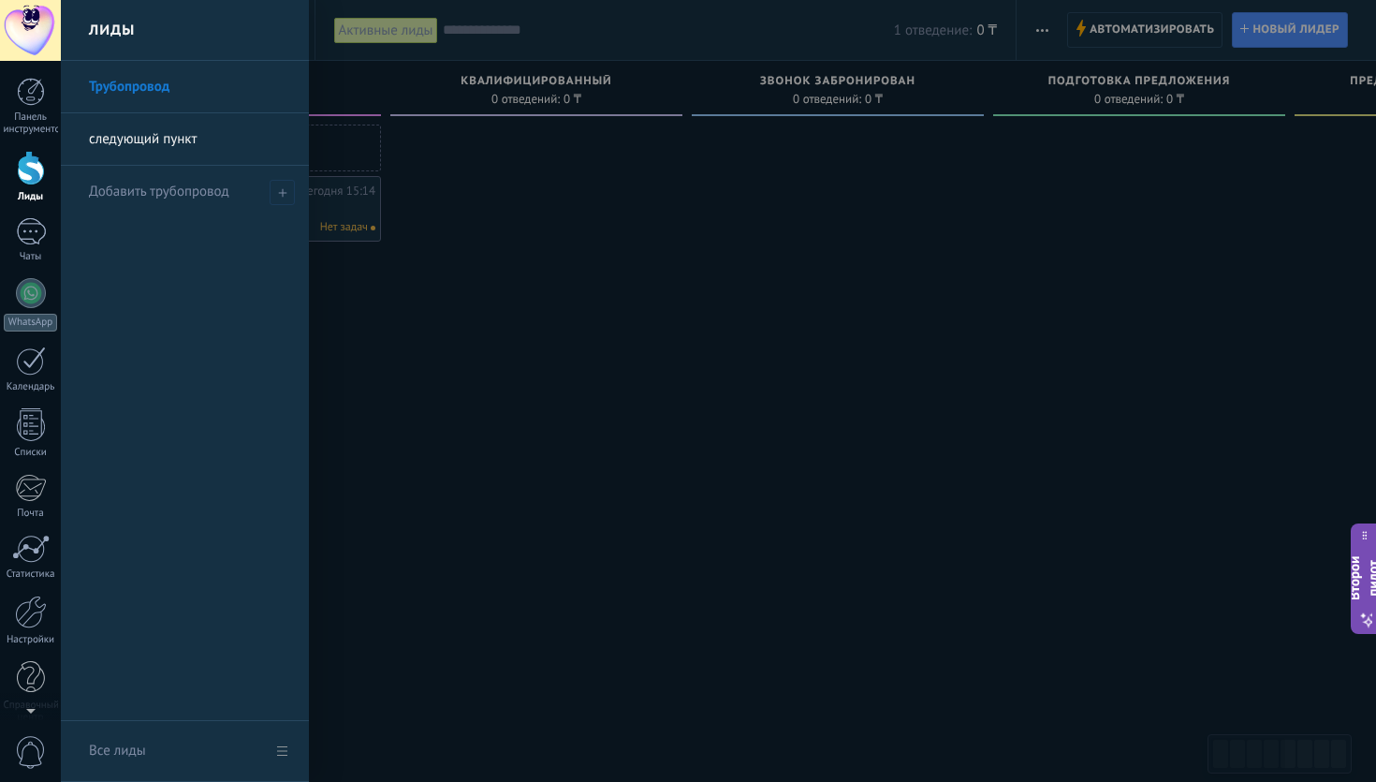
click at [117, 142] on font "следующий пункт" at bounding box center [143, 139] width 108 height 18
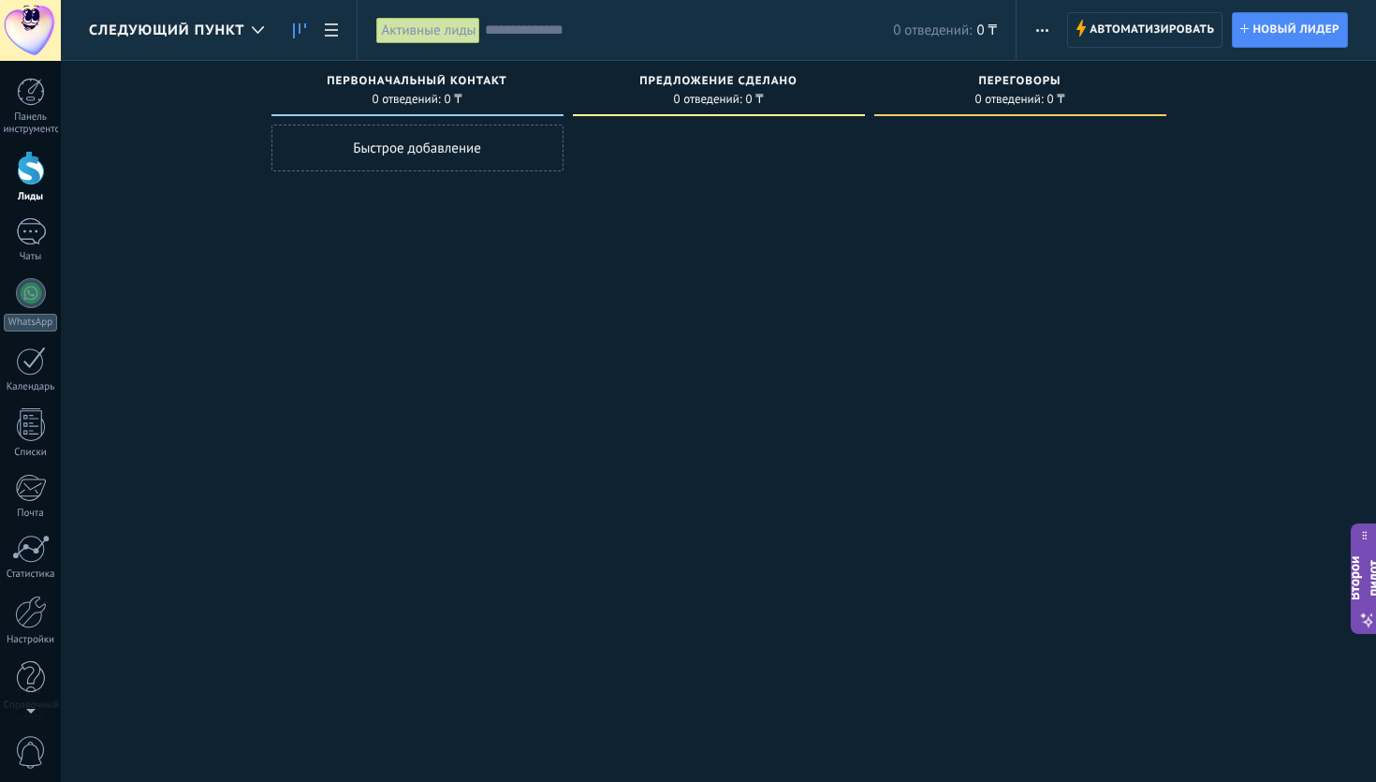
click at [1037, 29] on use "button" at bounding box center [1042, 30] width 12 height 3
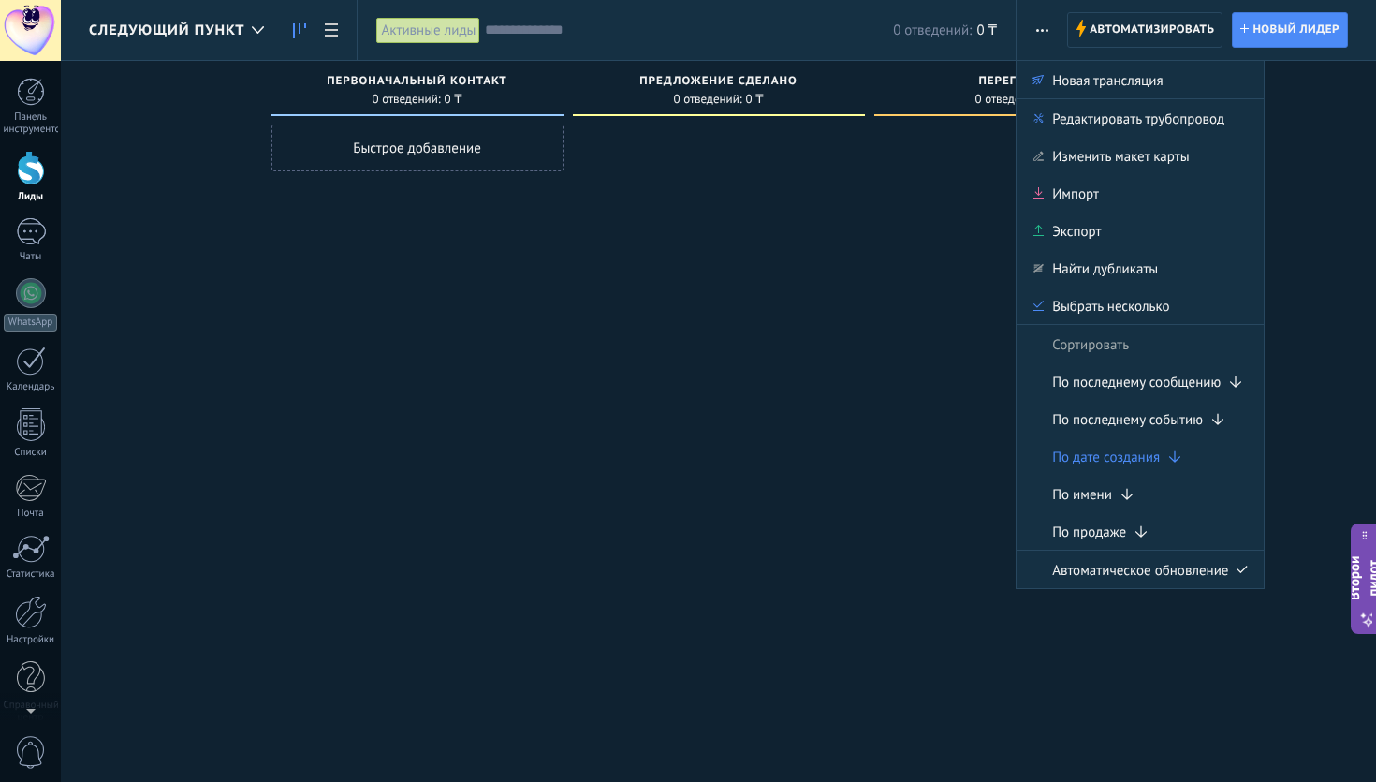
click at [827, 321] on div at bounding box center [719, 392] width 292 height 537
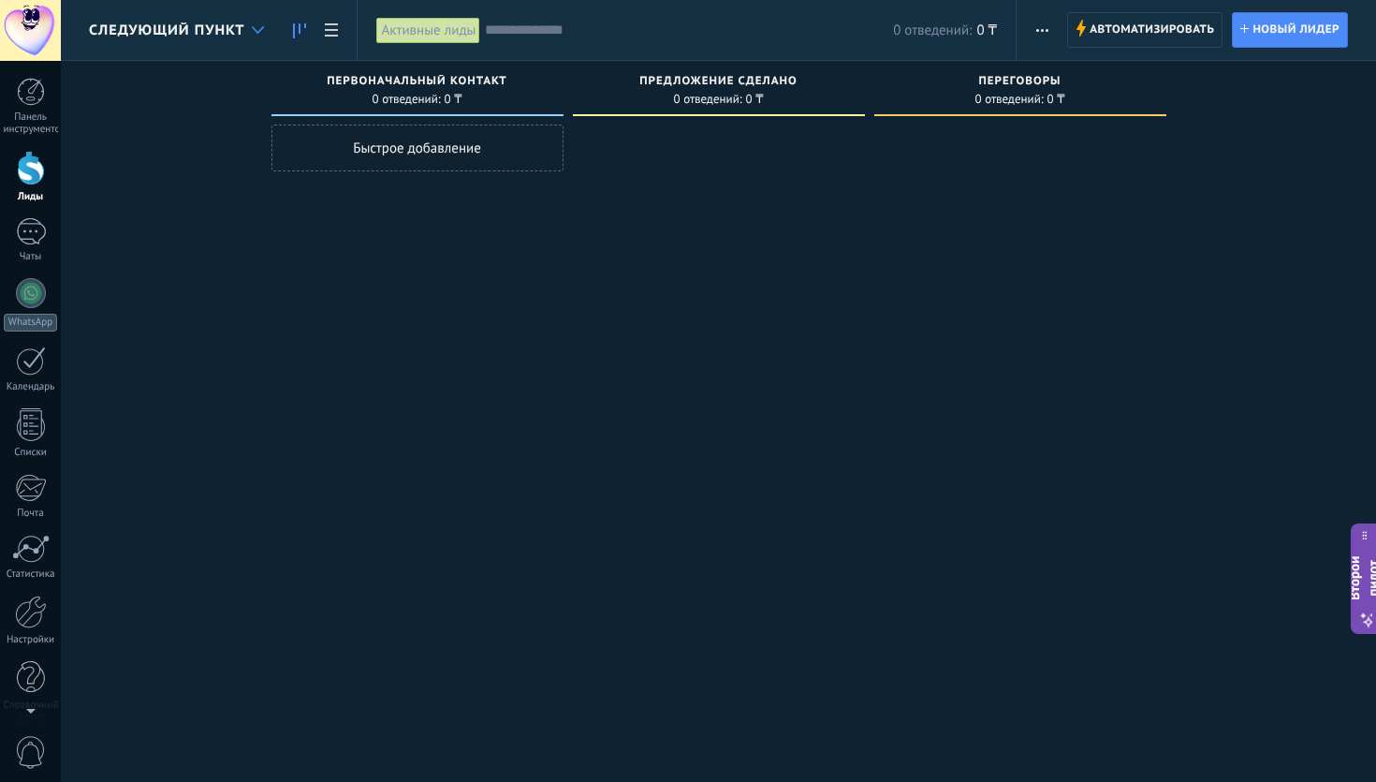
click at [258, 33] on use at bounding box center [258, 29] width 12 height 7
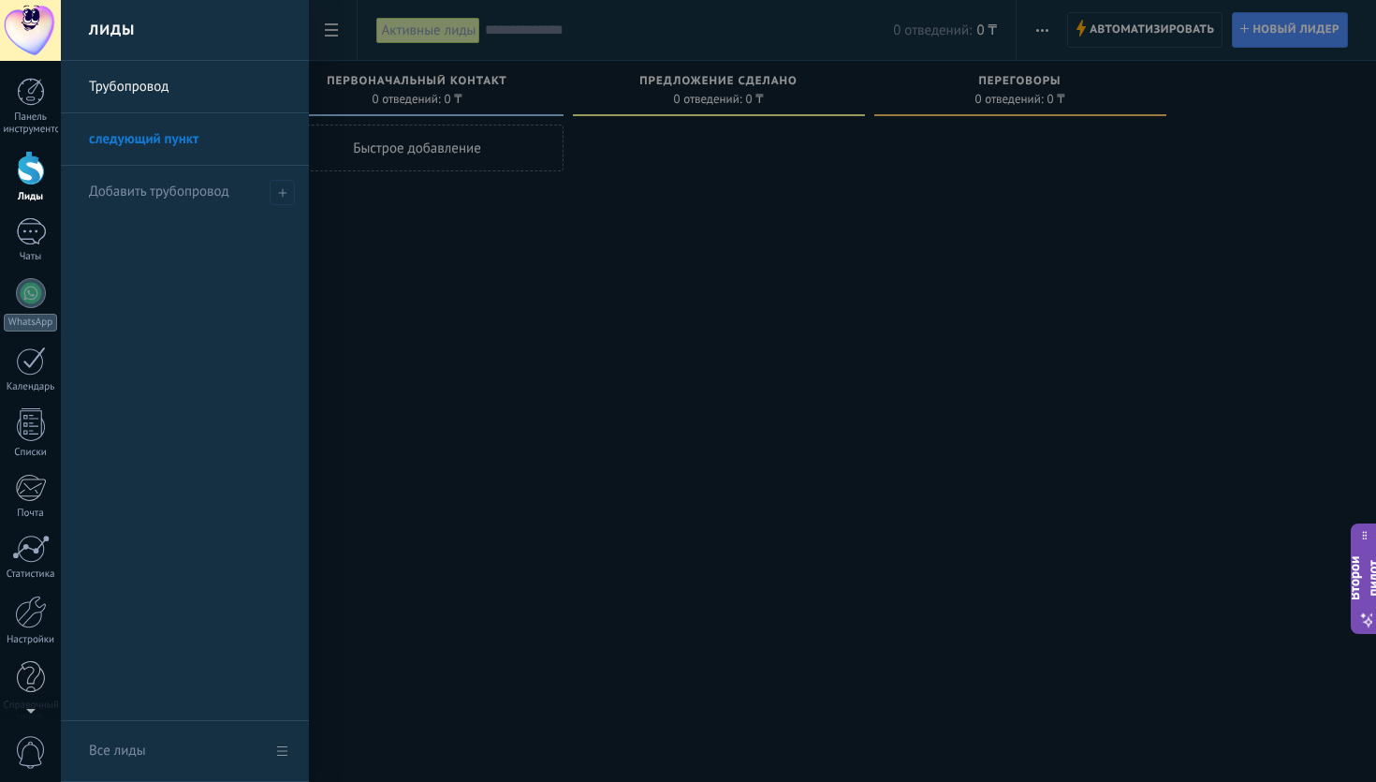
click at [110, 31] on font "Лиды" at bounding box center [112, 31] width 46 height 18
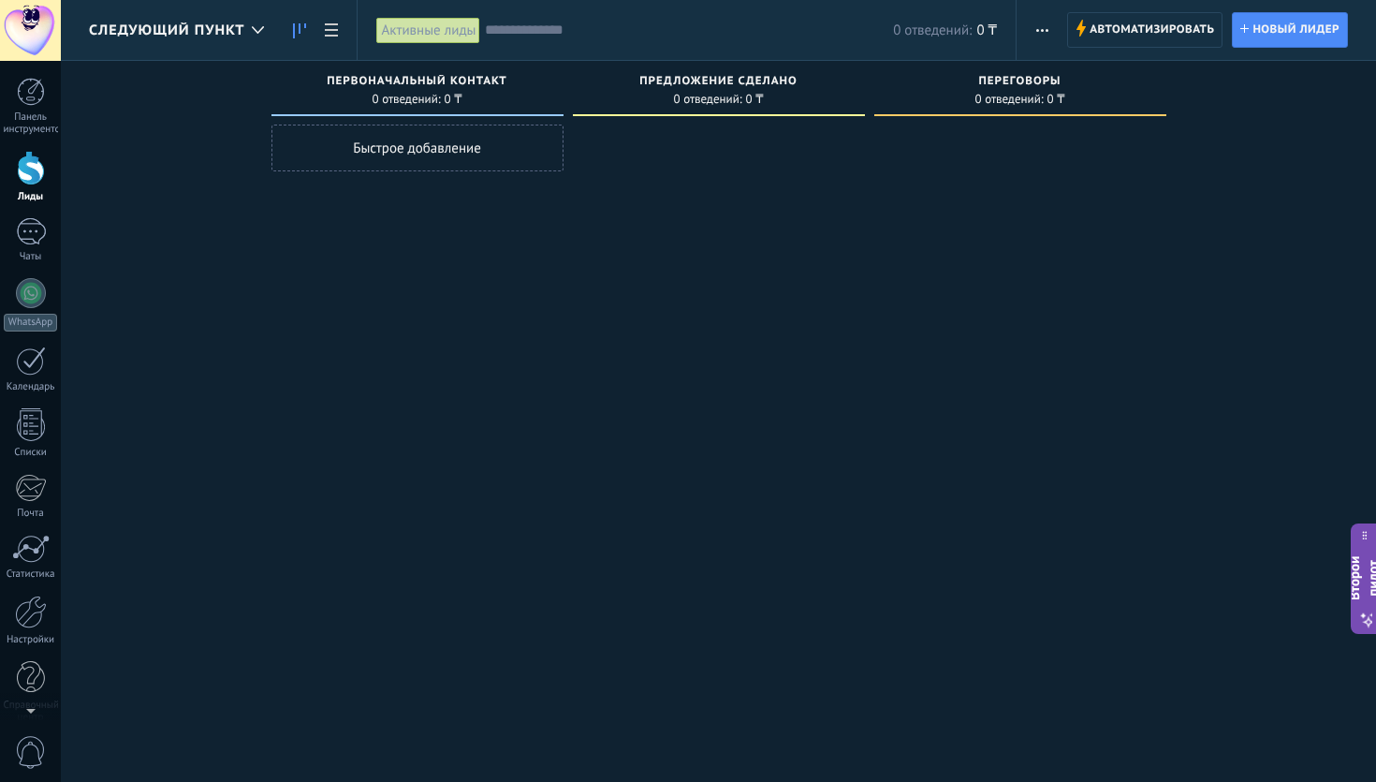
click at [110, 31] on font "следующий пункт" at bounding box center [166, 31] width 155 height 18
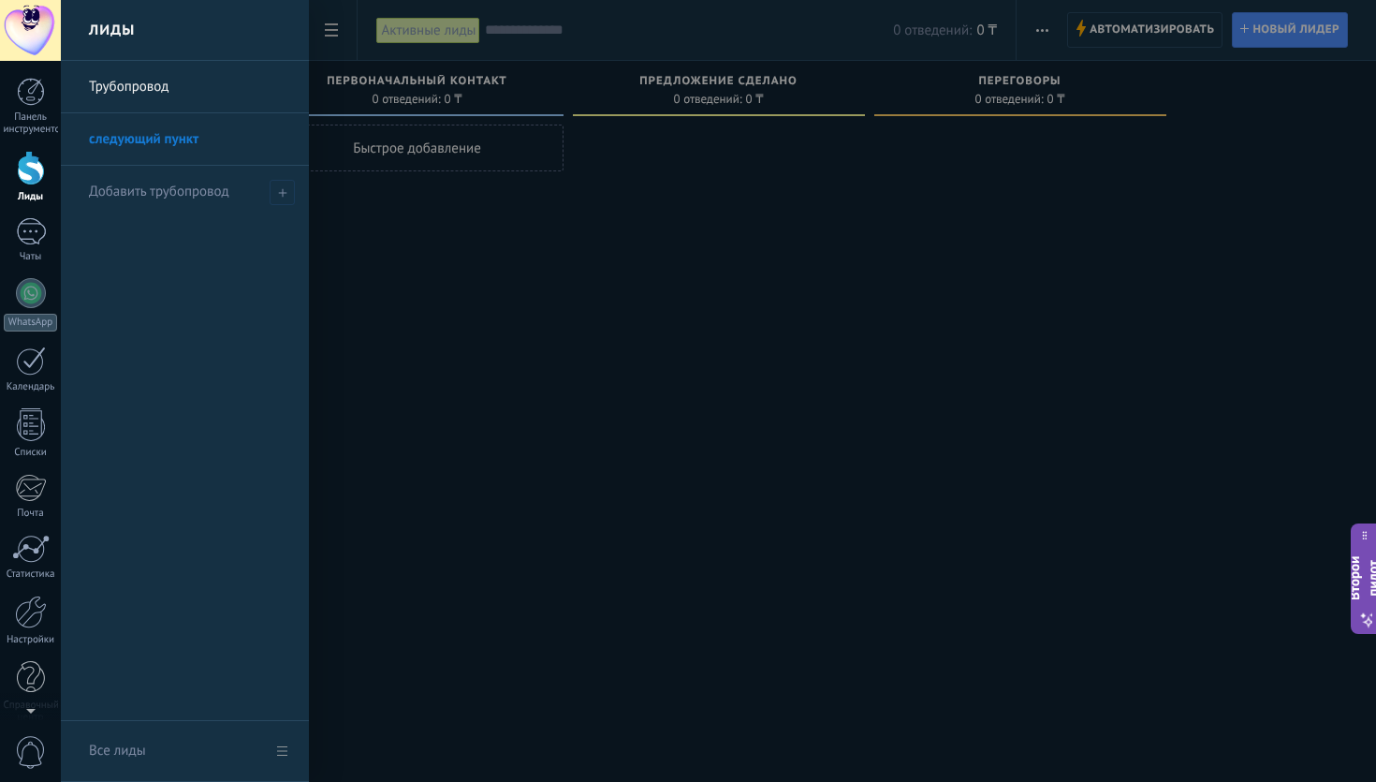
click at [415, 563] on div at bounding box center [749, 391] width 1376 height 782
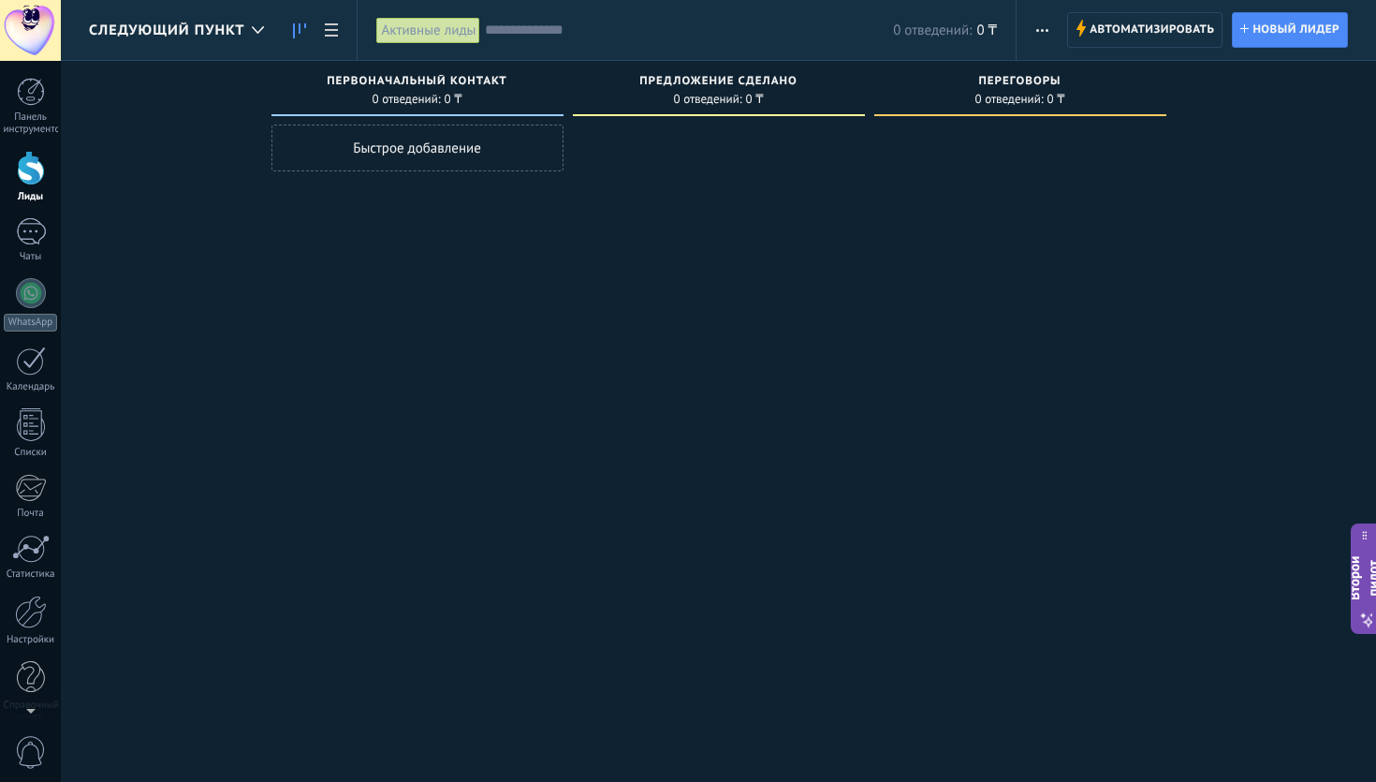
click at [1041, 36] on span "button" at bounding box center [1042, 30] width 12 height 36
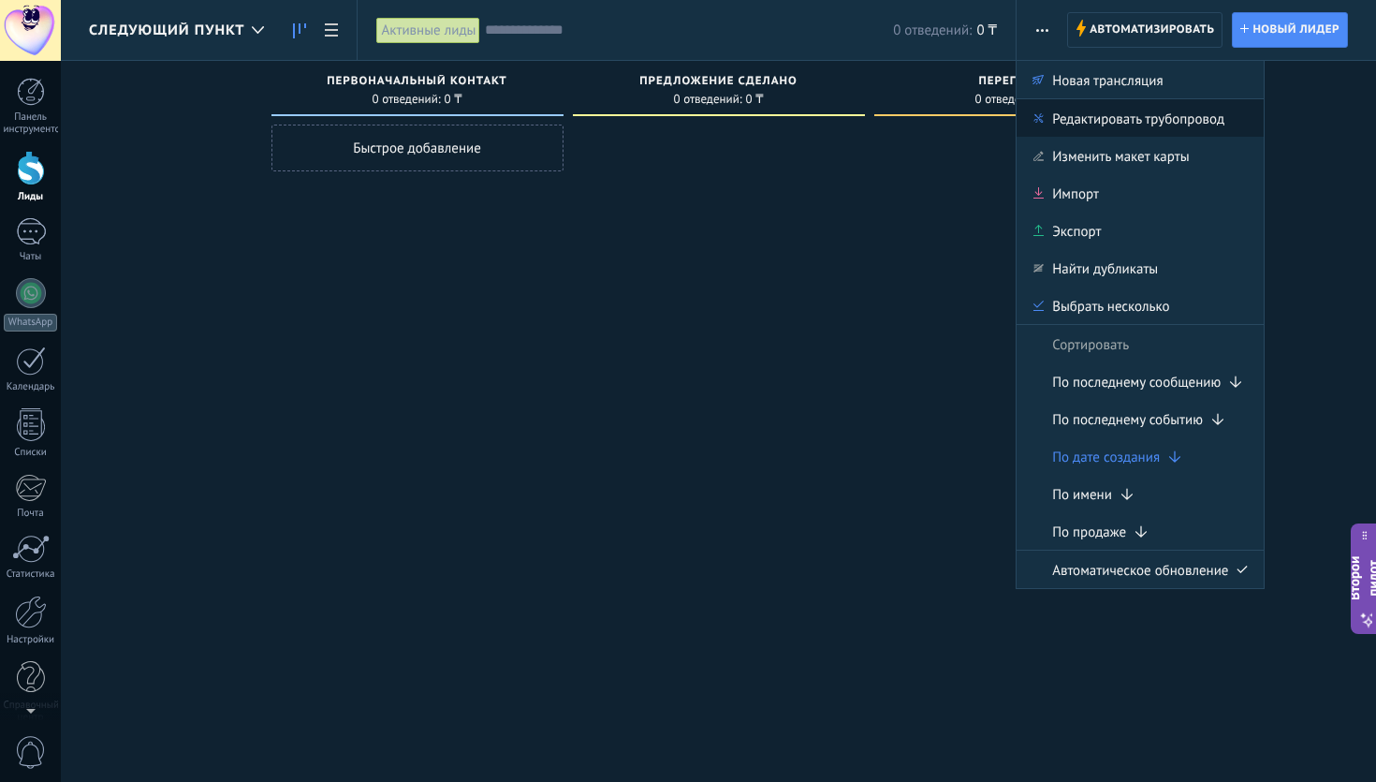
click at [1114, 128] on font "Редактировать трубопровод" at bounding box center [1138, 119] width 172 height 18
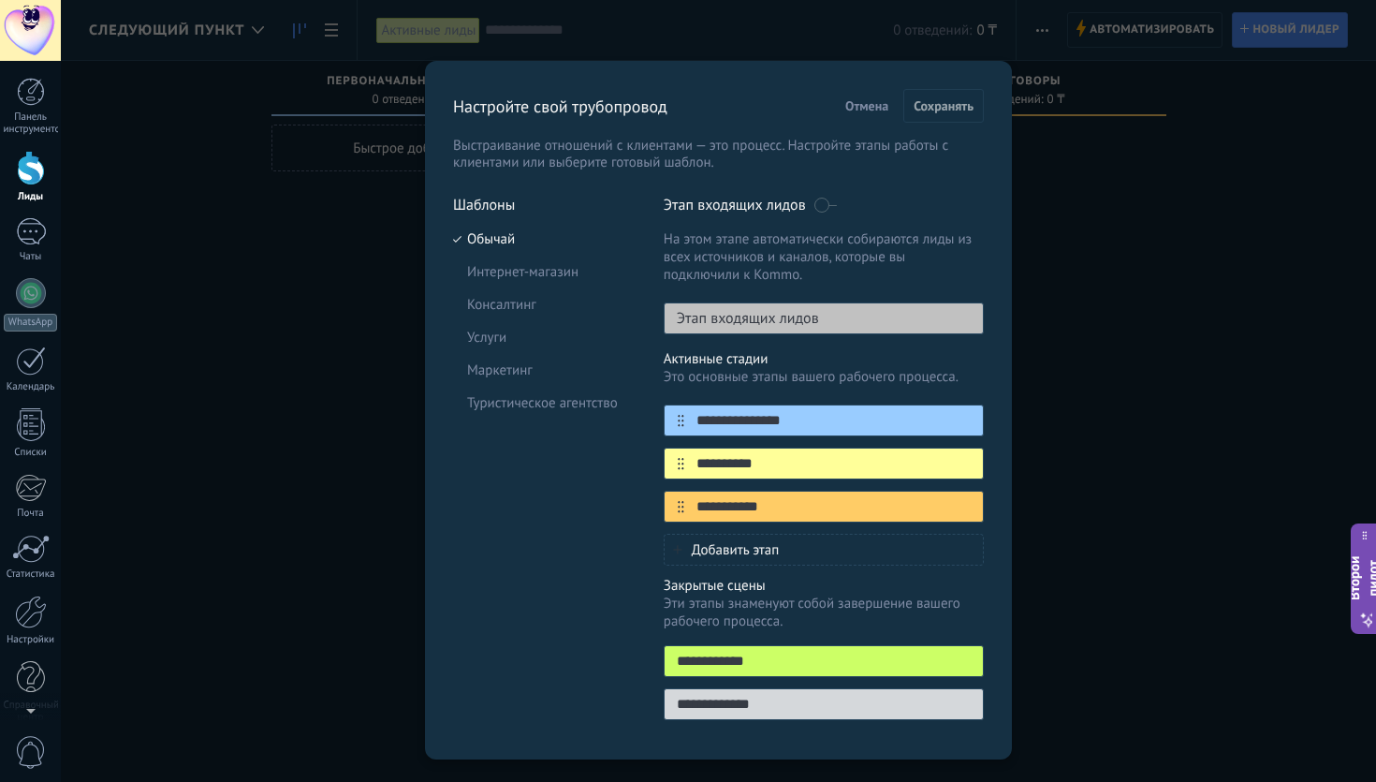
scroll to position [42, 0]
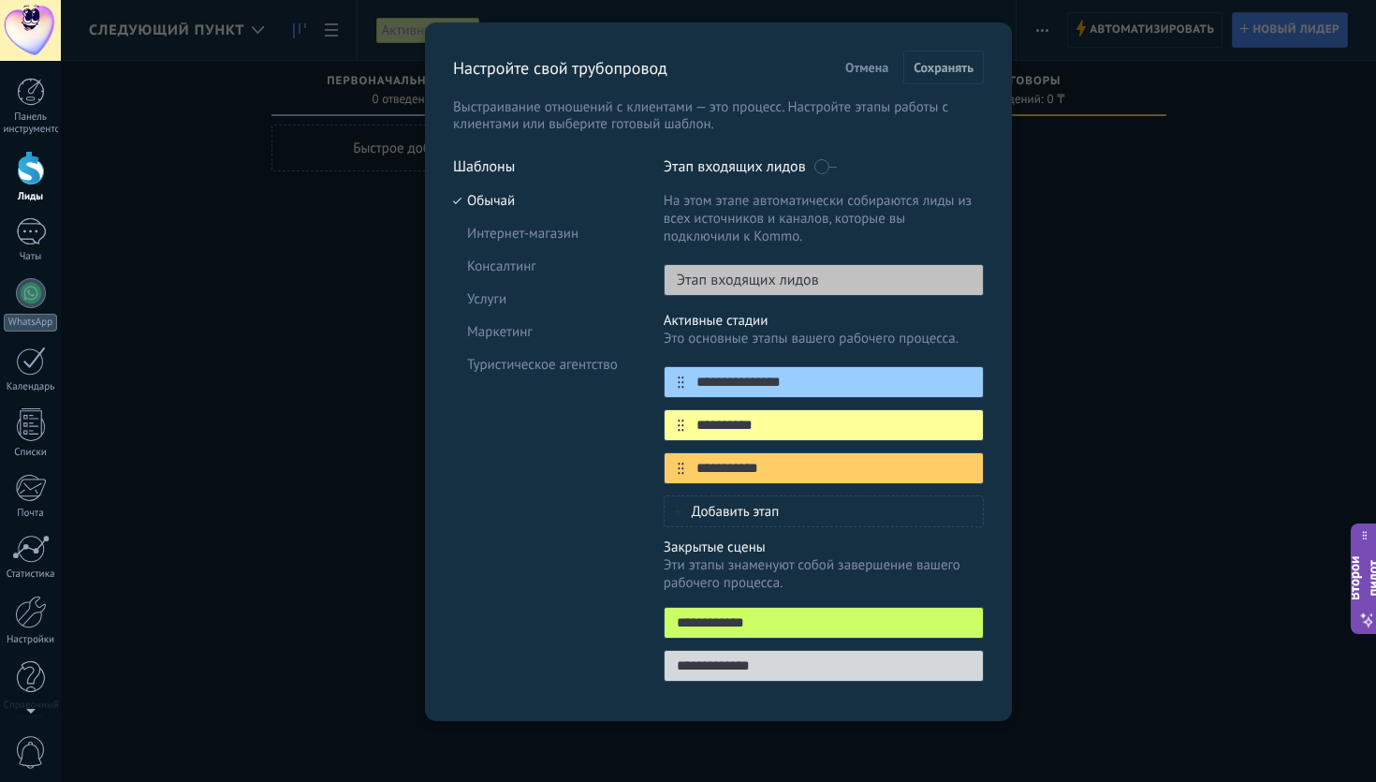
click at [852, 67] on font "Отмена" at bounding box center [866, 67] width 43 height 17
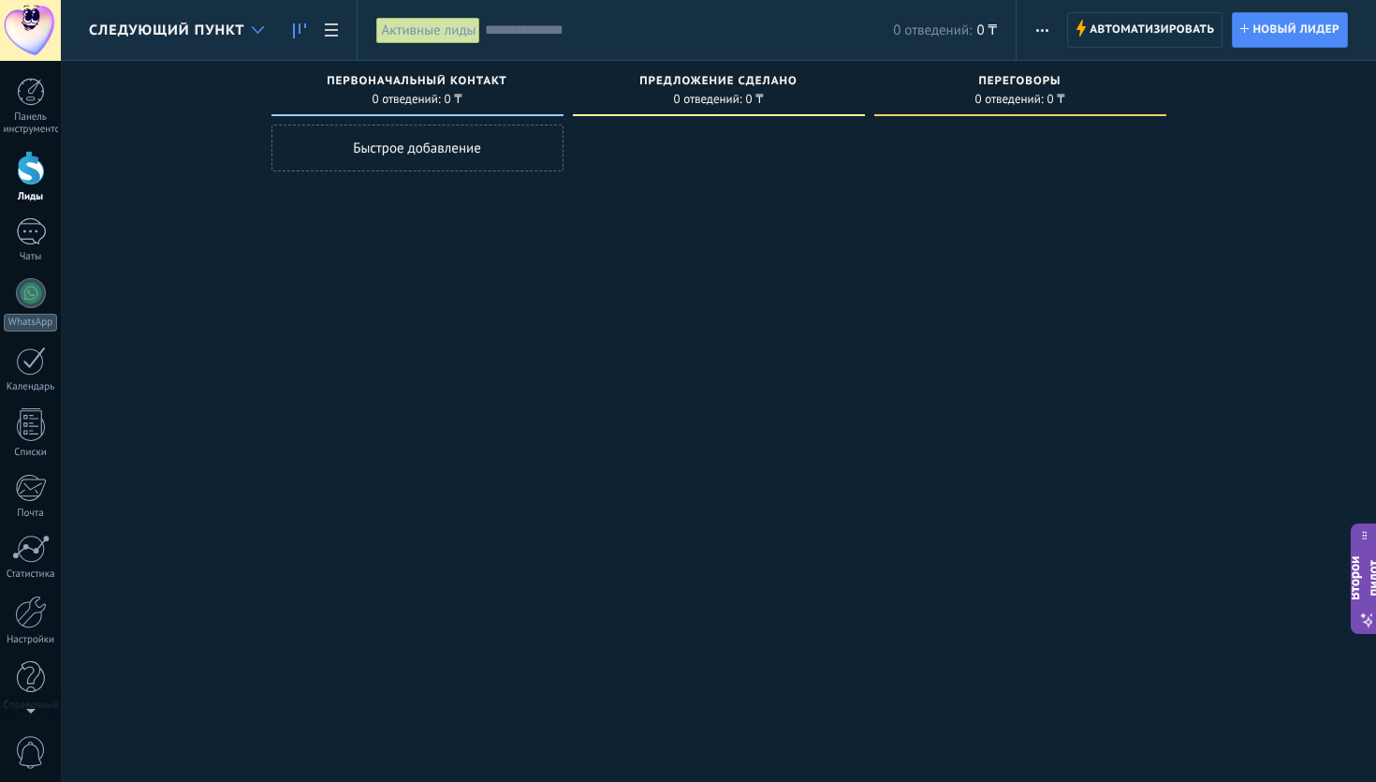
click at [250, 15] on div at bounding box center [257, 30] width 31 height 37
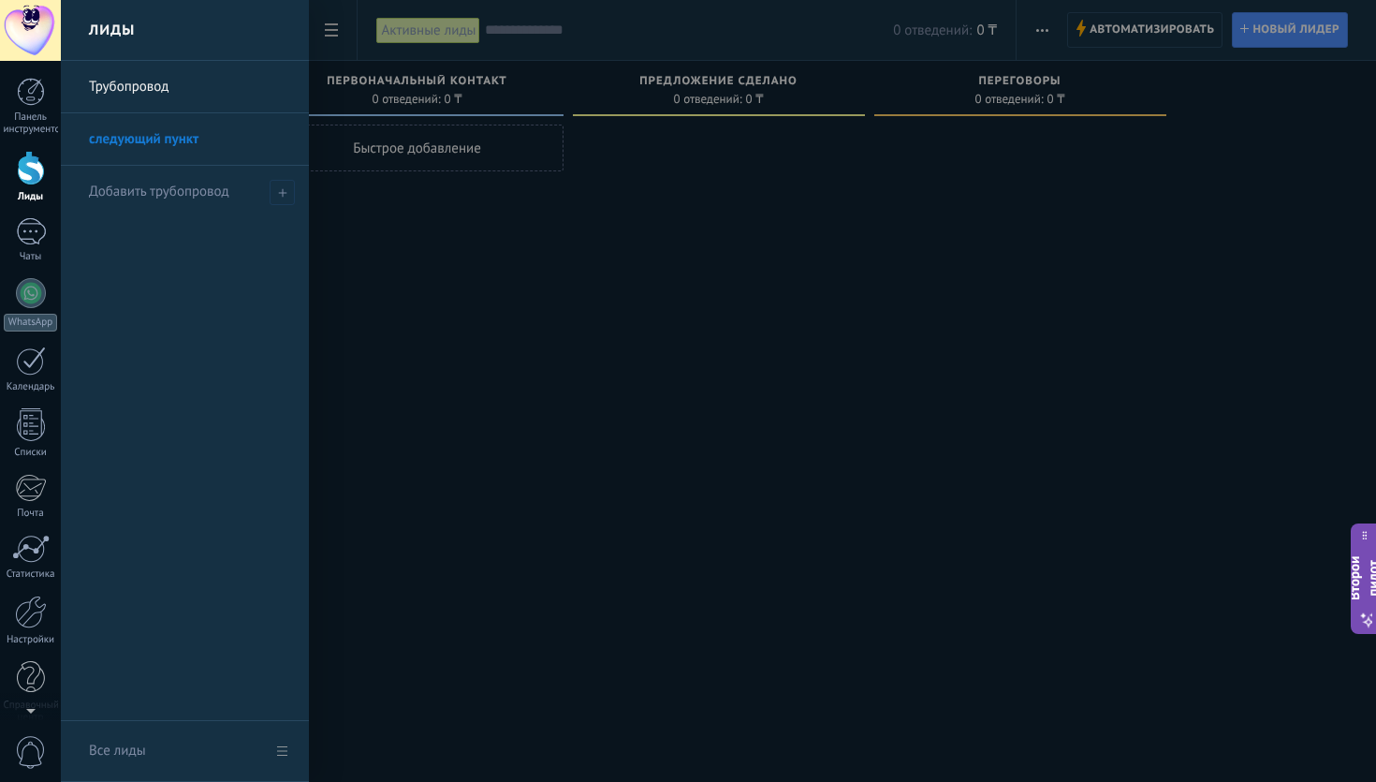
click at [171, 95] on link "Трубопровод" at bounding box center [189, 87] width 201 height 52
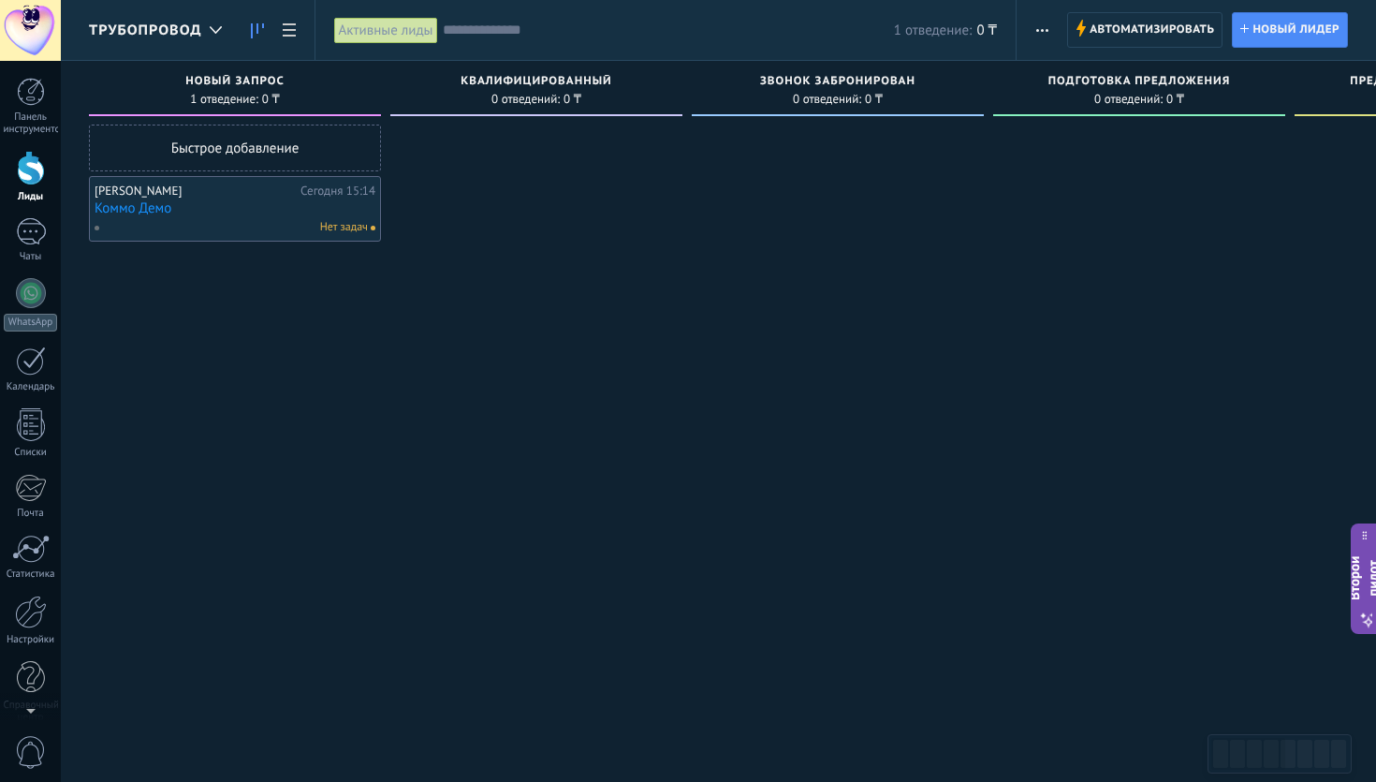
click at [223, 215] on link "Коммо Демо" at bounding box center [235, 208] width 281 height 16
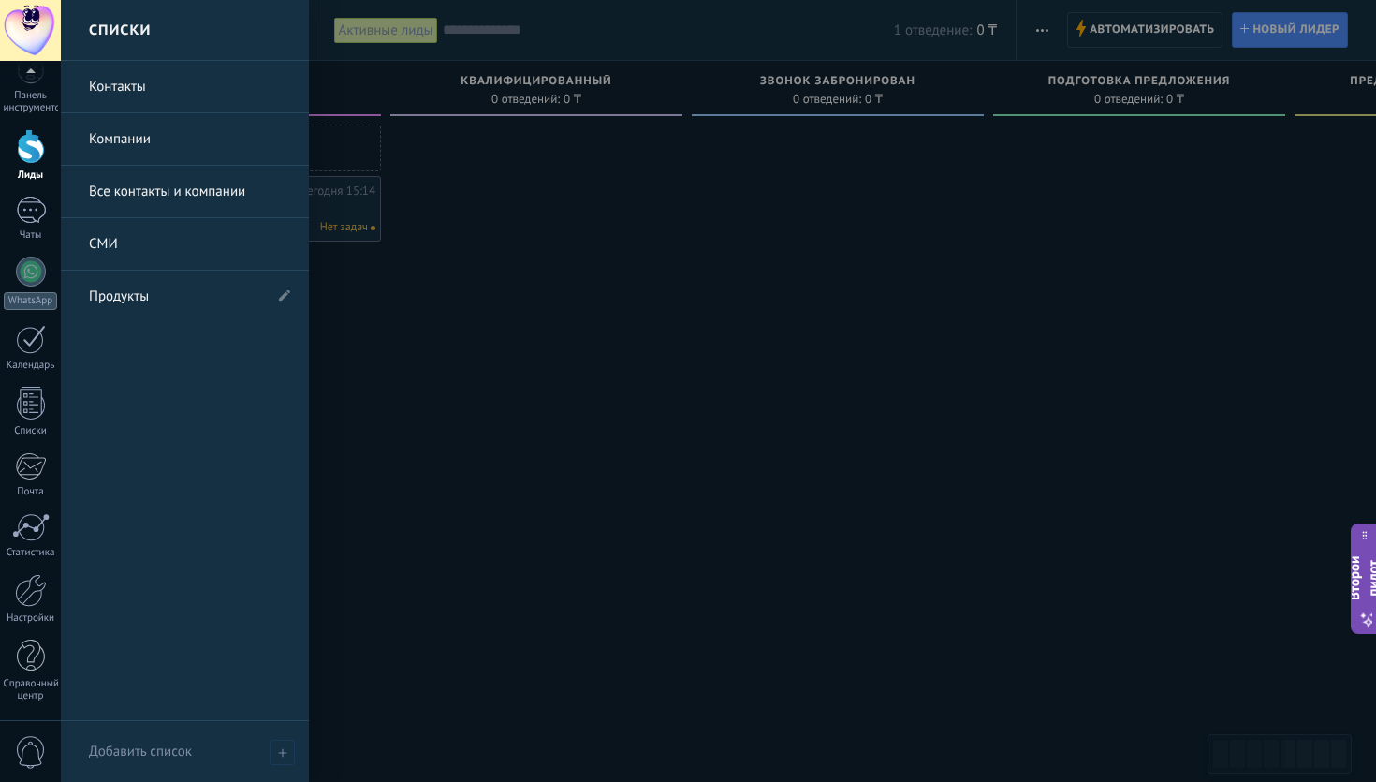
click at [138, 81] on font "Контакты" at bounding box center [117, 87] width 57 height 18
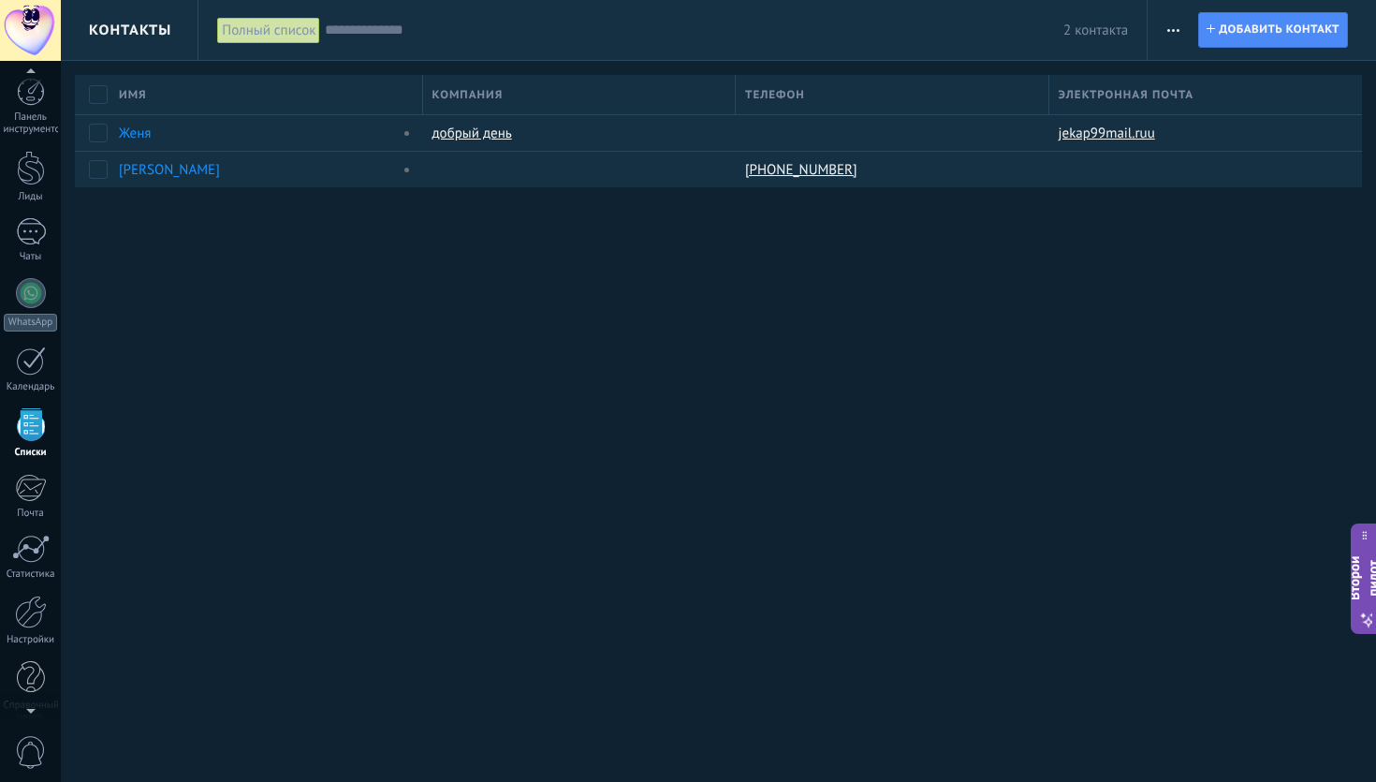
scroll to position [22, 0]
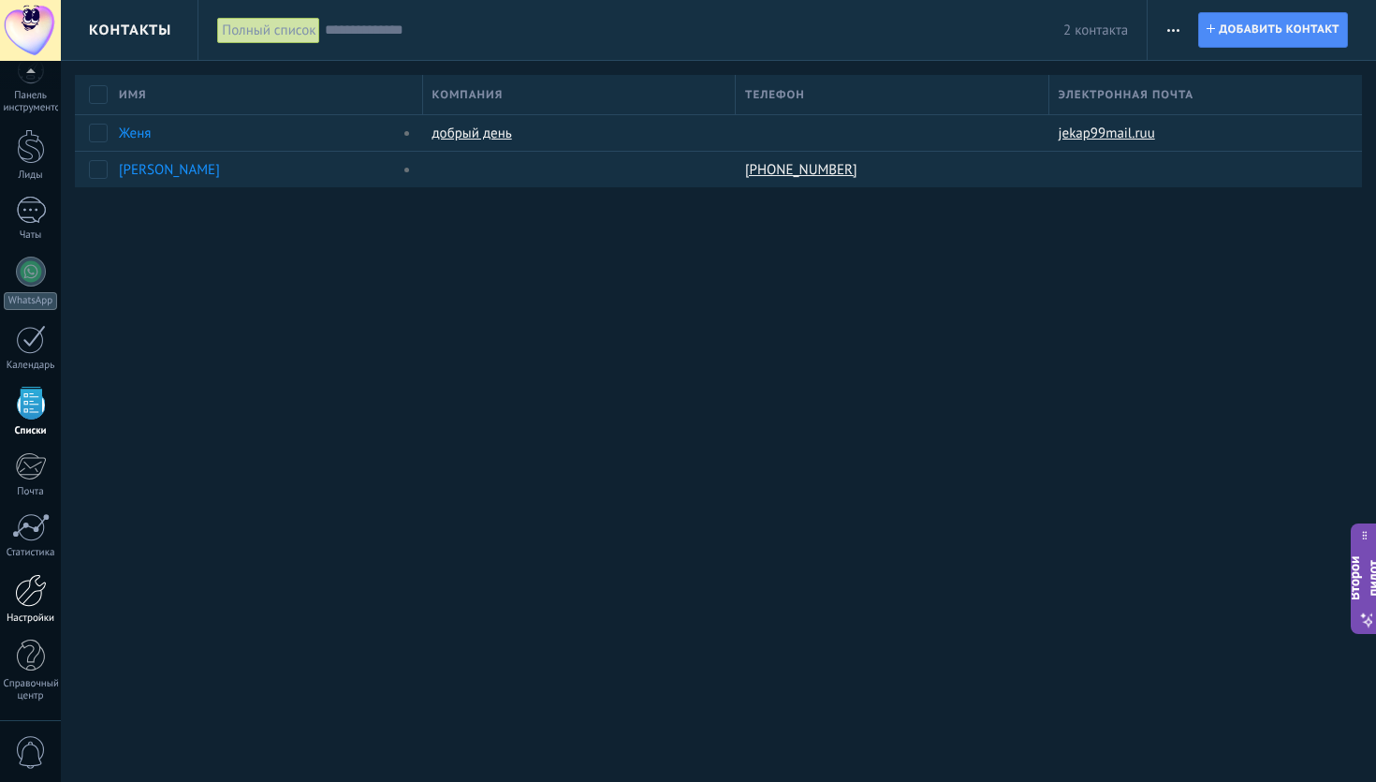
click at [31, 613] on font "Настройки" at bounding box center [31, 617] width 48 height 13
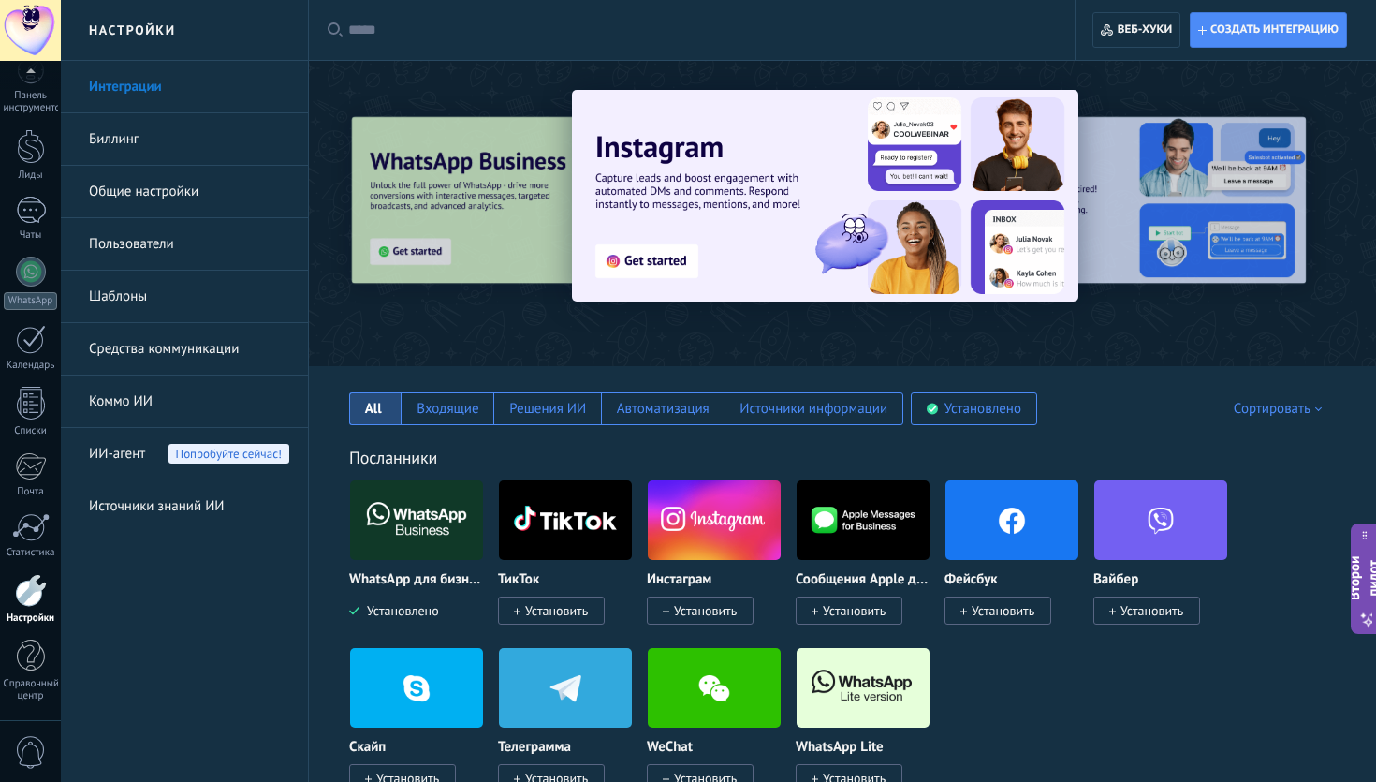
scroll to position [1, 0]
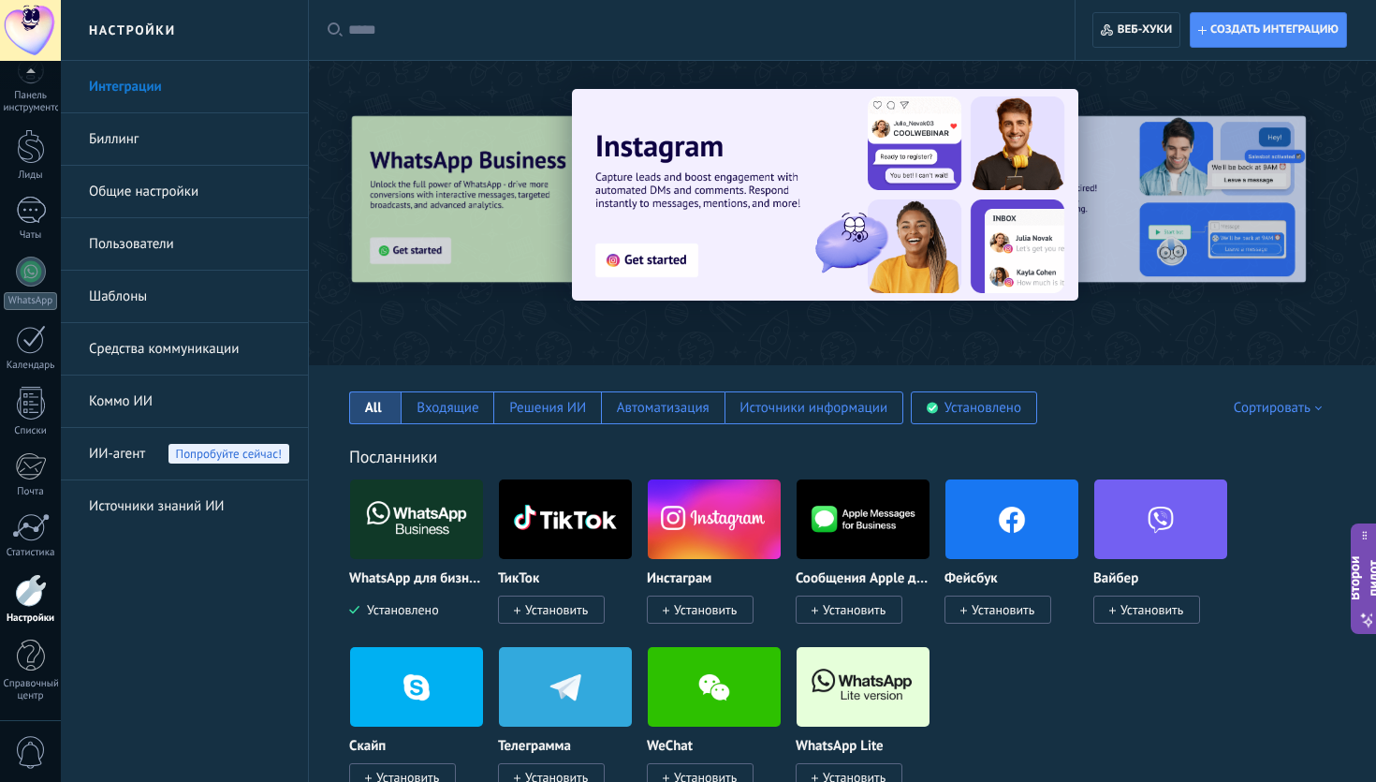
click at [126, 244] on font "Пользователи" at bounding box center [131, 244] width 85 height 18
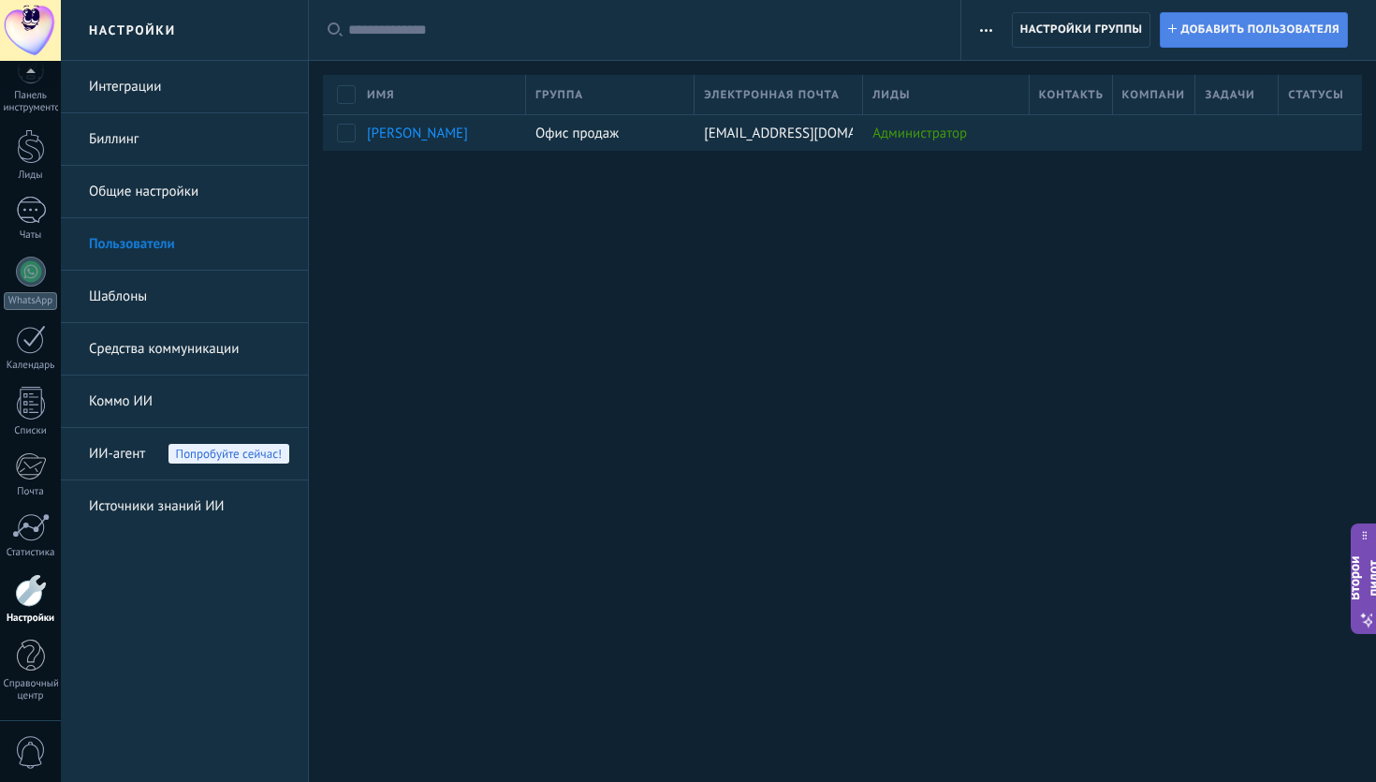
click at [1234, 27] on font "Добавить пользователя" at bounding box center [1259, 29] width 159 height 14
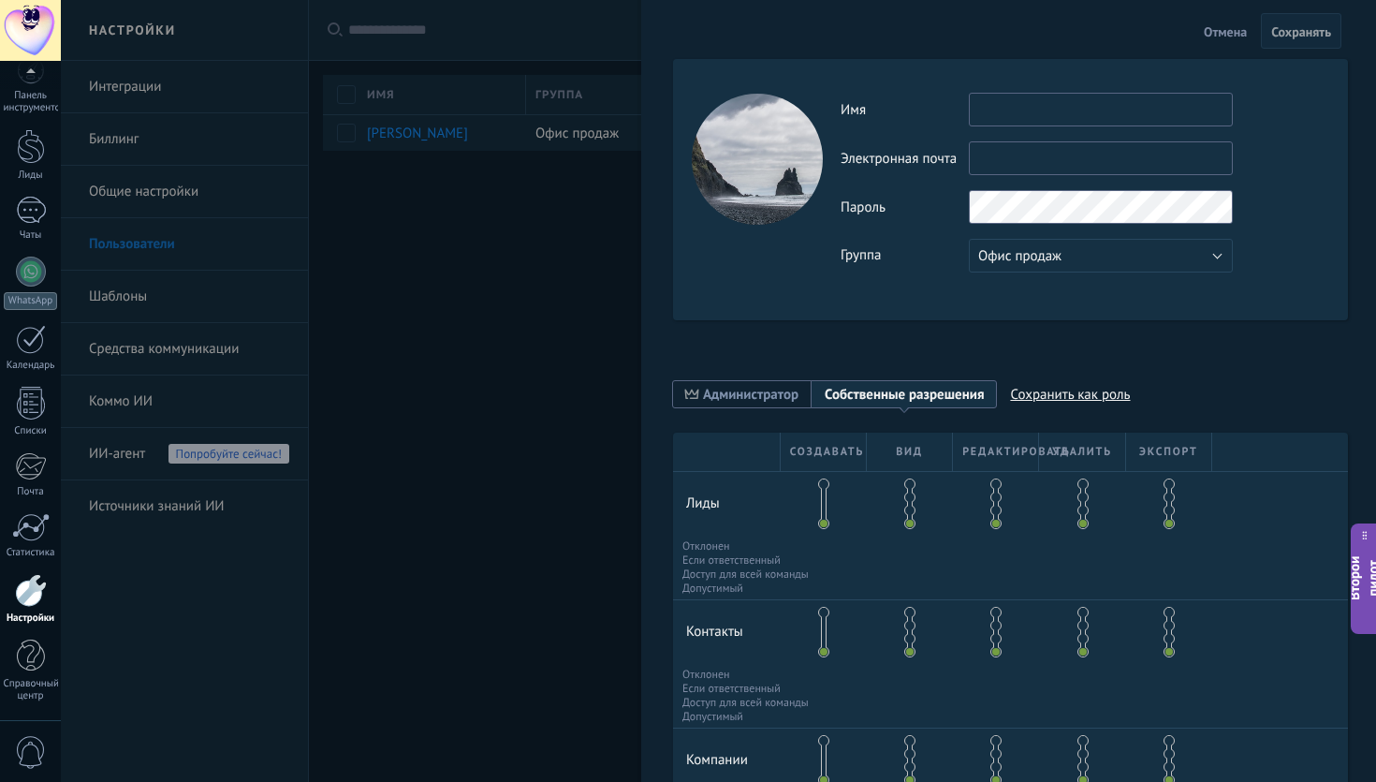
click at [1030, 119] on input "text" at bounding box center [1101, 110] width 264 height 34
type input "****"
click at [1006, 155] on input "text" at bounding box center [1101, 158] width 264 height 34
type input "*"
click at [992, 212] on div "Активность Имя **** Электронная почта *** Вы не можете редактировать это письмо…" at bounding box center [1084, 183] width 488 height 180
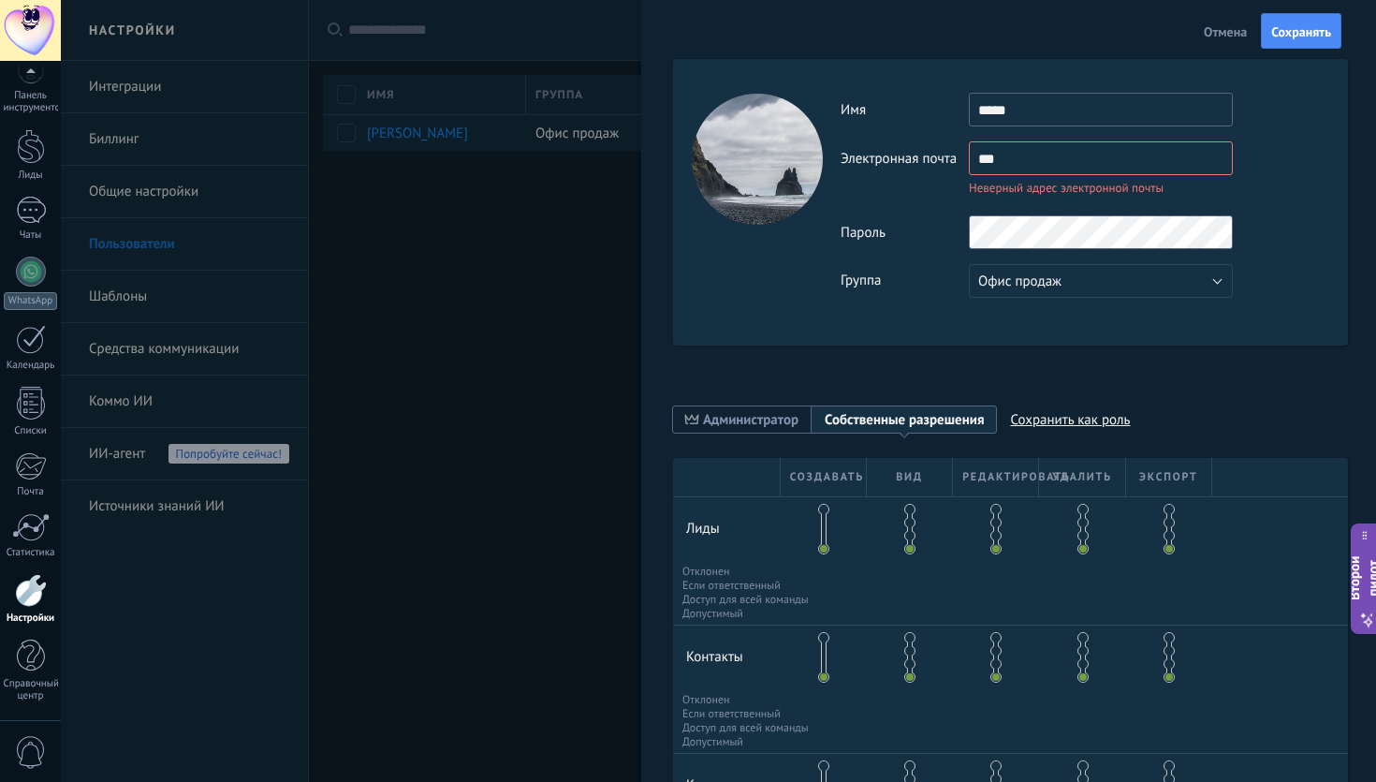
click at [1030, 164] on input "***" at bounding box center [1101, 158] width 264 height 34
type input "*"
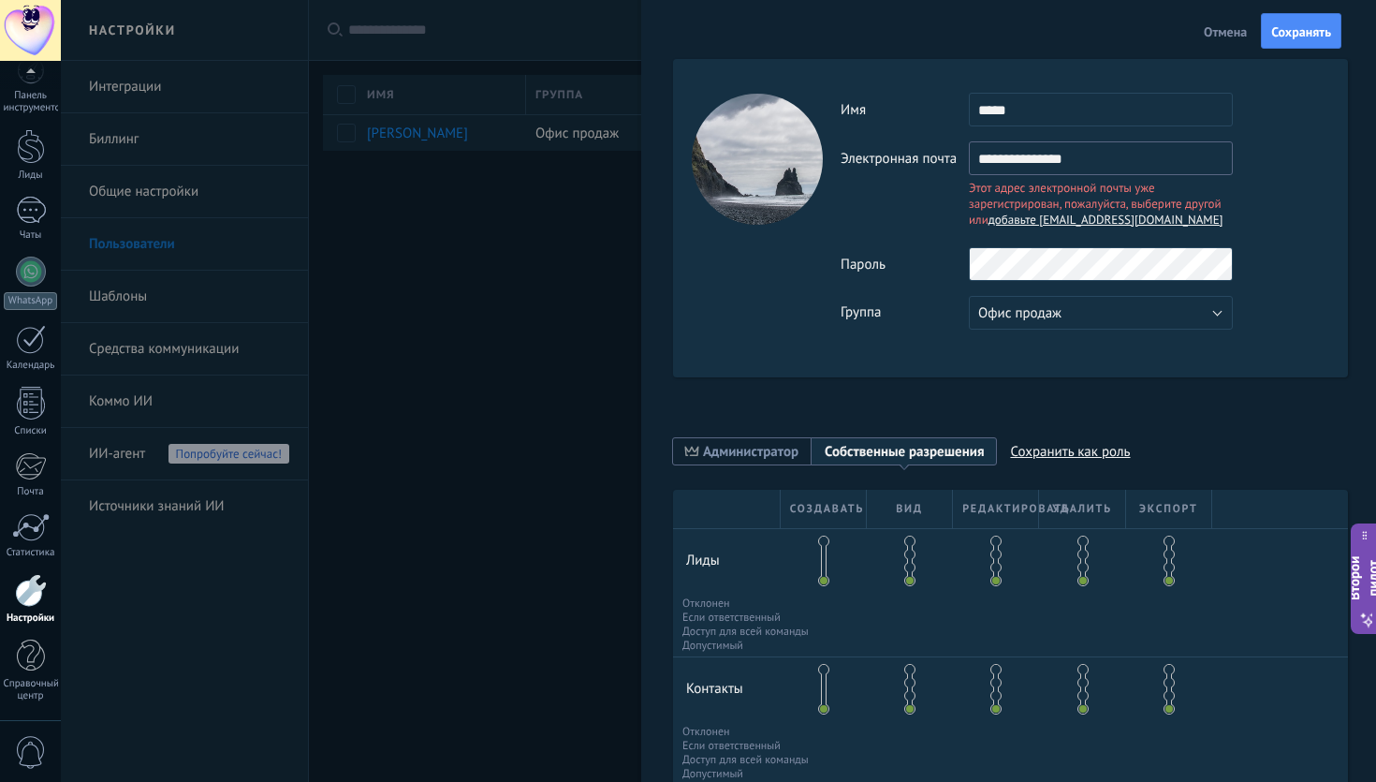
click at [1092, 174] on input "**********" at bounding box center [1101, 158] width 264 height 34
type input "*"
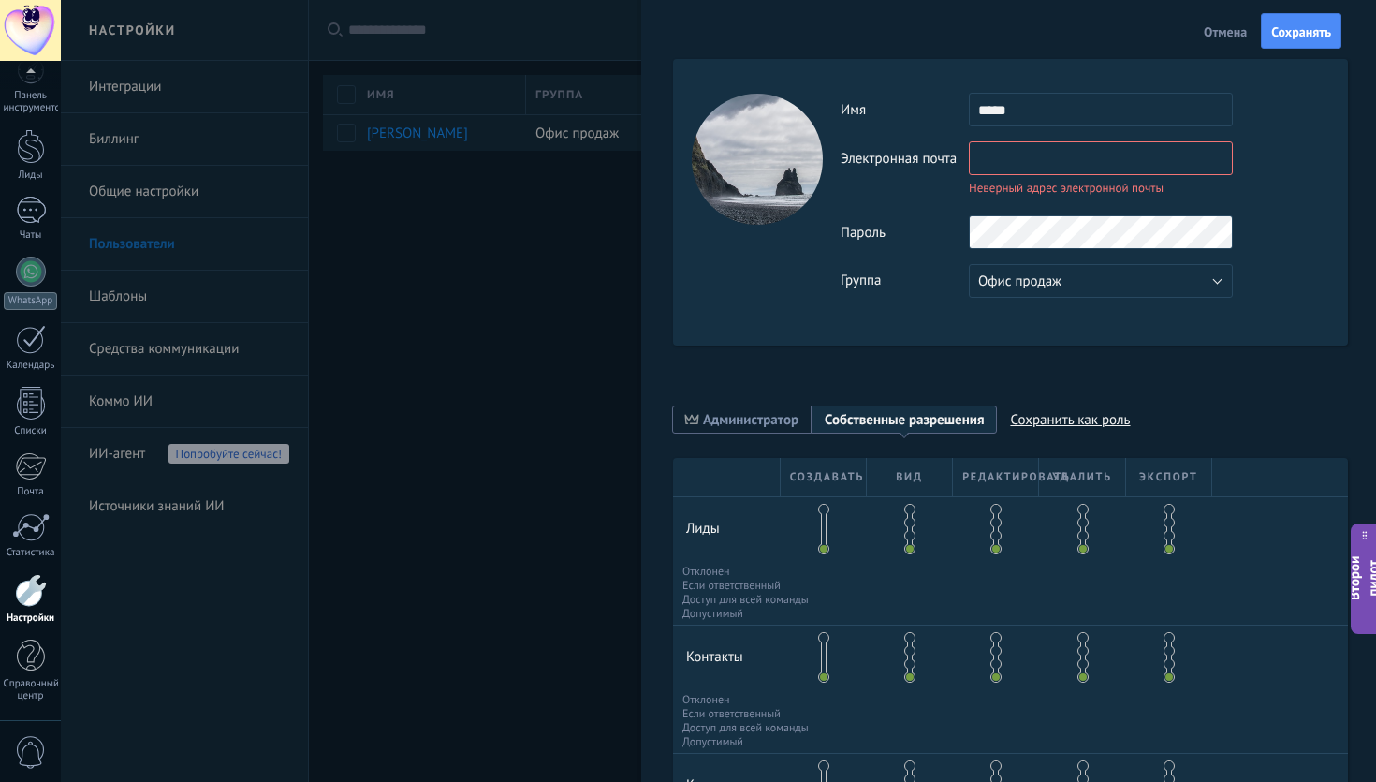
type input "*"
paste input "**********"
type input "**********"
click at [1029, 241] on div "**********" at bounding box center [1084, 195] width 488 height 205
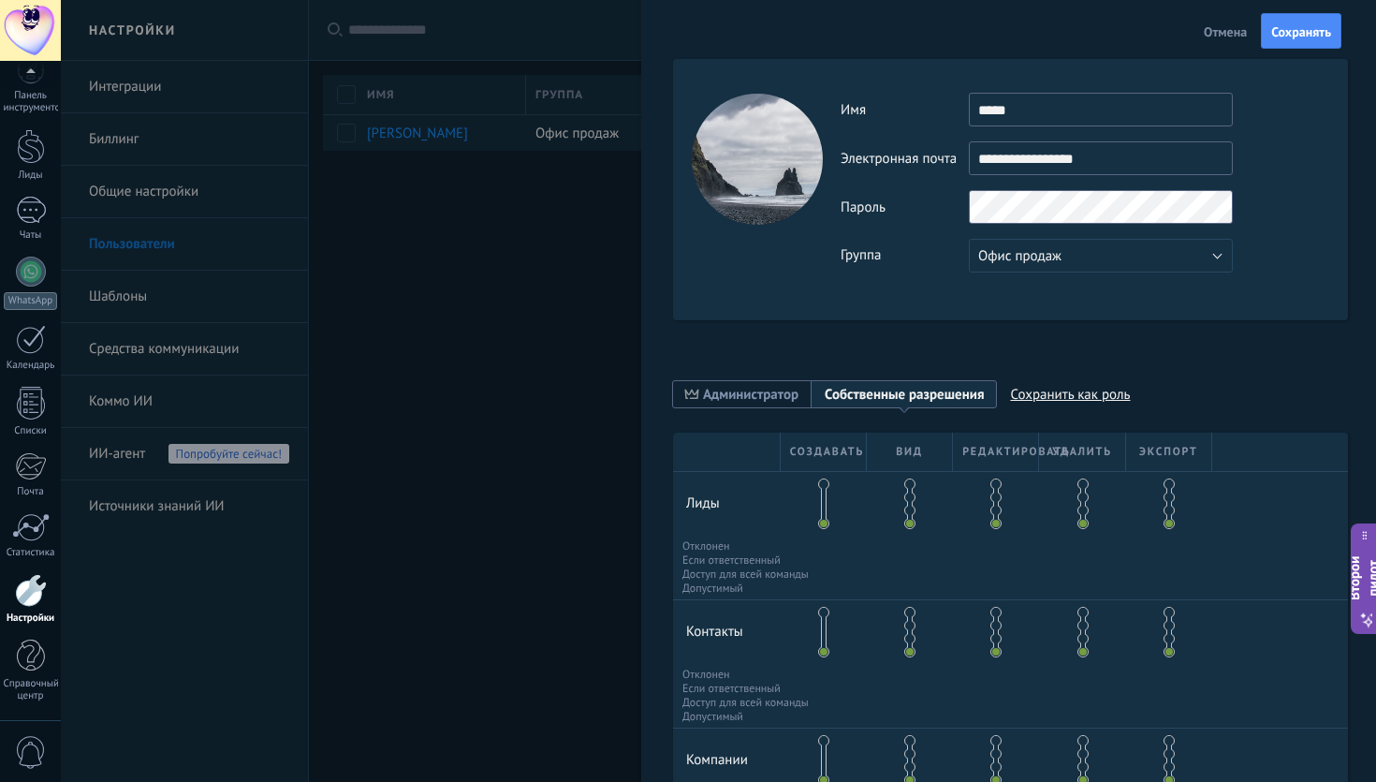
click at [955, 286] on div "**********" at bounding box center [1010, 189] width 675 height 261
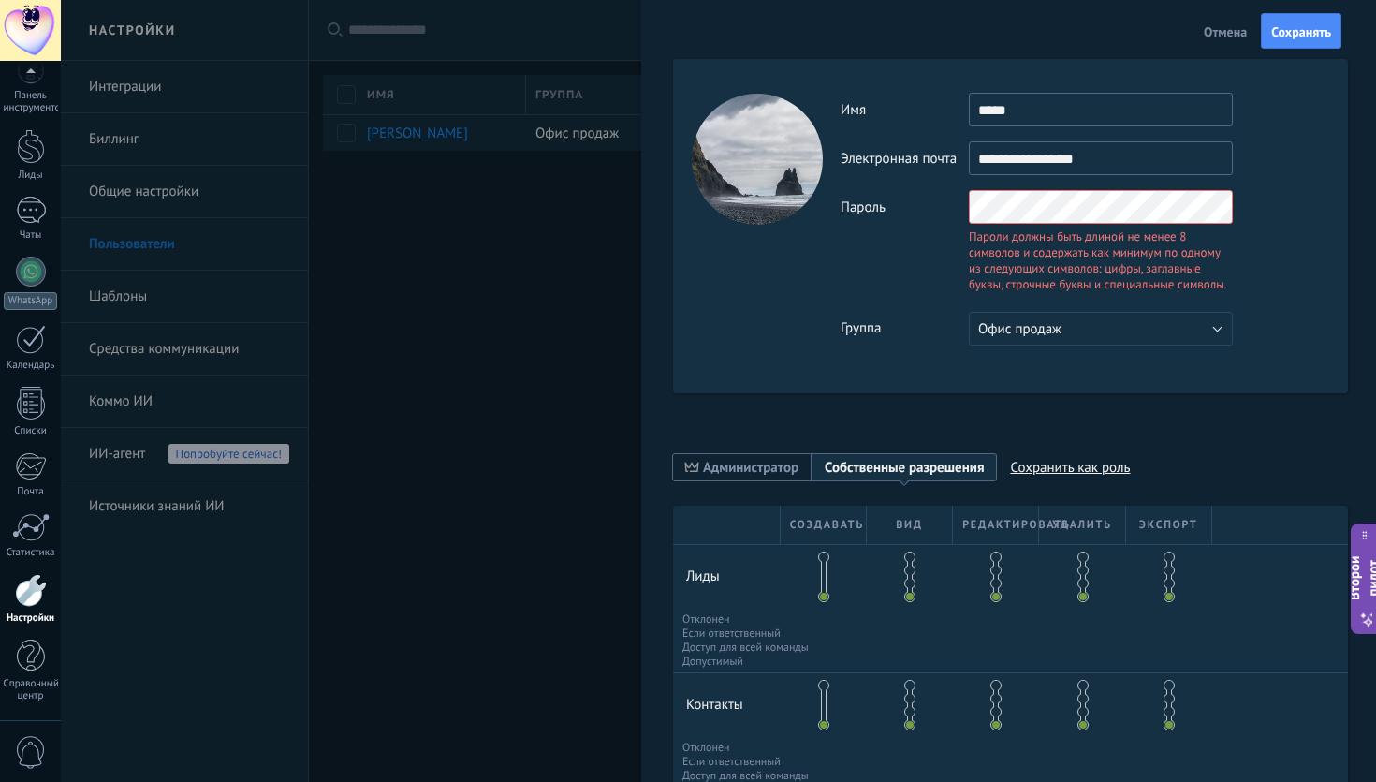
click at [950, 213] on div "Пароль Пароли должны быть длиной не менее 8 символов и содержать как минимум по…" at bounding box center [1084, 243] width 488 height 107
click at [894, 260] on div "Пароль Passwords must be at least 8 characters long and contain at least 1 of e…" at bounding box center [1084, 243] width 488 height 107
click at [920, 274] on div "Пароль Passwords must be at least 8 characters long and contain at least 1 of e…" at bounding box center [1084, 243] width 488 height 107
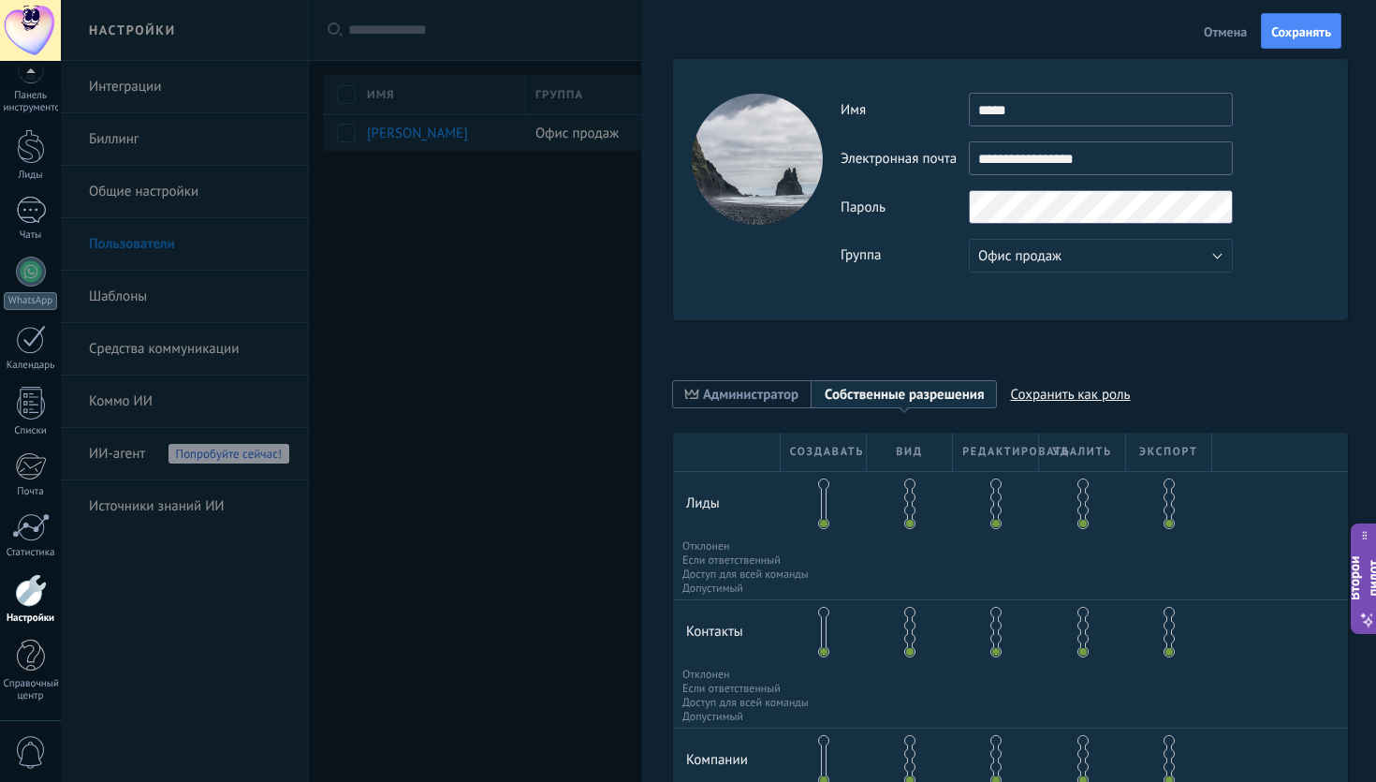
click at [913, 287] on div "**********" at bounding box center [1010, 189] width 675 height 261
click at [916, 239] on div "Группа Офис продаж Бесплатные пользователи Офис продаж" at bounding box center [1084, 256] width 488 height 34
click at [1104, 270] on button "Офис продаж" at bounding box center [1101, 256] width 264 height 34
click at [1093, 293] on font "Бесплатные пользователи" at bounding box center [1057, 288] width 159 height 18
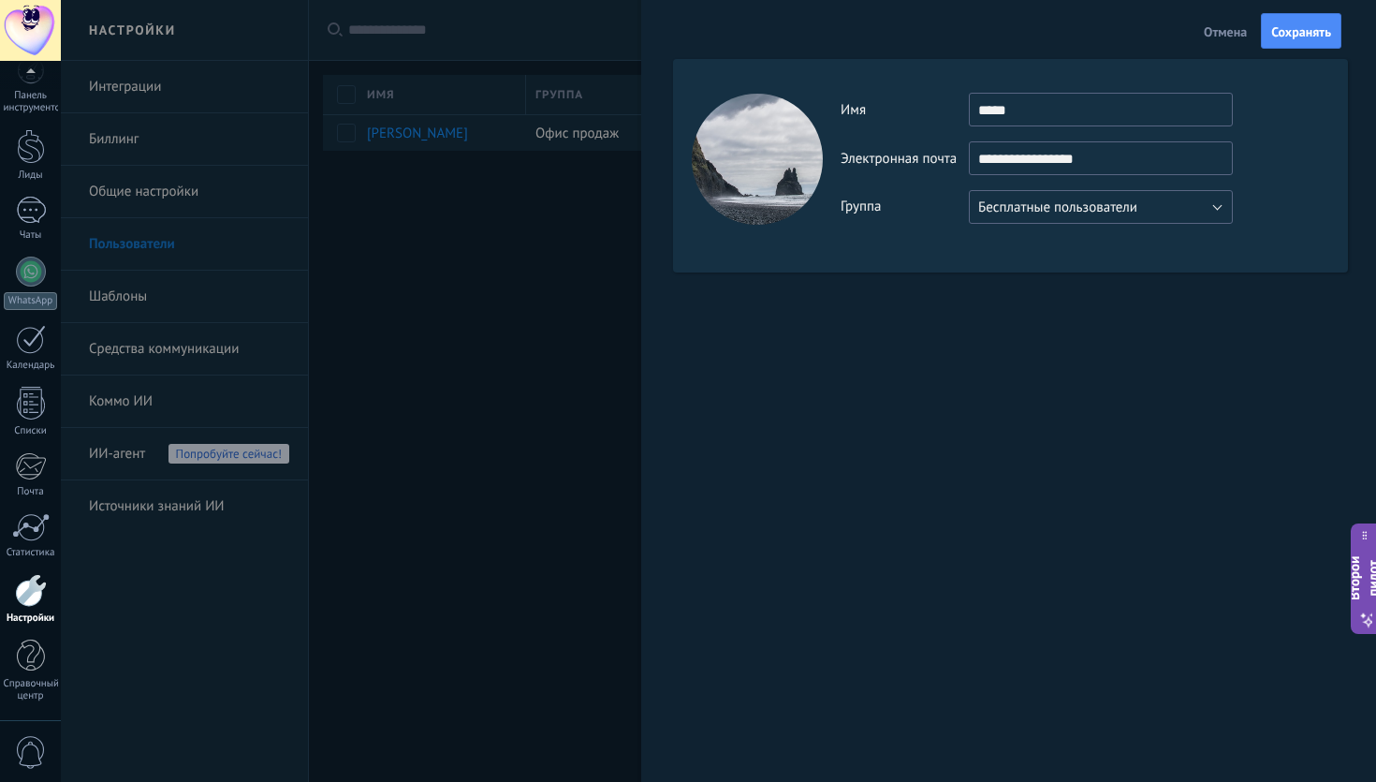
click at [1139, 219] on button "Бесплатные пользователи" at bounding box center [1101, 207] width 264 height 34
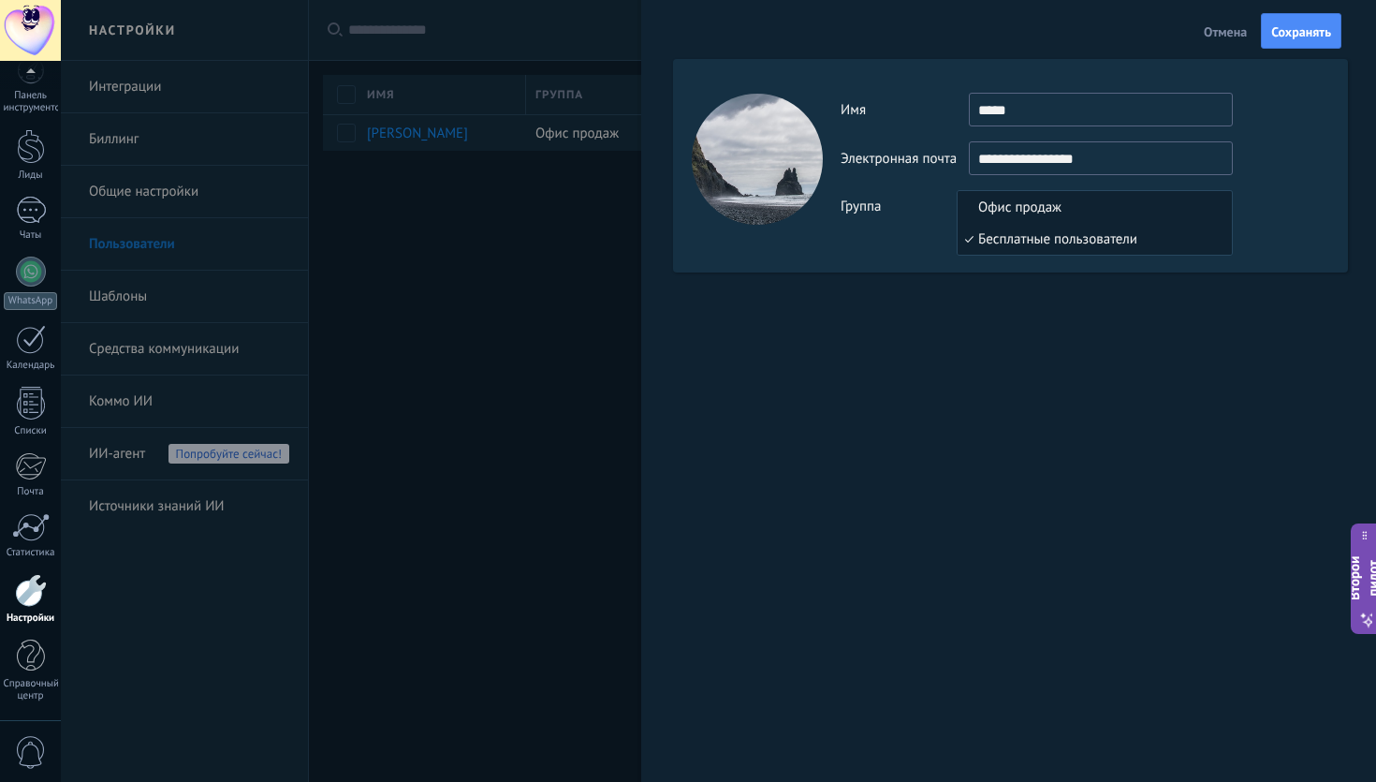
click at [1091, 221] on li "Офис продаж" at bounding box center [1094, 207] width 274 height 32
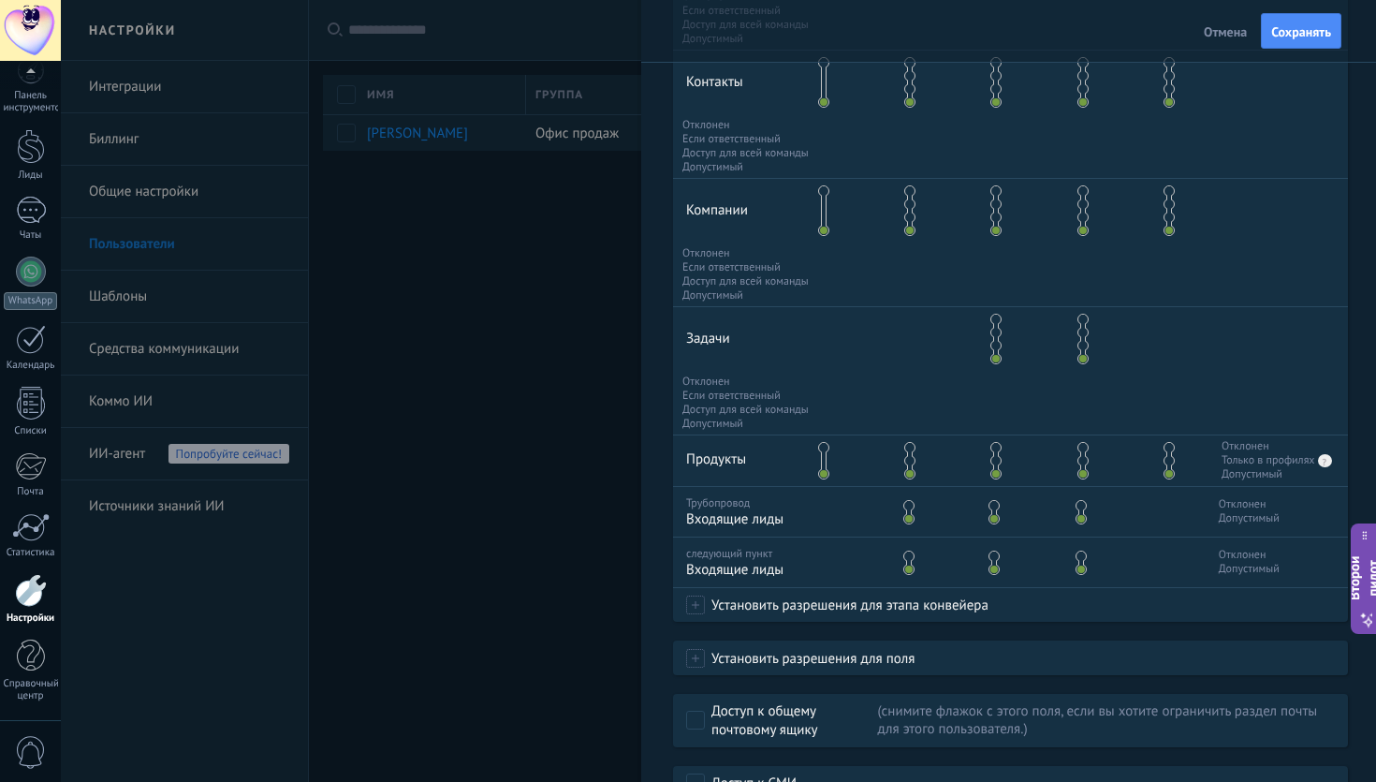
scroll to position [545, 0]
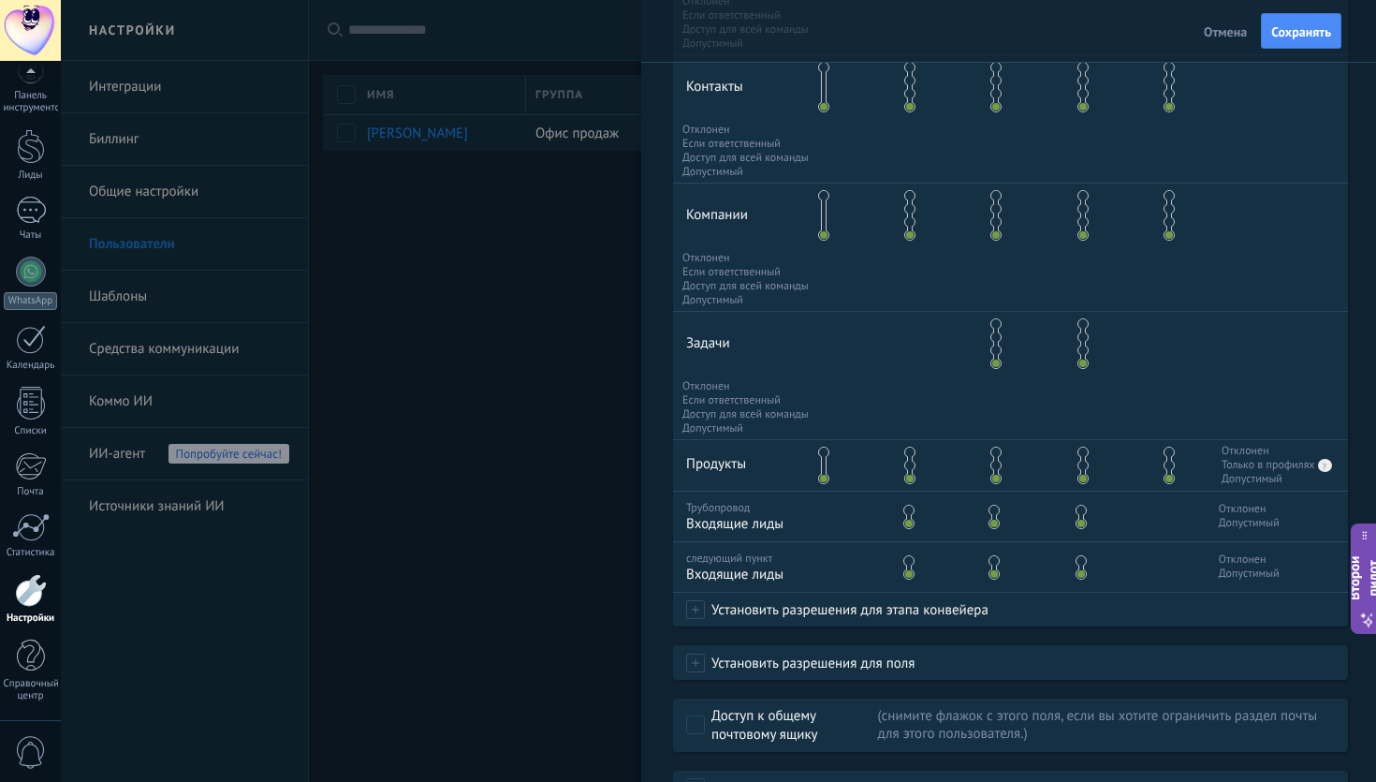
click at [824, 458] on span at bounding box center [823, 451] width 11 height 11
click at [822, 484] on span at bounding box center [823, 478] width 11 height 11
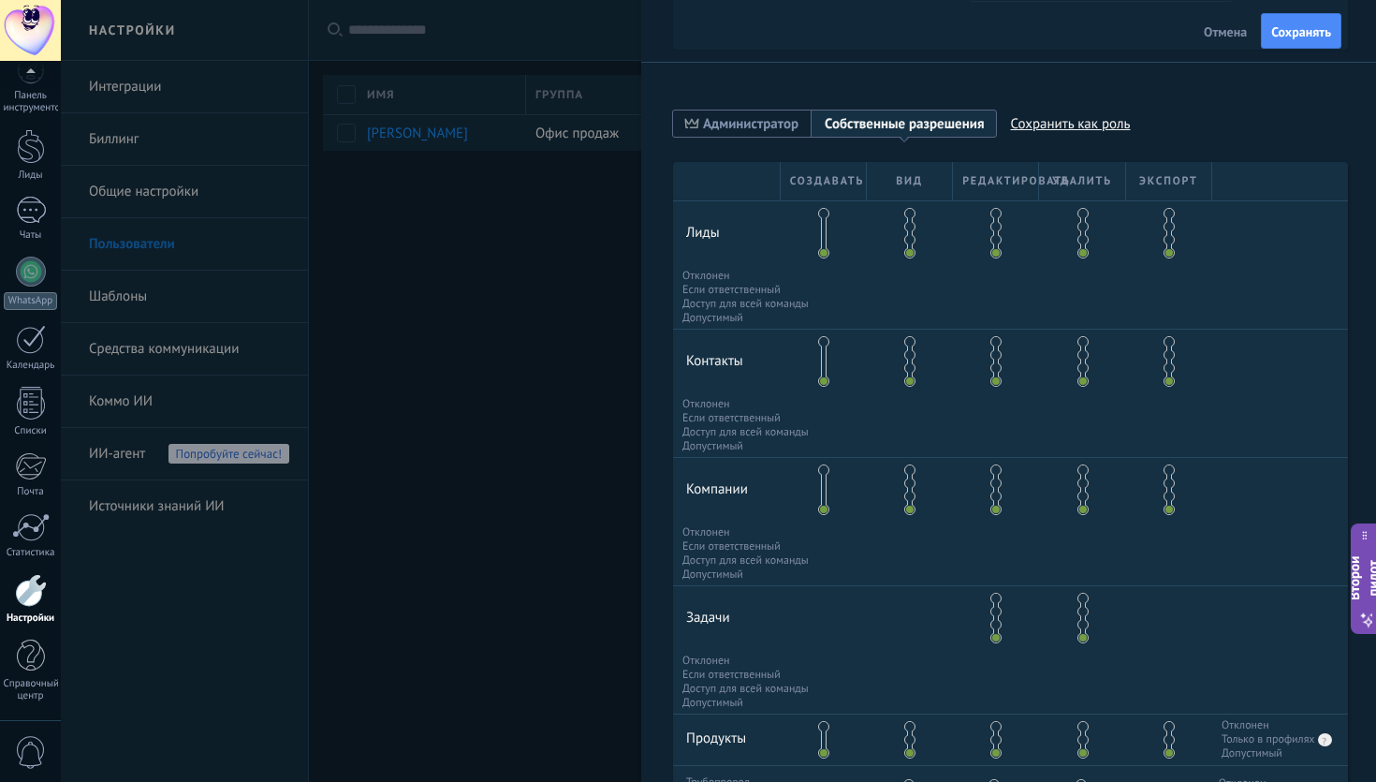
scroll to position [261, 0]
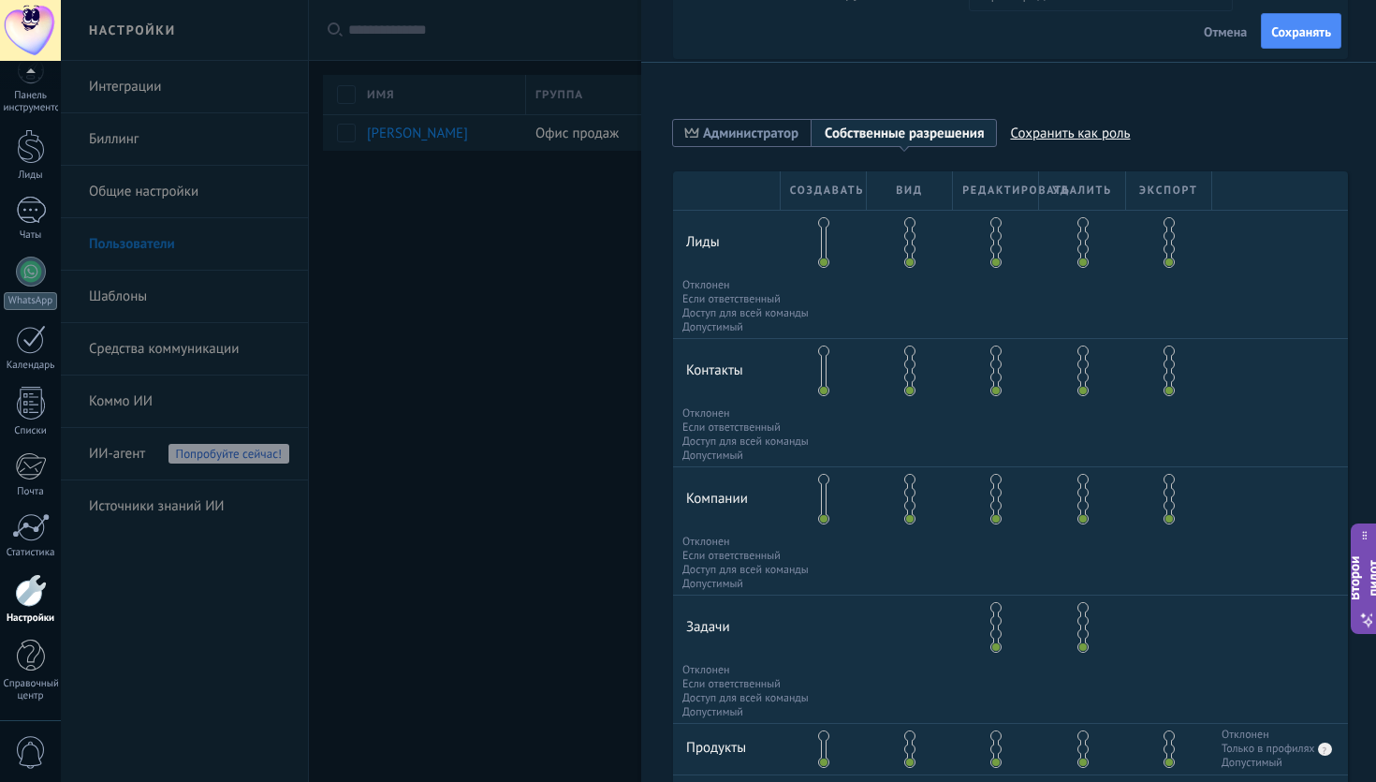
click at [820, 220] on span at bounding box center [823, 222] width 11 height 11
click at [906, 223] on span at bounding box center [909, 222] width 11 height 11
click at [823, 353] on span at bounding box center [823, 350] width 11 height 11
click at [908, 354] on span at bounding box center [909, 350] width 11 height 11
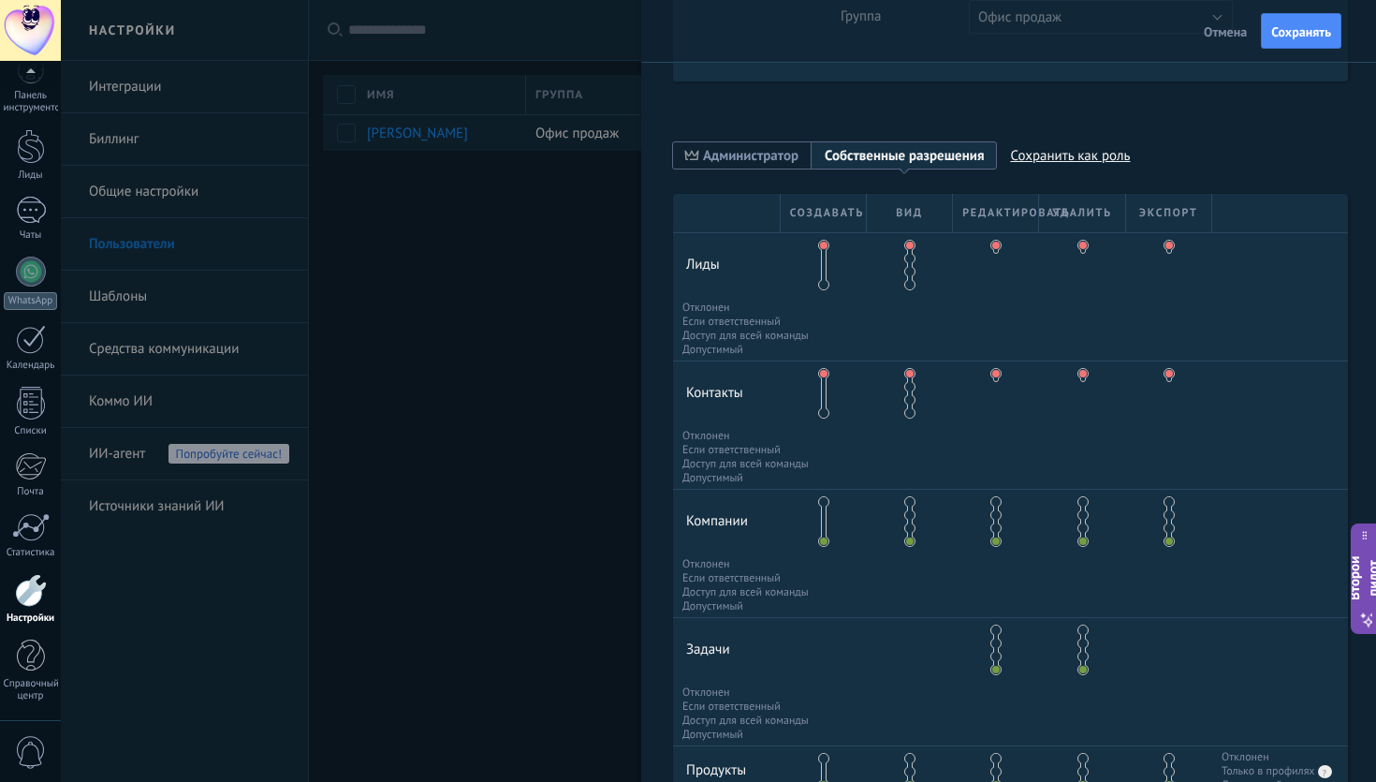
scroll to position [0, 0]
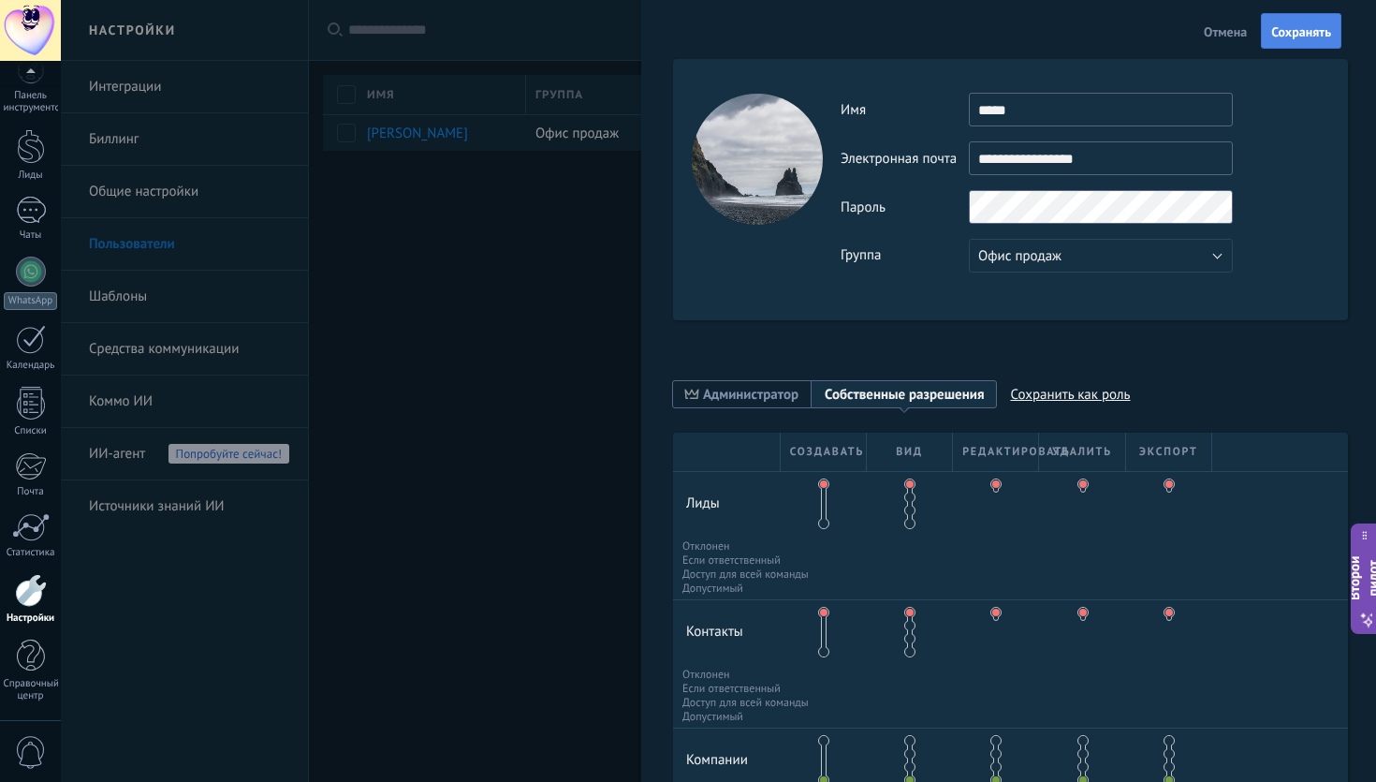
click at [1285, 32] on font "Сохранять" at bounding box center [1301, 31] width 60 height 17
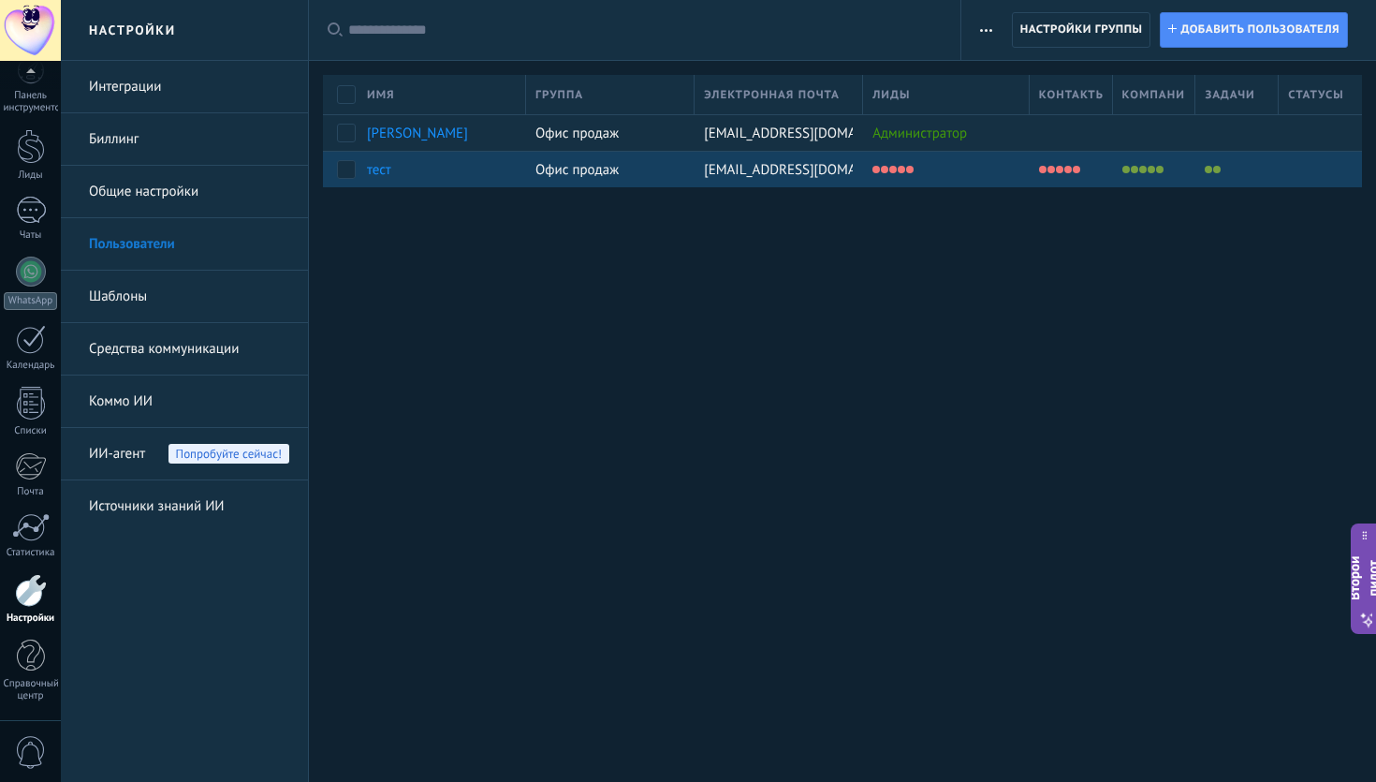
click at [979, 160] on div at bounding box center [941, 169] width 157 height 26
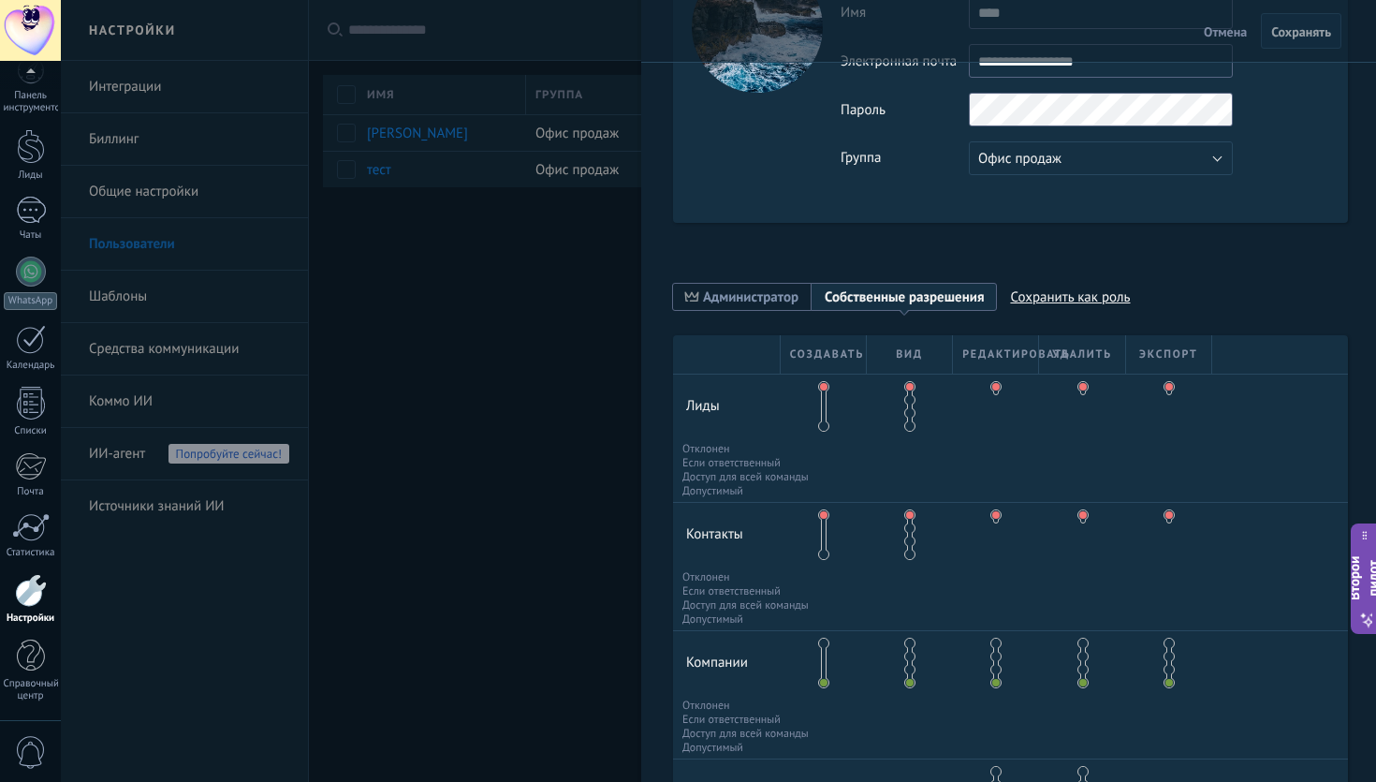
scroll to position [138, 0]
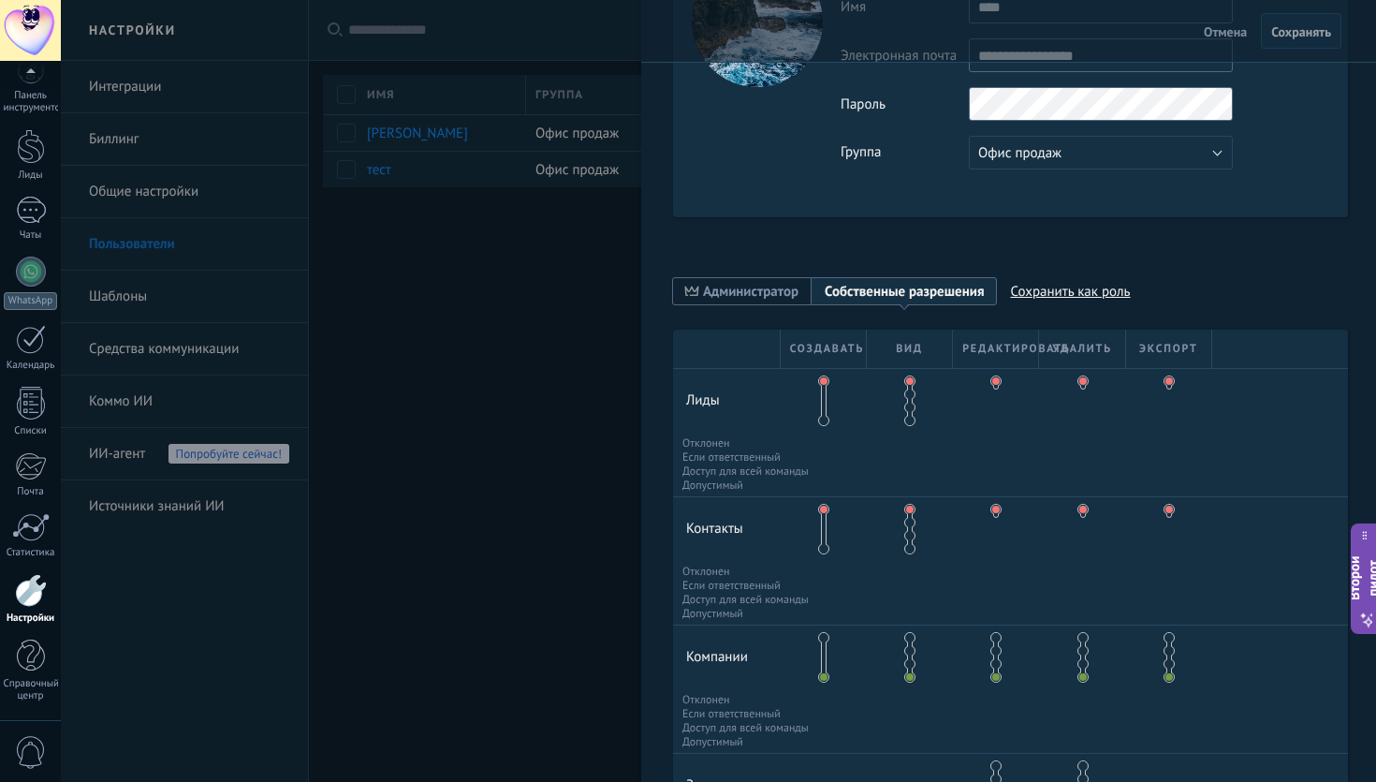
click at [906, 399] on span at bounding box center [909, 393] width 11 height 11
click at [907, 406] on span at bounding box center [909, 407] width 11 height 11
click at [909, 417] on span at bounding box center [909, 420] width 11 height 11
click at [908, 388] on span at bounding box center [909, 393] width 11 height 11
click at [994, 396] on span at bounding box center [995, 393] width 11 height 11
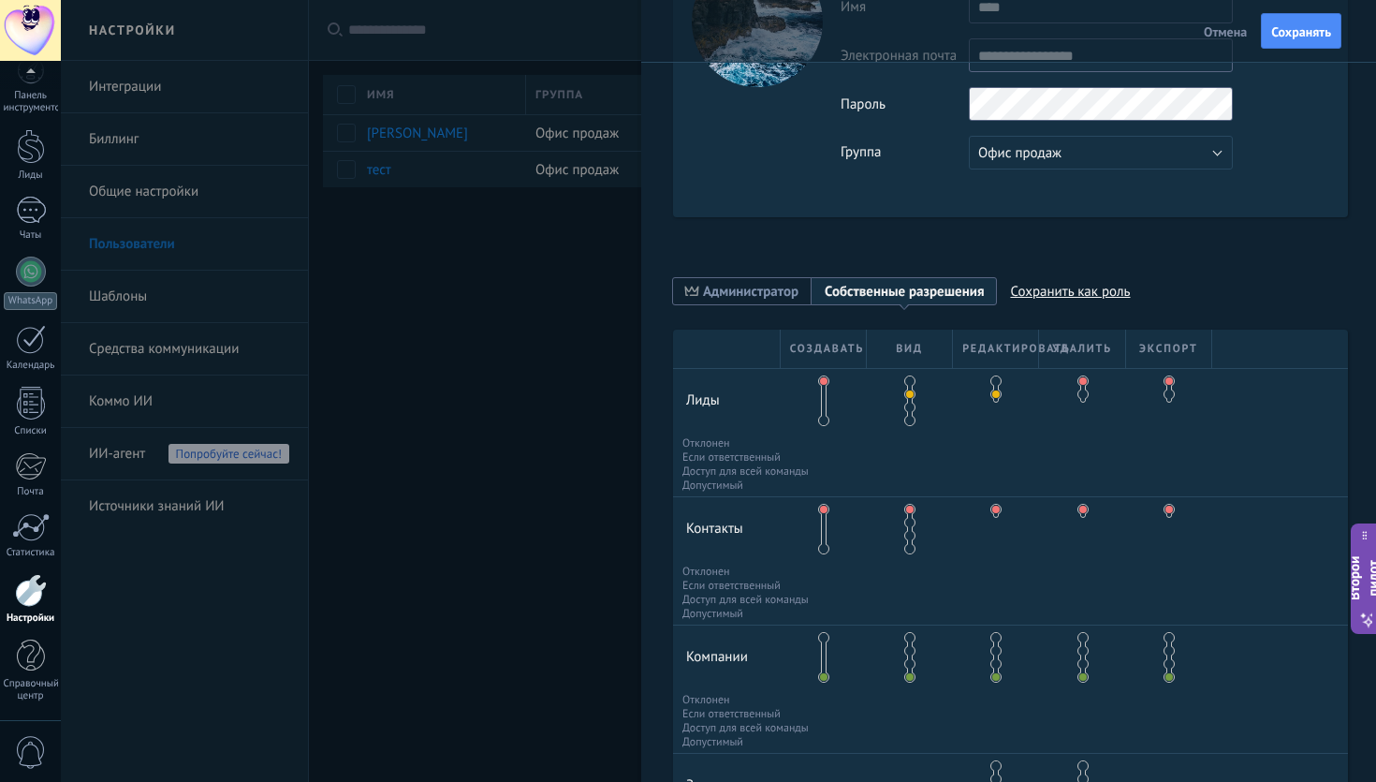
click at [910, 528] on span at bounding box center [909, 522] width 11 height 11
click at [993, 517] on div at bounding box center [996, 517] width 6 height 25
click at [990, 522] on span at bounding box center [995, 522] width 11 height 11
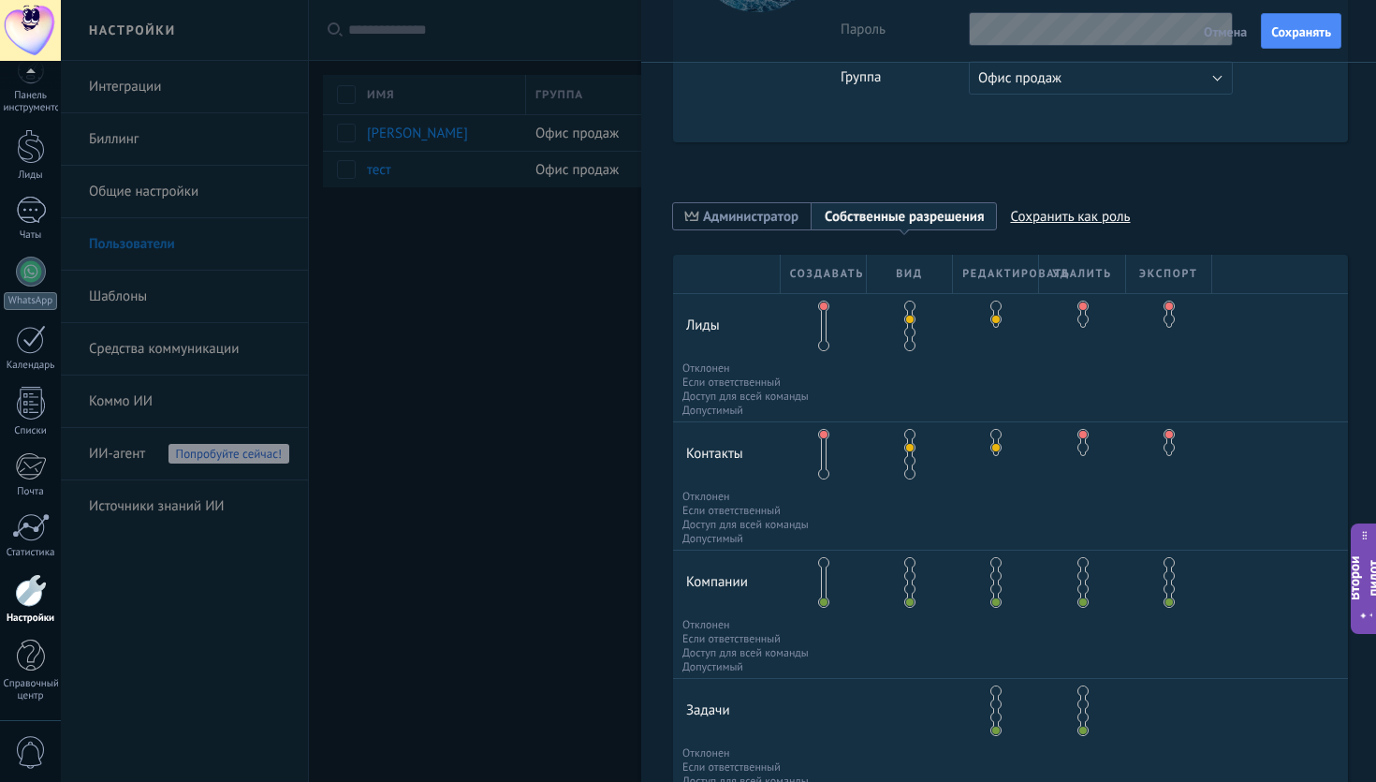
scroll to position [229, 0]
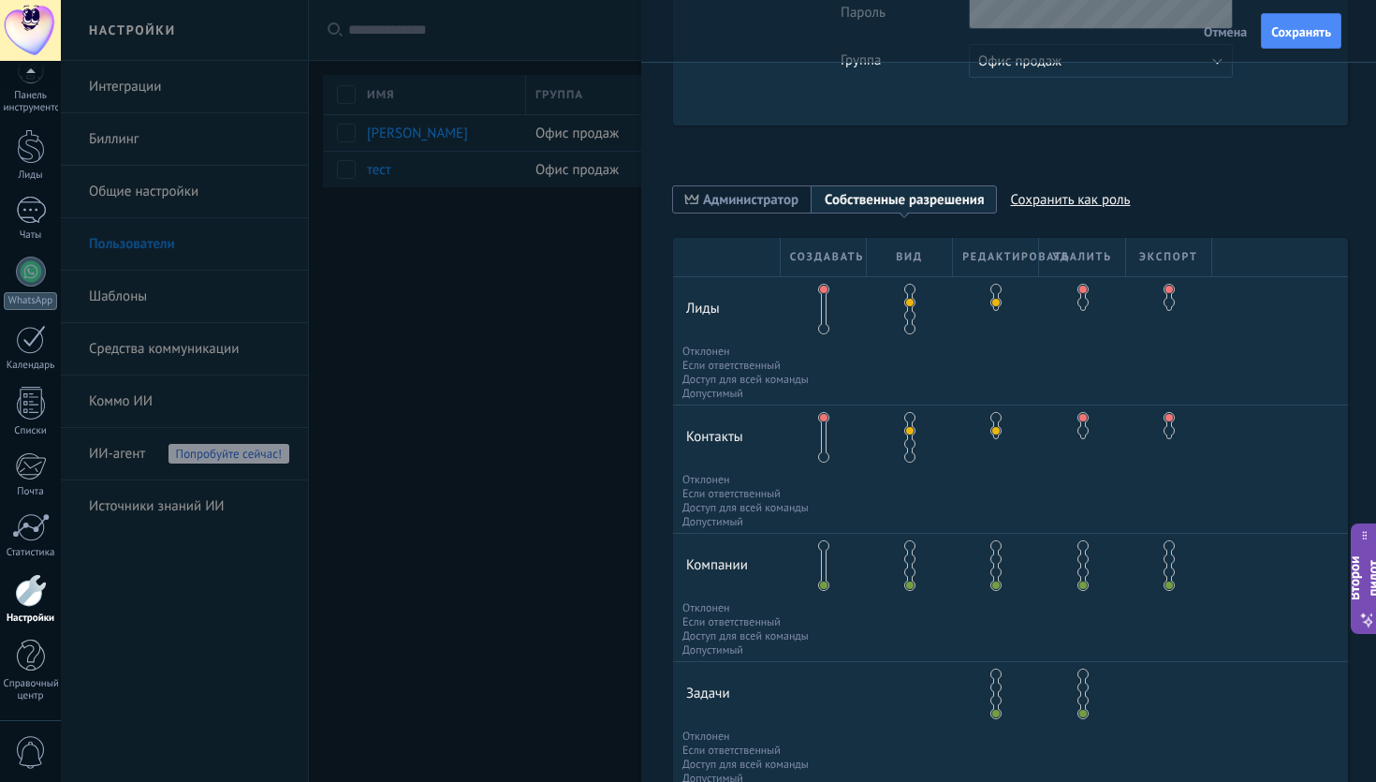
click at [905, 562] on span at bounding box center [909, 558] width 11 height 11
click at [1079, 545] on span at bounding box center [1082, 545] width 11 height 11
click at [1163, 551] on span at bounding box center [1168, 545] width 11 height 11
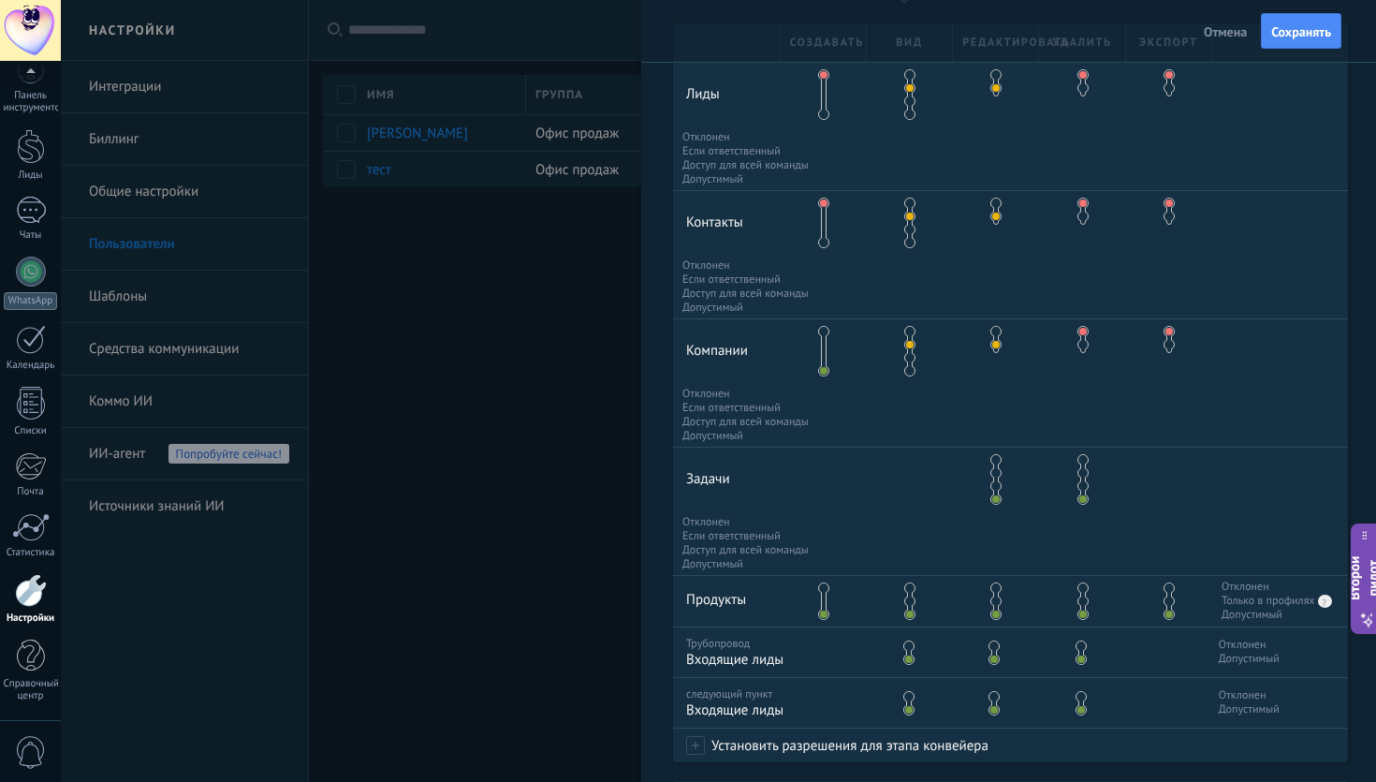
scroll to position [446, 0]
click at [1077, 650] on span at bounding box center [1080, 643] width 11 height 11
click at [1077, 699] on span at bounding box center [1080, 694] width 11 height 11
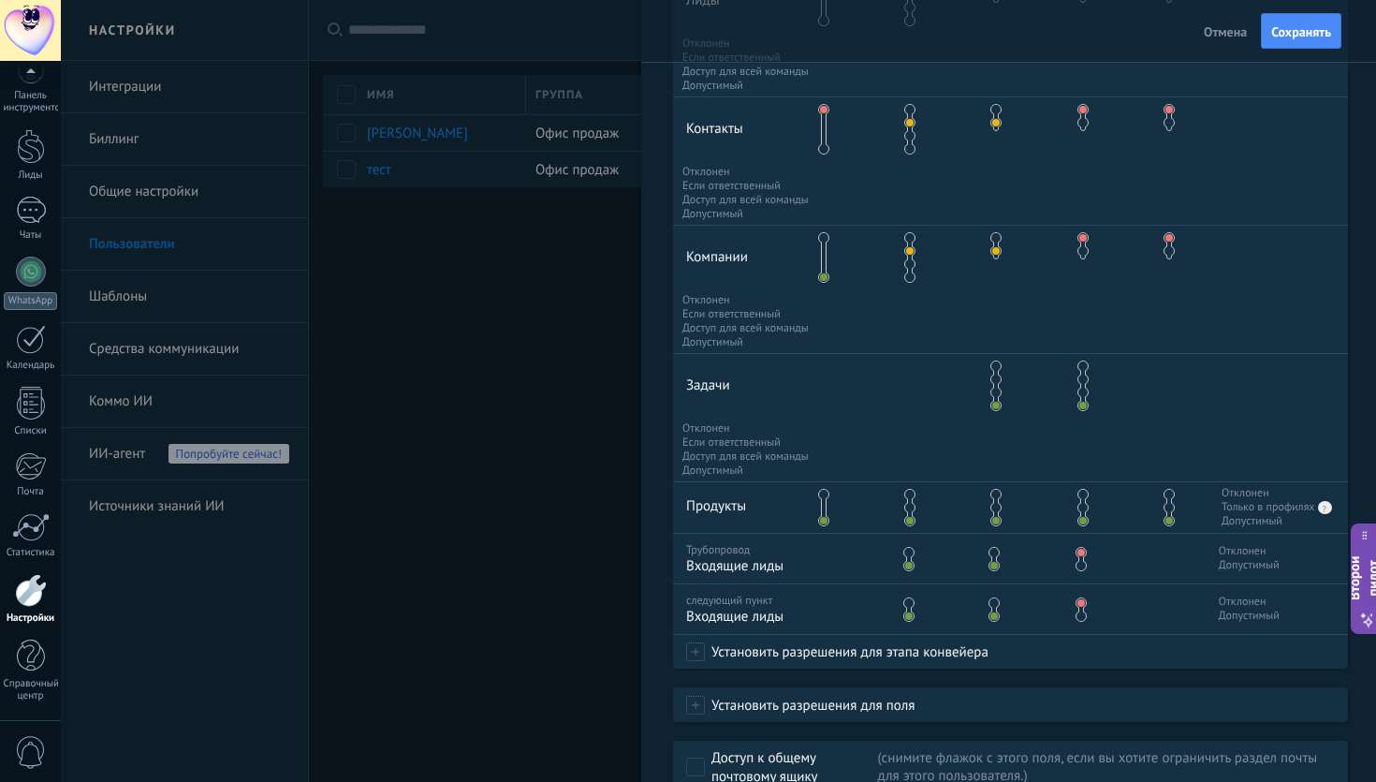
scroll to position [534, 0]
click at [1269, 26] on button "Сохранять" at bounding box center [1301, 31] width 80 height 36
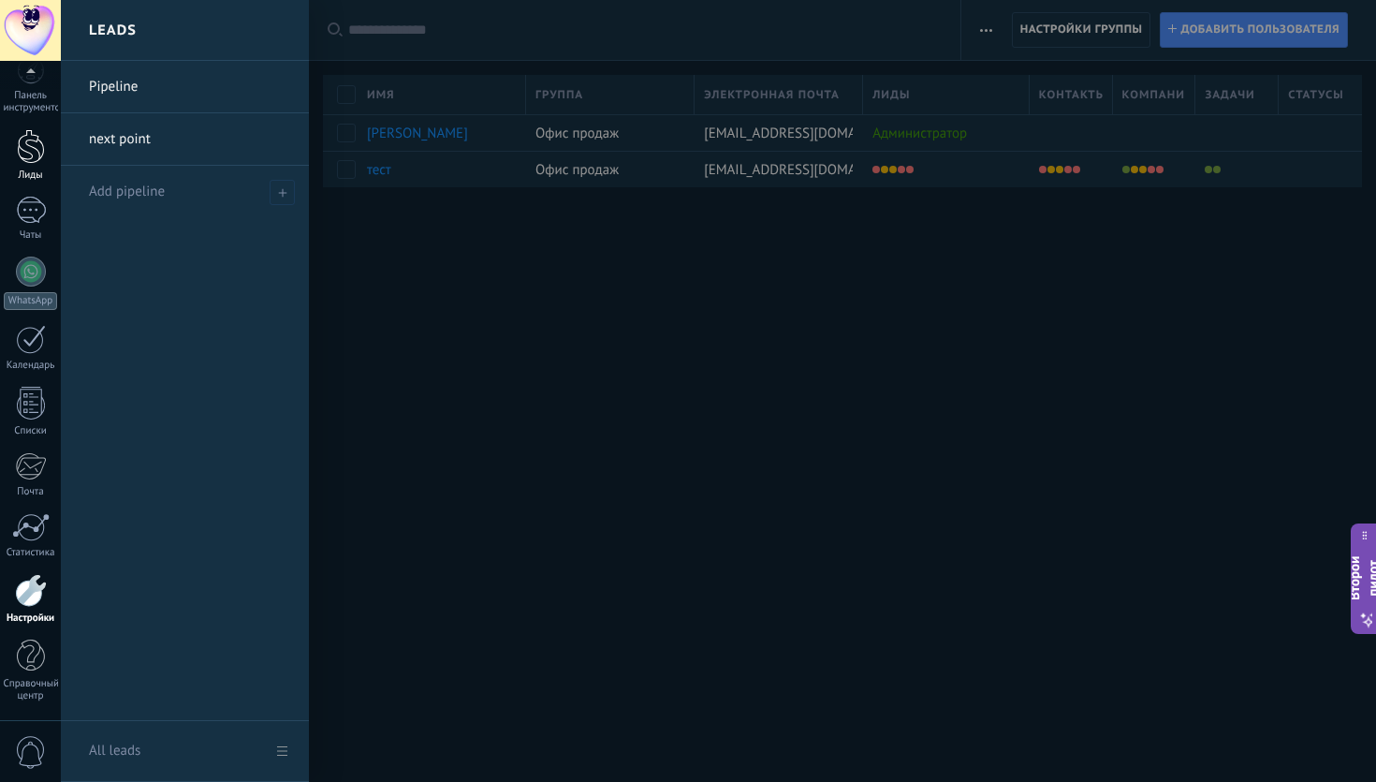
click at [22, 167] on link "Лиды" at bounding box center [30, 155] width 61 height 52
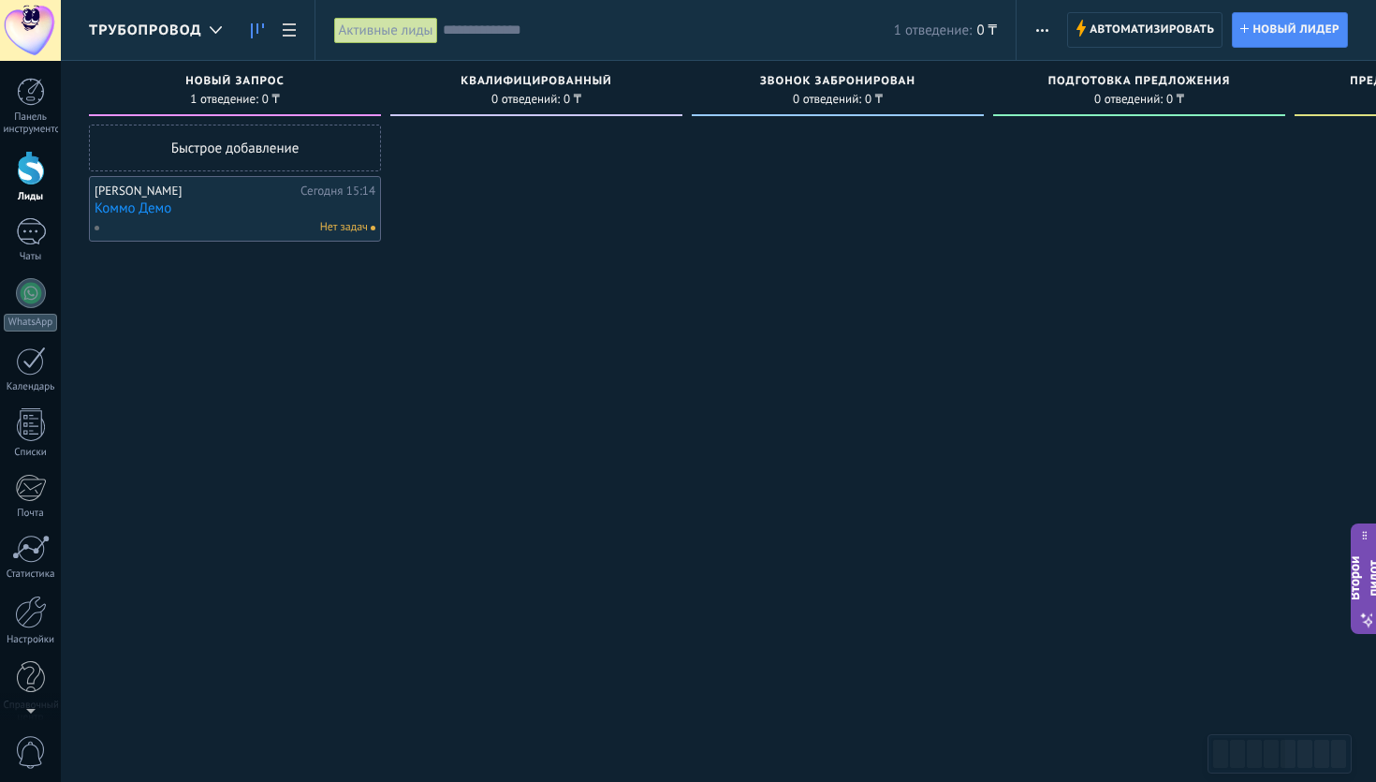
click at [412, 32] on font "Активные лиды" at bounding box center [386, 31] width 95 height 18
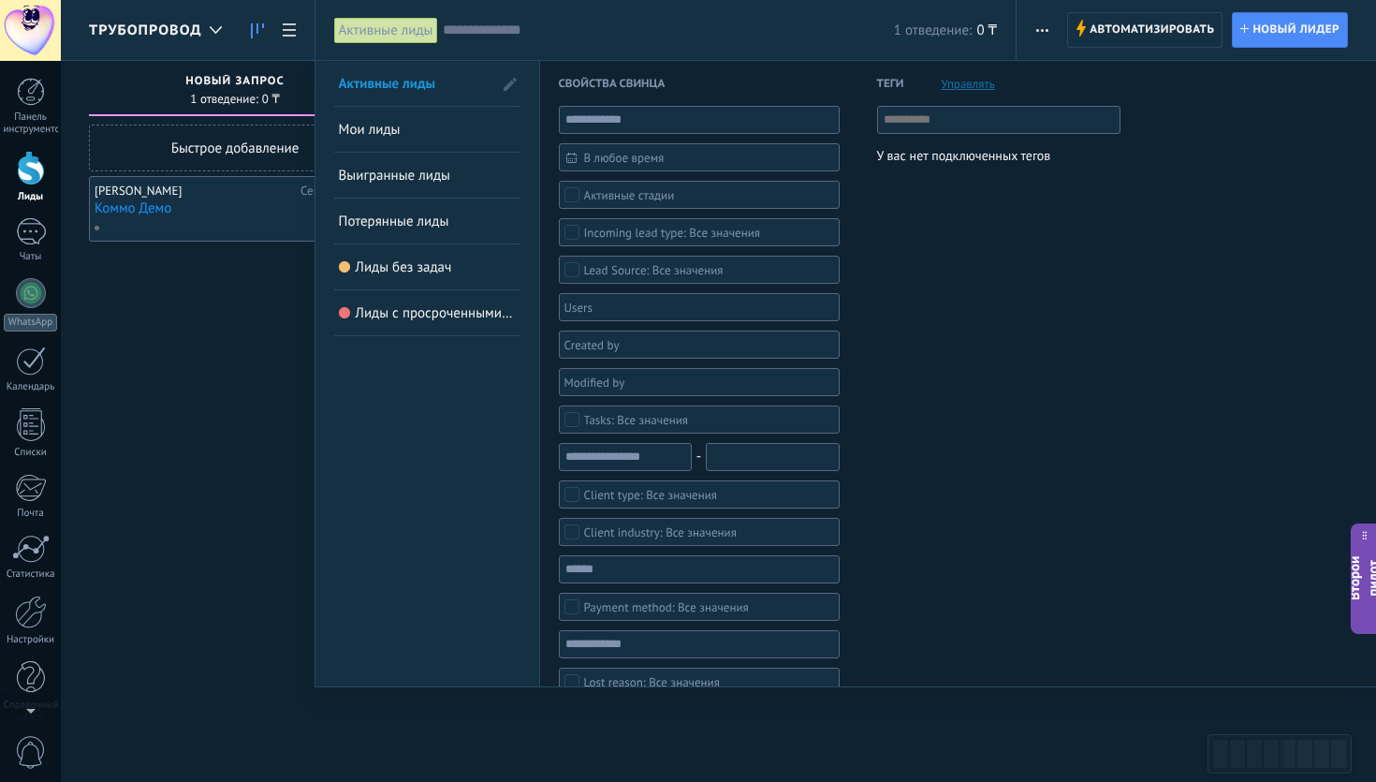
click at [412, 32] on font "Активные лиды" at bounding box center [386, 31] width 95 height 18
click at [248, 37] on div at bounding box center [688, 391] width 1376 height 782
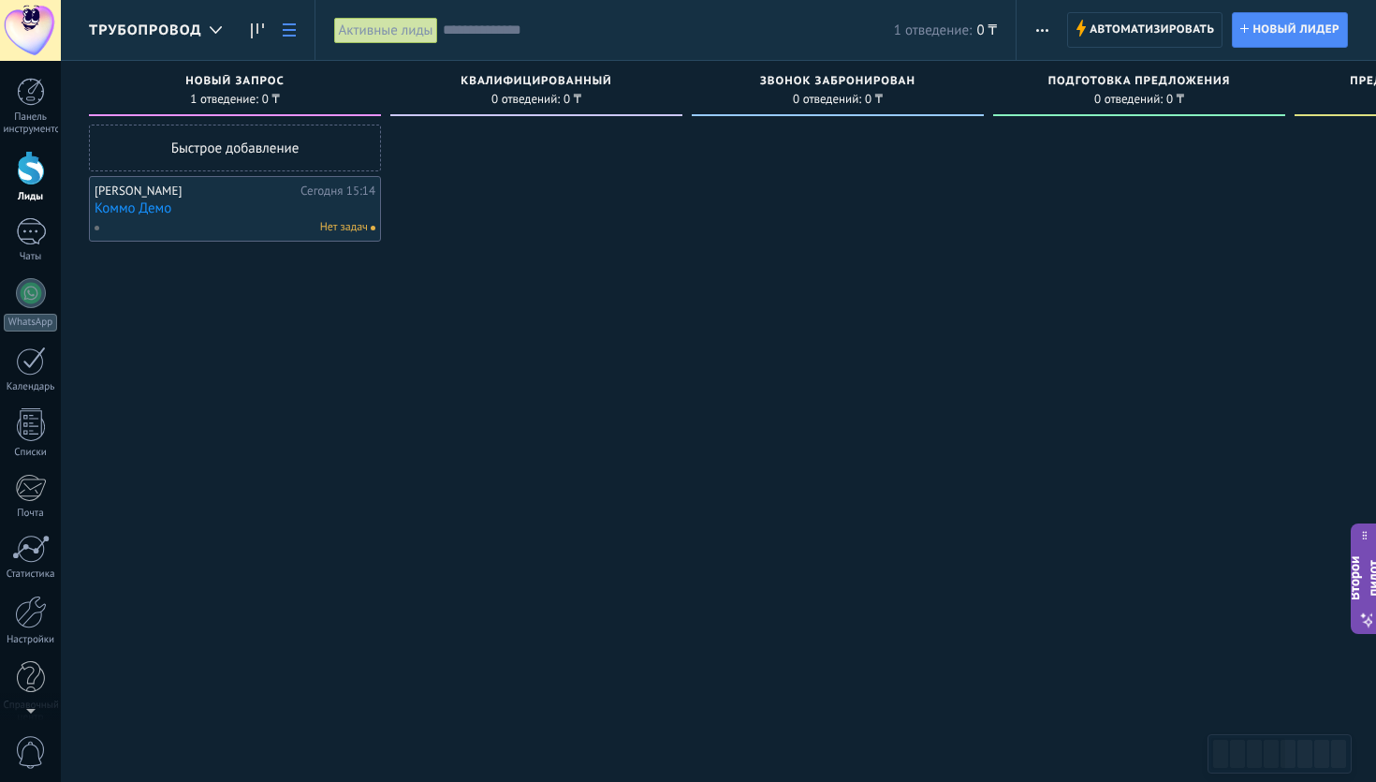
click at [294, 31] on icon at bounding box center [289, 29] width 13 height 13
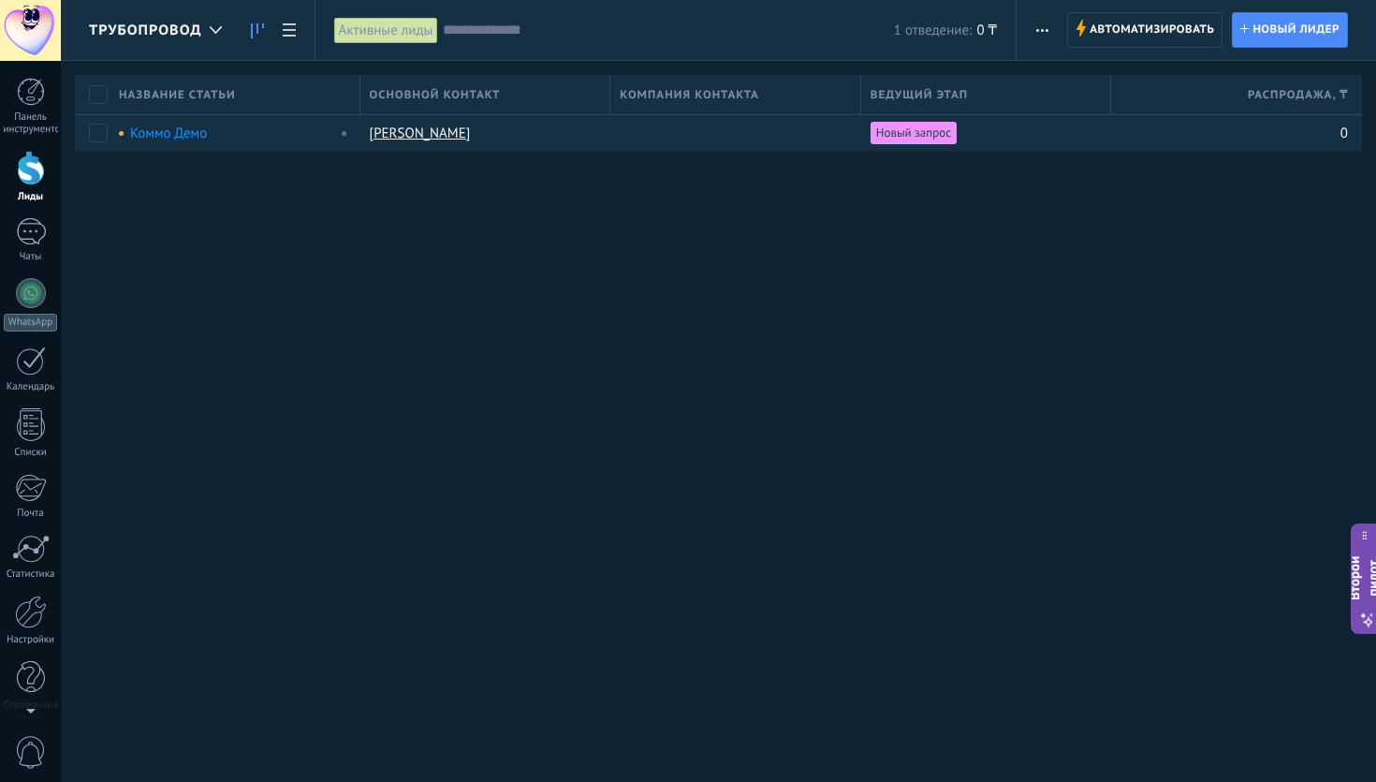
click at [247, 23] on link at bounding box center [257, 30] width 32 height 37
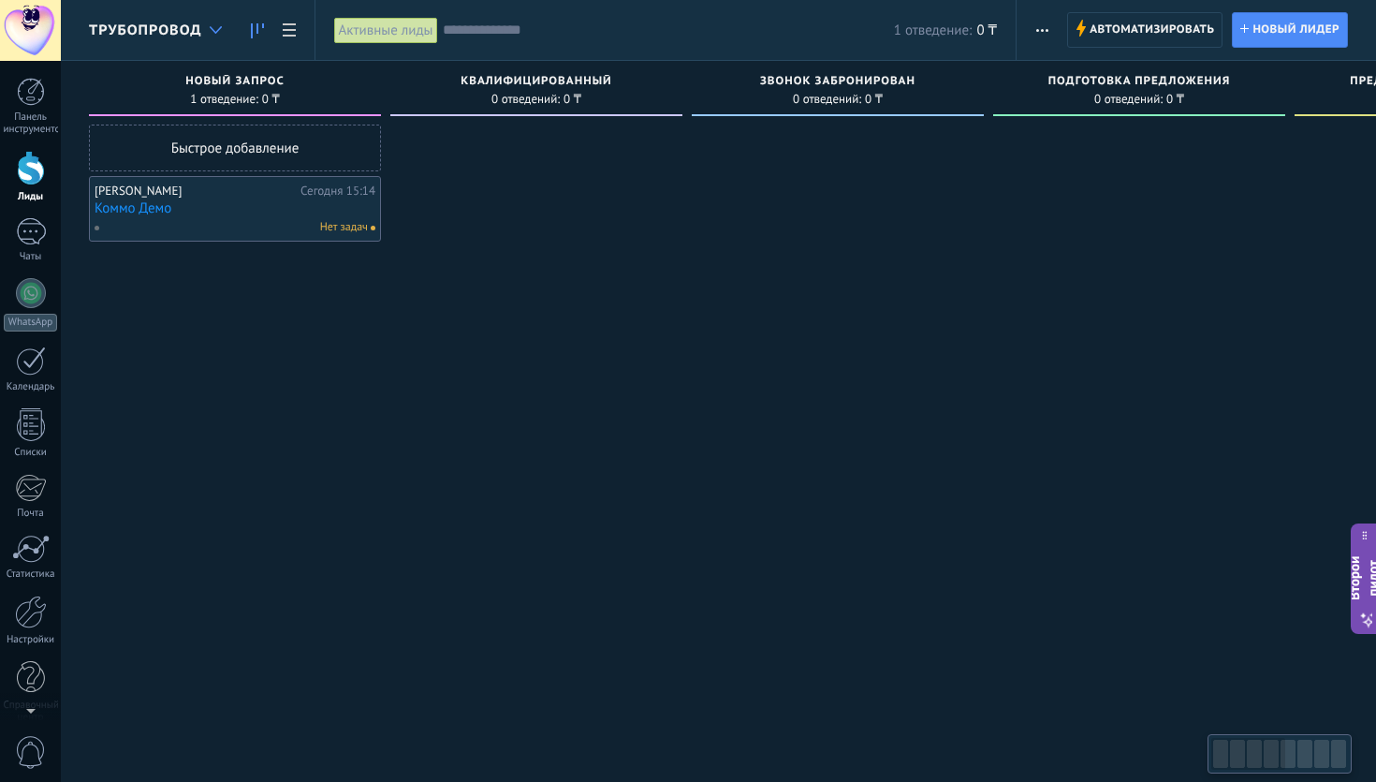
click at [215, 32] on use at bounding box center [216, 29] width 12 height 7
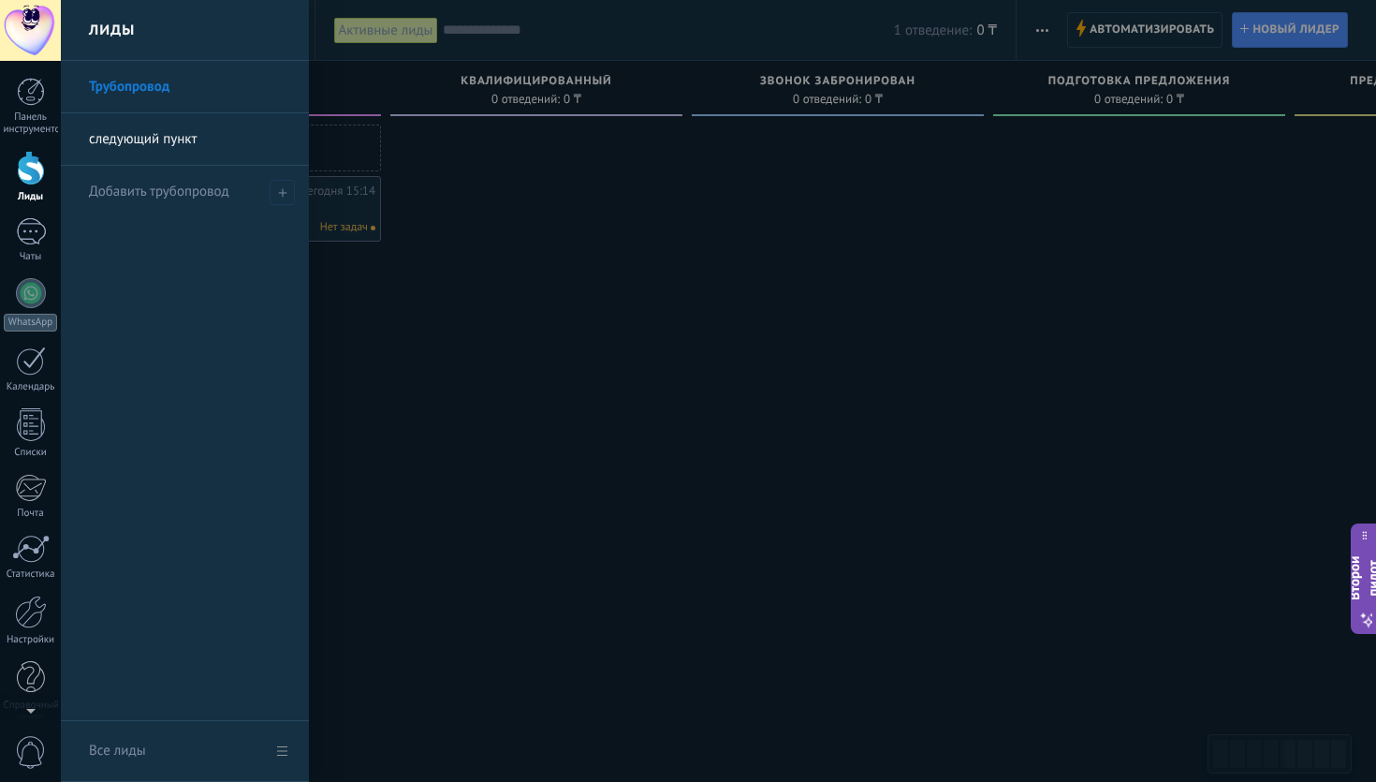
click at [128, 750] on font "Все лиды" at bounding box center [117, 750] width 57 height 18
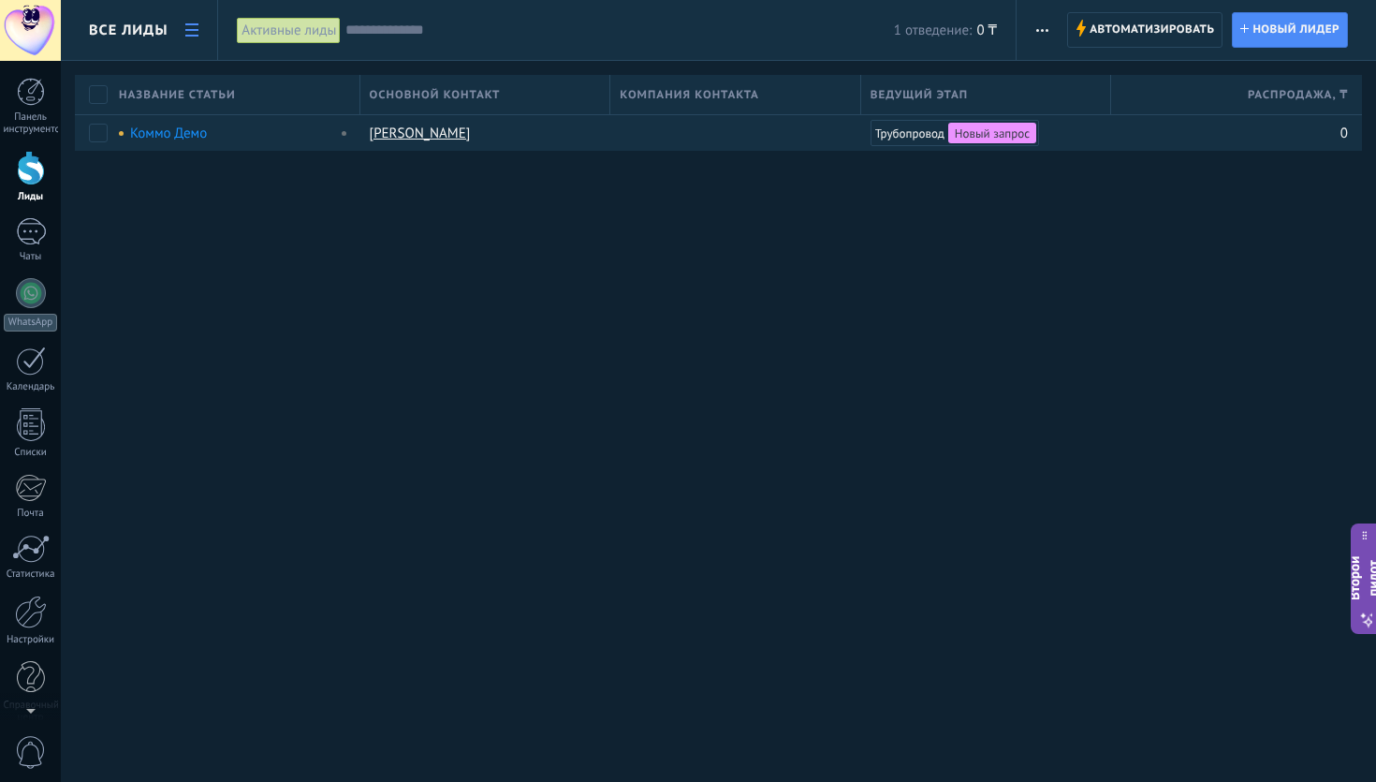
click at [164, 33] on font "Все лиды" at bounding box center [128, 31] width 79 height 18
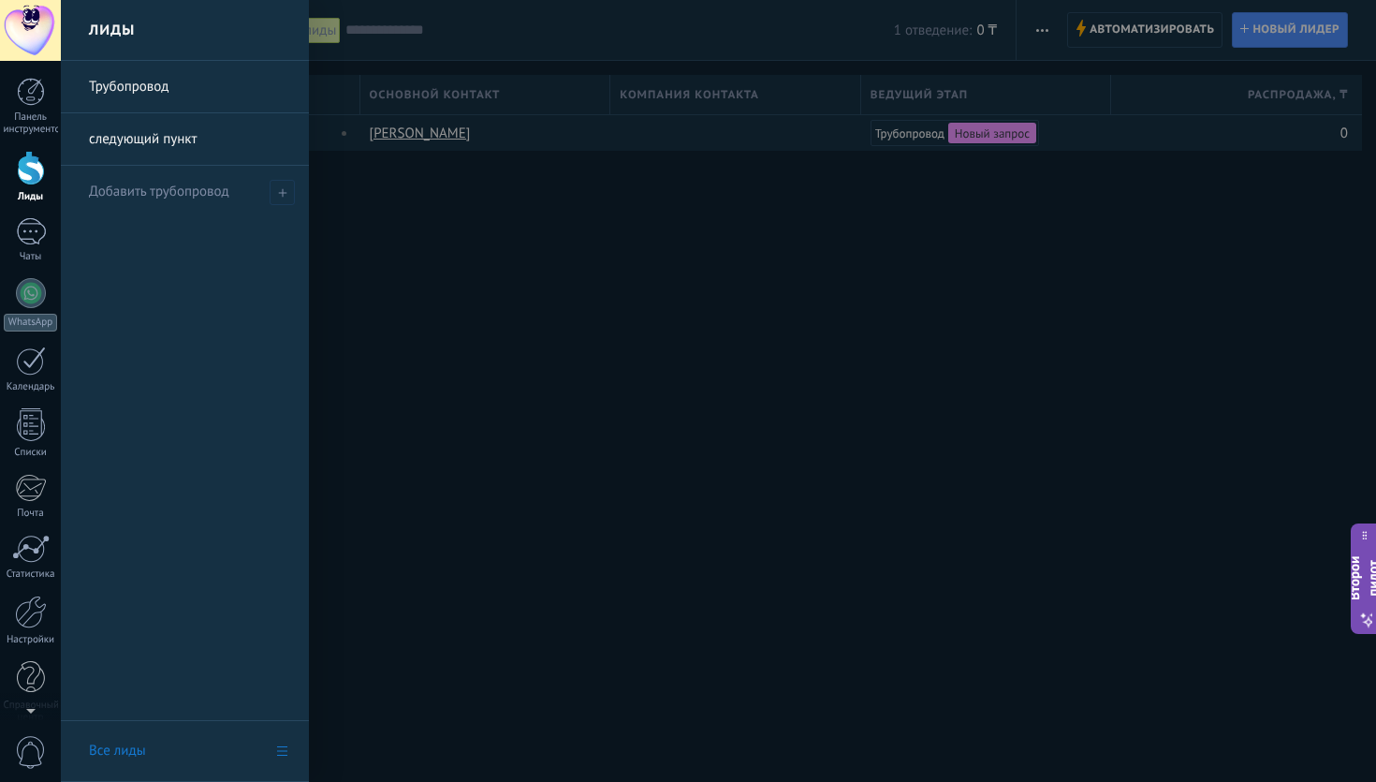
click at [155, 86] on font "Трубопровод" at bounding box center [129, 87] width 80 height 18
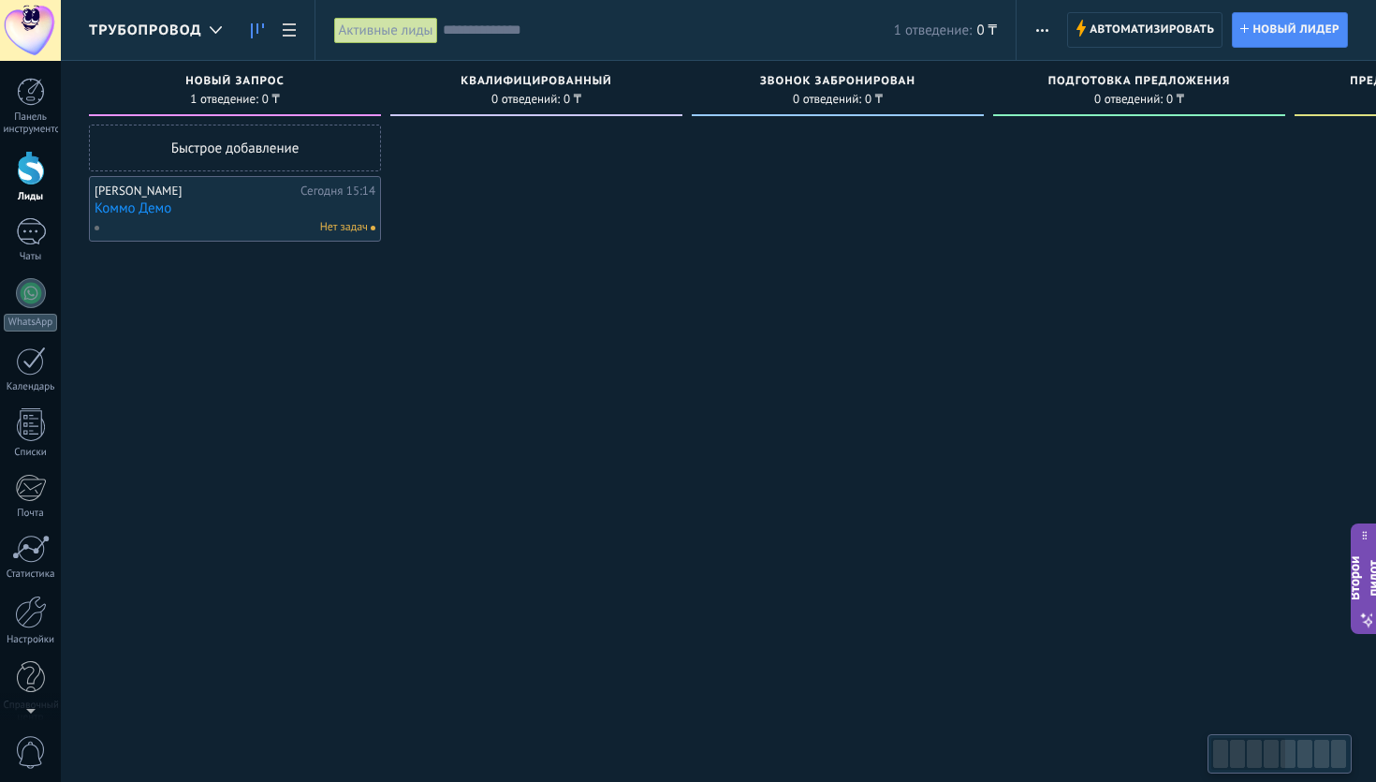
click at [233, 205] on link "Коммо Демо" at bounding box center [235, 208] width 281 height 16
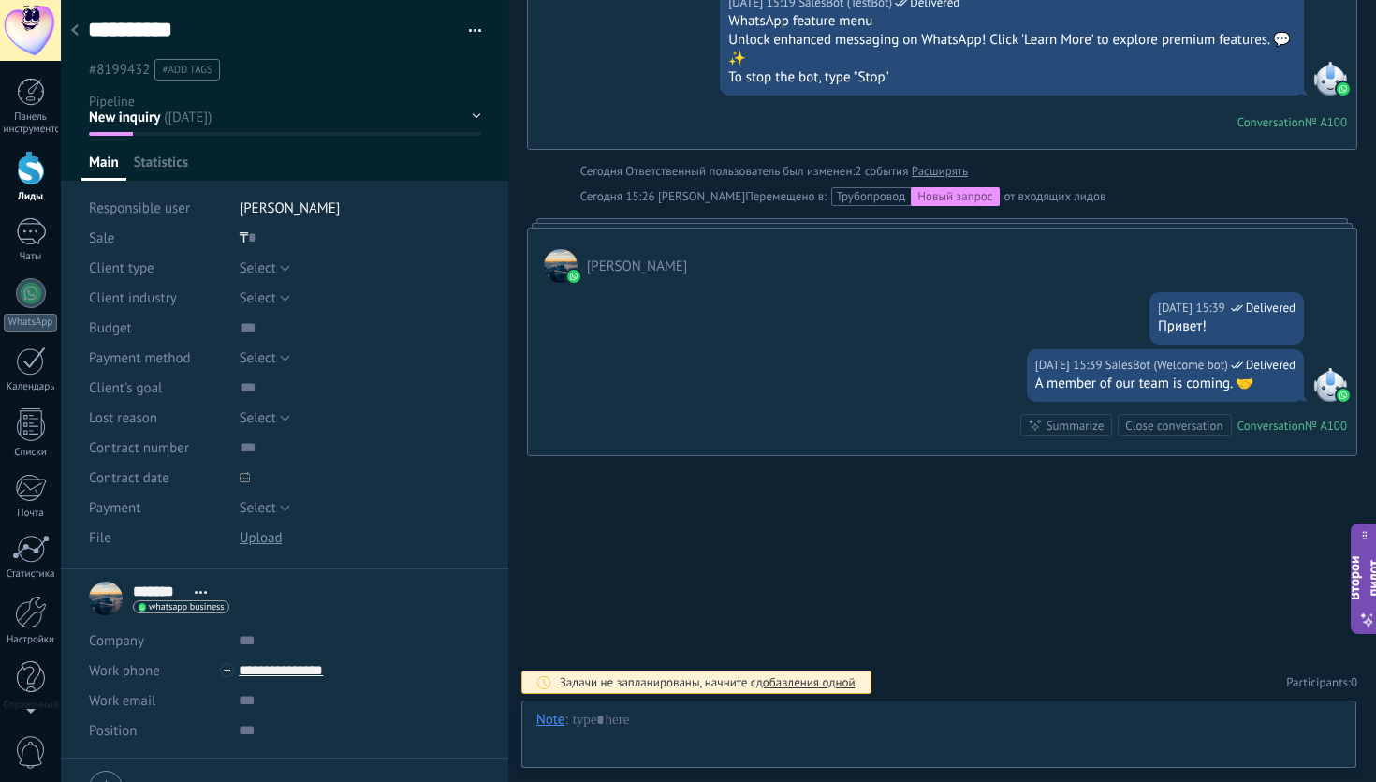
scroll to position [28, 0]
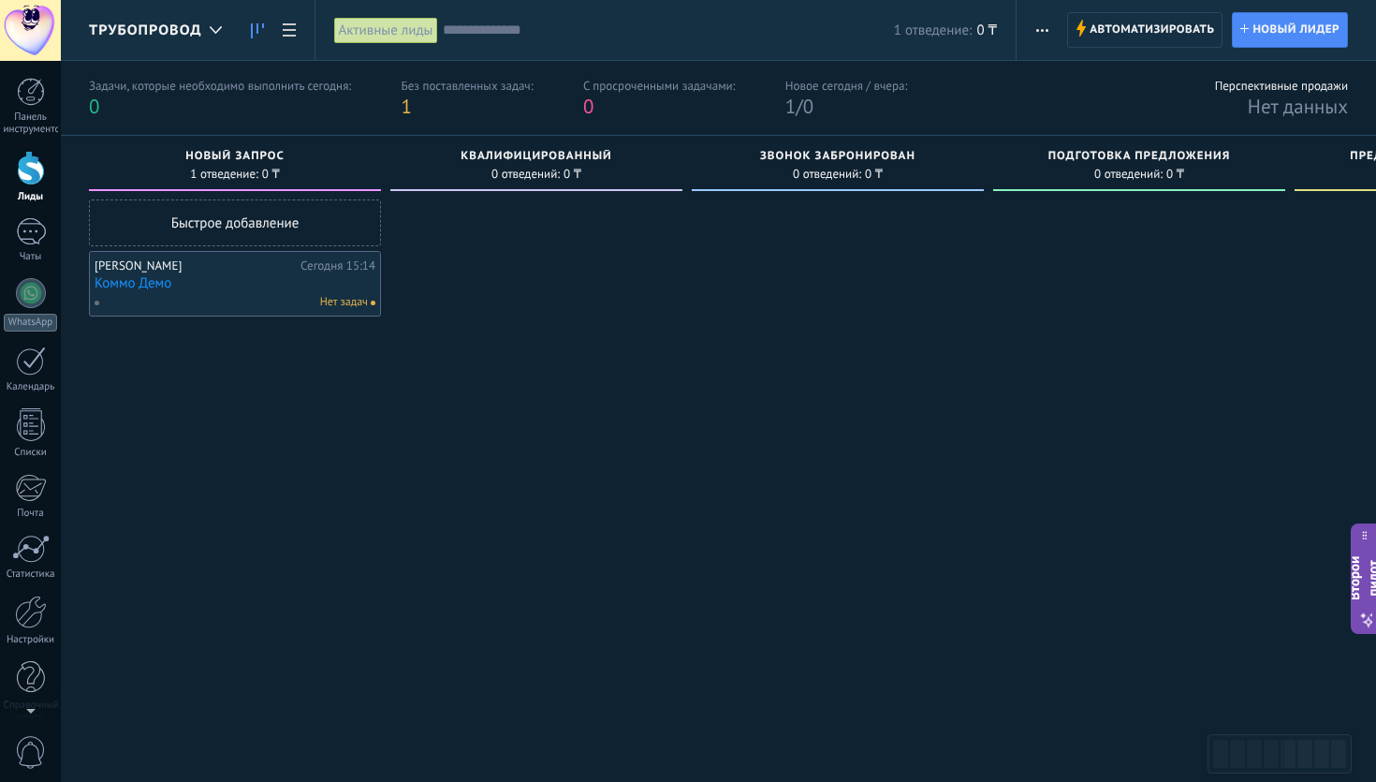
click at [223, 270] on div "[PERSON_NAME]" at bounding box center [195, 265] width 201 height 15
click at [230, 290] on link "Коммо Демо" at bounding box center [235, 283] width 281 height 16
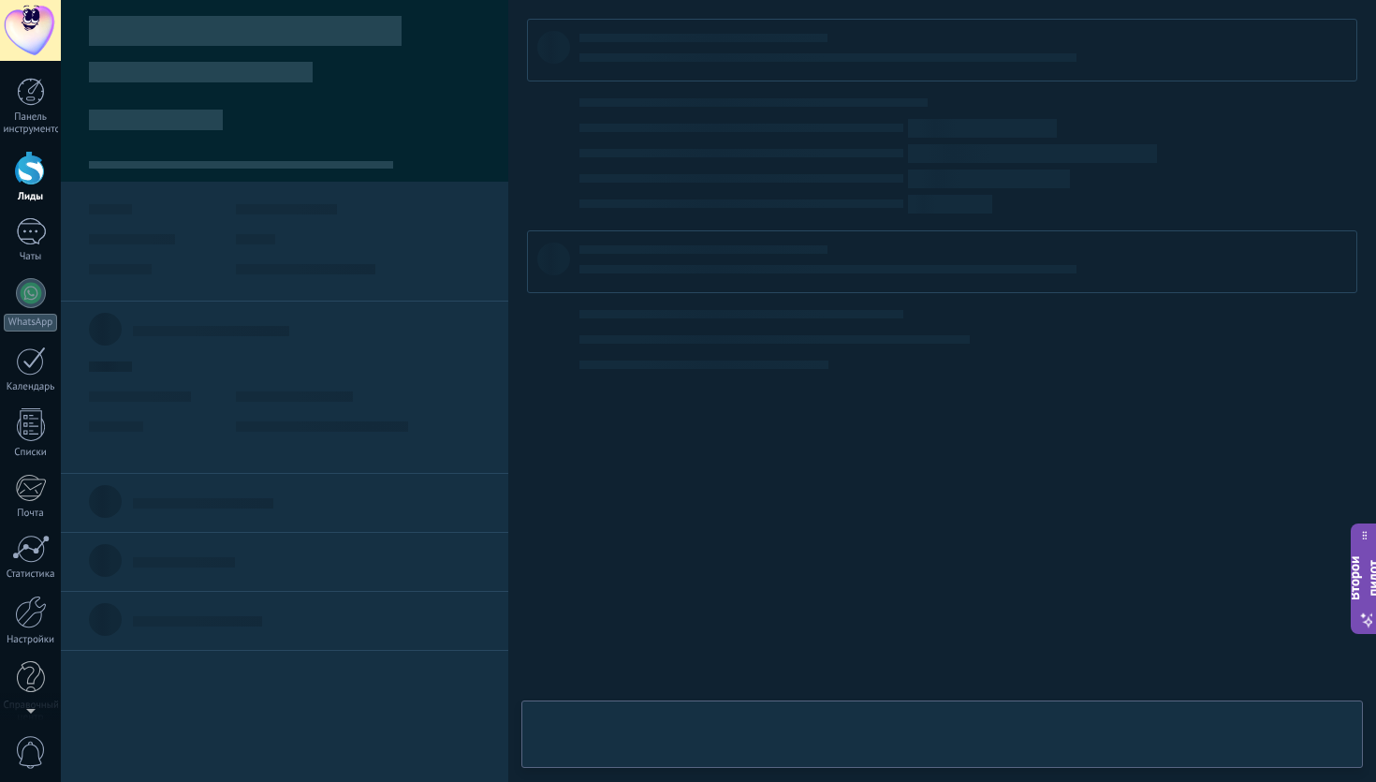
type textarea "**********"
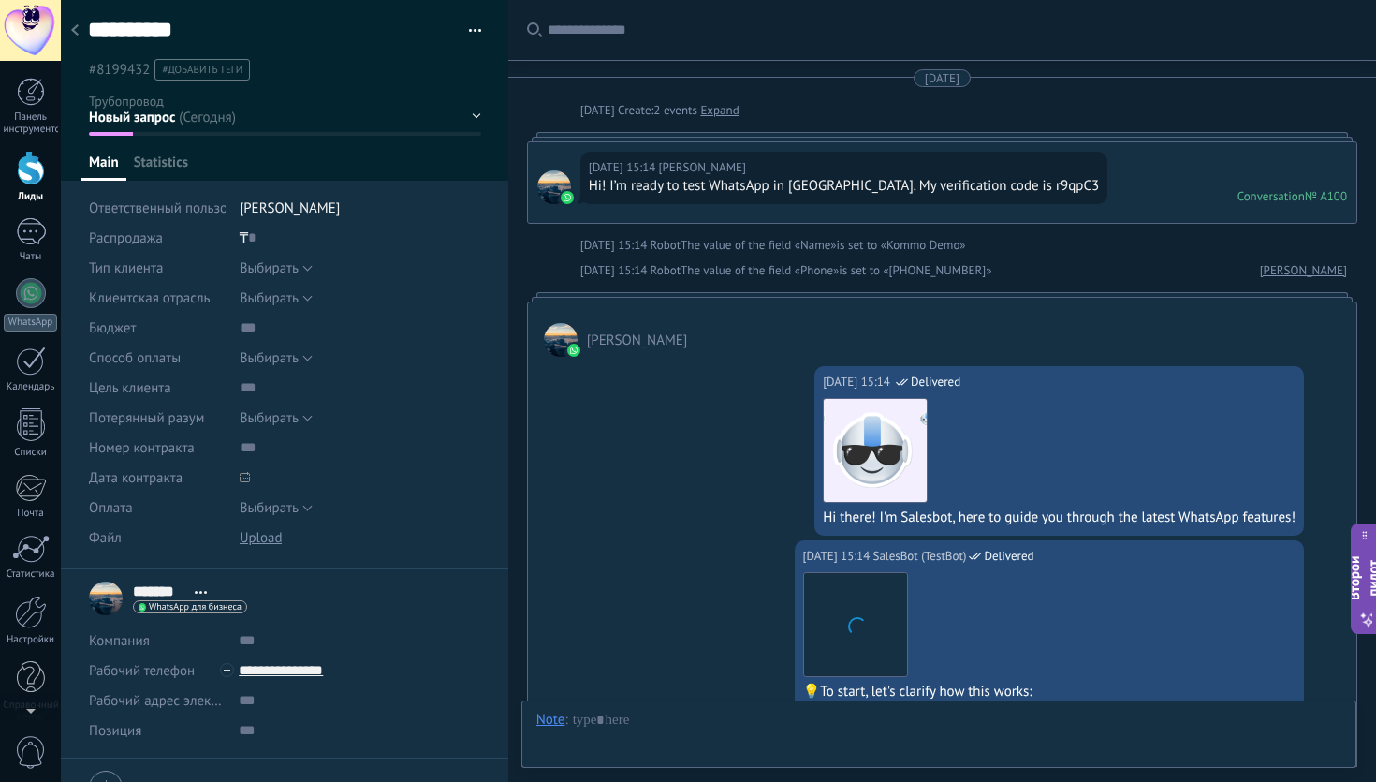
scroll to position [891, 0]
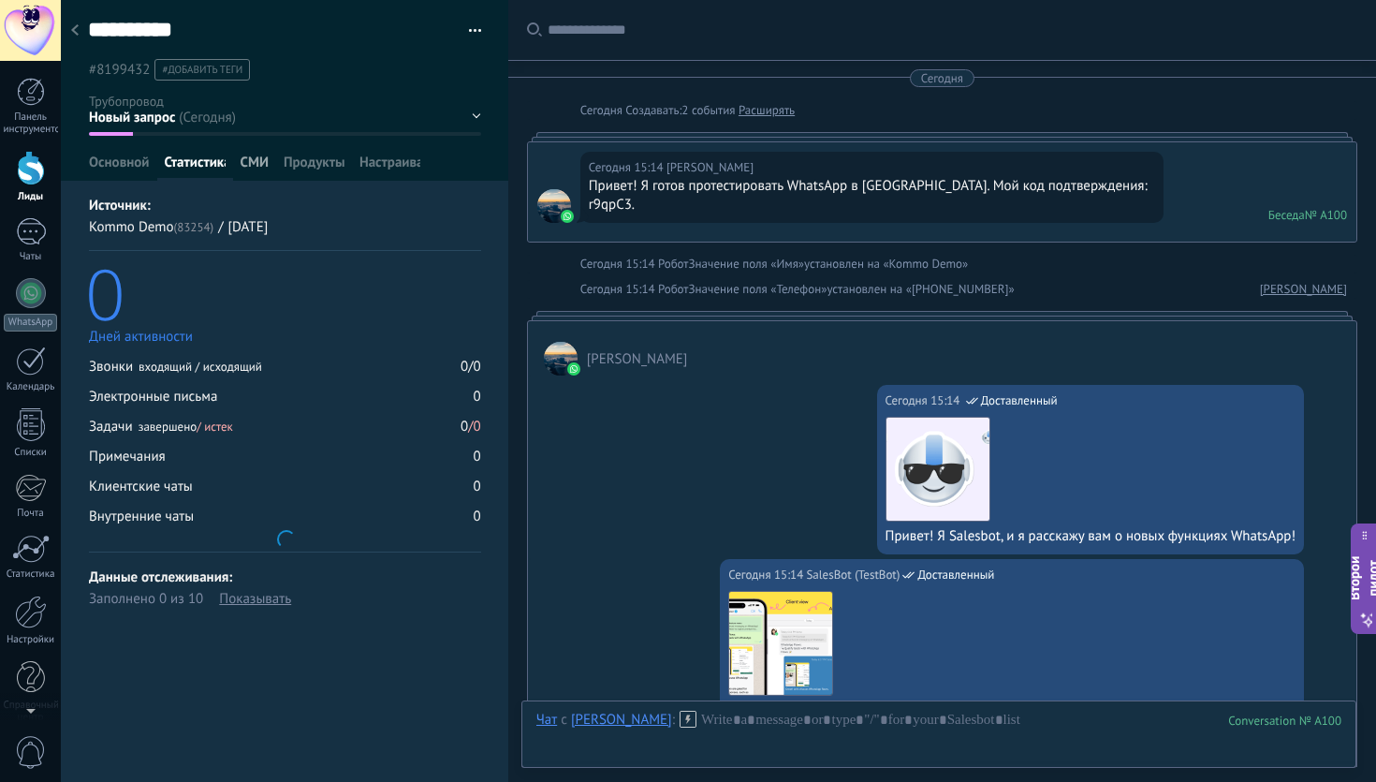
scroll to position [28, 0]
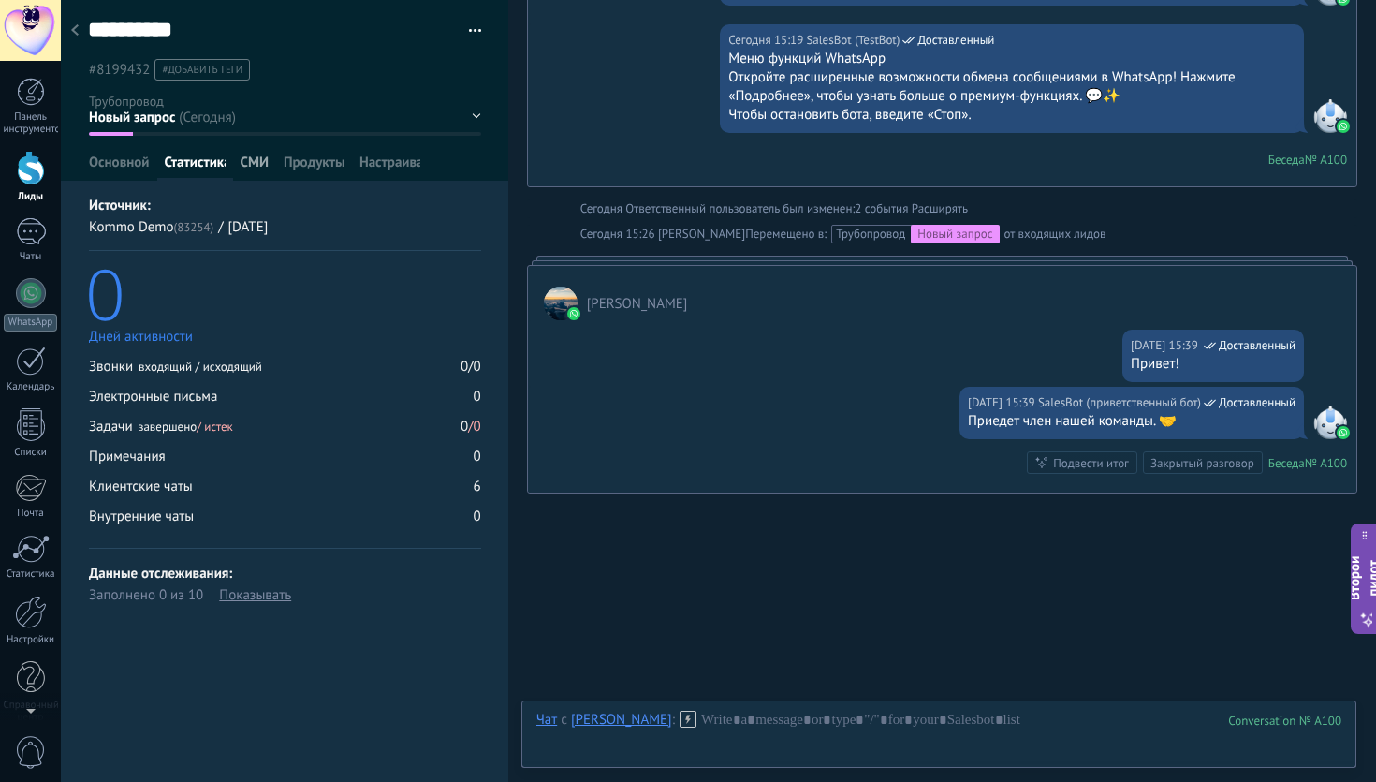
click at [264, 171] on font "СМИ" at bounding box center [255, 162] width 28 height 18
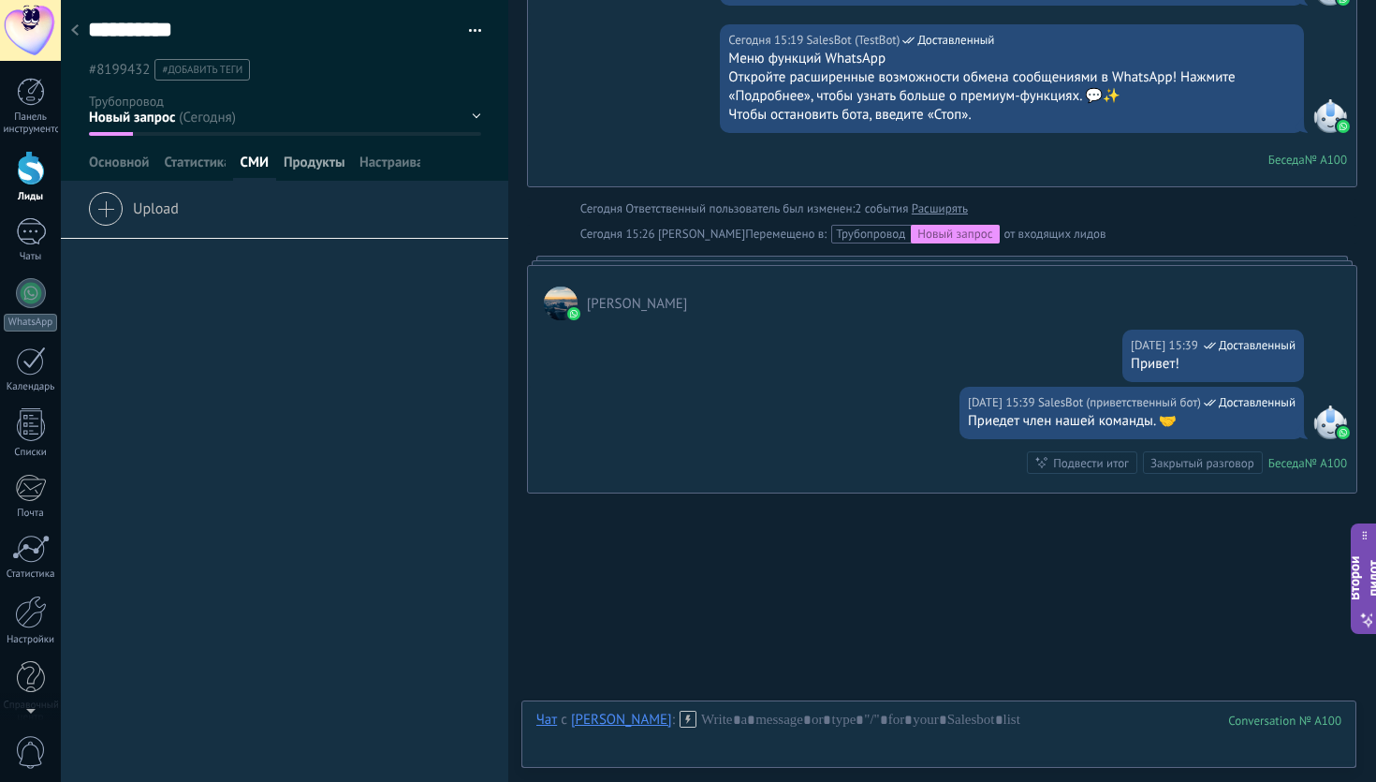
click at [319, 168] on font "Продукты" at bounding box center [315, 162] width 62 height 18
click at [388, 168] on font "Настраивать" at bounding box center [397, 162] width 77 height 18
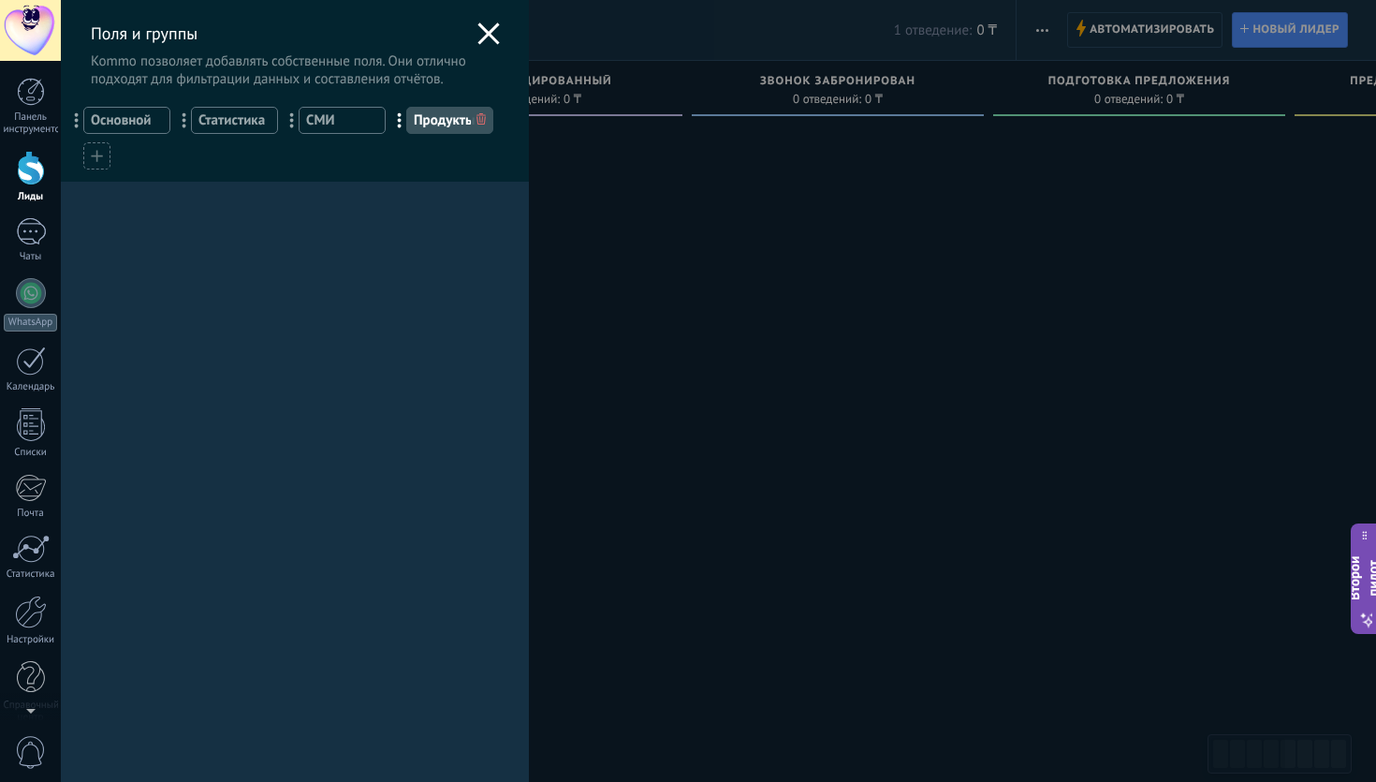
click at [840, 319] on div "Поля и группы Kommo позволяет добавлять собственные поля. Они отлично подходят …" at bounding box center [718, 391] width 1315 height 782
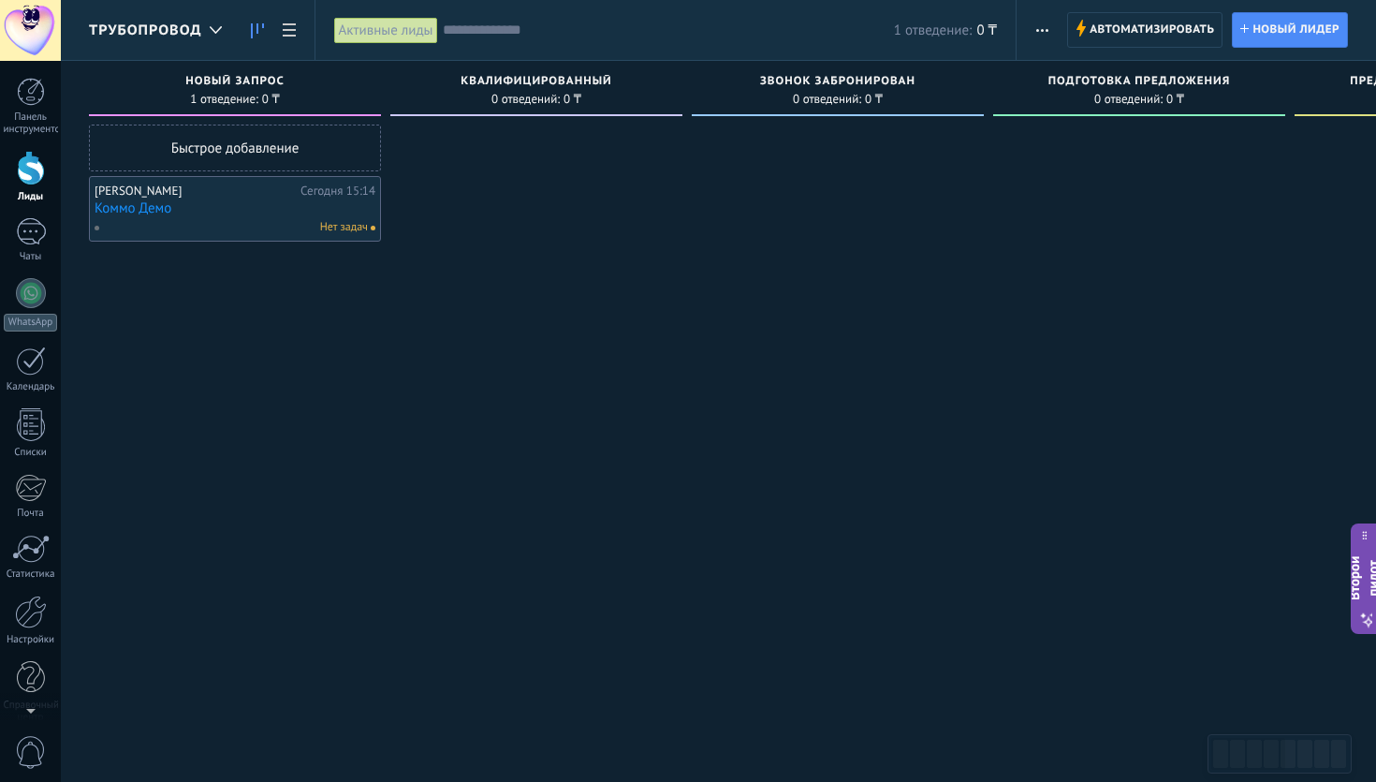
click at [148, 205] on font "Коммо Демо" at bounding box center [133, 208] width 77 height 18
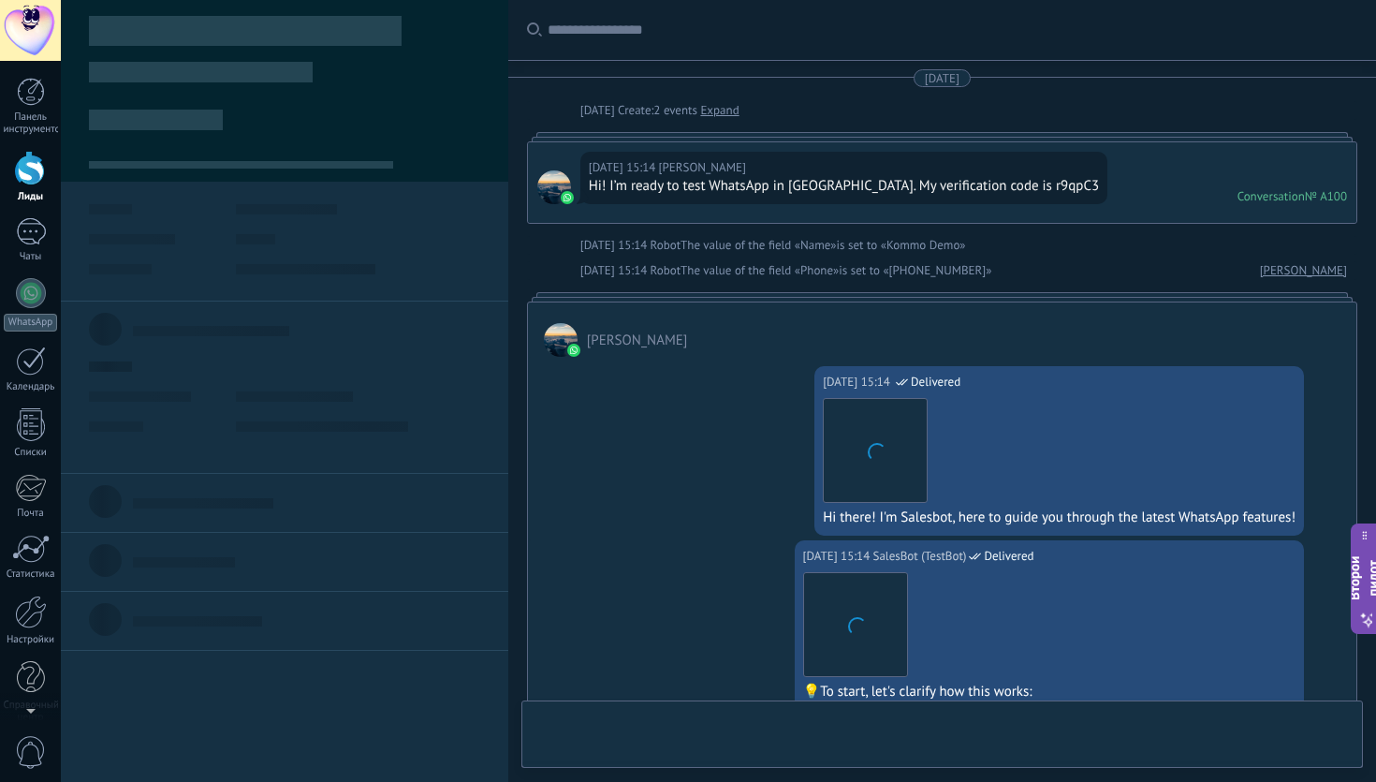
scroll to position [891, 0]
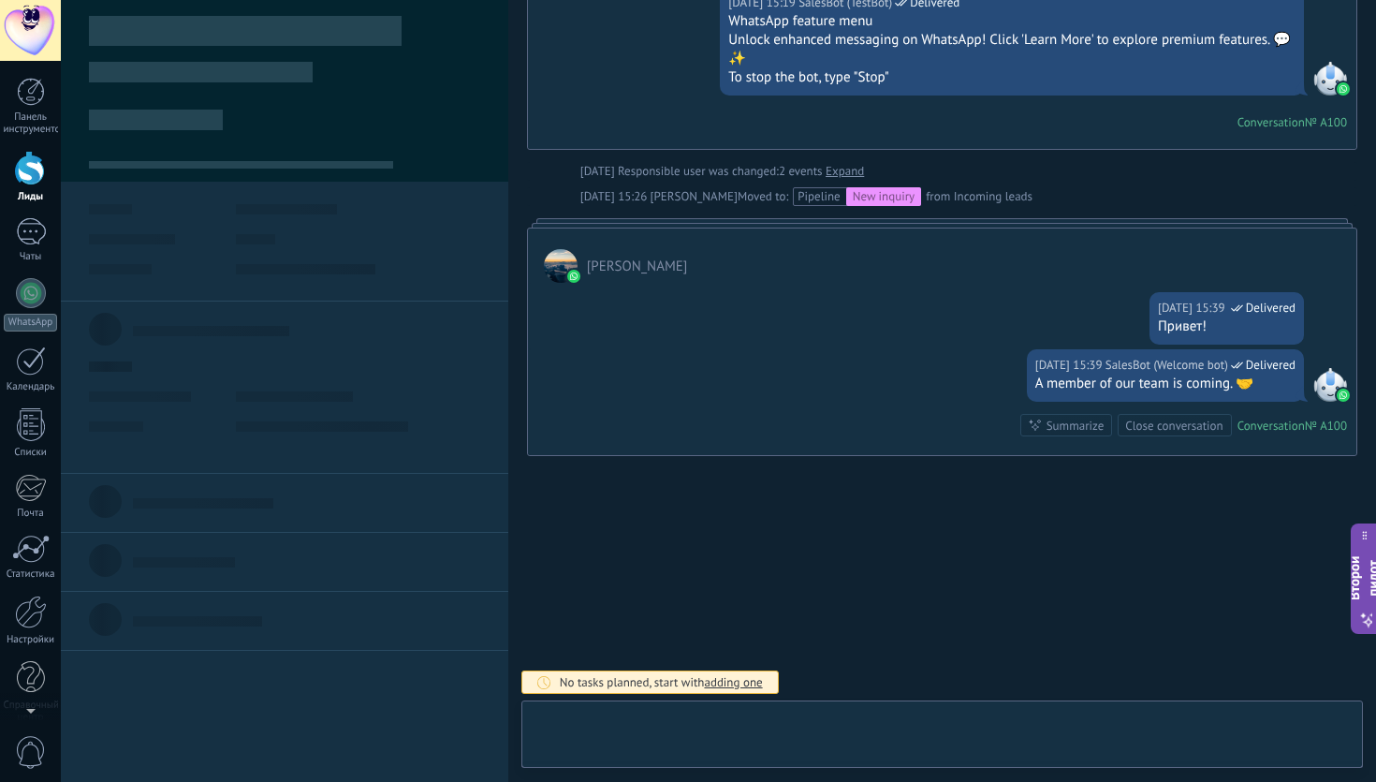
type textarea "**********"
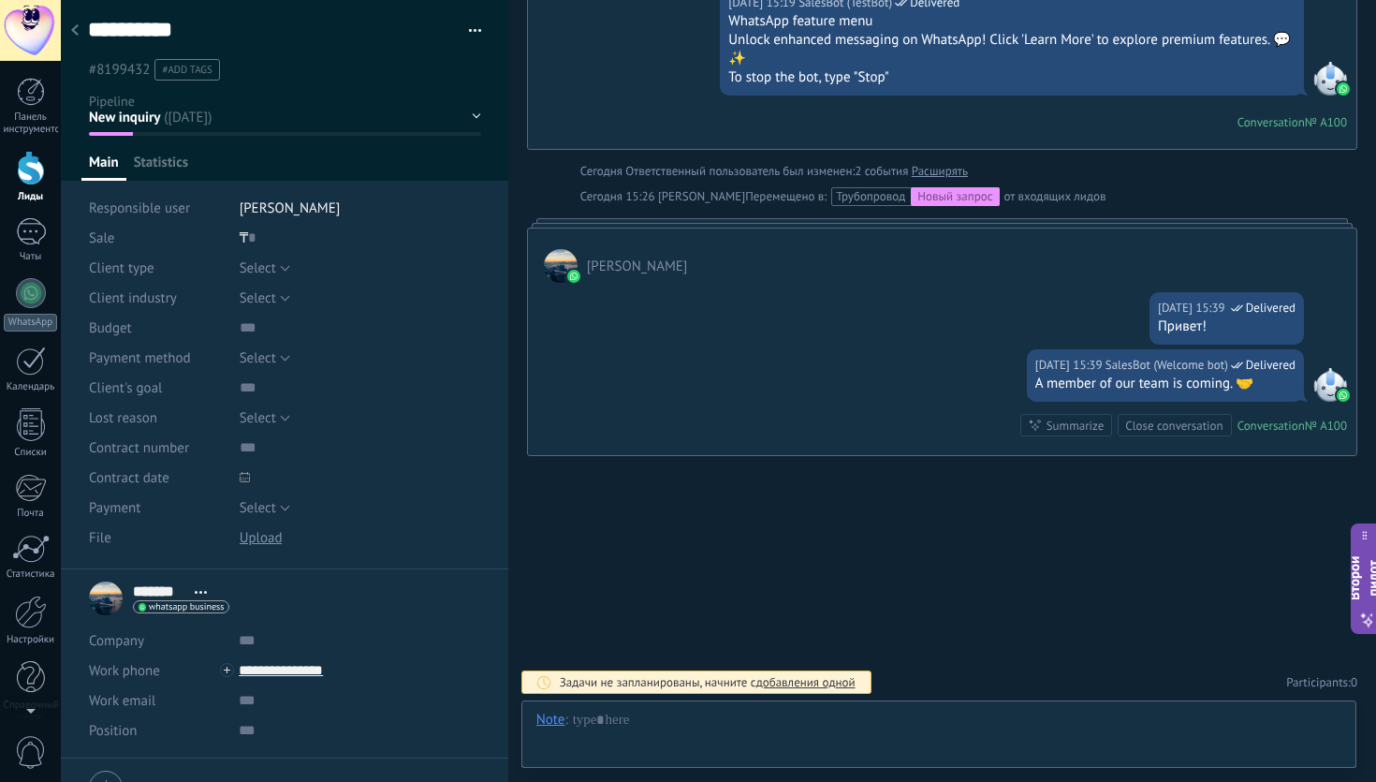
scroll to position [28, 0]
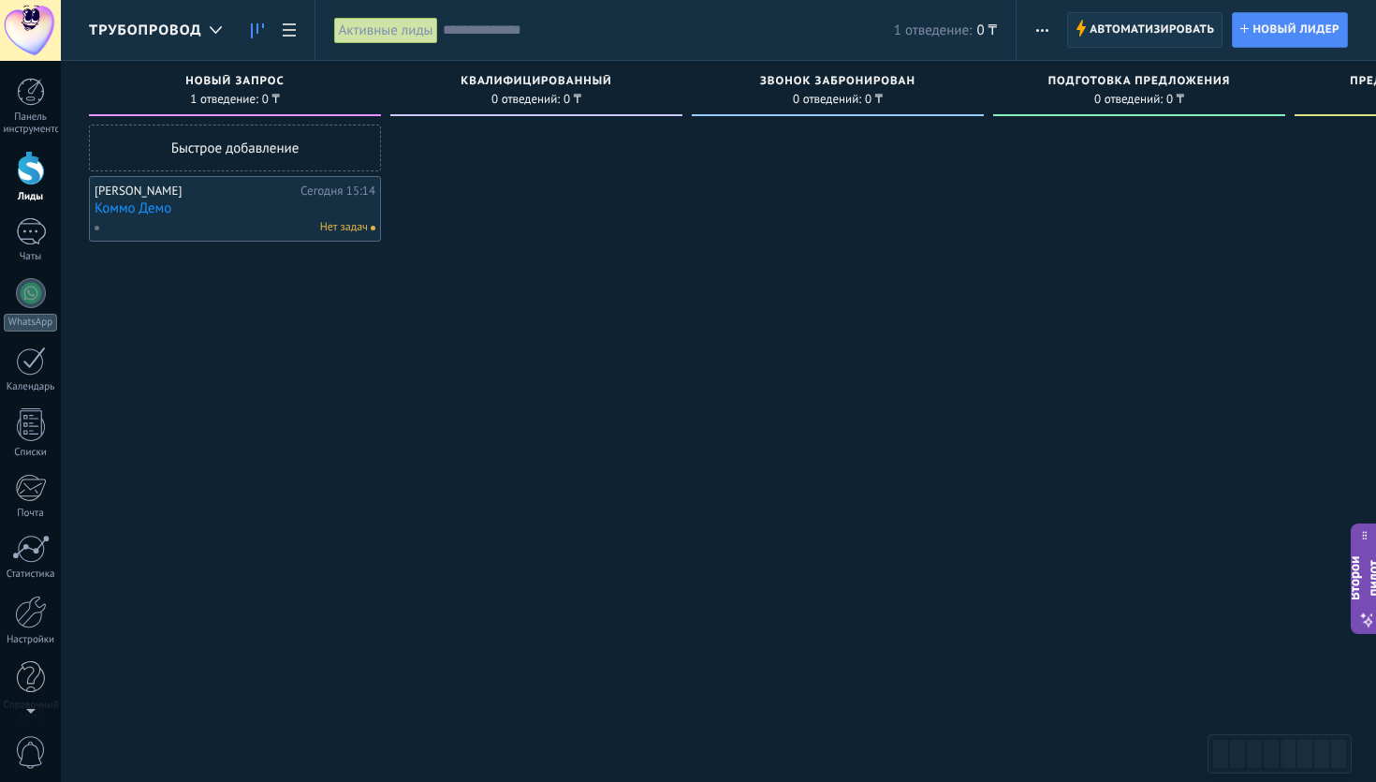
click at [1158, 24] on font "Автоматизировать" at bounding box center [1151, 29] width 124 height 14
click at [25, 302] on div at bounding box center [31, 293] width 30 height 30
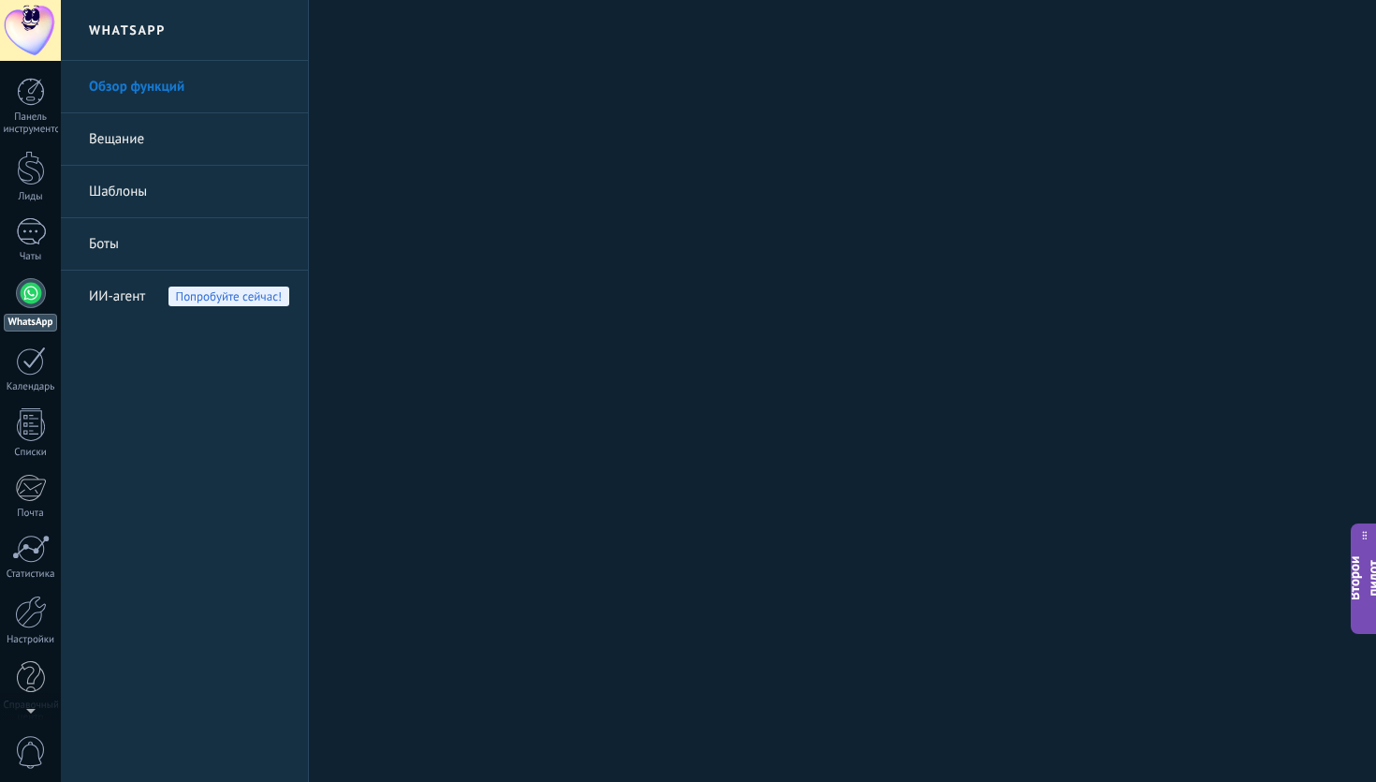
click at [126, 237] on link "Боты" at bounding box center [189, 244] width 200 height 52
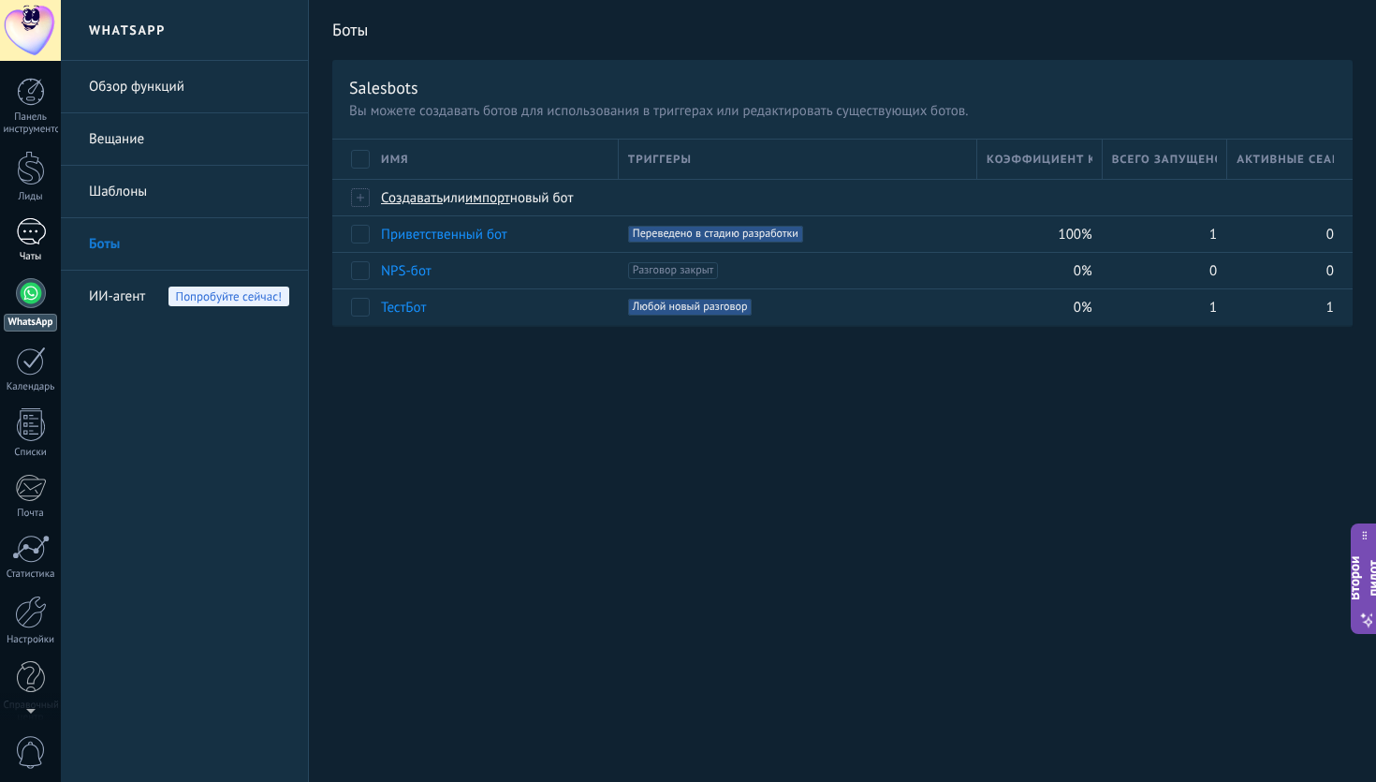
click at [31, 234] on div at bounding box center [31, 231] width 30 height 27
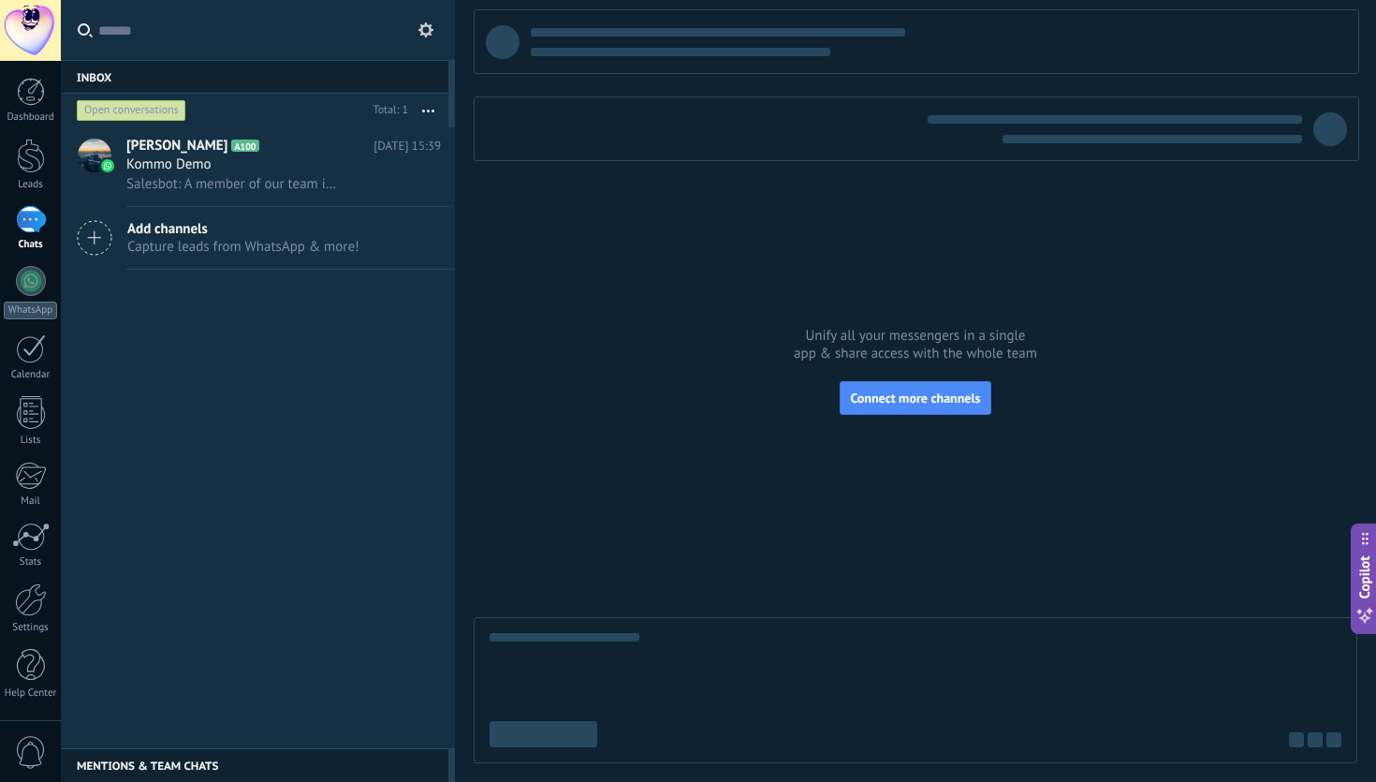
click at [37, 222] on div at bounding box center [31, 219] width 30 height 27
click at [44, 295] on link "WhatsApp" at bounding box center [30, 292] width 61 height 53
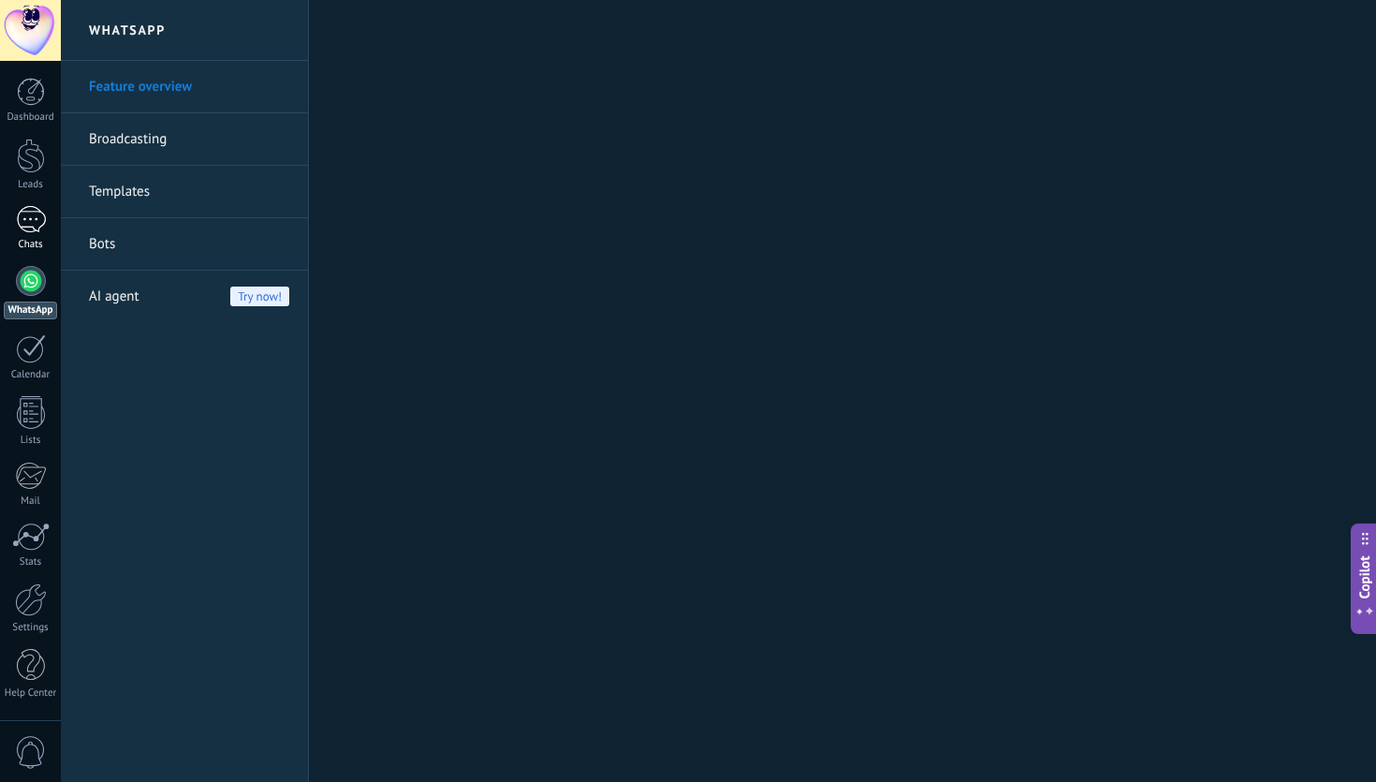
click at [22, 225] on div at bounding box center [31, 219] width 30 height 27
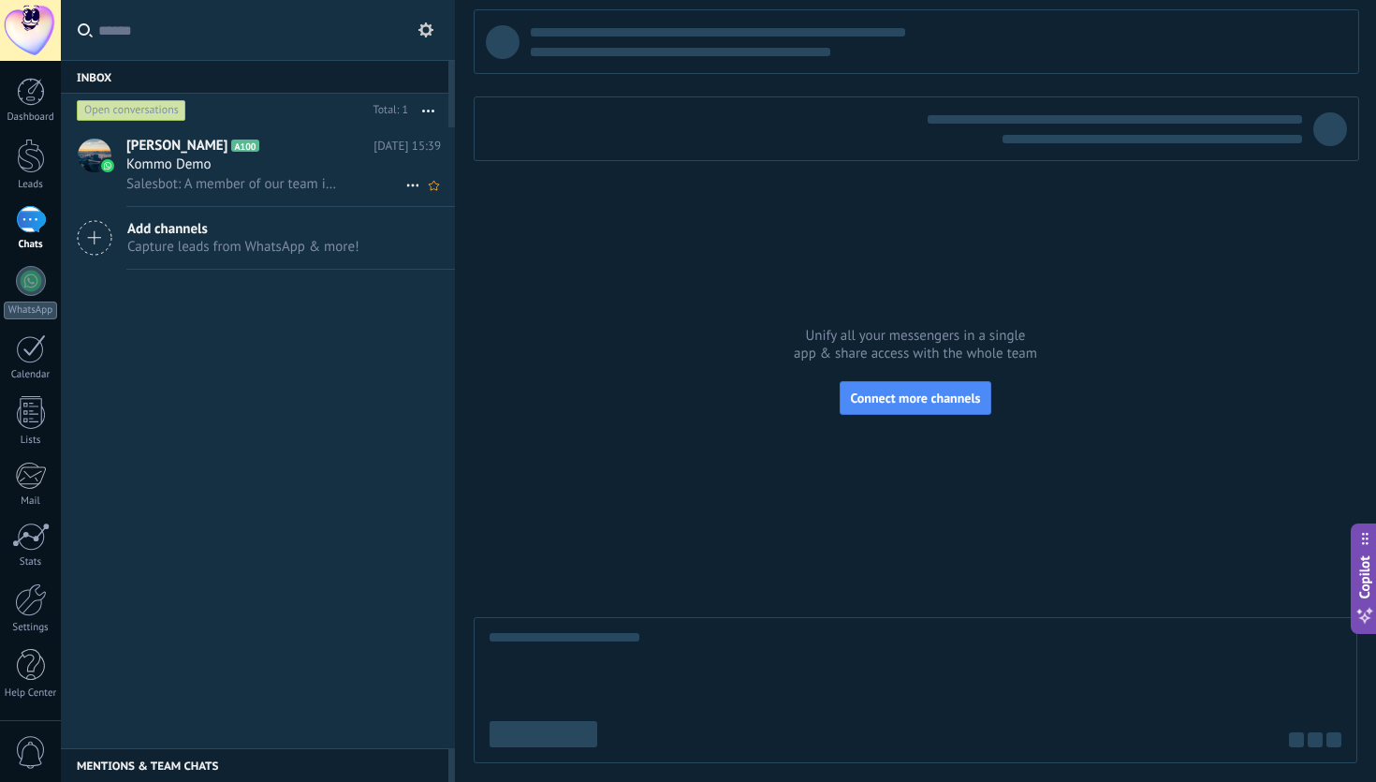
click at [266, 167] on div "Kommo Demo" at bounding box center [283, 164] width 314 height 19
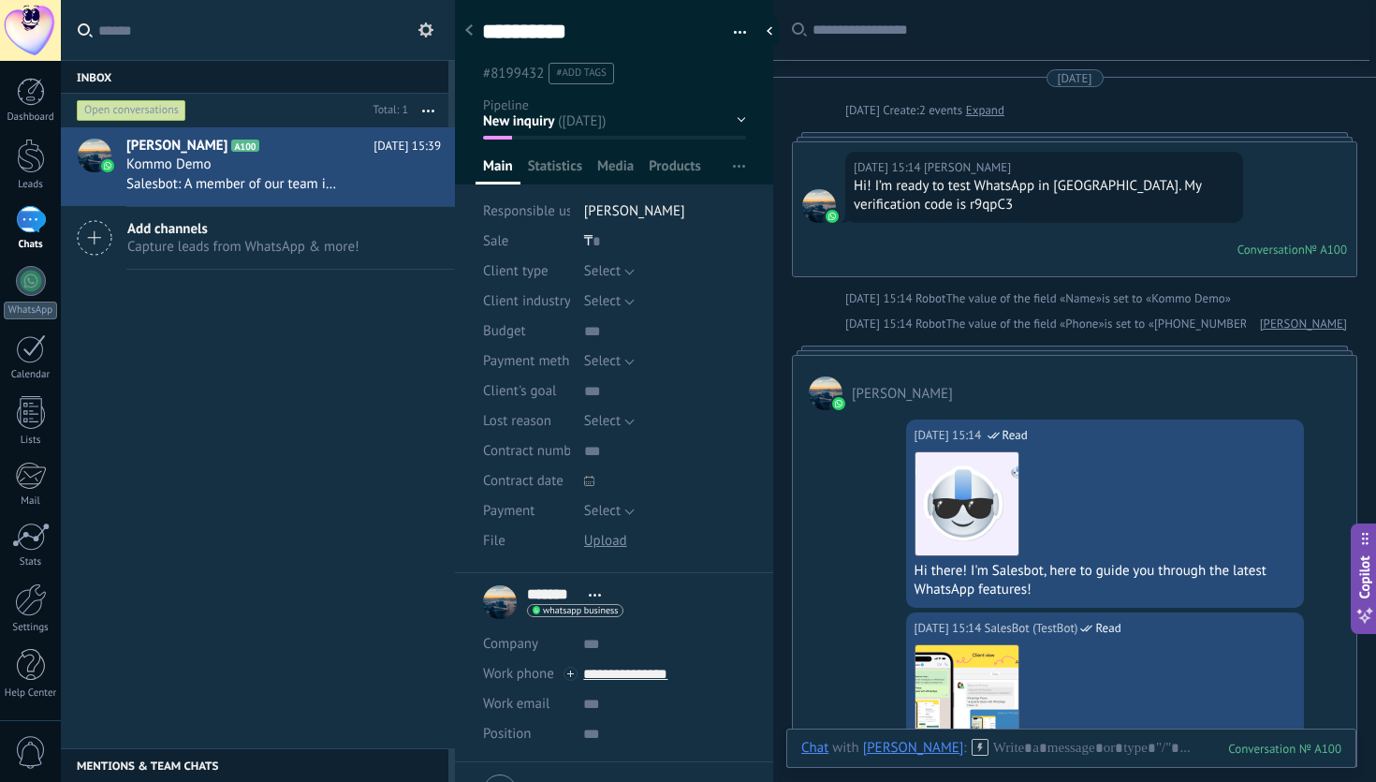
click at [838, 402] on img at bounding box center [838, 403] width 13 height 13
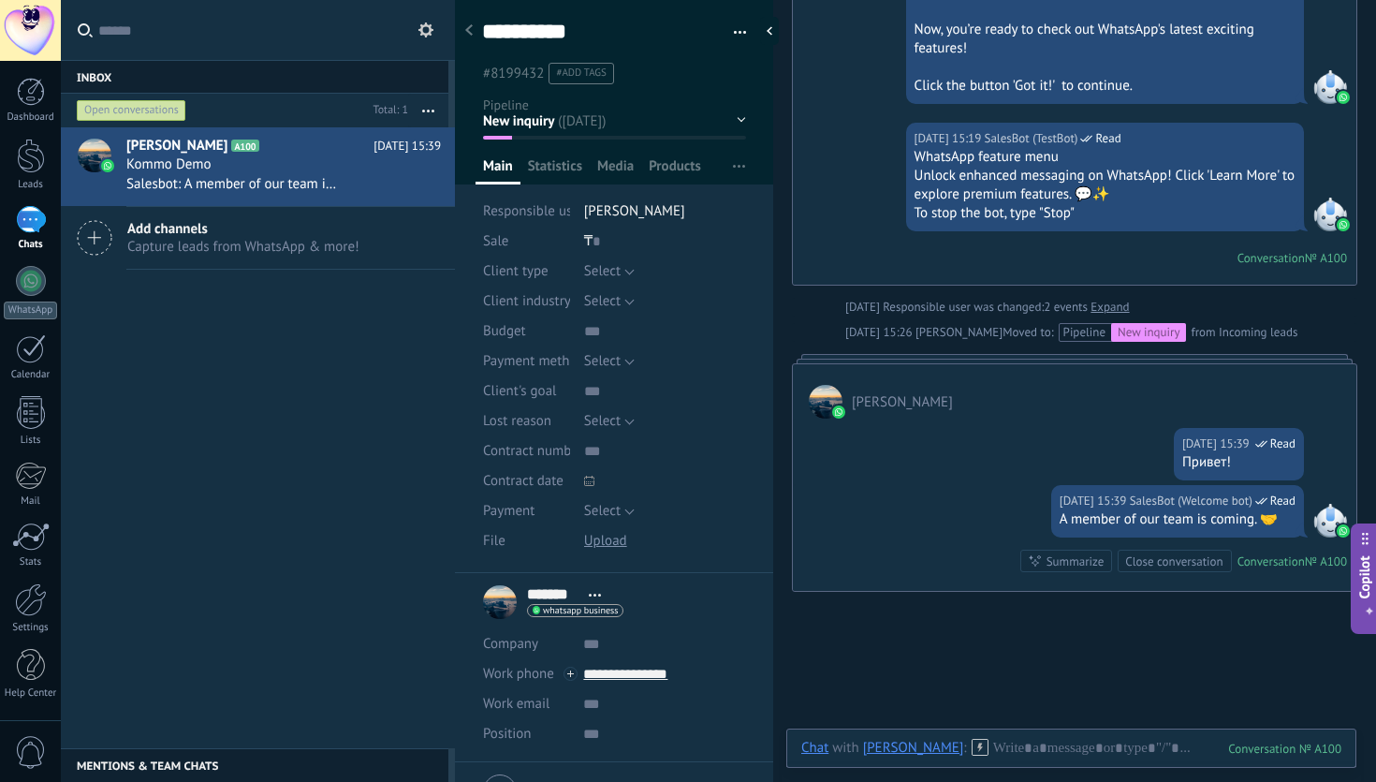
scroll to position [1019, 0]
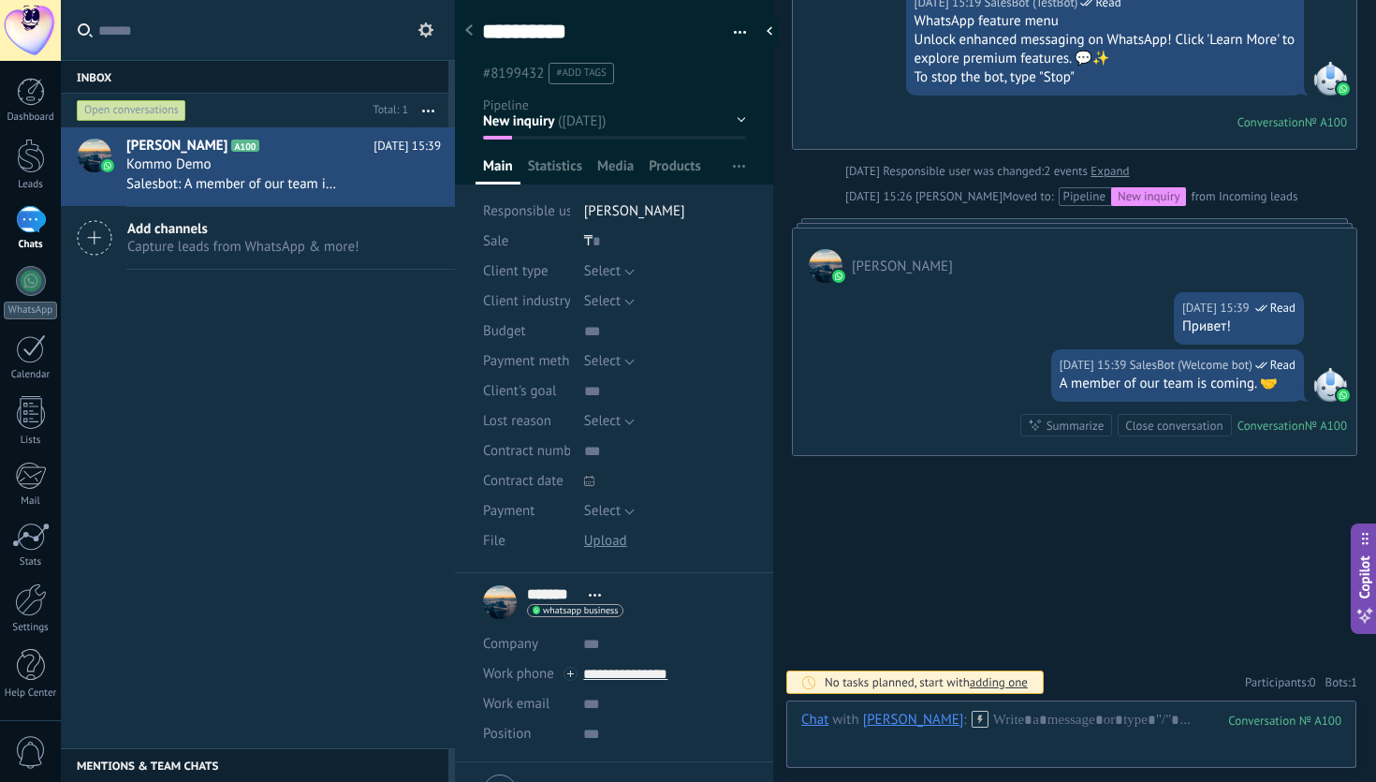
click at [45, 55] on div at bounding box center [30, 30] width 61 height 61
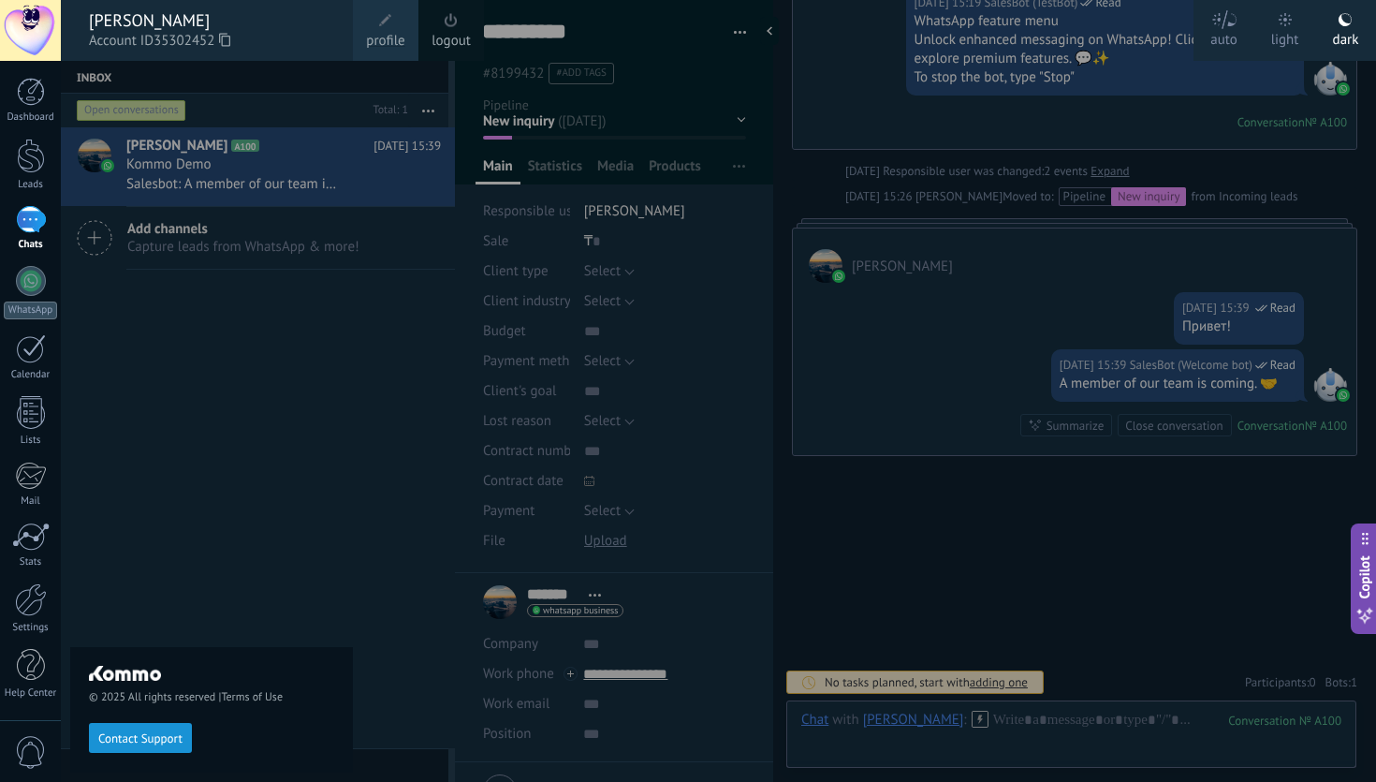
click at [230, 39] on icon at bounding box center [224, 40] width 11 height 14
click at [387, 37] on span "profile" at bounding box center [385, 41] width 38 height 21
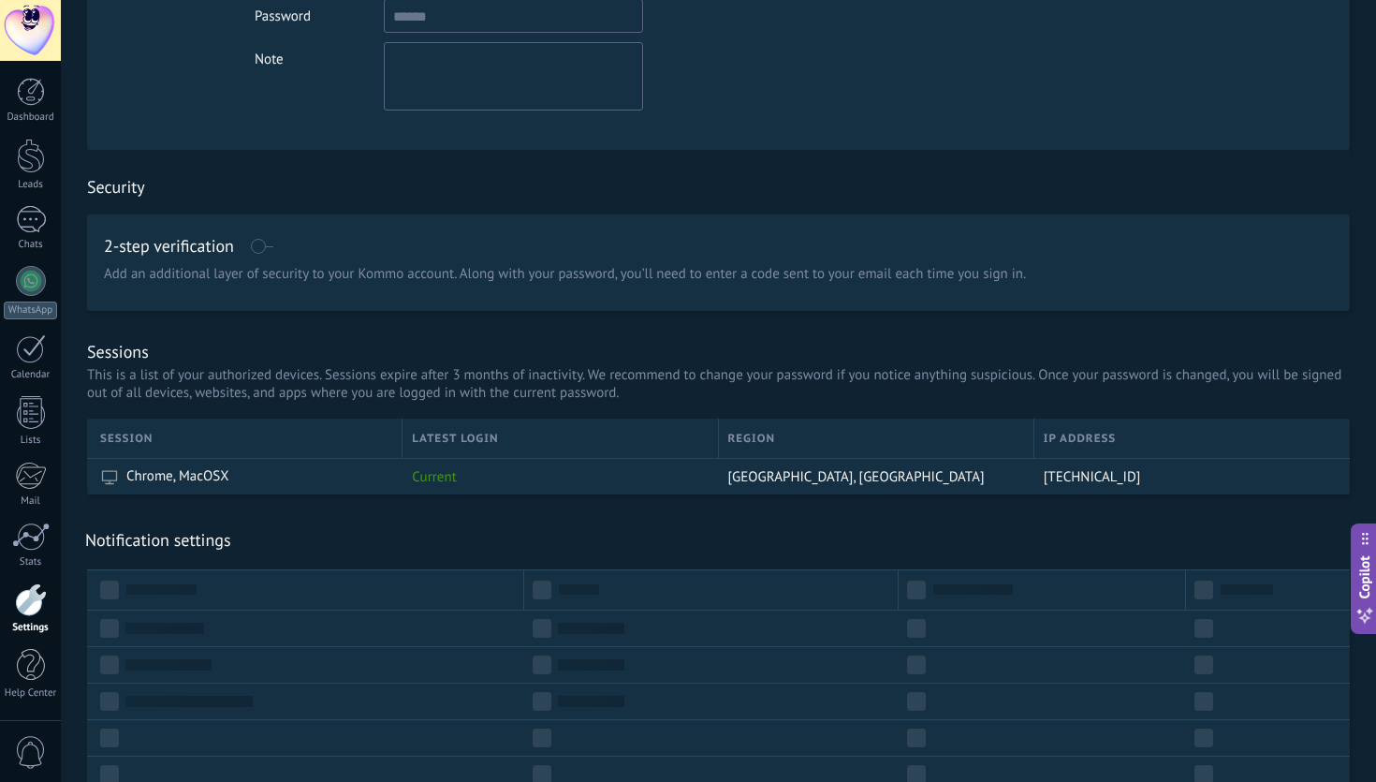
scroll to position [216, 0]
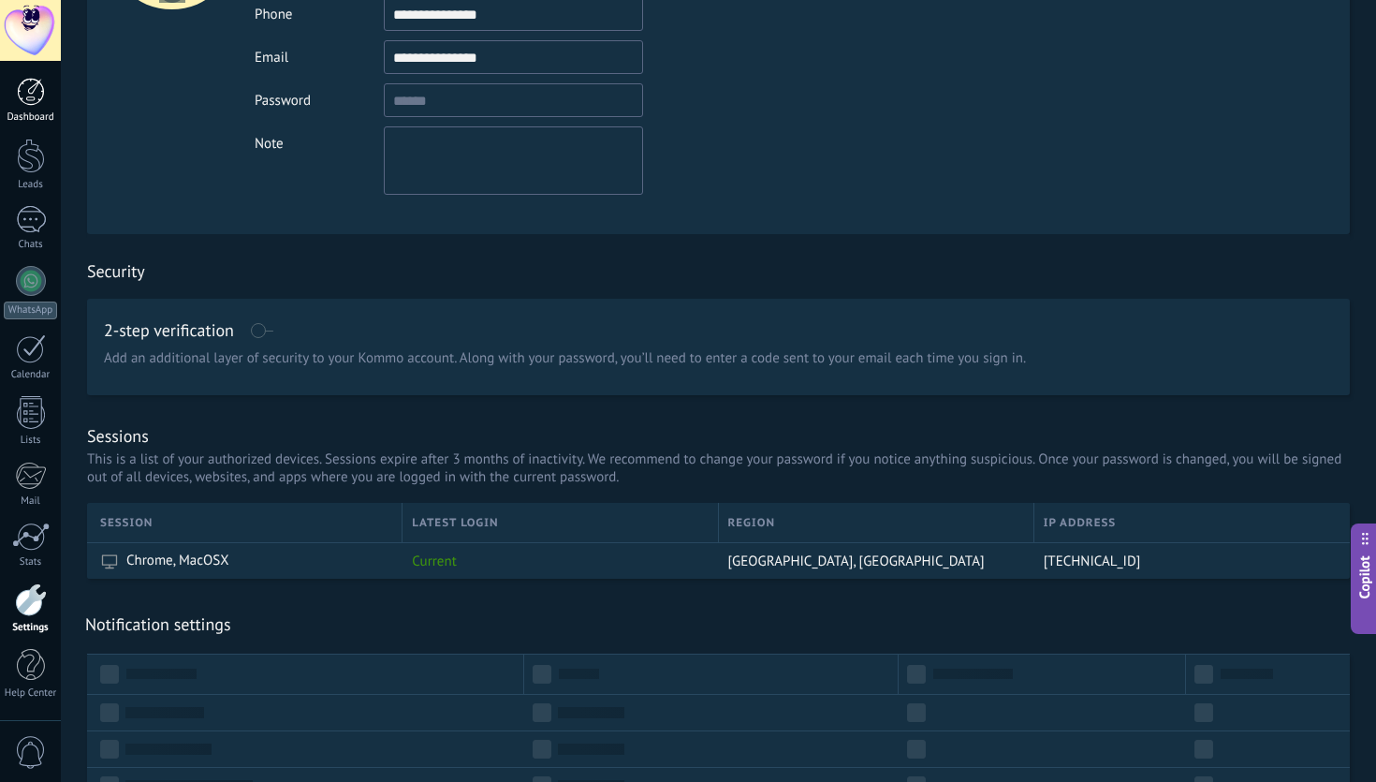
click at [39, 95] on div at bounding box center [31, 92] width 28 height 28
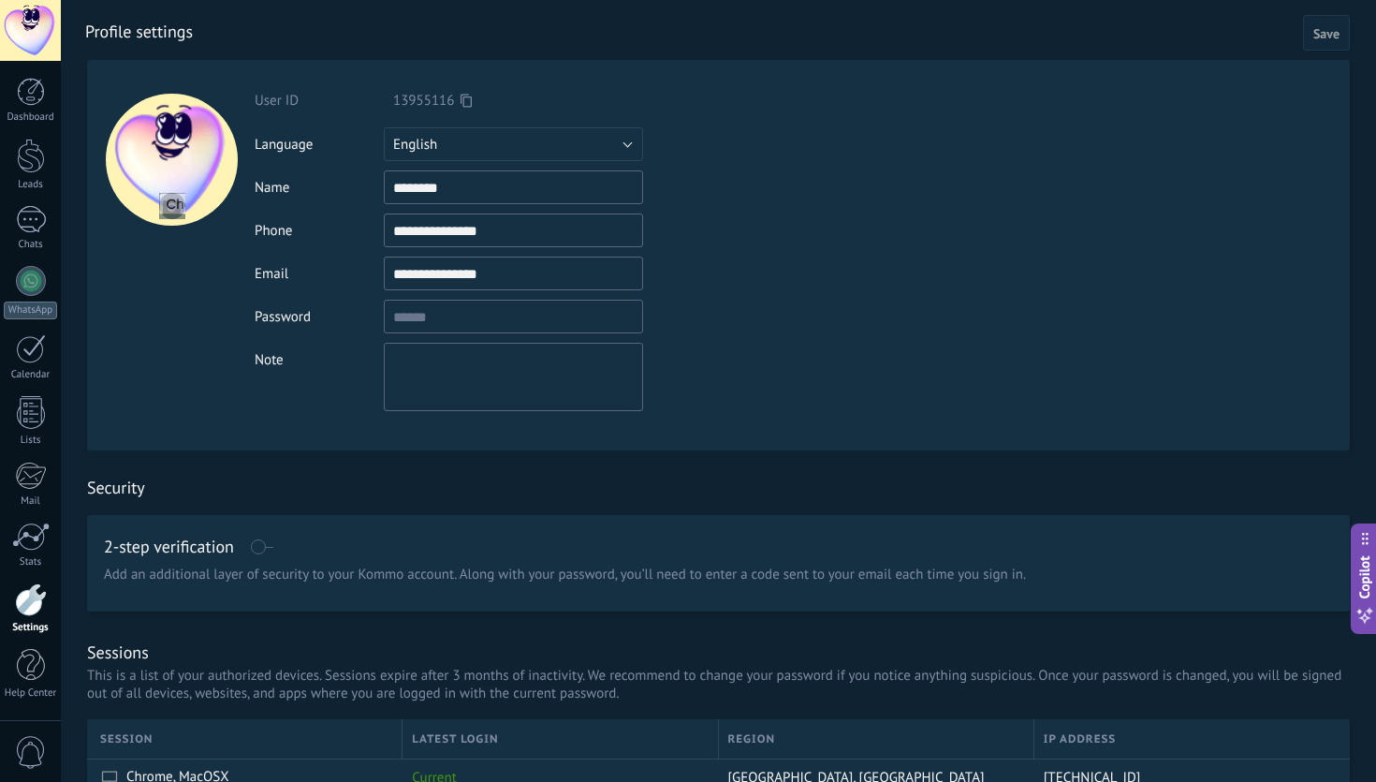
click at [30, 35] on div at bounding box center [30, 30] width 61 height 61
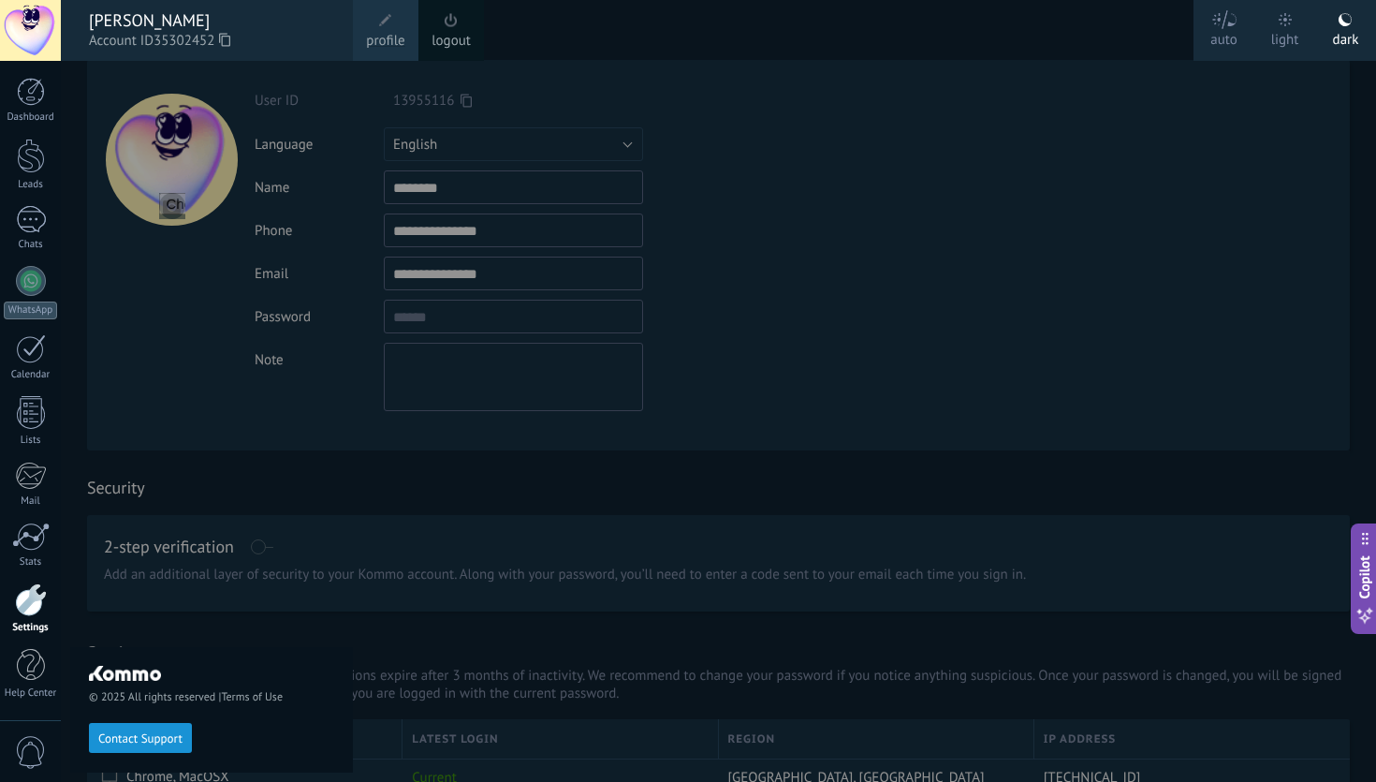
click at [420, 459] on div at bounding box center [749, 391] width 1376 height 782
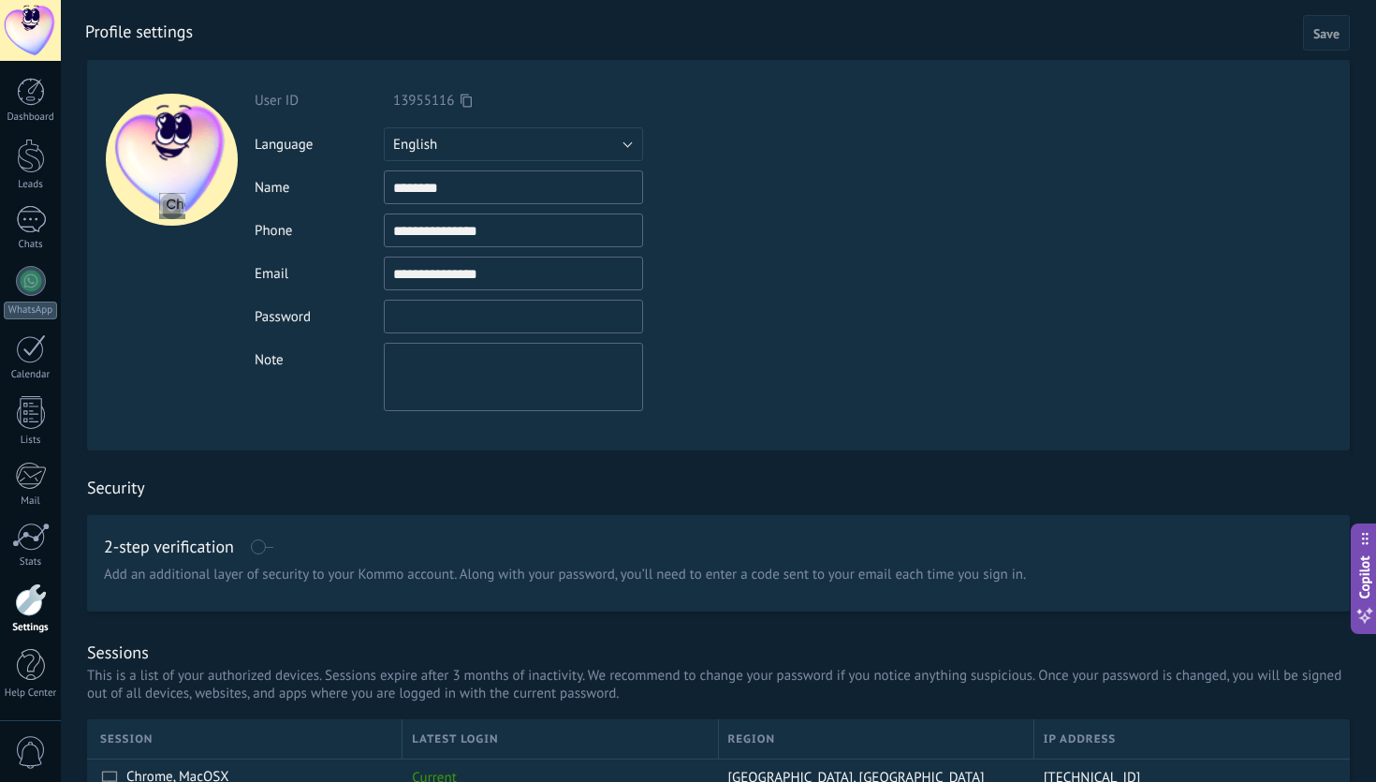
click at [510, 325] on input "textbox" at bounding box center [513, 316] width 259 height 34
click at [592, 466] on div "Security" at bounding box center [718, 482] width 1263 height 65
click at [489, 153] on button "English" at bounding box center [513, 144] width 259 height 34
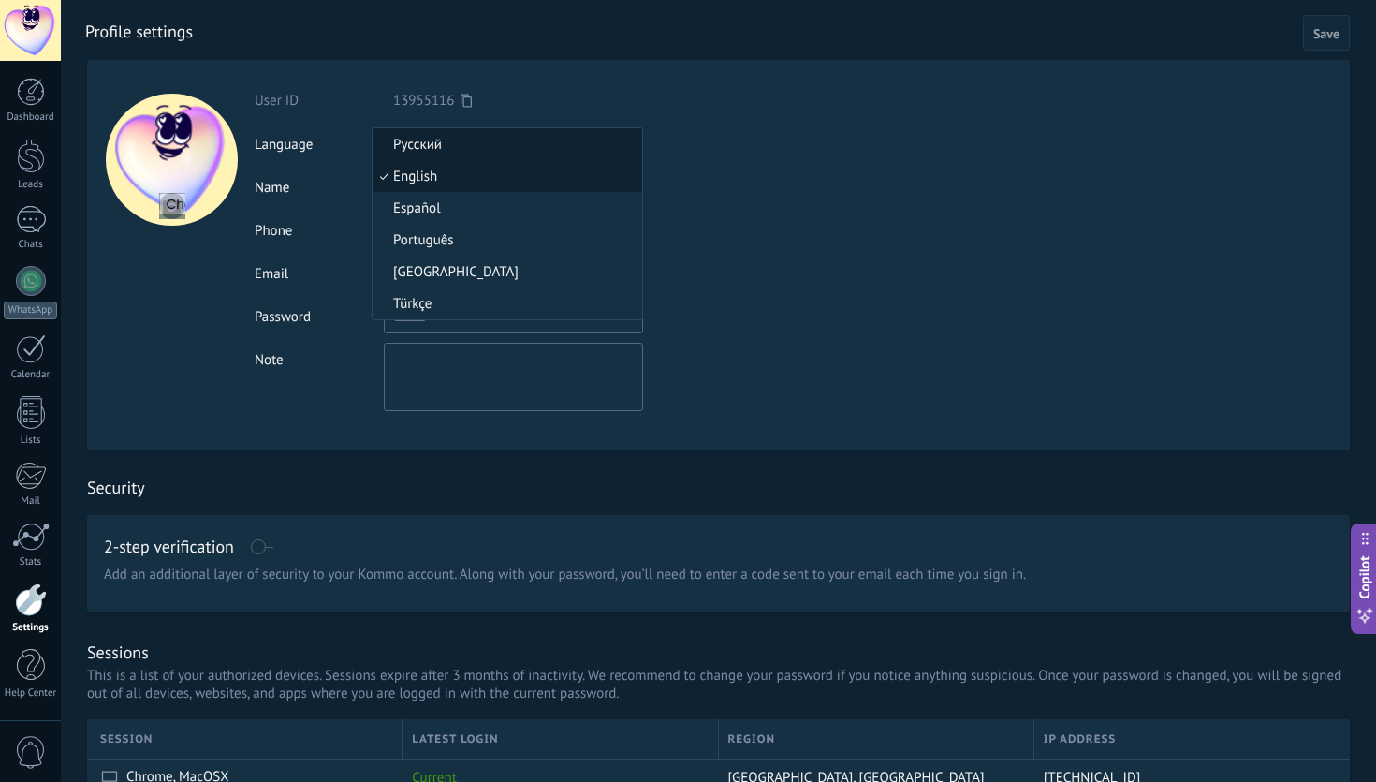
click at [489, 152] on span "Русский" at bounding box center [504, 145] width 264 height 18
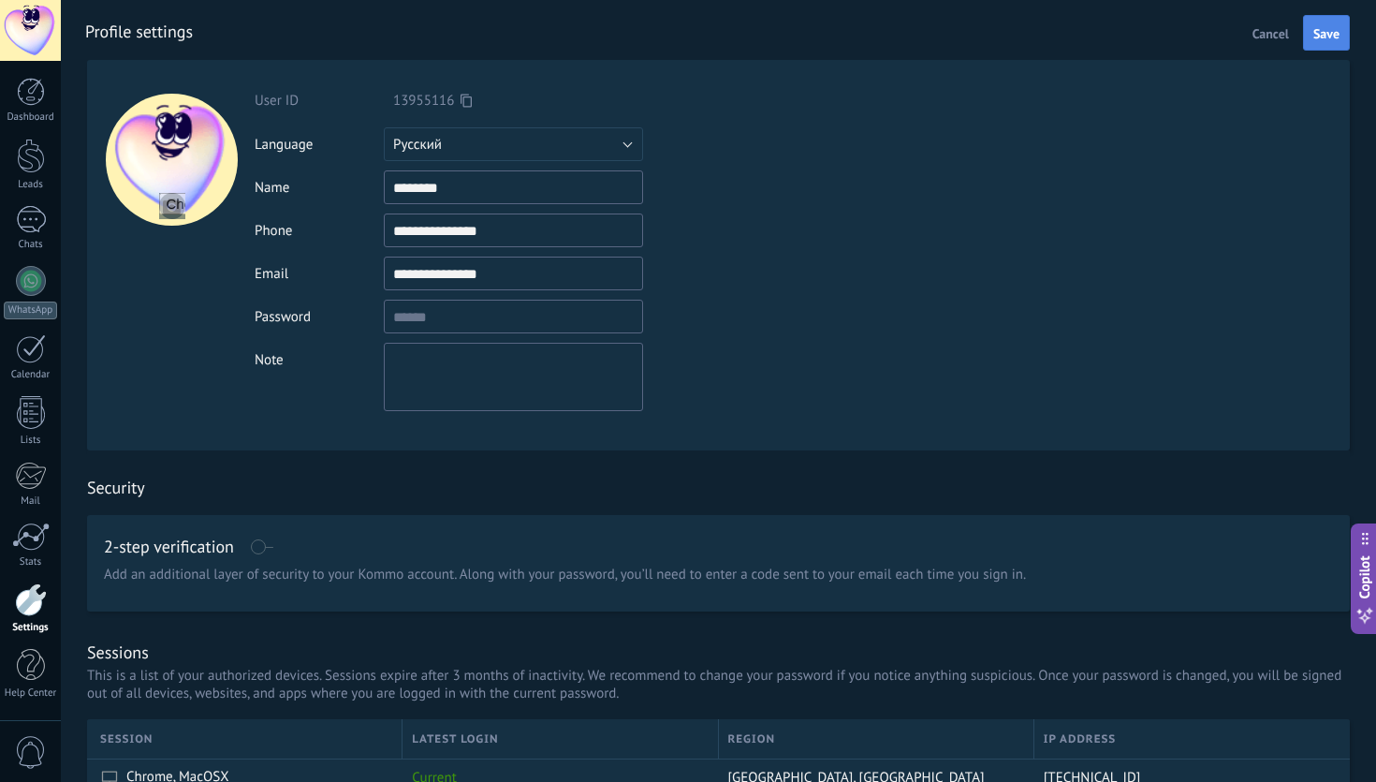
click at [1307, 29] on button "Save" at bounding box center [1326, 33] width 47 height 36
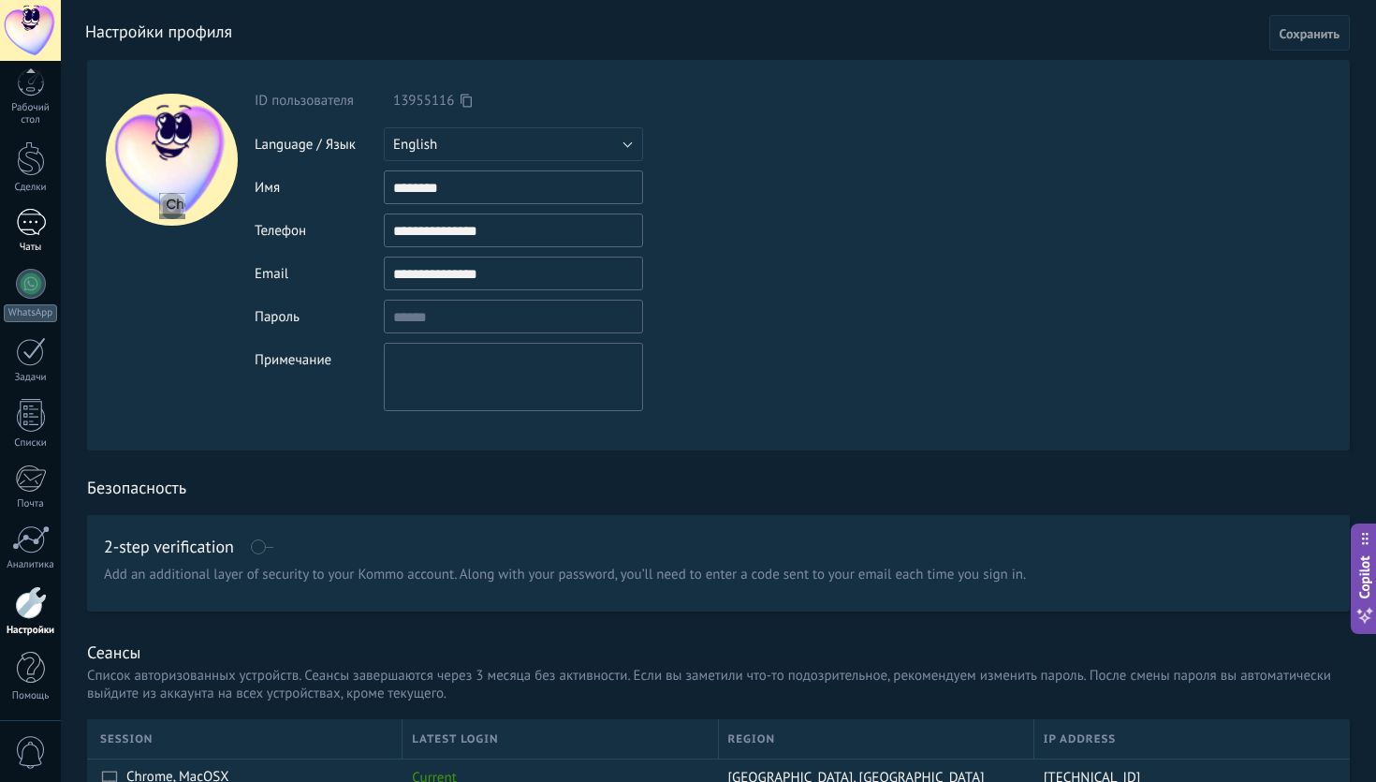
click at [35, 243] on div "Чаты" at bounding box center [31, 247] width 54 height 12
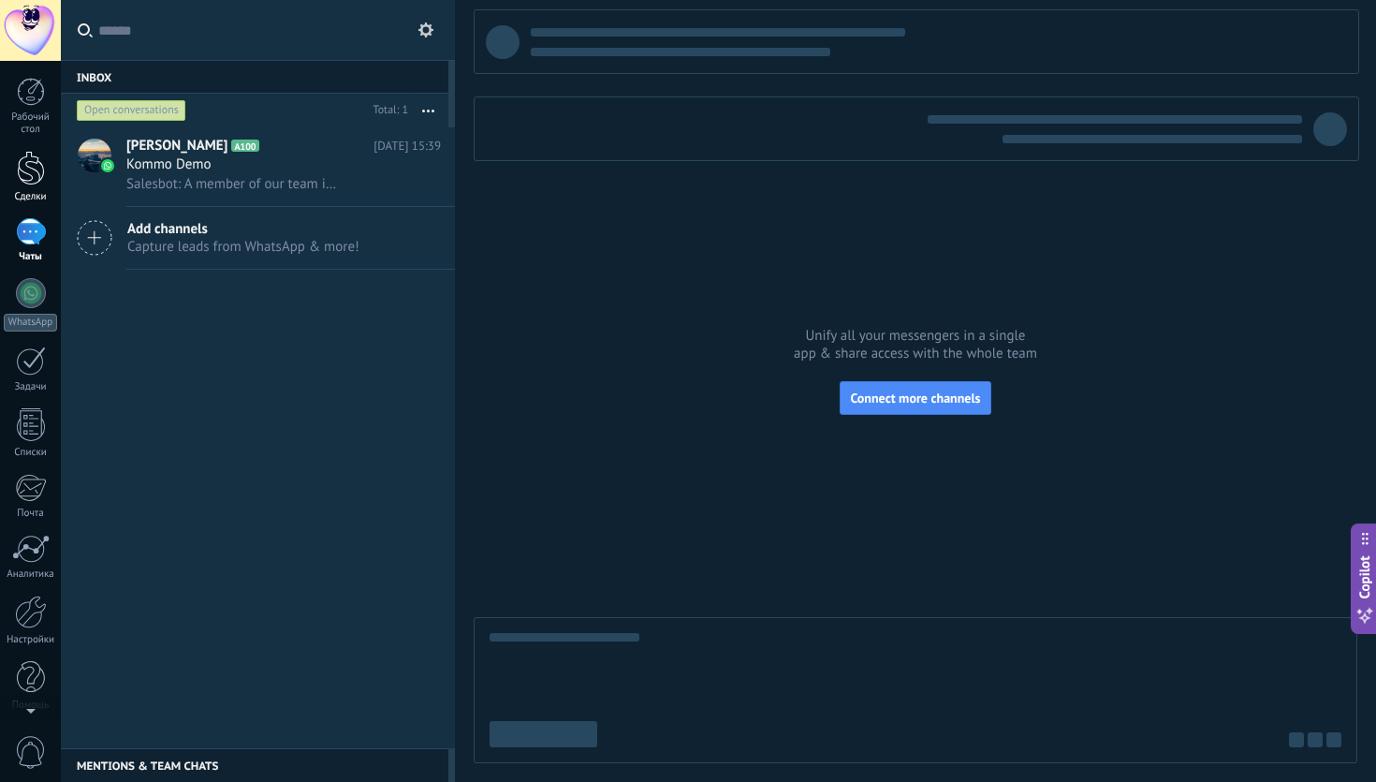
click at [28, 192] on div "Сделки" at bounding box center [31, 197] width 54 height 12
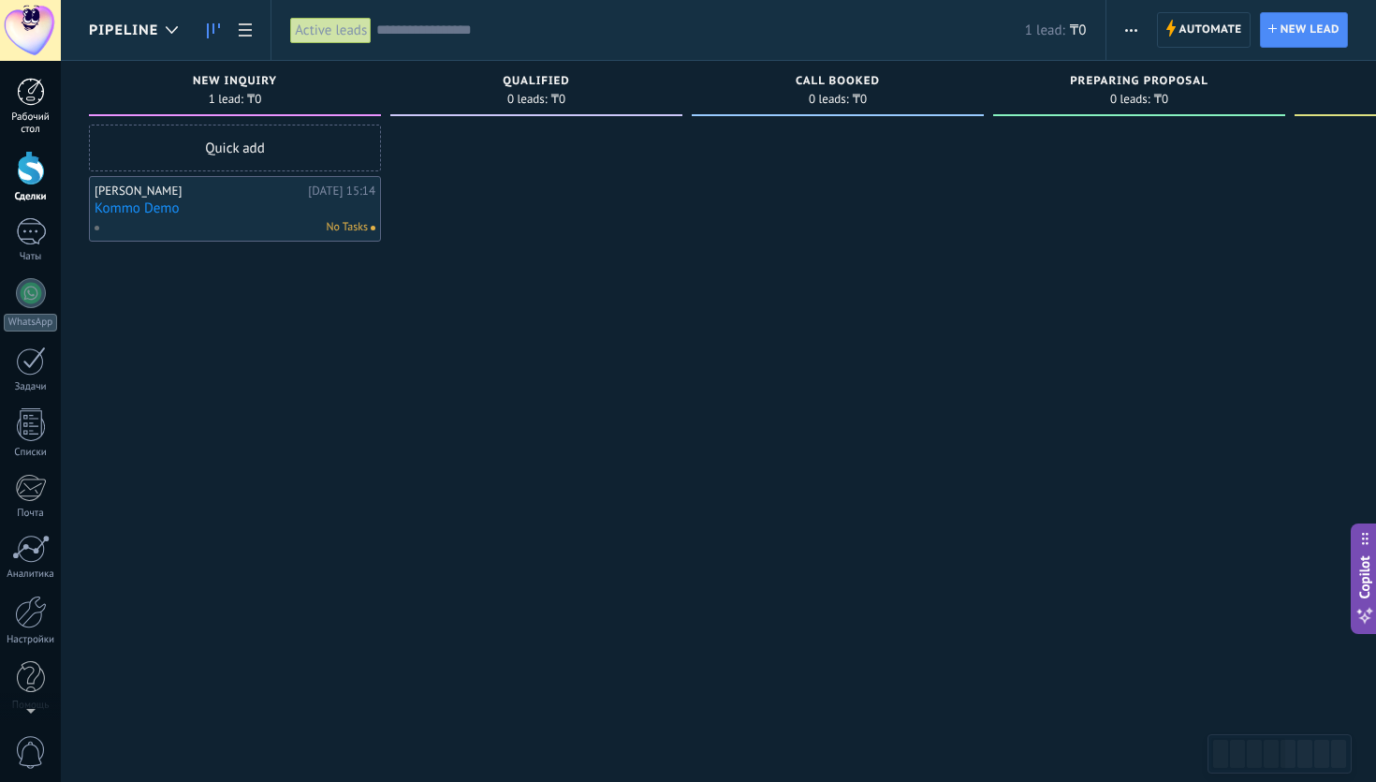
click at [43, 110] on link "Рабочий стол" at bounding box center [30, 107] width 61 height 58
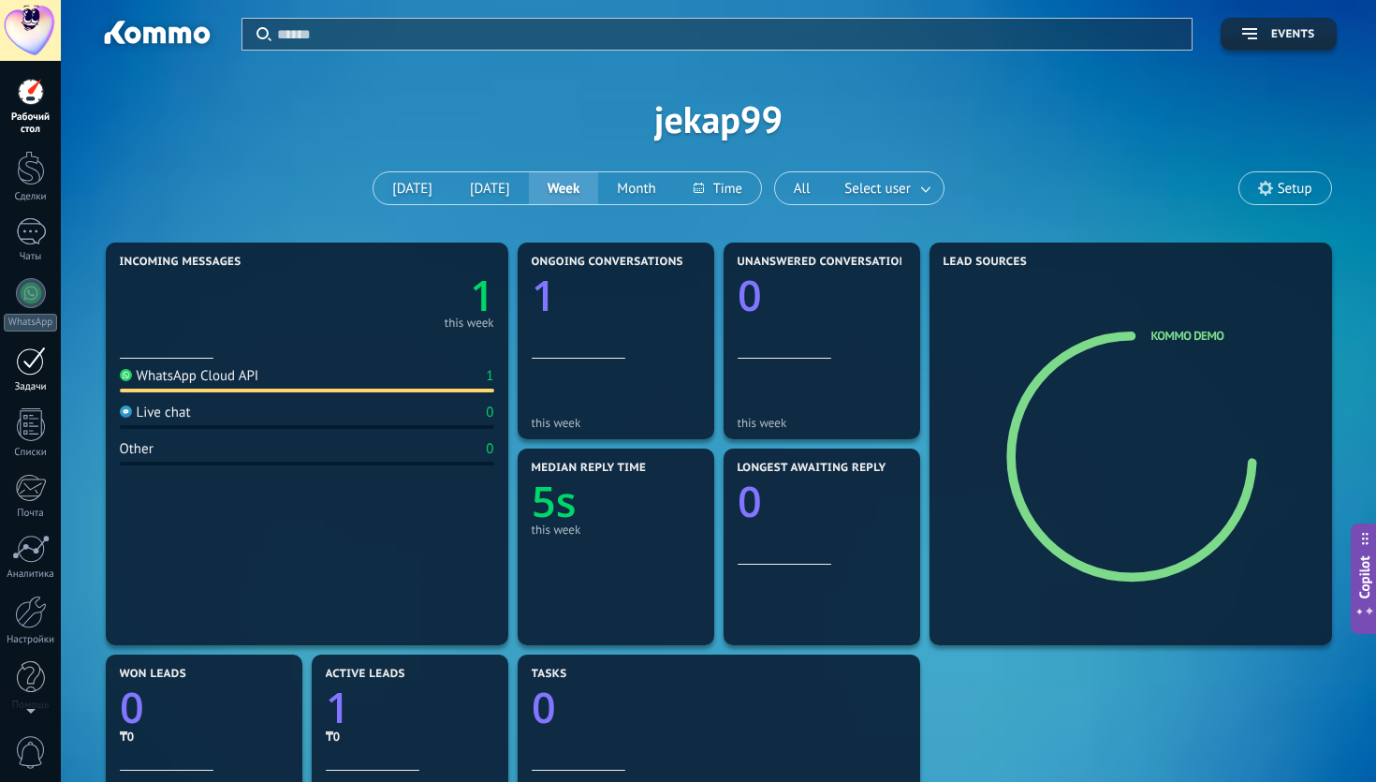
click at [33, 391] on div "Задачи" at bounding box center [31, 387] width 54 height 12
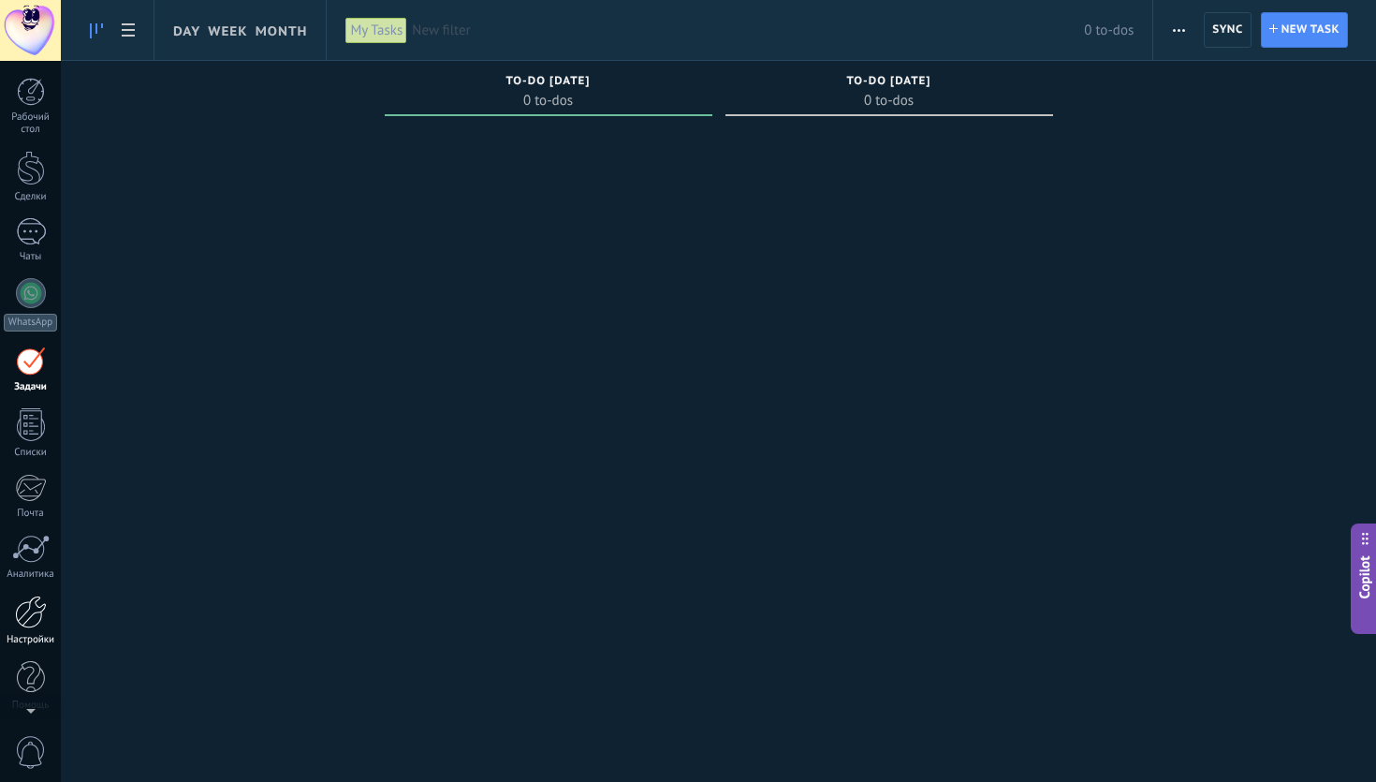
click at [25, 640] on div "Настройки" at bounding box center [31, 640] width 54 height 12
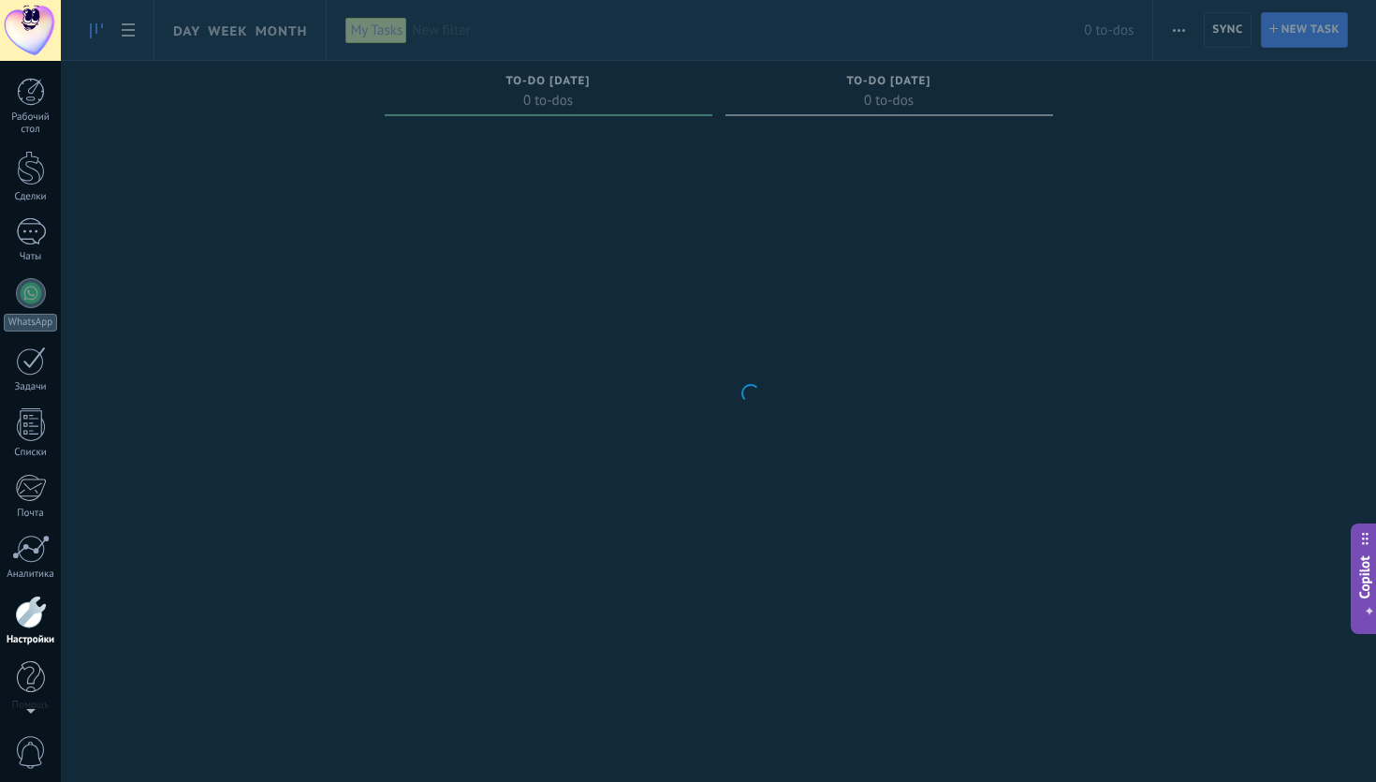
scroll to position [9, 0]
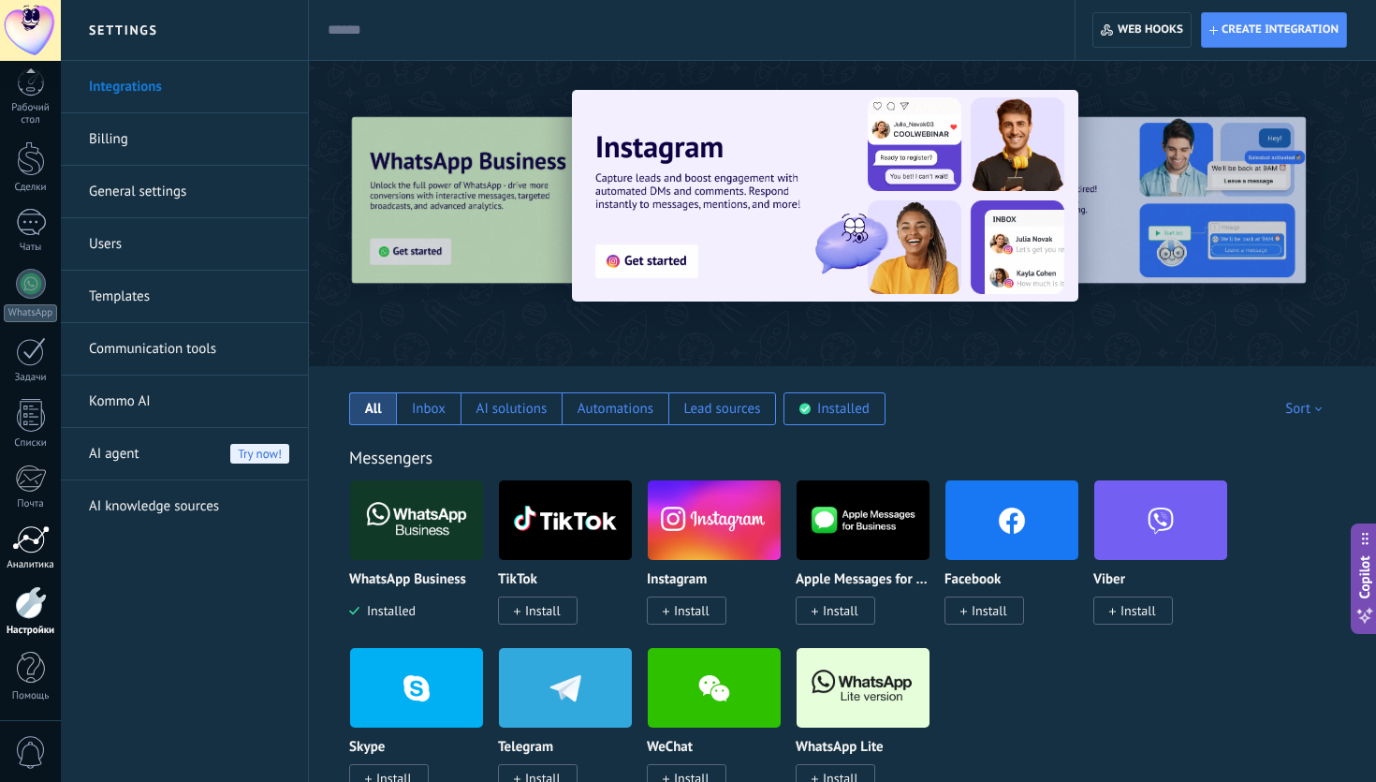
click at [30, 562] on div "Аналитика" at bounding box center [31, 565] width 54 height 12
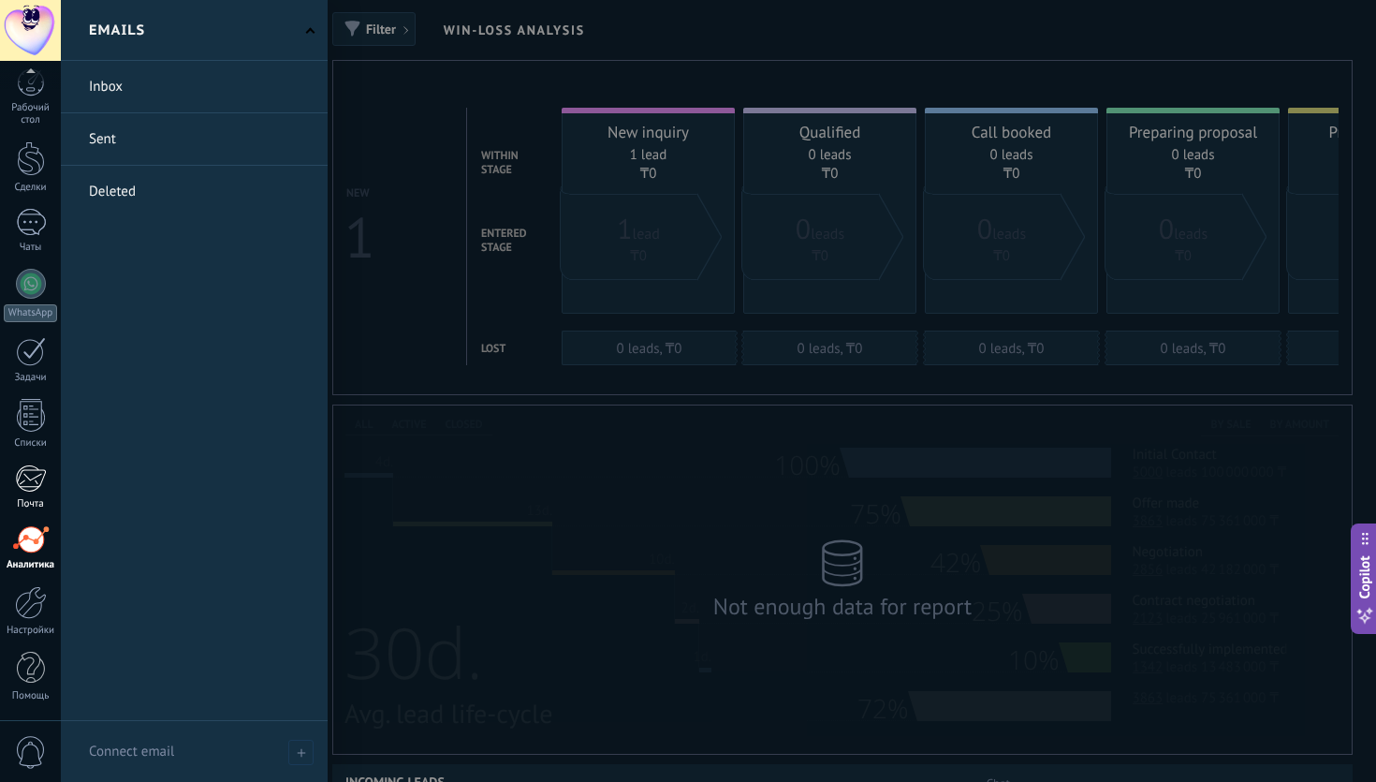
click at [23, 479] on div at bounding box center [30, 478] width 31 height 28
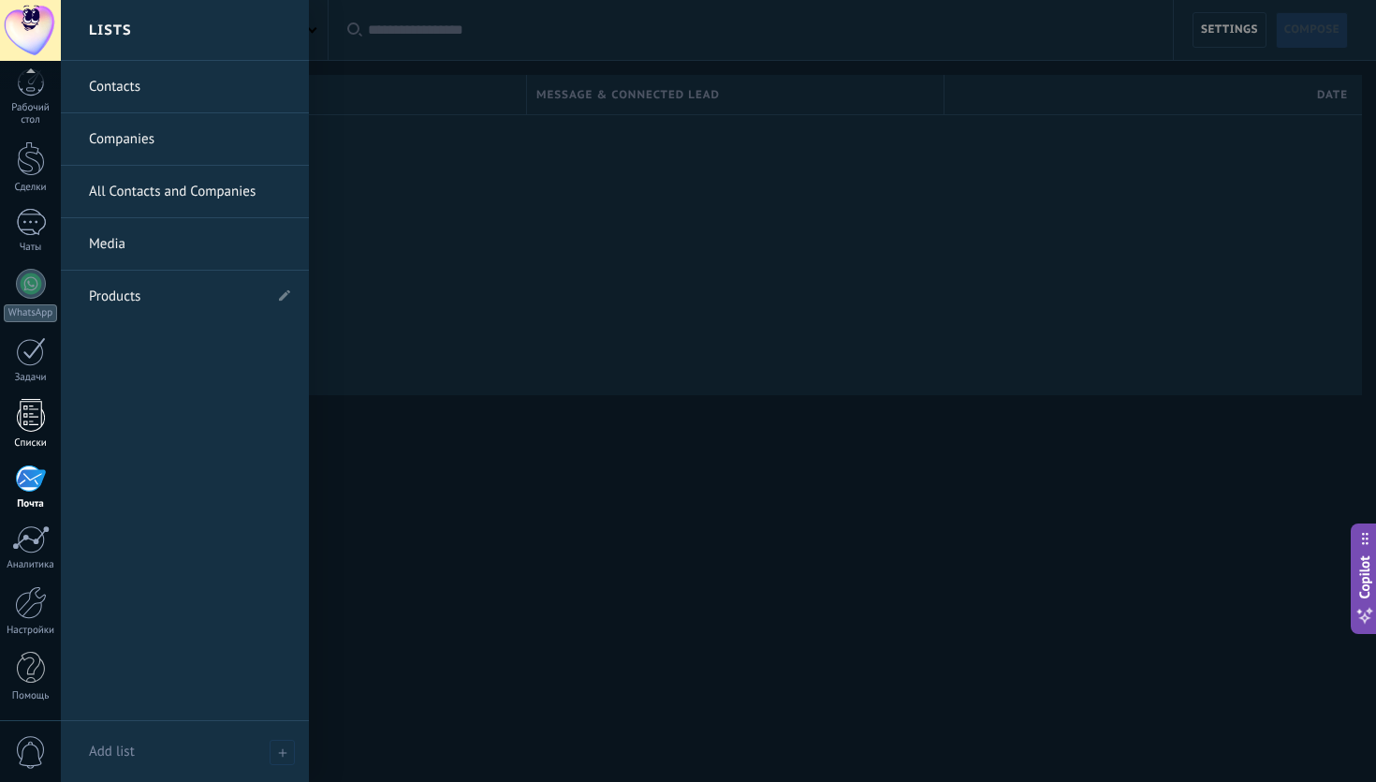
click at [37, 420] on div at bounding box center [31, 415] width 28 height 33
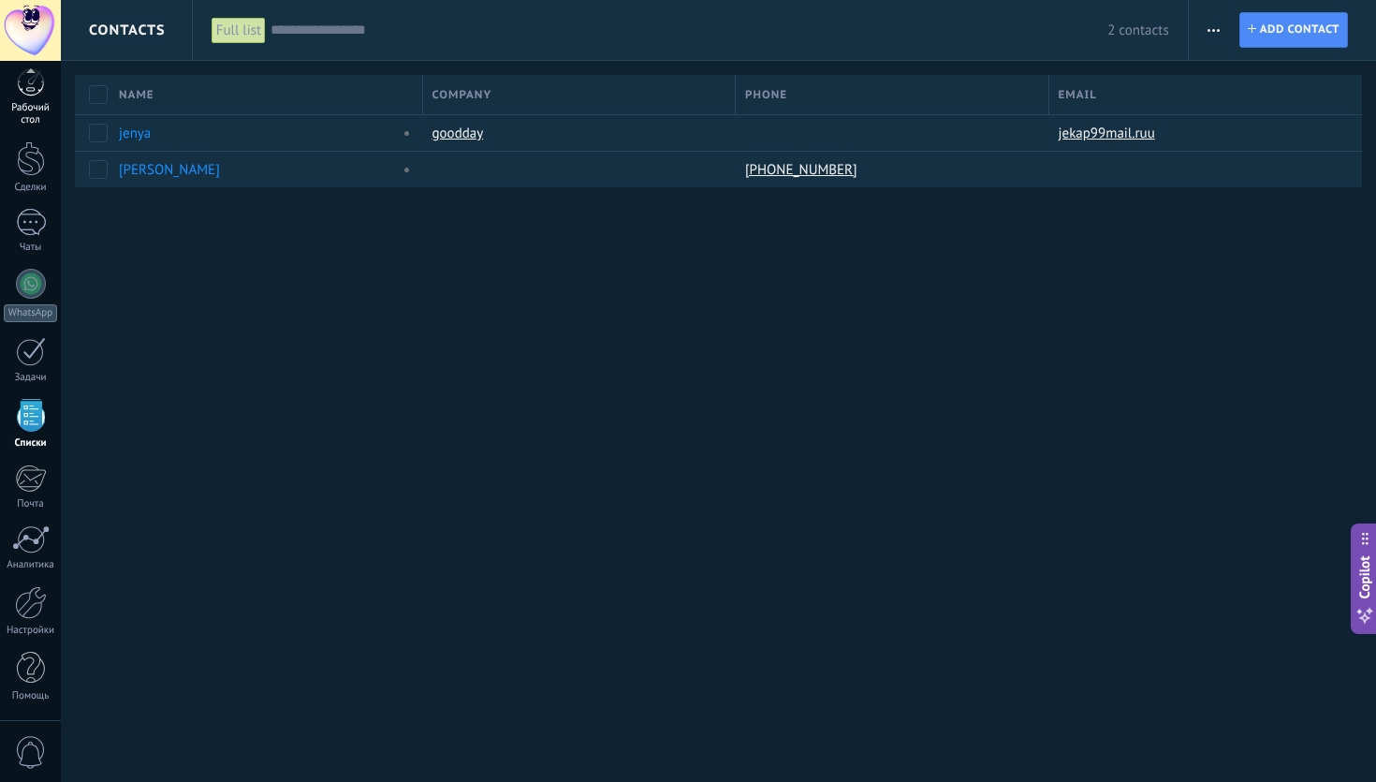
click at [48, 90] on link "Рабочий стол" at bounding box center [30, 97] width 61 height 58
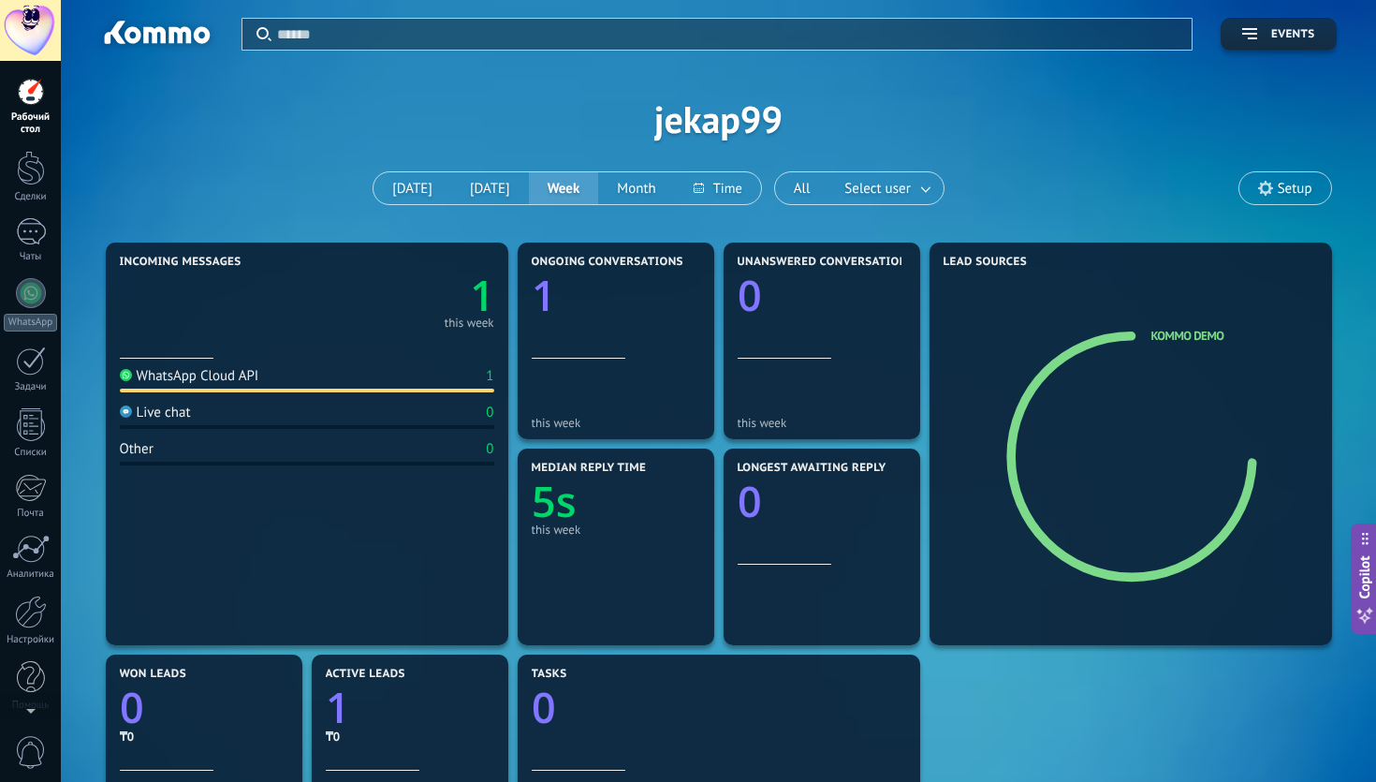
click at [31, 41] on div at bounding box center [30, 30] width 61 height 61
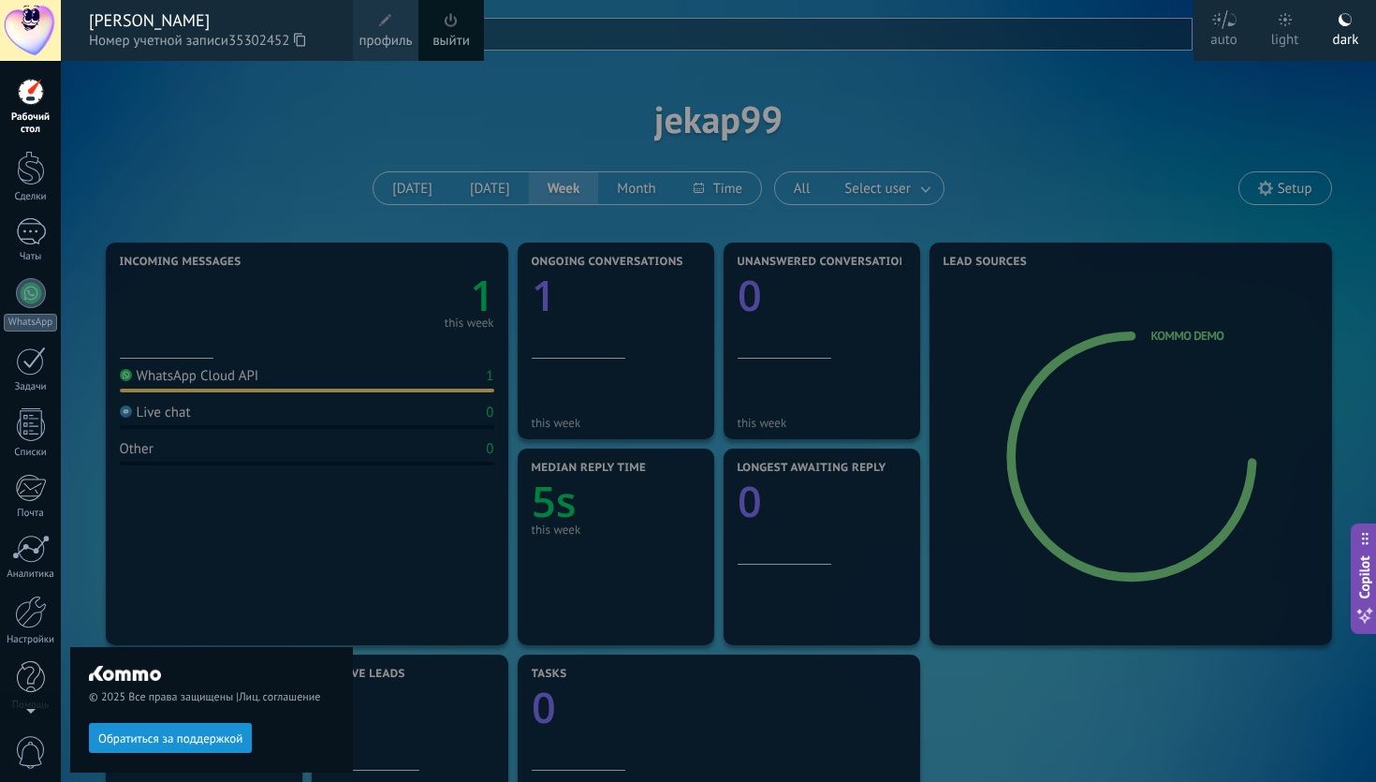
click at [249, 381] on div "© 2025 Все права защищены | Лиц. соглашение Обратиться за поддержкой" at bounding box center [211, 421] width 283 height 721
click at [22, 171] on div at bounding box center [31, 168] width 28 height 35
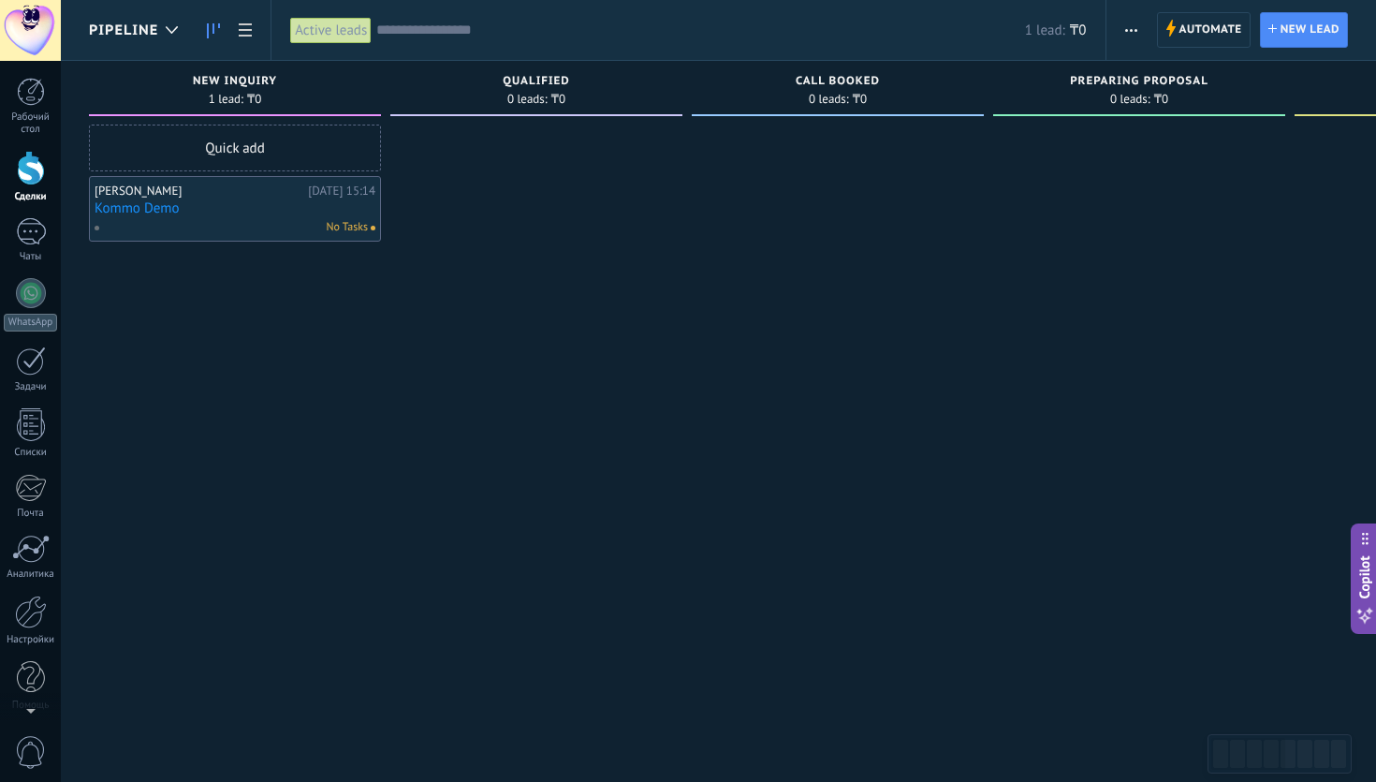
click at [128, 43] on div "Pipeline" at bounding box center [138, 30] width 98 height 60
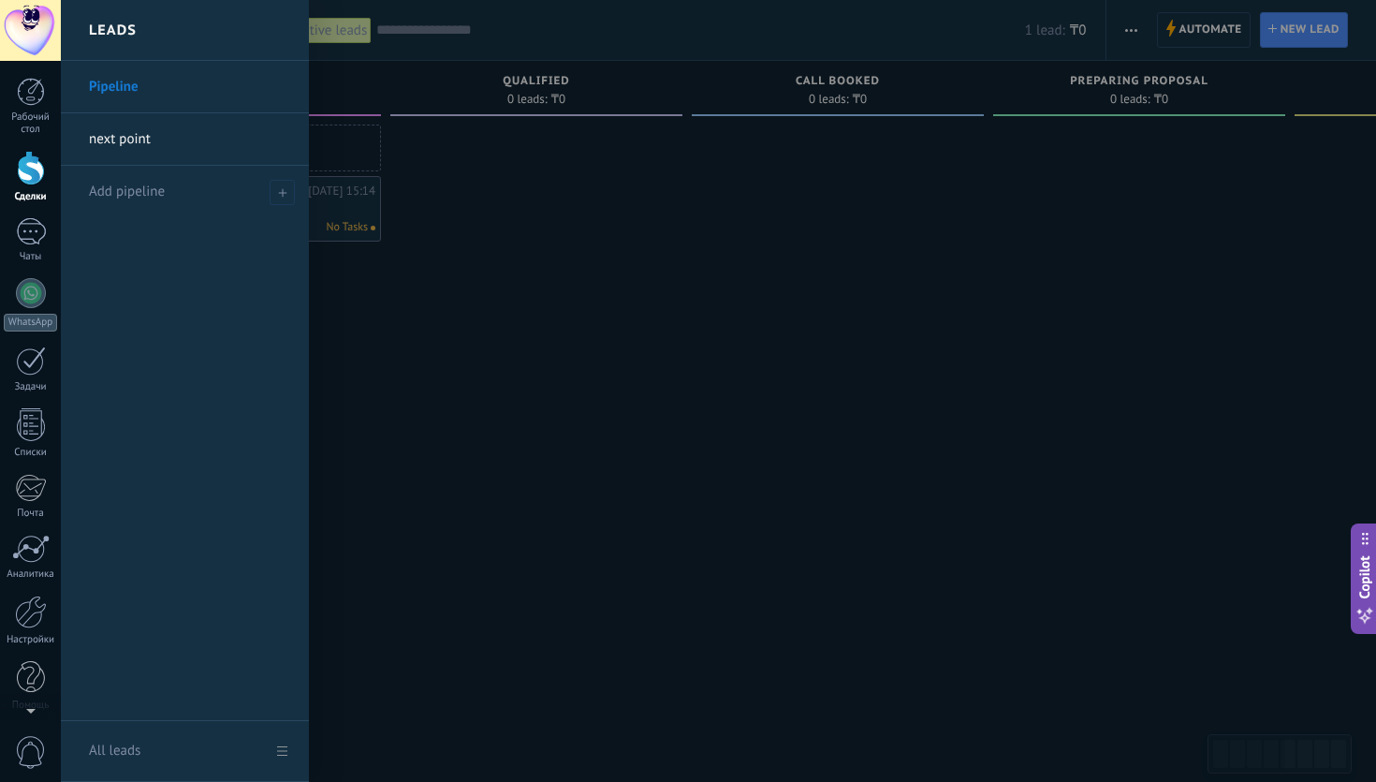
click at [134, 87] on link "Pipeline" at bounding box center [189, 87] width 201 height 52
click at [132, 139] on link "next point" at bounding box center [189, 139] width 201 height 52
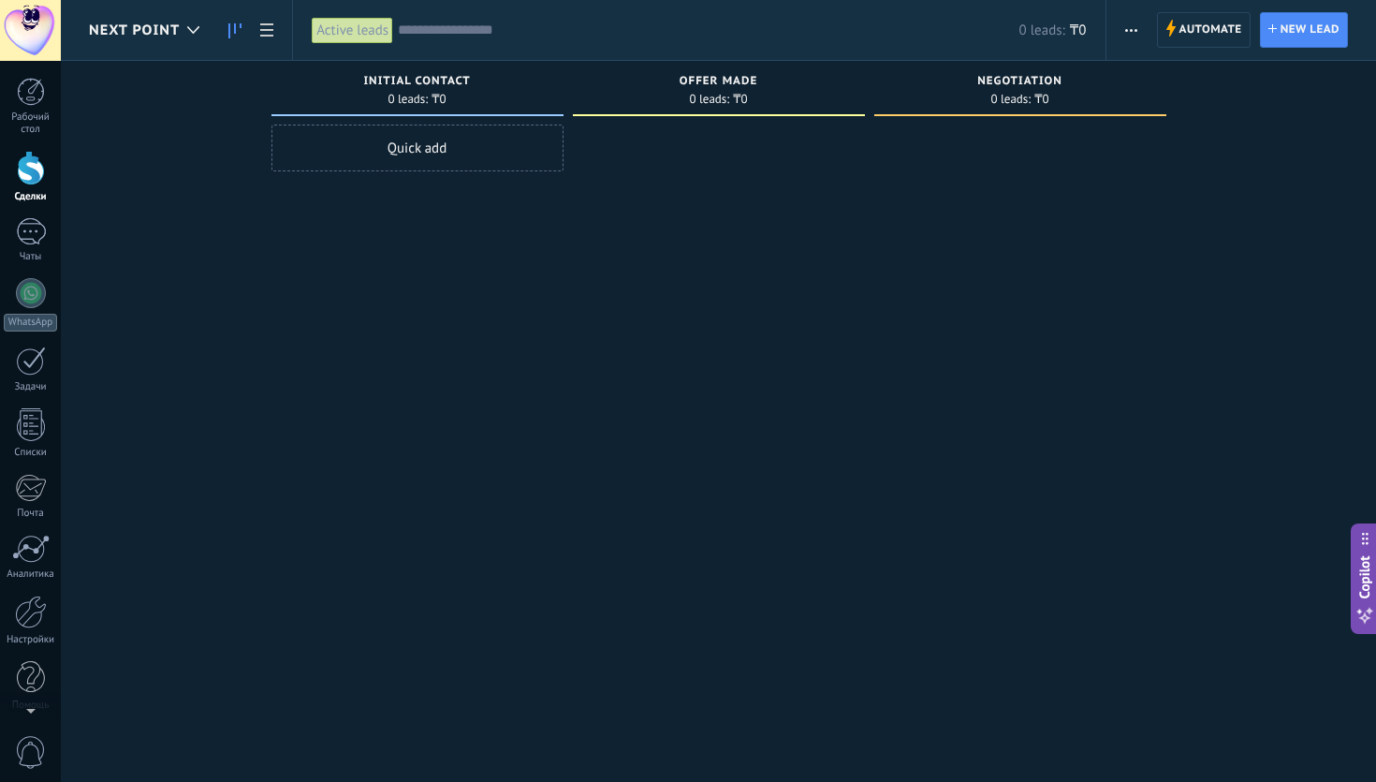
click at [372, 33] on div "Active leads" at bounding box center [352, 30] width 81 height 27
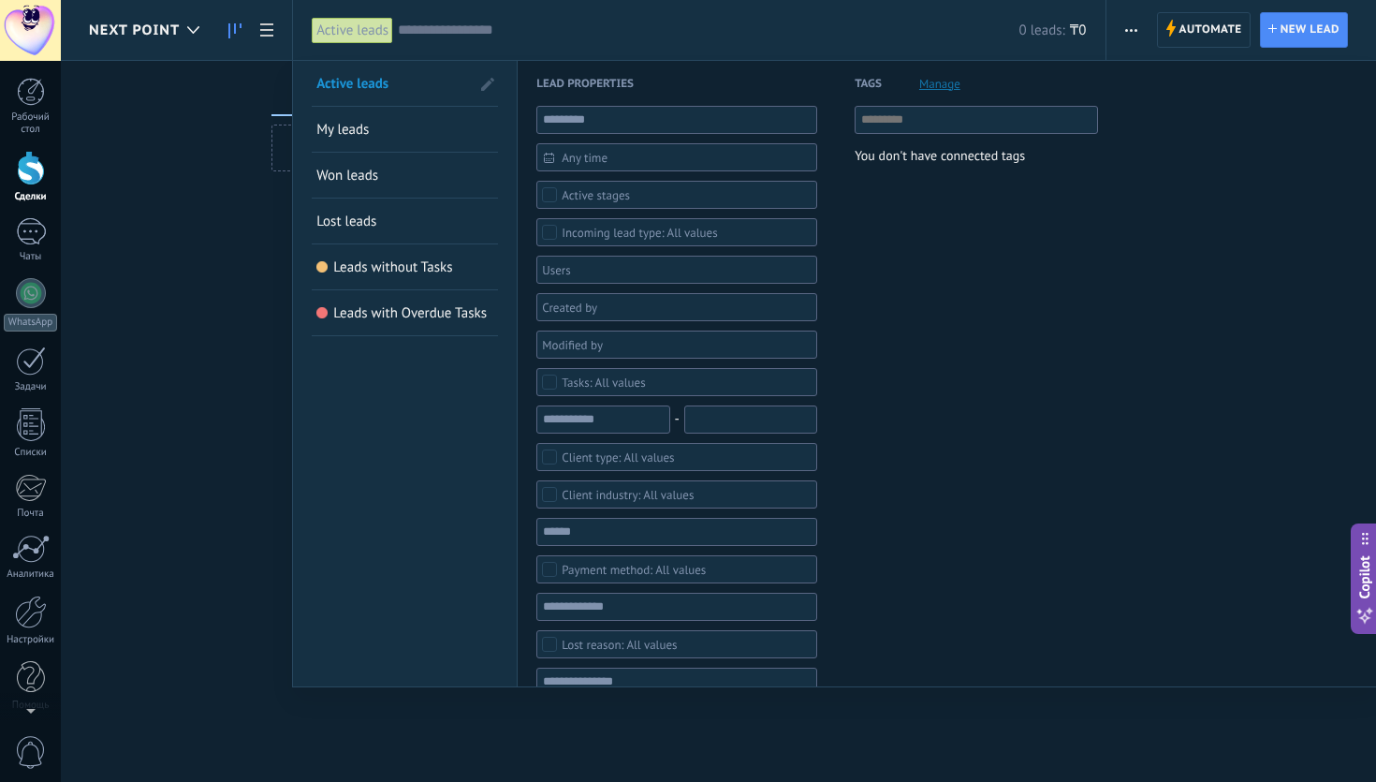
click at [486, 77] on span at bounding box center [488, 84] width 32 height 32
click at [486, 77] on span at bounding box center [486, 84] width 30 height 26
click at [486, 77] on span at bounding box center [488, 84] width 32 height 32
click at [486, 77] on span at bounding box center [486, 84] width 30 height 26
click at [372, 80] on span "Active leads" at bounding box center [352, 84] width 72 height 18
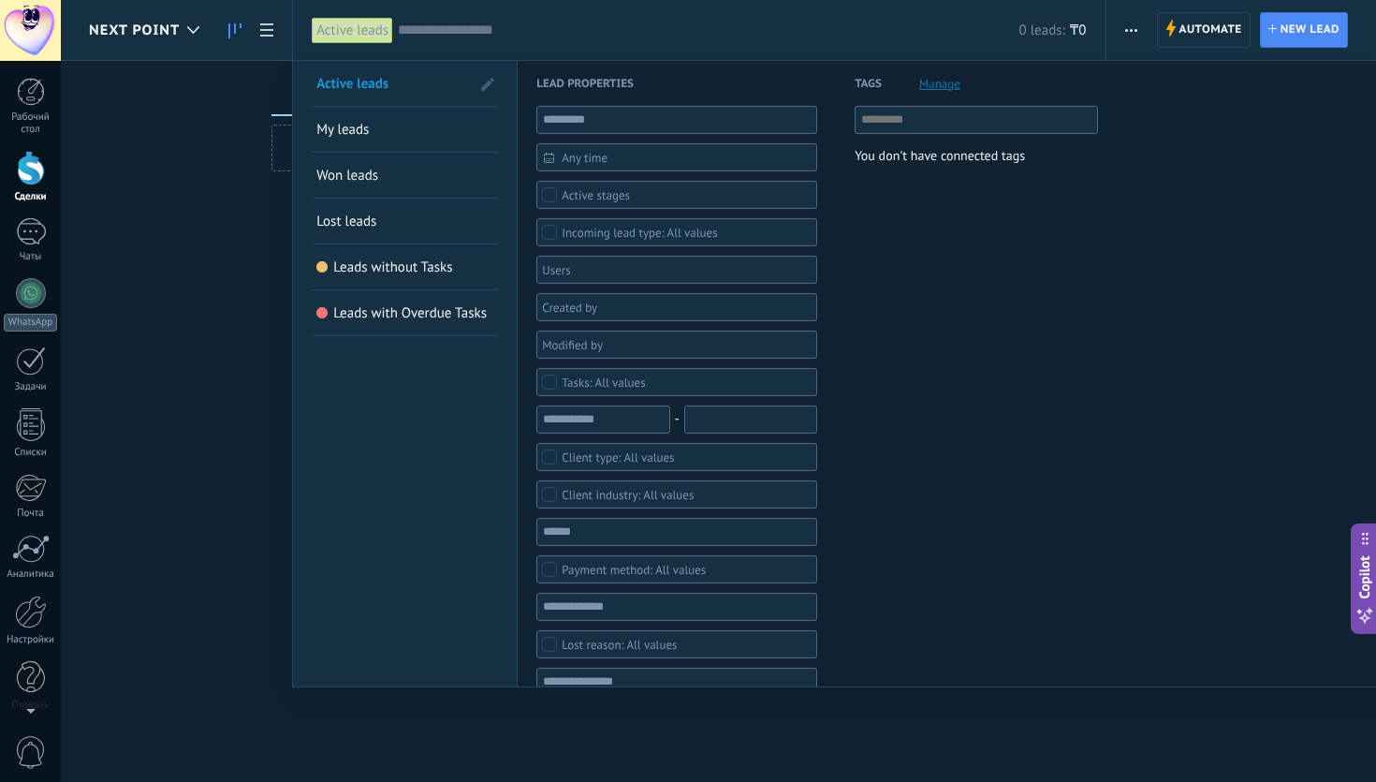
click at [129, 374] on div at bounding box center [688, 391] width 1376 height 782
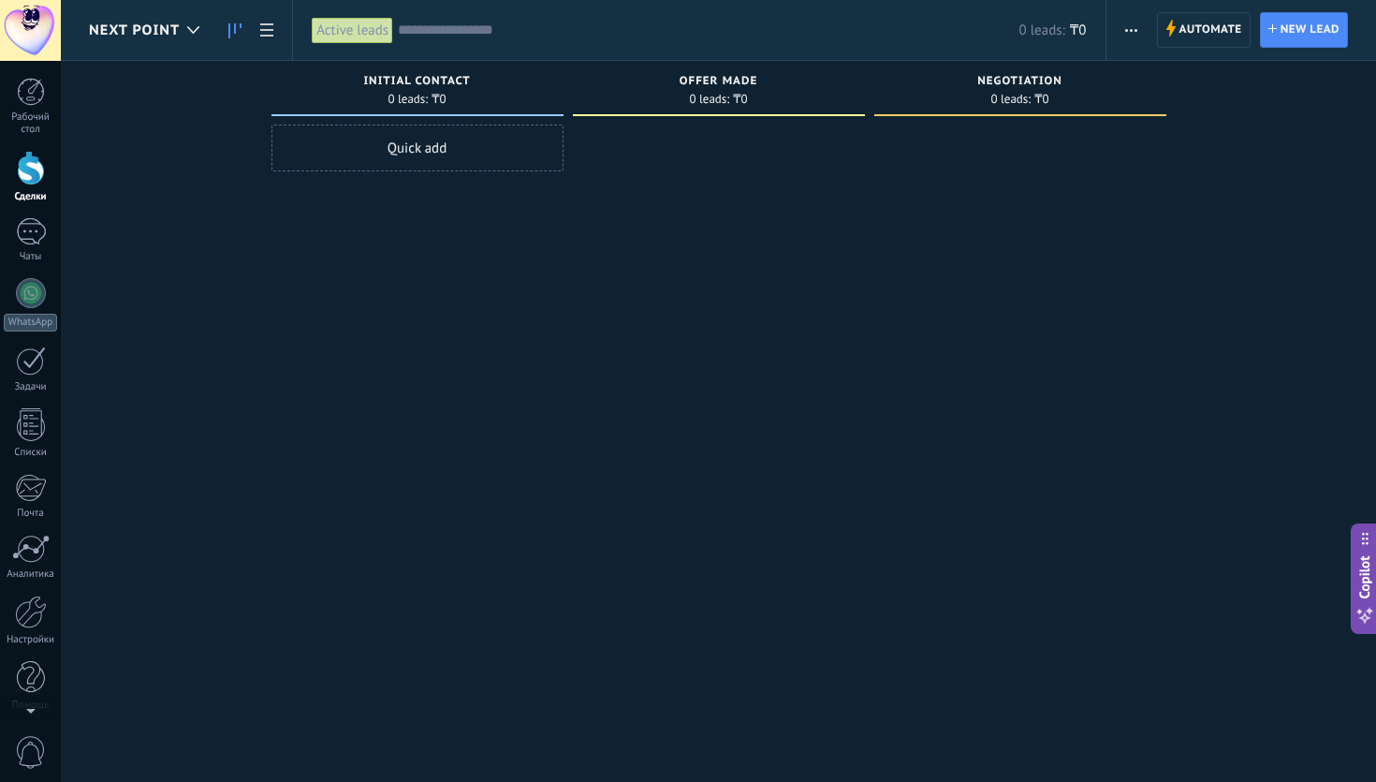
click at [1133, 22] on span "button" at bounding box center [1131, 30] width 12 height 36
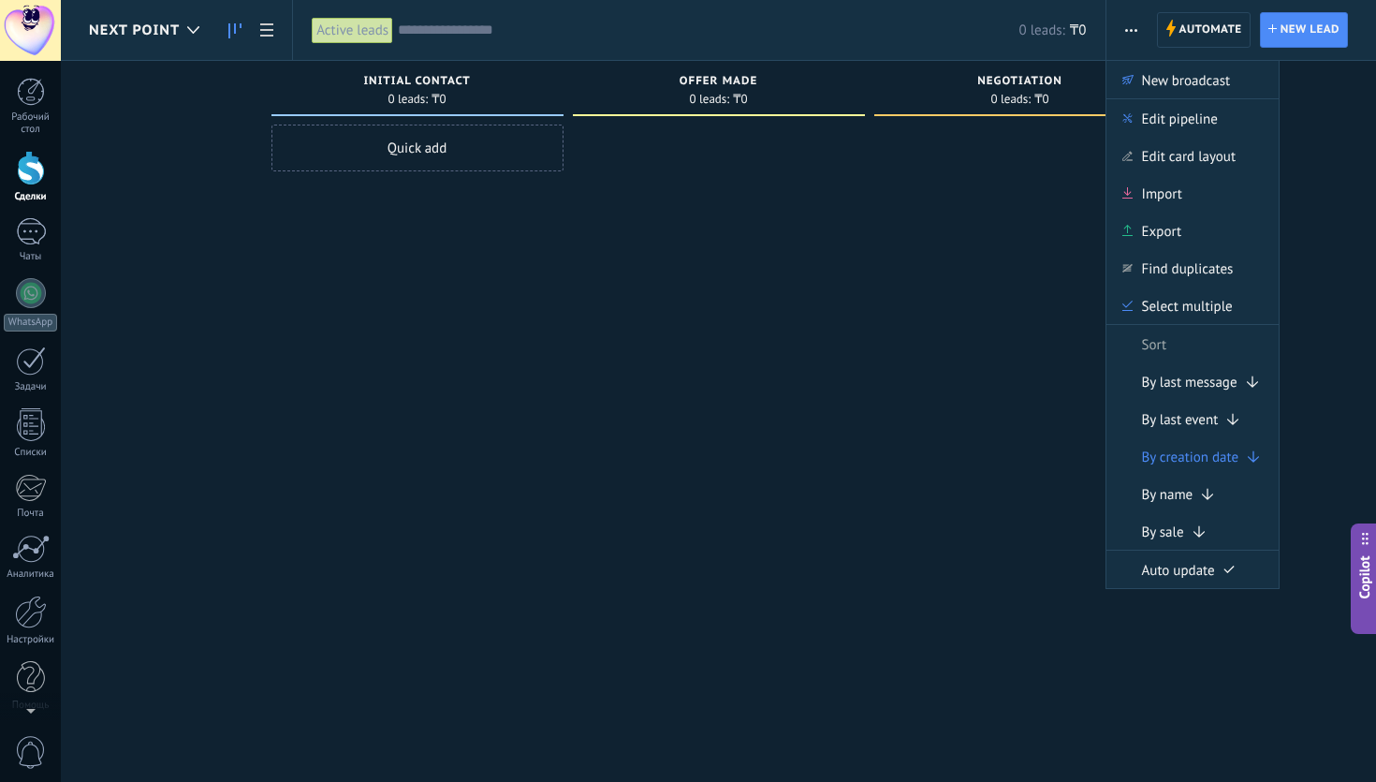
click at [892, 312] on div at bounding box center [1020, 392] width 292 height 537
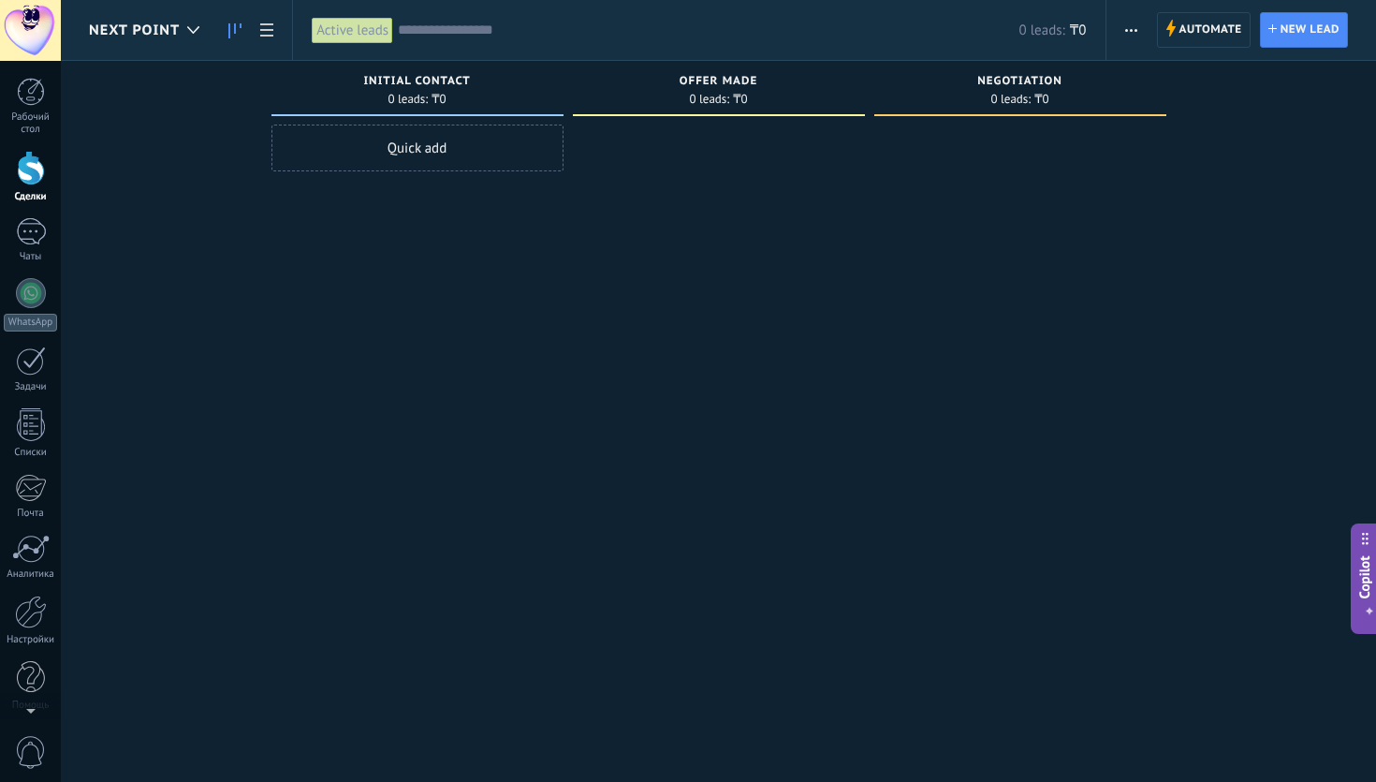
click at [1375, 597] on button "Copilot" at bounding box center [1364, 578] width 26 height 110
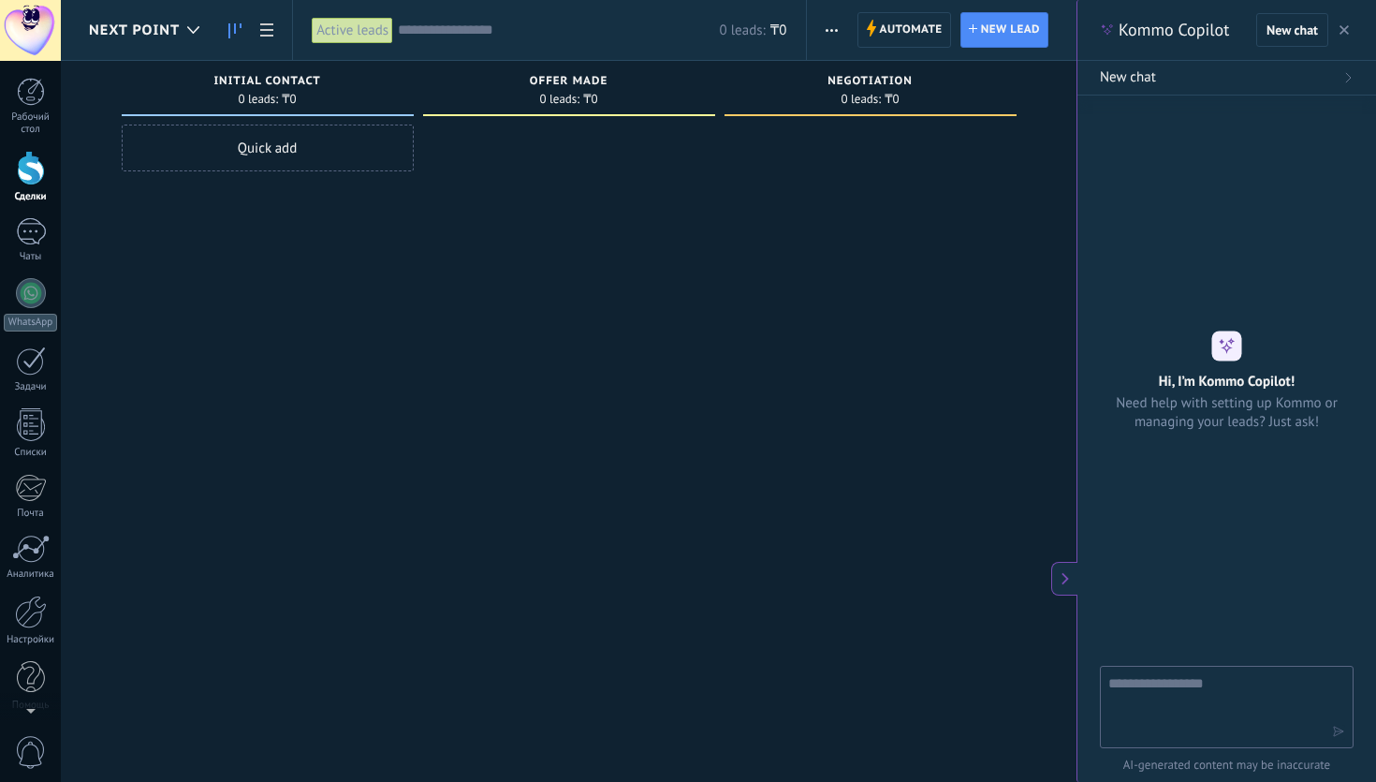
click at [1012, 236] on div at bounding box center [870, 392] width 292 height 537
click at [1349, 43] on div "New chat" at bounding box center [1304, 30] width 97 height 34
click at [1349, 40] on button "button" at bounding box center [1344, 30] width 19 height 22
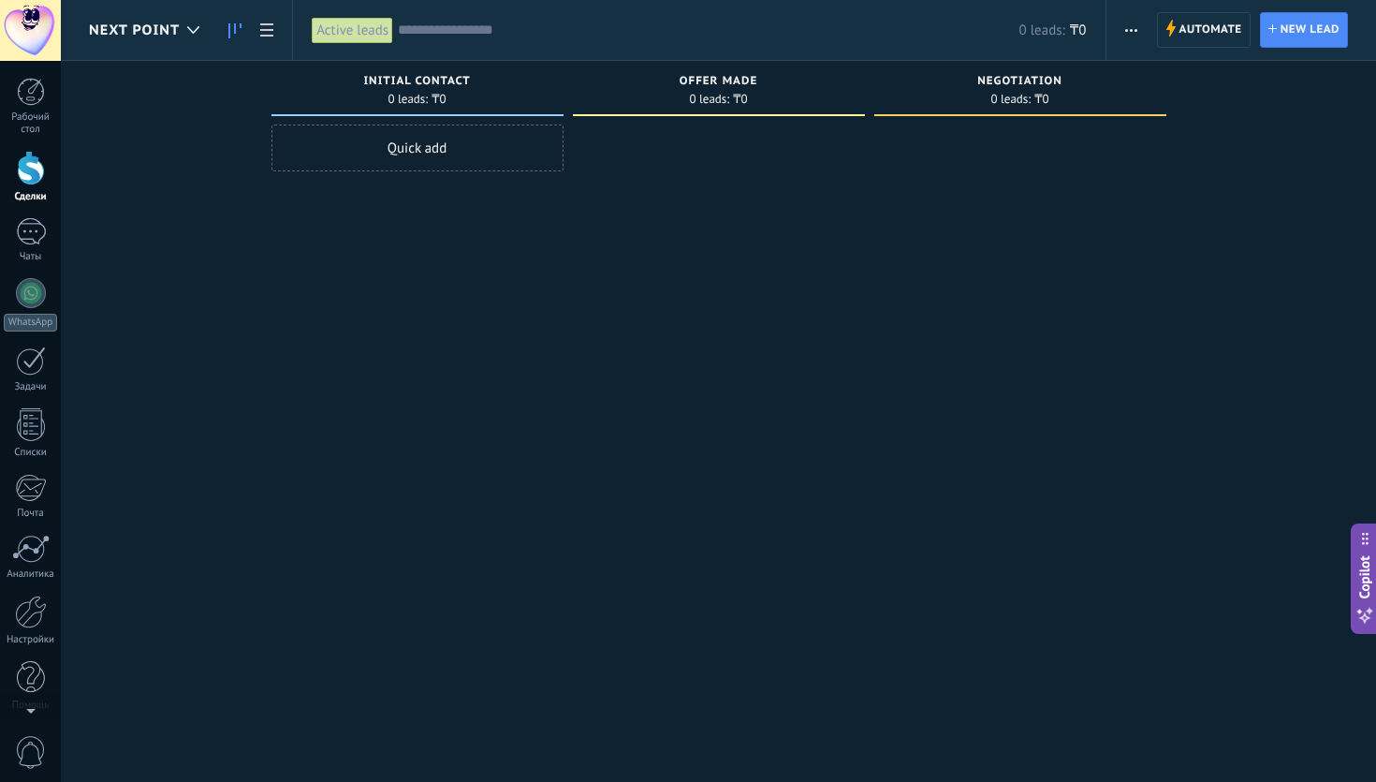
click at [150, 18] on div "next point" at bounding box center [149, 30] width 120 height 60
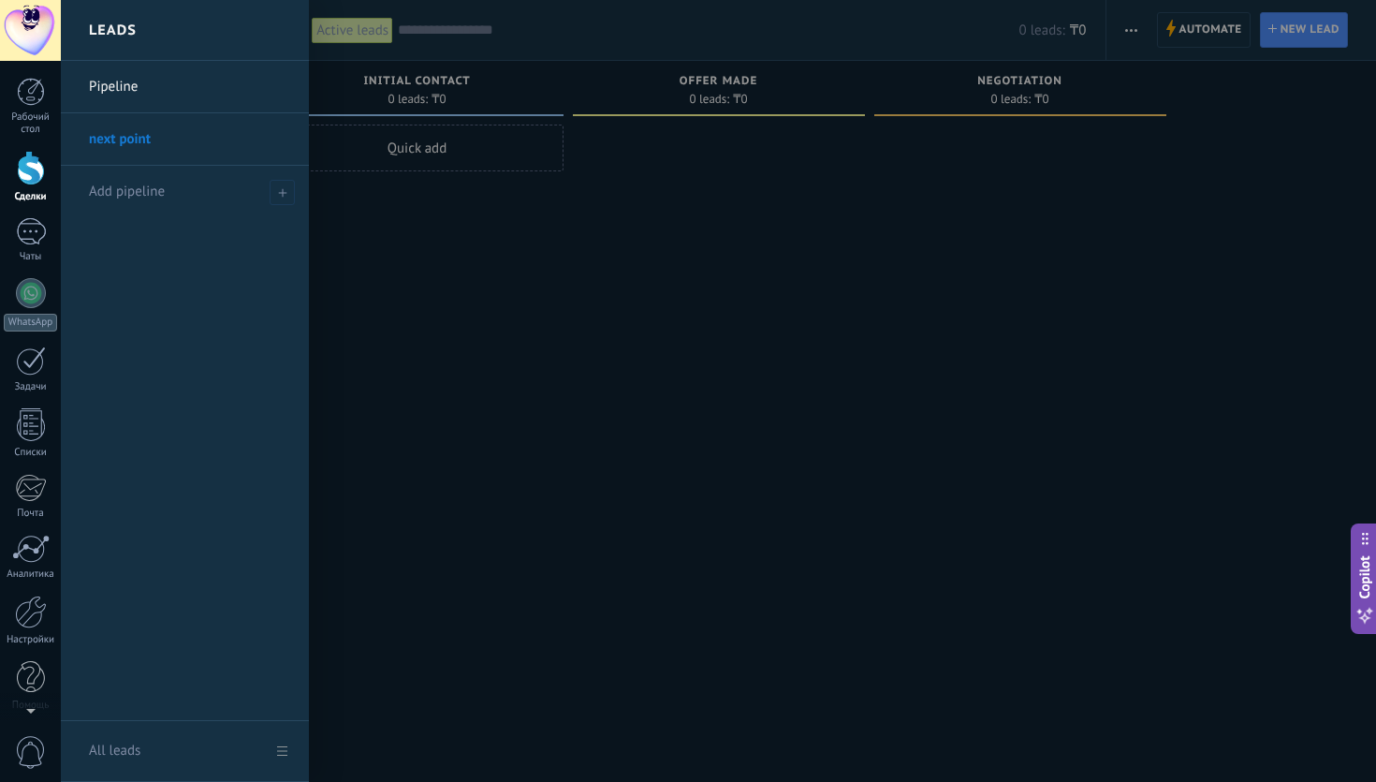
click at [124, 146] on link "next point" at bounding box center [189, 139] width 201 height 52
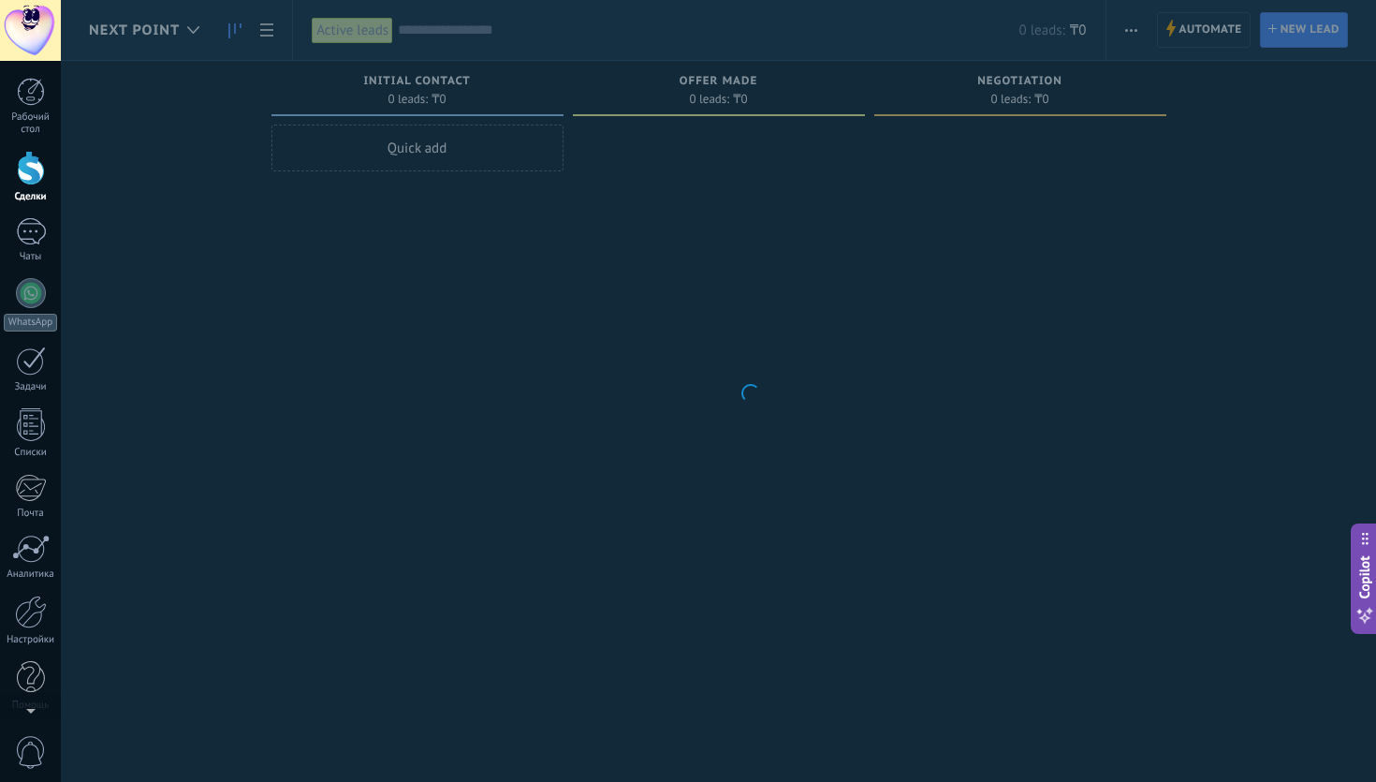
click at [124, 146] on body ".abecls-1,.abecls-2{fill-rule:evenodd}.abecls-2{fill:#fff} .abhcls-1{fill:none}…" at bounding box center [688, 391] width 1376 height 782
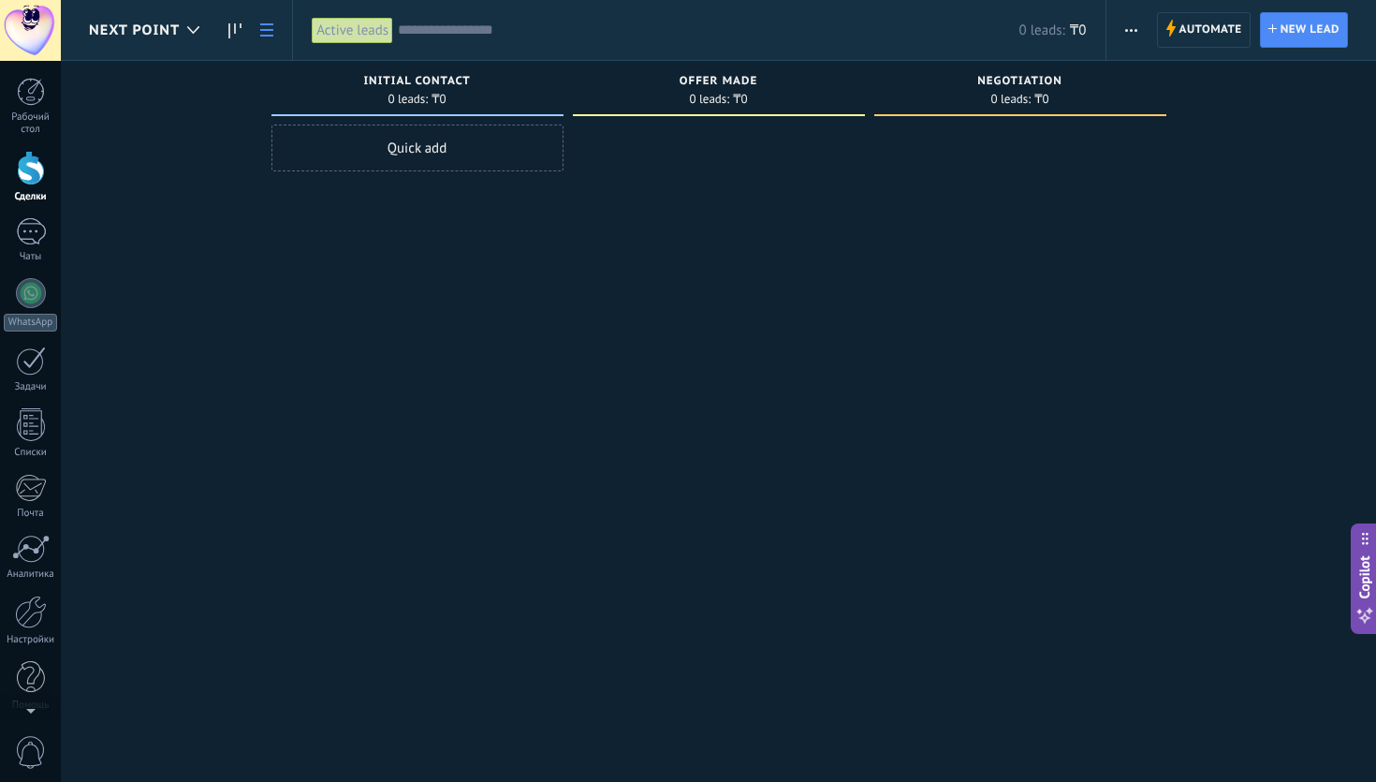
click at [269, 27] on icon at bounding box center [266, 29] width 13 height 13
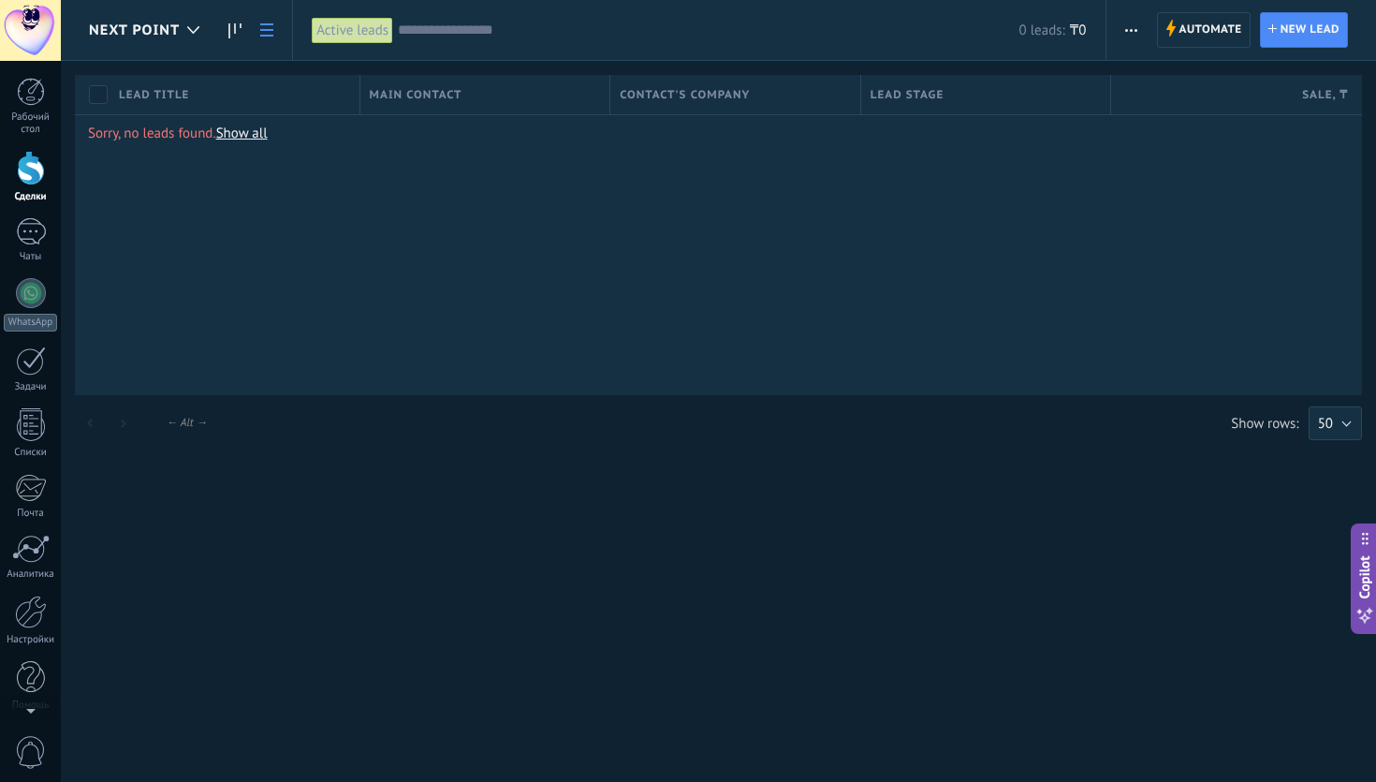
click at [251, 137] on link "Show all" at bounding box center [241, 133] width 51 height 18
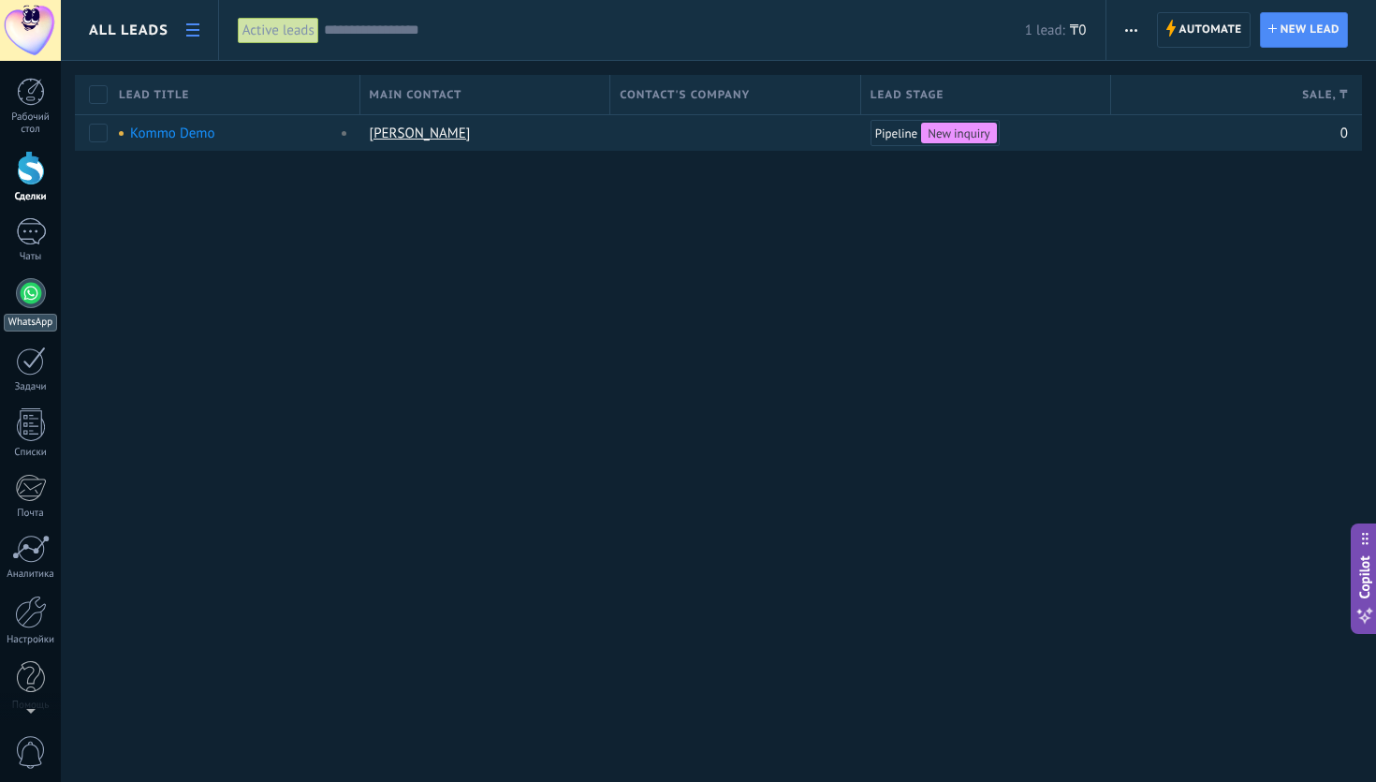
click at [32, 306] on div at bounding box center [31, 293] width 30 height 30
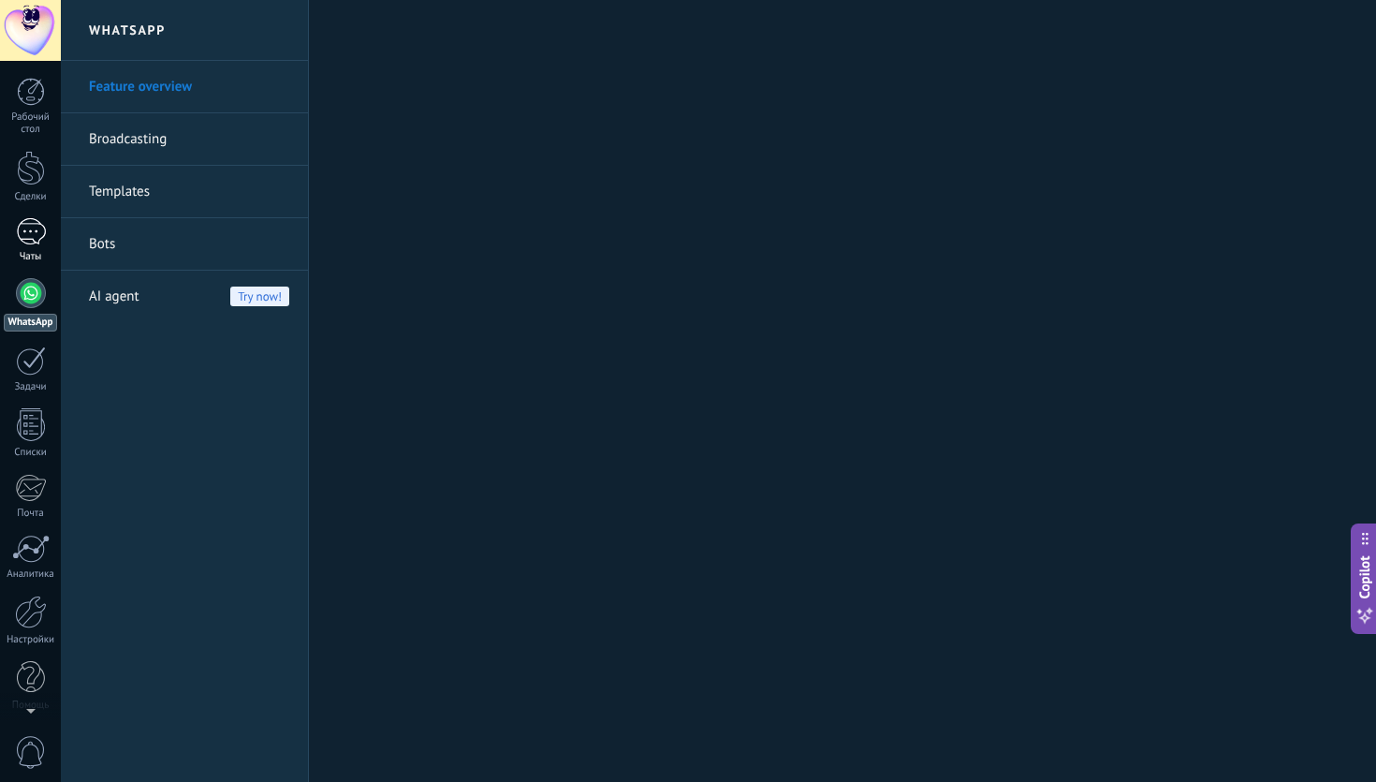
click at [34, 235] on div at bounding box center [31, 231] width 30 height 27
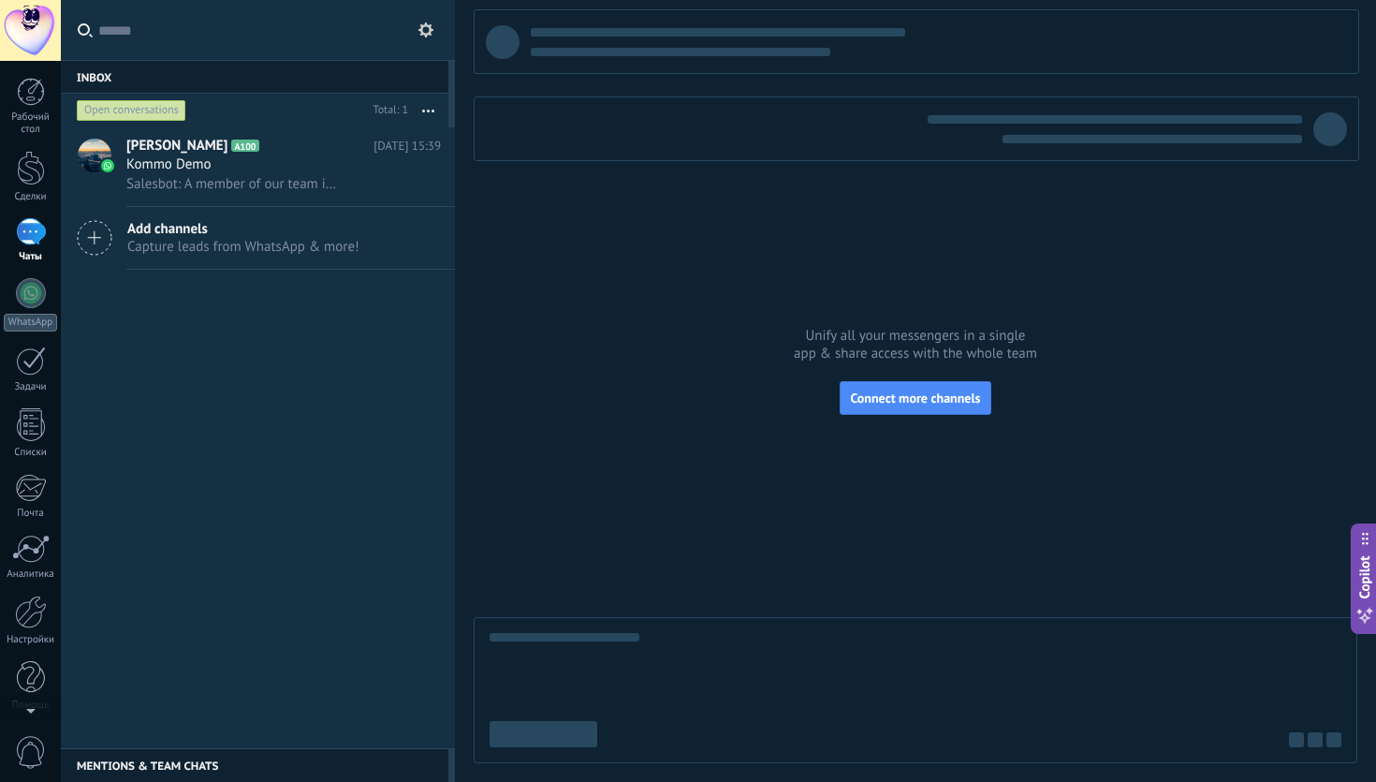
click at [426, 104] on button "button" at bounding box center [428, 111] width 40 height 34
click at [426, 38] on button at bounding box center [426, 30] width 22 height 22
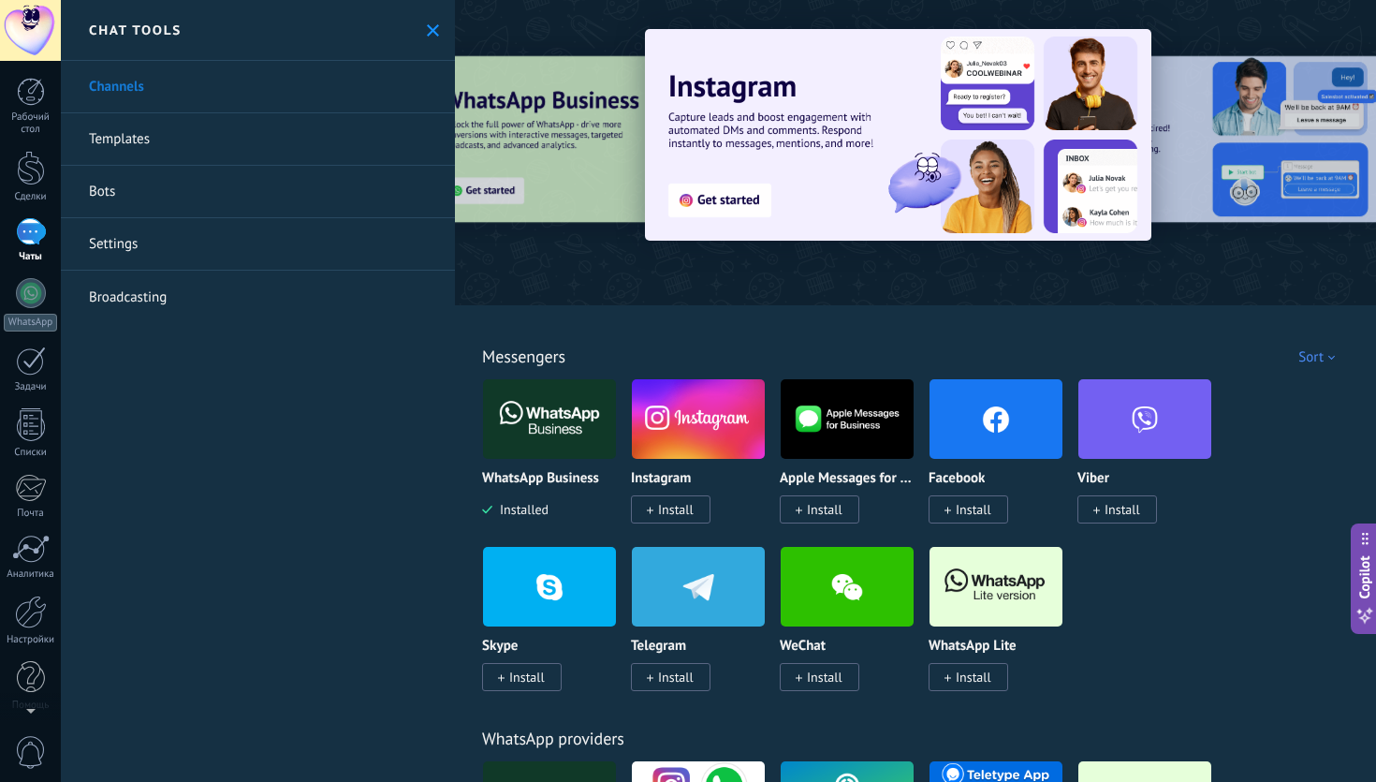
click at [427, 32] on use at bounding box center [433, 30] width 12 height 12
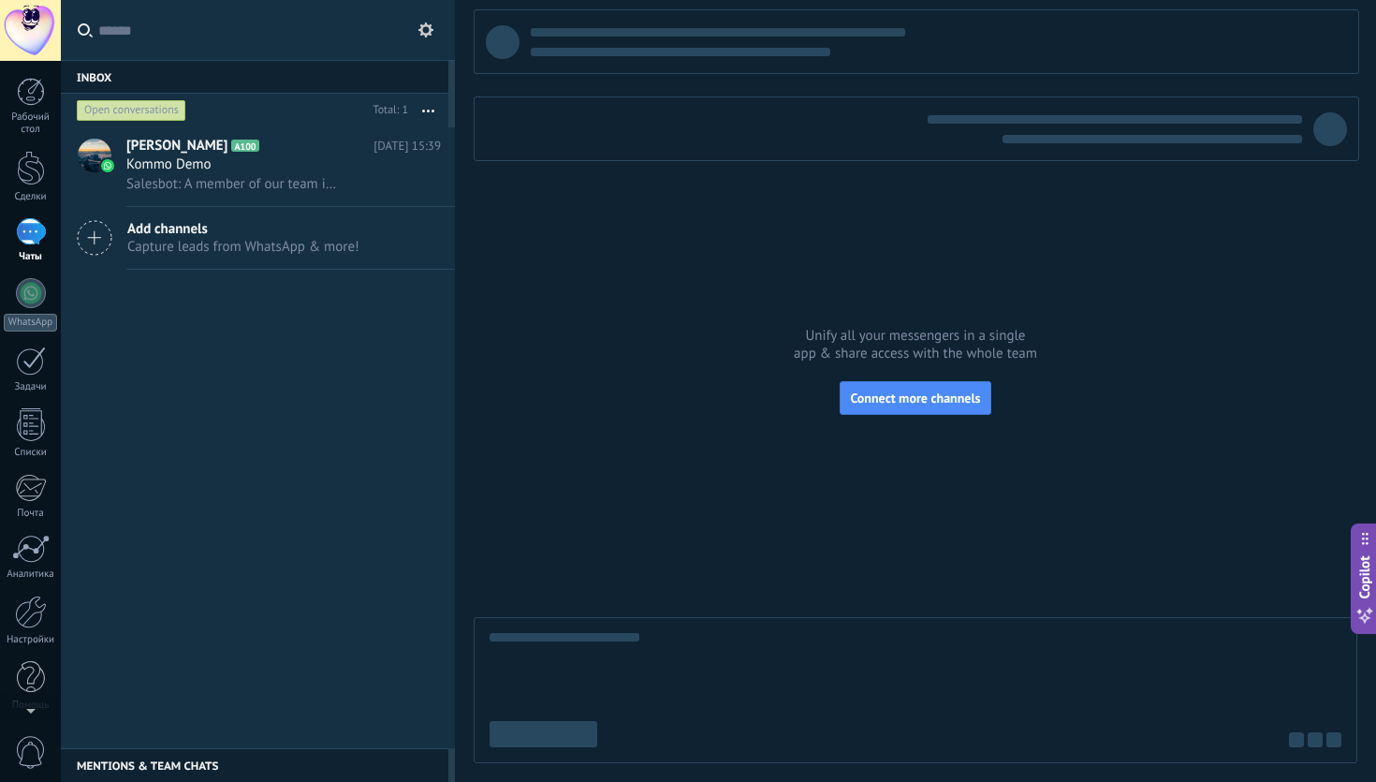
click at [98, 245] on icon at bounding box center [95, 238] width 36 height 36
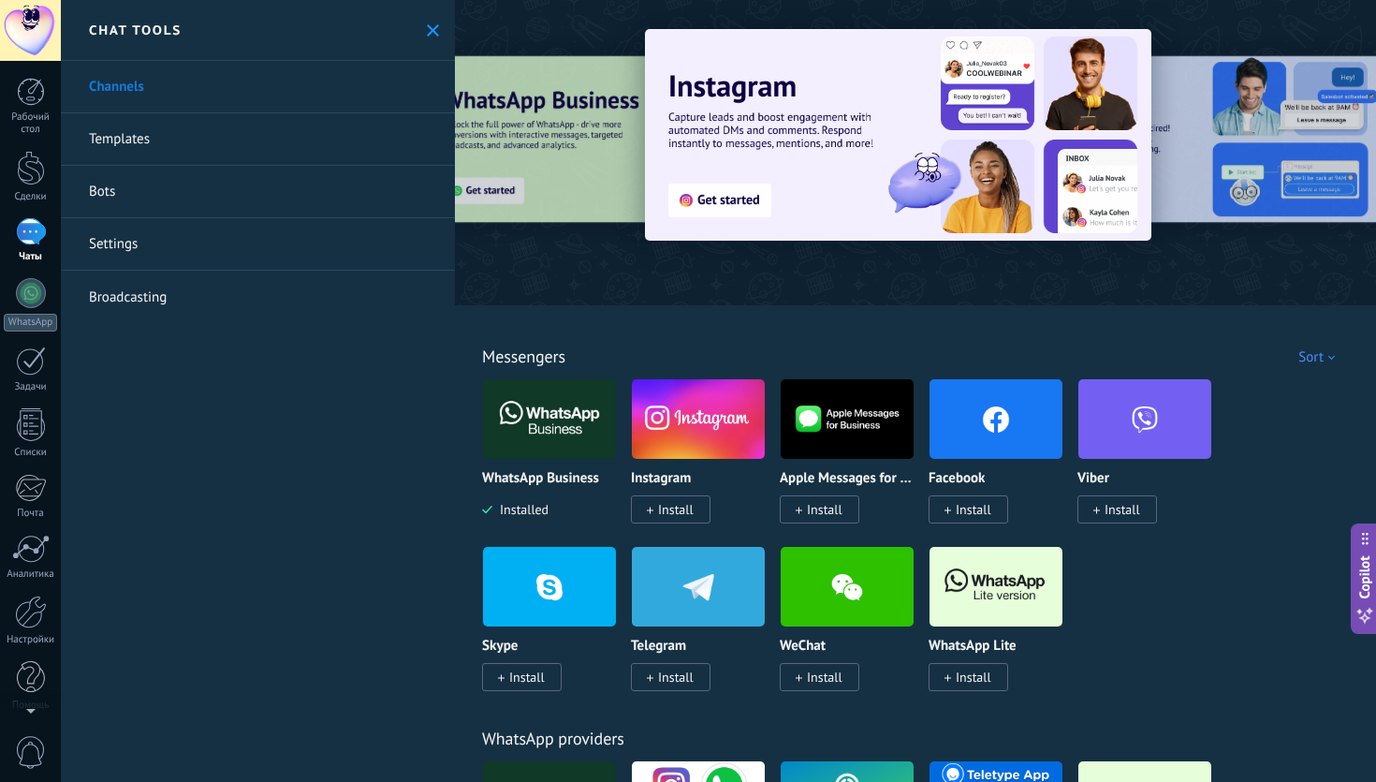
click at [425, 22] on button at bounding box center [433, 30] width 16 height 16
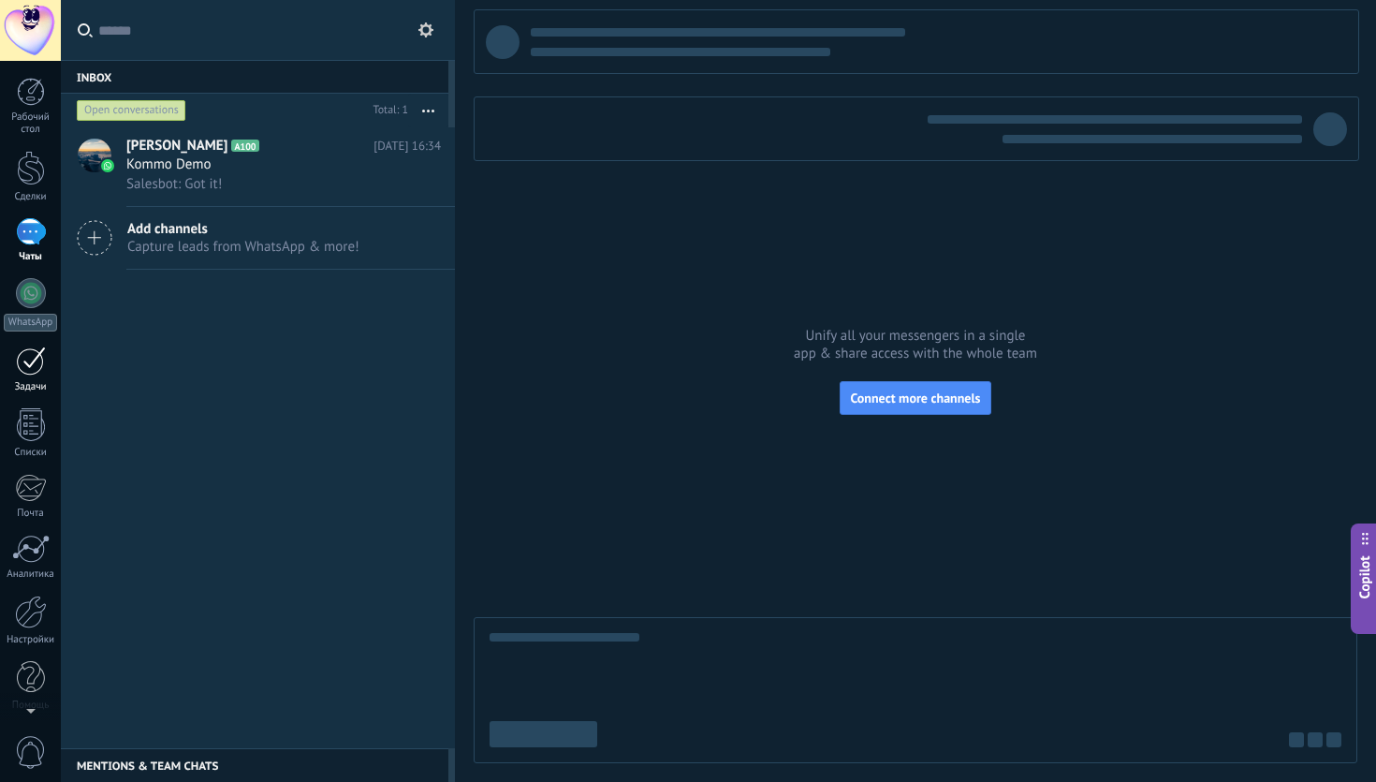
click at [37, 387] on div "Задачи" at bounding box center [31, 387] width 54 height 12
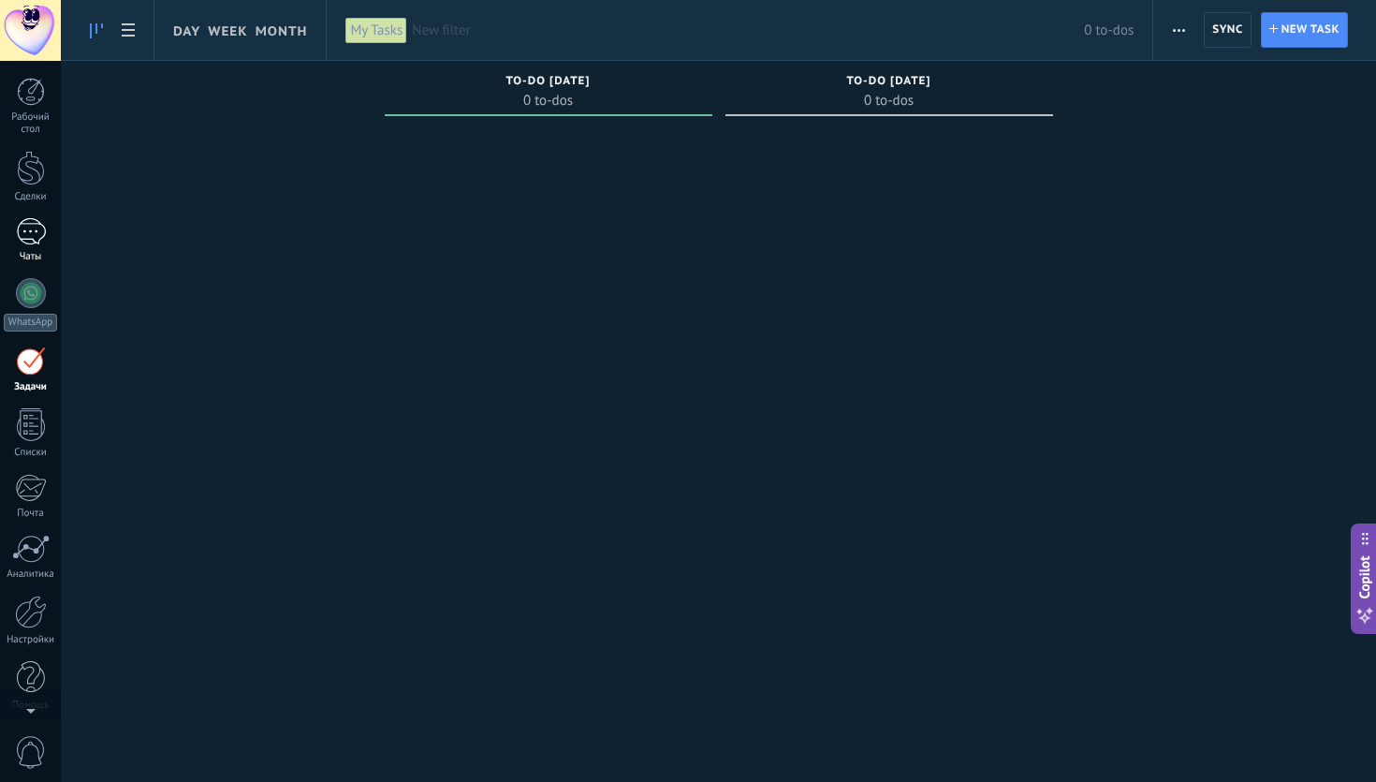
click at [24, 261] on div "Чаты" at bounding box center [31, 257] width 54 height 12
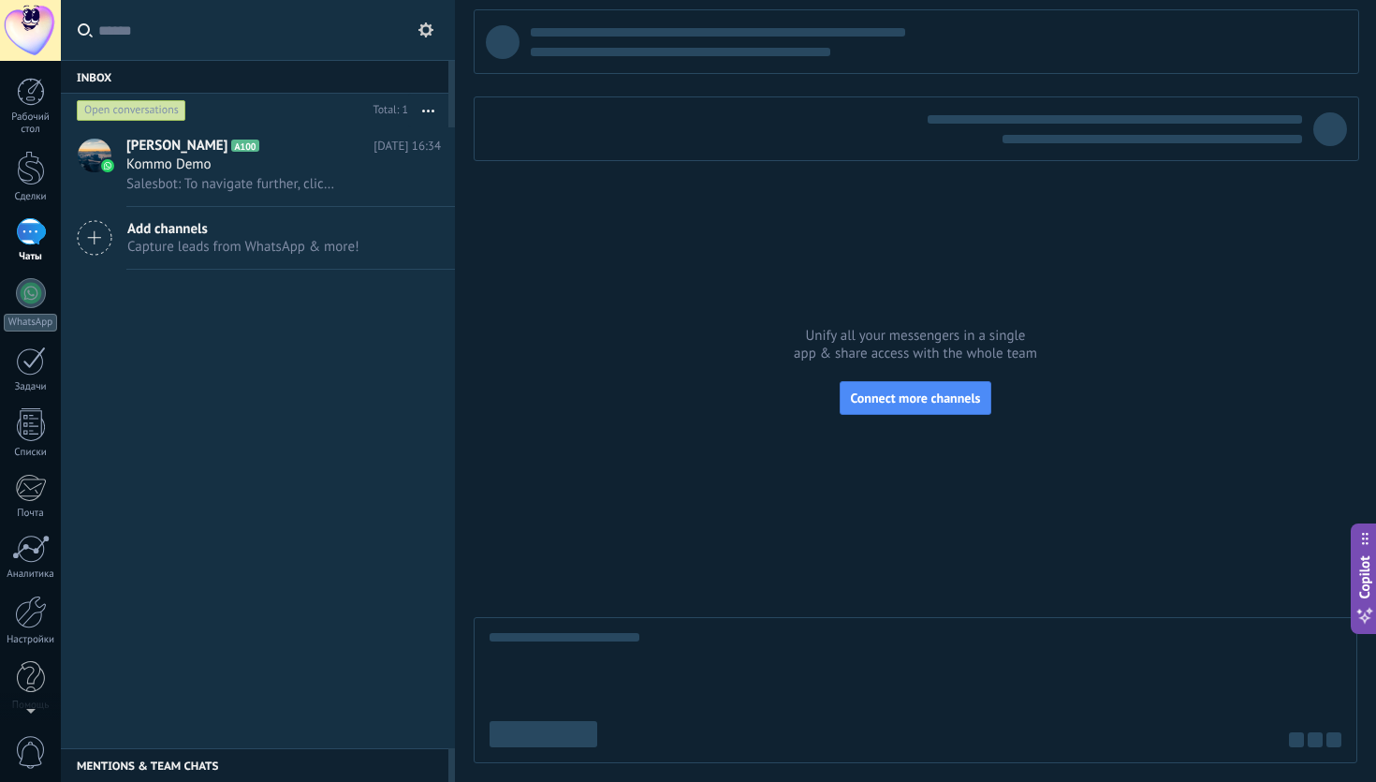
click at [269, 260] on div "Add channels Capture leads from WhatsApp & more!" at bounding box center [258, 238] width 394 height 63
